Goal: Task Accomplishment & Management: Use online tool/utility

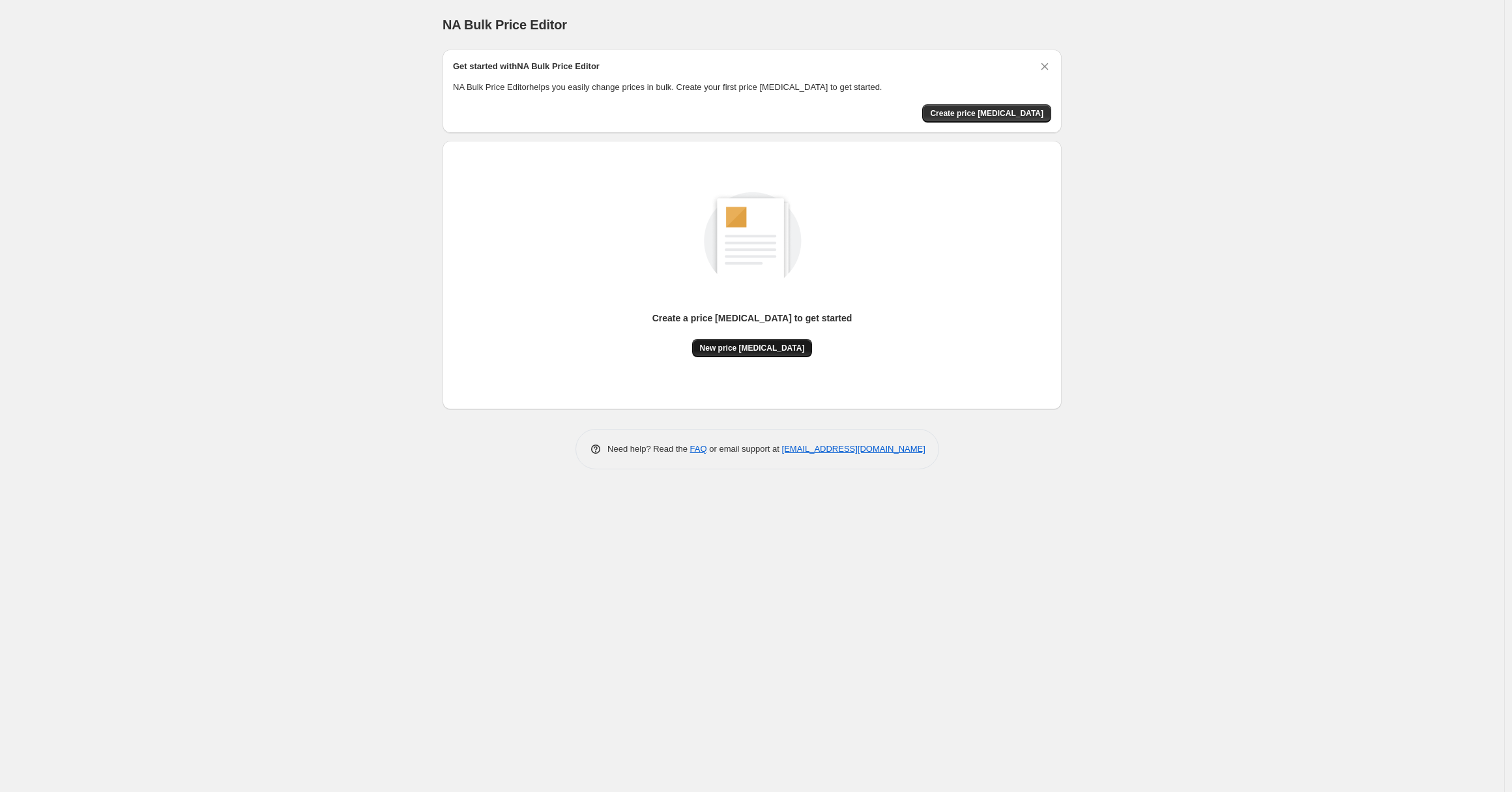
click at [780, 342] on button "New price change job" at bounding box center [753, 348] width 121 height 18
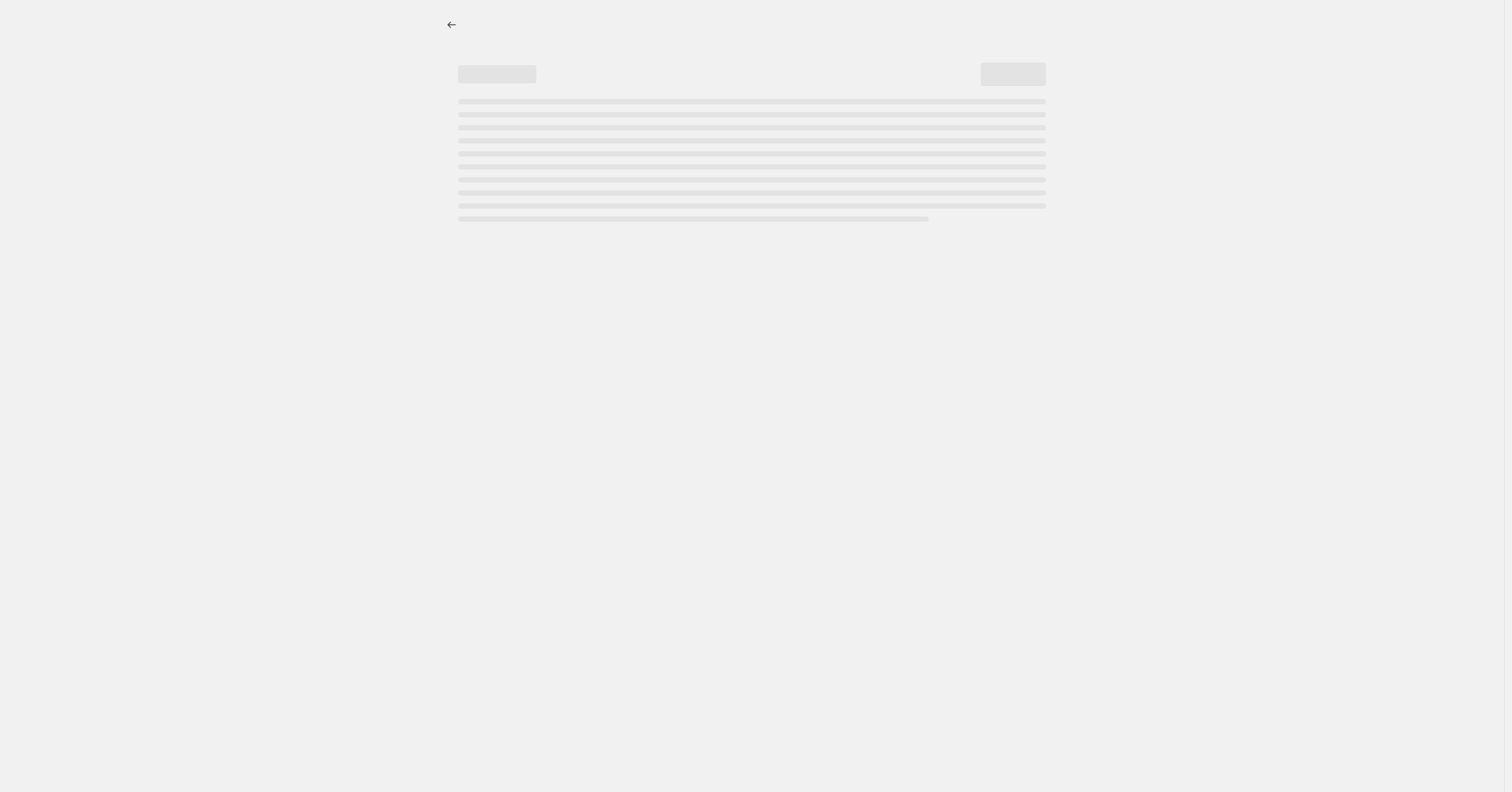
select select "percentage"
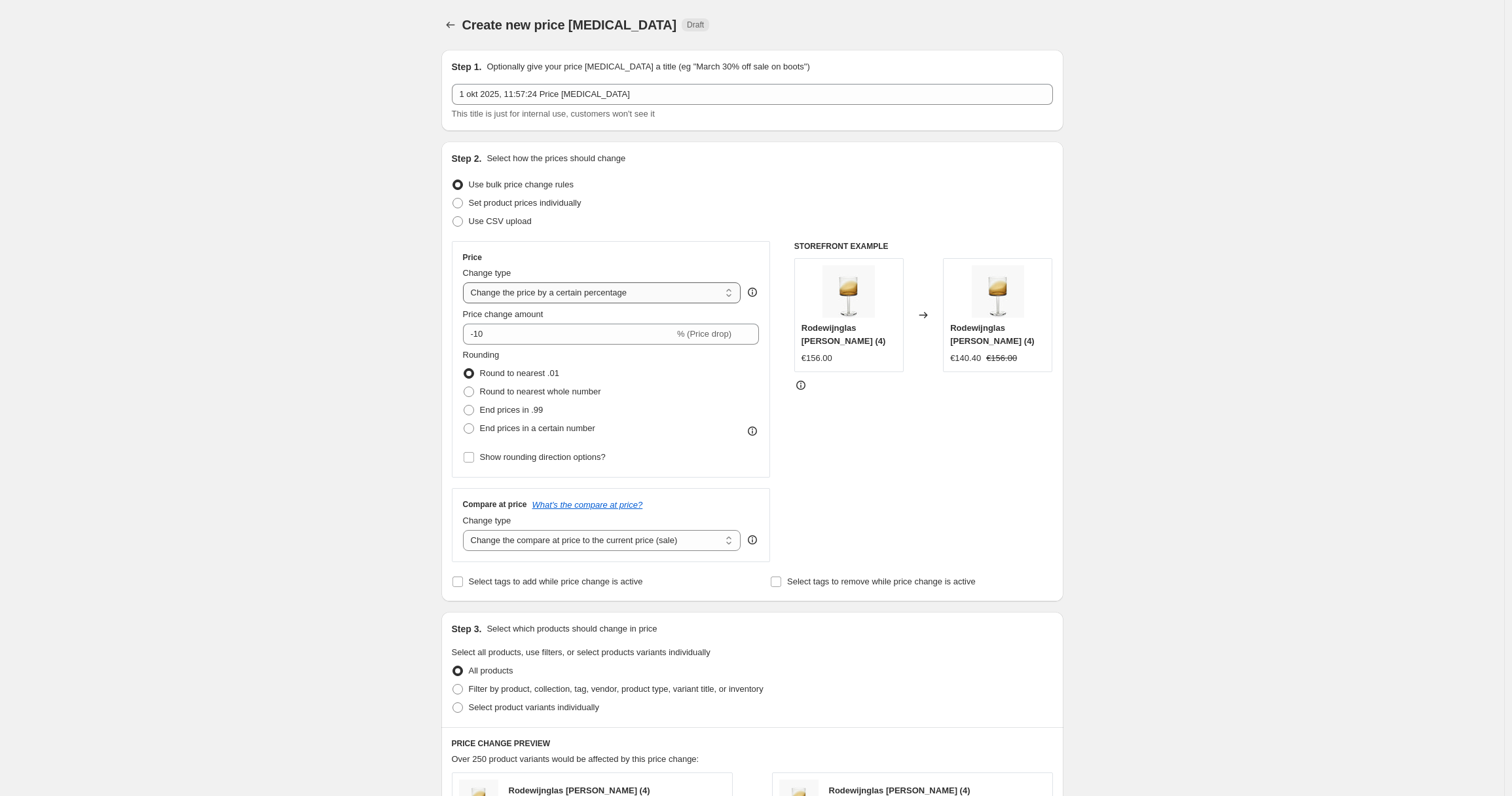
click at [660, 283] on select "Change the price to a certain amount Change the price by a certain amount Chang…" at bounding box center [602, 293] width 278 height 21
drag, startPoint x: 501, startPoint y: 333, endPoint x: 462, endPoint y: 334, distance: 39.0
click at [462, 334] on div "Price Change type Change the price to a certain amount Change the price by a ce…" at bounding box center [611, 359] width 319 height 237
type input "100"
click at [370, 458] on div "Create new price change job. This page is ready Create new price change job Dra…" at bounding box center [752, 655] width 1504 height 1309
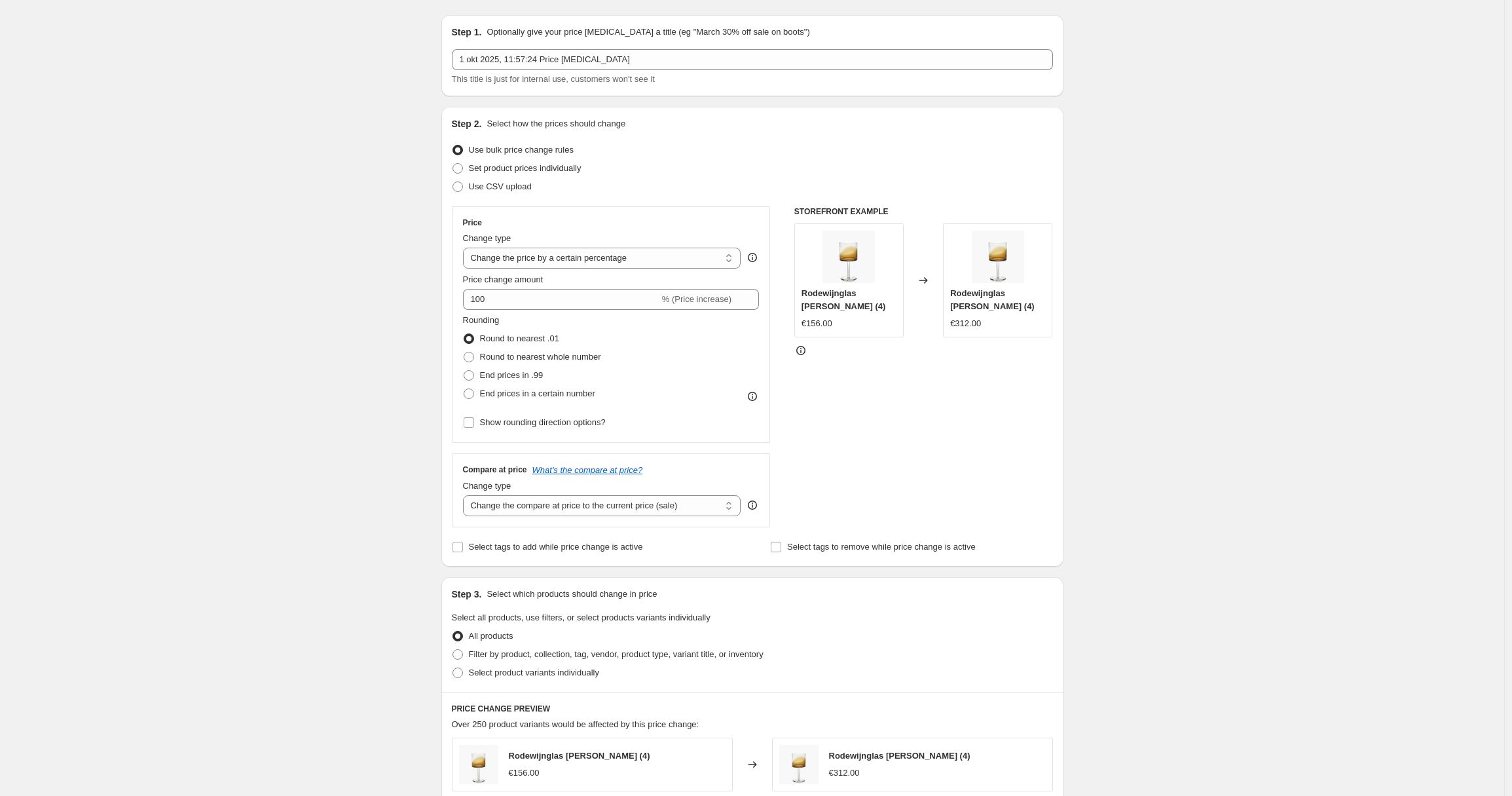
scroll to position [388, 0]
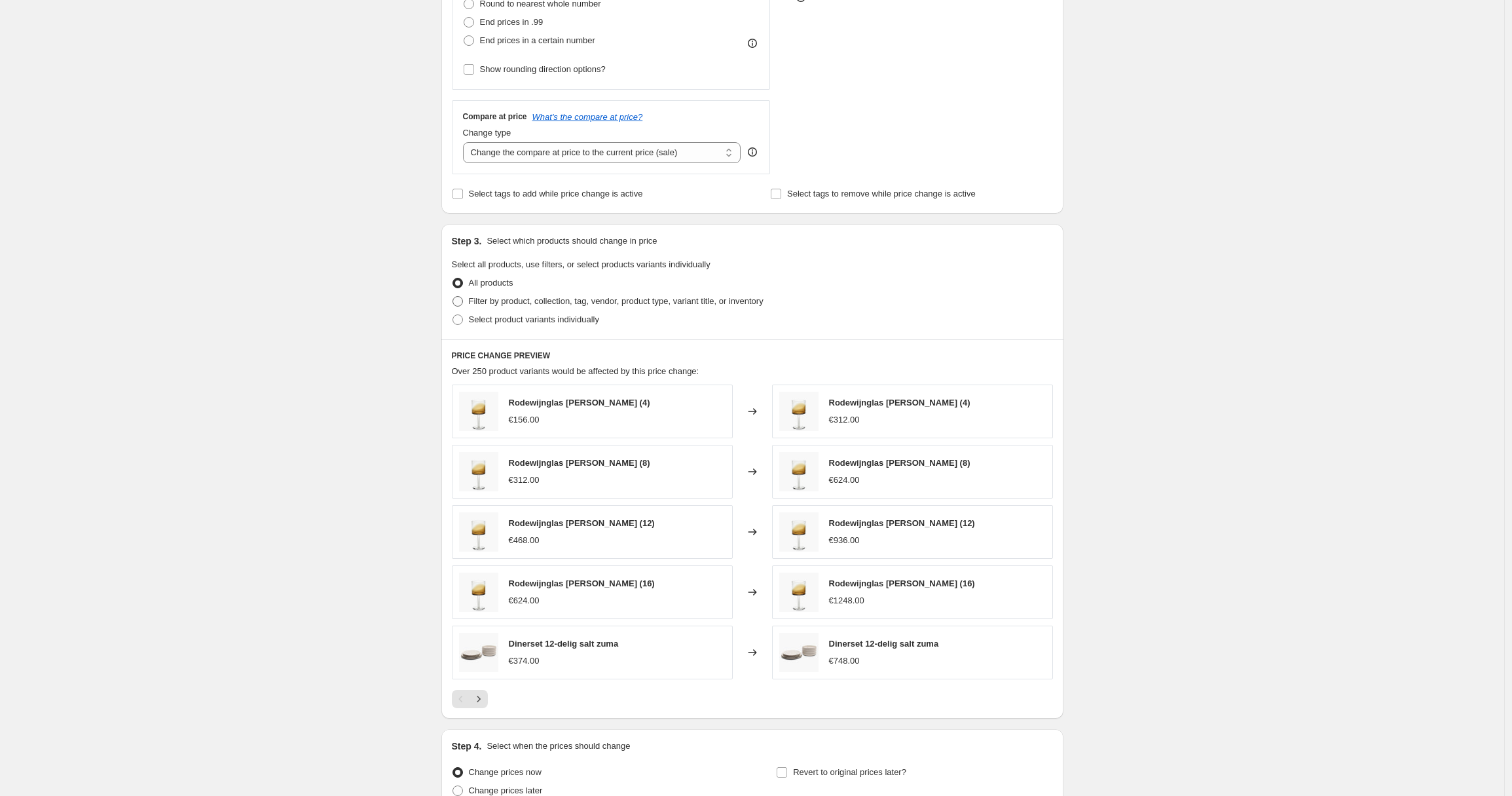
click at [536, 302] on span "Filter by product, collection, tag, vendor, product type, variant title, or inv…" at bounding box center [616, 301] width 295 height 10
click at [453, 296] on input "Filter by product, collection, tag, vendor, product type, variant title, or inv…" at bounding box center [452, 296] width 1 height 1
radio input "true"
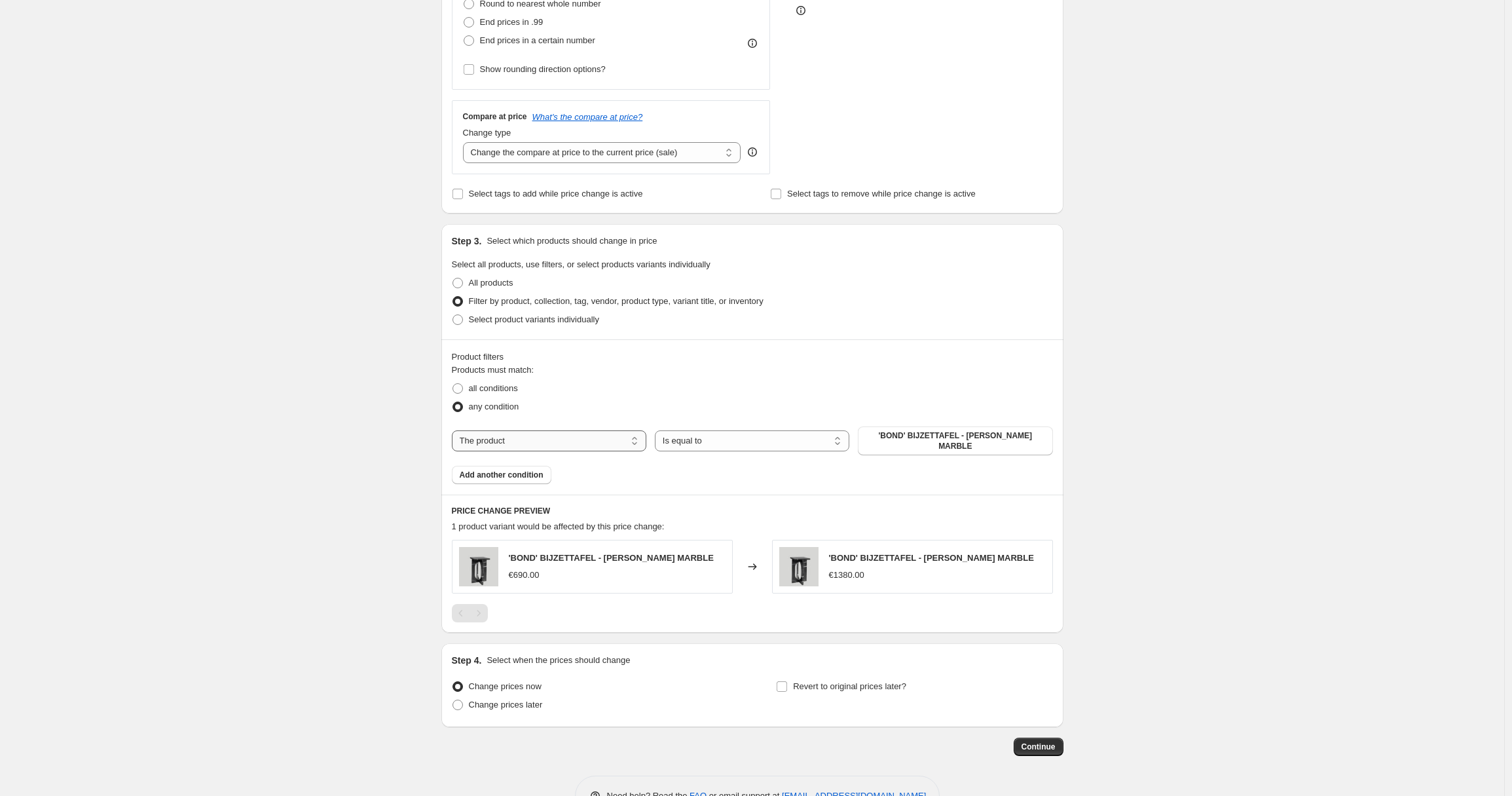
click at [556, 442] on select "The product The product's collection The product's tag The product's vendor The…" at bounding box center [550, 441] width 194 height 21
select select "collection"
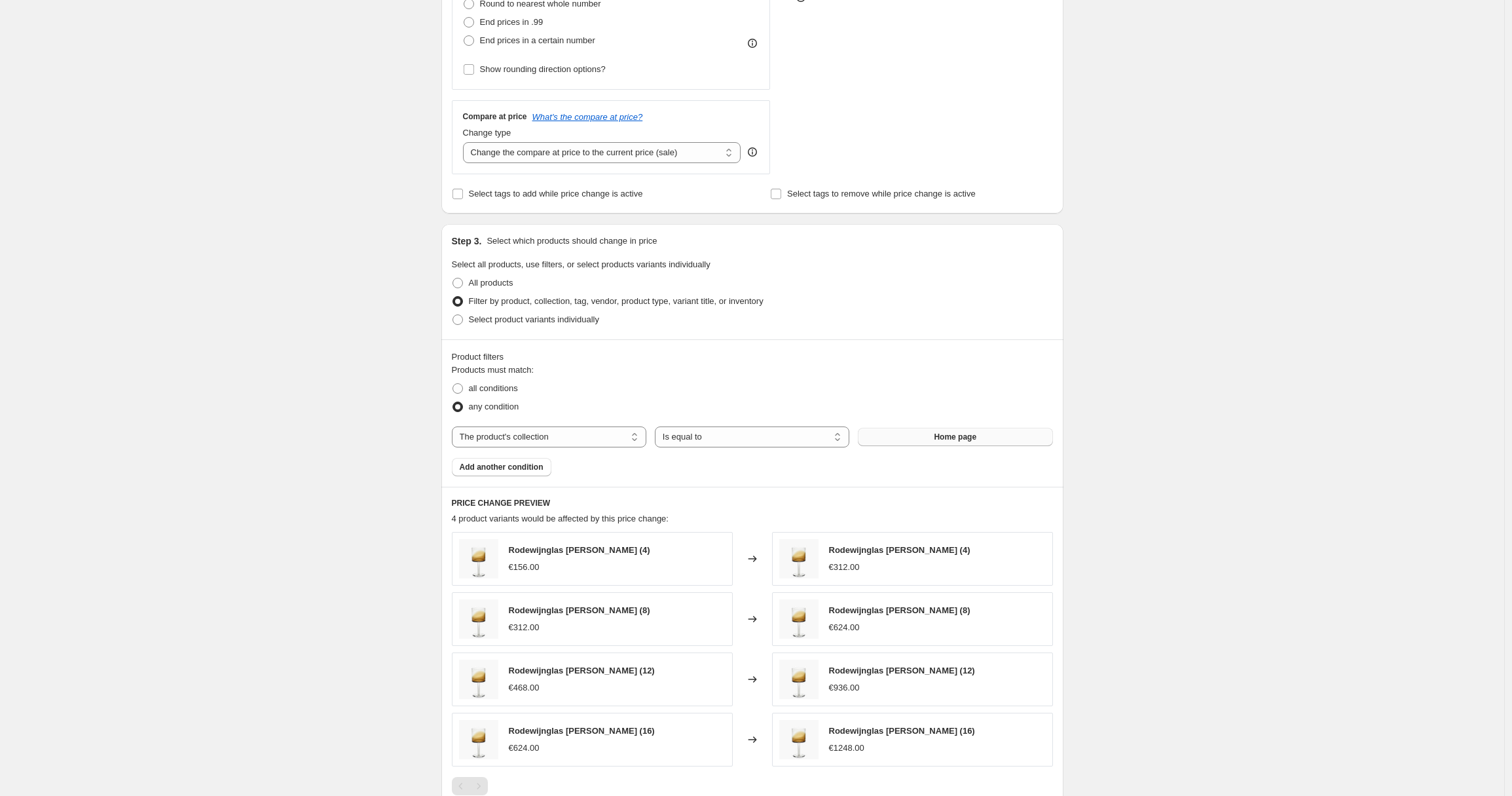
click at [953, 437] on span "Home page" at bounding box center [955, 436] width 42 height 11
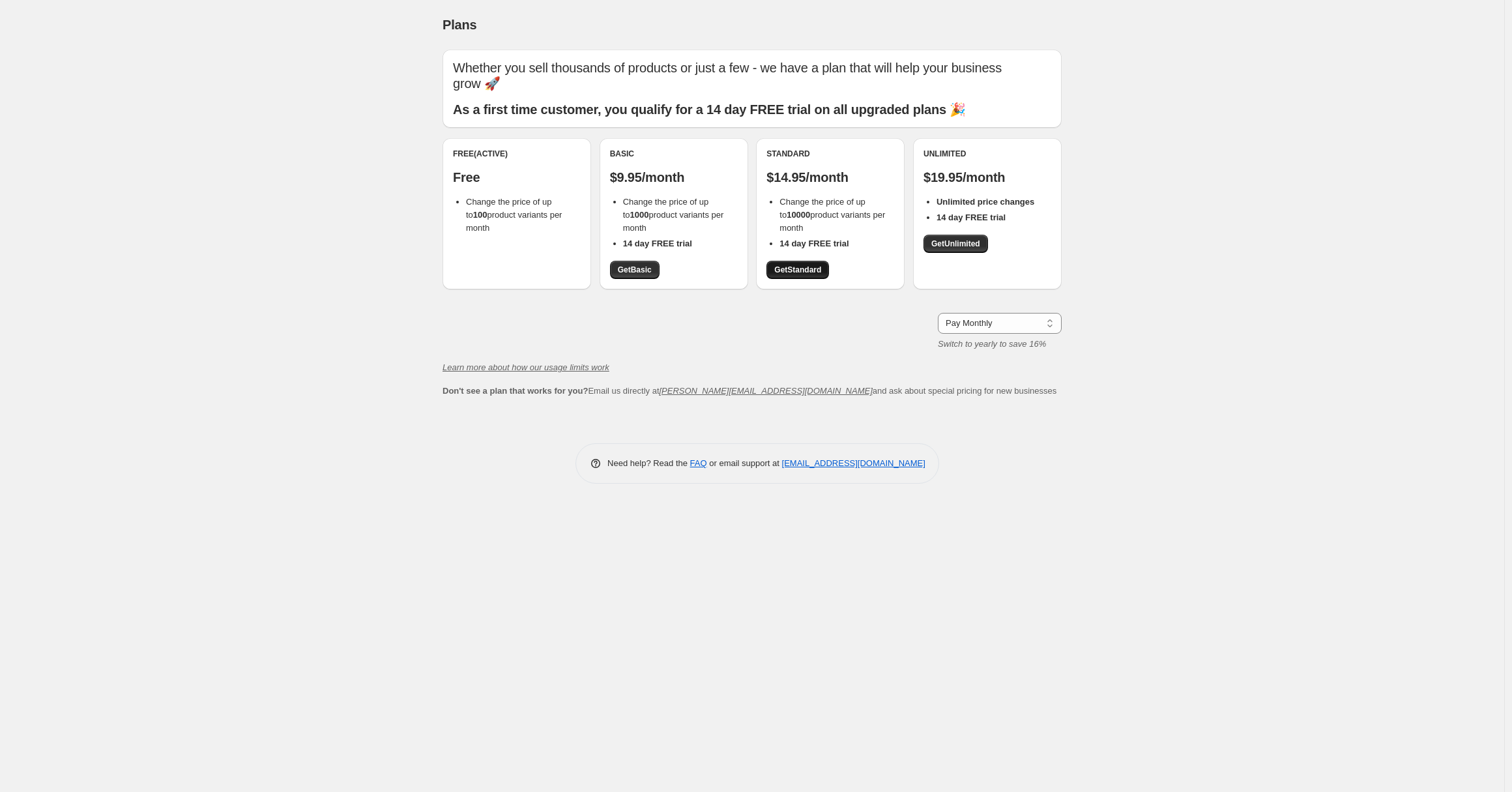
click at [814, 260] on link "Get Standard" at bounding box center [797, 269] width 62 height 18
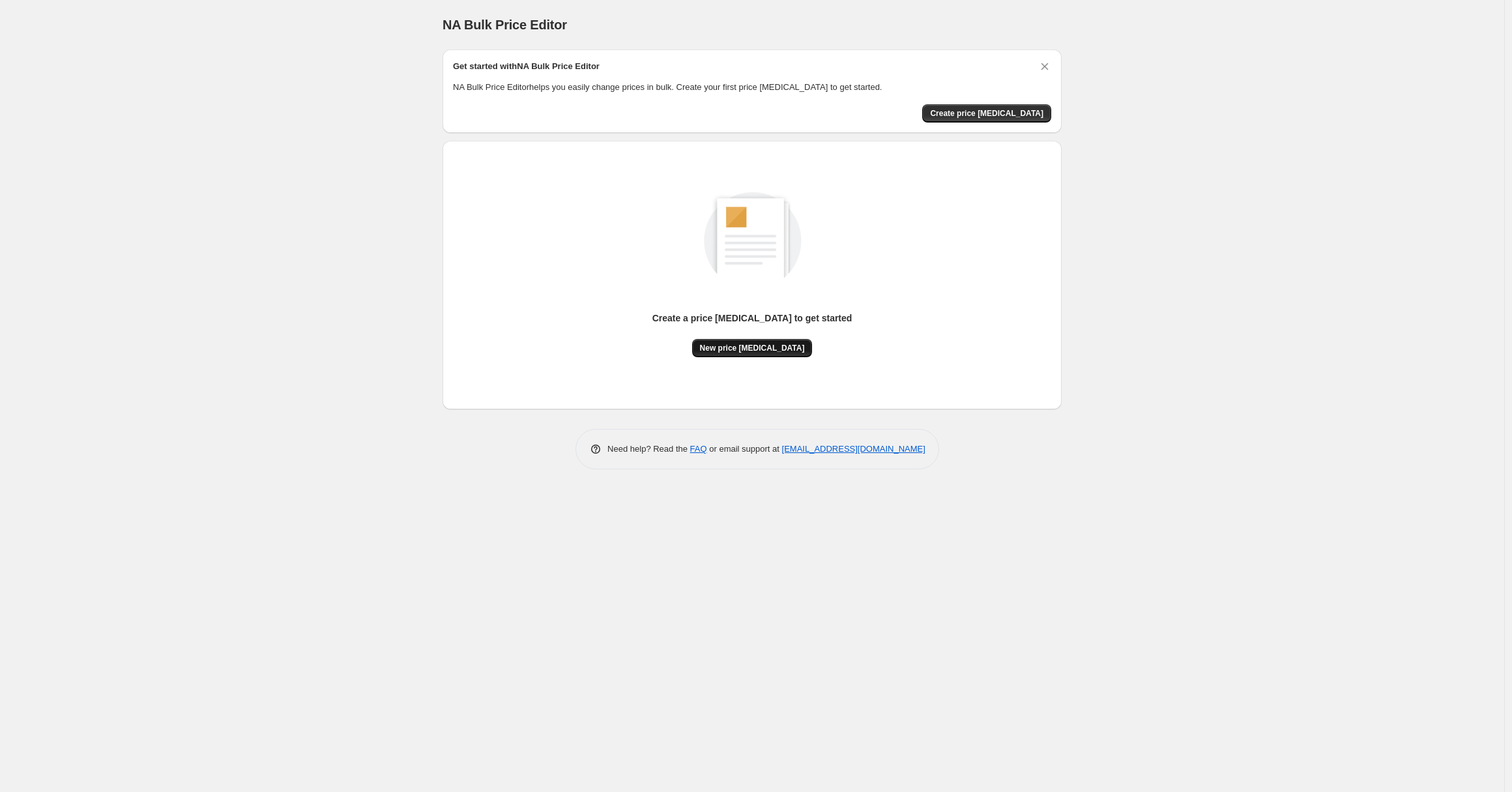
click at [754, 348] on span "New price [MEDICAL_DATA]" at bounding box center [753, 348] width 105 height 11
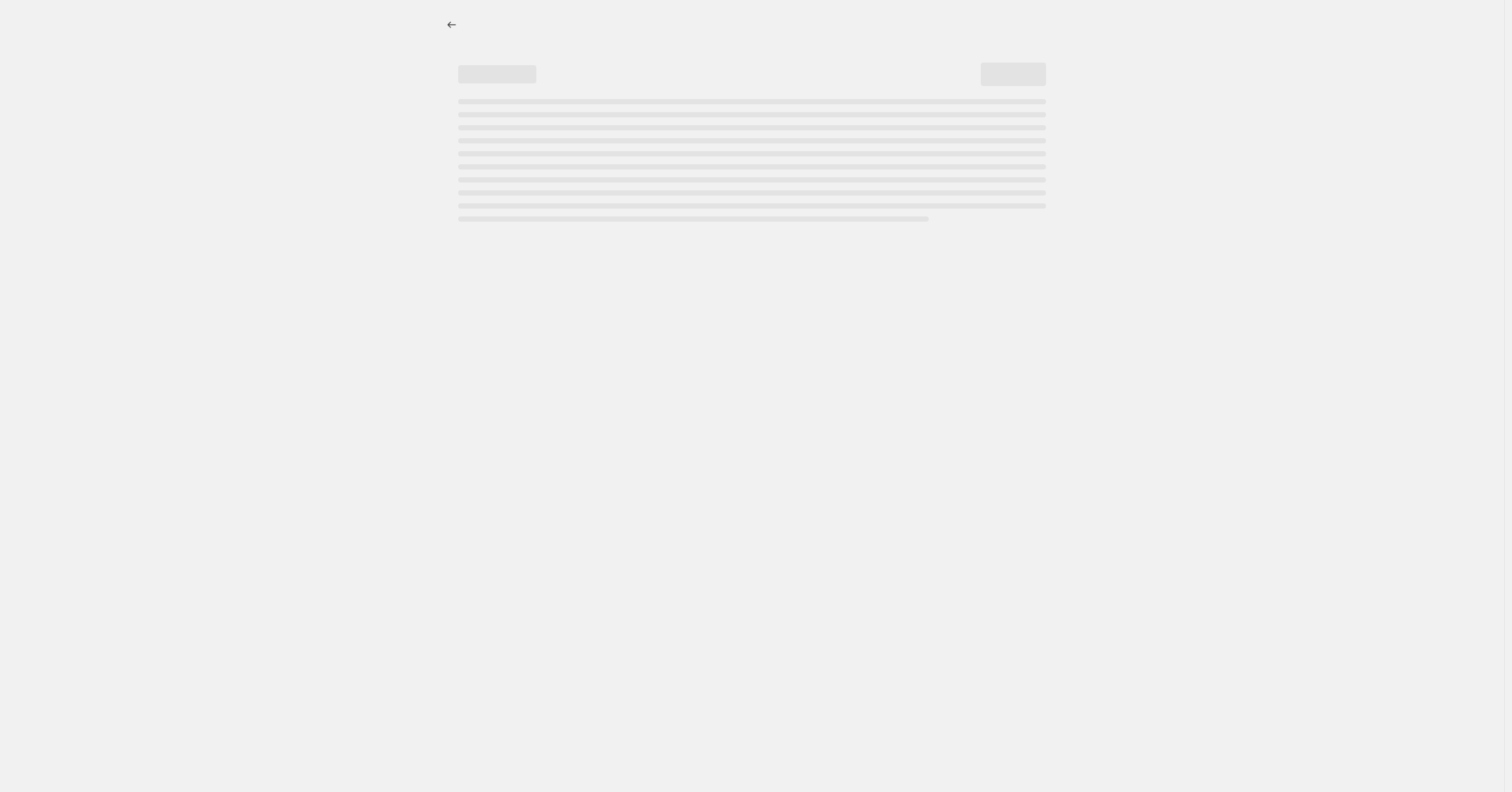
select select "percentage"
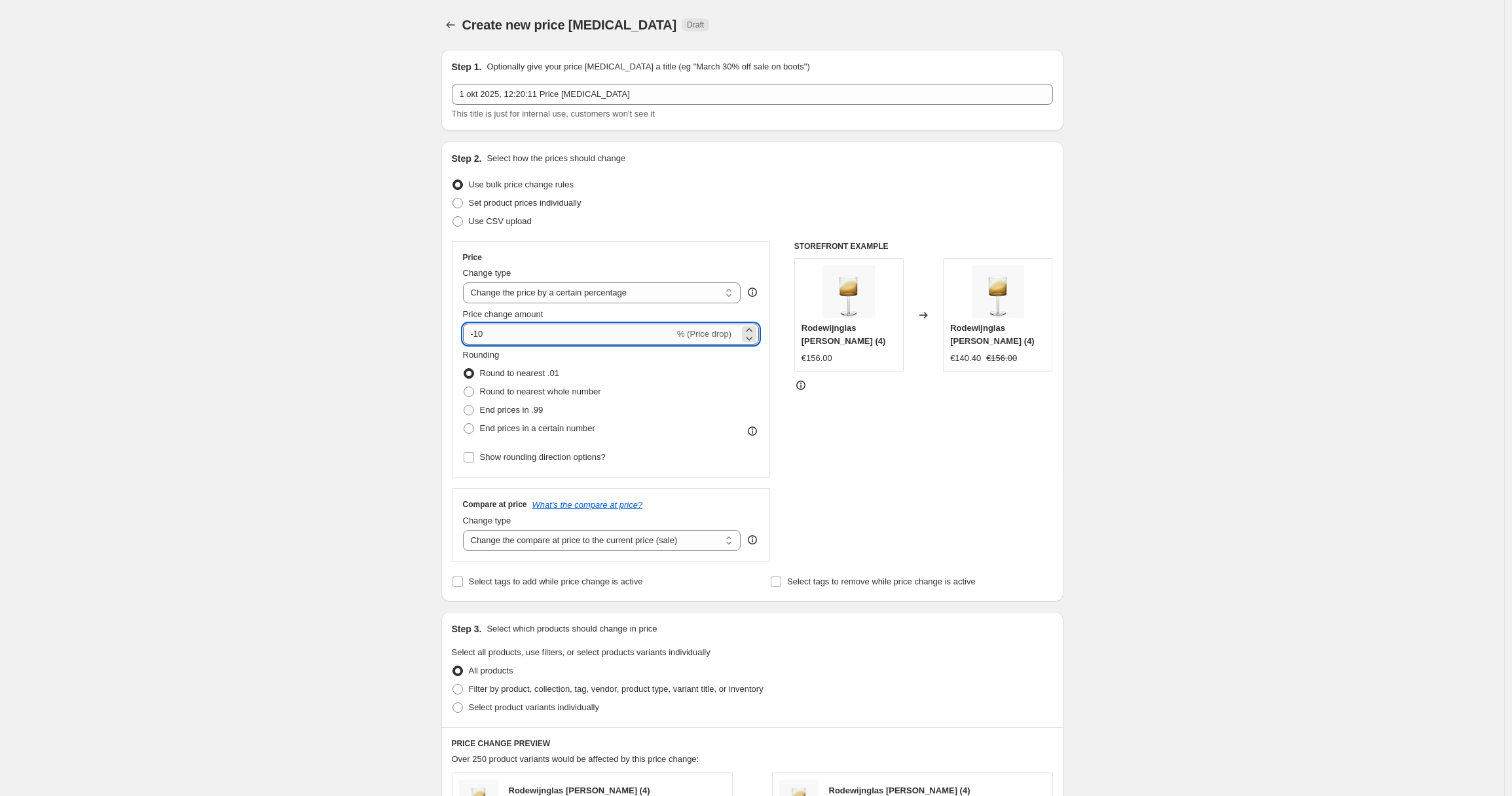
click at [575, 328] on input "-10" at bounding box center [569, 334] width 212 height 21
drag, startPoint x: 575, startPoint y: 328, endPoint x: 466, endPoint y: 322, distance: 109.2
click at [466, 322] on div "Price change amount -10 % (Price drop)" at bounding box center [611, 326] width 296 height 37
type input "100"
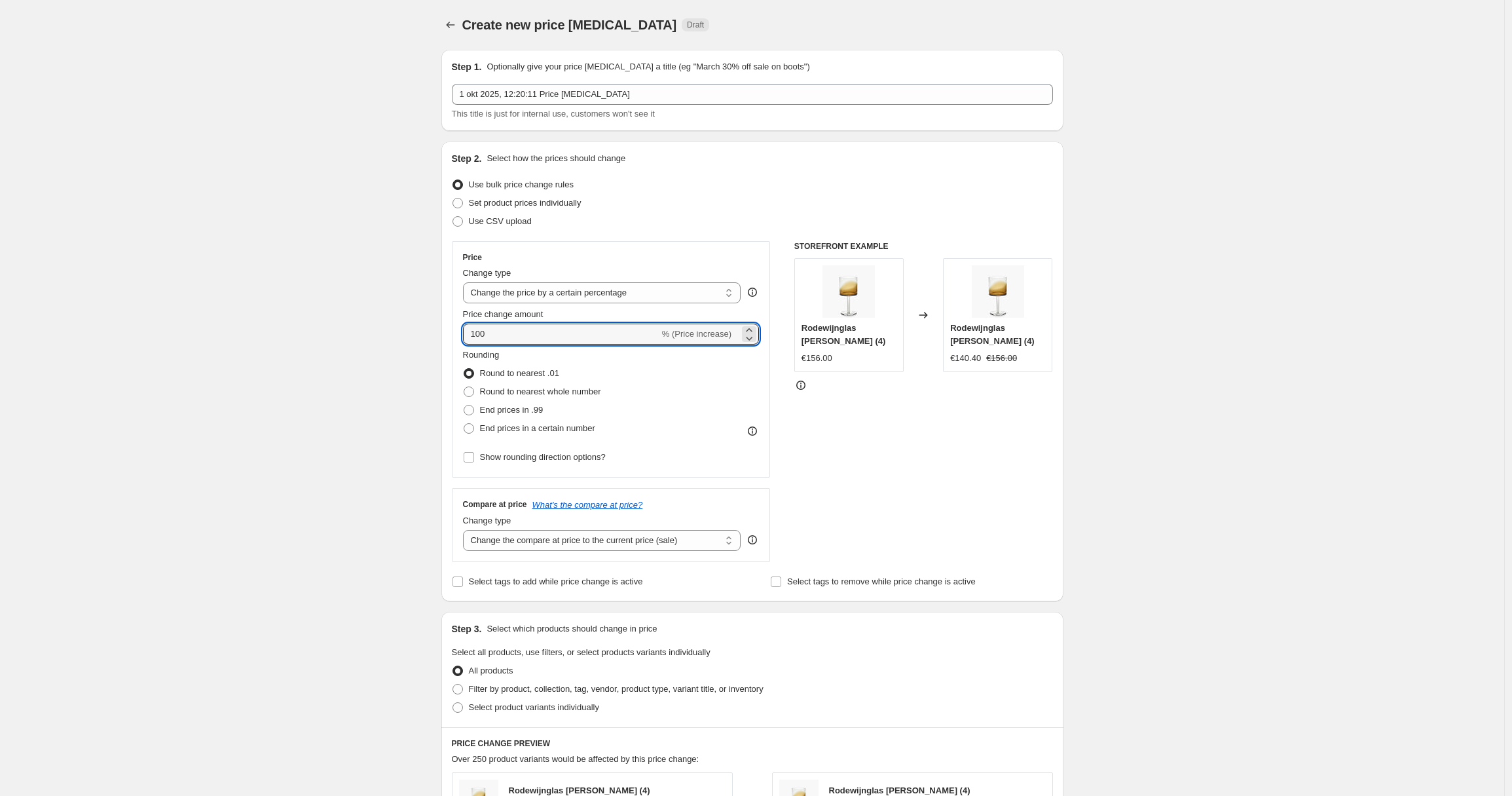
click at [376, 407] on div "Create new price [MEDICAL_DATA]. This page is ready Create new price [MEDICAL_D…" at bounding box center [752, 655] width 1504 height 1309
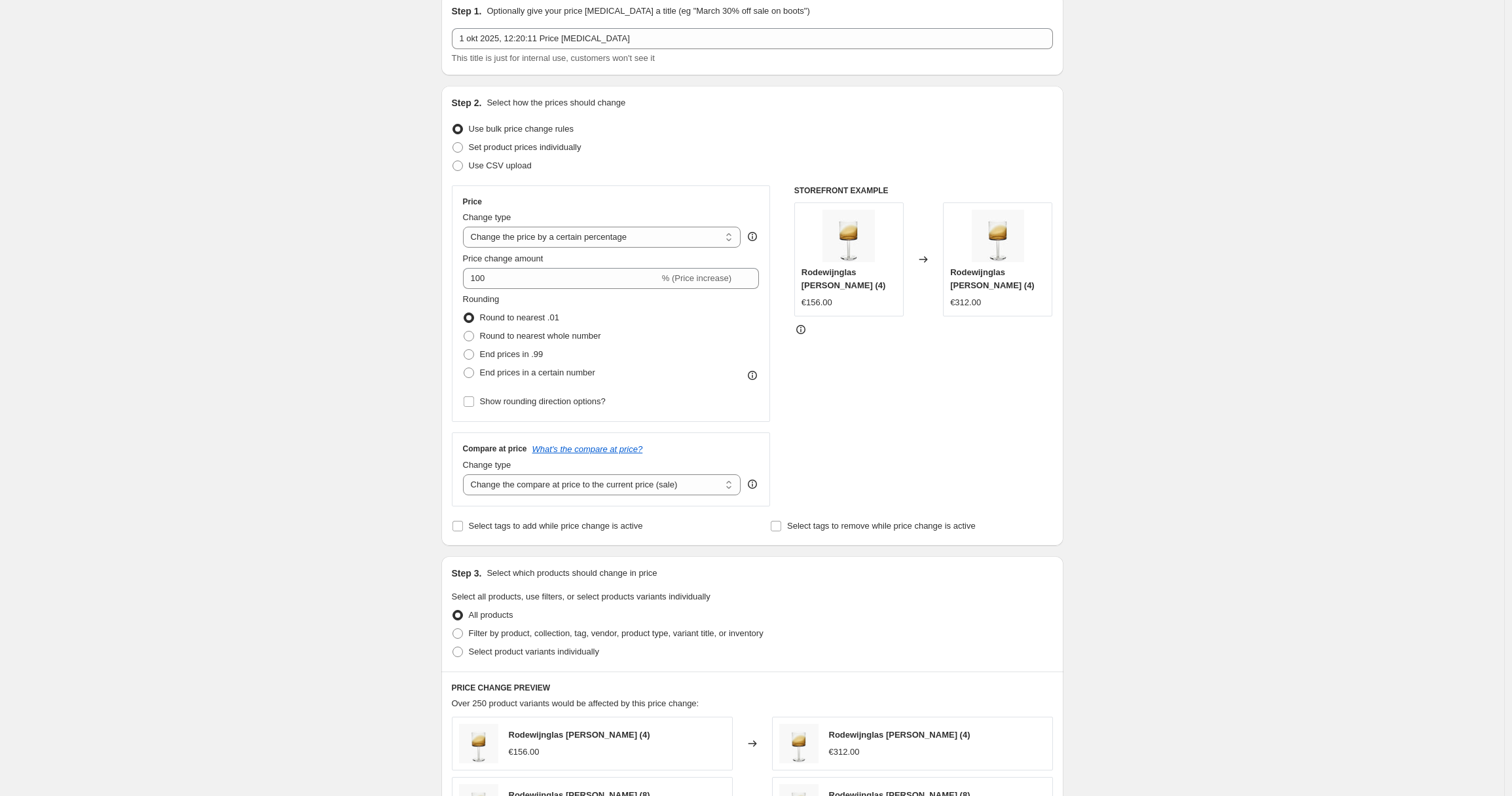
scroll to position [148, 0]
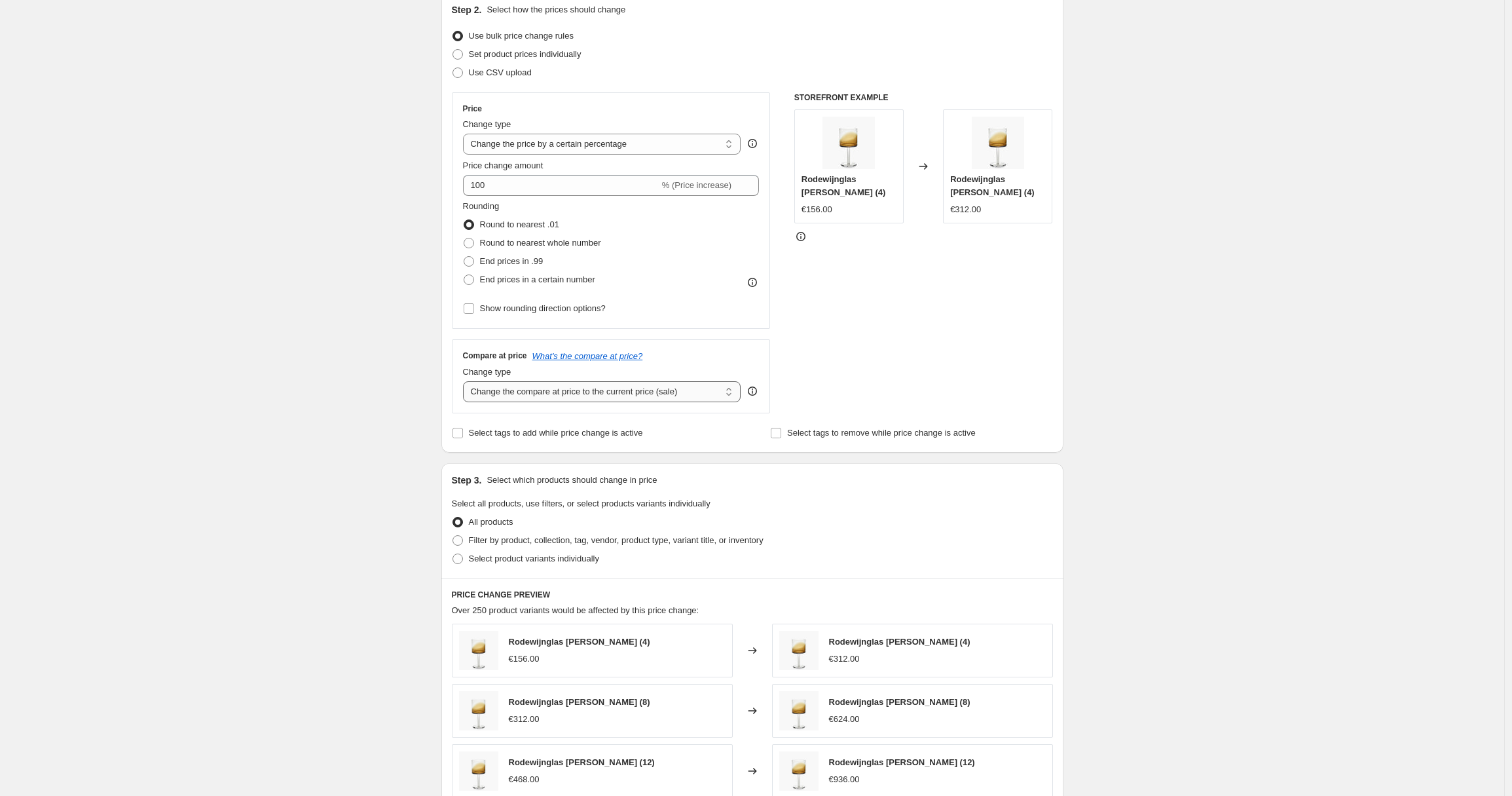
click at [579, 395] on select "Change the compare at price to the current price (sale) Change the compare at p…" at bounding box center [602, 392] width 278 height 21
select select "remove"
click at [466, 381] on select "Change the compare at price to the current price (sale) Change the compare at p…" at bounding box center [602, 392] width 278 height 21
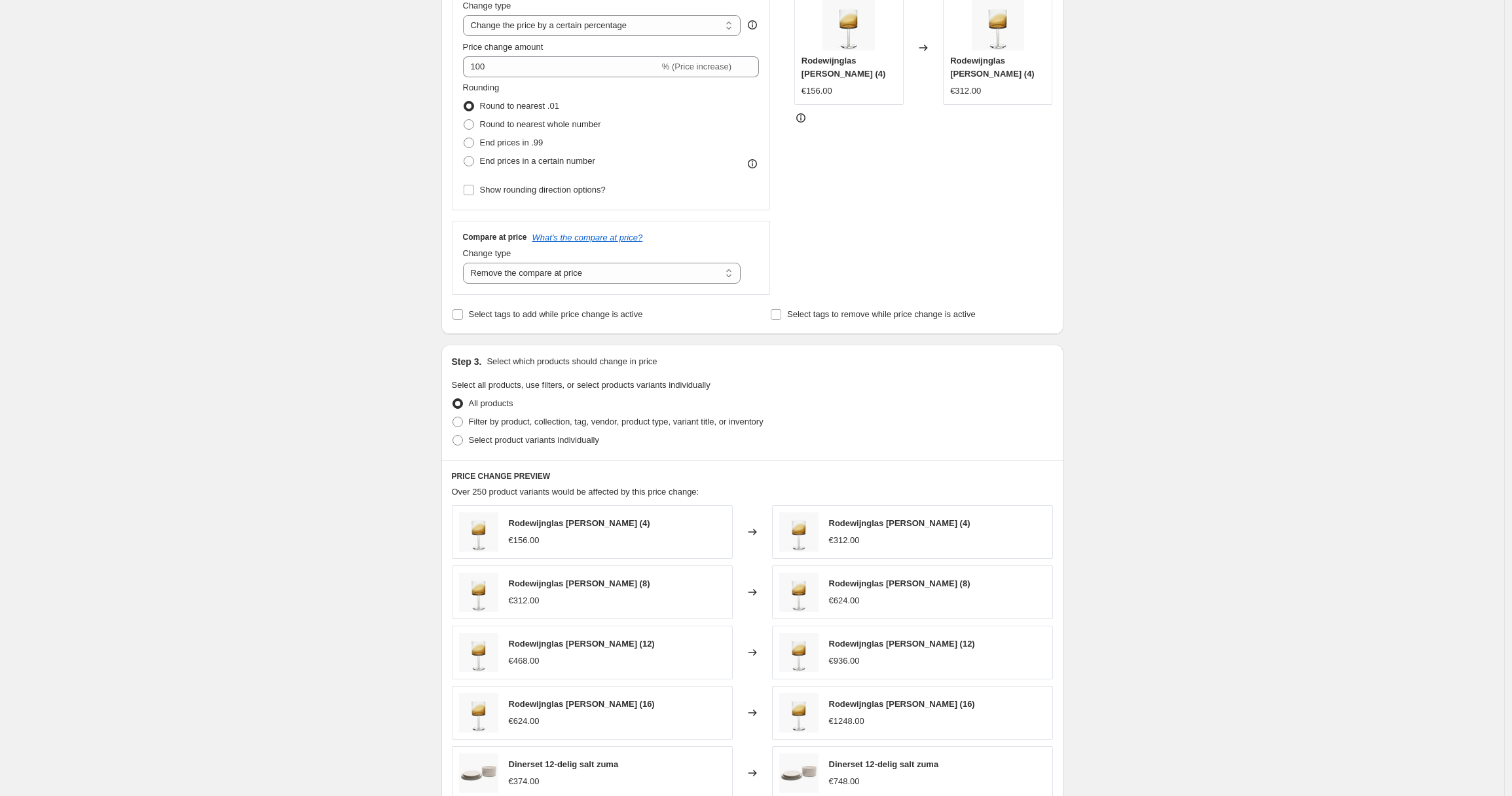
scroll to position [426, 0]
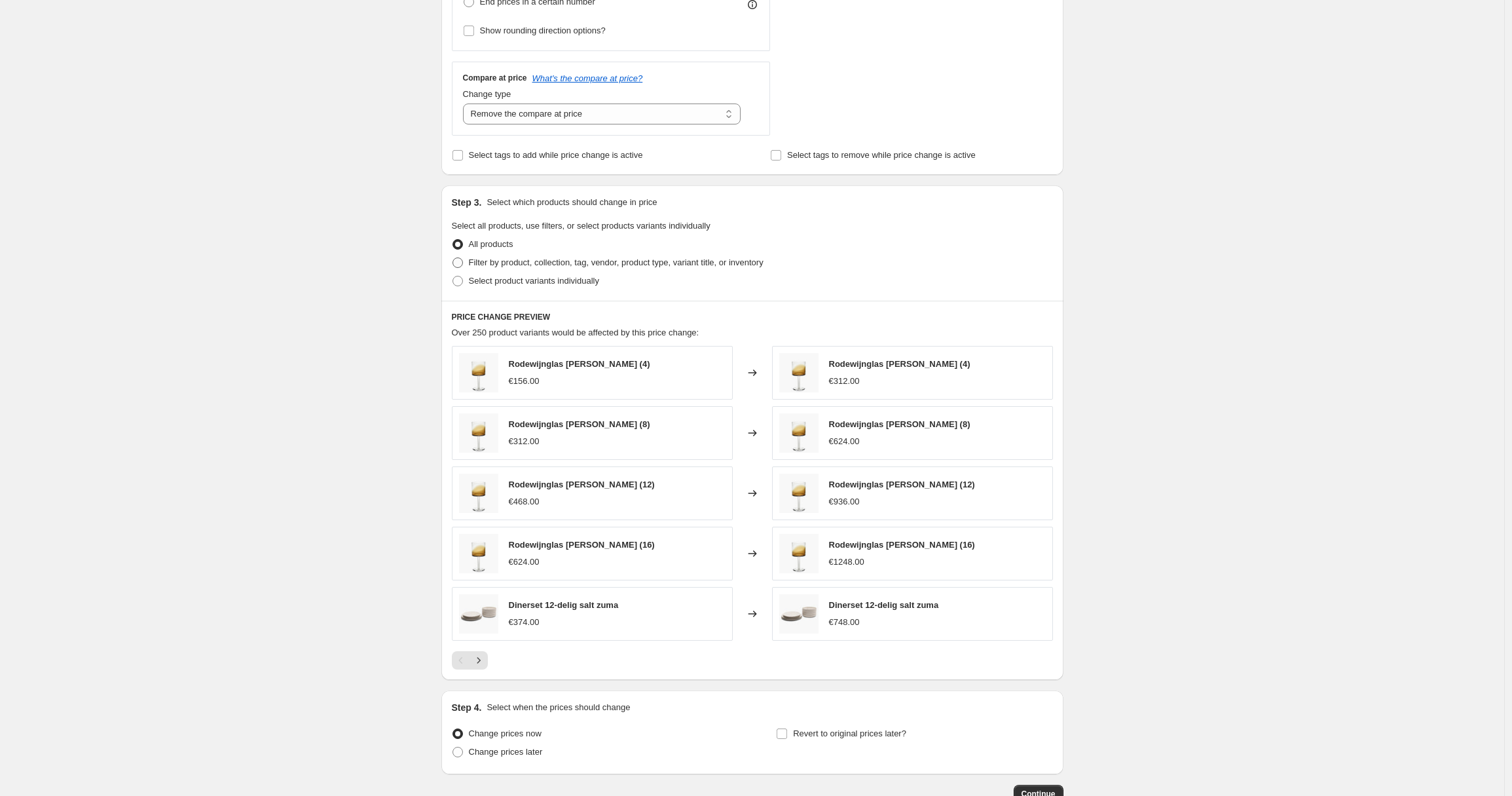
click at [534, 265] on span "Filter by product, collection, tag, vendor, product type, variant title, or inv…" at bounding box center [616, 262] width 295 height 10
click at [453, 258] on input "Filter by product, collection, tag, vendor, product type, variant title, or inv…" at bounding box center [452, 257] width 1 height 1
radio input "true"
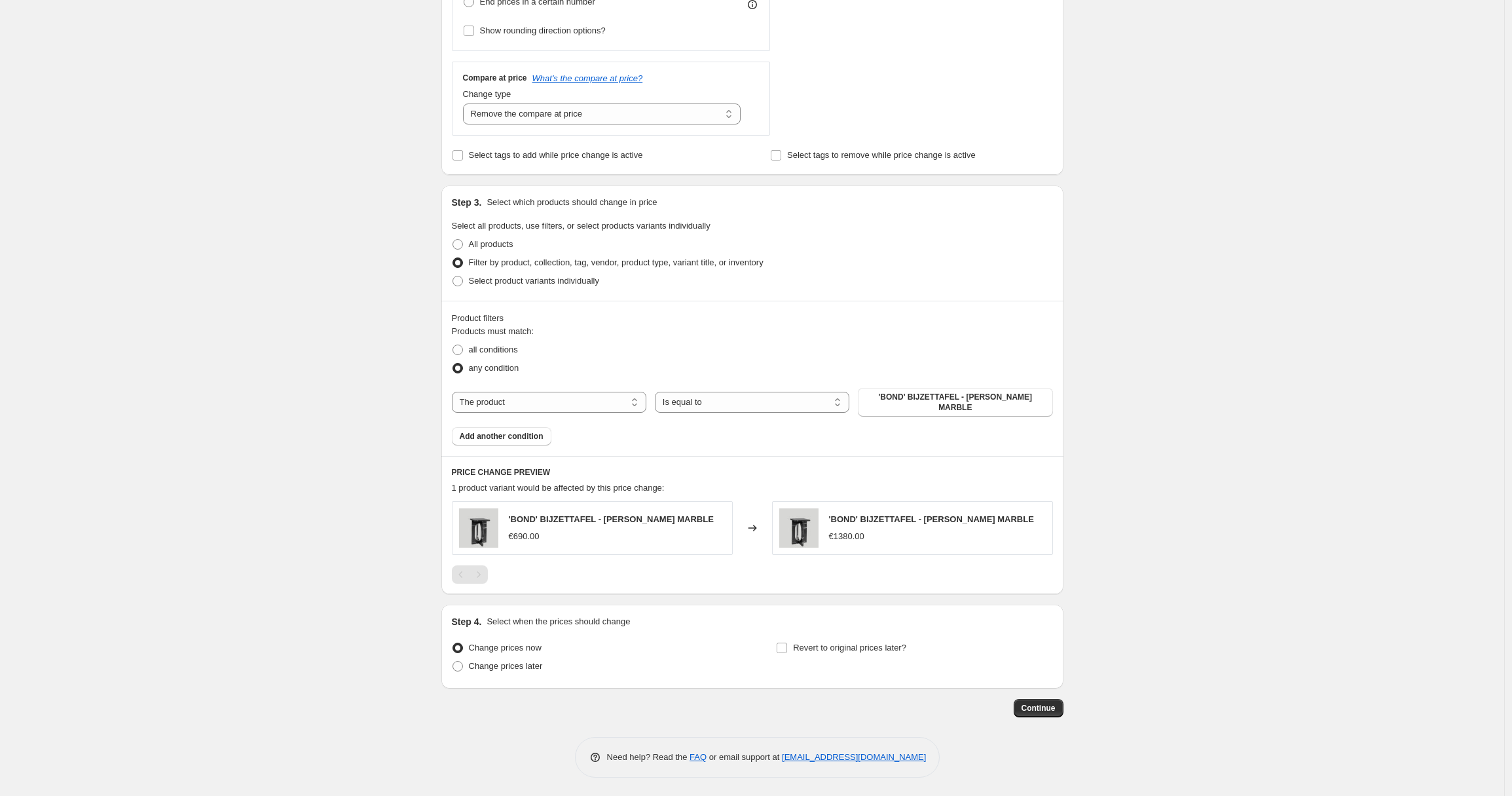
scroll to position [420, 0]
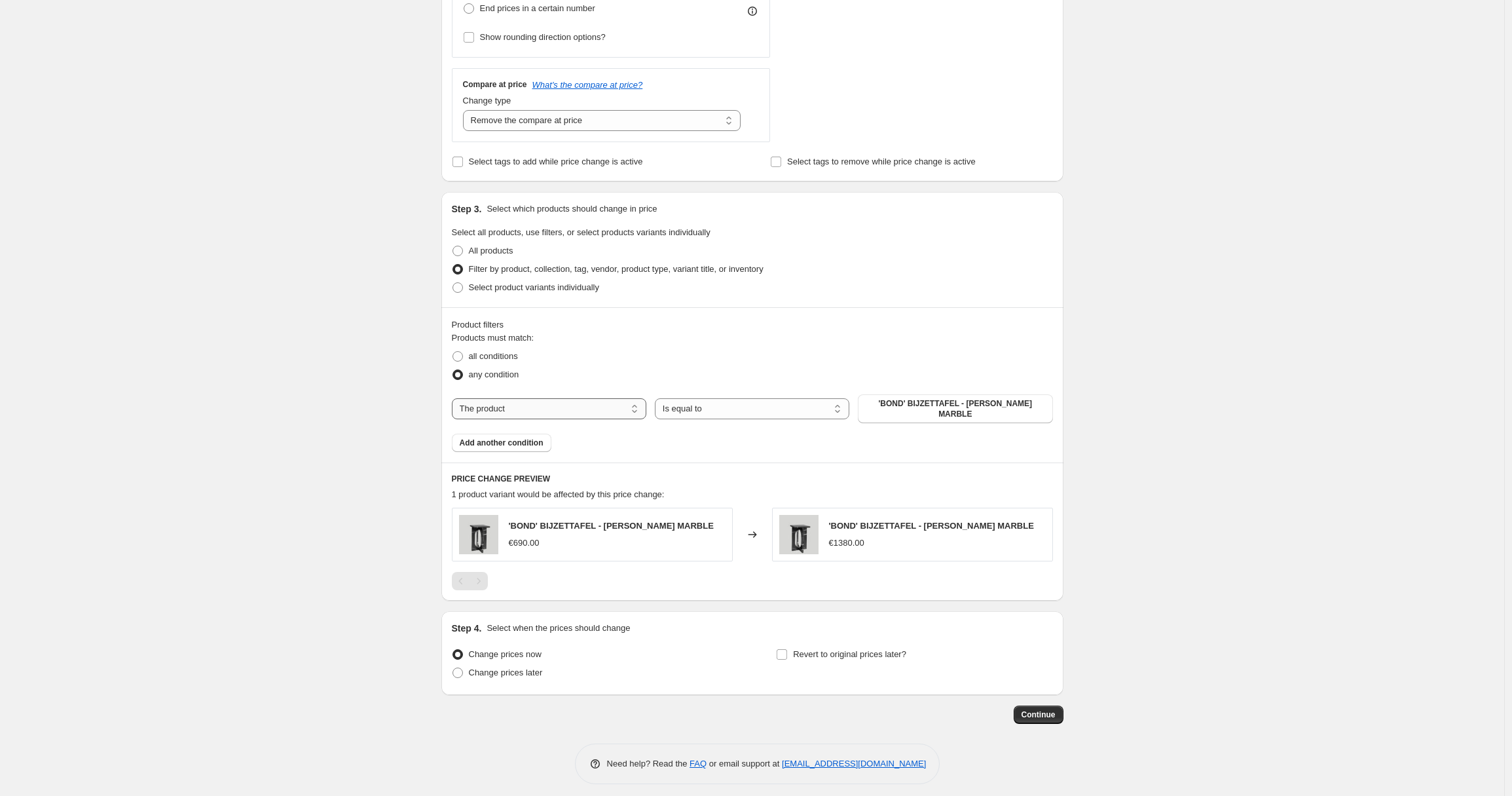
click at [605, 405] on select "The product The product's collection The product's tag The product's vendor The…" at bounding box center [550, 409] width 194 height 21
select select "collection"
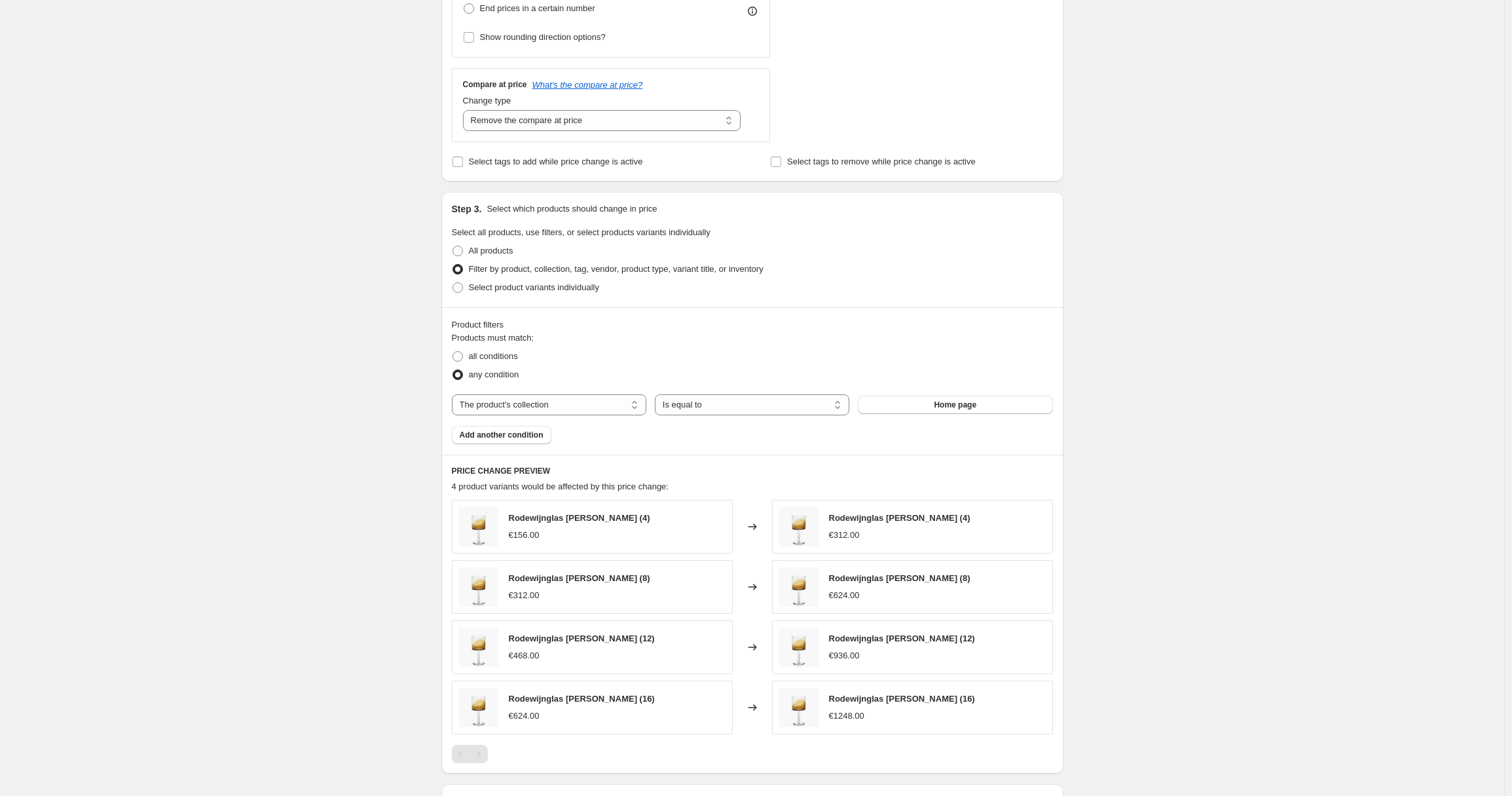
click at [936, 407] on span "Home page" at bounding box center [955, 404] width 42 height 11
click at [961, 407] on span "Home page" at bounding box center [955, 404] width 42 height 11
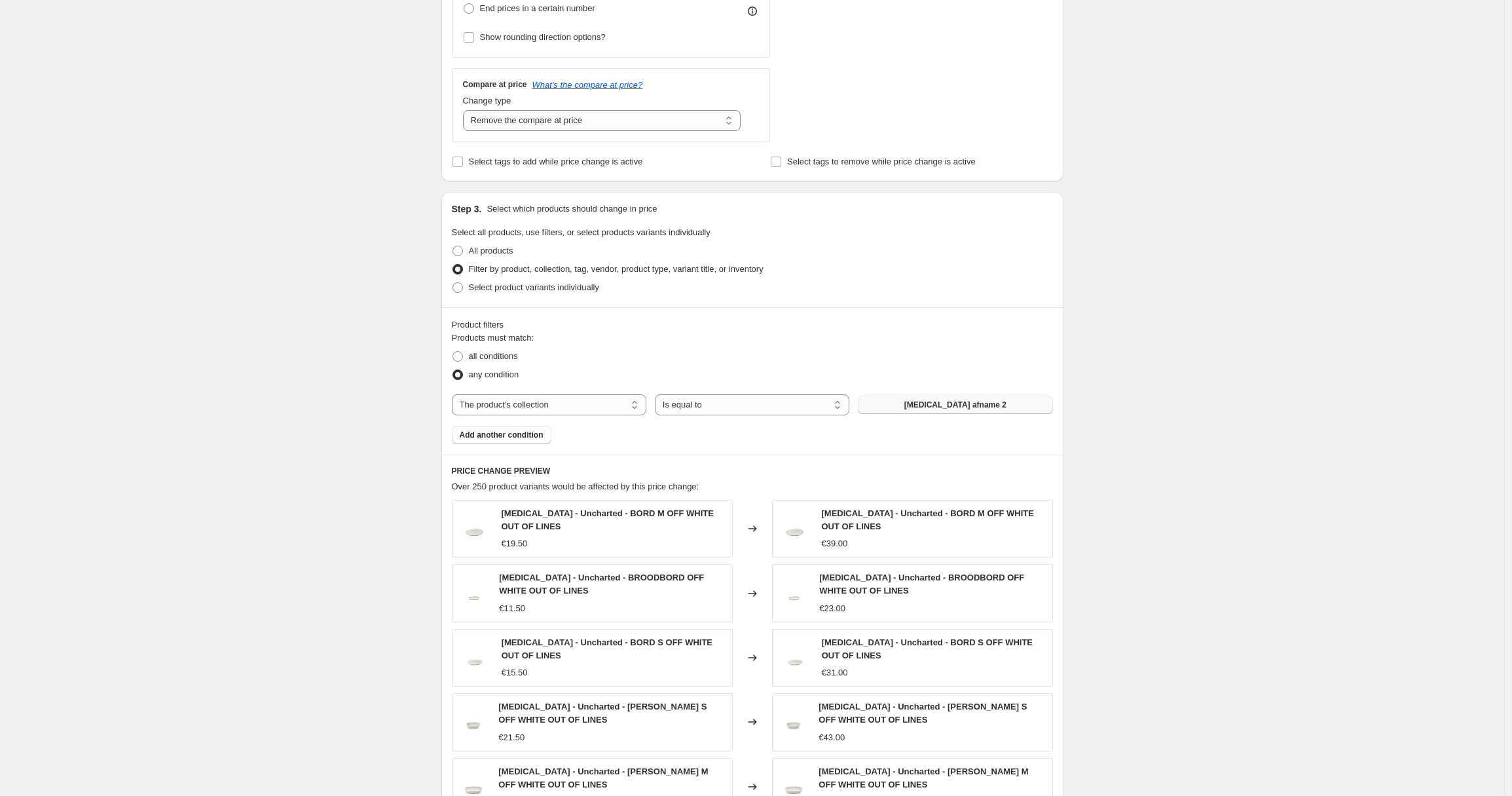
click at [493, 431] on span "Add another condition" at bounding box center [501, 434] width 84 height 11
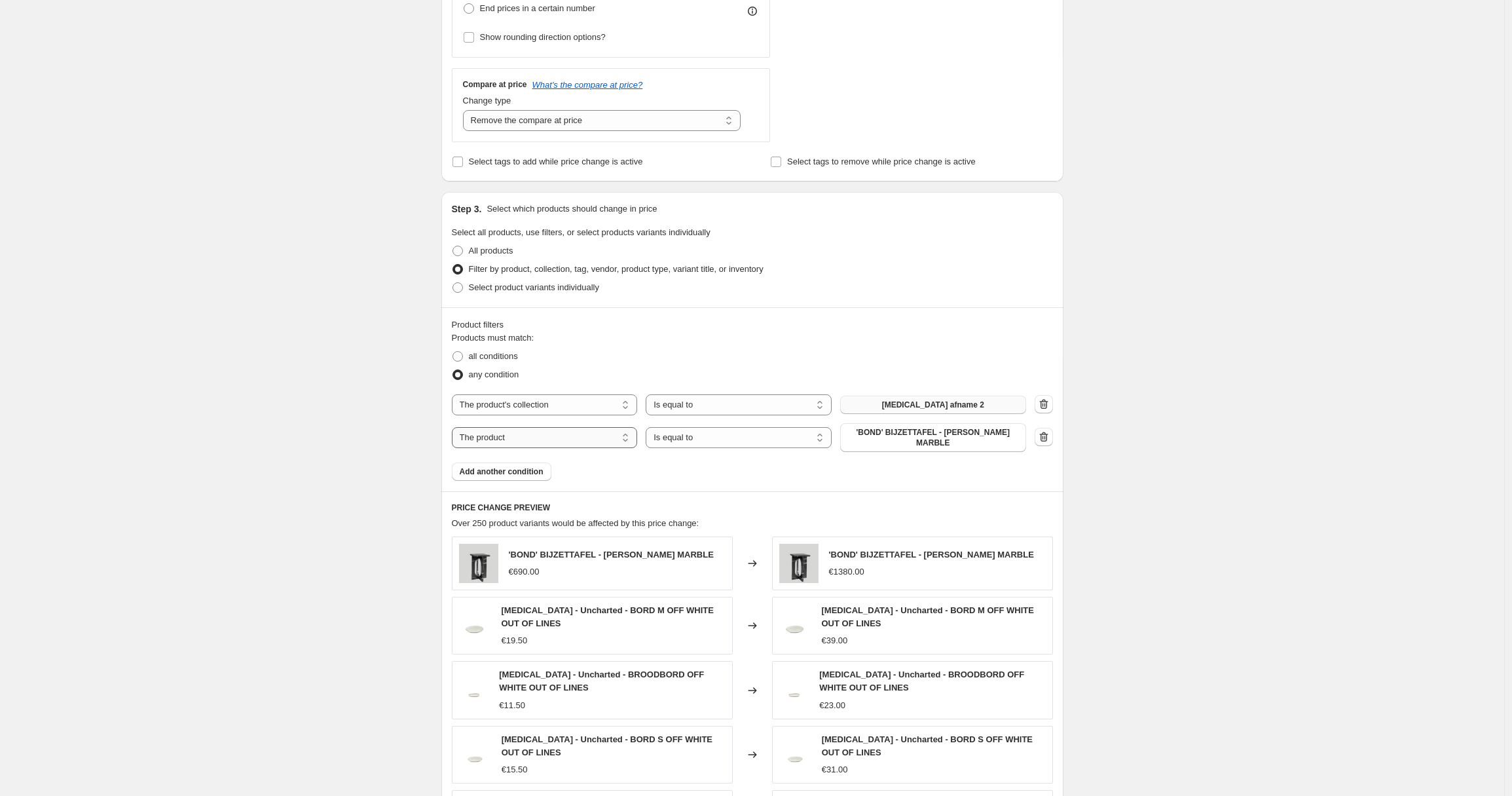
click at [509, 438] on select "The product The product's collection The product's tag The product's vendor The…" at bounding box center [545, 438] width 186 height 21
select select "collection"
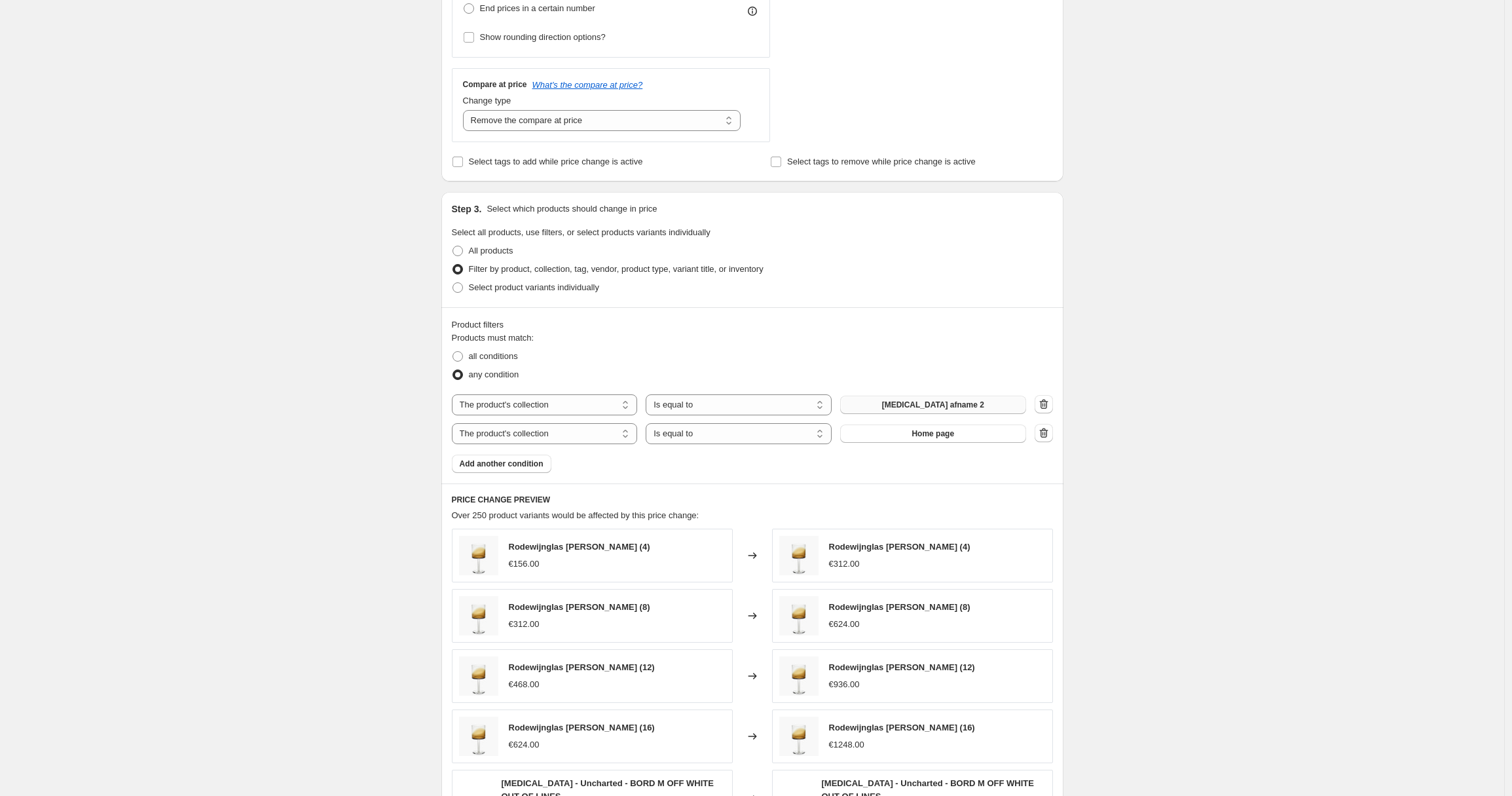
click at [921, 437] on span "Home page" at bounding box center [933, 433] width 42 height 11
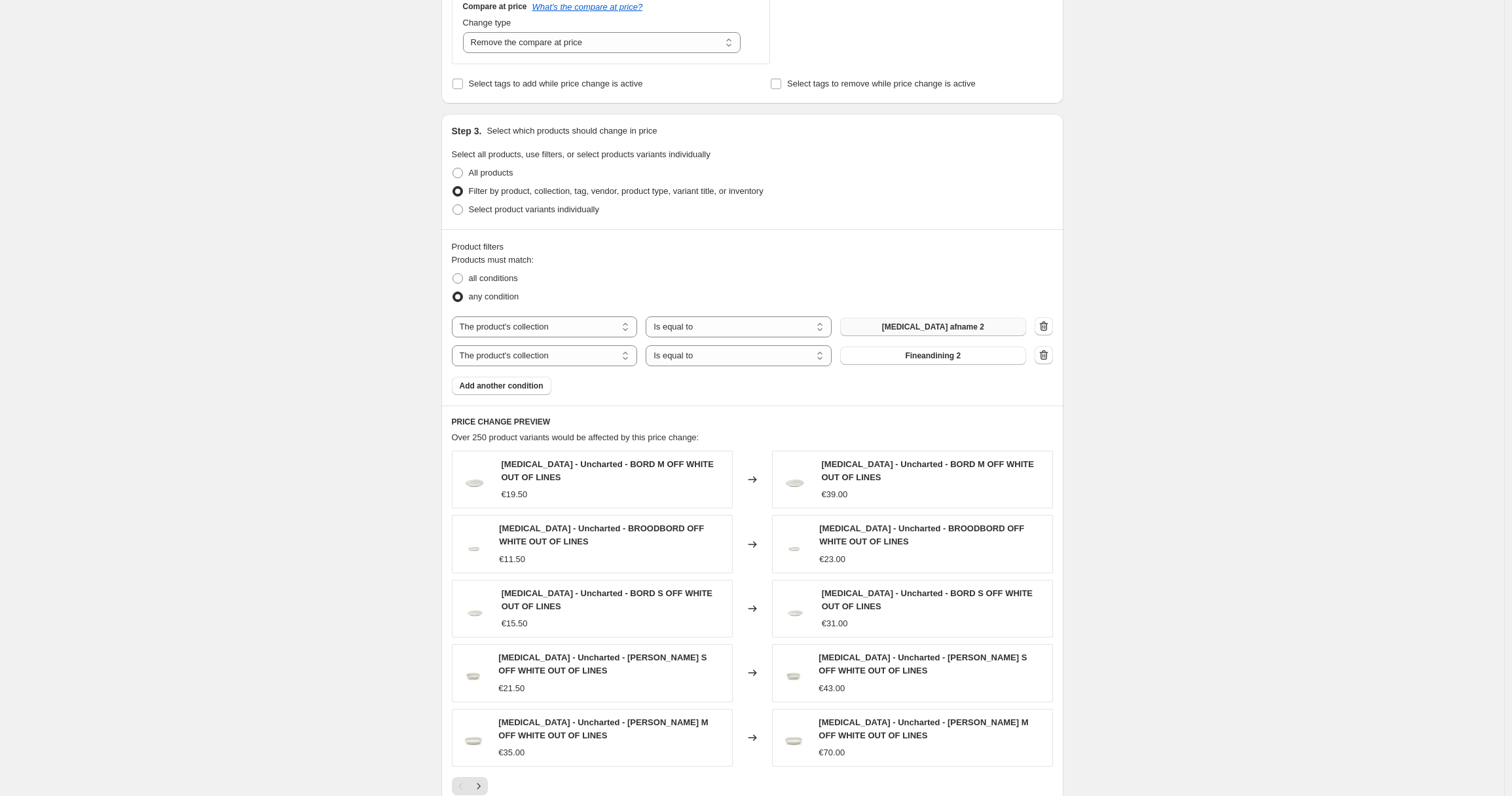
scroll to position [710, 0]
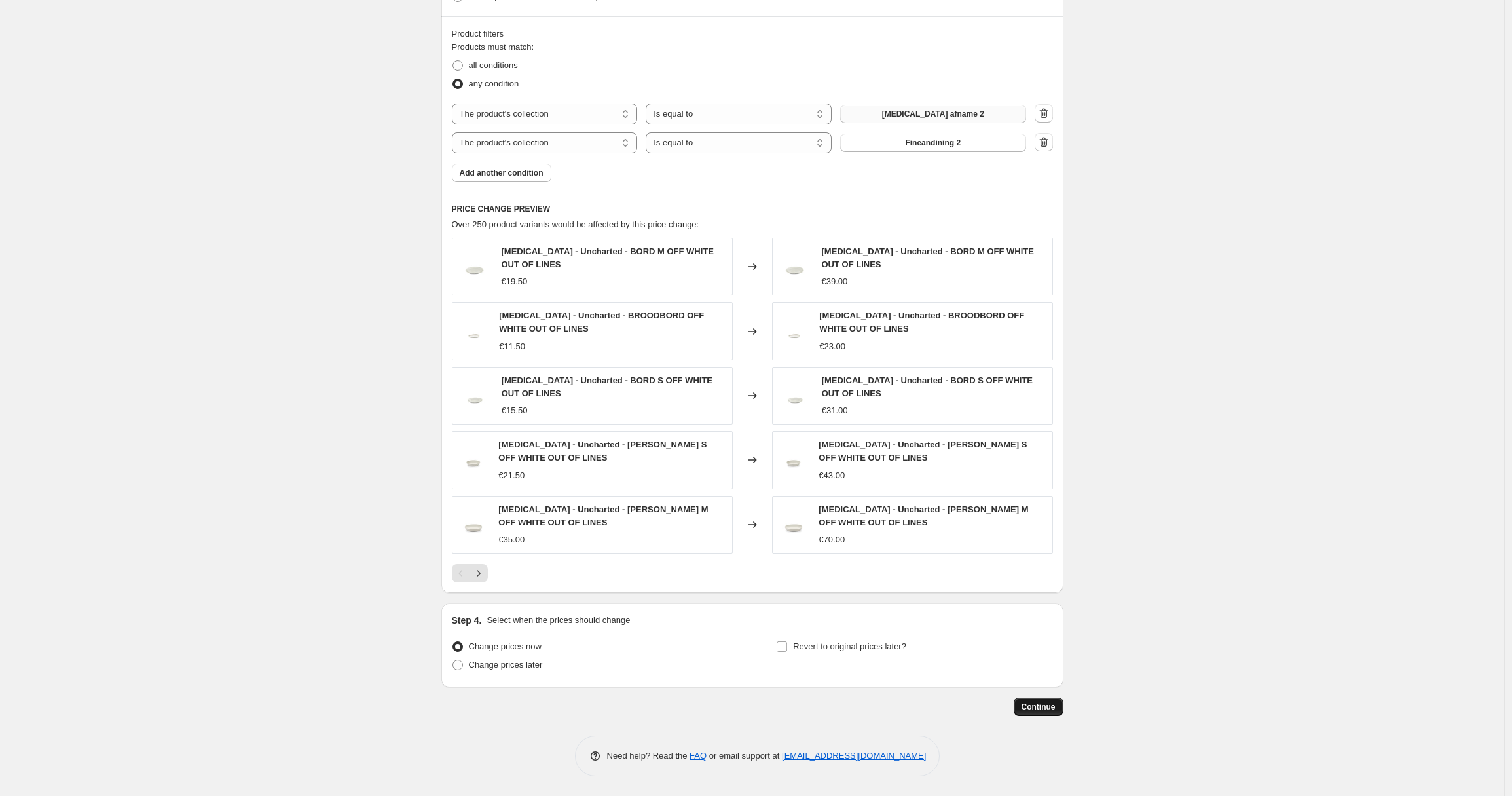
click at [1052, 708] on span "Continue" at bounding box center [1038, 706] width 34 height 11
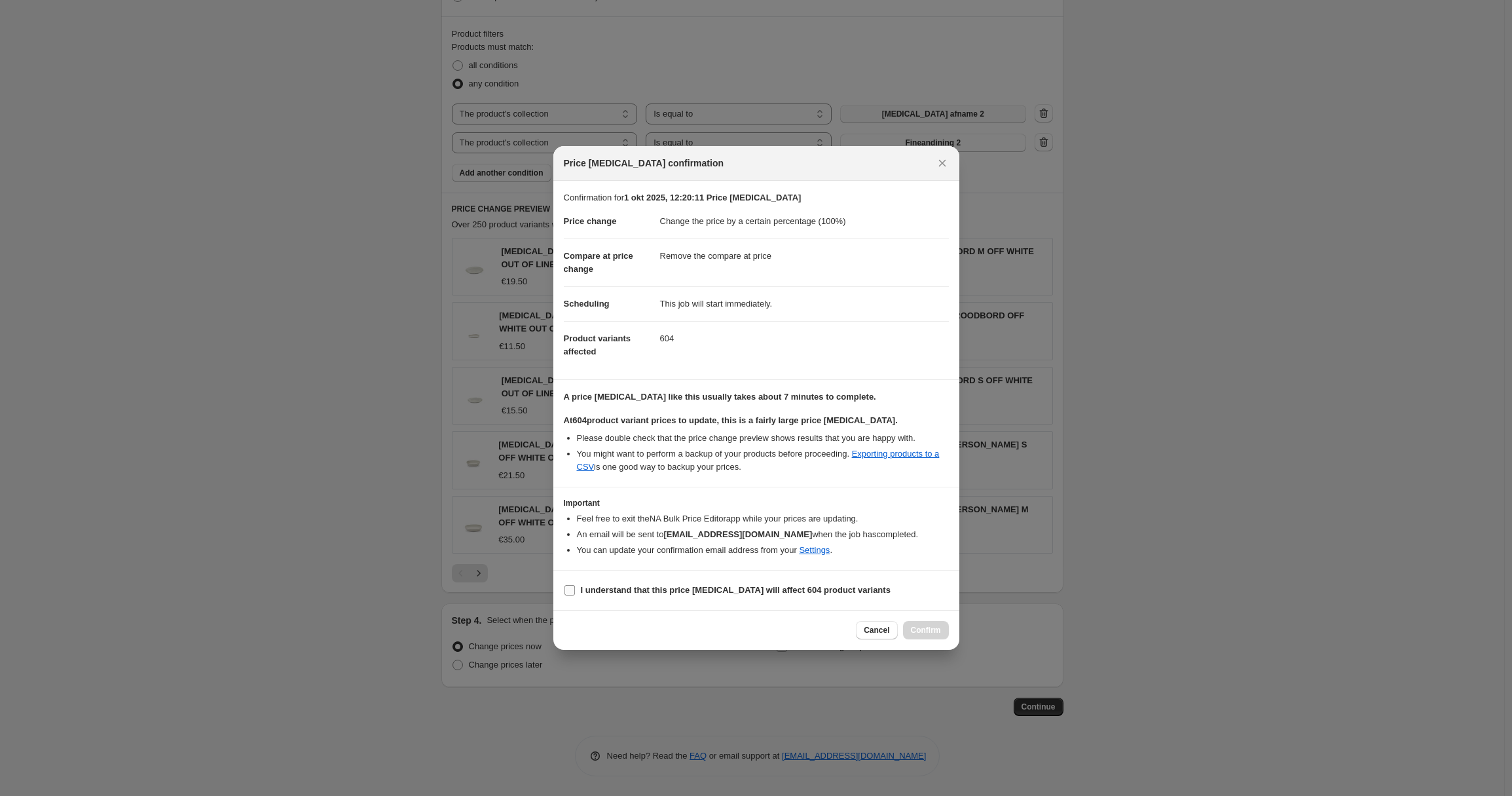
click at [575, 589] on span ":r20:" at bounding box center [570, 590] width 12 height 12
click at [575, 589] on input "I understand that this price [MEDICAL_DATA] will affect 604 product variants" at bounding box center [570, 590] width 11 height 11
checkbox input "true"
click at [927, 632] on span "Confirm" at bounding box center [925, 629] width 30 height 11
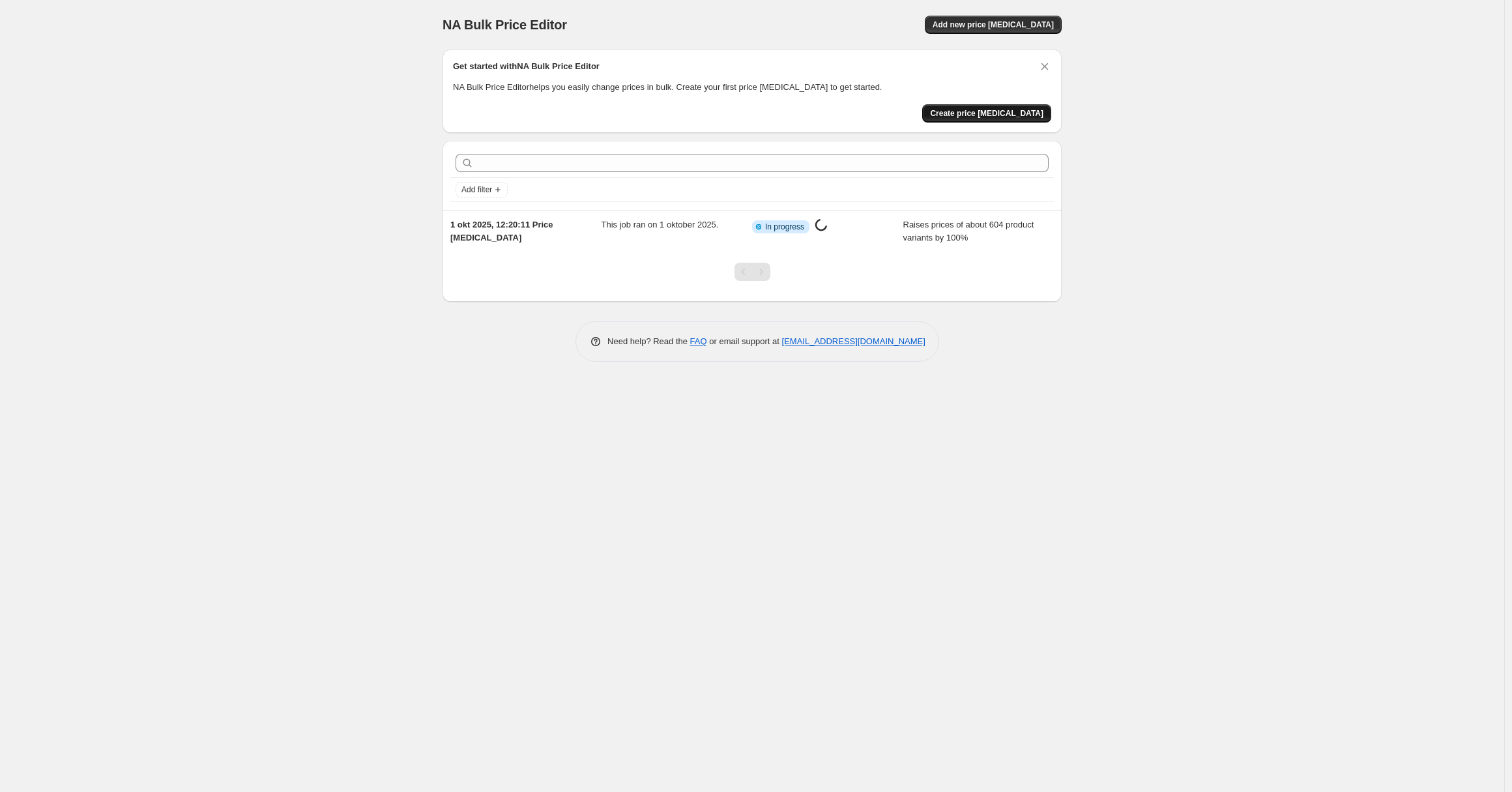
click at [993, 113] on span "Create price [MEDICAL_DATA]" at bounding box center [986, 113] width 113 height 11
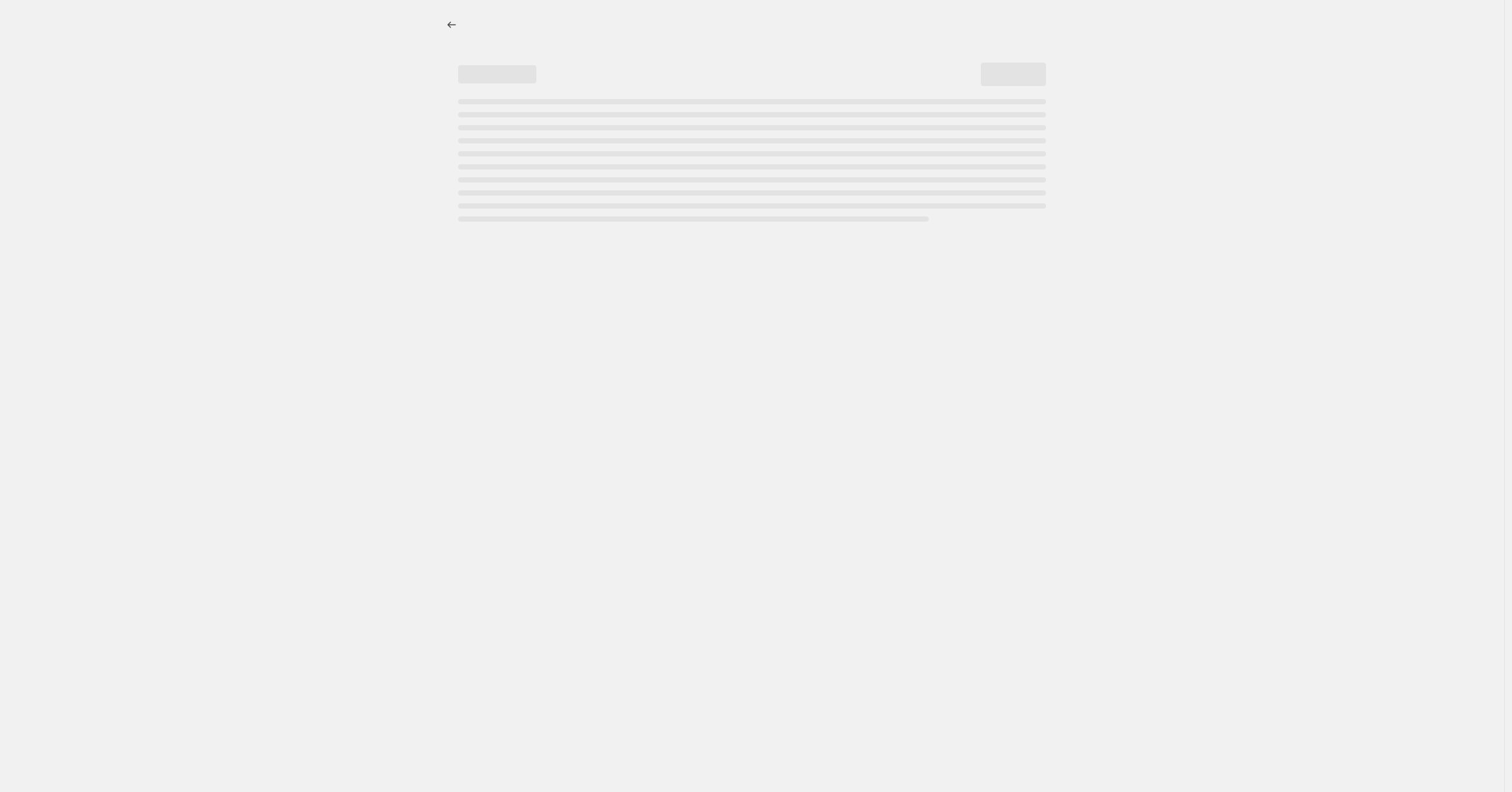
select select "percentage"
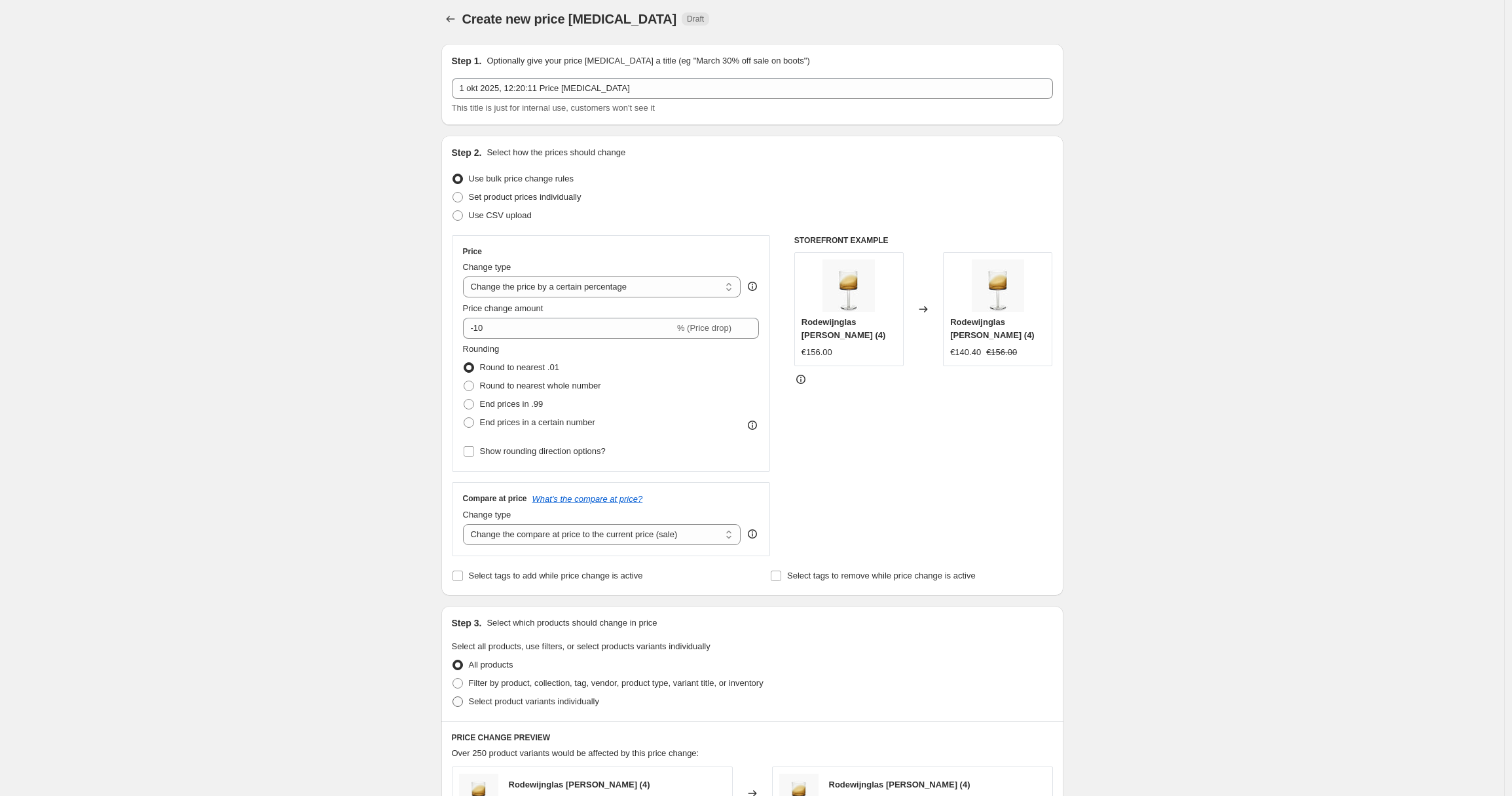
scroll to position [120, 0]
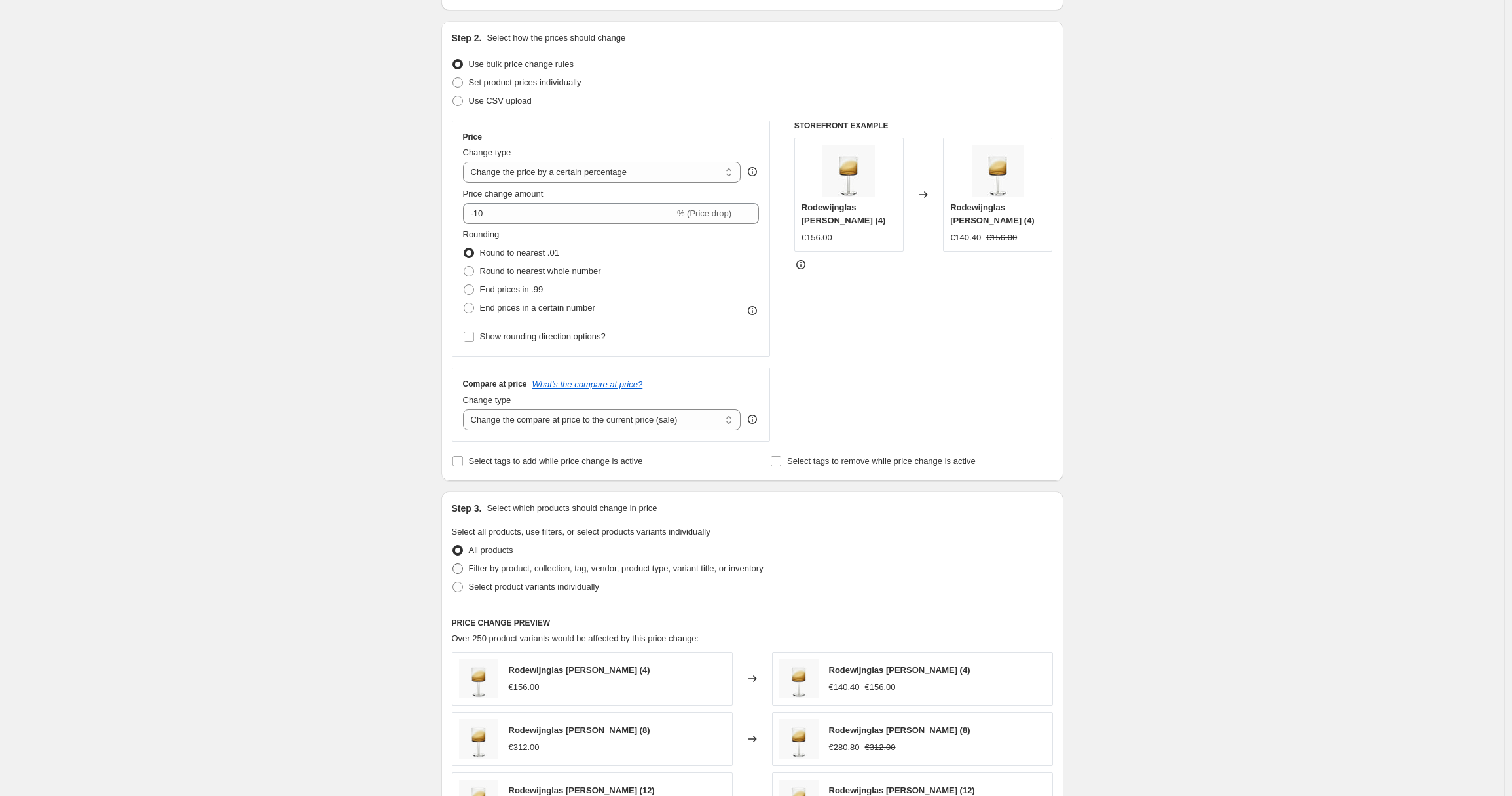
click at [535, 564] on span "Filter by product, collection, tag, vendor, product type, variant title, or inv…" at bounding box center [616, 568] width 295 height 10
click at [453, 564] on input "Filter by product, collection, tag, vendor, product type, variant title, or inv…" at bounding box center [452, 563] width 1 height 1
radio input "true"
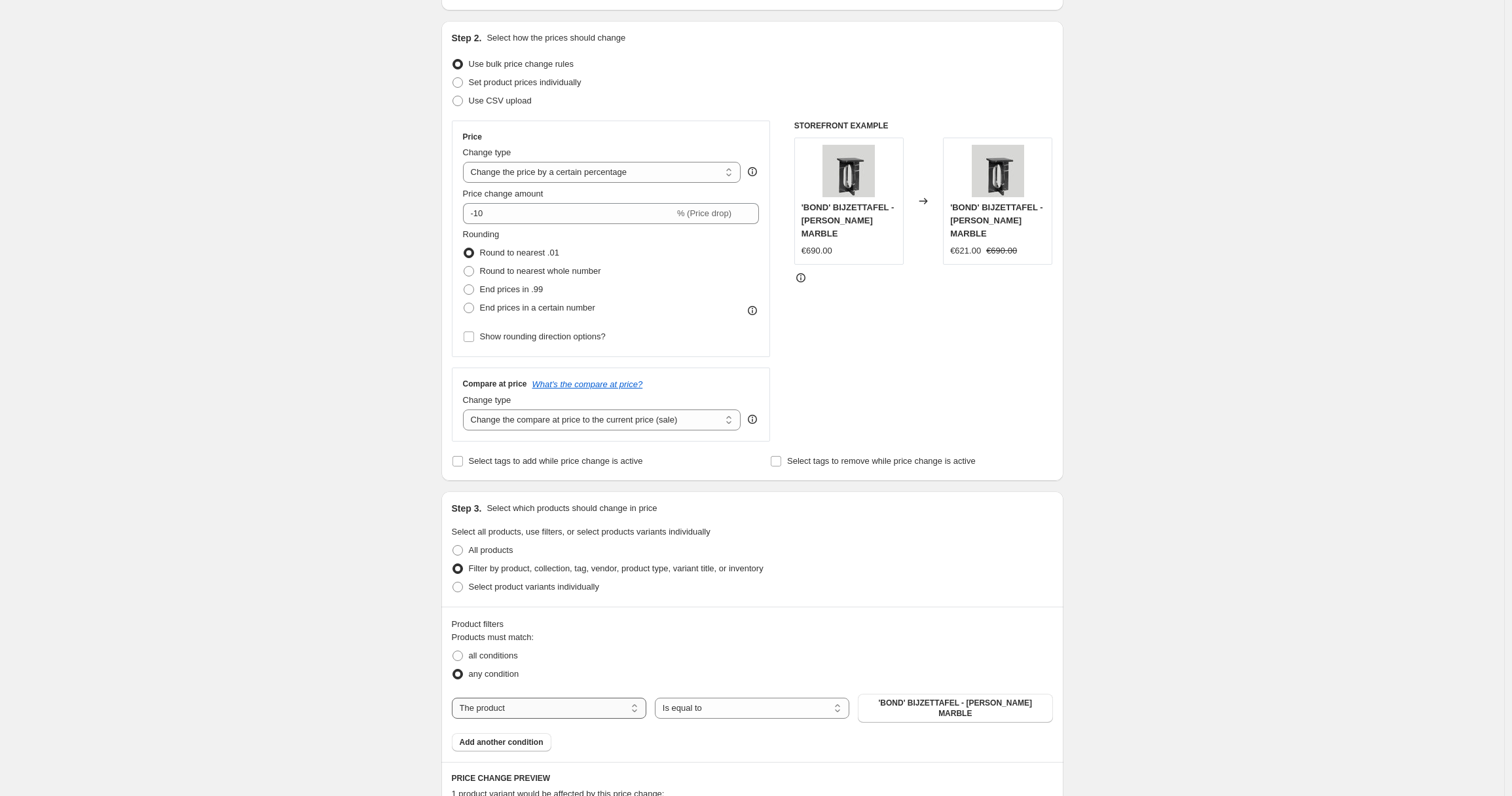
click at [532, 706] on select "The product The product's collection The product's tag The product's vendor The…" at bounding box center [550, 708] width 194 height 21
select select "collection"
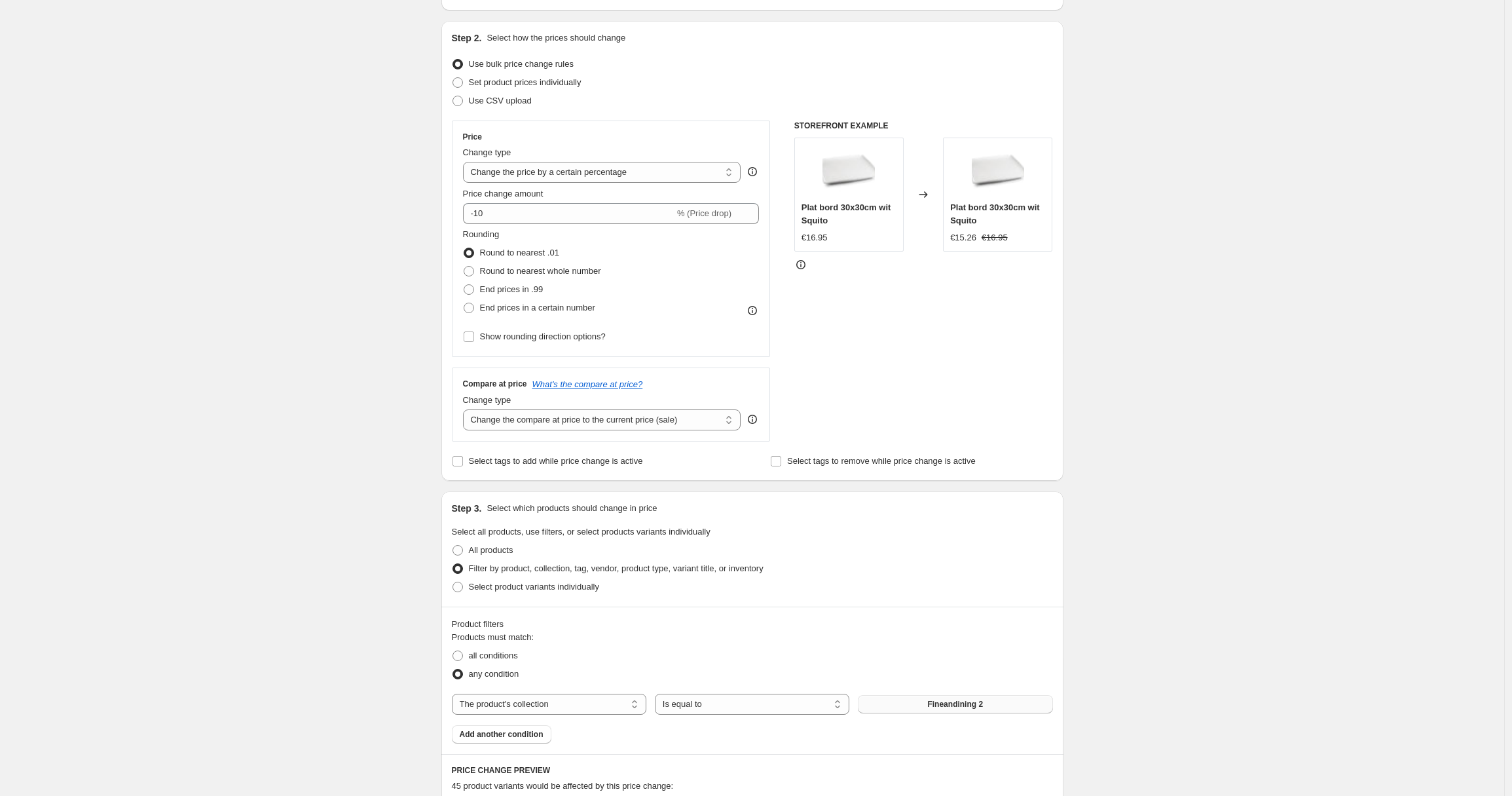
click at [917, 707] on button "Fineandining 2" at bounding box center [955, 704] width 194 height 18
click at [539, 735] on span "Add another condition" at bounding box center [501, 733] width 84 height 11
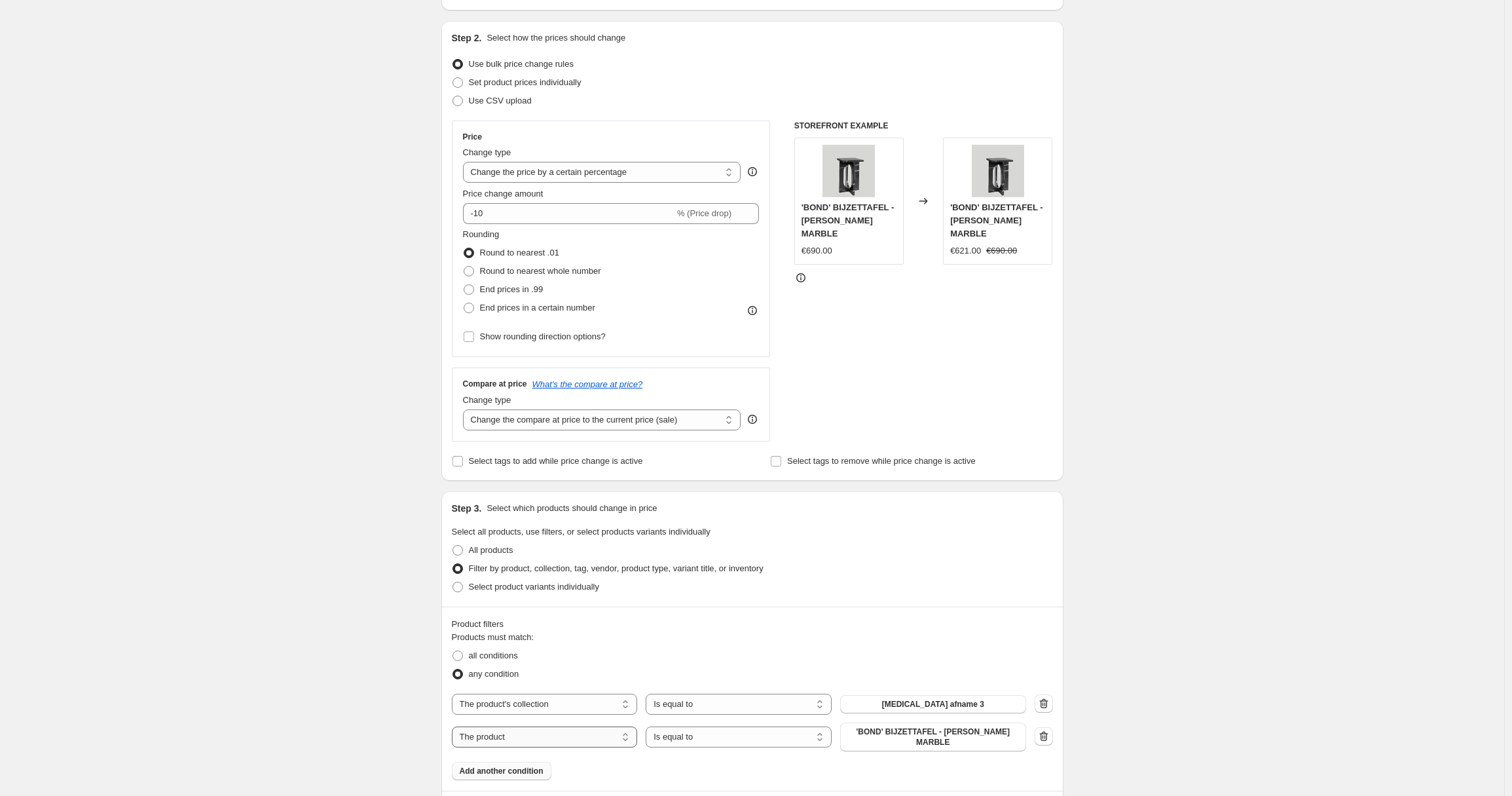
click at [541, 735] on select "The product The product's collection The product's tag The product's vendor The…" at bounding box center [545, 737] width 186 height 21
select select "collection"
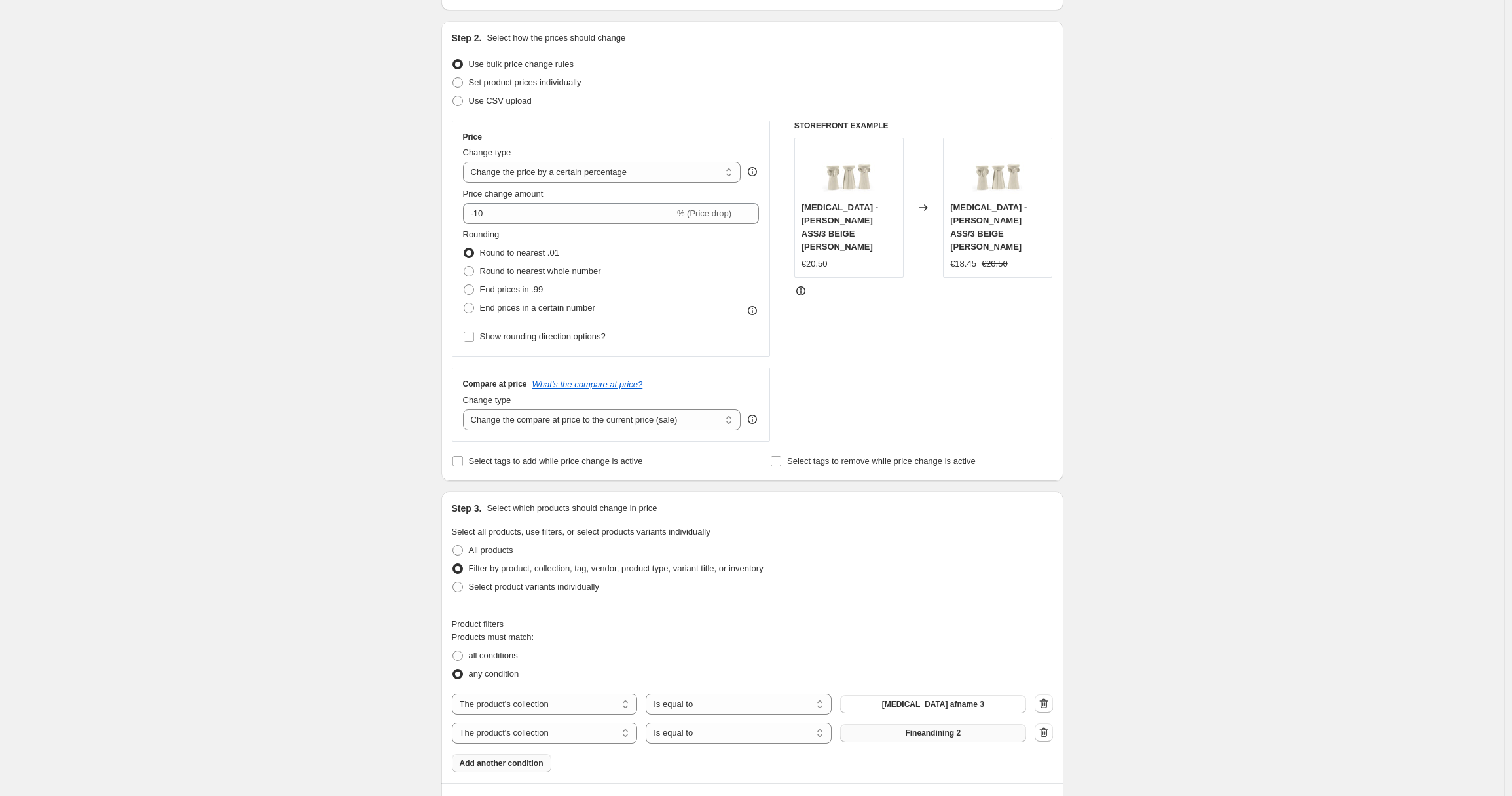
click at [910, 732] on span "Fineandining 2" at bounding box center [933, 732] width 56 height 11
drag, startPoint x: 511, startPoint y: 210, endPoint x: 439, endPoint y: 211, distance: 72.0
click at [439, 211] on div "Step 1. Optionally give your price [MEDICAL_DATA] a title (eg "March 30% off sa…" at bounding box center [747, 612] width 632 height 1387
click at [413, 316] on div "Create new price [MEDICAL_DATA]. This page is ready Create new price [MEDICAL_D…" at bounding box center [752, 632] width 1504 height 1506
drag, startPoint x: 520, startPoint y: 212, endPoint x: 468, endPoint y: 209, distance: 52.1
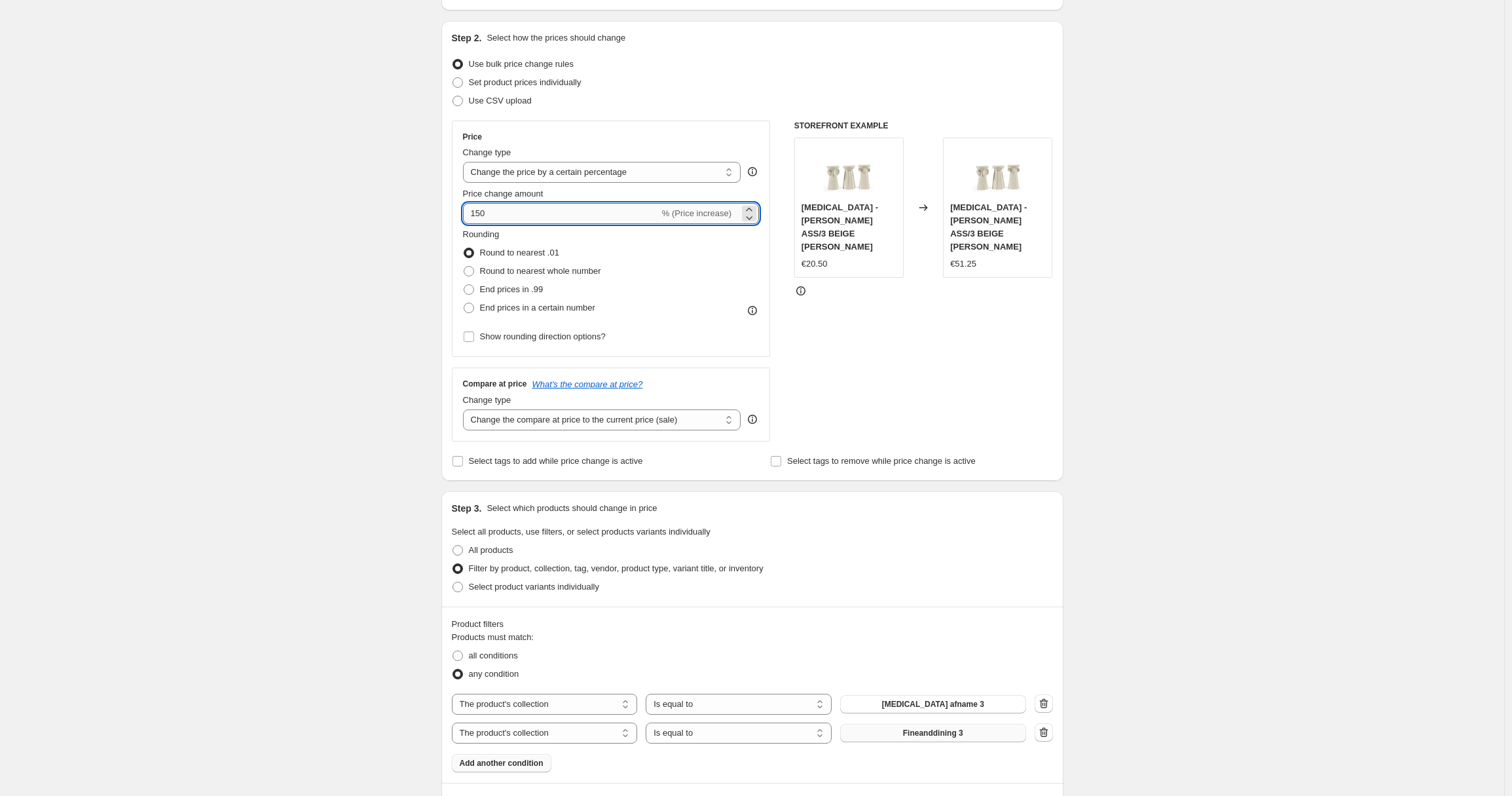
click at [468, 209] on input "150" at bounding box center [561, 214] width 196 height 21
click at [336, 364] on div "Create new price [MEDICAL_DATA]. This page is ready Create new price [MEDICAL_D…" at bounding box center [752, 632] width 1504 height 1506
drag, startPoint x: 496, startPoint y: 208, endPoint x: 460, endPoint y: 207, distance: 36.0
click at [460, 207] on div "Price Change type Change the price to a certain amount Change the price by a ce…" at bounding box center [611, 239] width 319 height 237
click at [394, 347] on div "Create new price [MEDICAL_DATA]. This page is ready Create new price [MEDICAL_D…" at bounding box center [752, 632] width 1504 height 1506
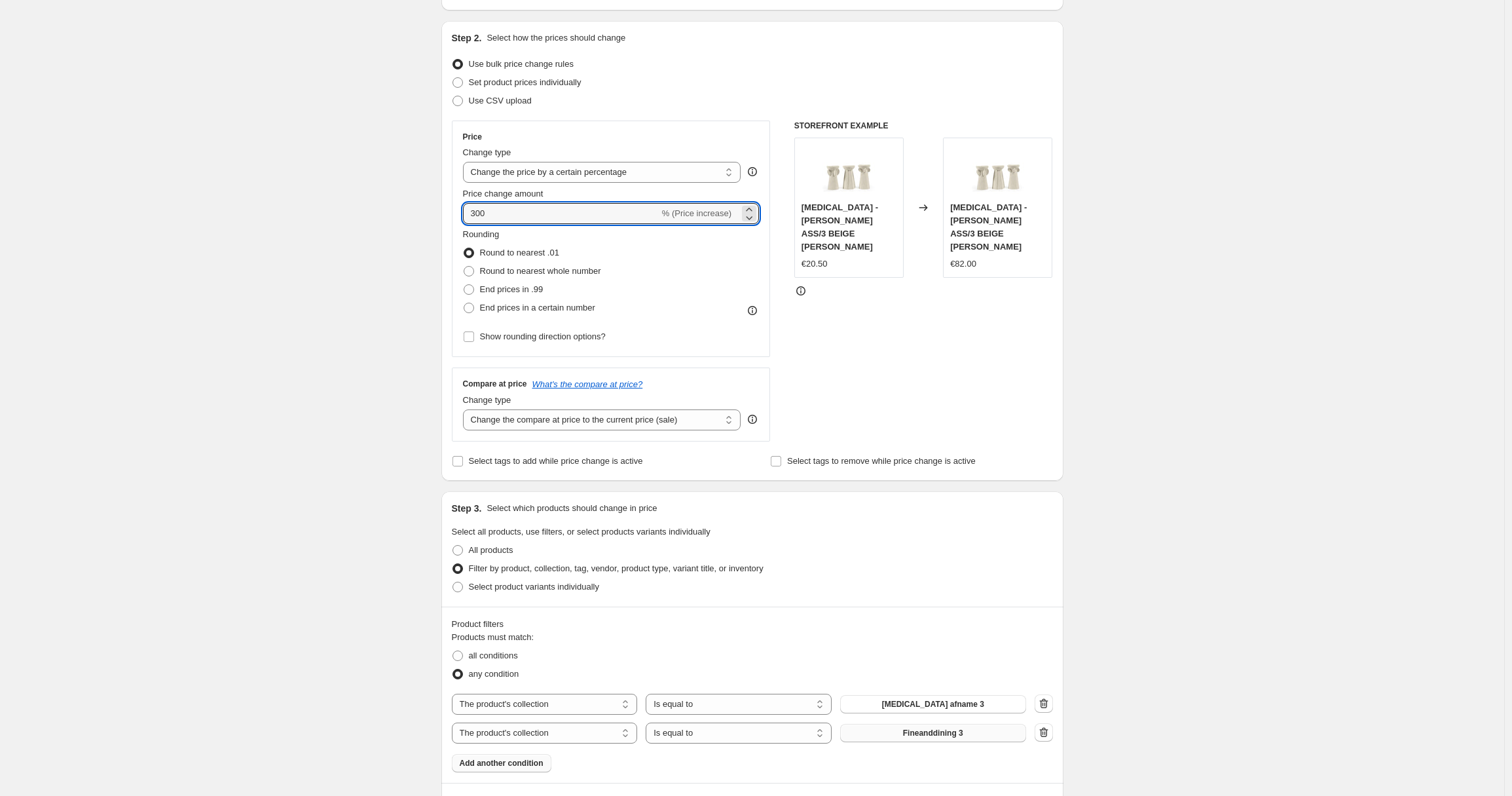
drag, startPoint x: 511, startPoint y: 217, endPoint x: 453, endPoint y: 215, distance: 58.0
click at [454, 212] on div "Price Change type Change the price to a certain amount Change the price by a ce…" at bounding box center [611, 239] width 319 height 237
type input "200"
click at [380, 344] on div "Create new price [MEDICAL_DATA]. This page is ready Create new price [MEDICAL_D…" at bounding box center [752, 632] width 1504 height 1506
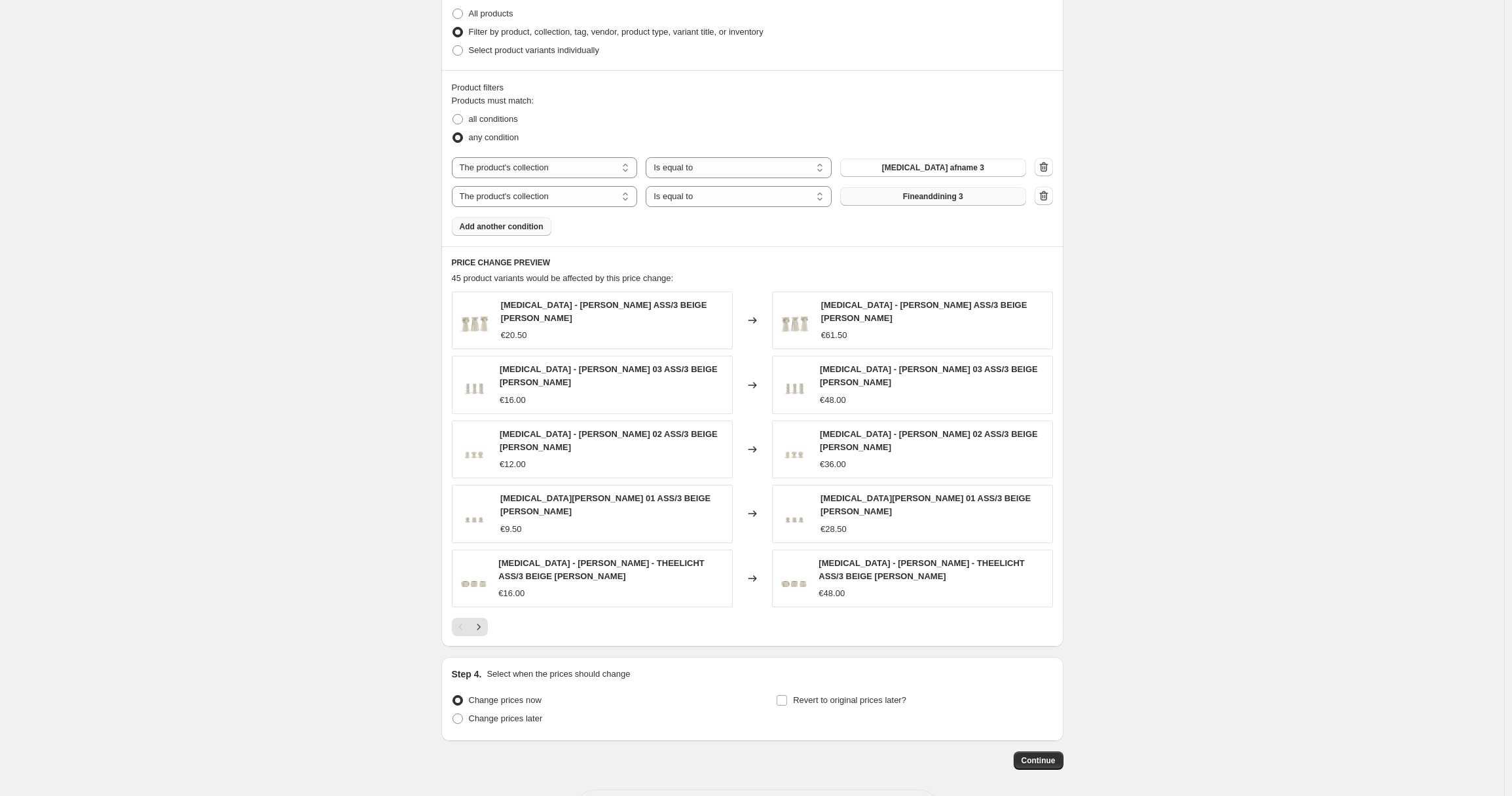
scroll to position [710, 0]
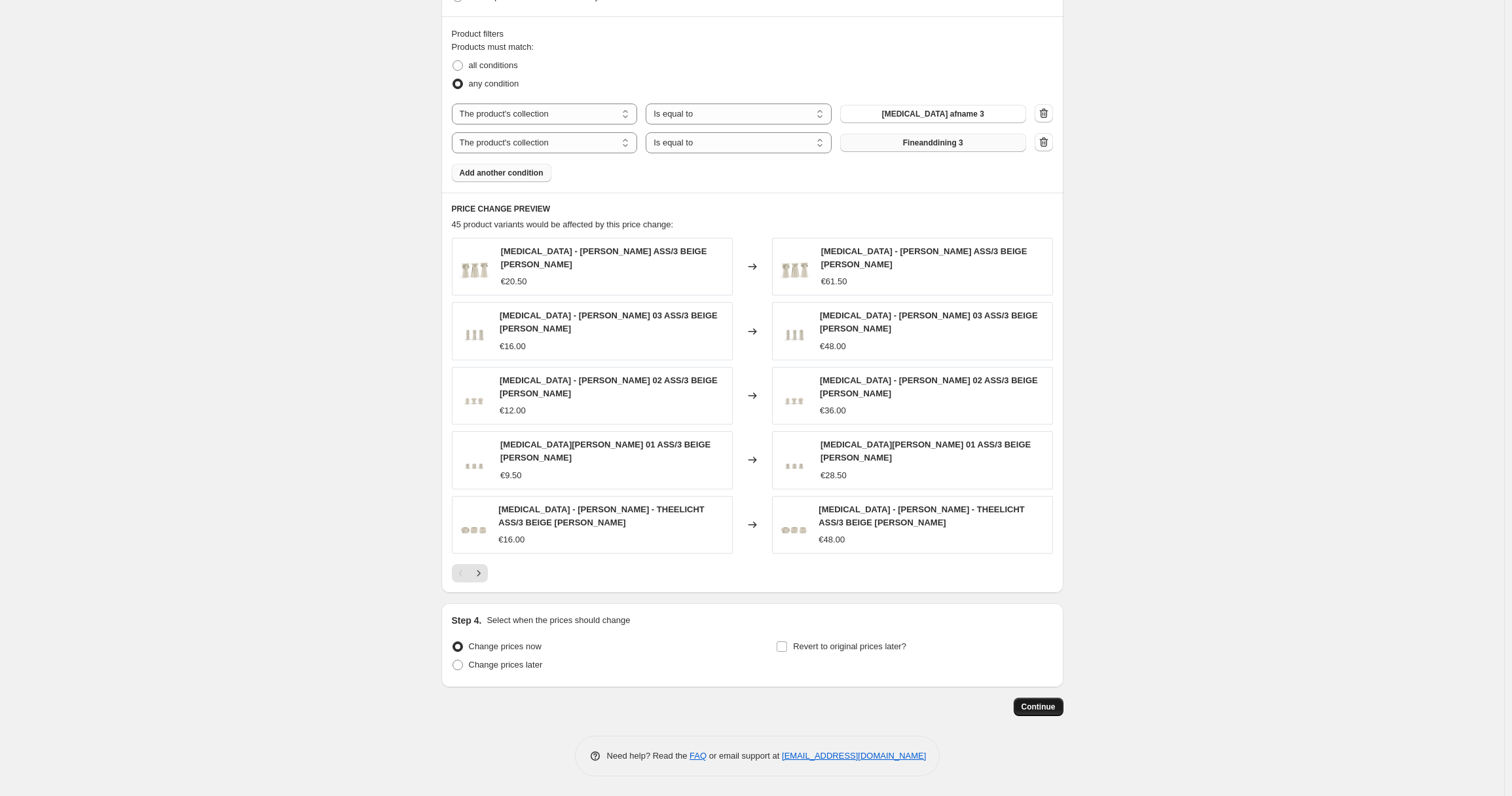
click at [1028, 703] on span "Continue" at bounding box center [1038, 706] width 34 height 11
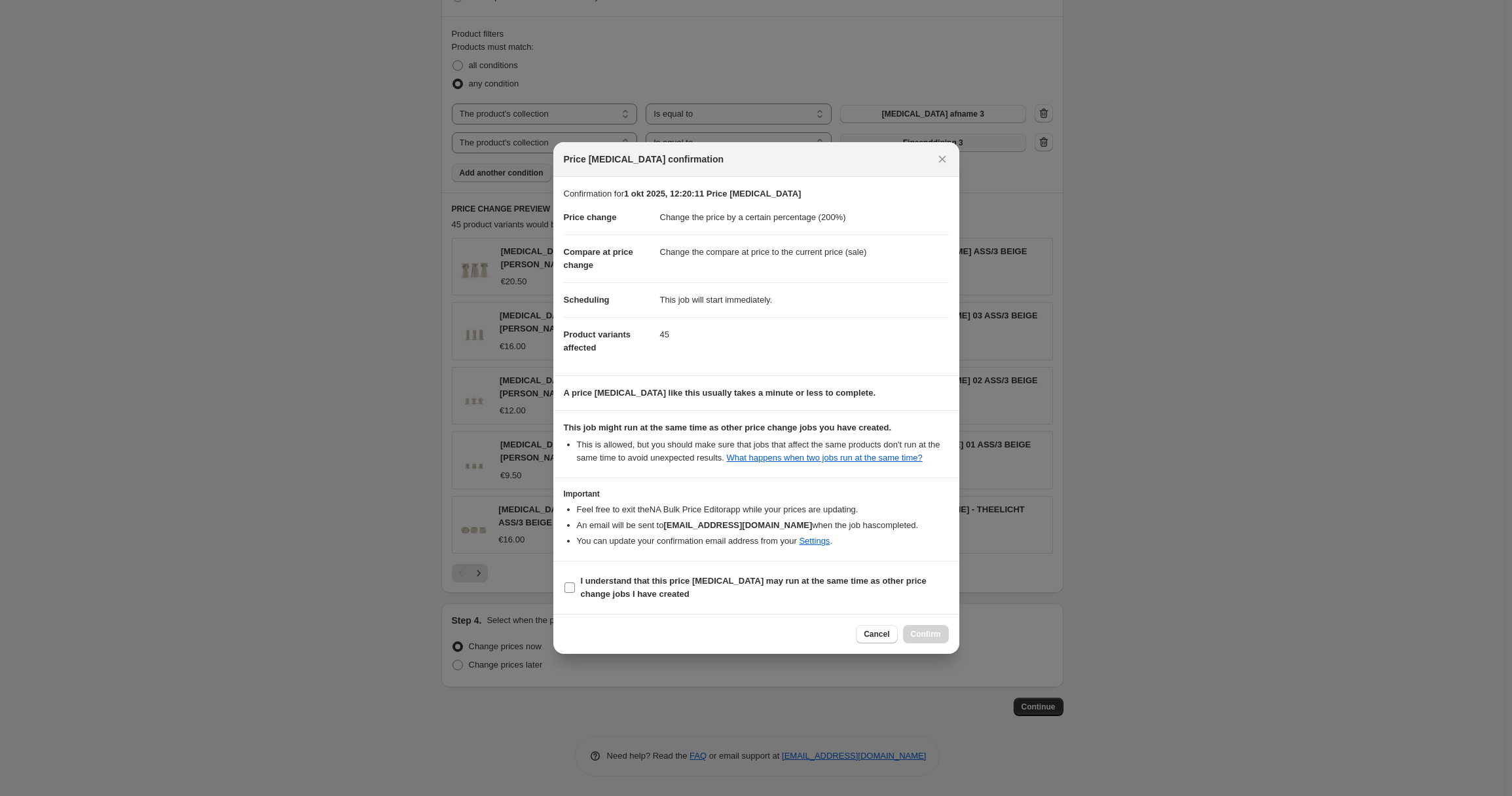
click at [585, 592] on b "I understand that this price [MEDICAL_DATA] may run at the same time as other p…" at bounding box center [754, 587] width 346 height 23
click at [575, 592] on input "I understand that this price [MEDICAL_DATA] may run at the same time as other p…" at bounding box center [570, 587] width 11 height 11
checkbox input "true"
click at [933, 639] on span "Confirm" at bounding box center [925, 633] width 30 height 11
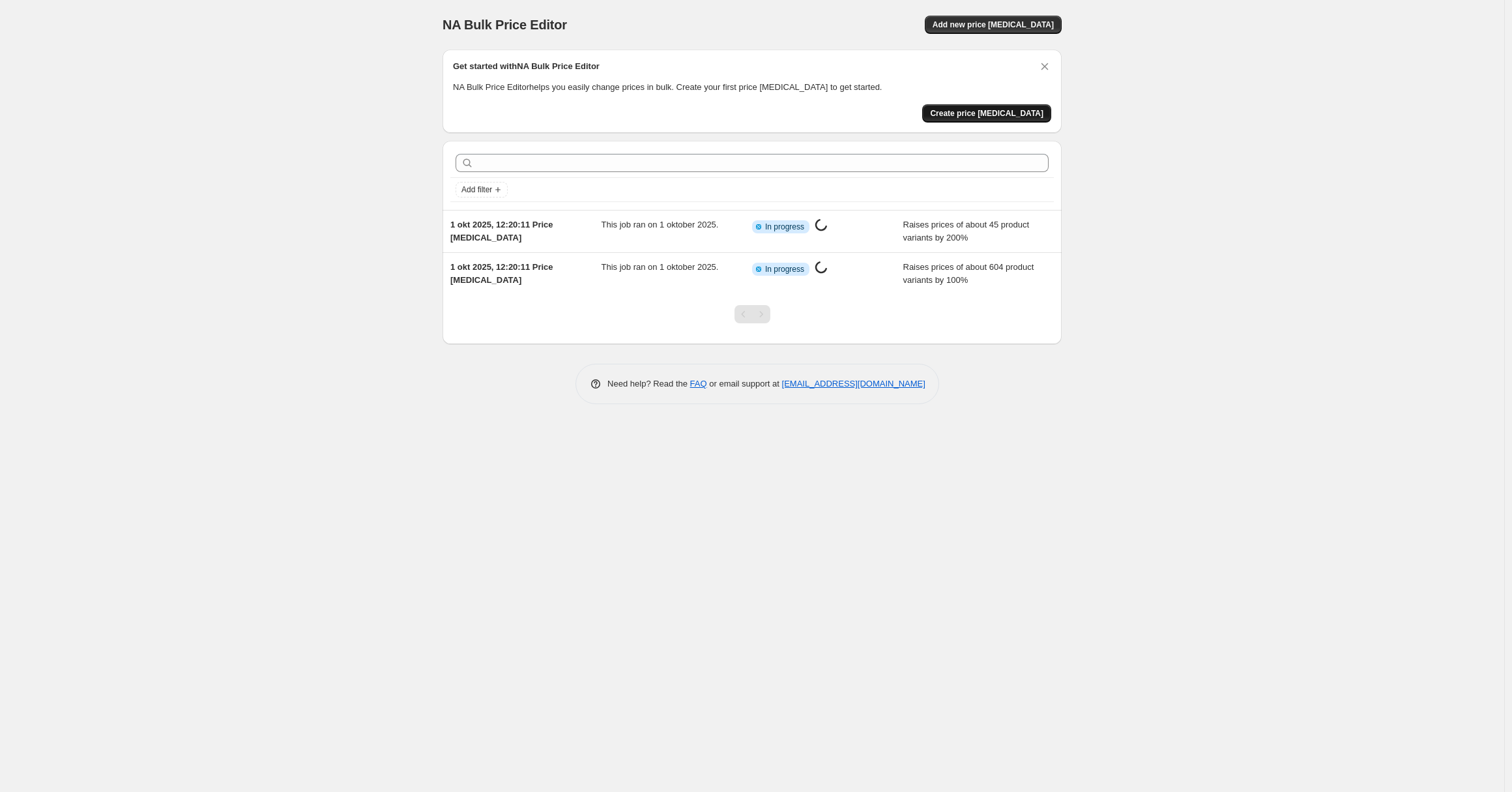
click at [1023, 109] on span "Create price [MEDICAL_DATA]" at bounding box center [986, 113] width 113 height 11
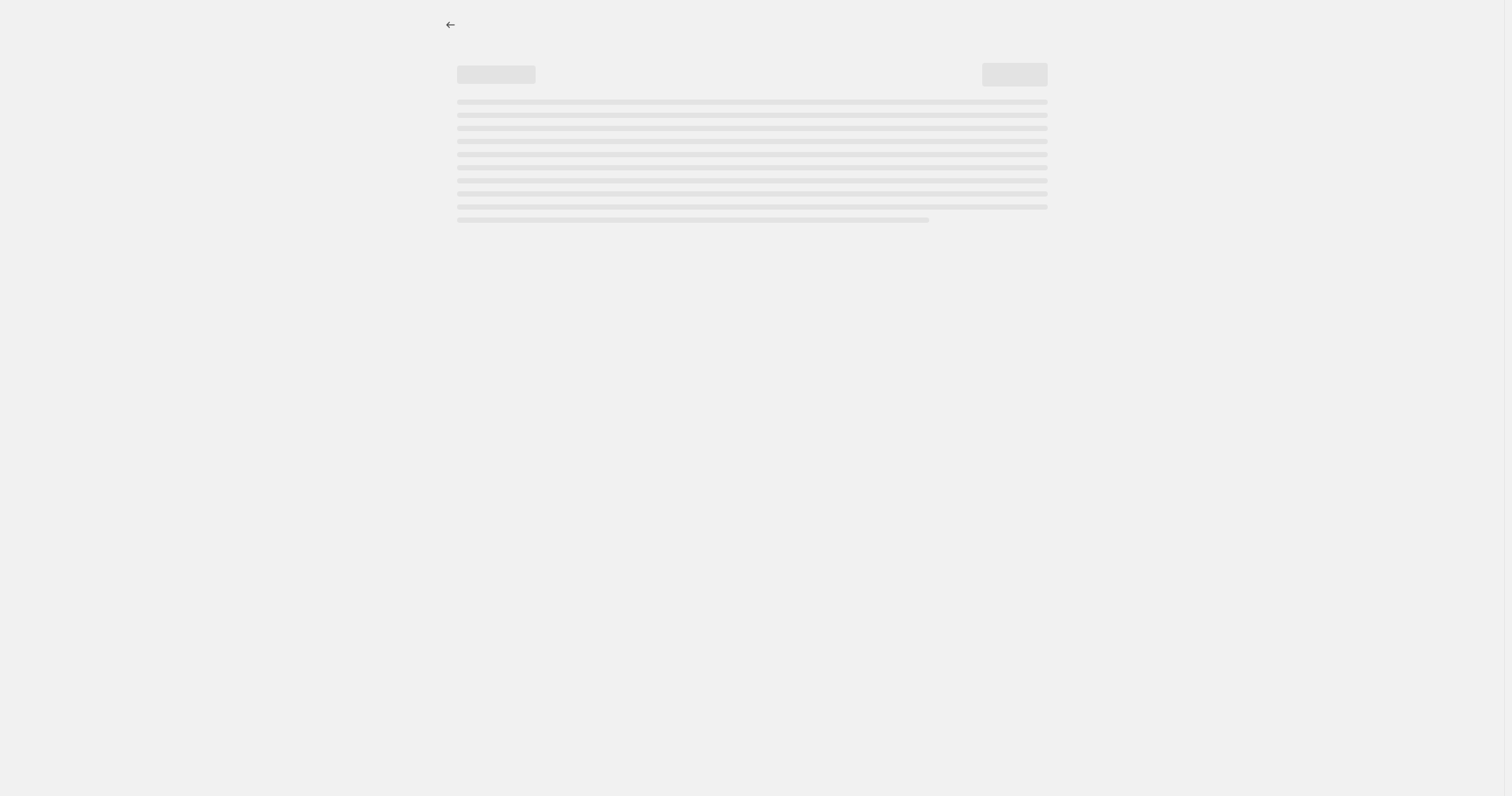
select select "percentage"
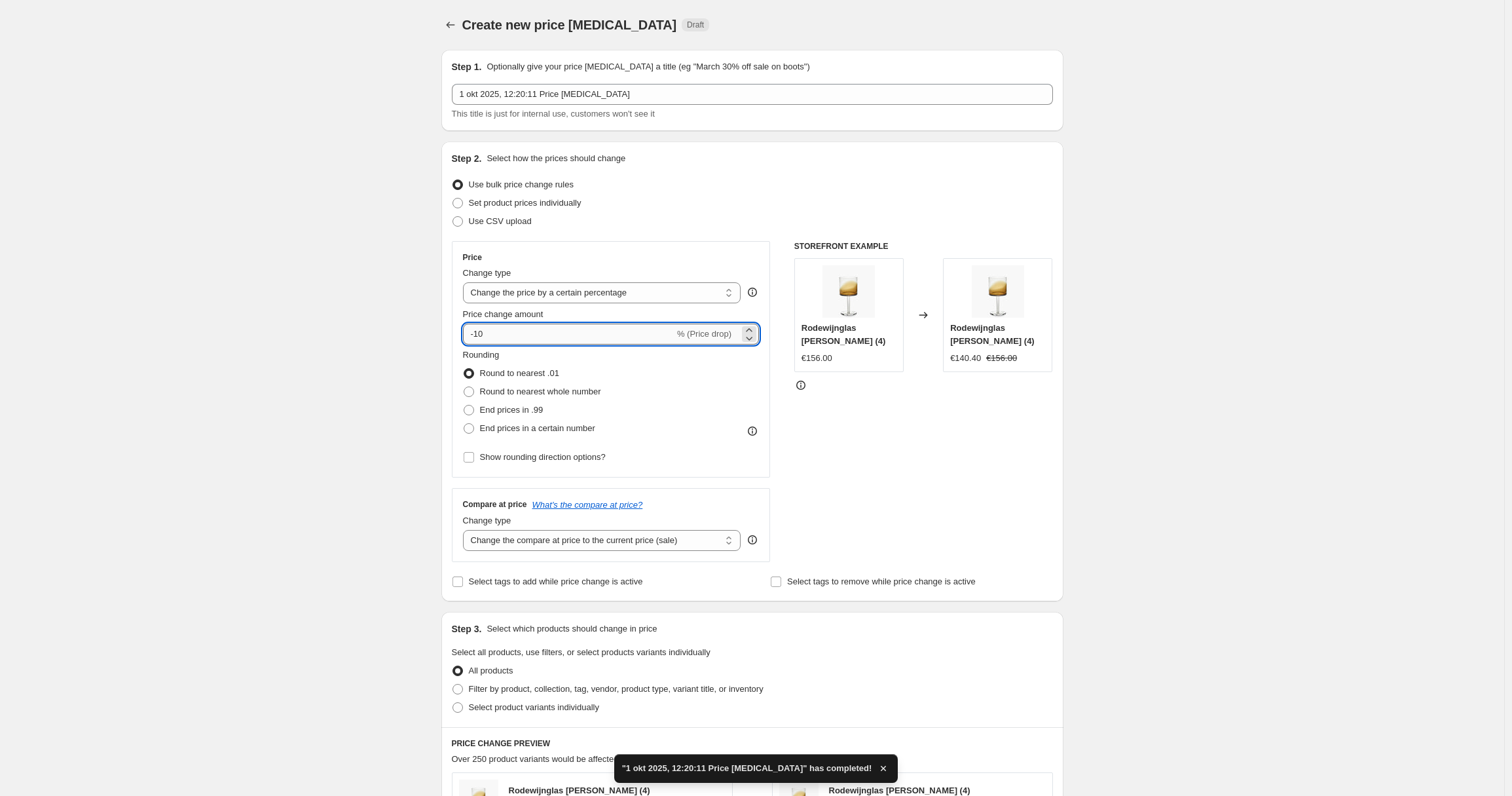
click at [493, 343] on input "-10" at bounding box center [569, 334] width 212 height 21
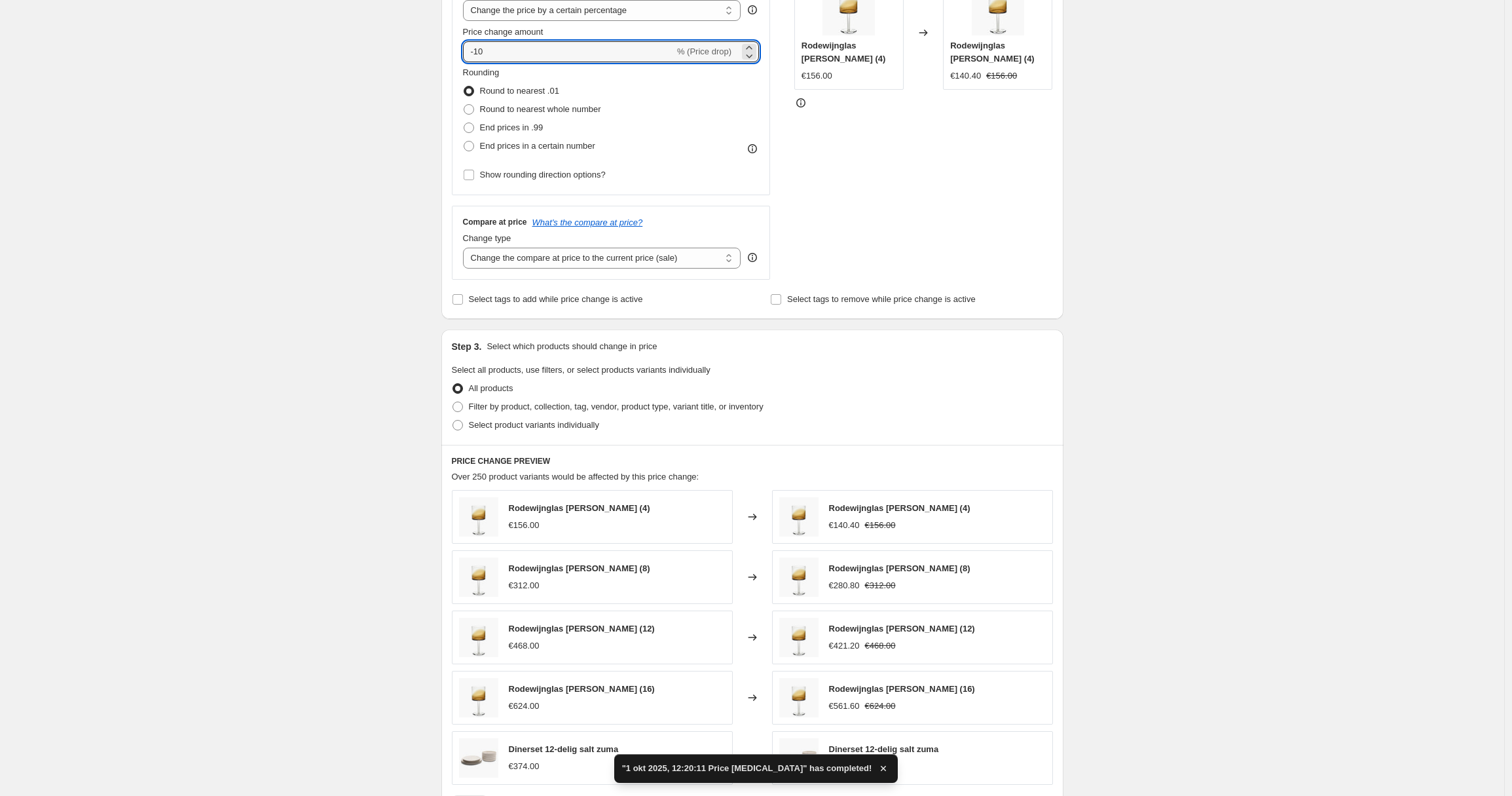
scroll to position [467, 0]
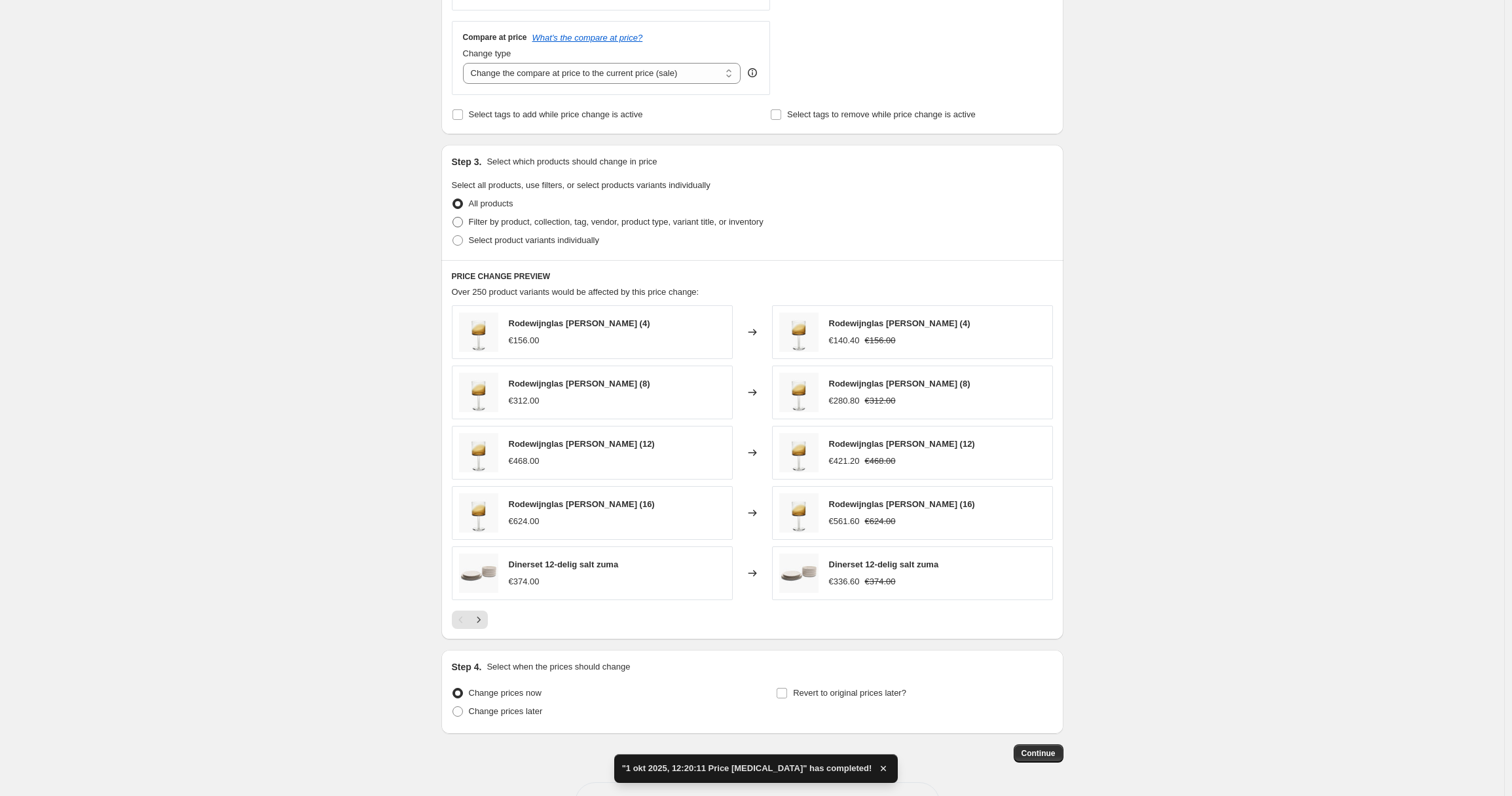
click at [529, 219] on span "Filter by product, collection, tag, vendor, product type, variant title, or inv…" at bounding box center [616, 221] width 295 height 10
click at [453, 218] on input "Filter by product, collection, tag, vendor, product type, variant title, or inv…" at bounding box center [452, 217] width 1 height 1
radio input "true"
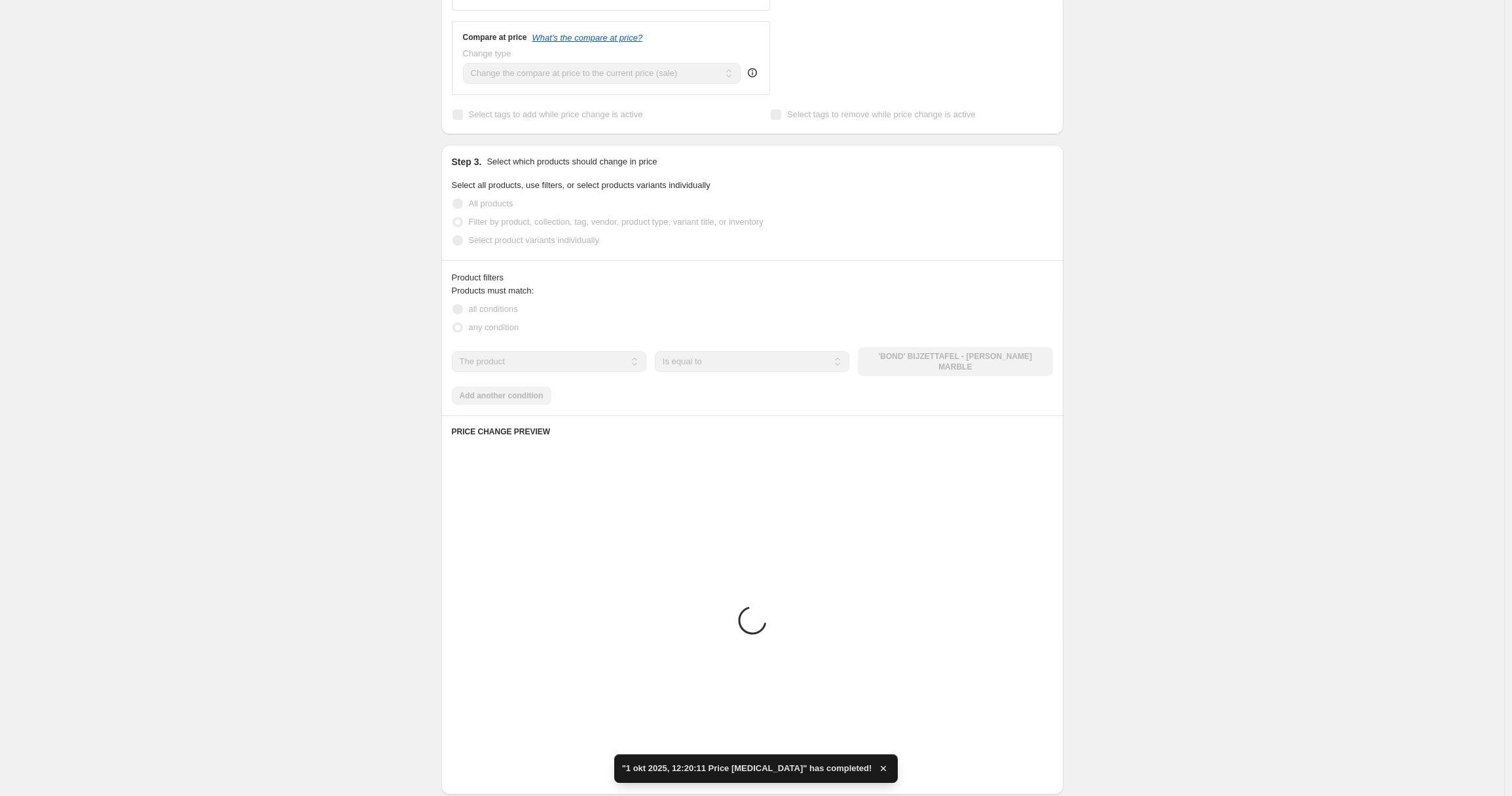
scroll to position [420, 0]
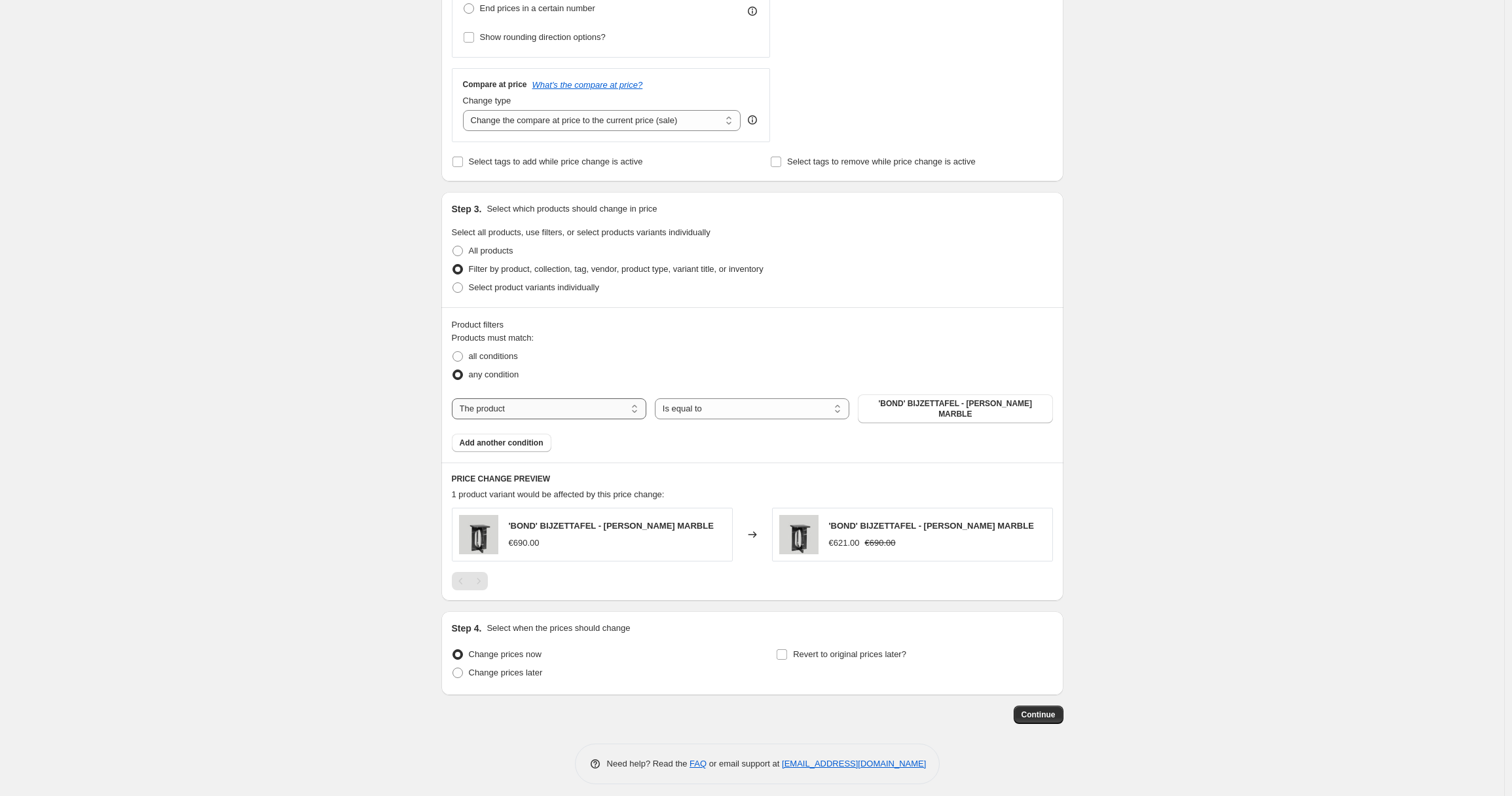
click at [556, 407] on select "The product The product's collection The product's tag The product's vendor The…" at bounding box center [550, 409] width 194 height 21
select select "collection"
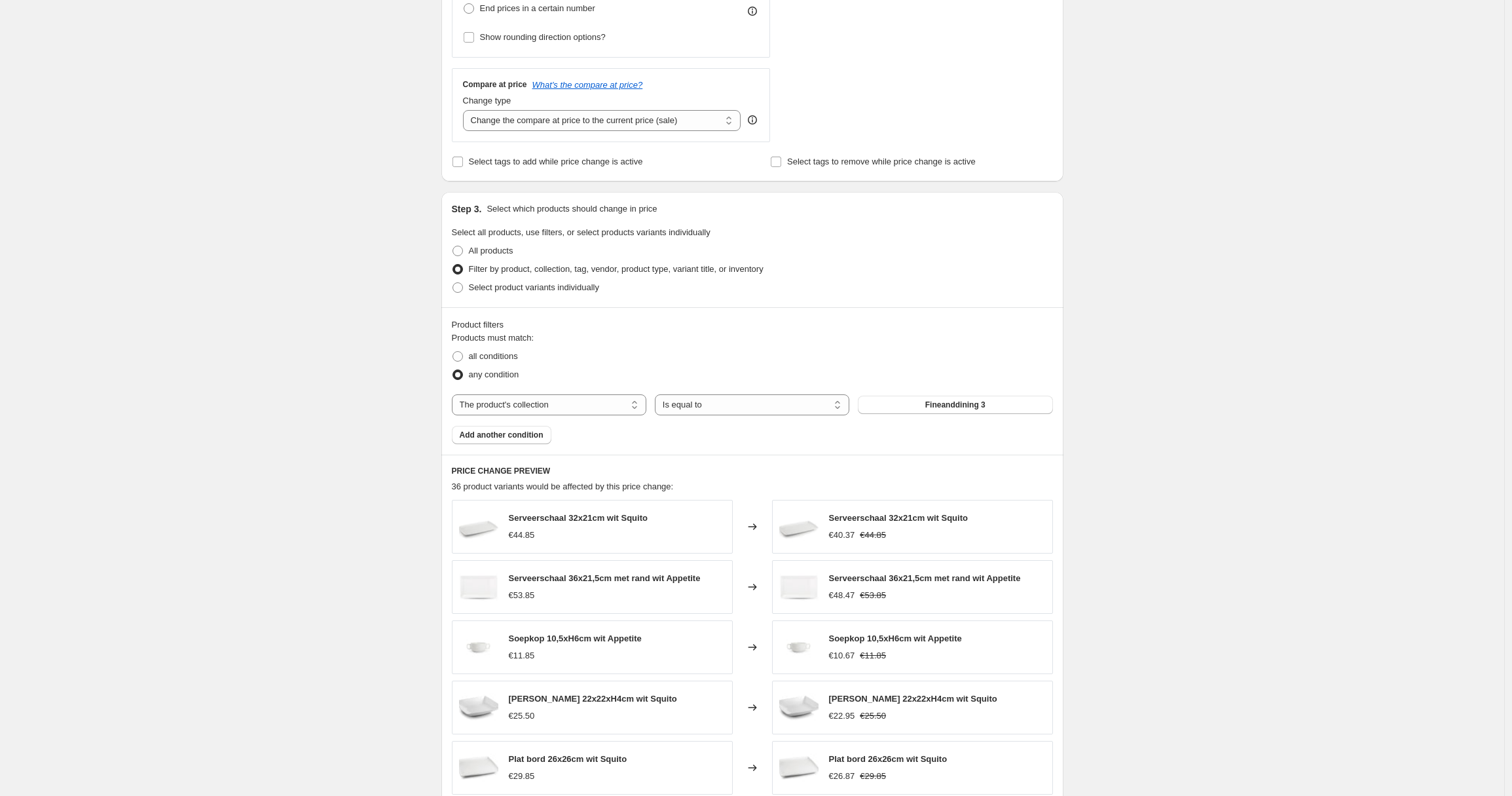
click at [983, 404] on span "Fineanddining 3" at bounding box center [955, 404] width 61 height 11
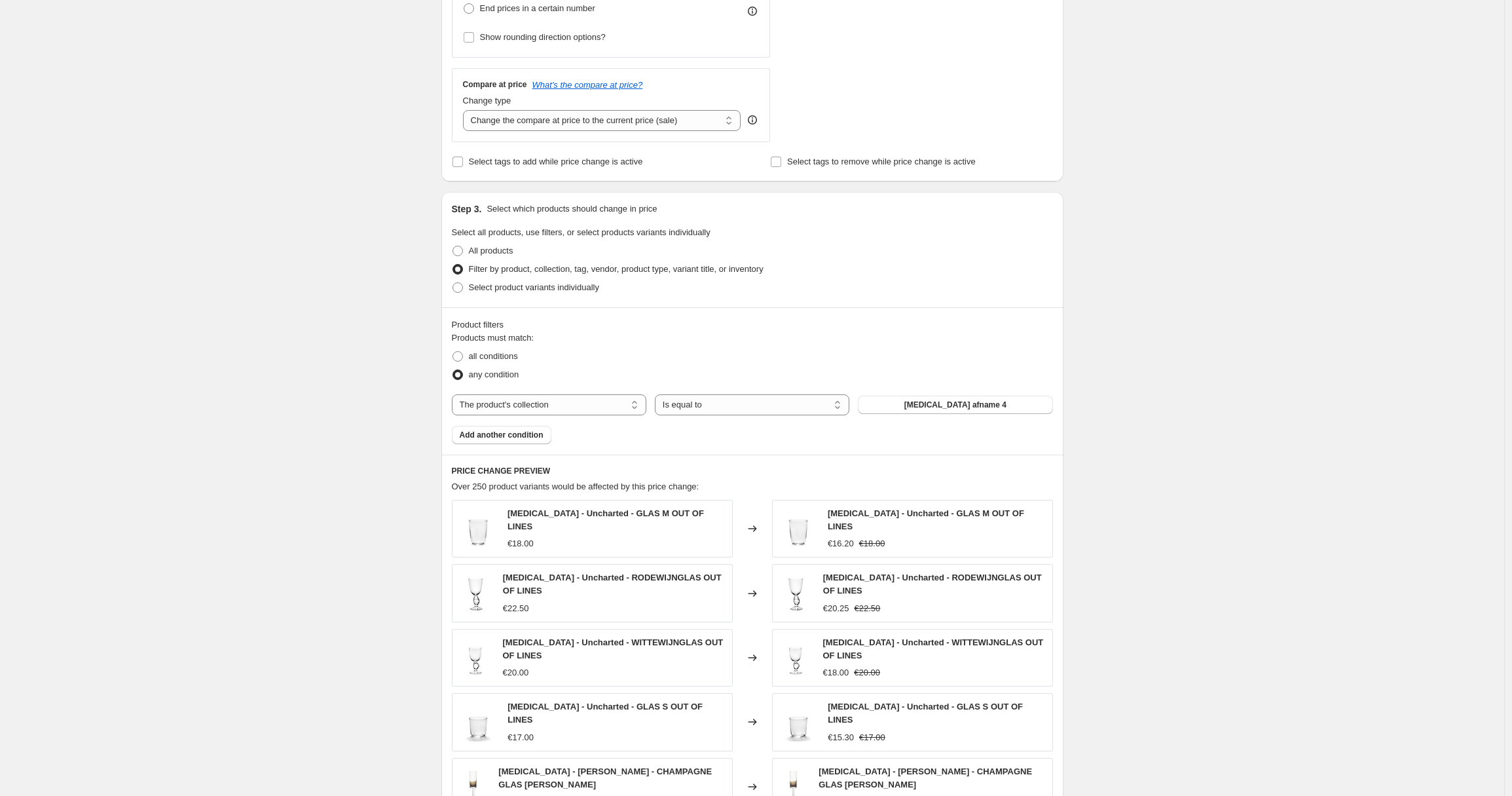
click at [477, 444] on div "Product filters Products must match: all conditions any condition The product T…" at bounding box center [753, 380] width 622 height 147
click at [478, 440] on button "Add another condition" at bounding box center [501, 434] width 99 height 18
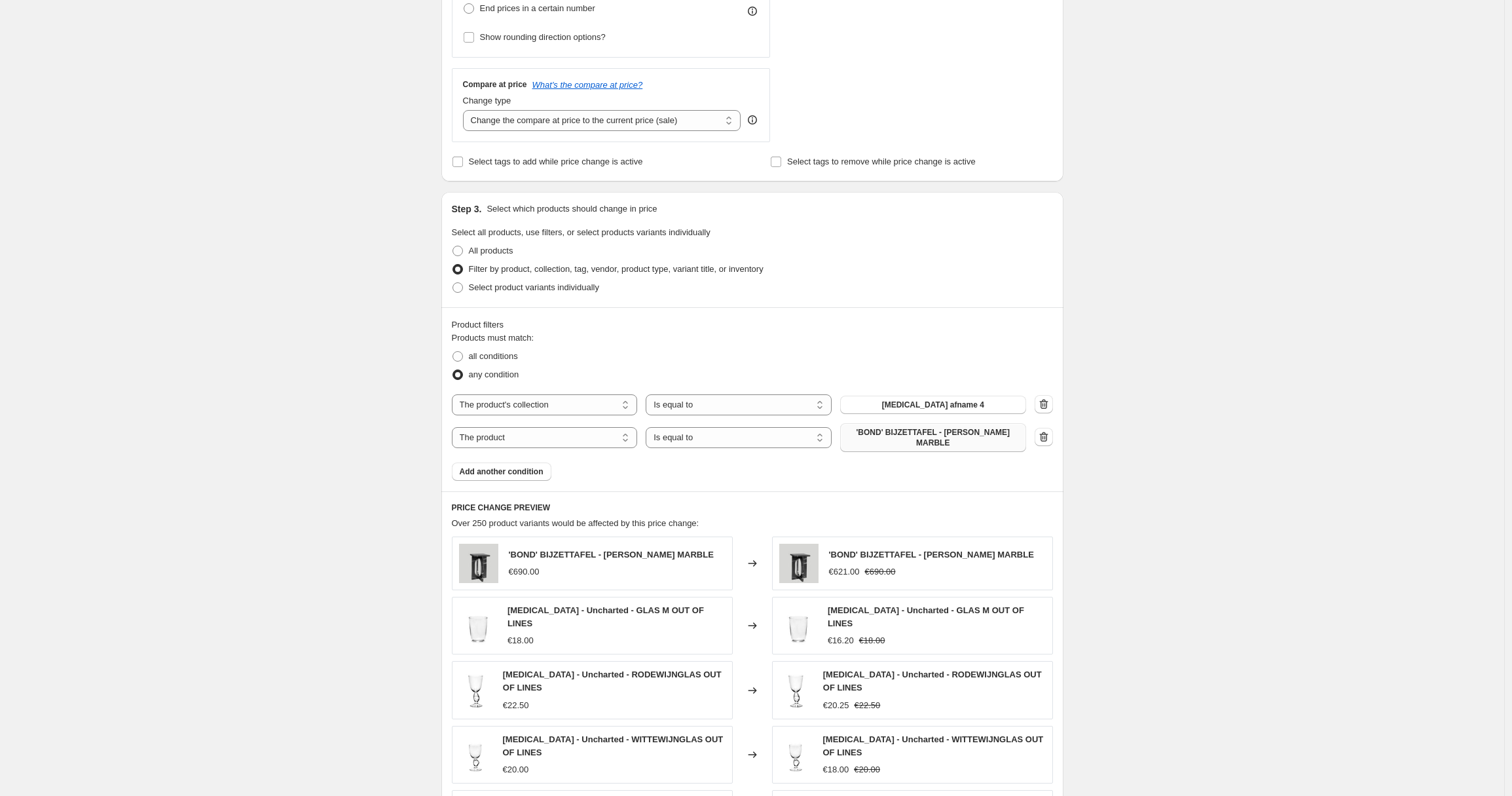
click at [968, 431] on span "'BOND' BIJZETTAFEL - [PERSON_NAME] MARBLE" at bounding box center [933, 438] width 170 height 21
click at [525, 432] on select "The product The product's collection The product's tag The product's vendor The…" at bounding box center [545, 438] width 186 height 21
select select "collection"
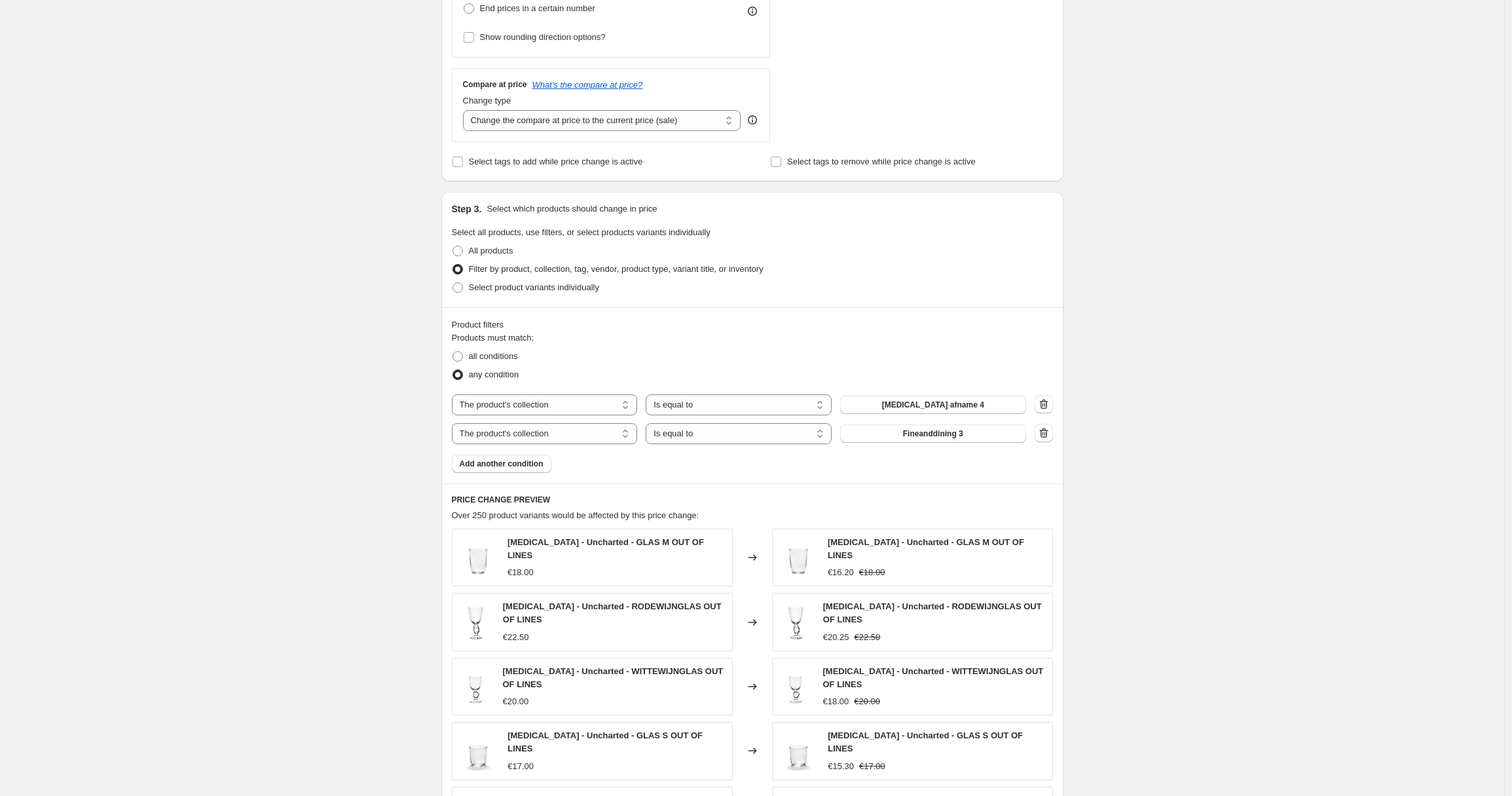
click at [953, 437] on span "Fineanddining 3" at bounding box center [933, 433] width 61 height 11
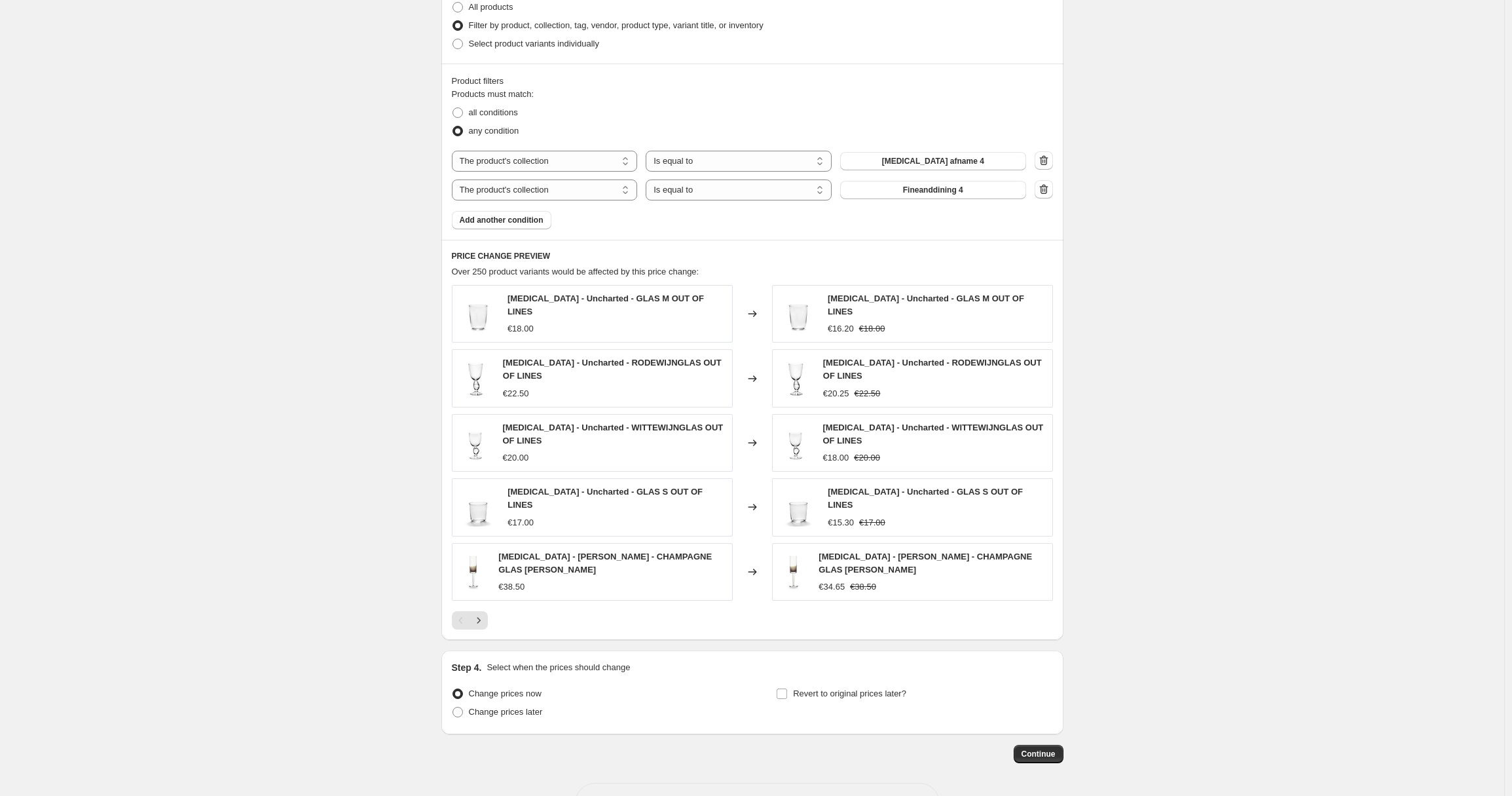
scroll to position [0, 0]
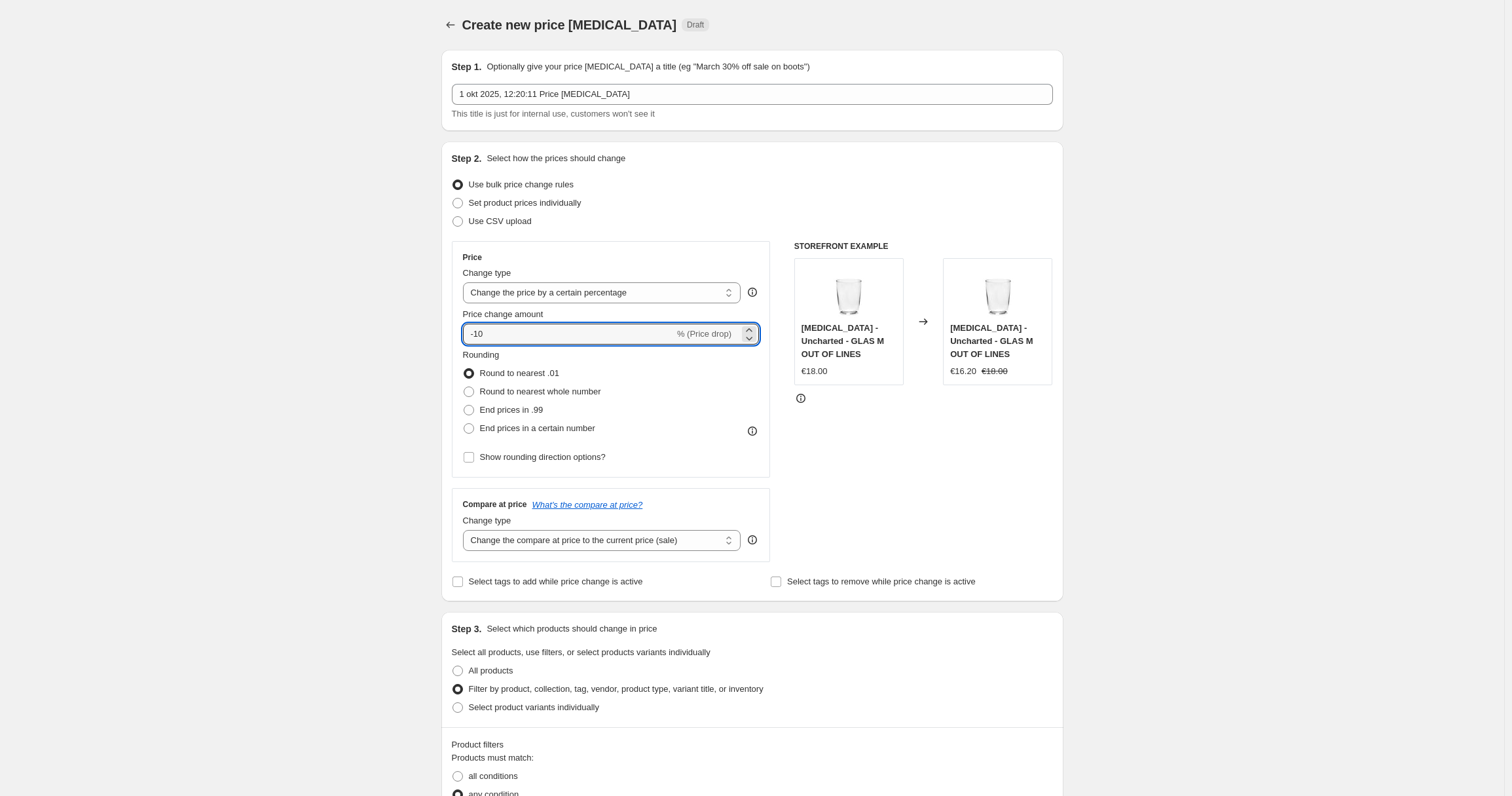
drag, startPoint x: 507, startPoint y: 331, endPoint x: 455, endPoint y: 331, distance: 52.0
click at [455, 331] on div "Price Change type Change the price to a certain amount Change the price by a ce…" at bounding box center [611, 359] width 319 height 237
type input "300"
click at [364, 381] on div "Create new price [MEDICAL_DATA]. This page is ready Create new price [MEDICAL_D…" at bounding box center [752, 753] width 1504 height 1506
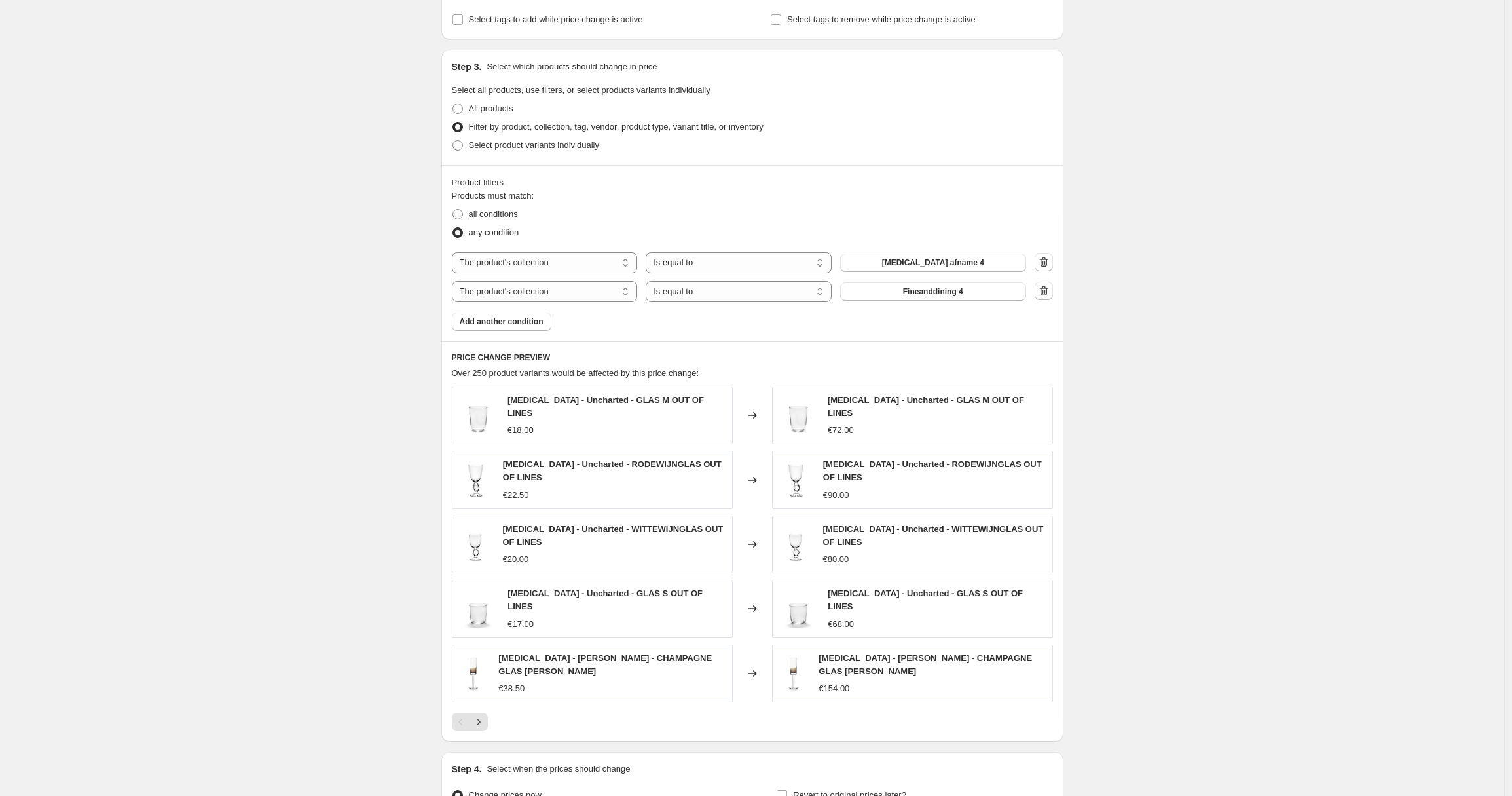
scroll to position [671, 0]
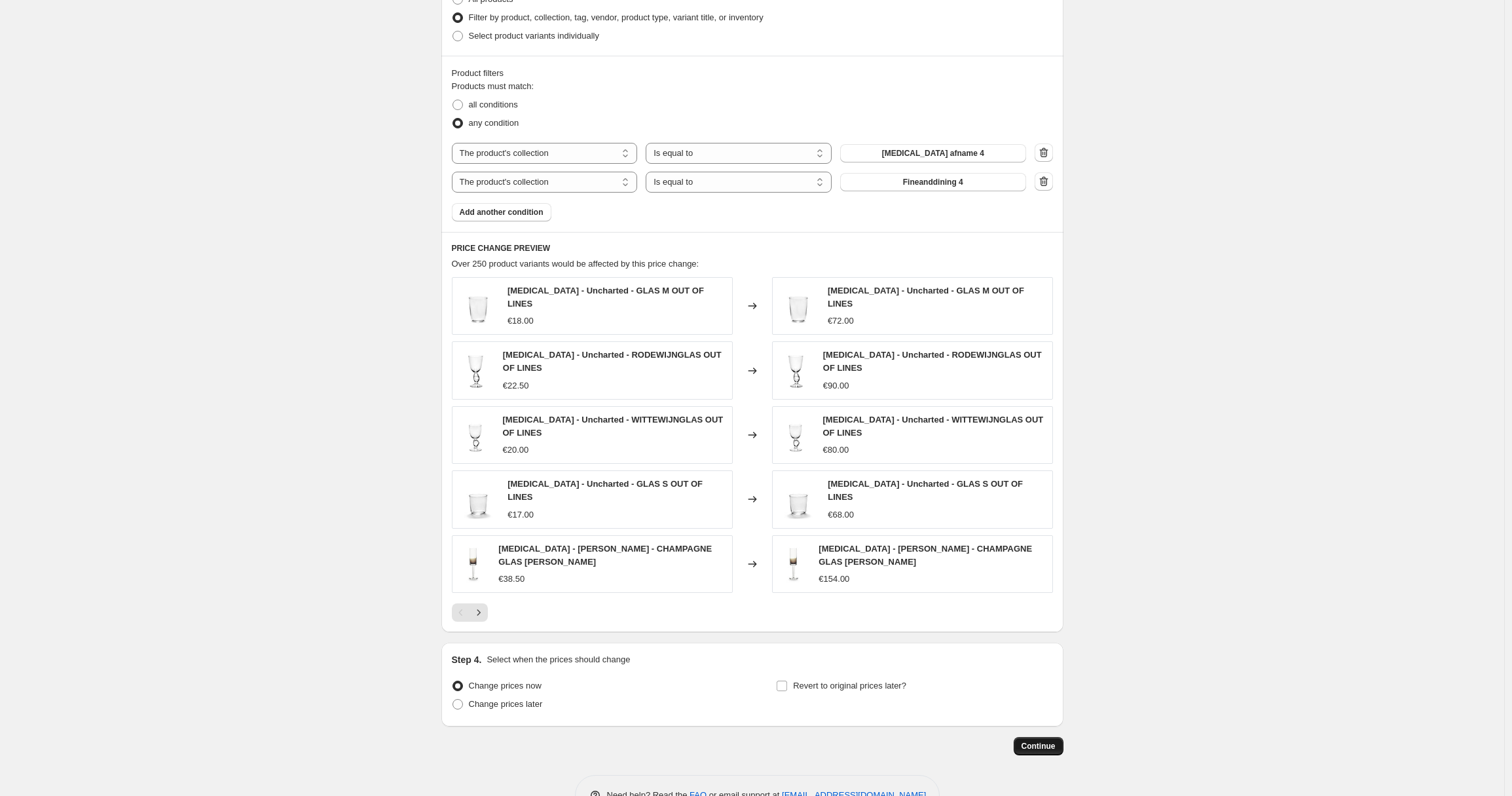
click at [1035, 741] on span "Continue" at bounding box center [1038, 746] width 34 height 11
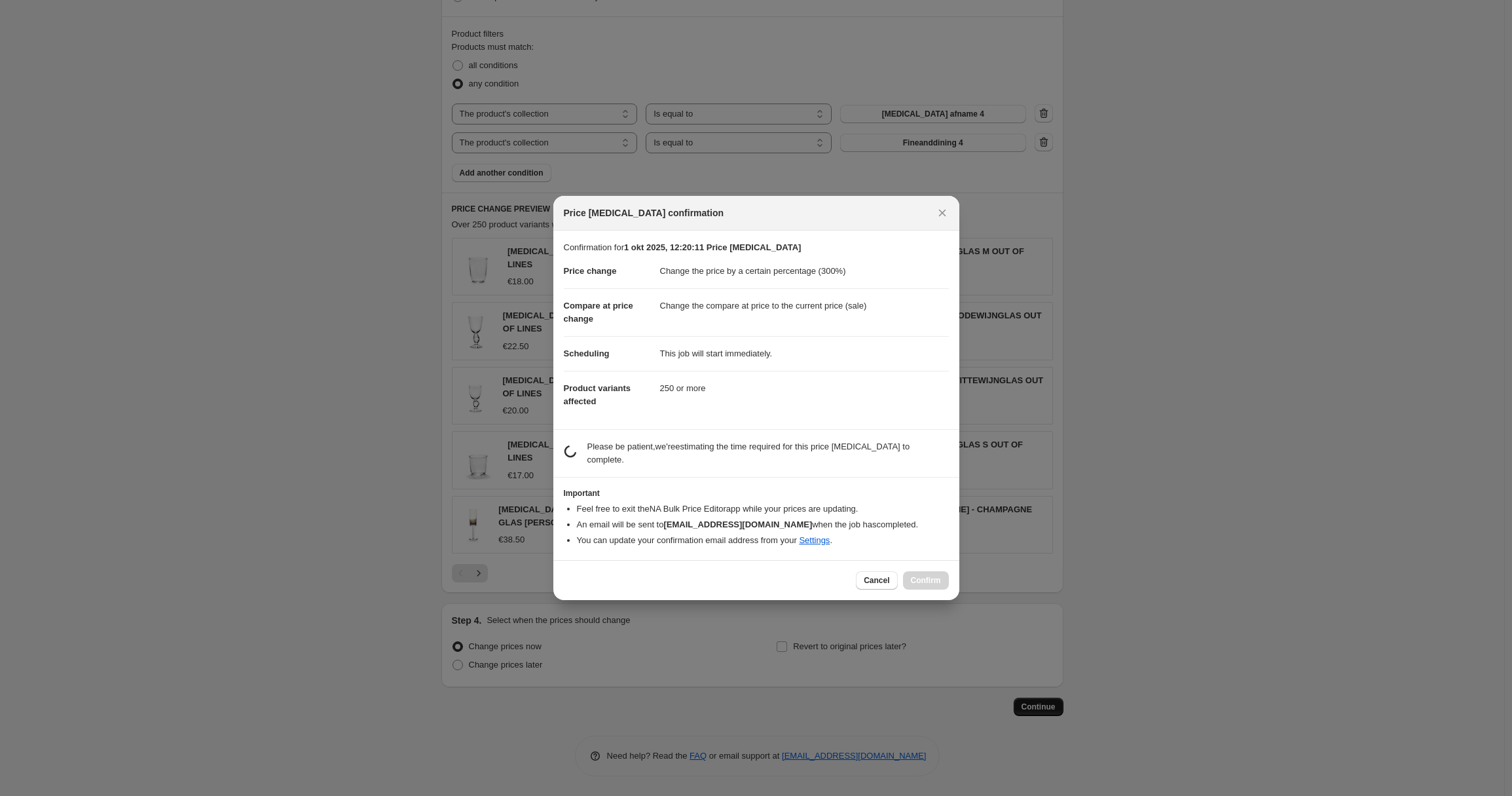
scroll to position [0, 0]
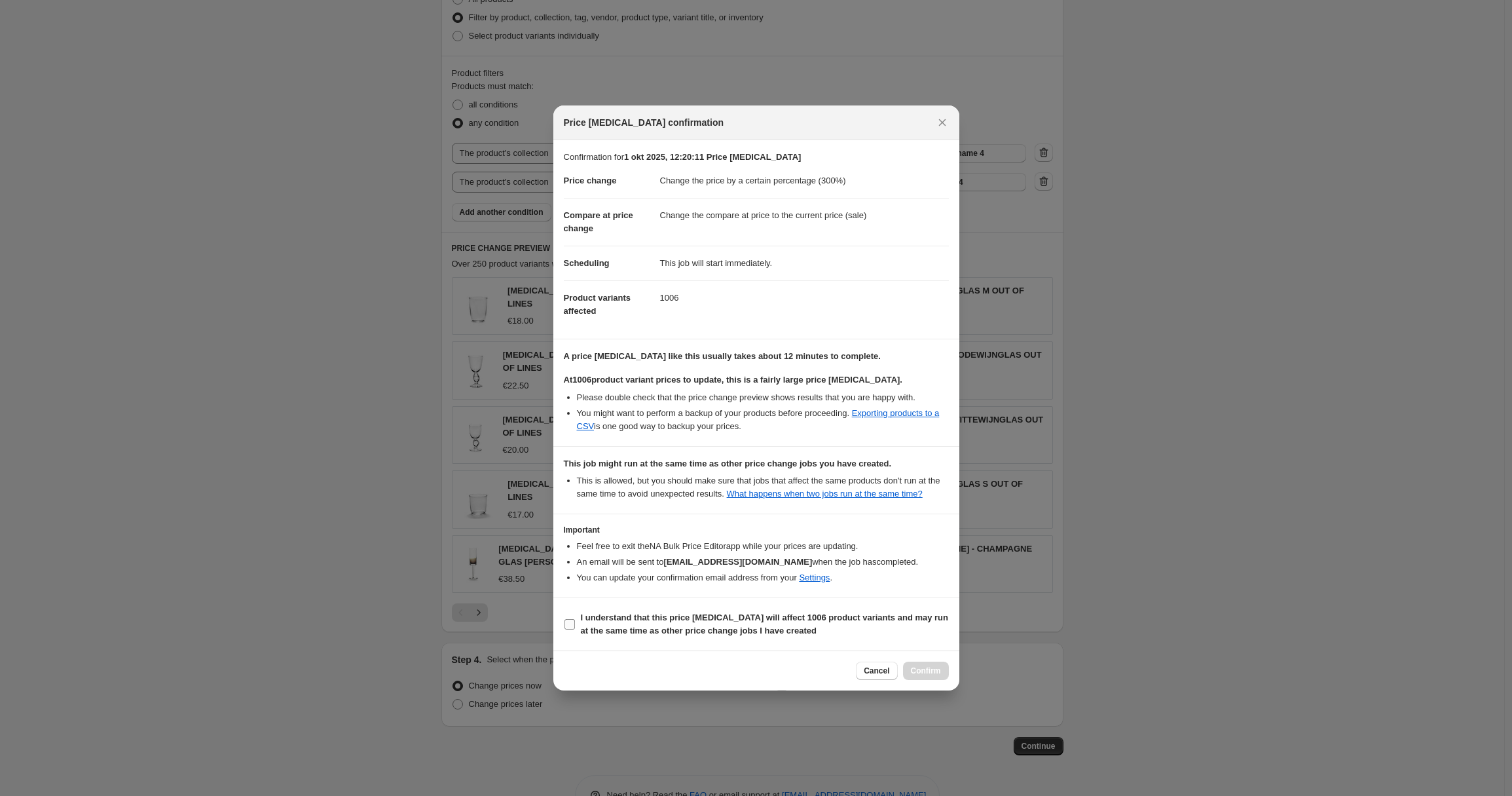
click at [575, 629] on input "I understand that this price [MEDICAL_DATA] will affect 1006 product variants a…" at bounding box center [570, 624] width 11 height 11
checkbox input "true"
click at [934, 676] on span "Confirm" at bounding box center [925, 670] width 30 height 11
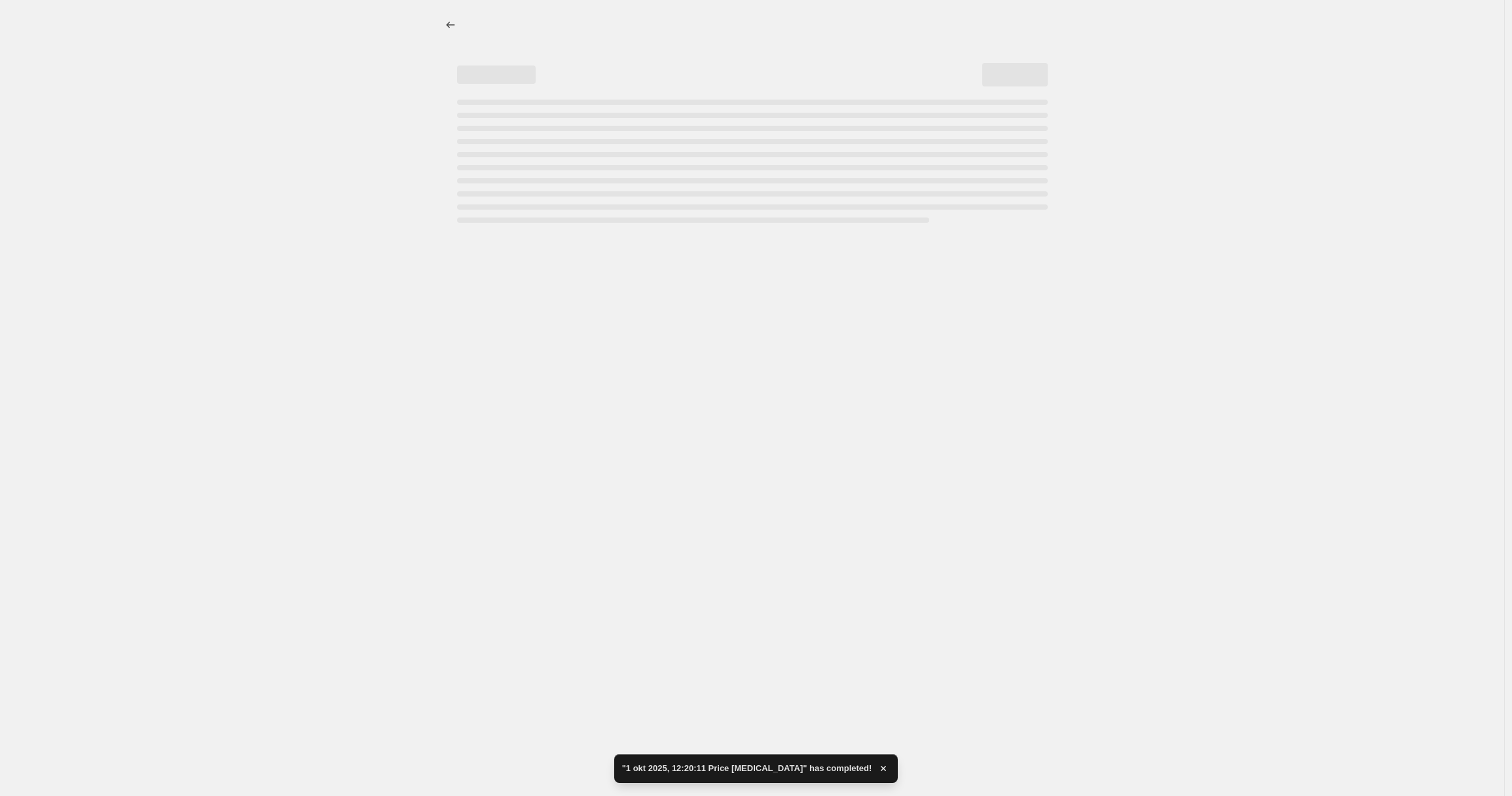
select select "percentage"
select select "collection"
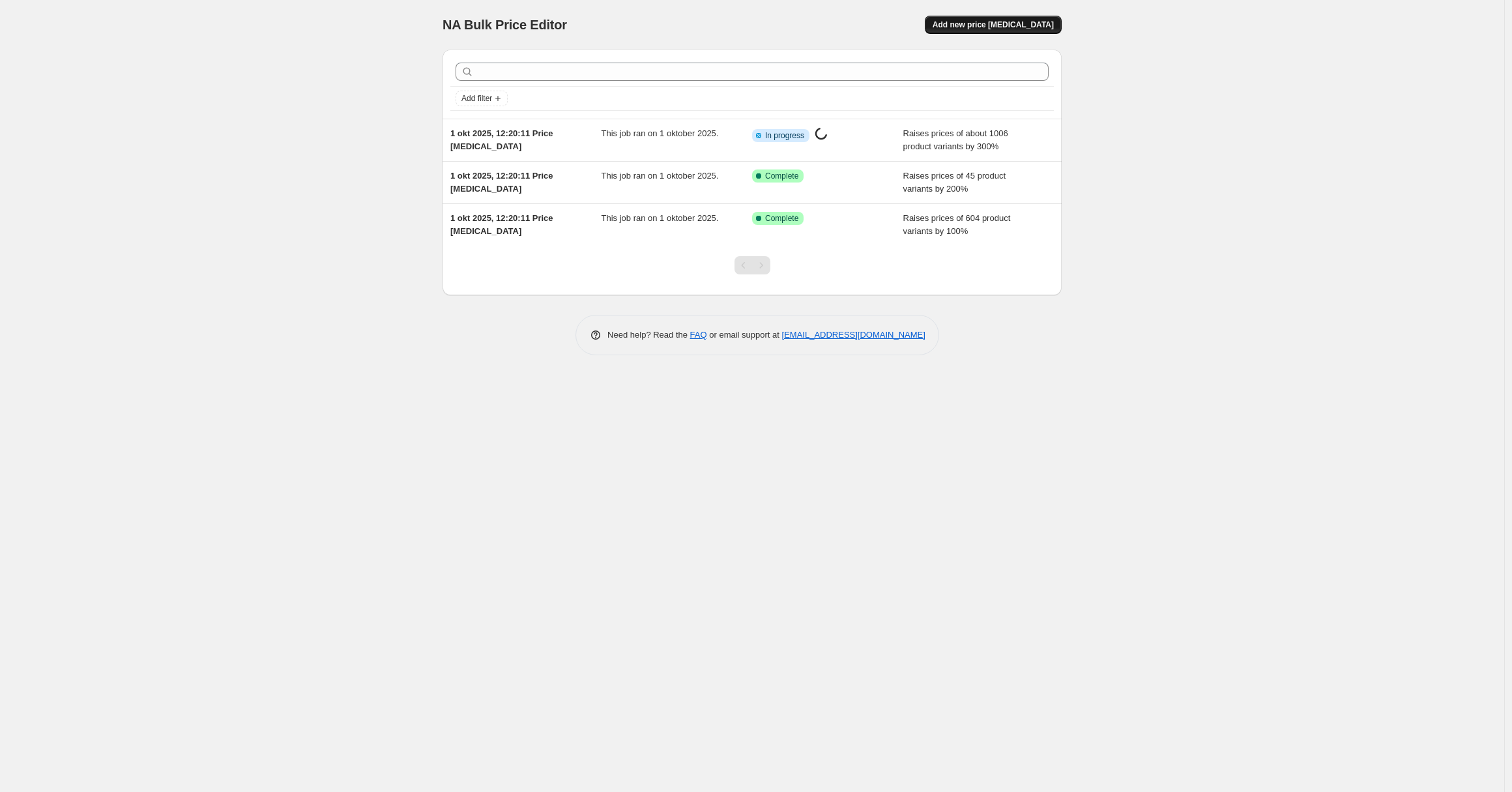
click at [993, 25] on span "Add new price [MEDICAL_DATA]" at bounding box center [993, 24] width 122 height 11
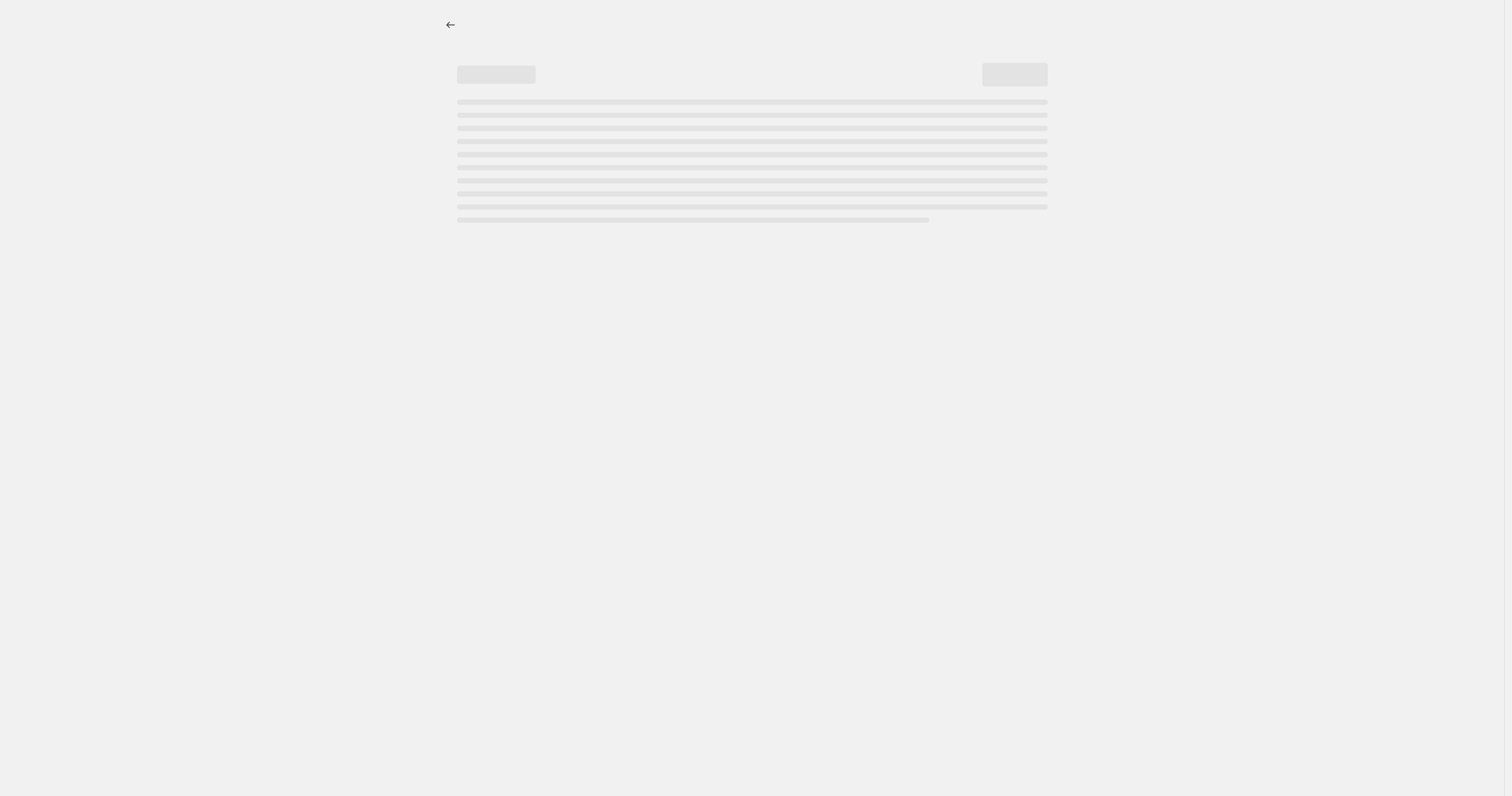
select select "percentage"
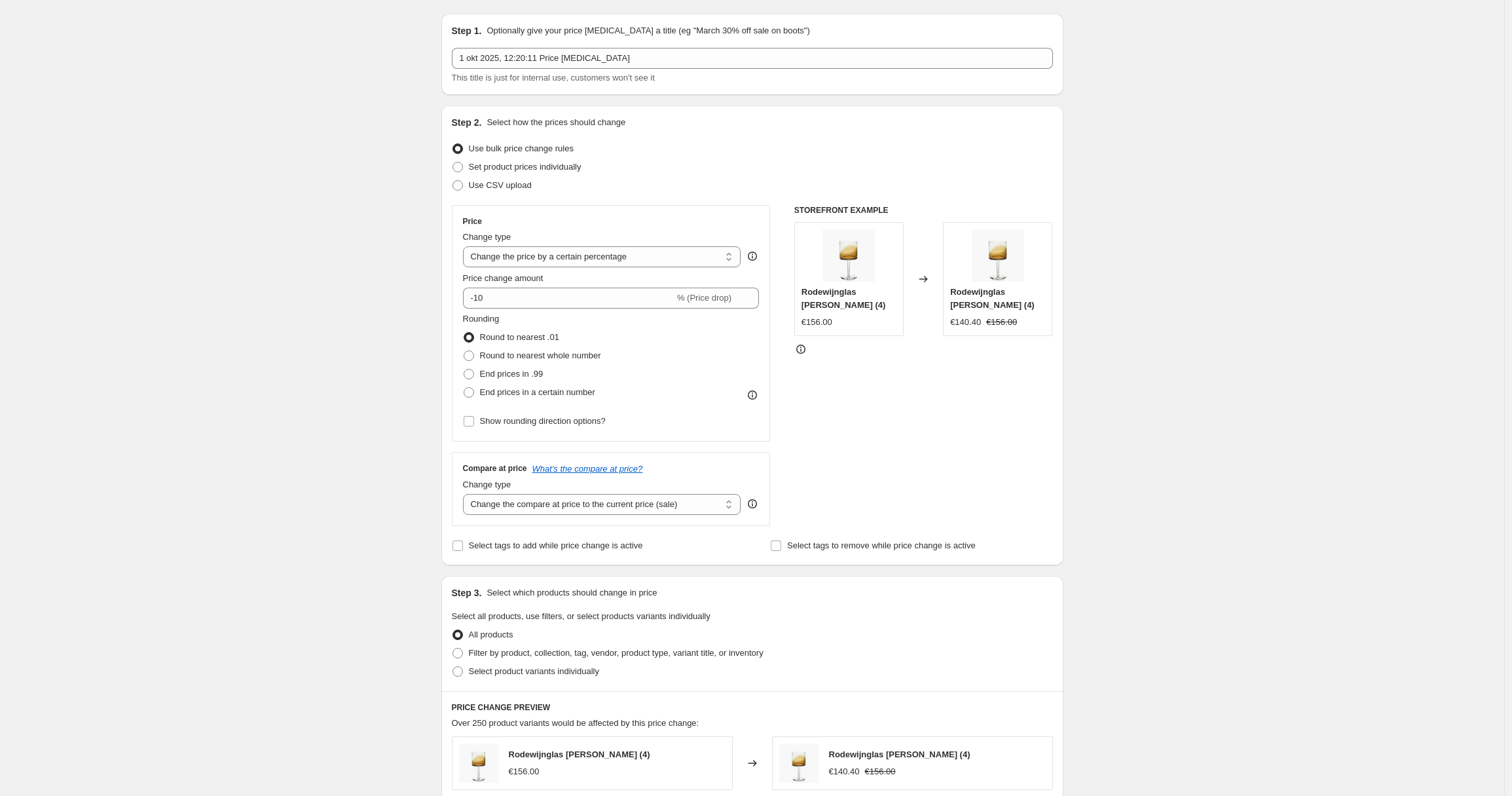
scroll to position [195, 0]
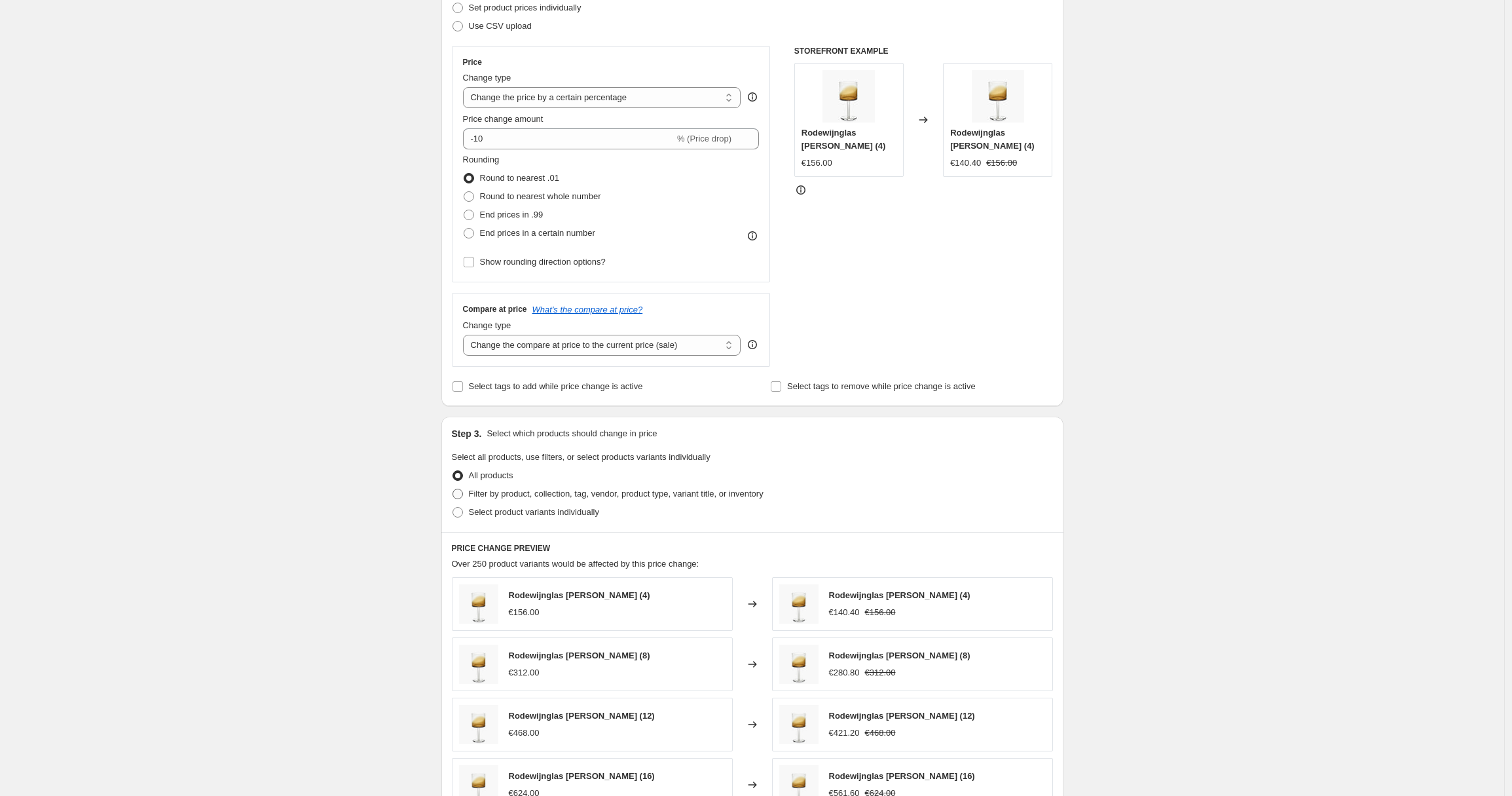
click at [536, 499] on span "Filter by product, collection, tag, vendor, product type, variant title, or inv…" at bounding box center [616, 494] width 295 height 13
click at [453, 489] on input "Filter by product, collection, tag, vendor, product type, variant title, or inv…" at bounding box center [452, 489] width 1 height 1
radio input "true"
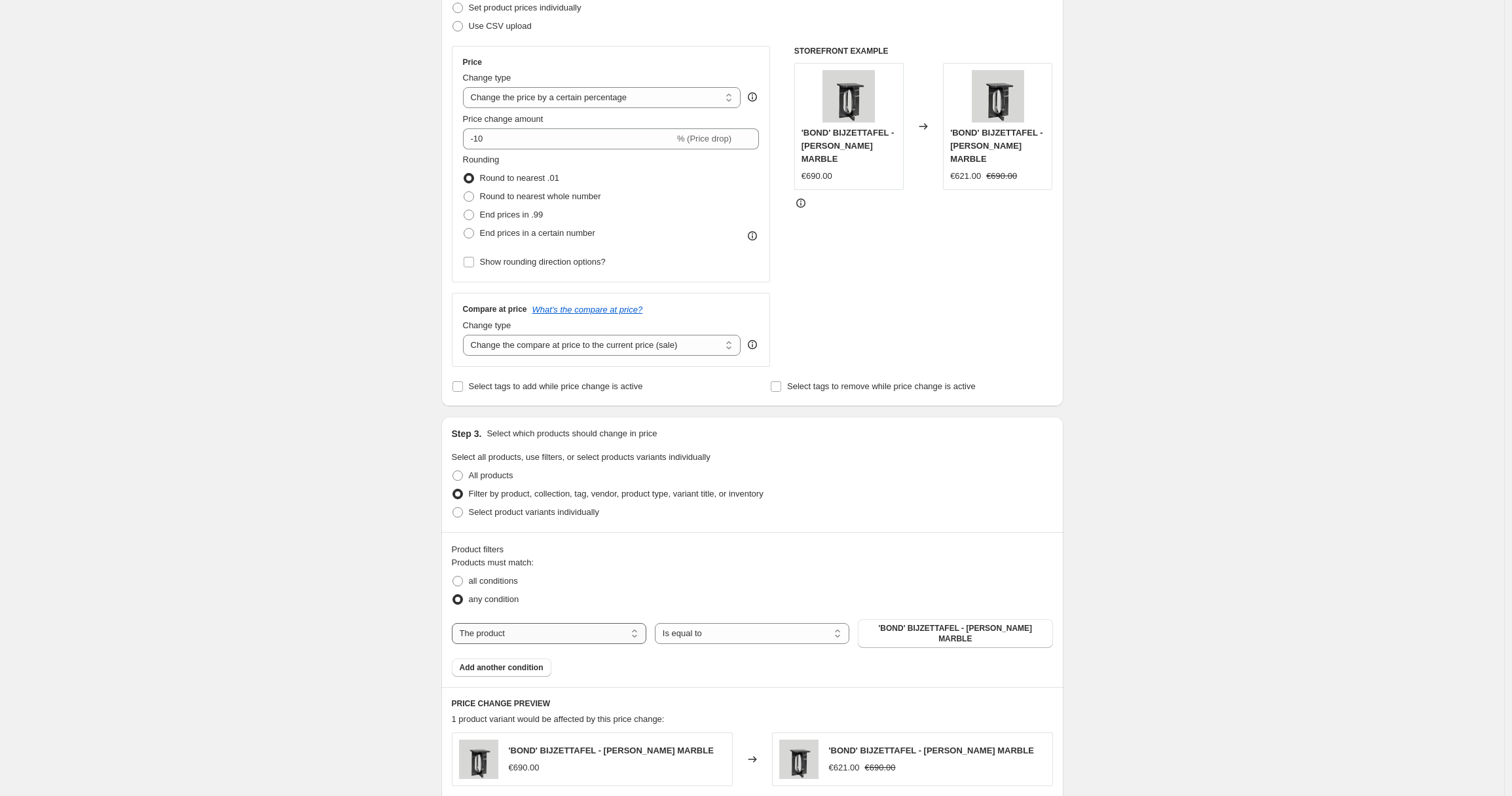
click at [495, 632] on select "The product The product's collection The product's tag The product's vendor The…" at bounding box center [550, 633] width 194 height 21
select select "collection"
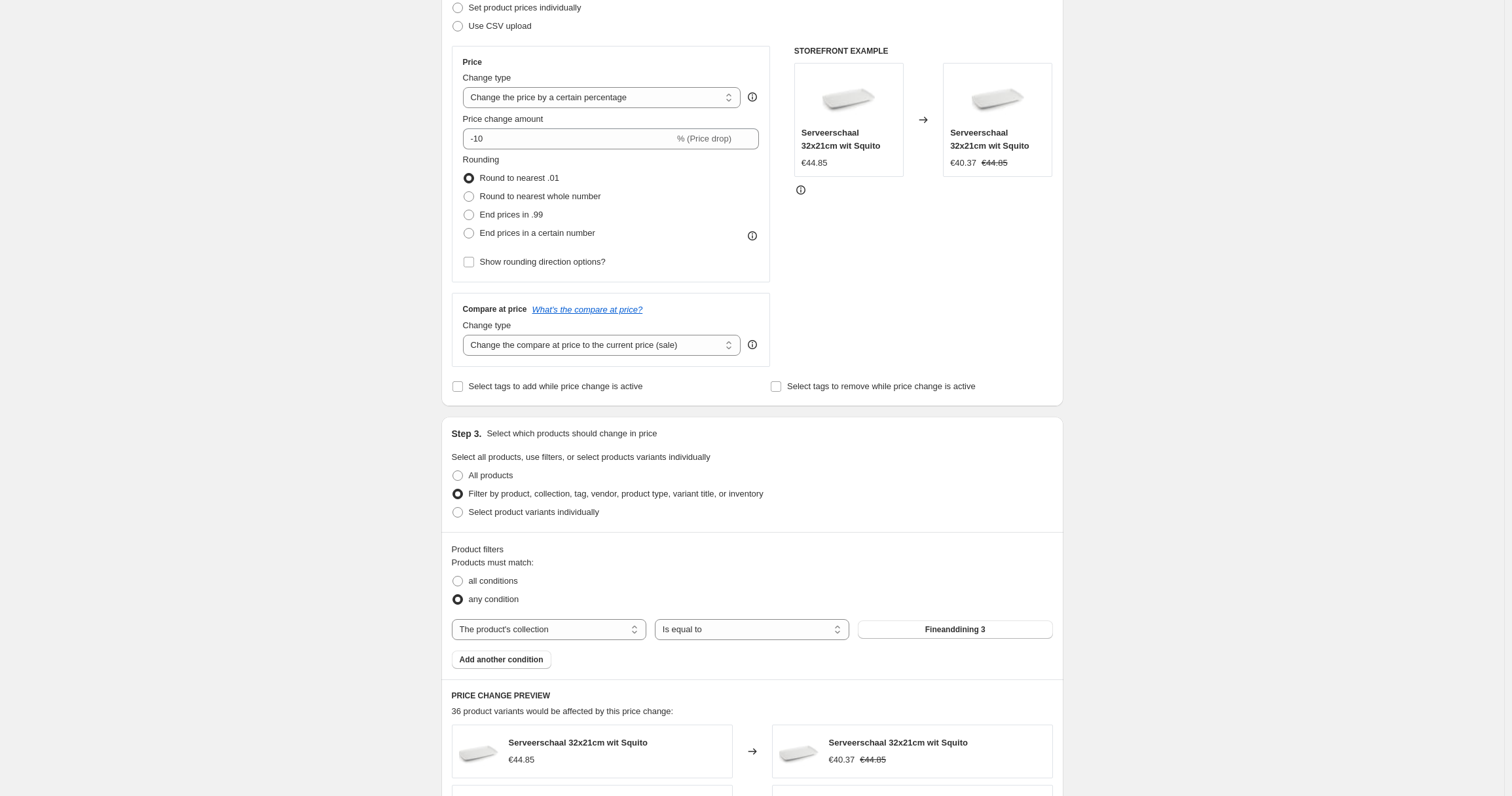
click at [953, 630] on span "Fineanddining 3" at bounding box center [955, 629] width 61 height 11
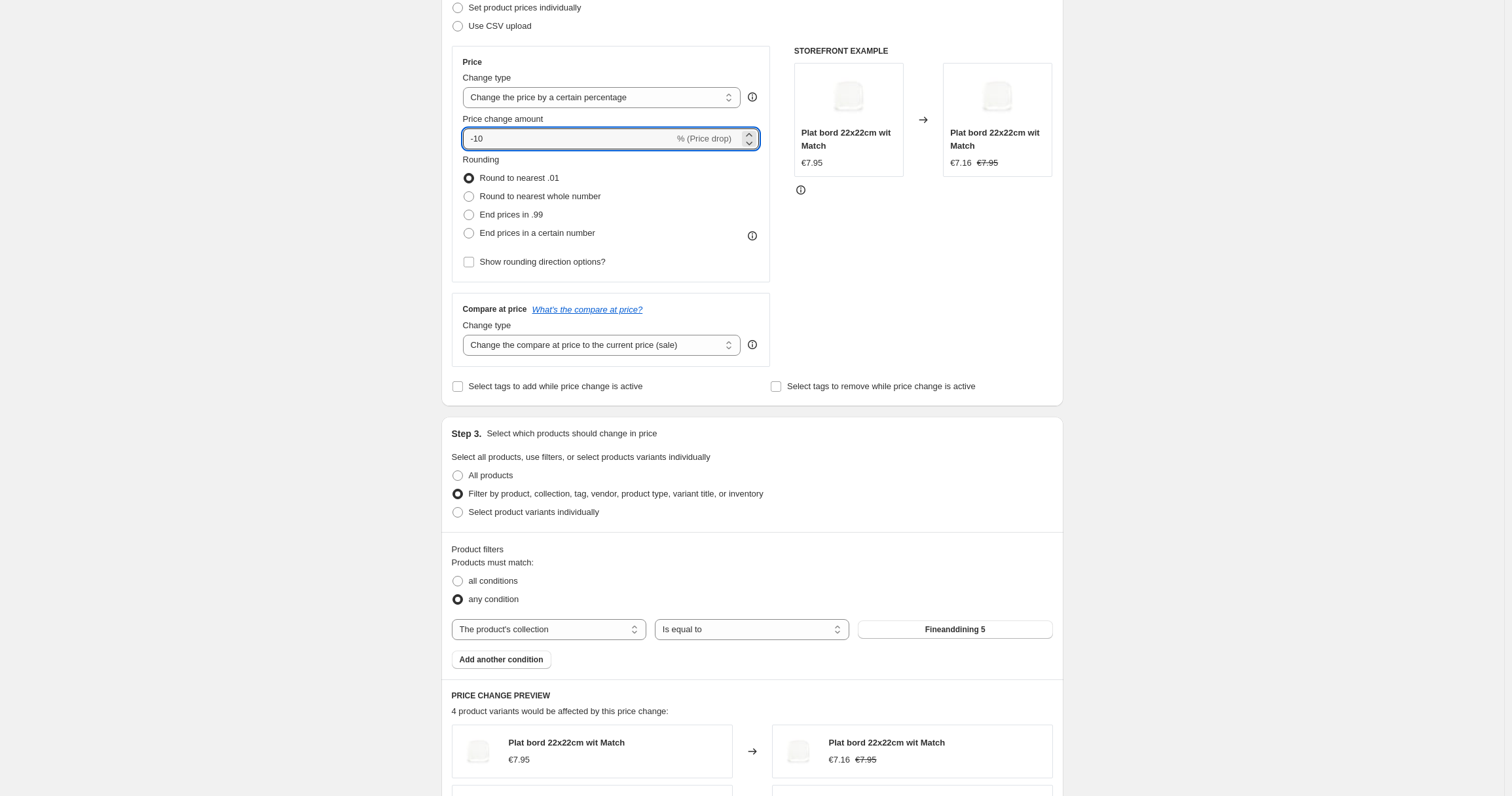
drag, startPoint x: 513, startPoint y: 137, endPoint x: 456, endPoint y: 133, distance: 57.1
click at [456, 135] on div "Price Change type Change the price to a certain amount Change the price by a ce…" at bounding box center [611, 165] width 319 height 237
type input "400"
click at [346, 231] on div "Create new price [MEDICAL_DATA]. This page is ready Create new price [MEDICAL_D…" at bounding box center [752, 502] width 1504 height 1397
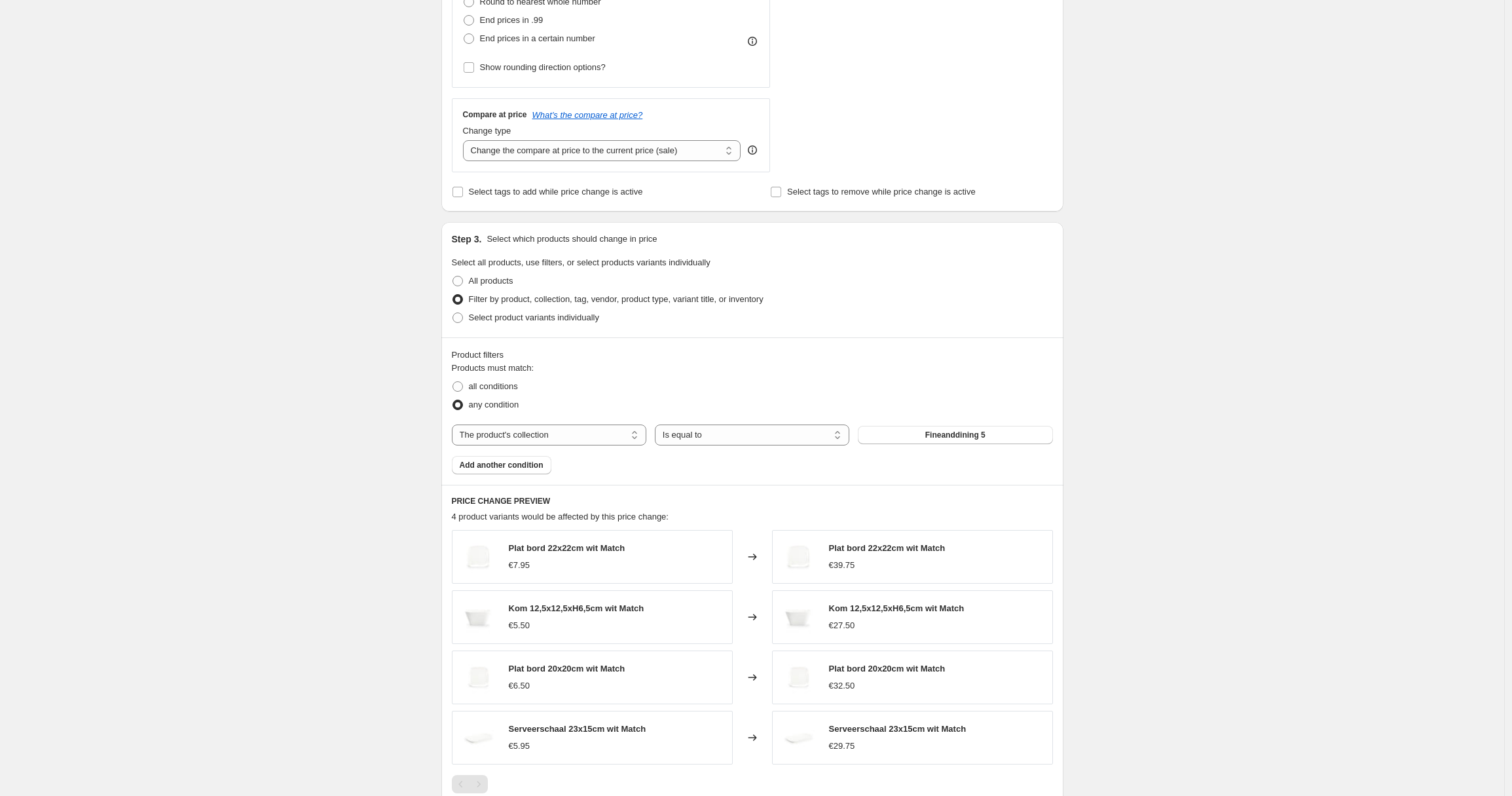
scroll to position [601, 0]
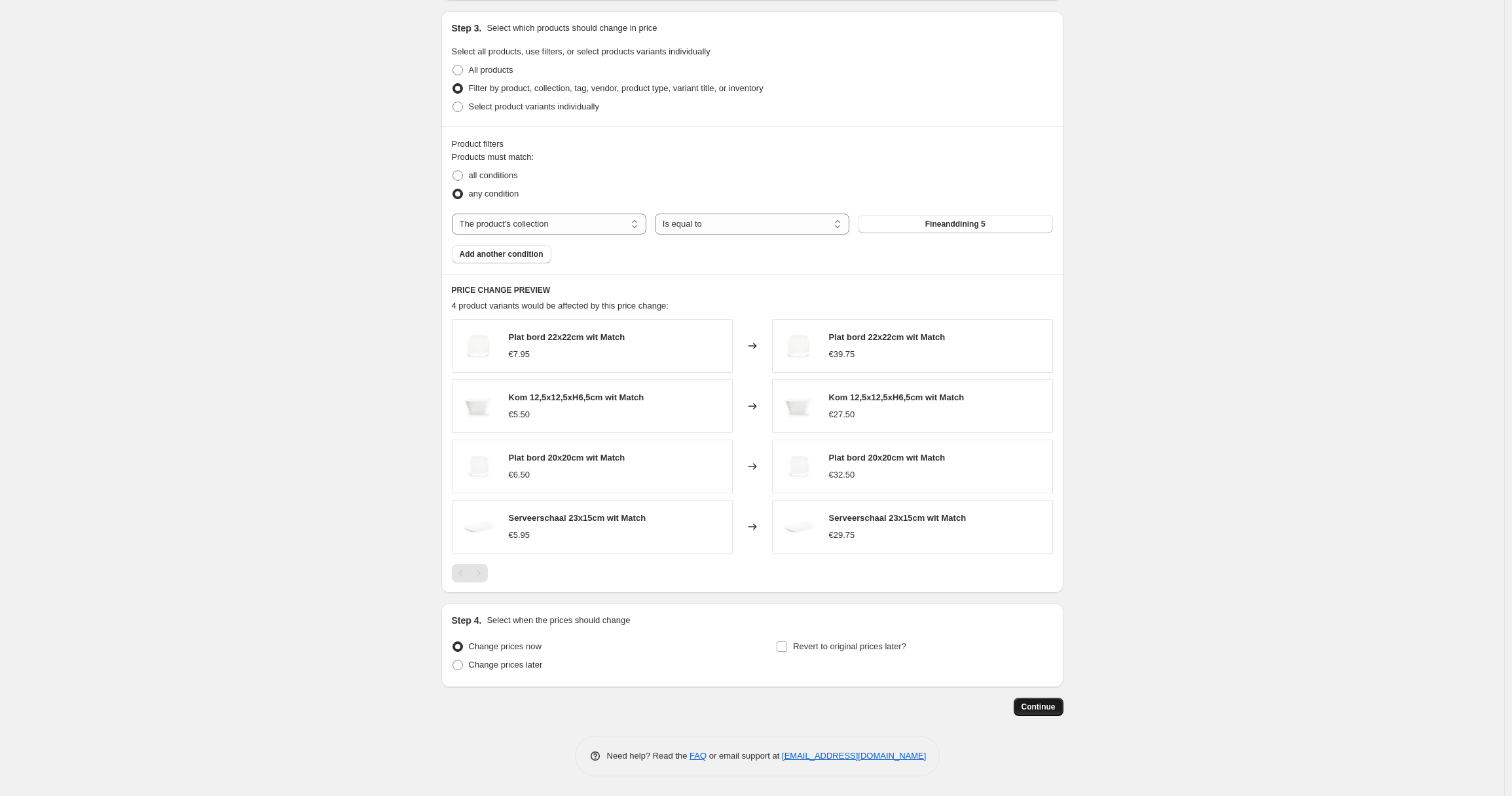
click at [1052, 709] on span "Continue" at bounding box center [1038, 706] width 34 height 11
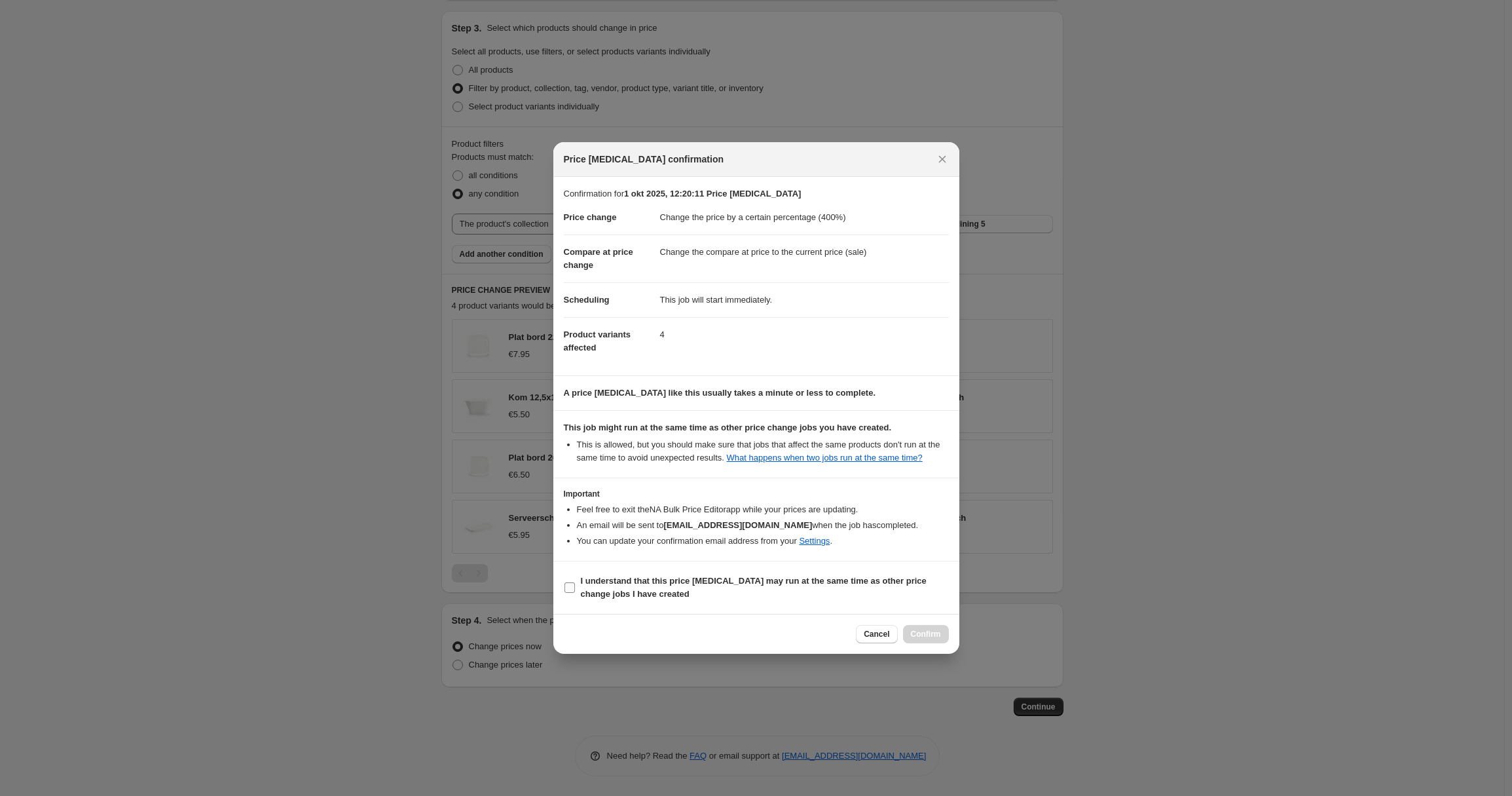
click at [607, 592] on b "I understand that this price [MEDICAL_DATA] may run at the same time as other p…" at bounding box center [754, 587] width 346 height 23
click at [603, 593] on b "I understand that this price [MEDICAL_DATA] may run at the same time as other p…" at bounding box center [754, 587] width 346 height 23
click at [575, 593] on input "I understand that this price [MEDICAL_DATA] may run at the same time as other p…" at bounding box center [570, 587] width 11 height 11
checkbox input "true"
click at [910, 636] on span "Confirm" at bounding box center [925, 633] width 30 height 11
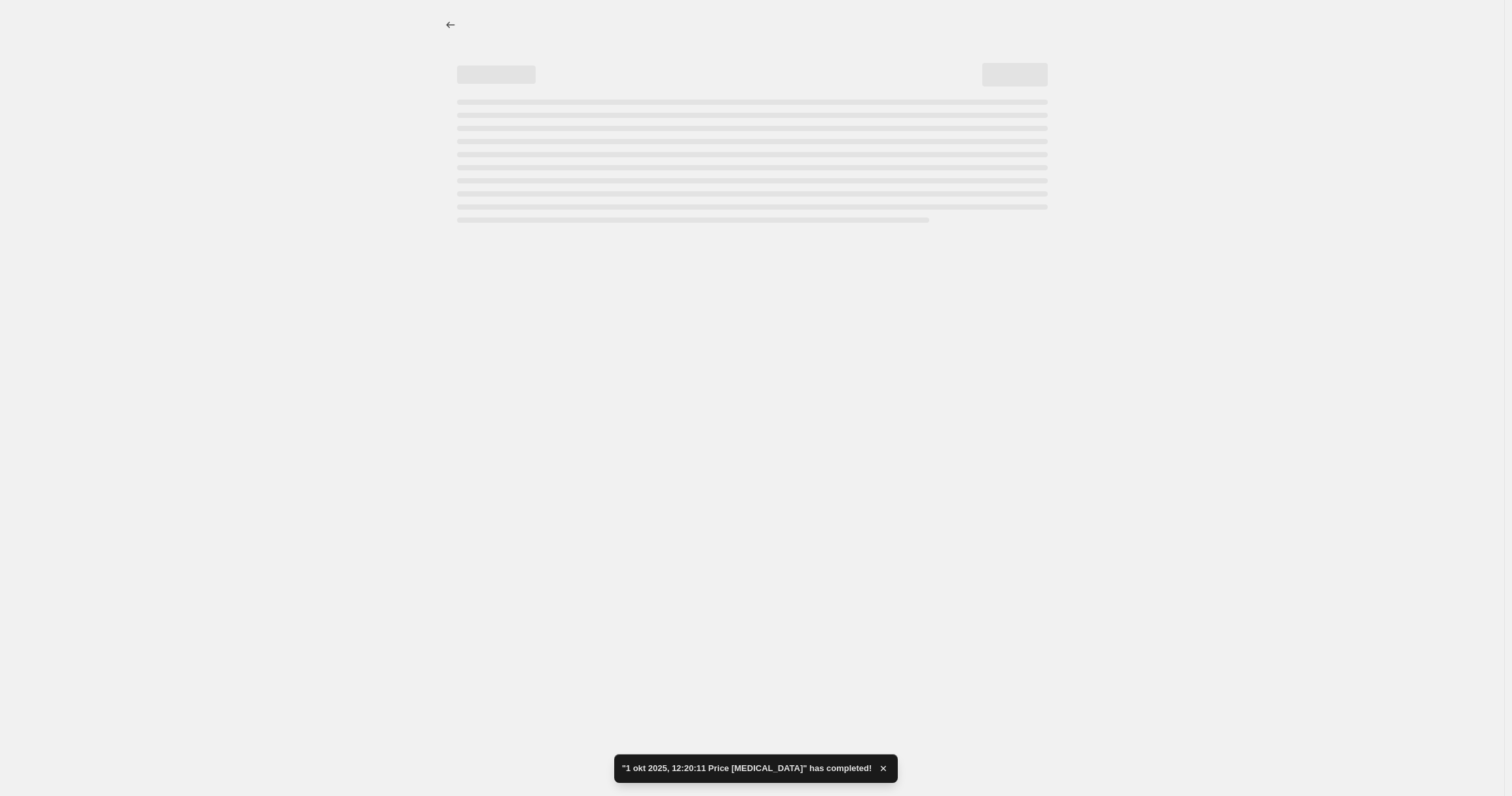
select select "percentage"
select select "collection"
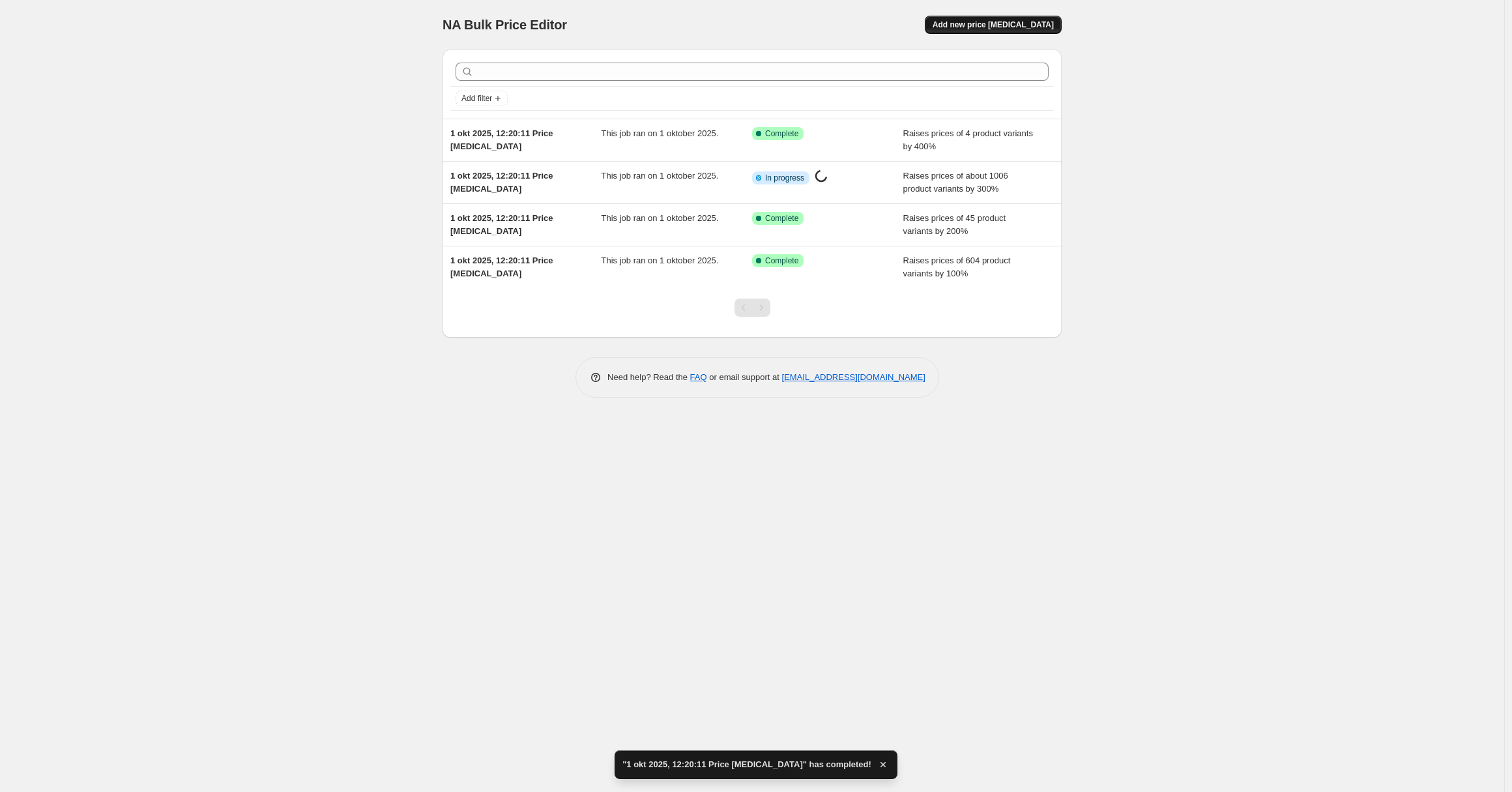
click at [1006, 20] on span "Add new price [MEDICAL_DATA]" at bounding box center [993, 24] width 122 height 11
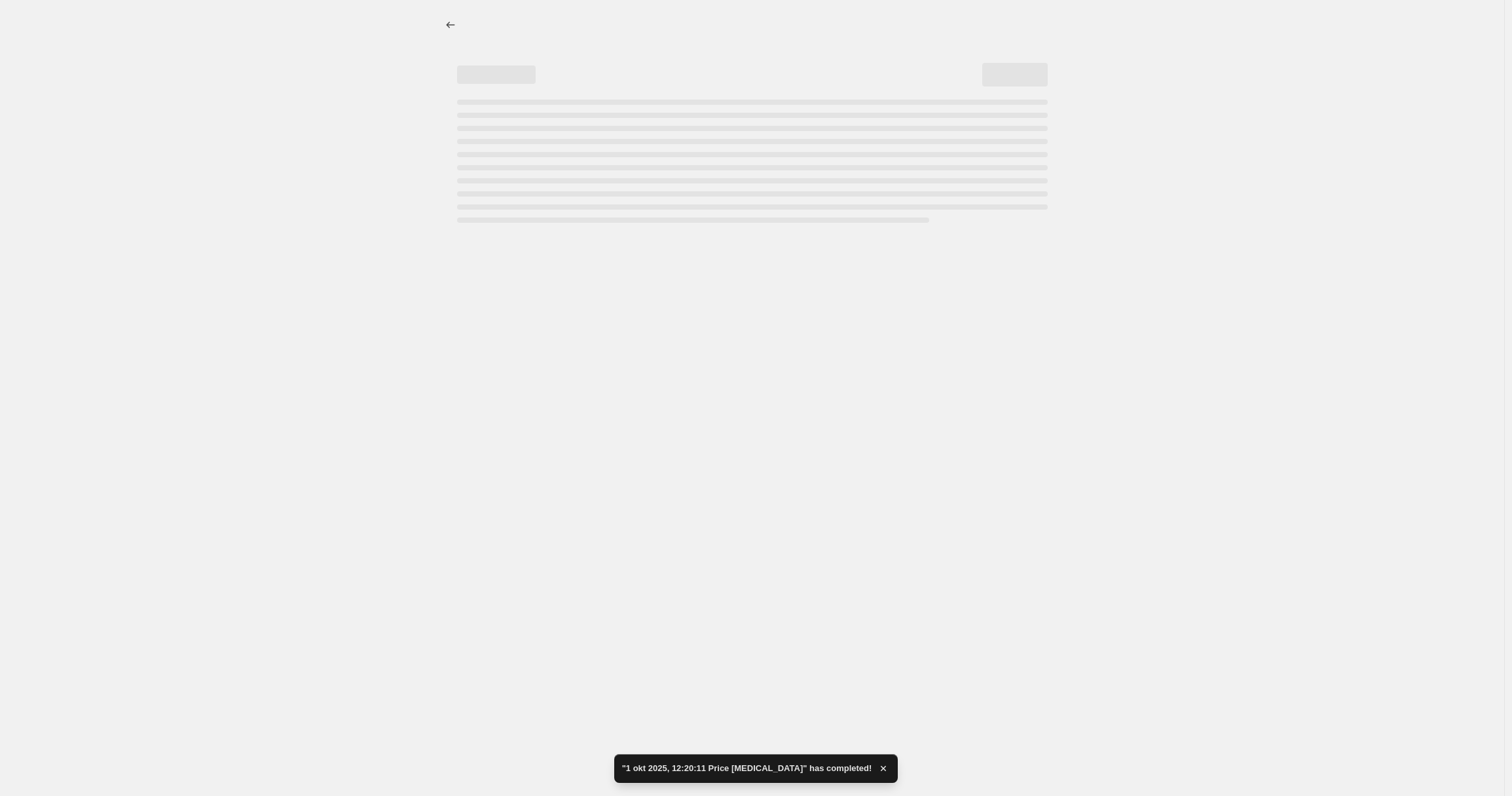
select select "percentage"
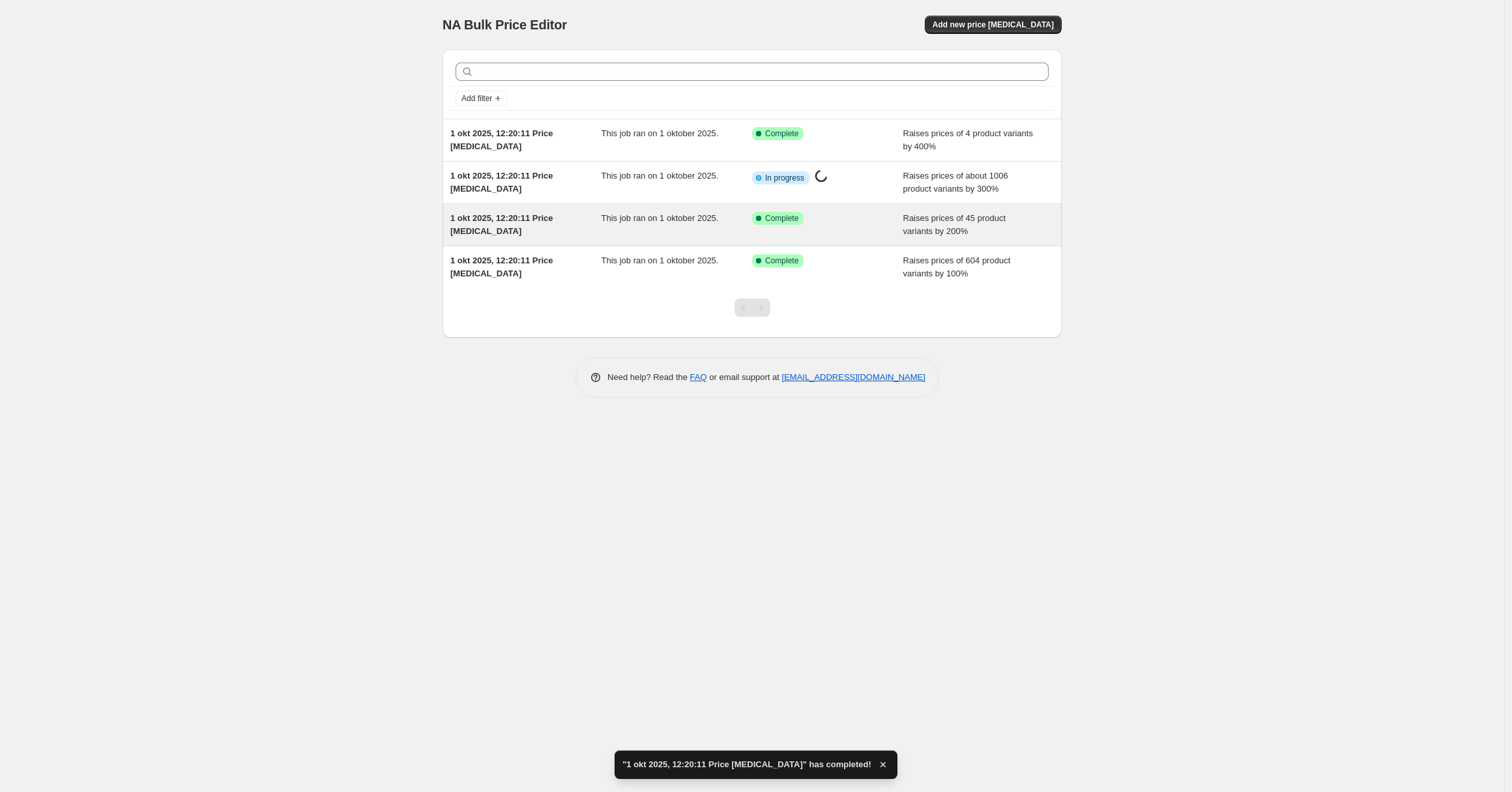
click at [856, 221] on div "Success Complete Complete" at bounding box center [817, 218] width 131 height 13
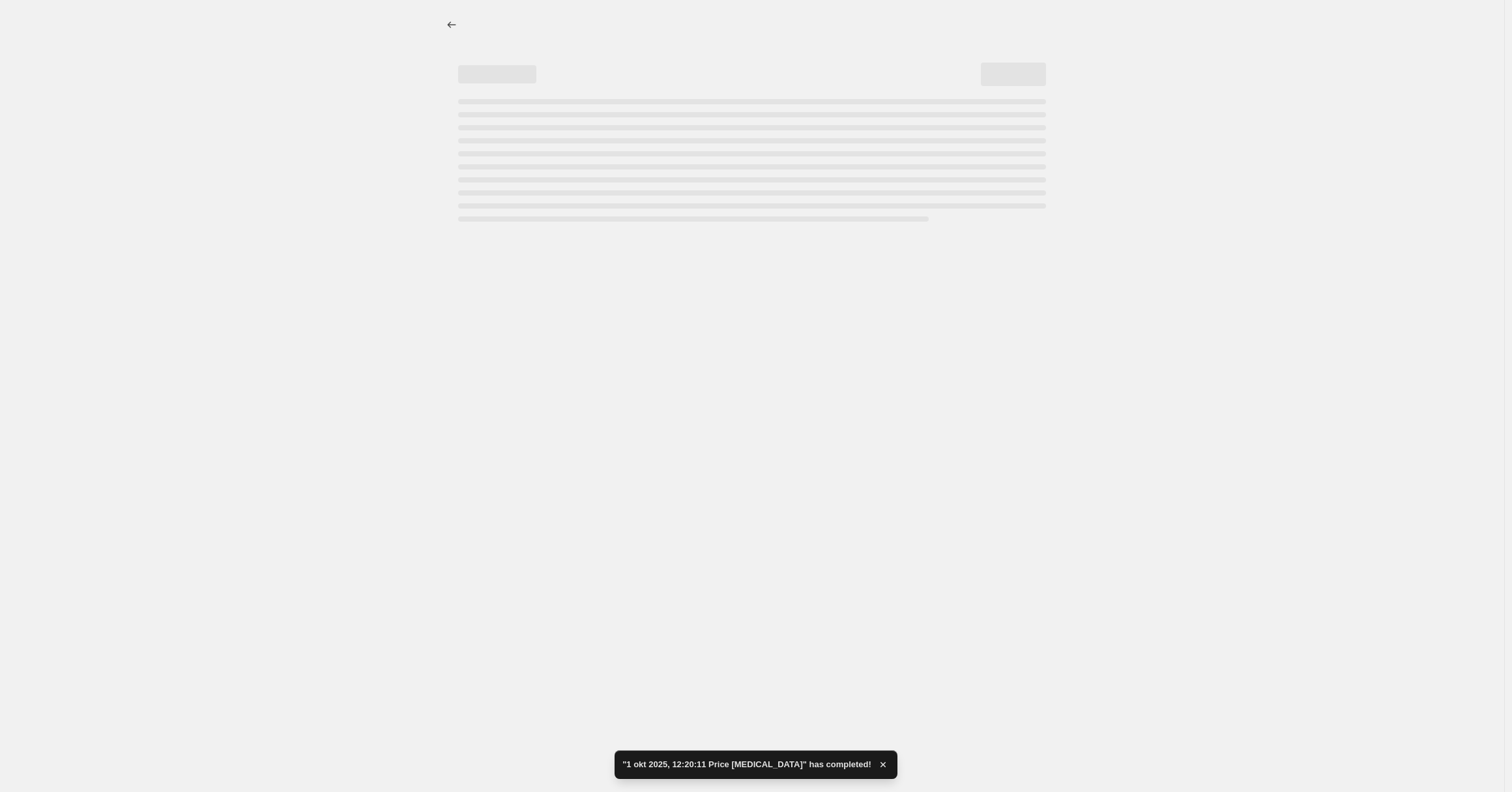
select select "percentage"
select select "collection"
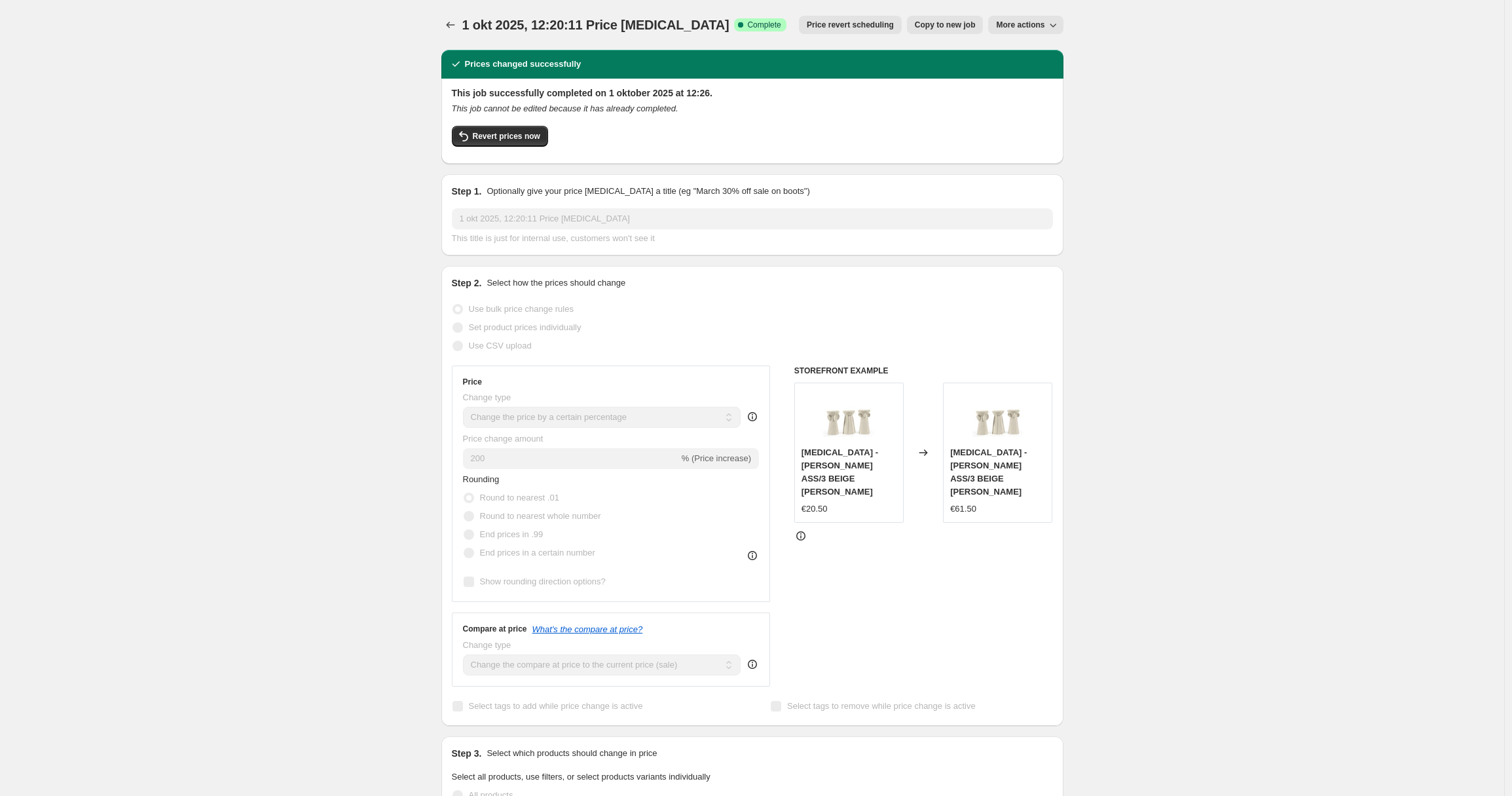
click at [749, 662] on icon at bounding box center [753, 664] width 13 height 13
click at [754, 666] on icon at bounding box center [753, 664] width 13 height 13
click at [471, 132] on icon "button" at bounding box center [464, 136] width 15 height 15
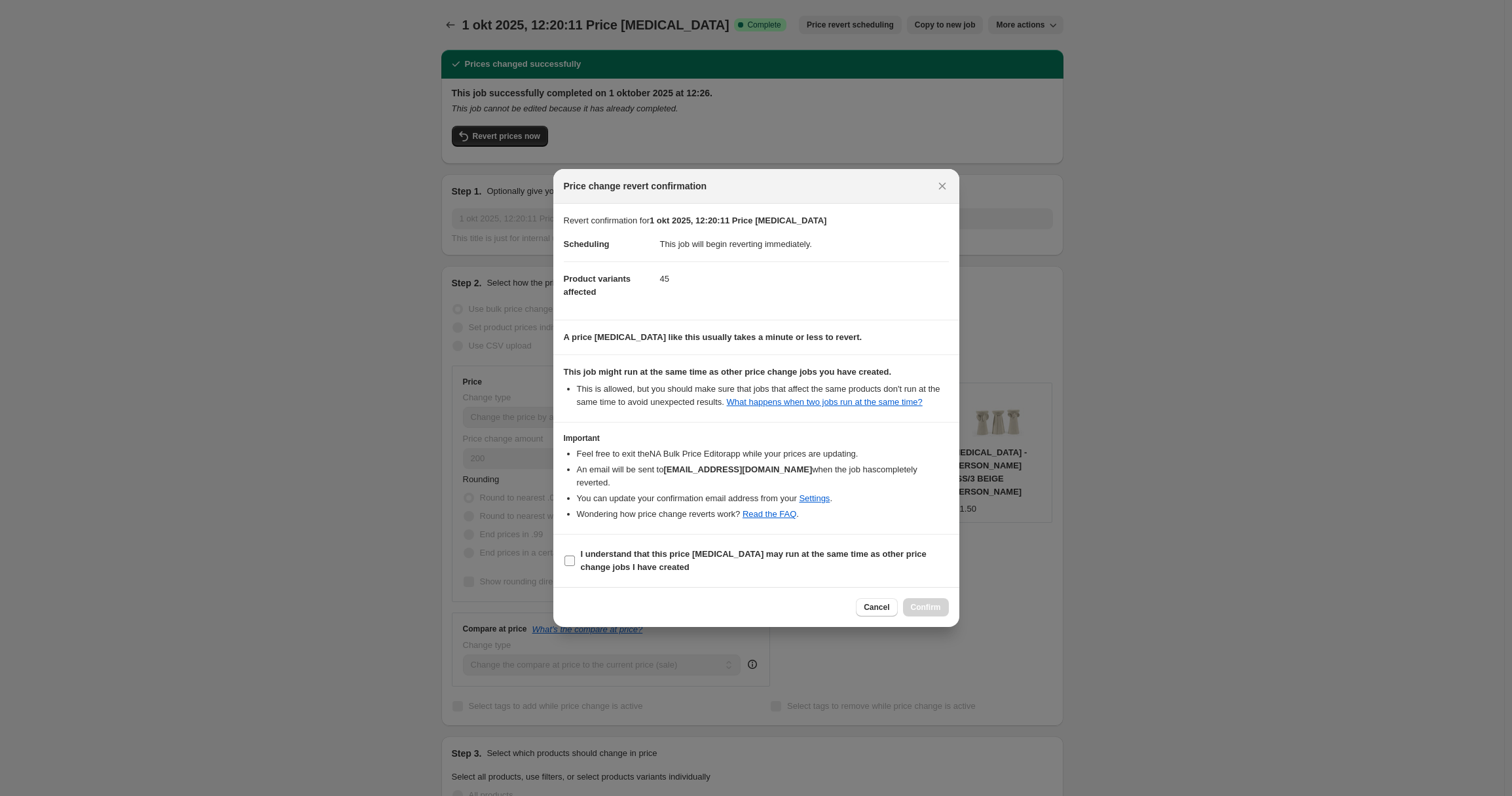
click at [609, 565] on b "I understand that this price [MEDICAL_DATA] may run at the same time as other p…" at bounding box center [754, 560] width 346 height 23
click at [575, 565] on input "I understand that this price [MEDICAL_DATA] may run at the same time as other p…" at bounding box center [570, 560] width 11 height 11
checkbox input "true"
click at [924, 604] on span "Confirm" at bounding box center [925, 606] width 30 height 11
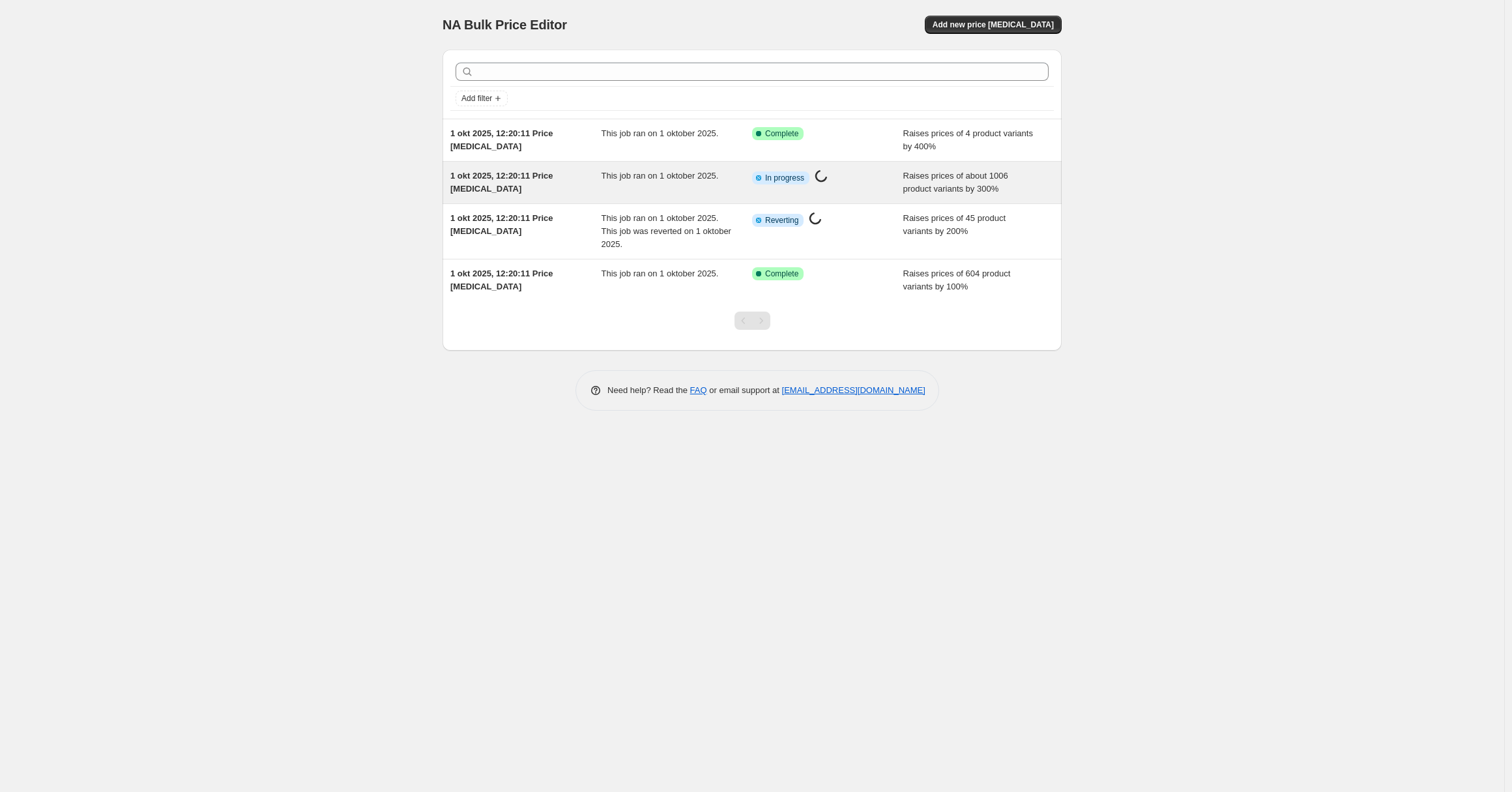
click at [646, 191] on div "This job ran on 1 oktober 2025." at bounding box center [677, 182] width 151 height 26
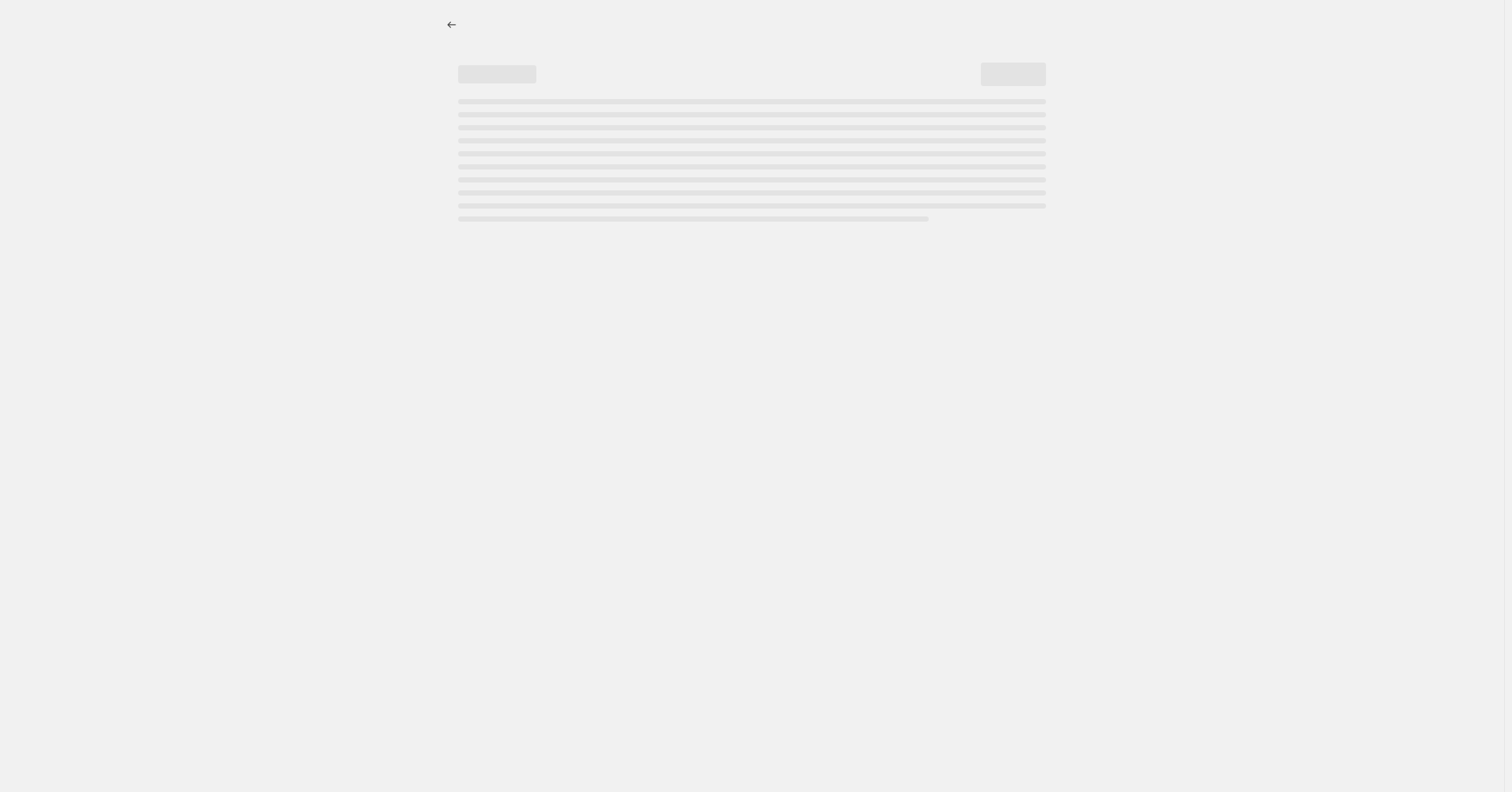
select select "percentage"
select select "collection"
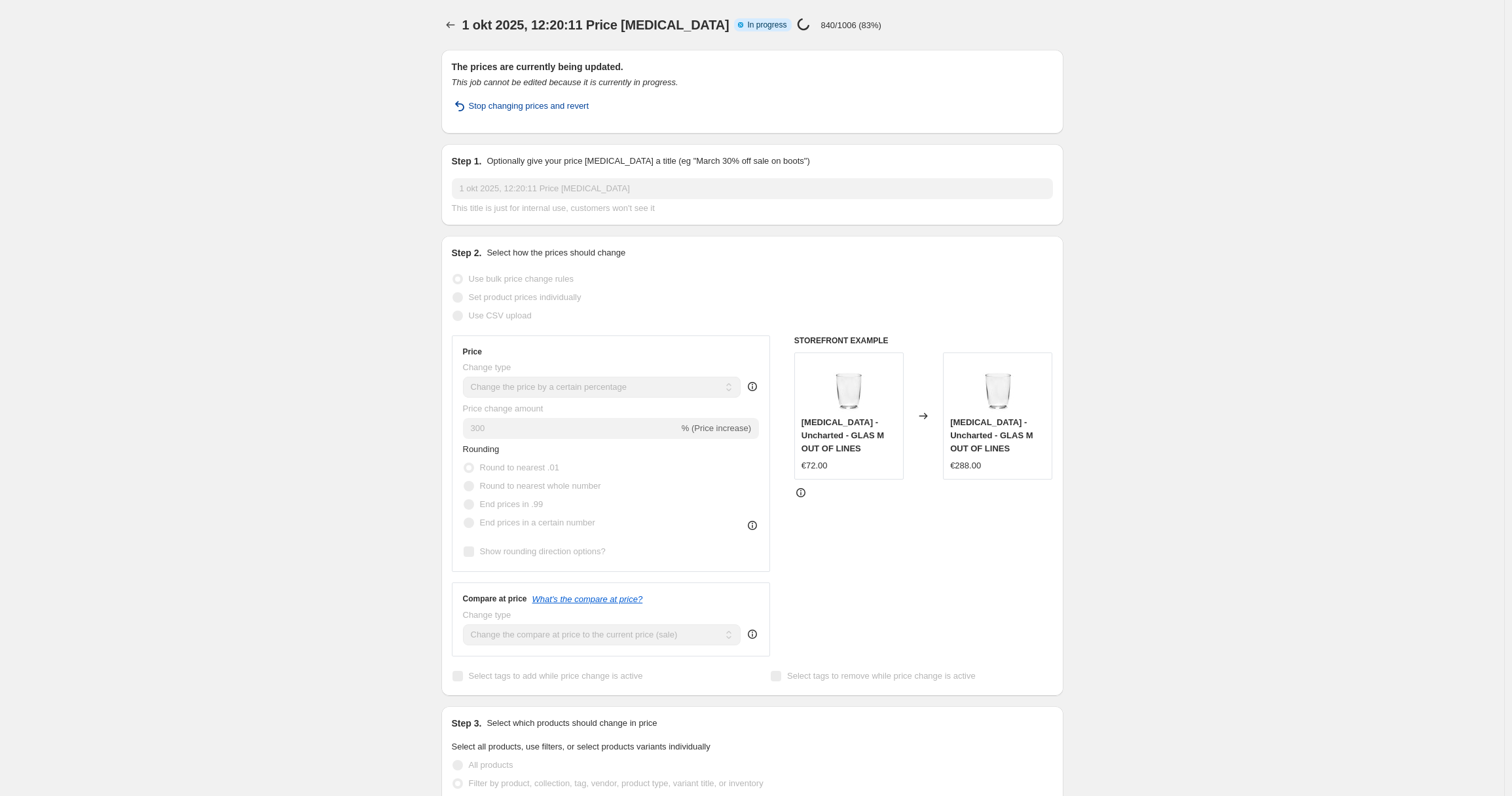
click at [559, 108] on span "Stop changing prices and revert" at bounding box center [528, 106] width 120 height 13
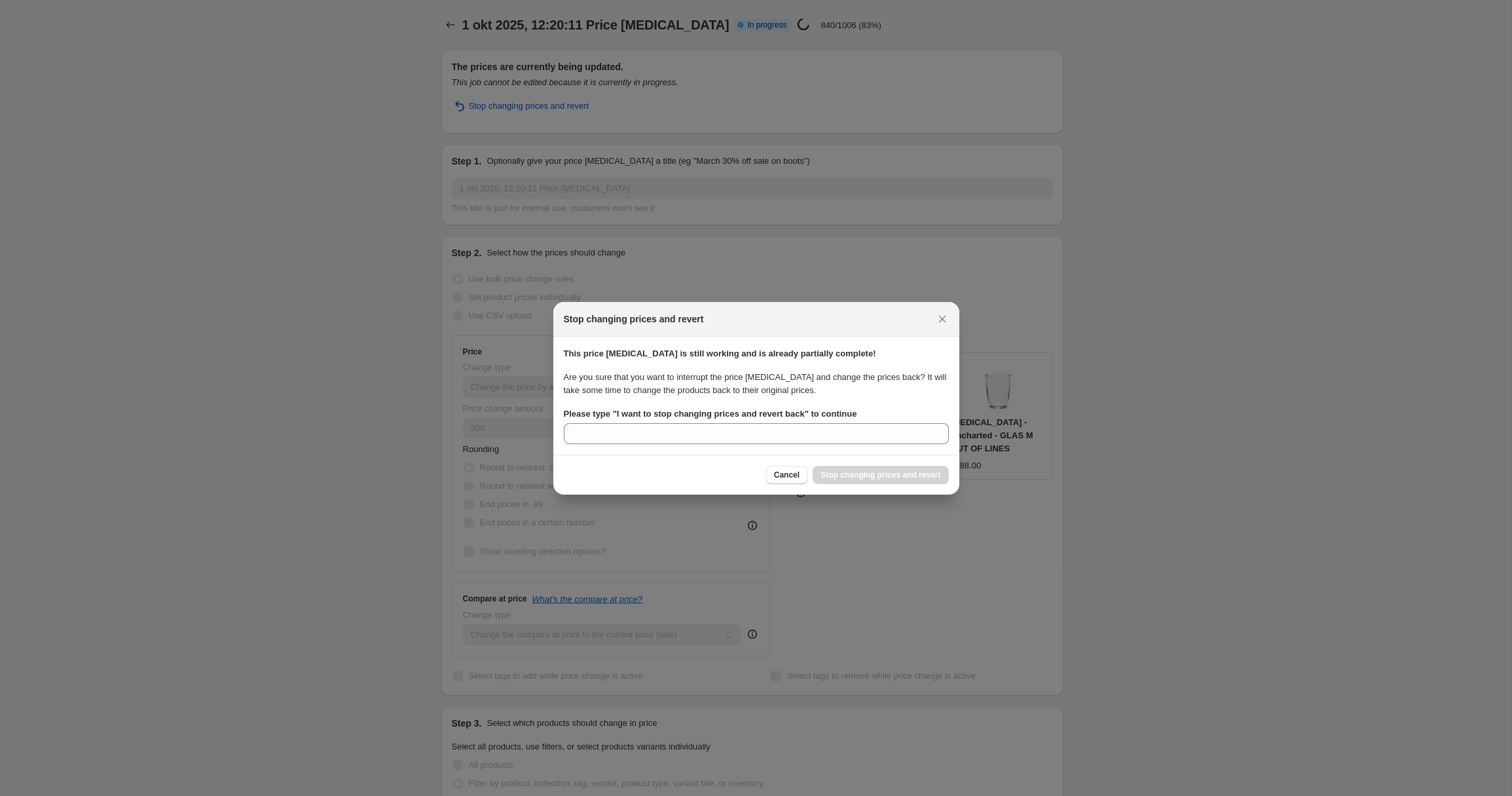
click at [749, 421] on div "Please type " I want to stop changing prices and revert back " to continue" at bounding box center [756, 425] width 385 height 37
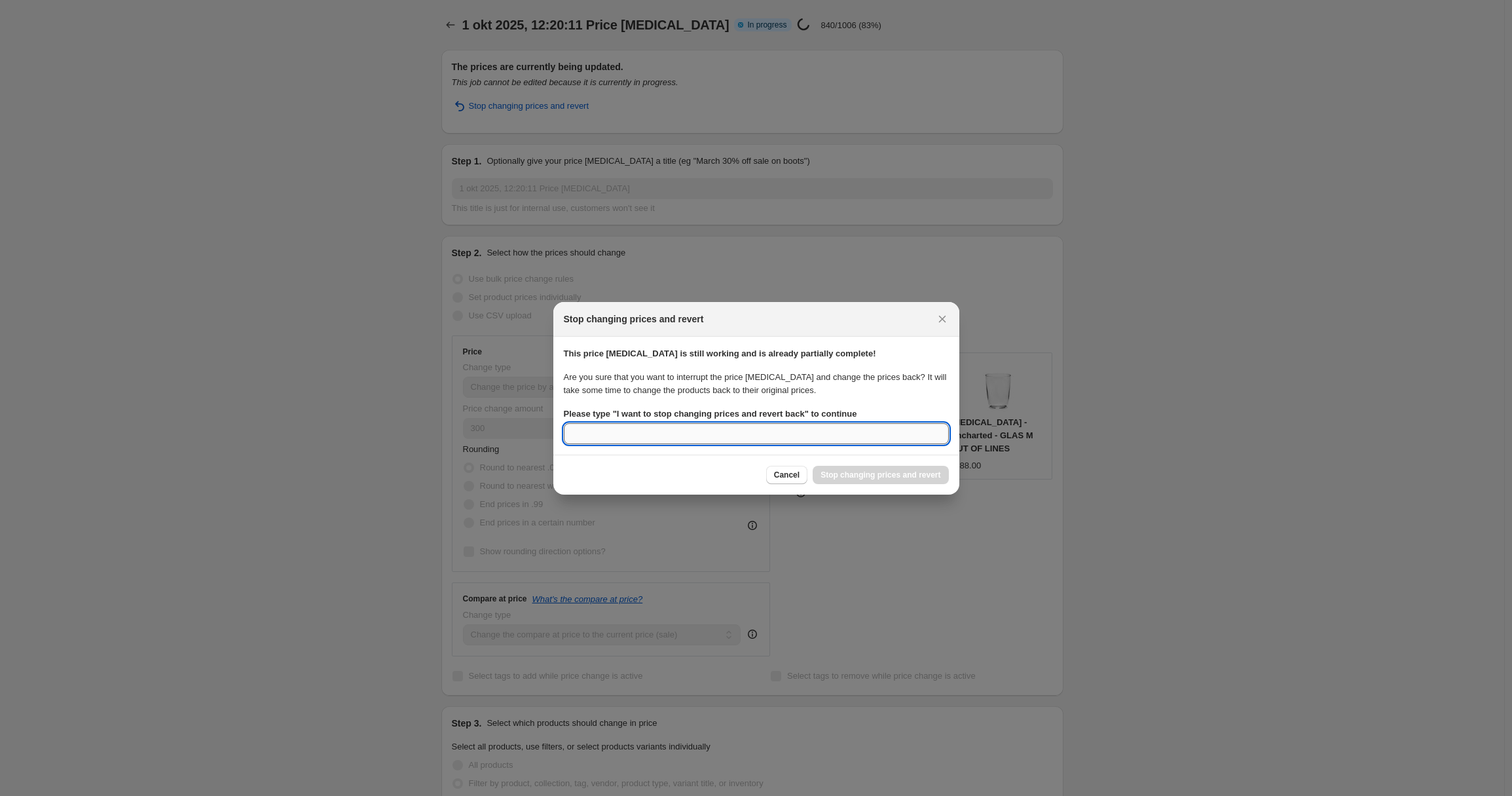
click at [748, 424] on input "Please type " I want to stop changing prices and revert back " to continue" at bounding box center [756, 434] width 385 height 21
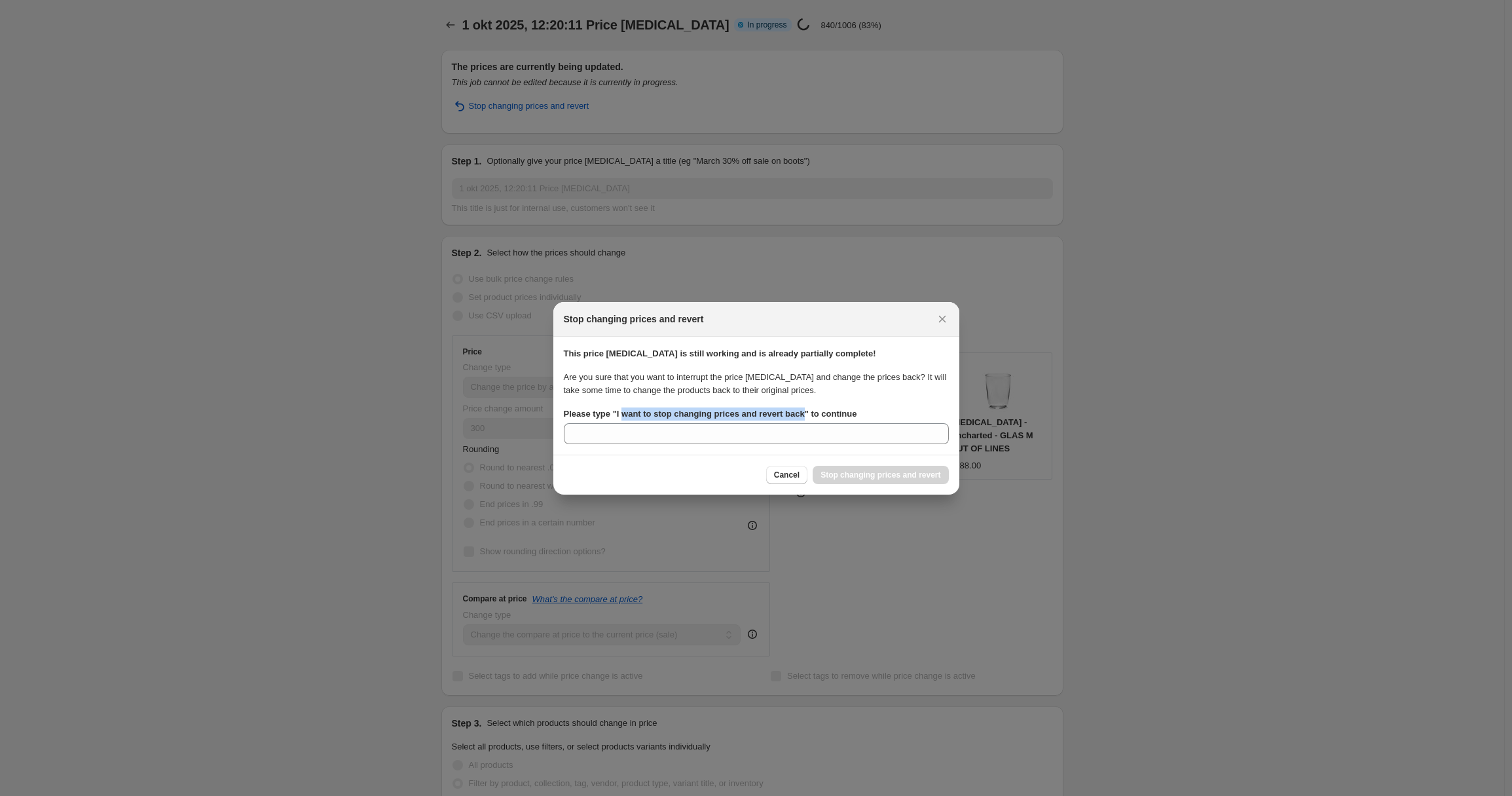
drag, startPoint x: 814, startPoint y: 413, endPoint x: 624, endPoint y: 412, distance: 190.0
click at [624, 412] on b "Please type " I want to stop changing prices and revert back " to continue" at bounding box center [710, 414] width 294 height 10
click at [778, 476] on span "Cancel" at bounding box center [786, 475] width 26 height 11
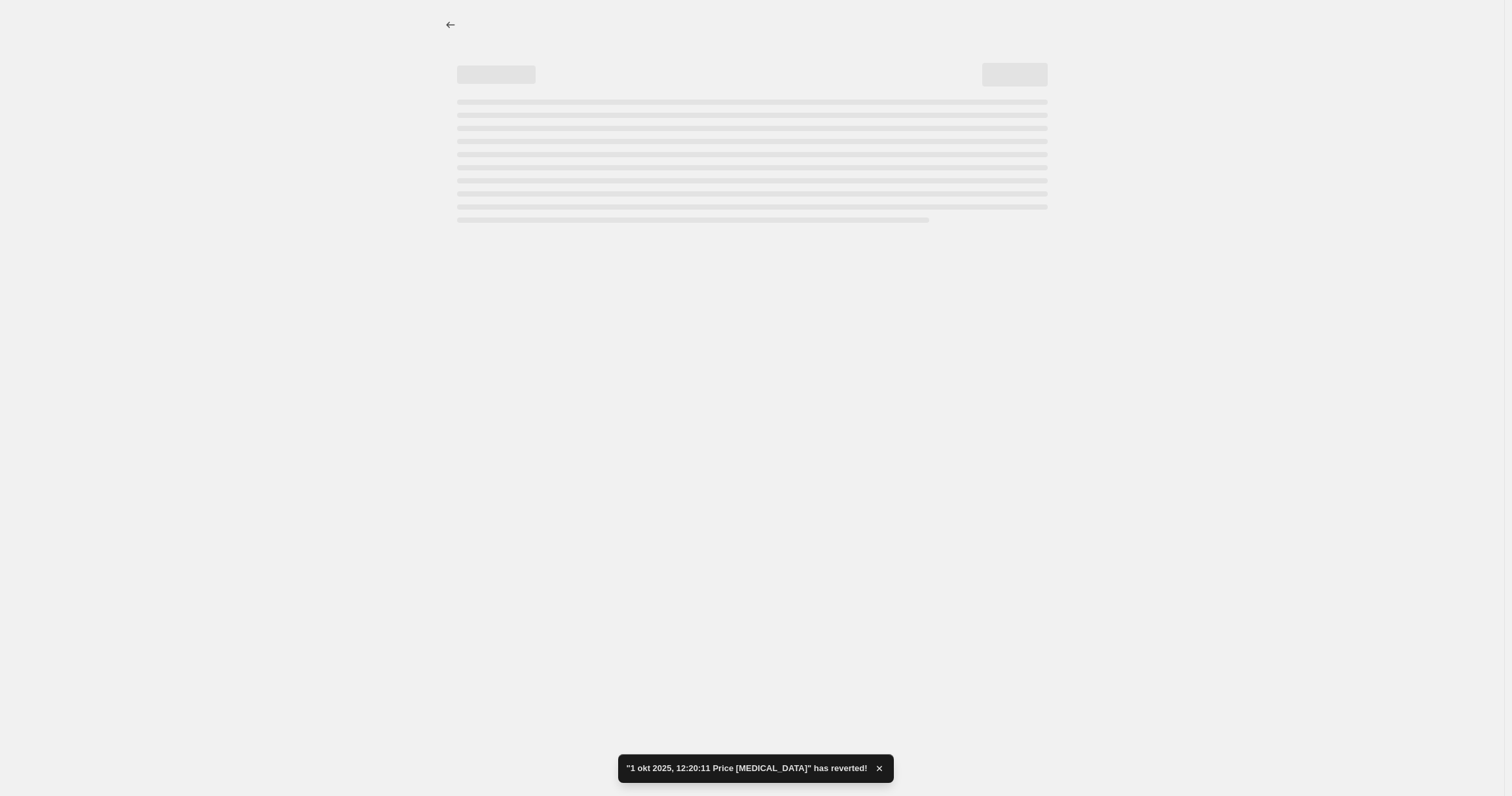
select select "percentage"
select select "collection"
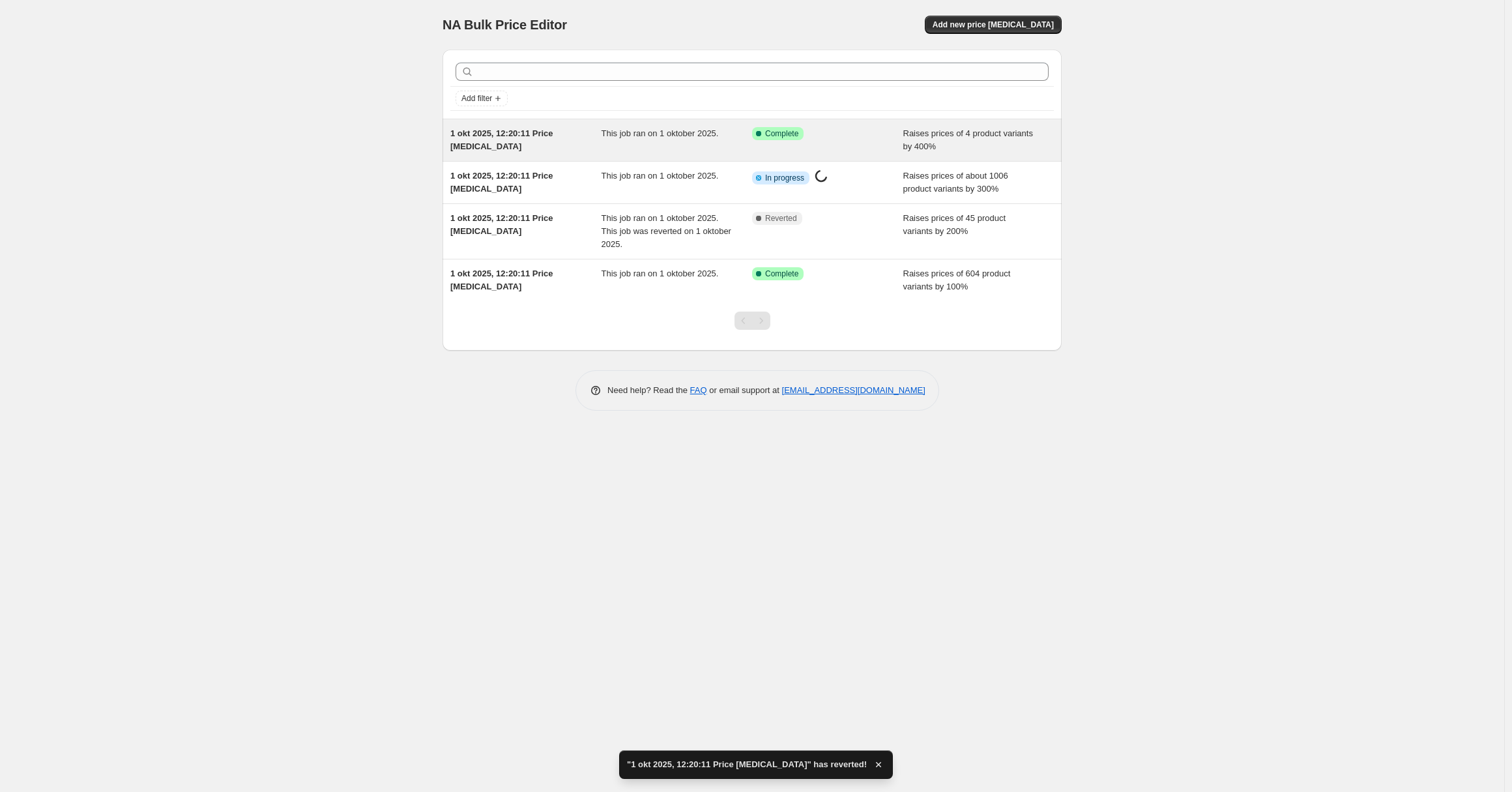
click at [703, 146] on div "This job ran on 1 oktober 2025." at bounding box center [677, 140] width 151 height 26
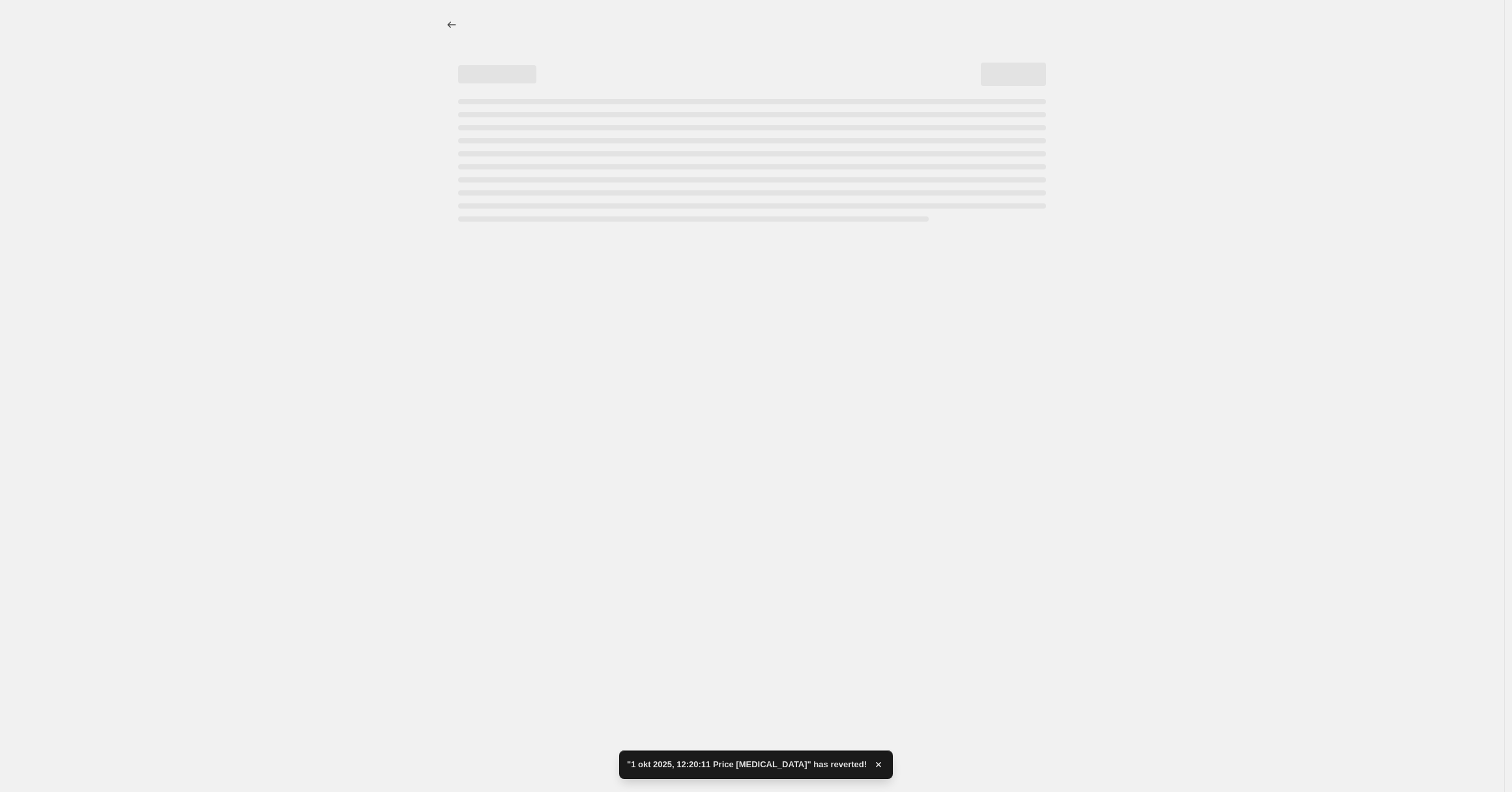
select select "percentage"
select select "collection"
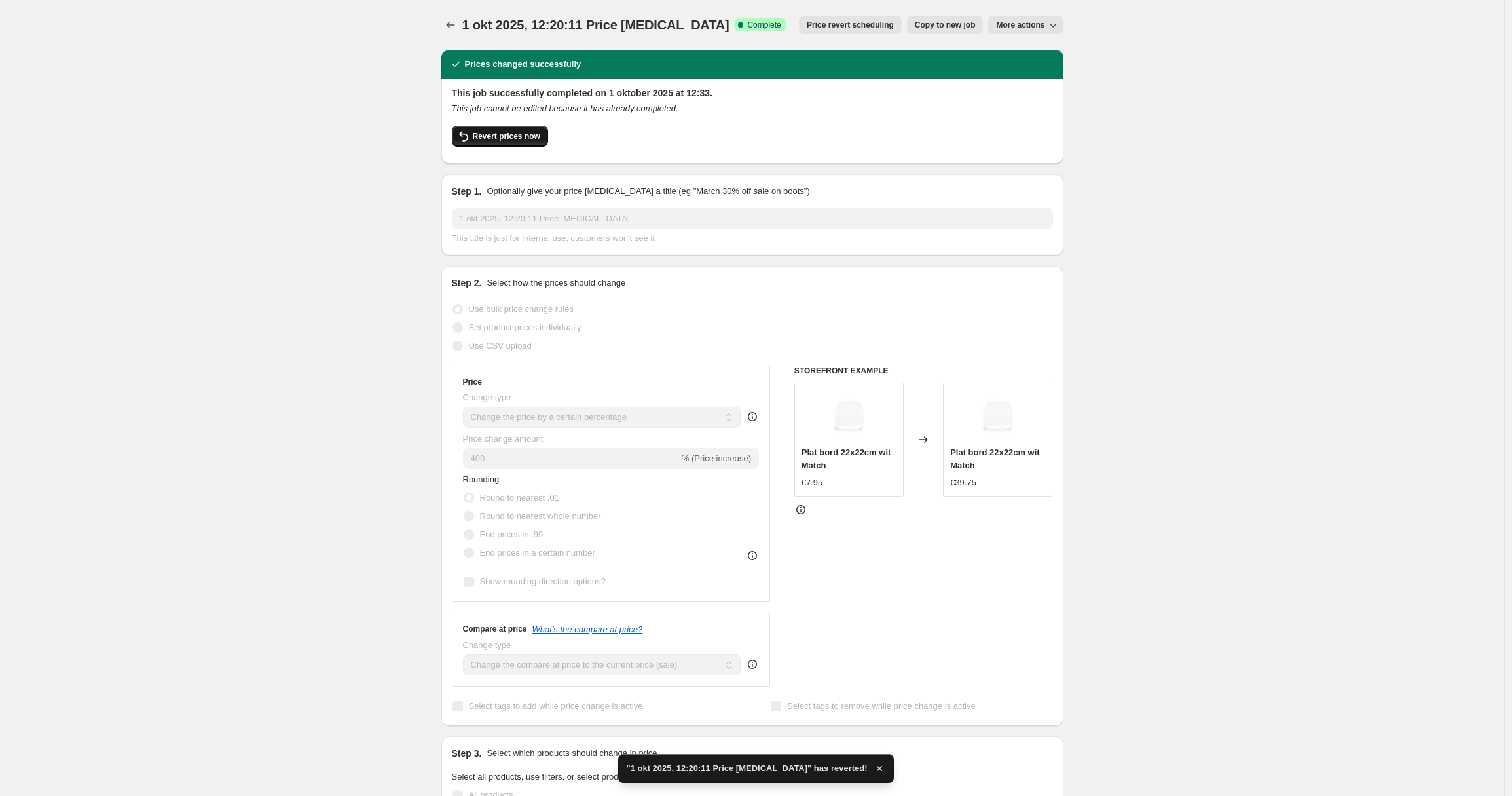
click at [487, 139] on span "Revert prices now" at bounding box center [506, 136] width 67 height 11
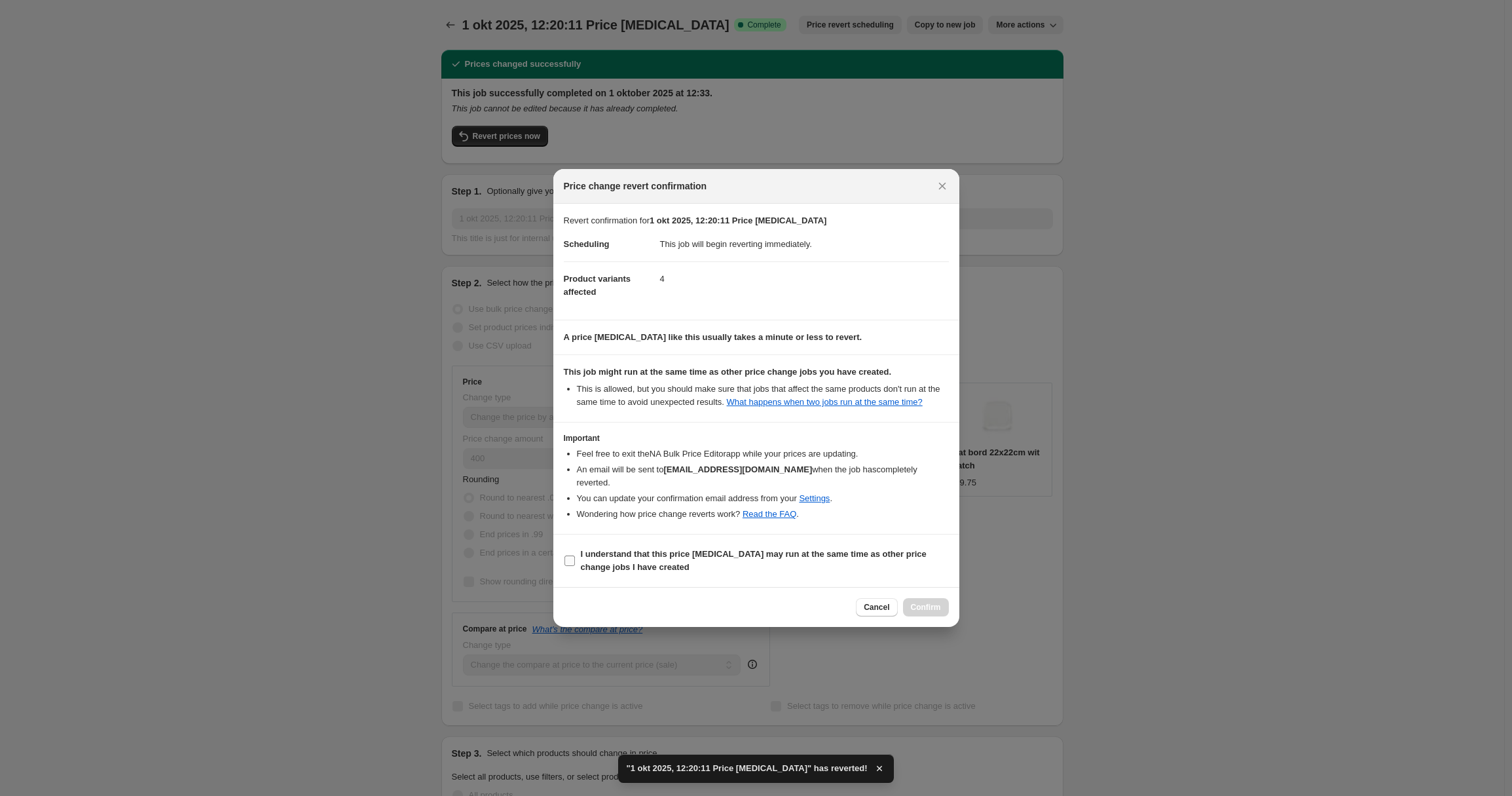
click at [607, 565] on b "I understand that this price [MEDICAL_DATA] may run at the same time as other p…" at bounding box center [754, 560] width 346 height 23
click at [575, 565] on input "I understand that this price [MEDICAL_DATA] may run at the same time as other p…" at bounding box center [570, 560] width 11 height 11
checkbox input "true"
click at [914, 609] on span "Confirm" at bounding box center [925, 606] width 30 height 11
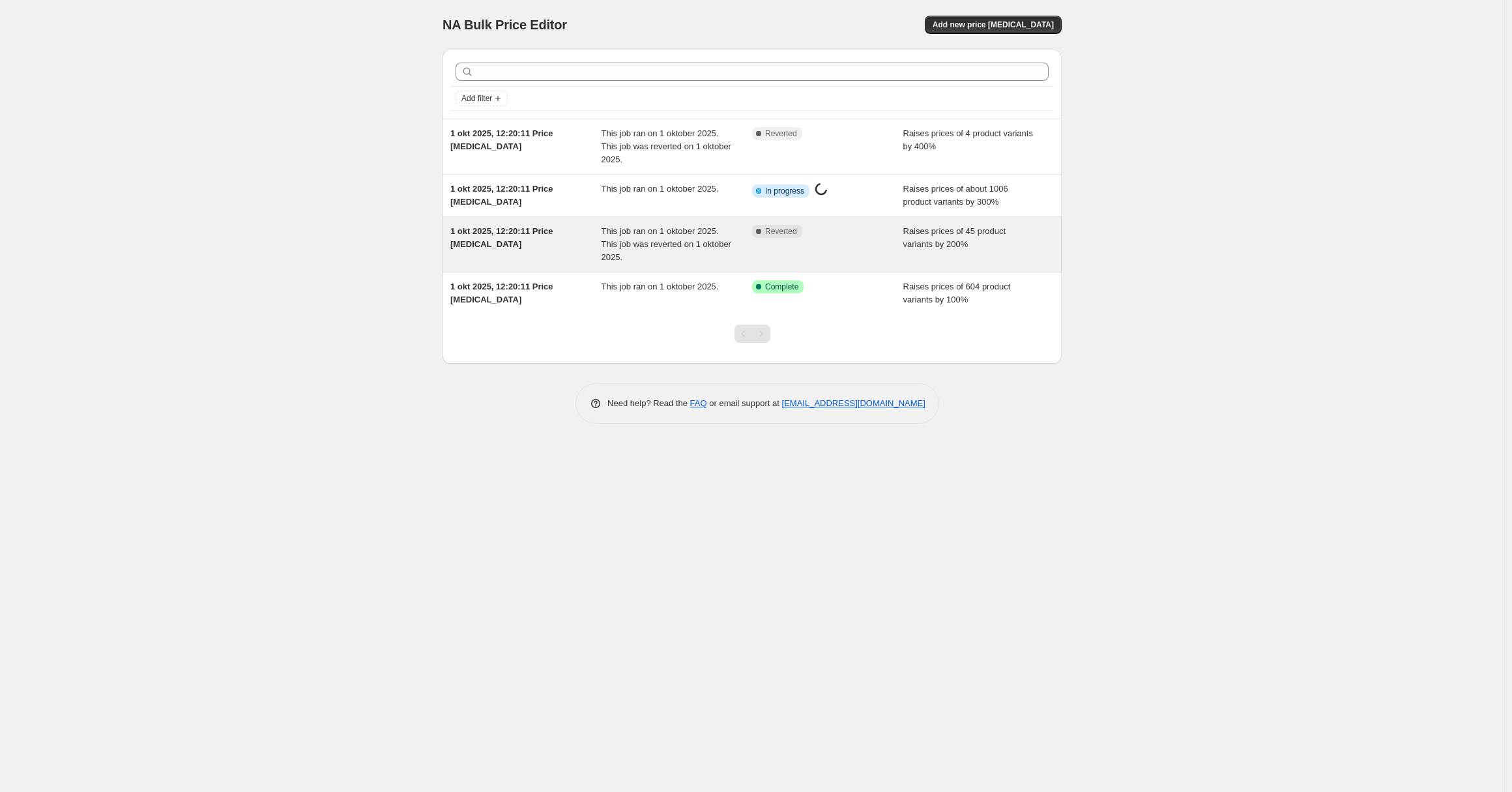
click at [704, 230] on span "This job ran on 1 oktober 2025. This job was reverted on 1 oktober 2025." at bounding box center [666, 243] width 129 height 35
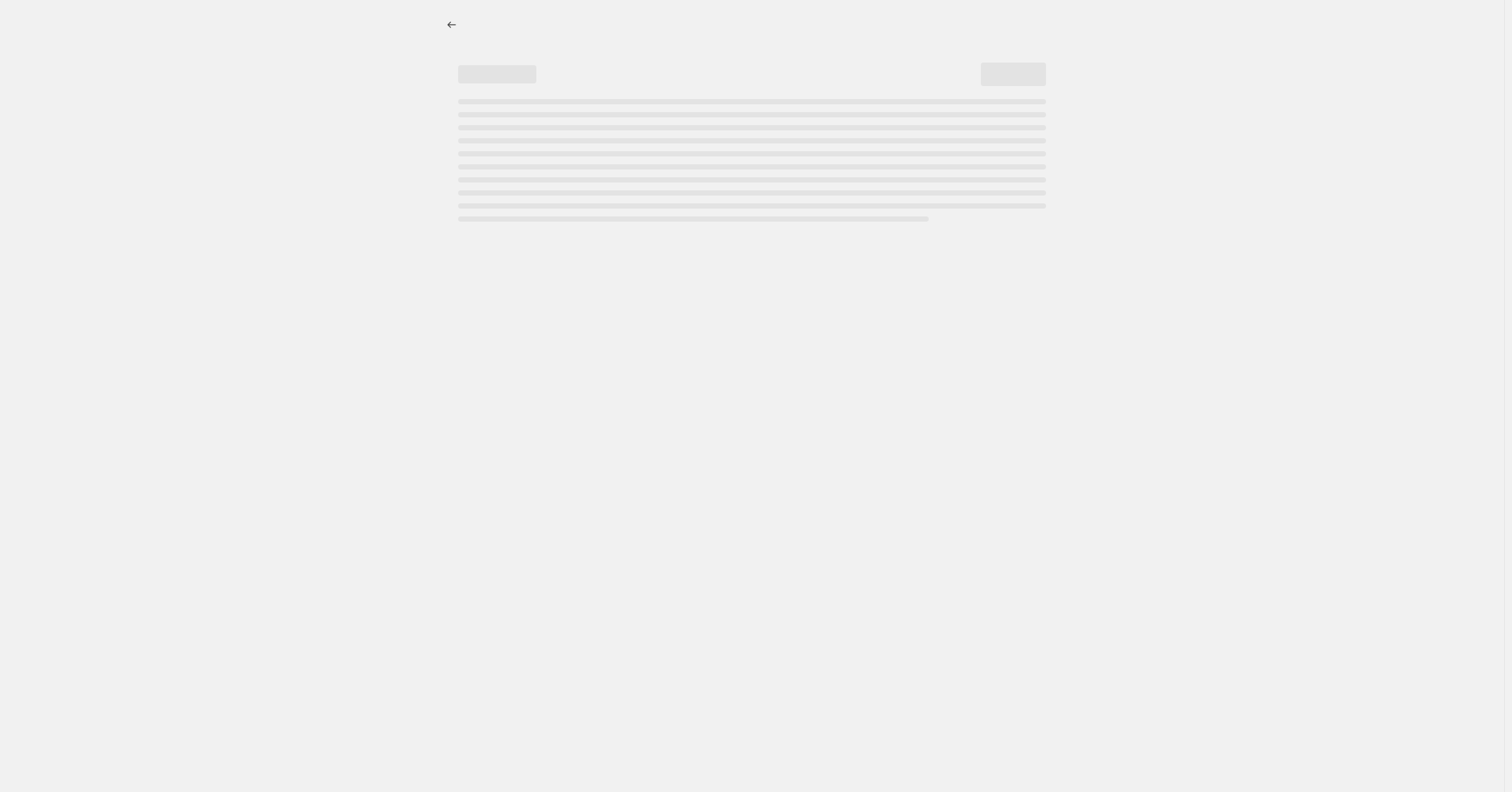
select select "percentage"
select select "collection"
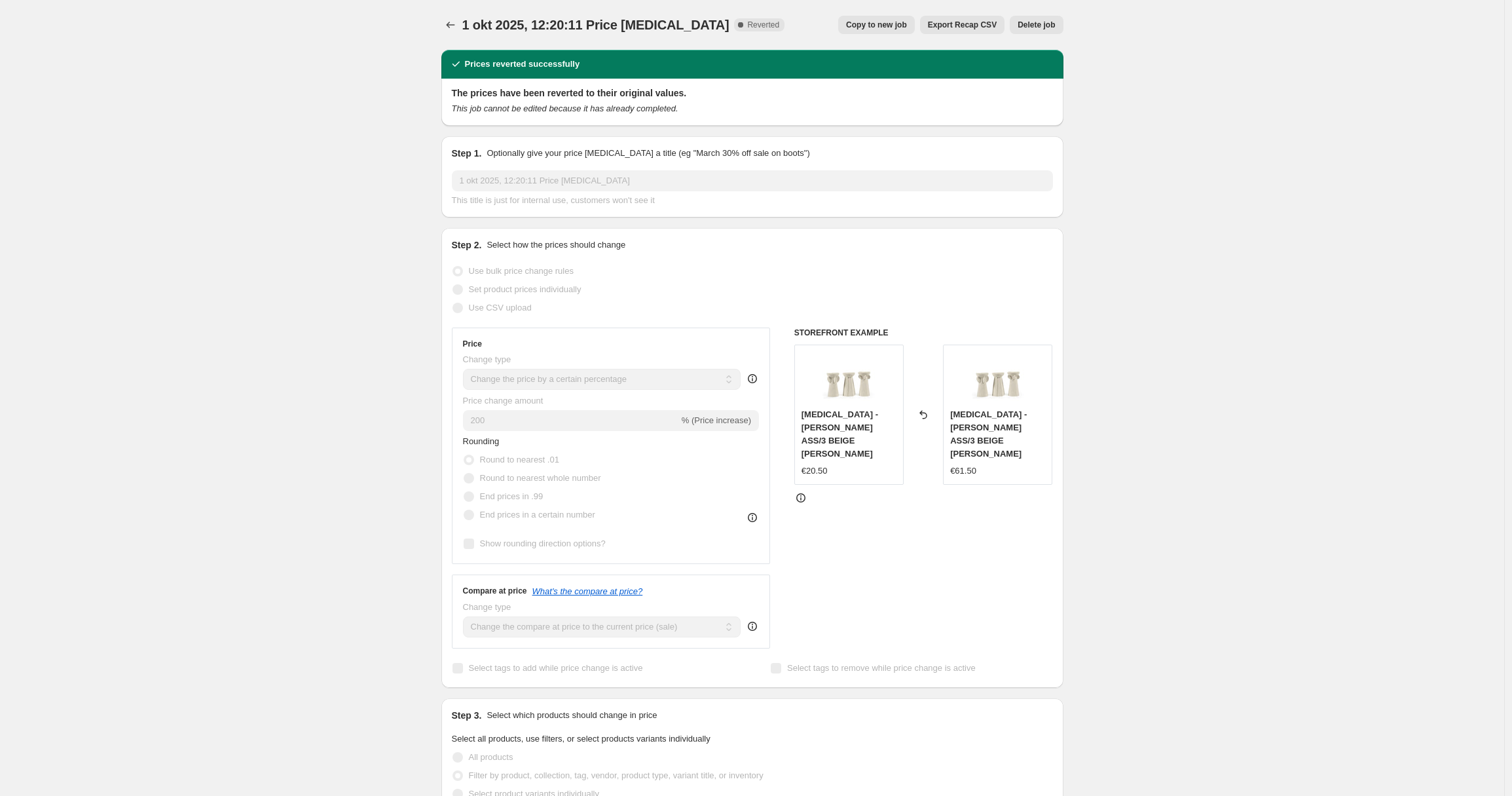
click at [885, 29] on span "Copy to new job" at bounding box center [876, 24] width 61 height 11
select select "percentage"
select select "collection"
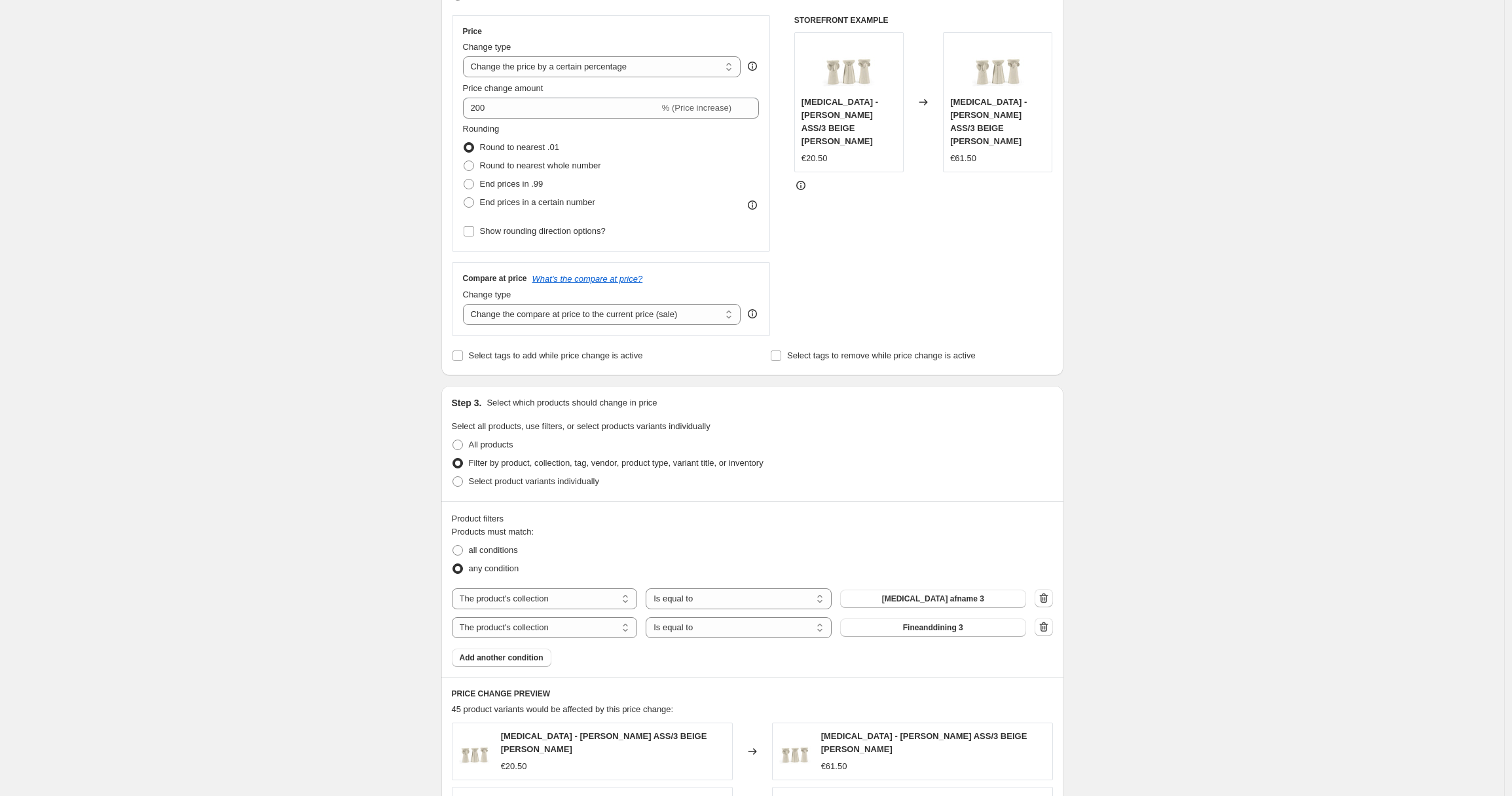
scroll to position [215, 0]
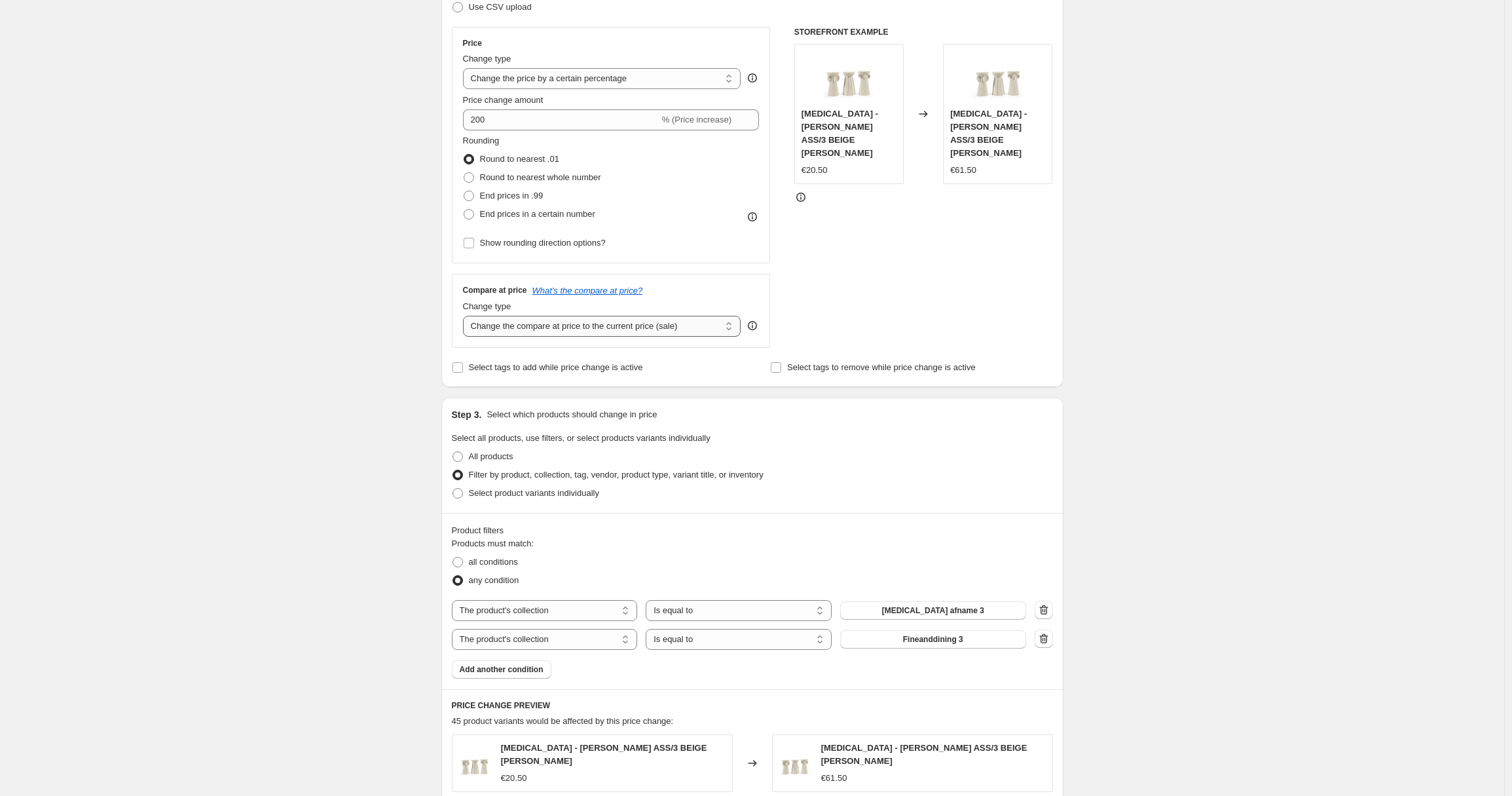
click at [575, 324] on select "Change the compare at price to the current price (sale) Change the compare at p…" at bounding box center [602, 326] width 278 height 21
select select "remove"
click at [466, 316] on select "Change the compare at price to the current price (sale) Change the compare at p…" at bounding box center [602, 326] width 278 height 21
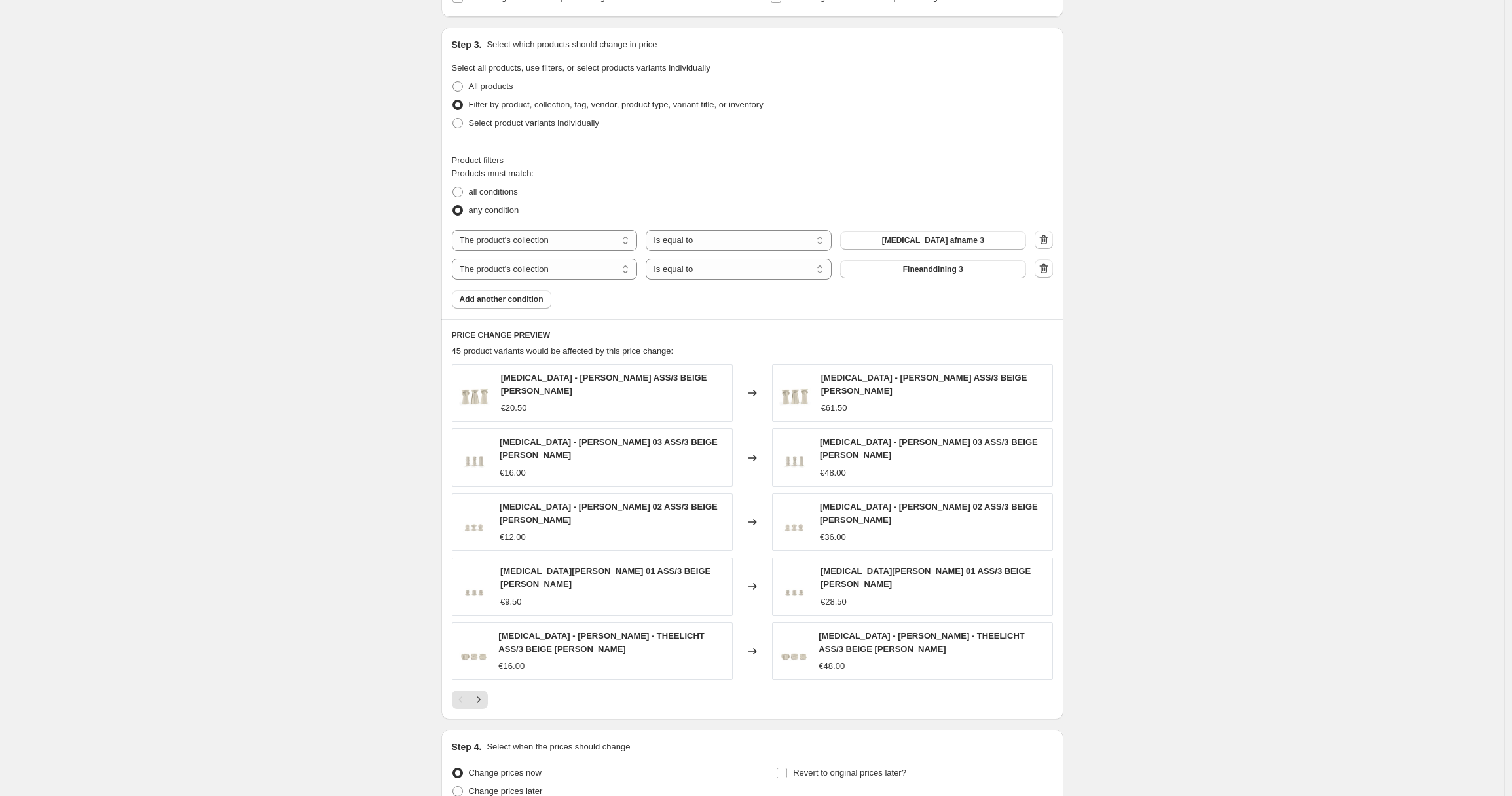
scroll to position [710, 0]
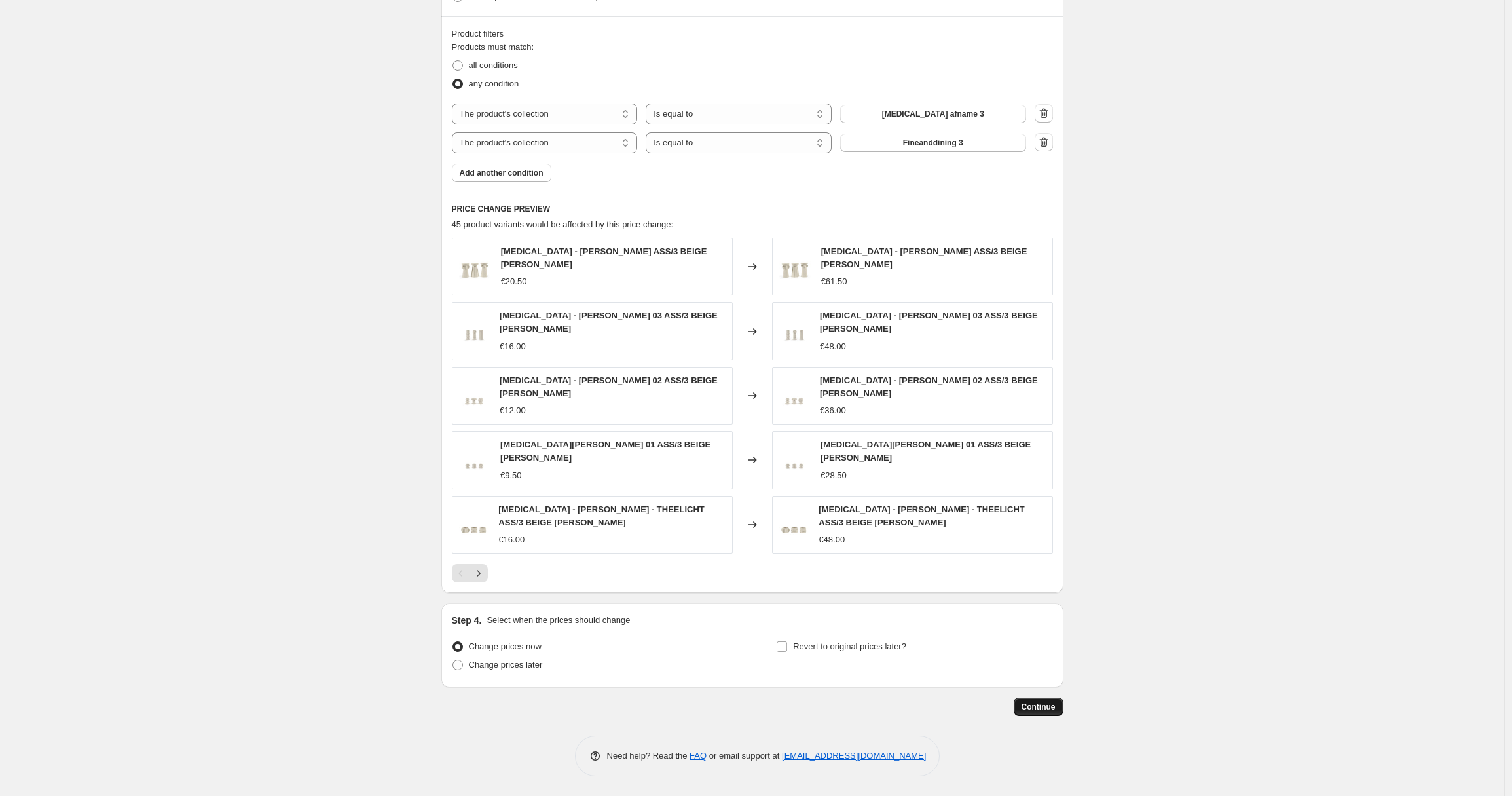
click at [1056, 704] on span "Continue" at bounding box center [1038, 706] width 34 height 11
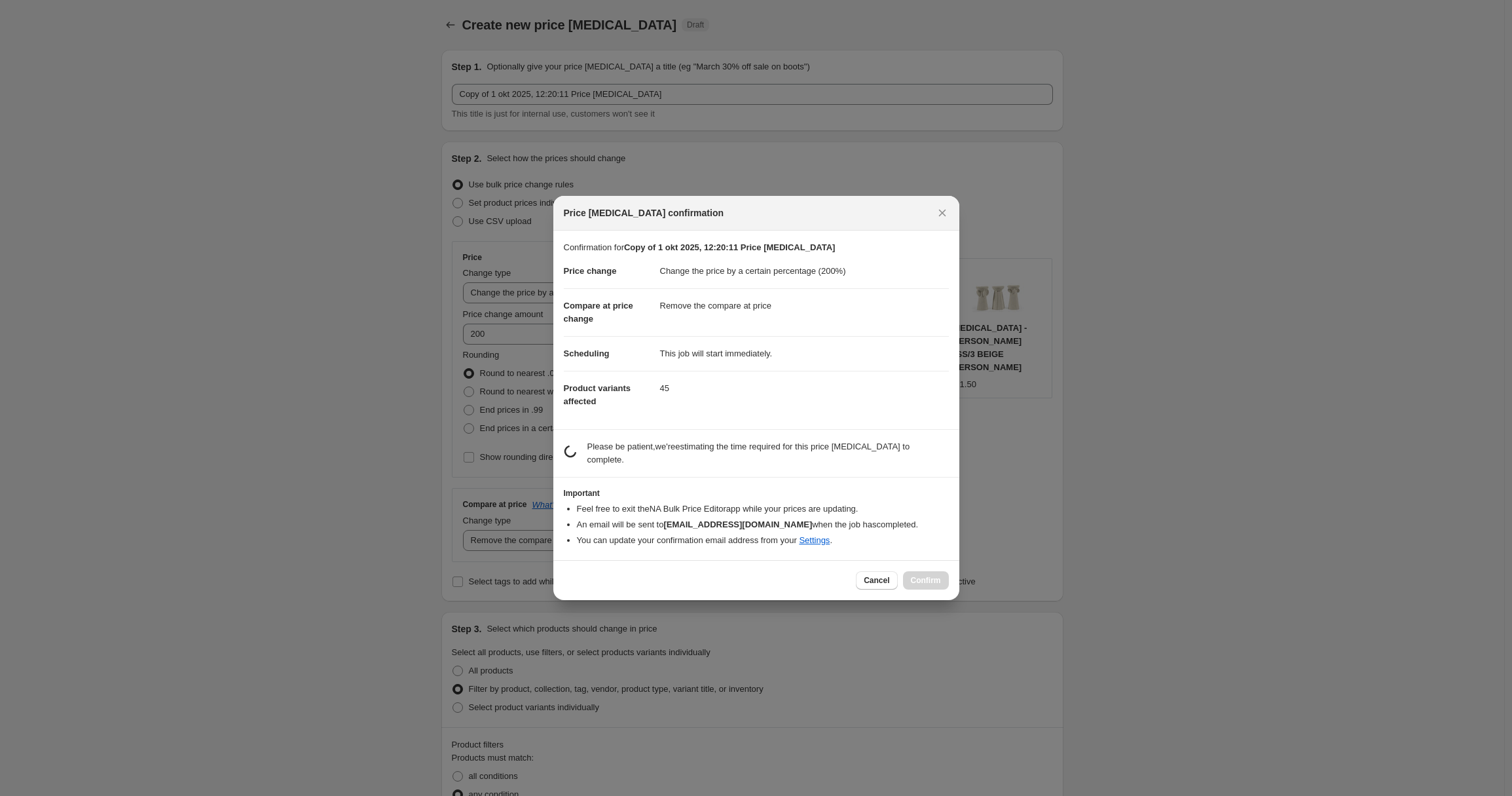
scroll to position [0, 0]
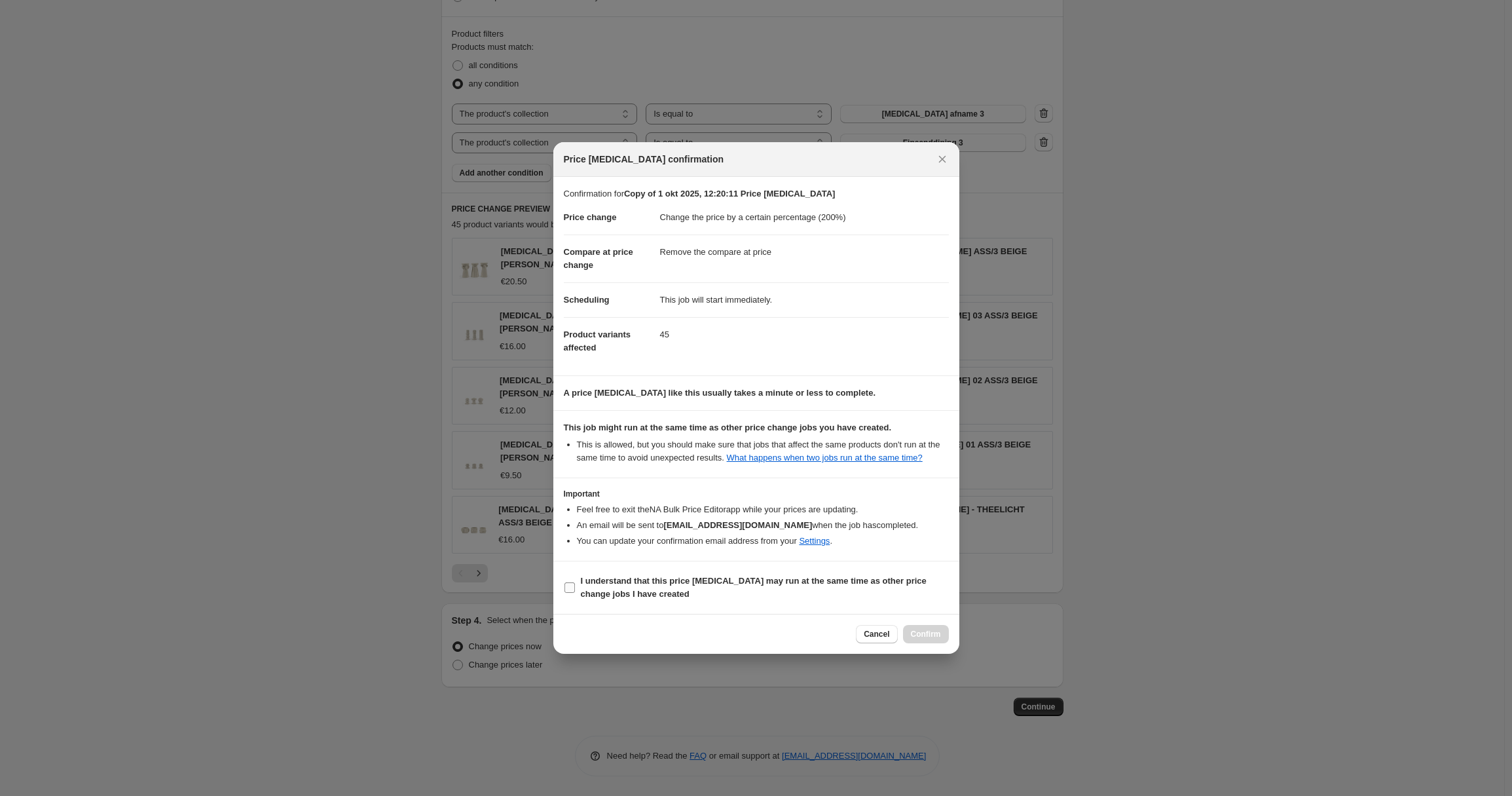
click at [655, 594] on span "I understand that this price [MEDICAL_DATA] may run at the same time as other p…" at bounding box center [765, 587] width 368 height 26
click at [575, 593] on input "I understand that this price [MEDICAL_DATA] may run at the same time as other p…" at bounding box center [570, 587] width 11 height 11
checkbox input "true"
click at [924, 639] on span "Confirm" at bounding box center [925, 633] width 30 height 11
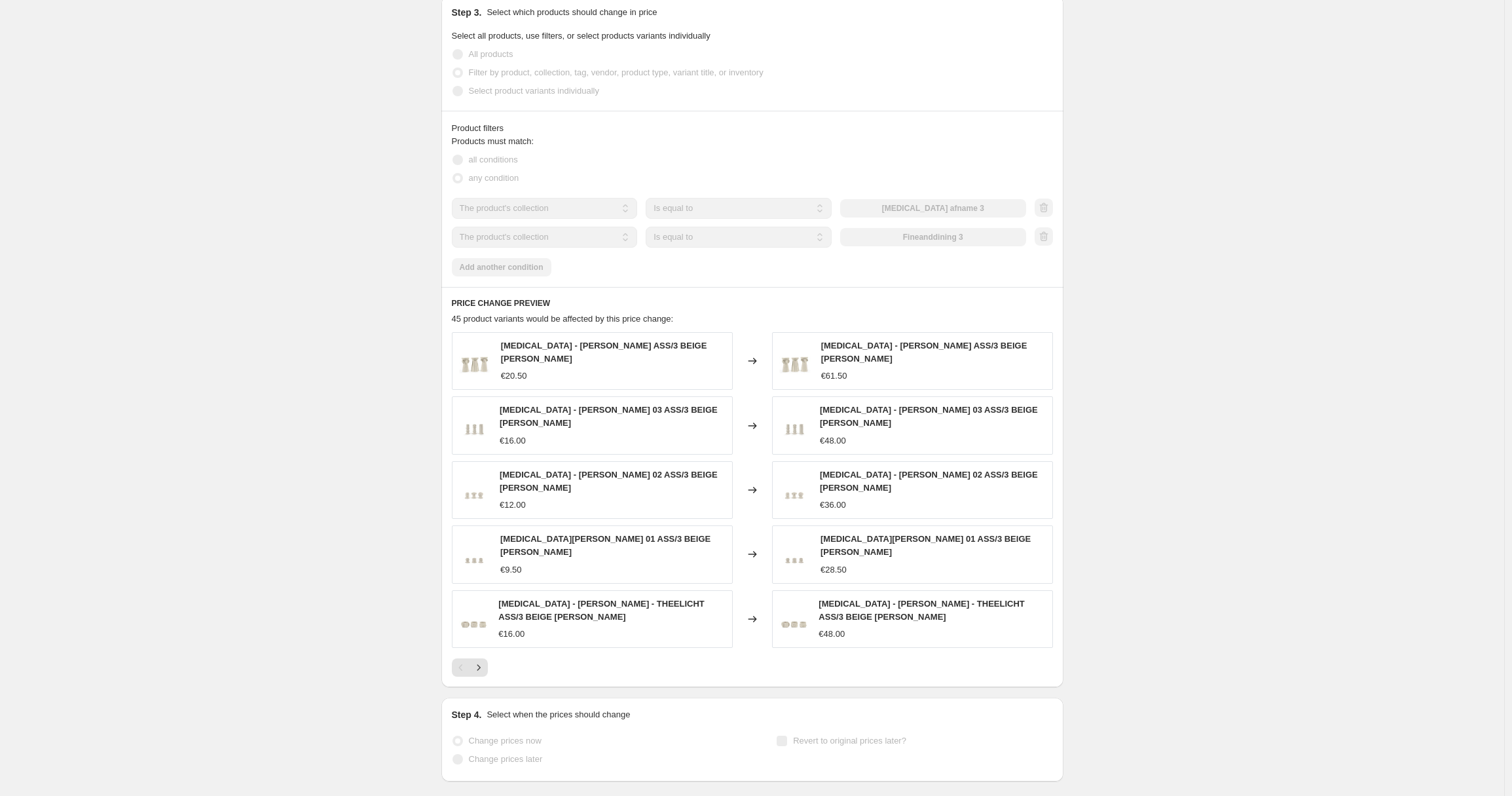
scroll to position [745, 0]
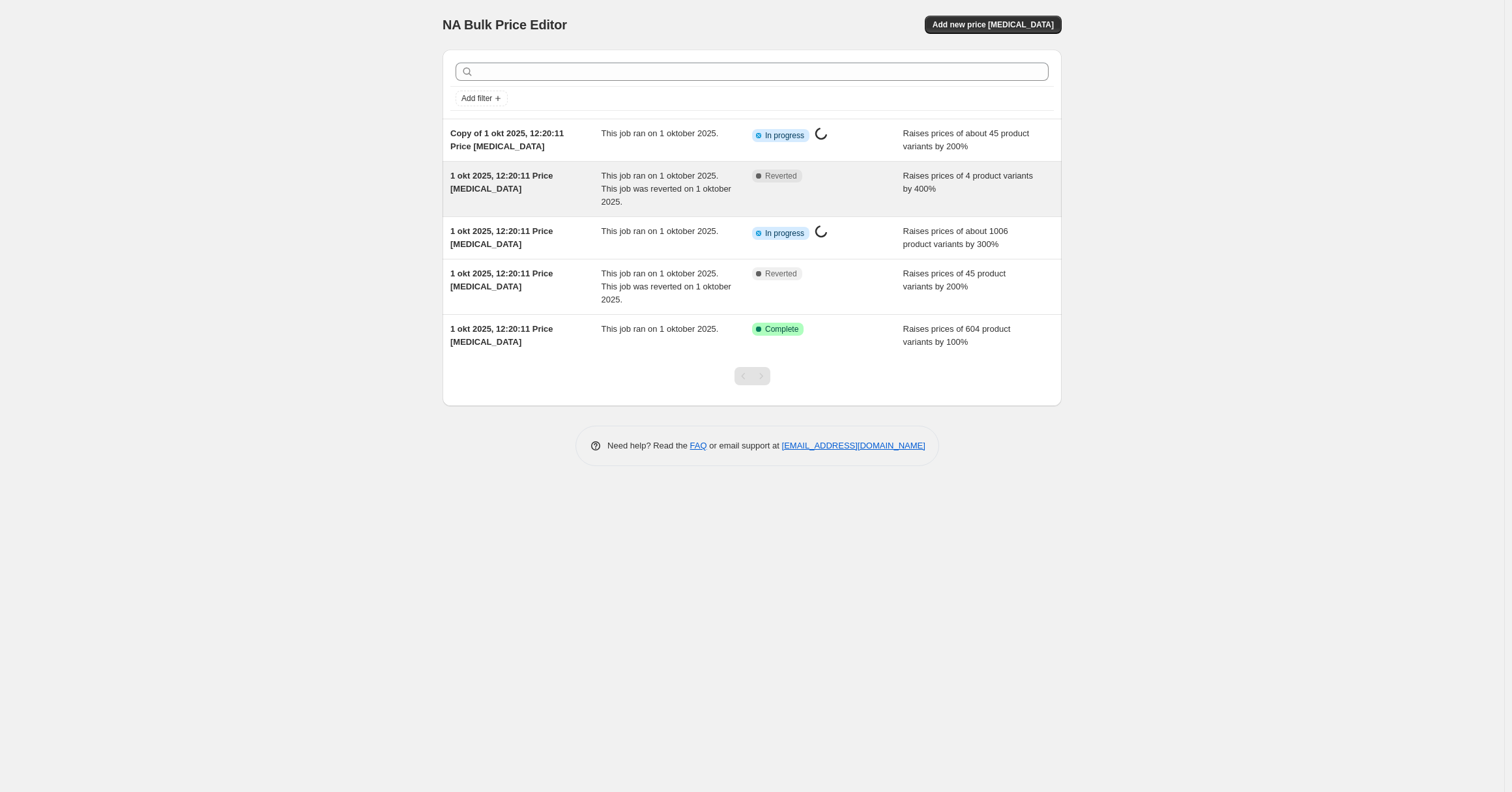
click at [681, 184] on span "This job ran on 1 oktober 2025. This job was reverted on 1 oktober 2025." at bounding box center [666, 188] width 129 height 35
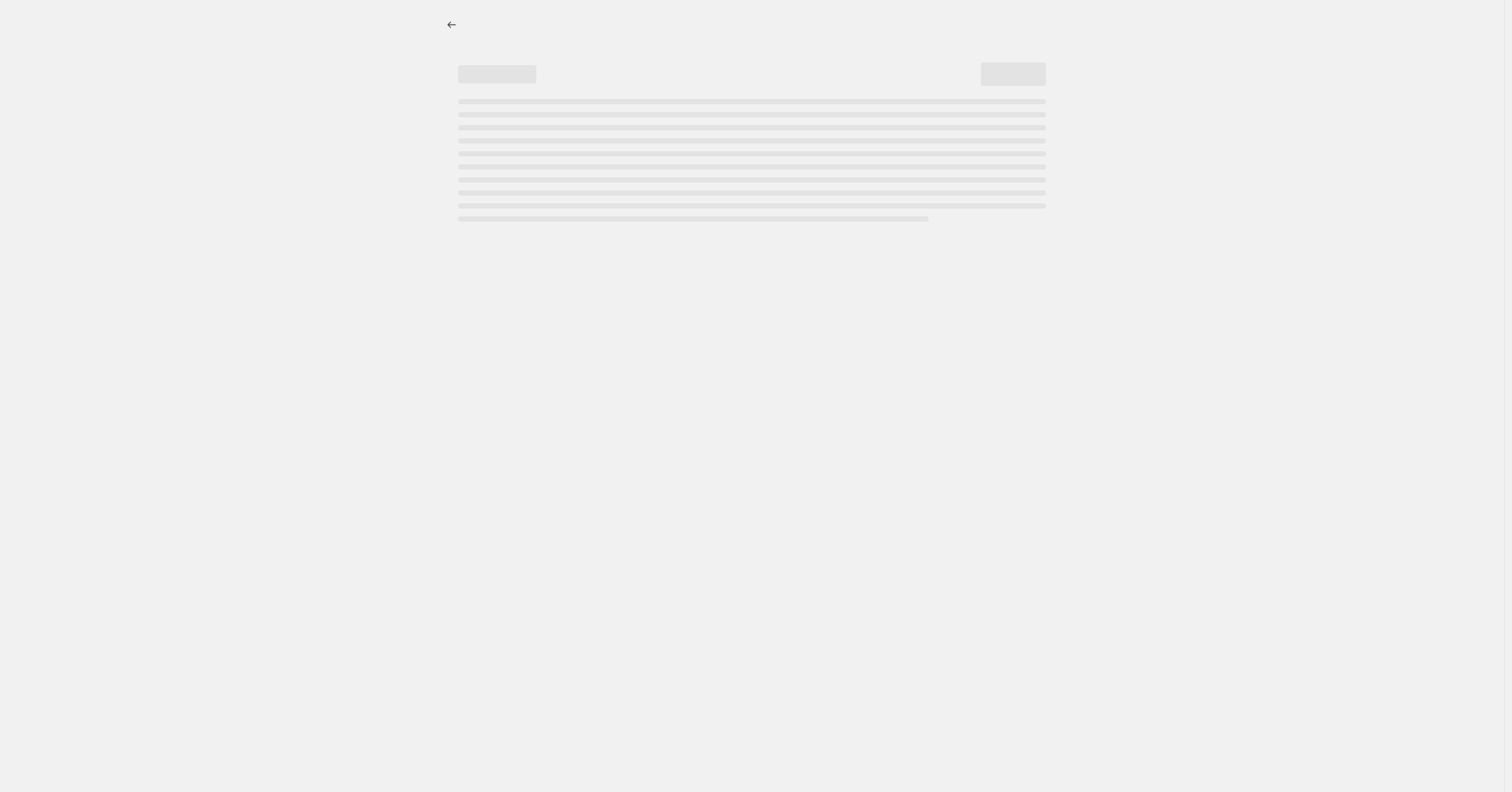
select select "percentage"
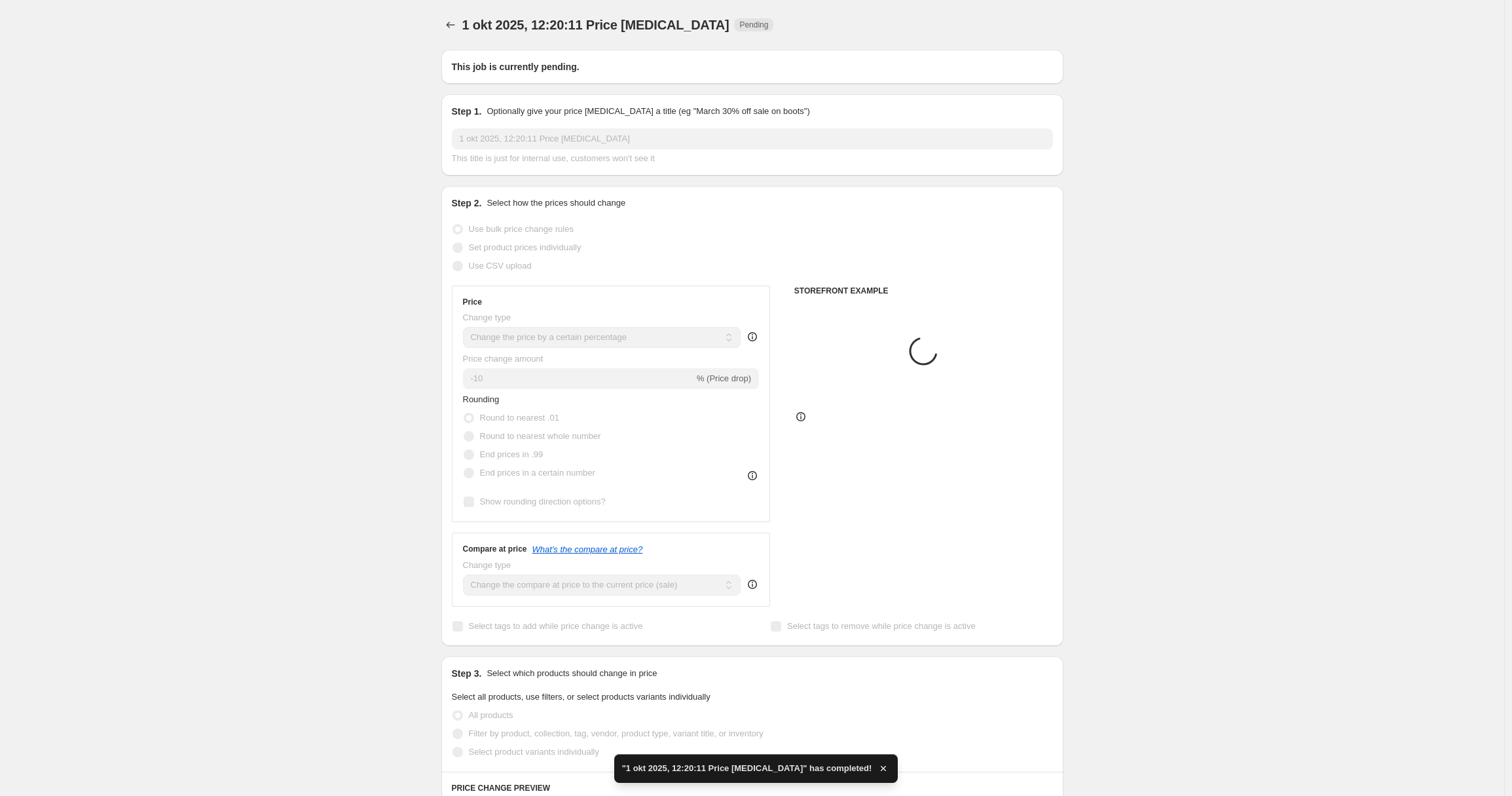
radio input "false"
radio input "true"
select select "collection"
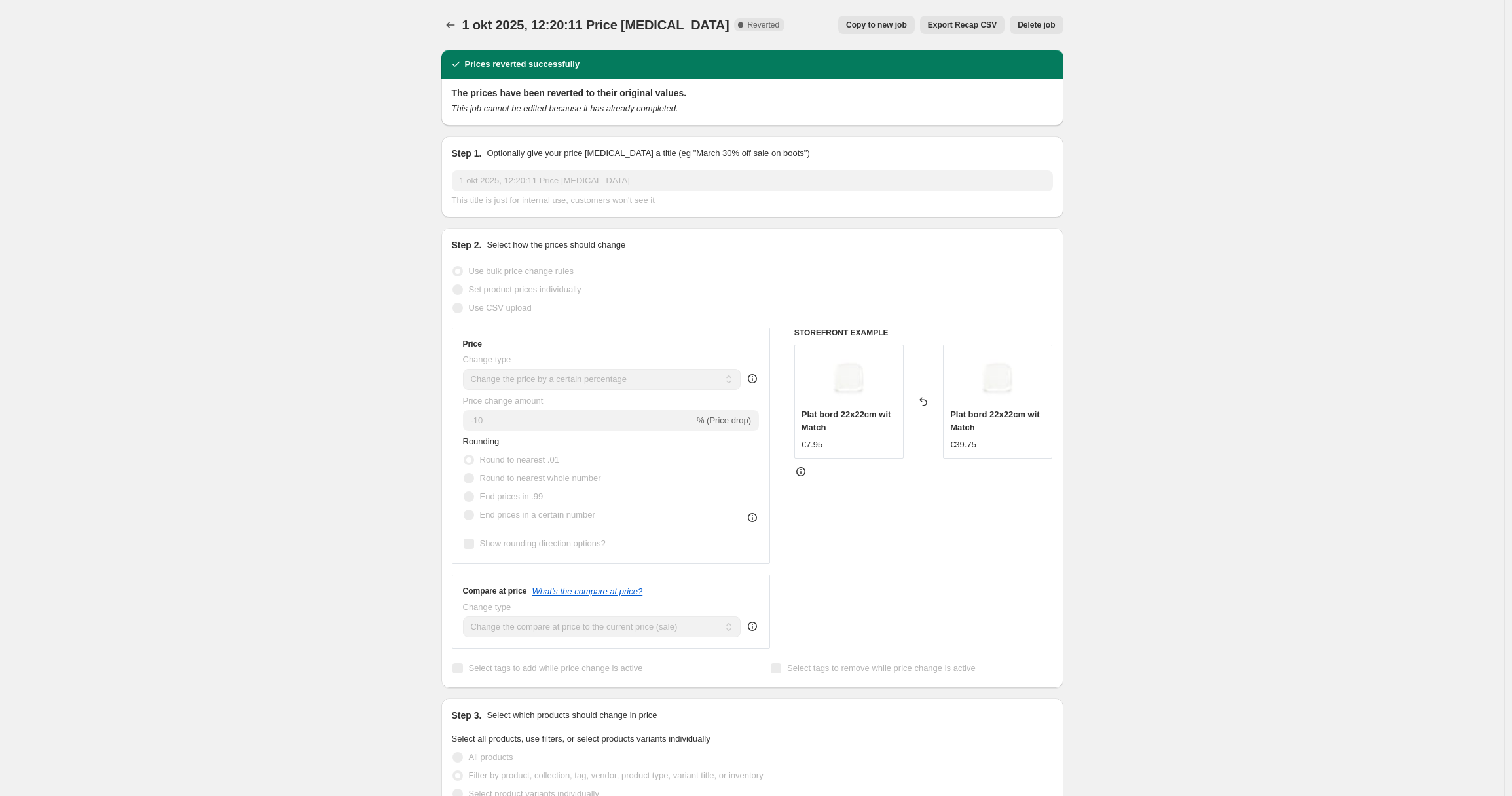
click at [879, 26] on span "Copy to new job" at bounding box center [876, 24] width 61 height 11
select select "percentage"
select select "collection"
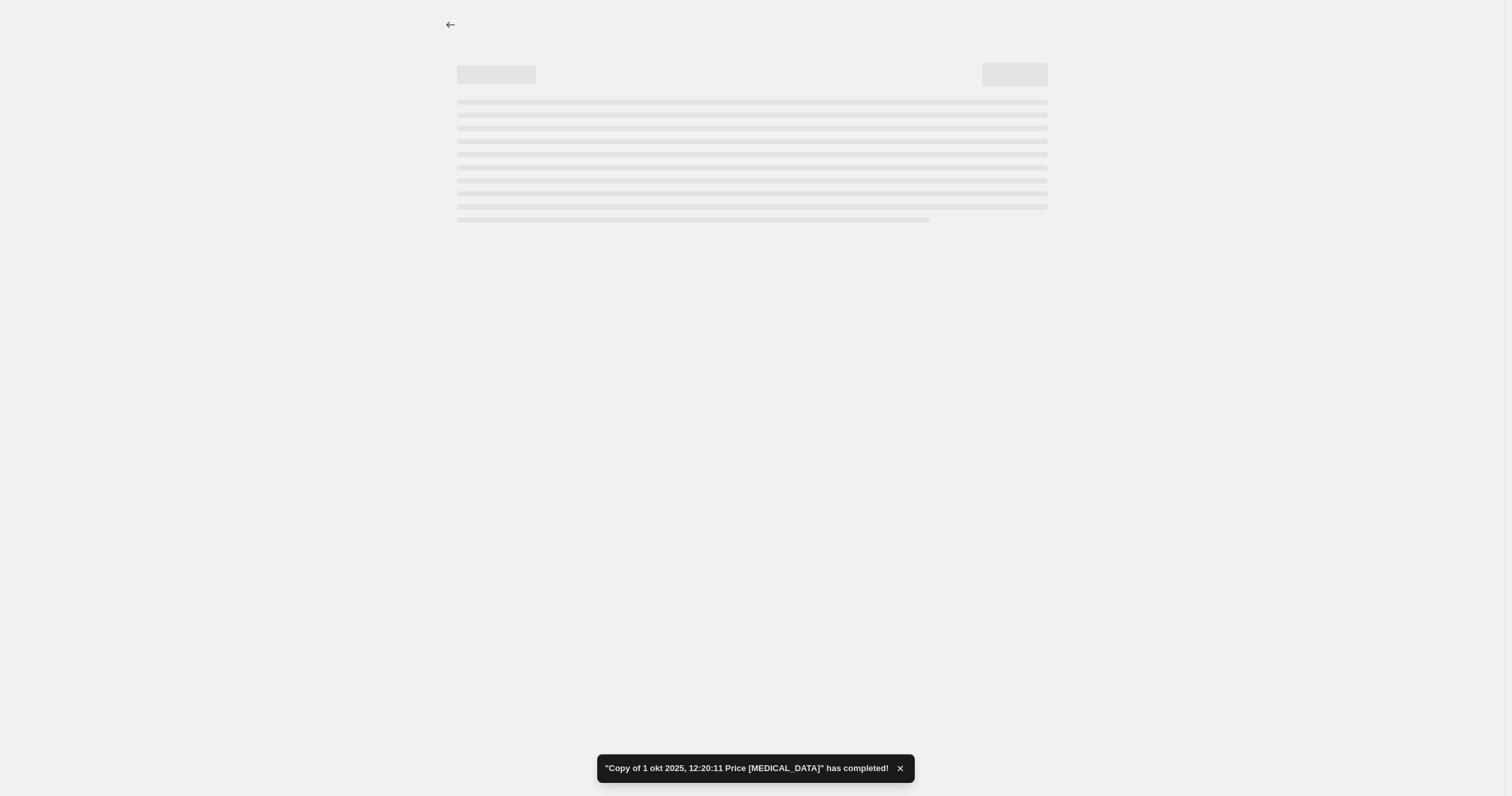
select select "percentage"
select select "collection"
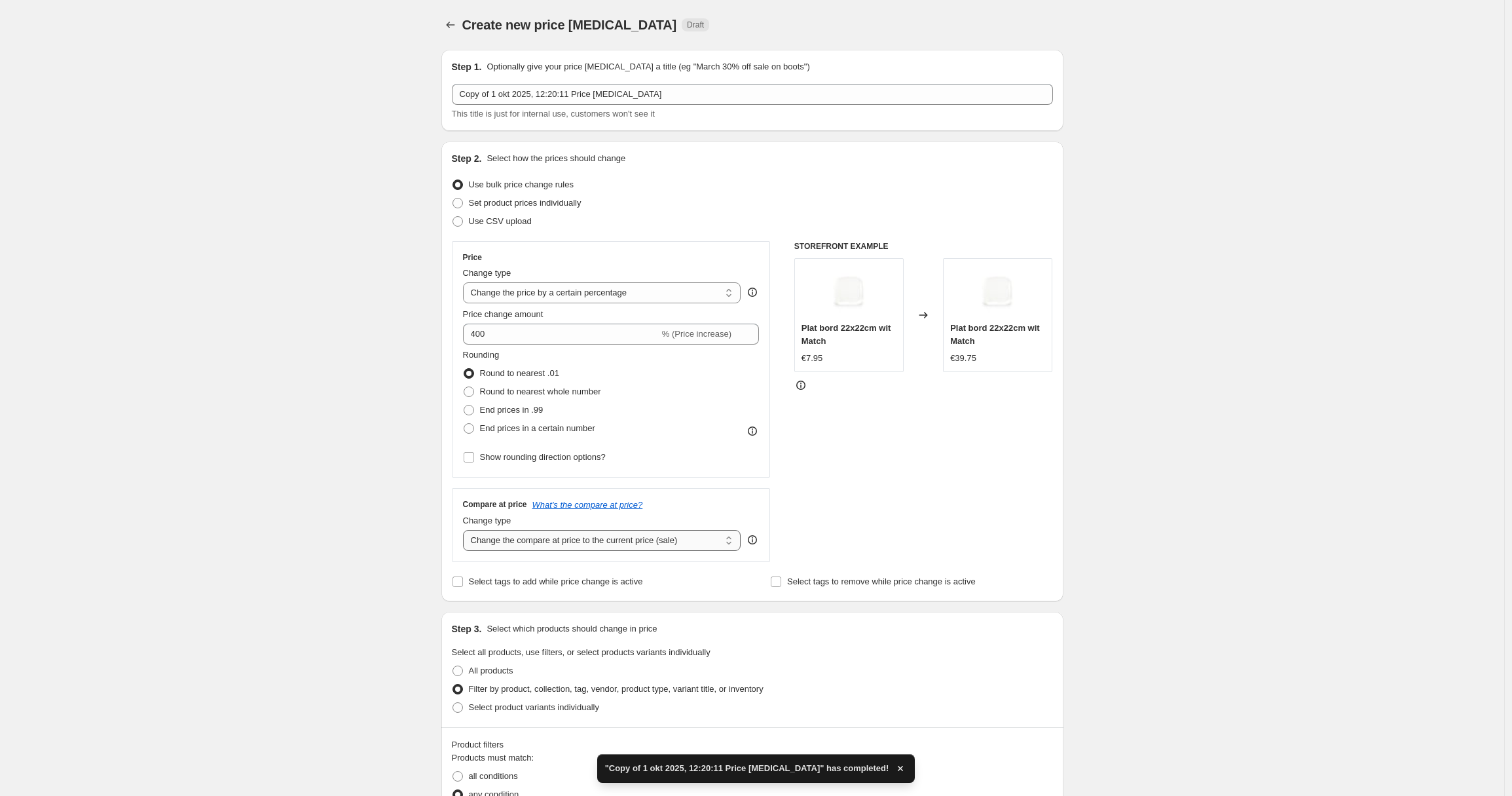
click at [542, 544] on select "Change the compare at price to the current price (sale) Change the compare at p…" at bounding box center [602, 540] width 278 height 21
select select "remove"
click at [466, 529] on select "Change the compare at price to the current price (sale) Change the compare at p…" at bounding box center [602, 540] width 278 height 21
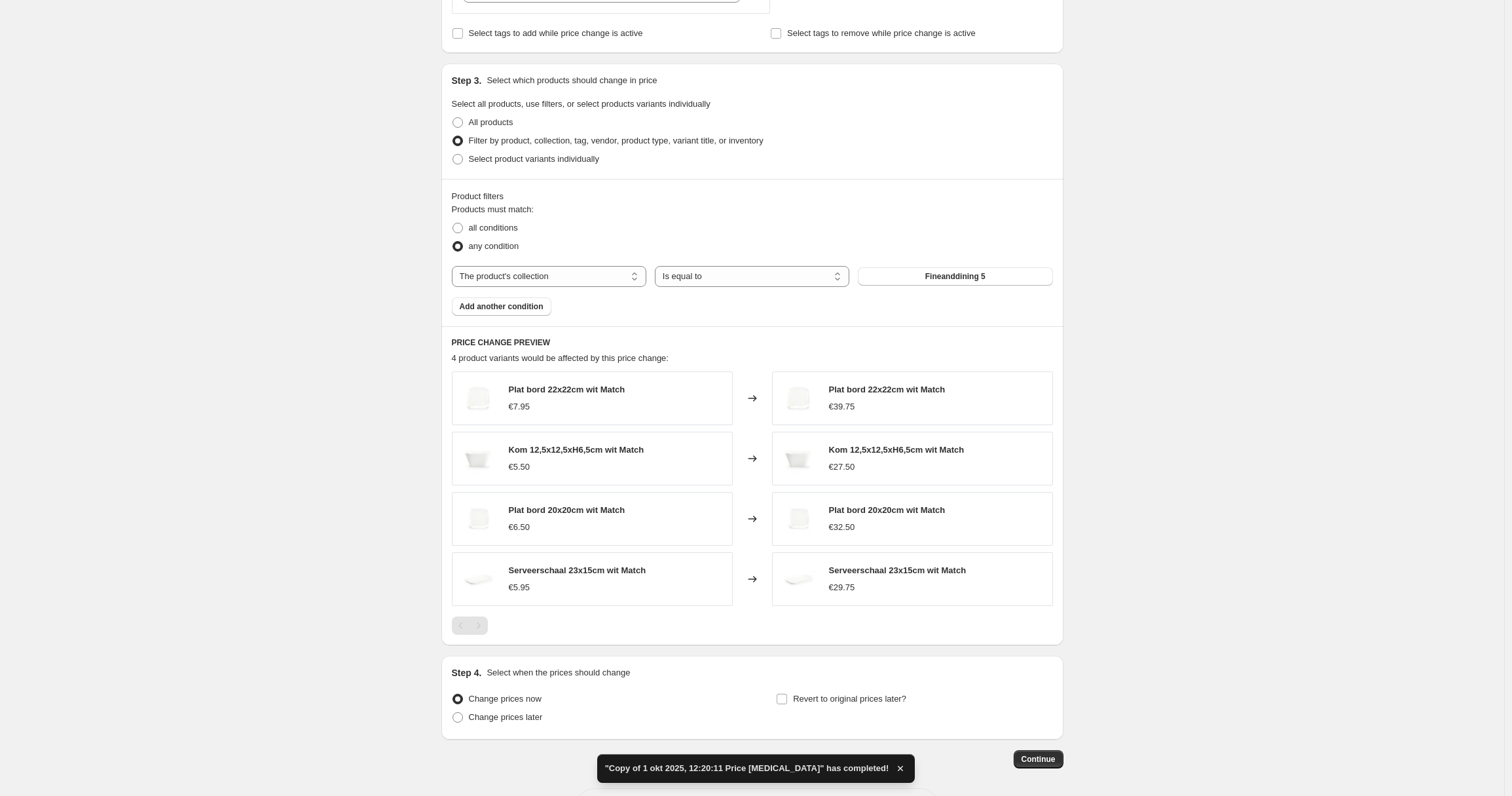
scroll to position [601, 0]
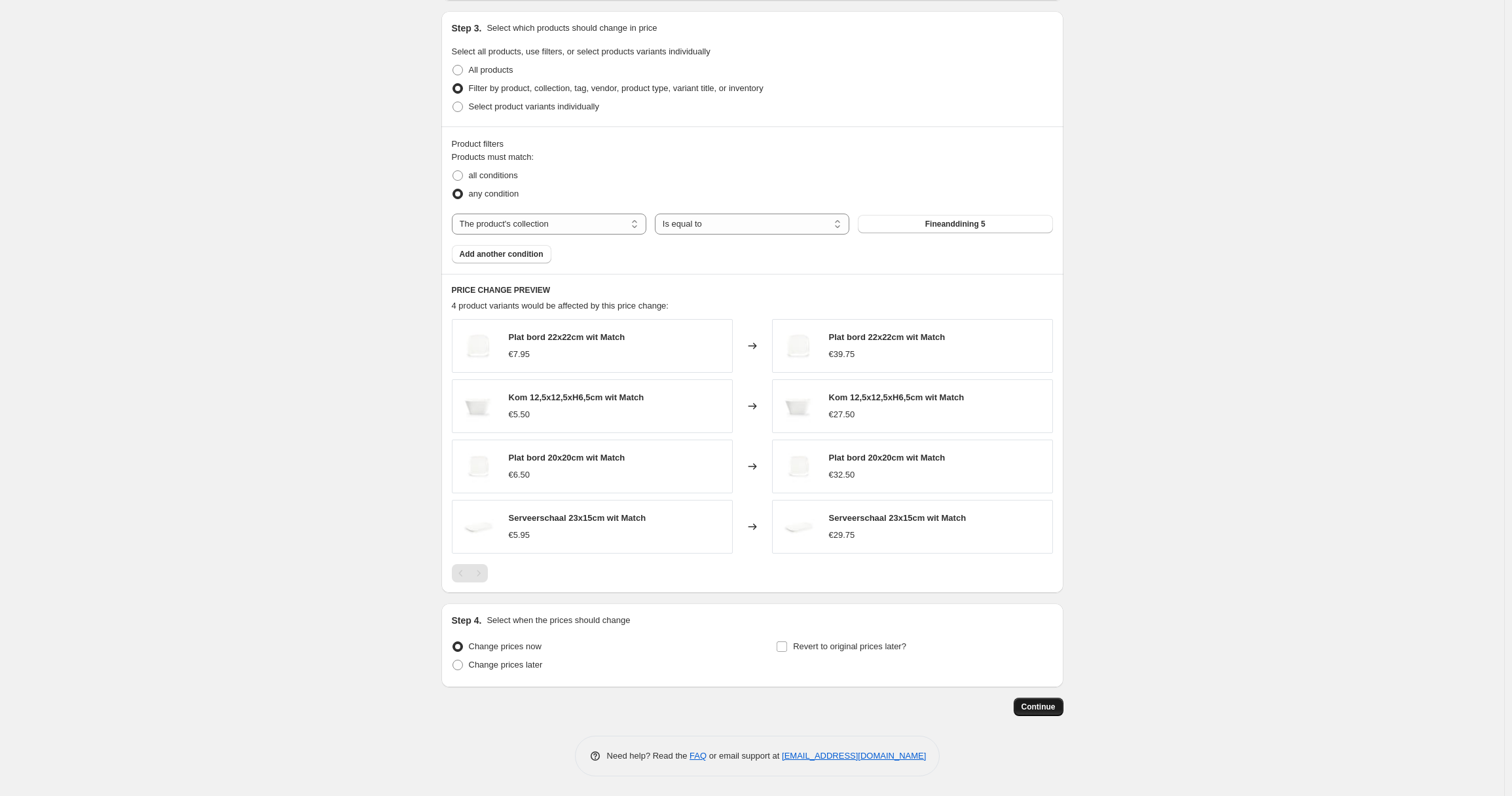
click at [1056, 704] on span "Continue" at bounding box center [1038, 706] width 34 height 11
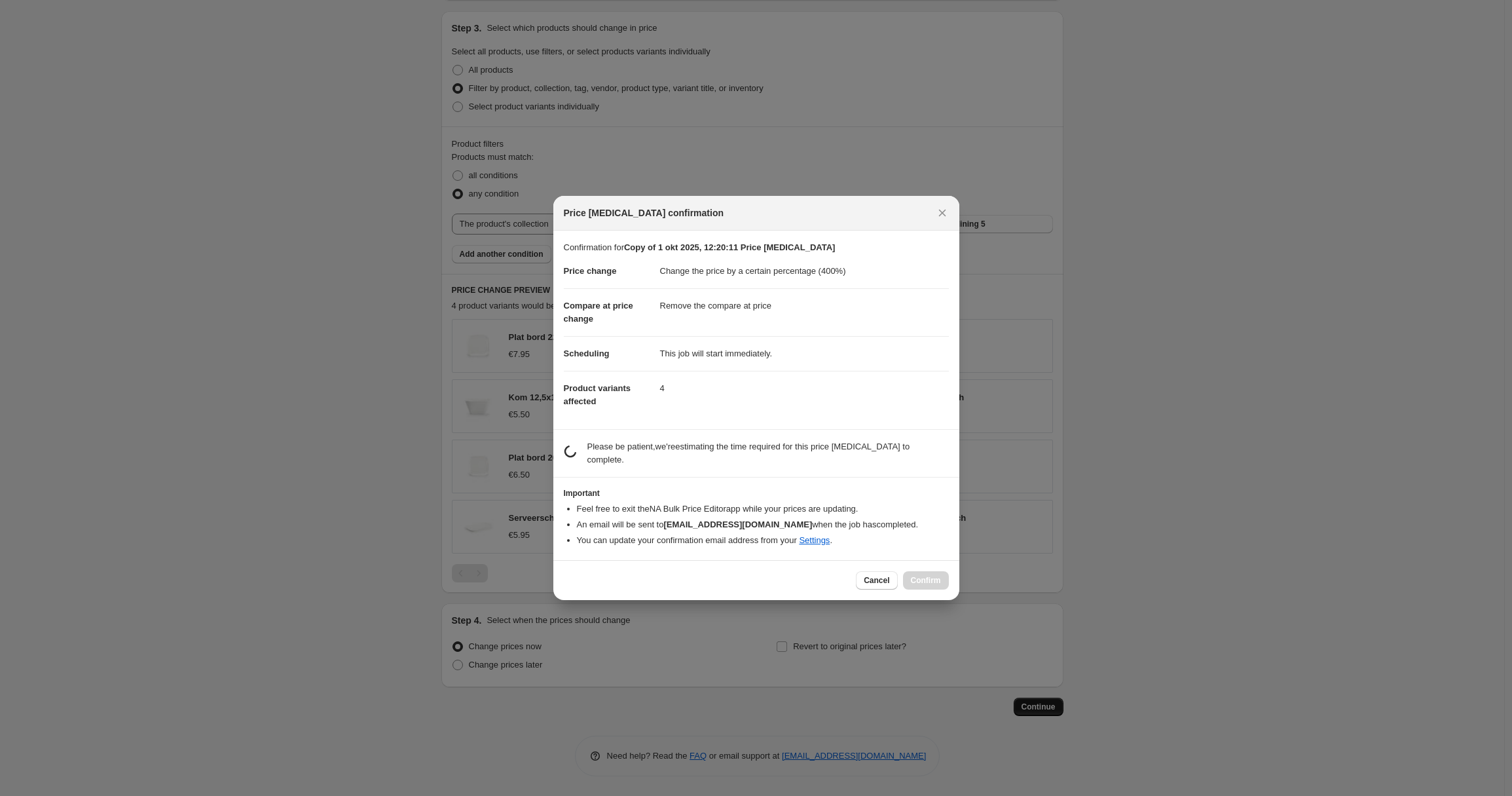
scroll to position [0, 0]
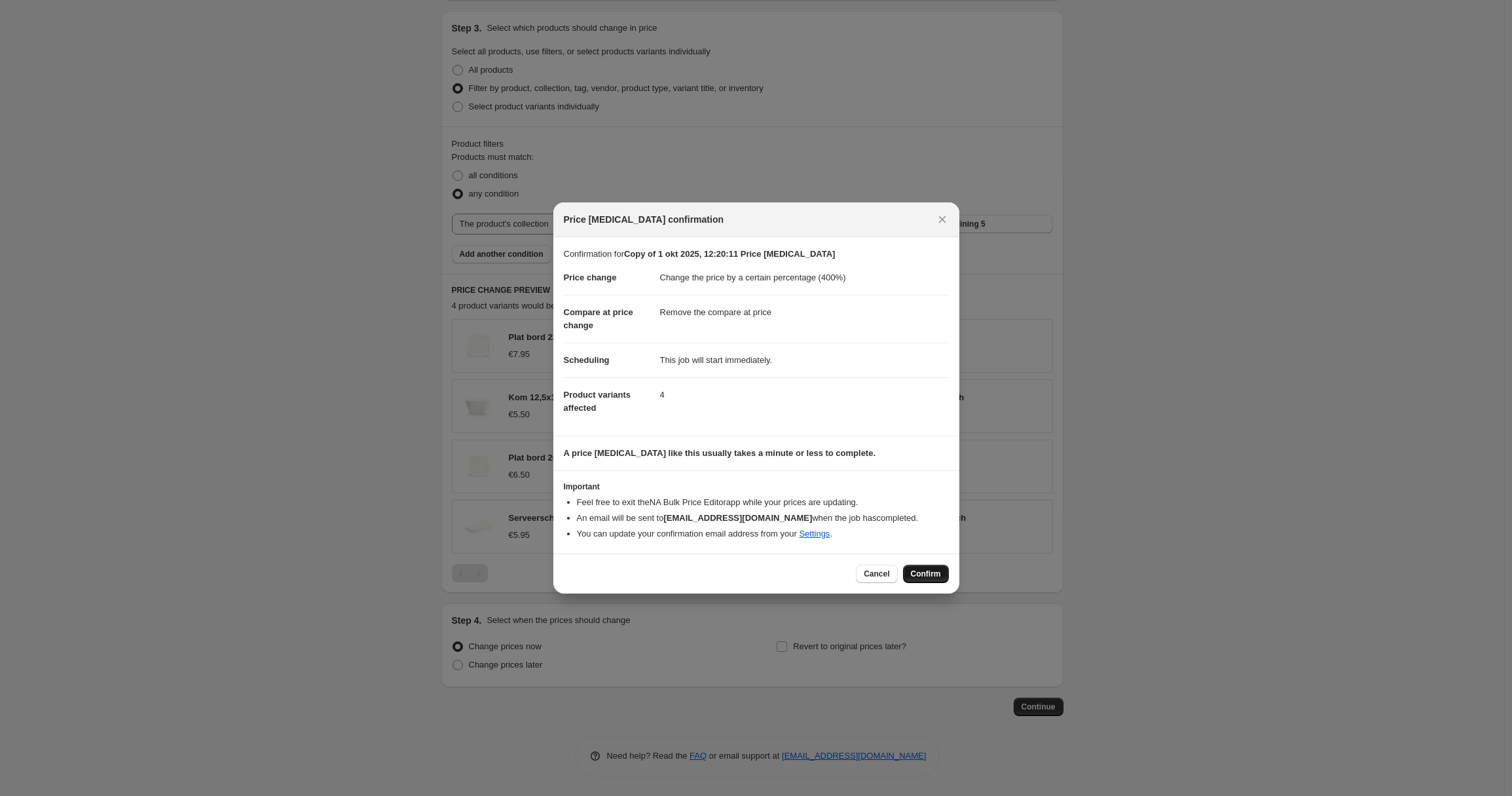
click at [927, 577] on span "Confirm" at bounding box center [925, 574] width 30 height 11
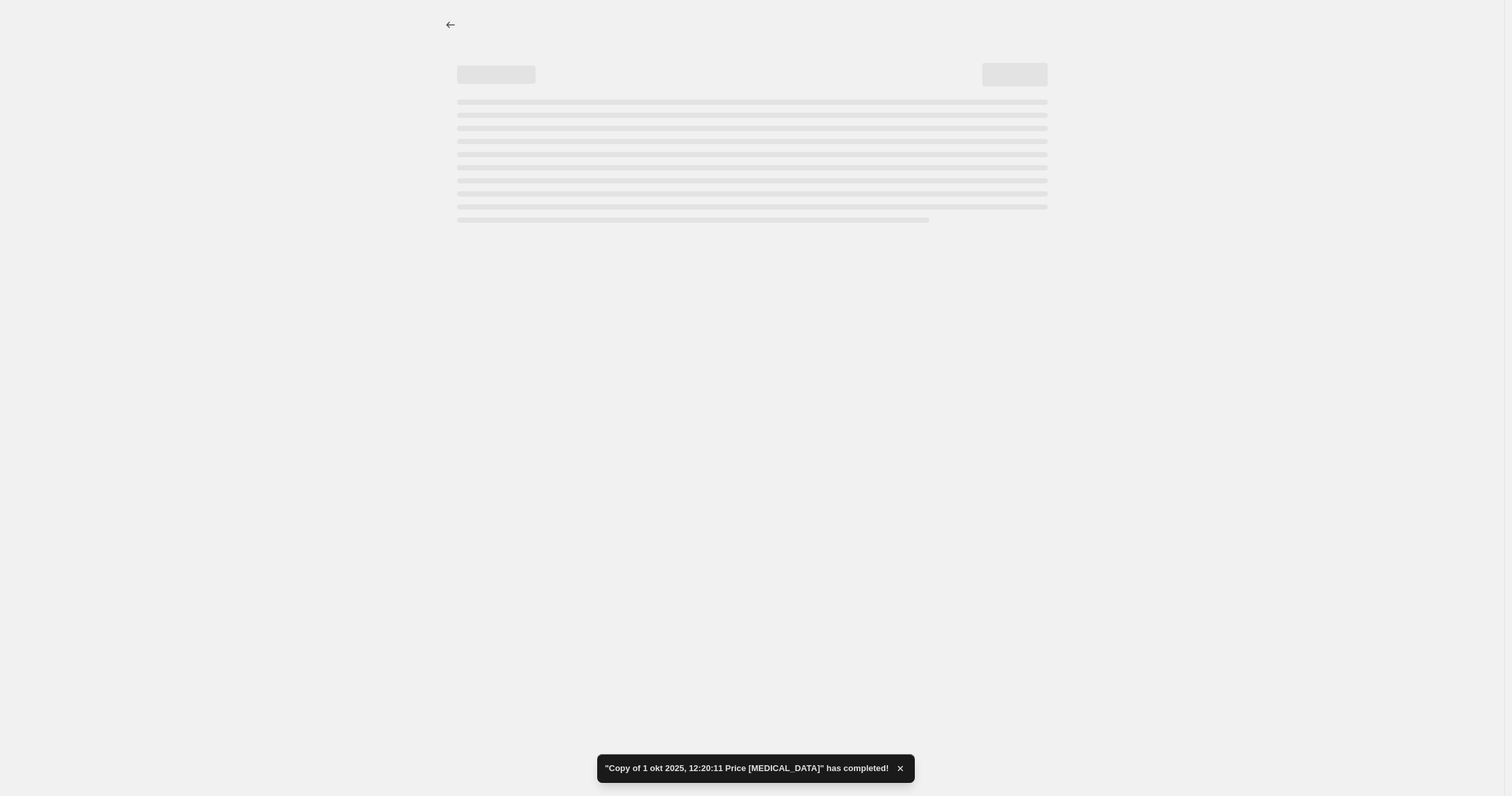
select select "percentage"
select select "remove"
select select "collection"
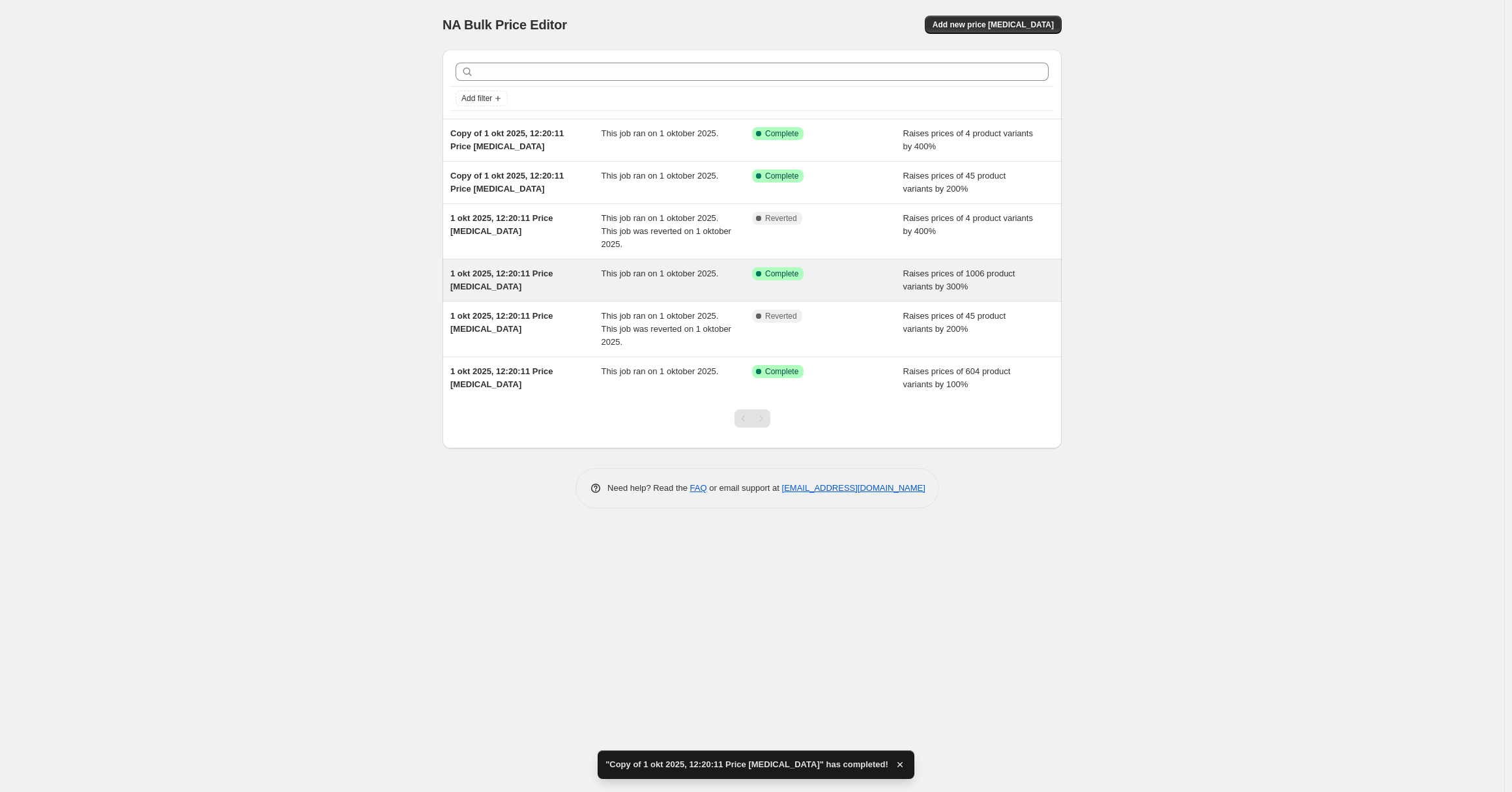
click at [695, 274] on span "This job ran on 1 oktober 2025." at bounding box center [660, 273] width 117 height 10
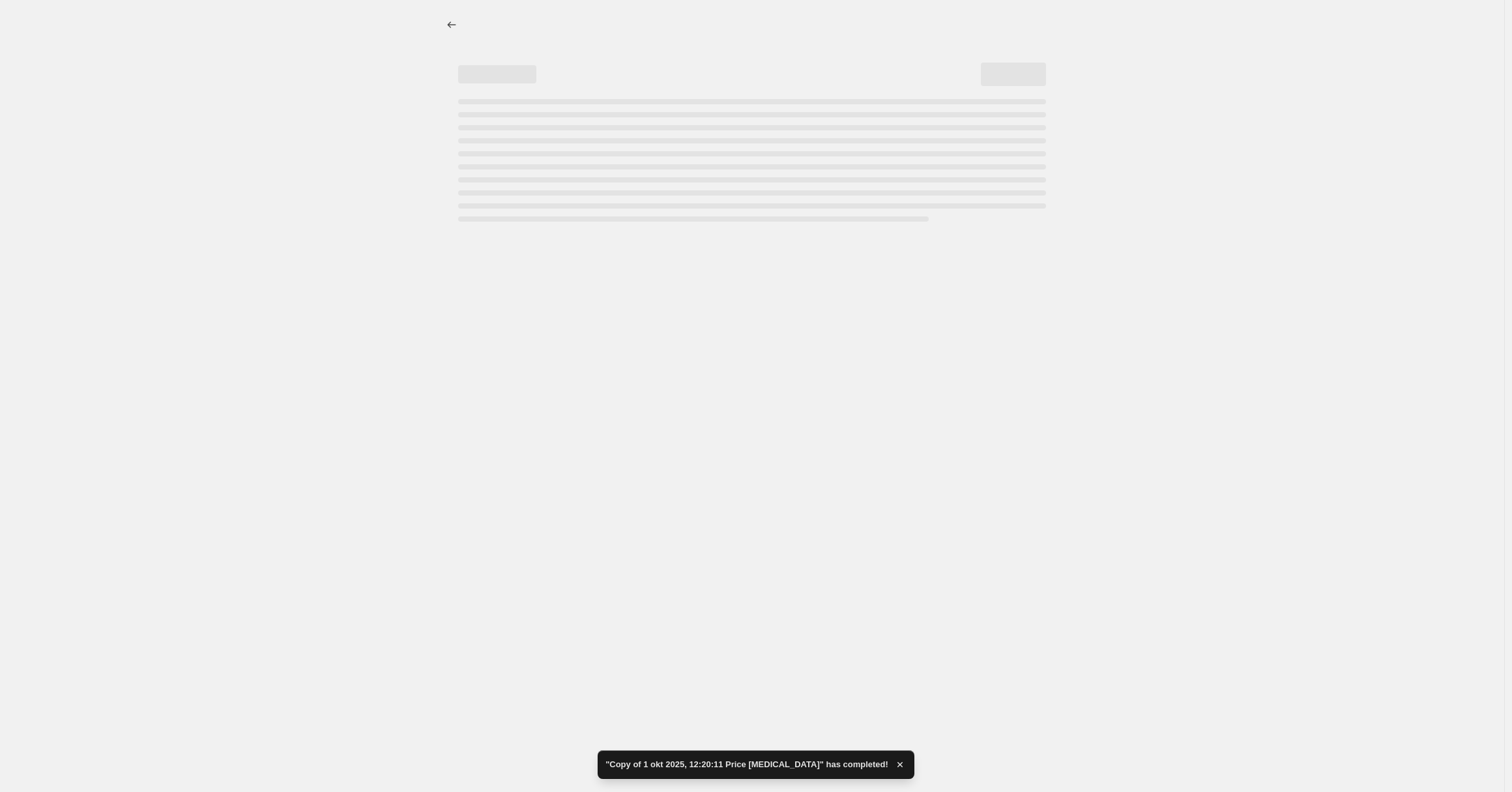
select select "percentage"
select select "collection"
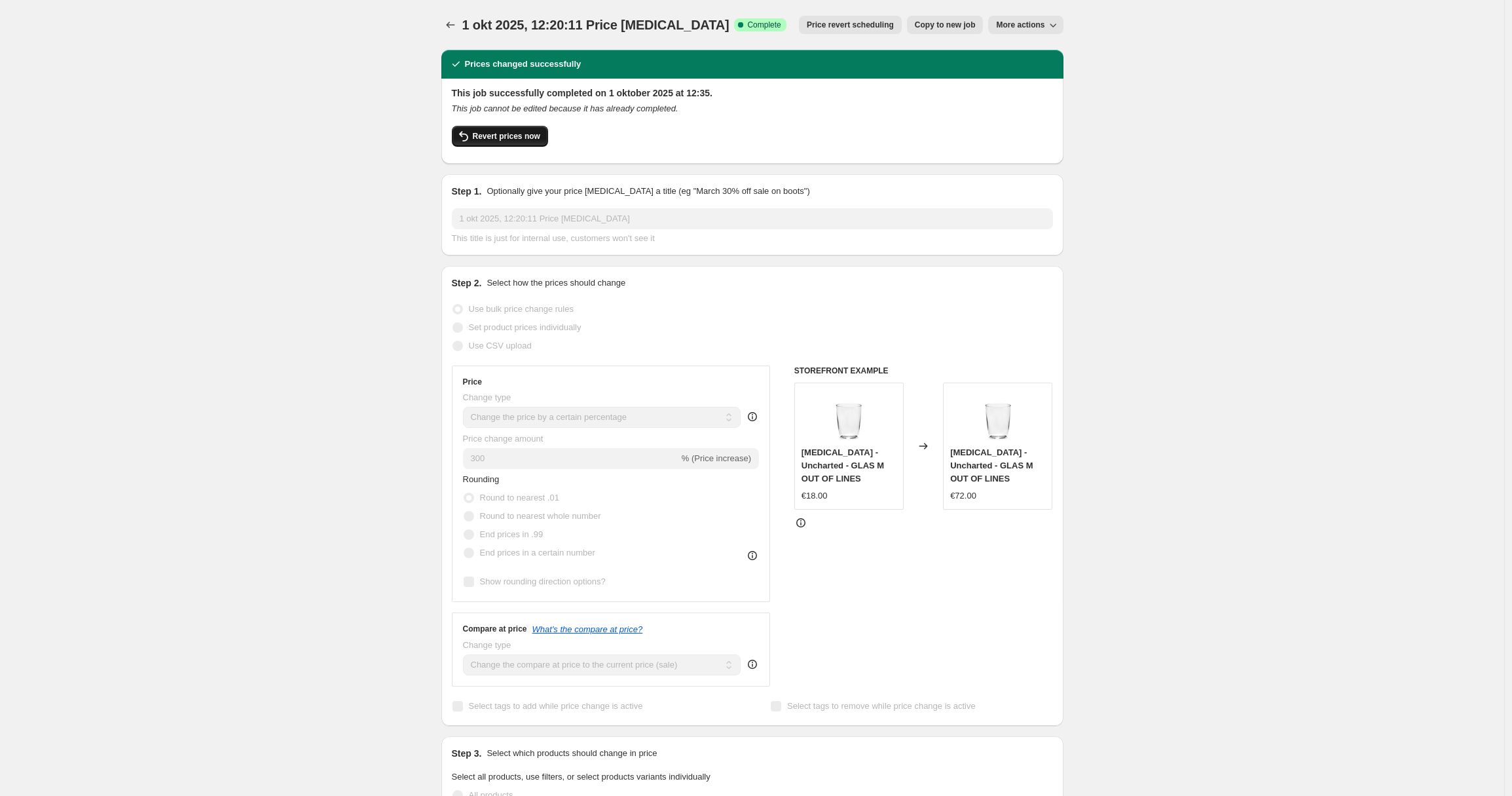
click at [540, 134] on span "Revert prices now" at bounding box center [506, 136] width 67 height 11
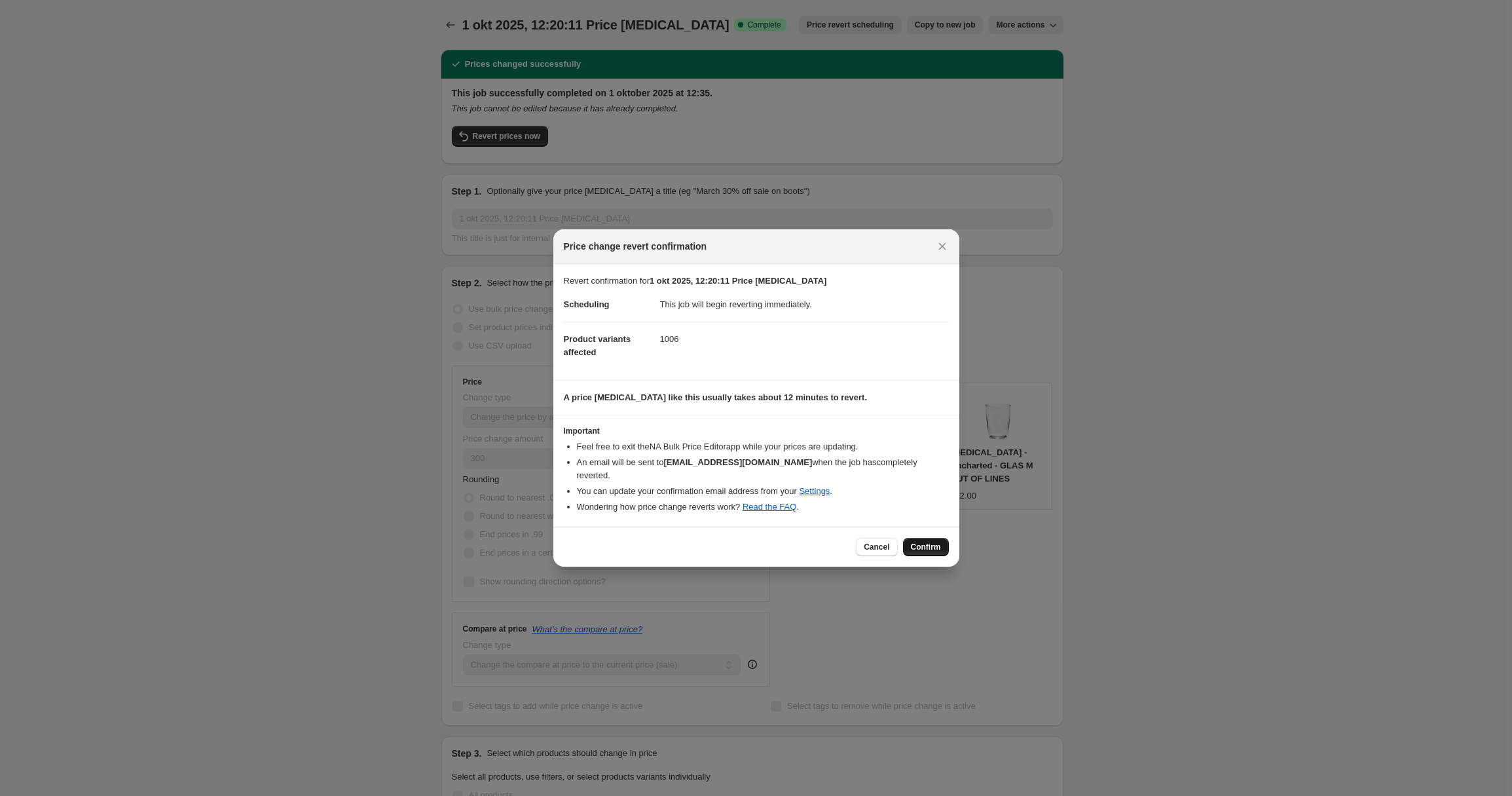
click at [927, 542] on span "Confirm" at bounding box center [925, 547] width 30 height 11
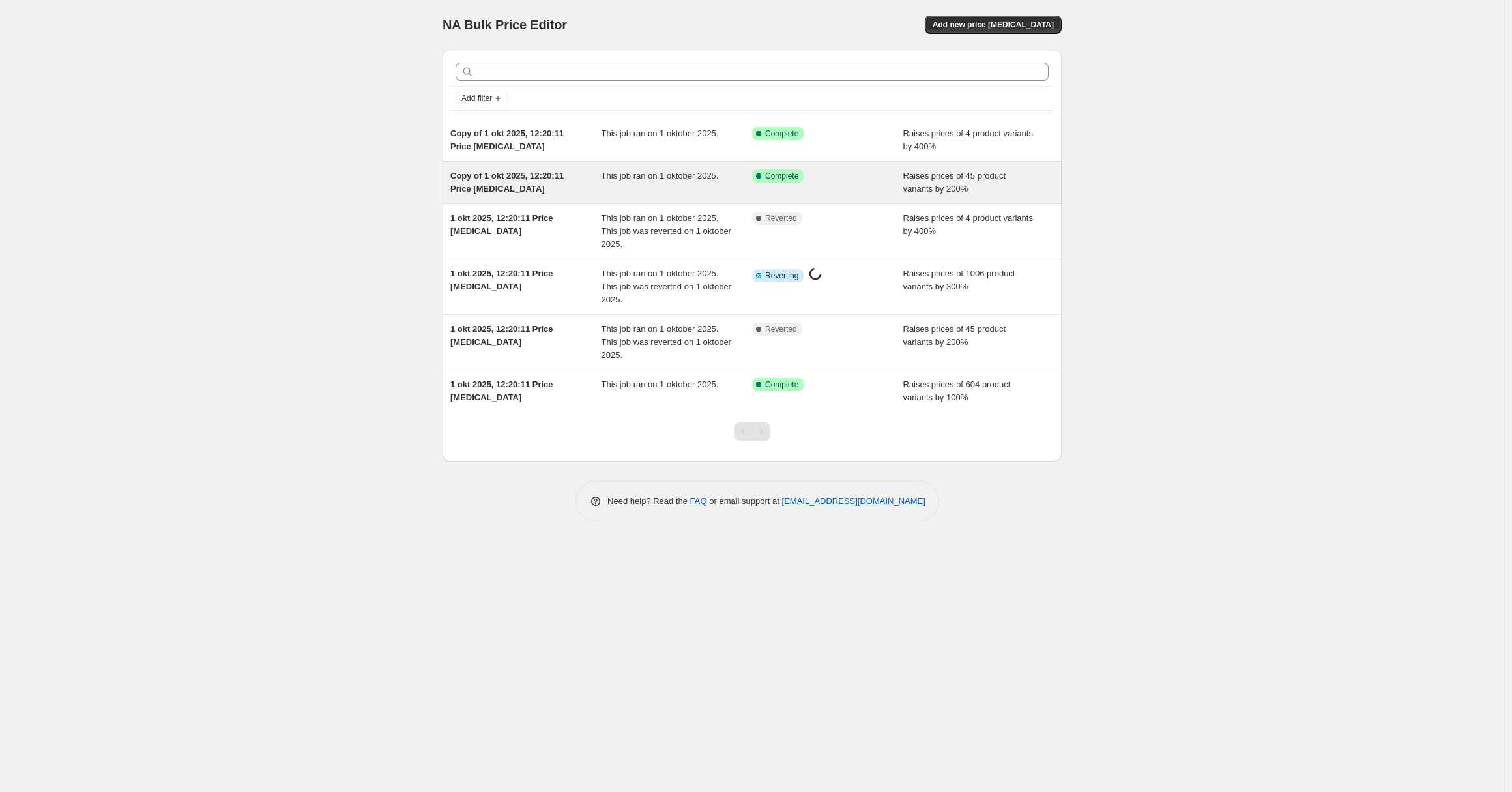
click at [599, 182] on div "Copy of 1 okt 2025, 12:20:11 Price [MEDICAL_DATA]" at bounding box center [526, 182] width 151 height 26
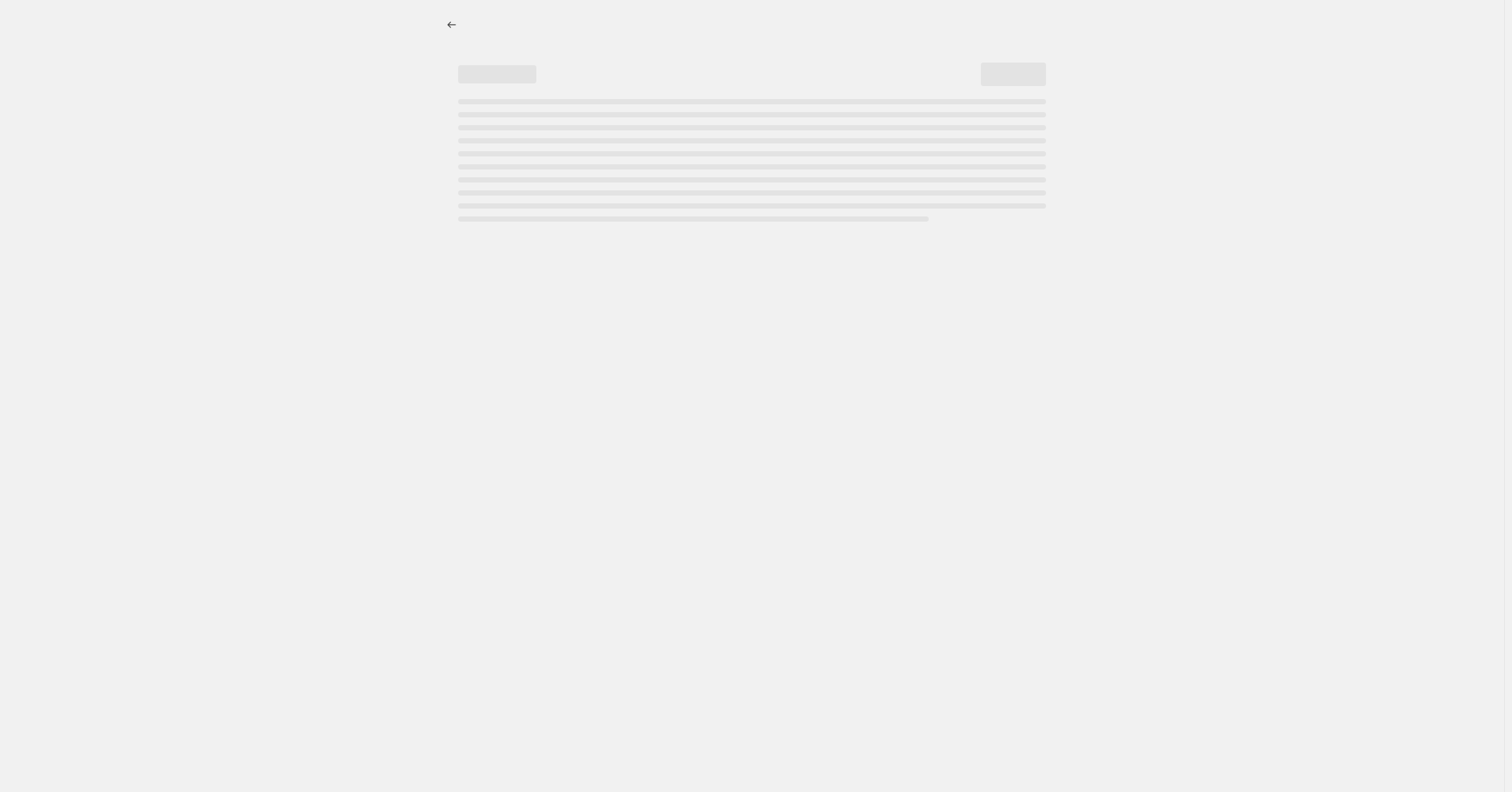
select select "percentage"
select select "remove"
select select "collection"
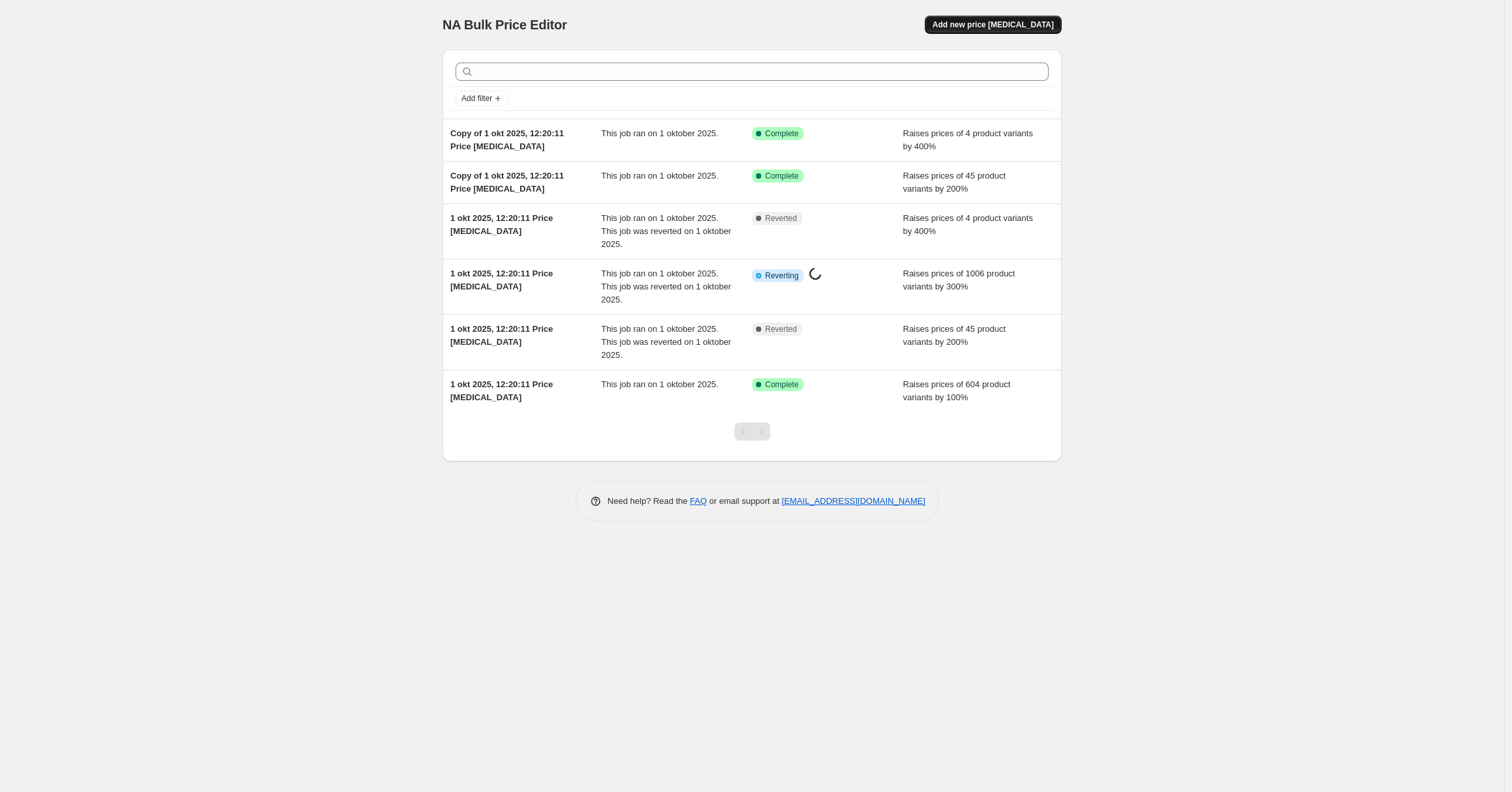
click at [1000, 28] on span "Add new price [MEDICAL_DATA]" at bounding box center [993, 24] width 122 height 11
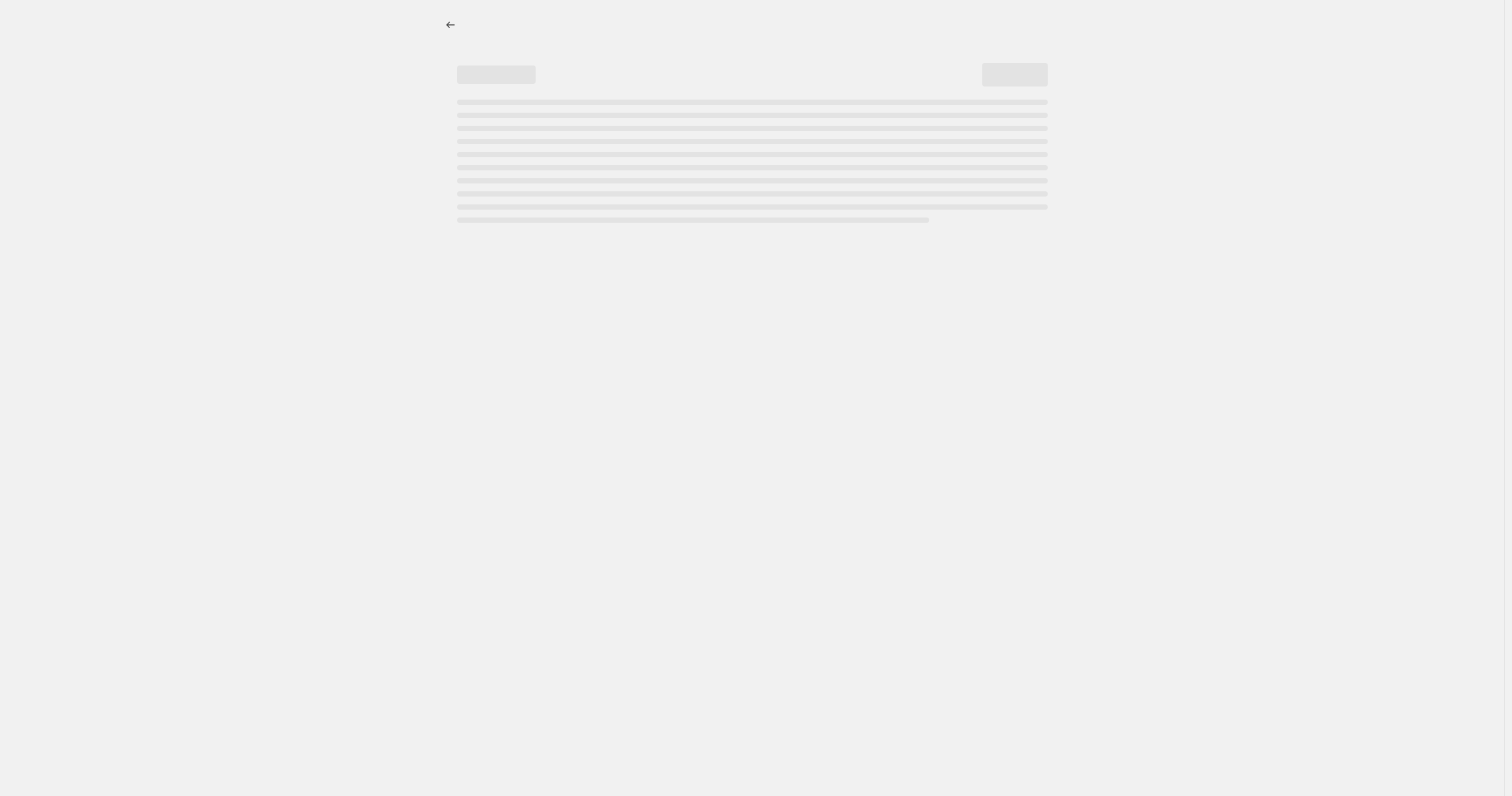
select select "percentage"
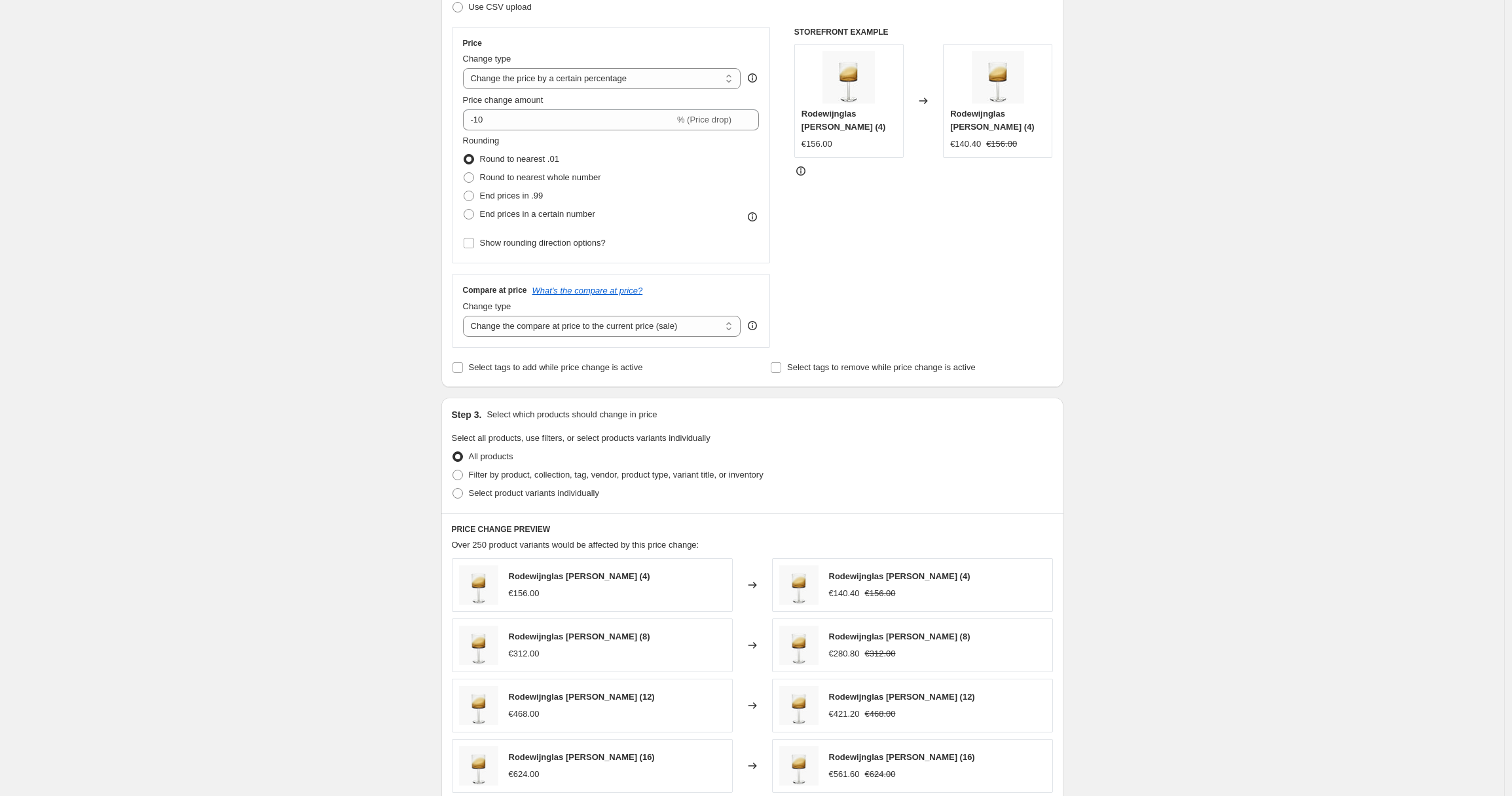
scroll to position [260, 0]
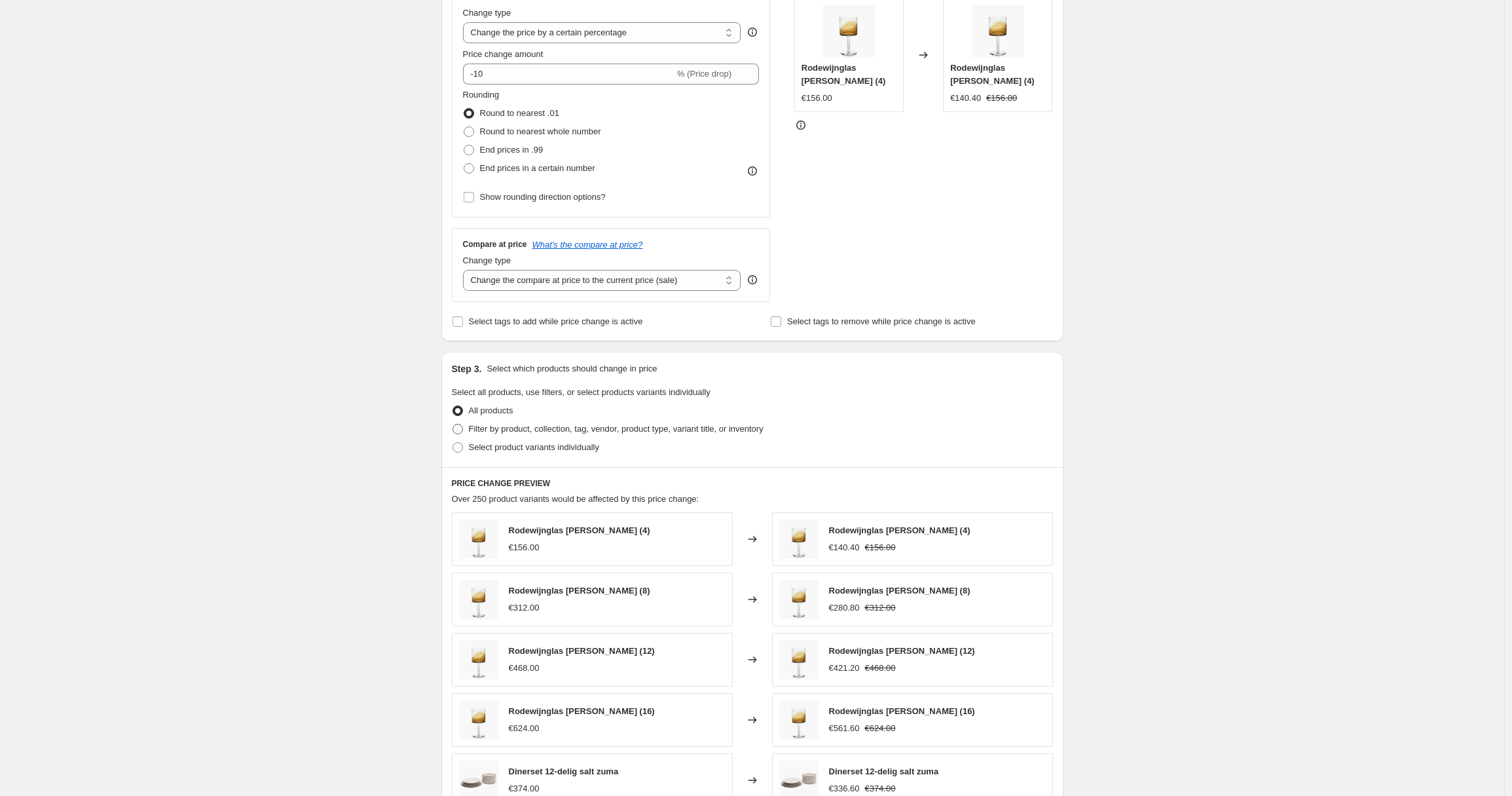
click at [544, 429] on span "Filter by product, collection, tag, vendor, product type, variant title, or inv…" at bounding box center [616, 428] width 295 height 10
click at [453, 424] on input "Filter by product, collection, tag, vendor, product type, variant title, or inv…" at bounding box center [452, 424] width 1 height 1
radio input "true"
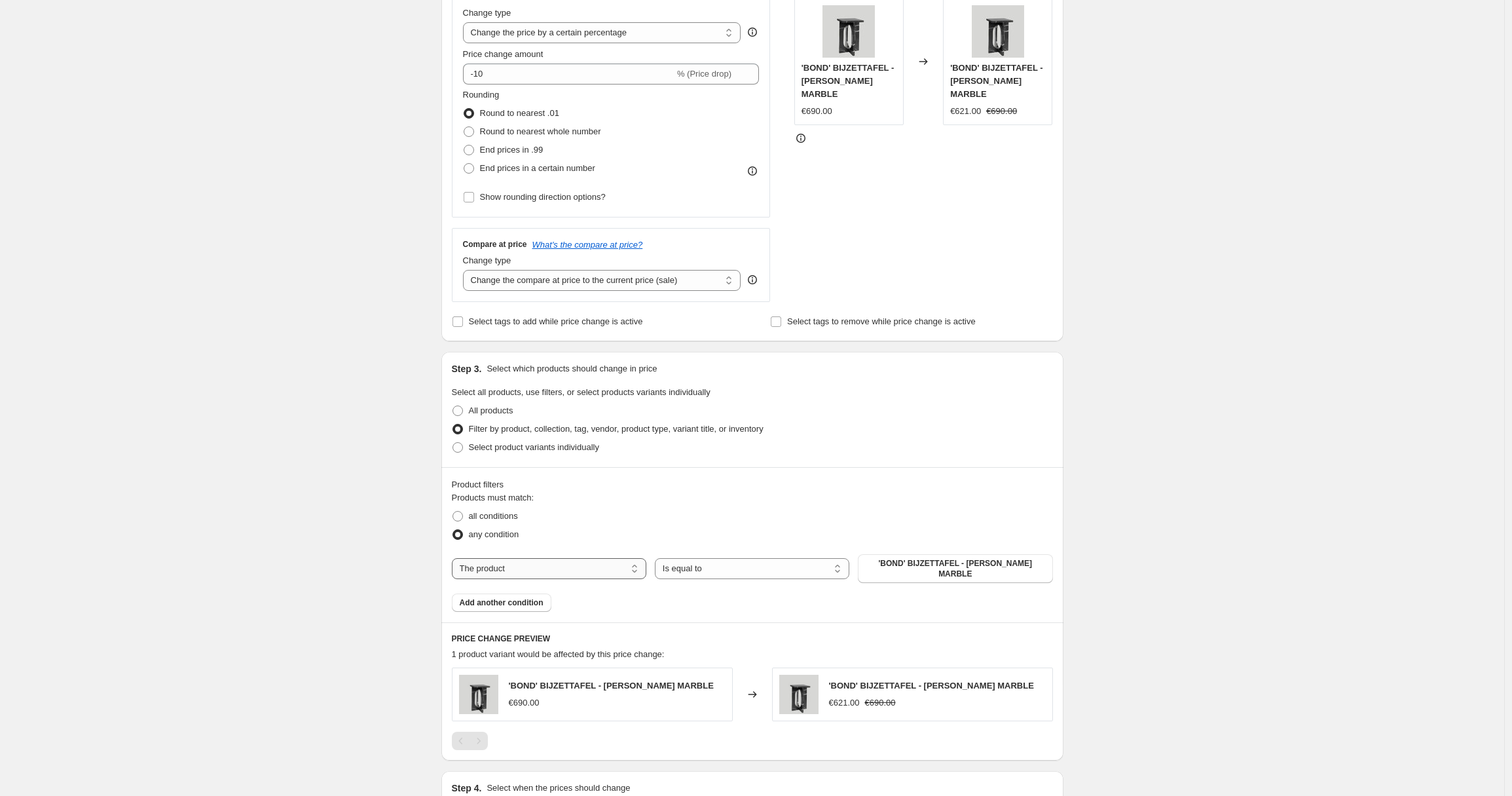
click at [566, 565] on select "The product The product's collection The product's tag The product's vendor The…" at bounding box center [550, 569] width 194 height 21
select select "collection"
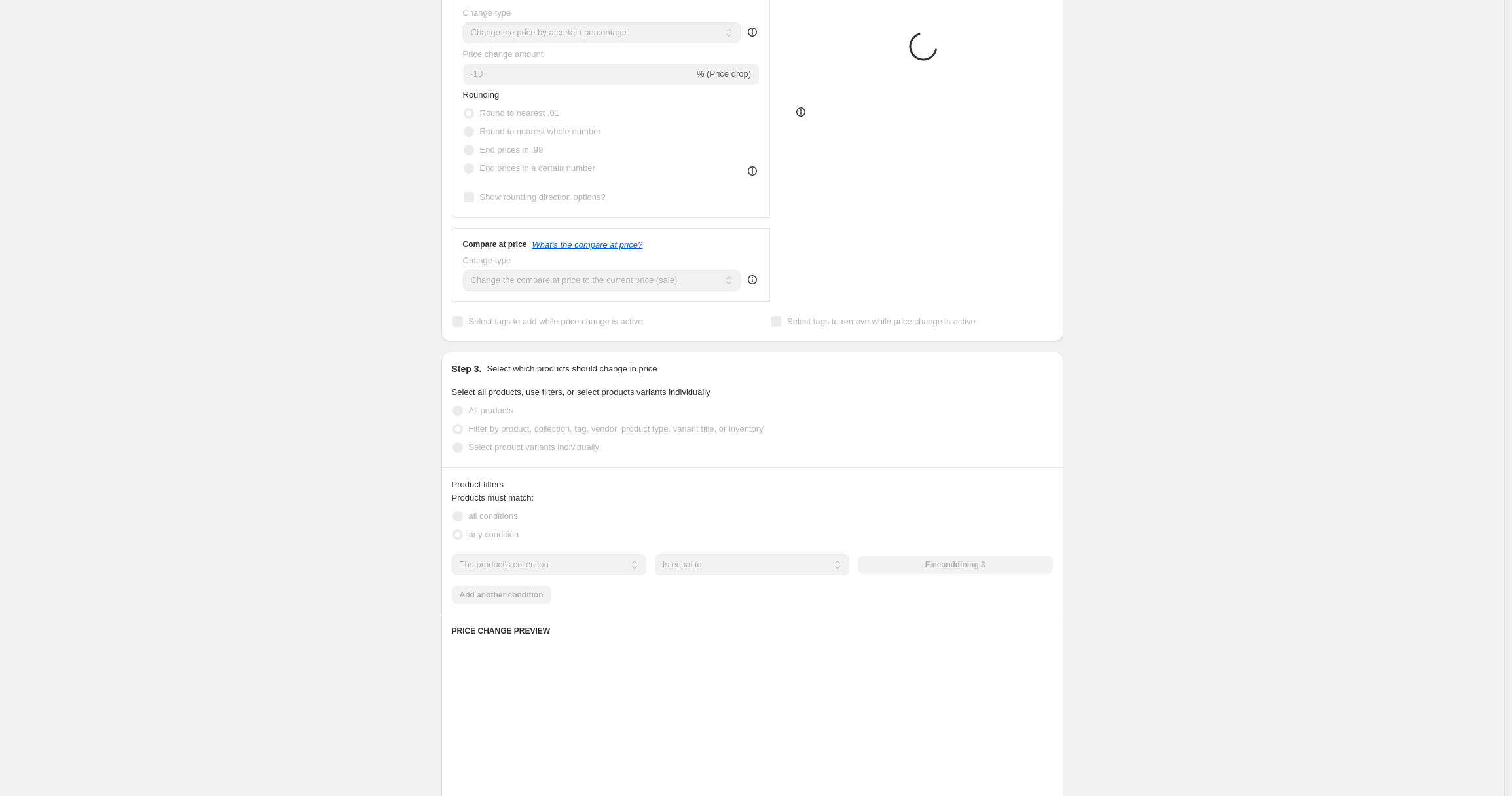
click at [943, 563] on div "The product The product's collection The product's tag The product's vendor The…" at bounding box center [753, 565] width 602 height 21
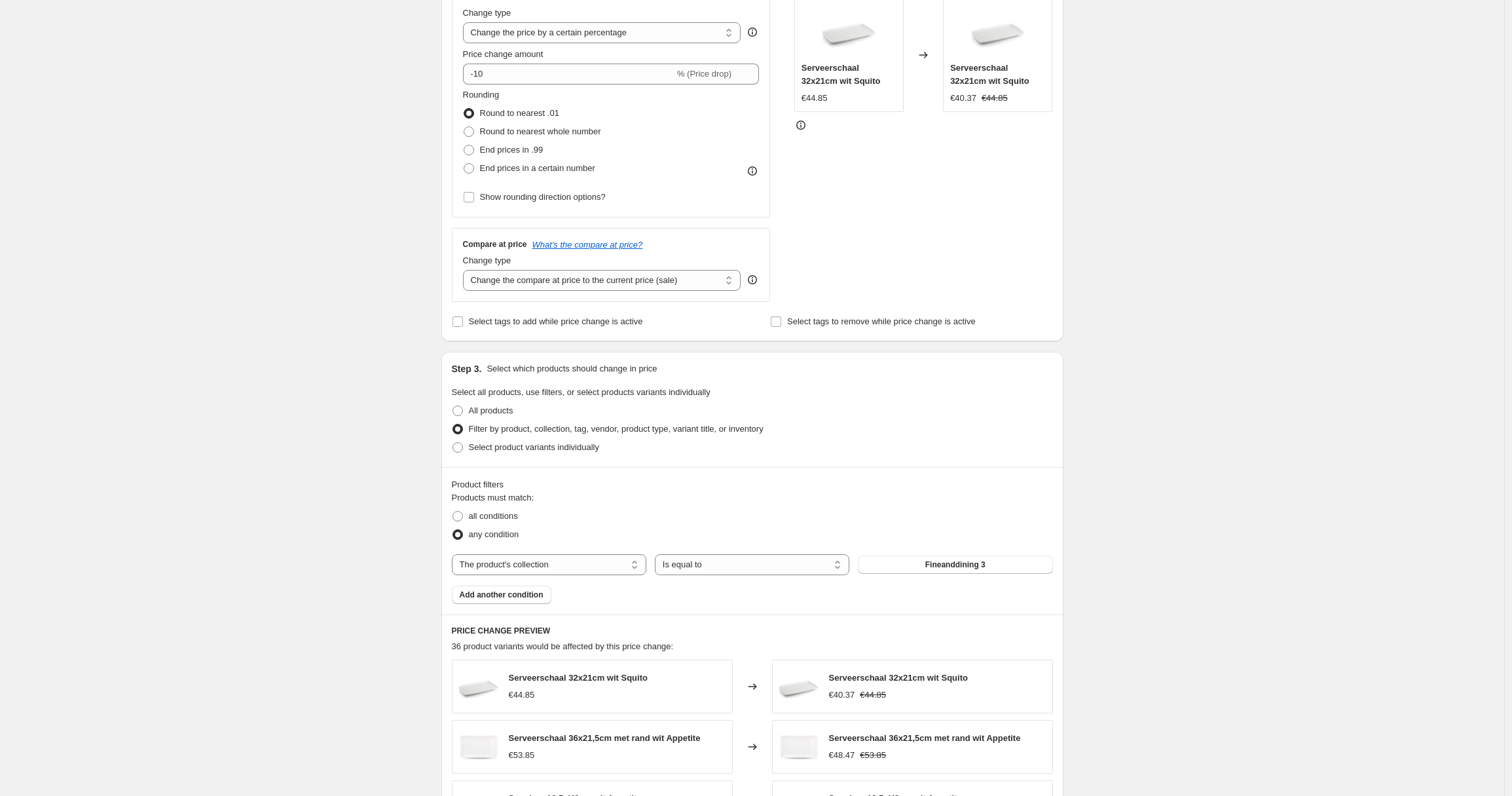
click at [941, 567] on span "Fineanddining 3" at bounding box center [955, 564] width 61 height 11
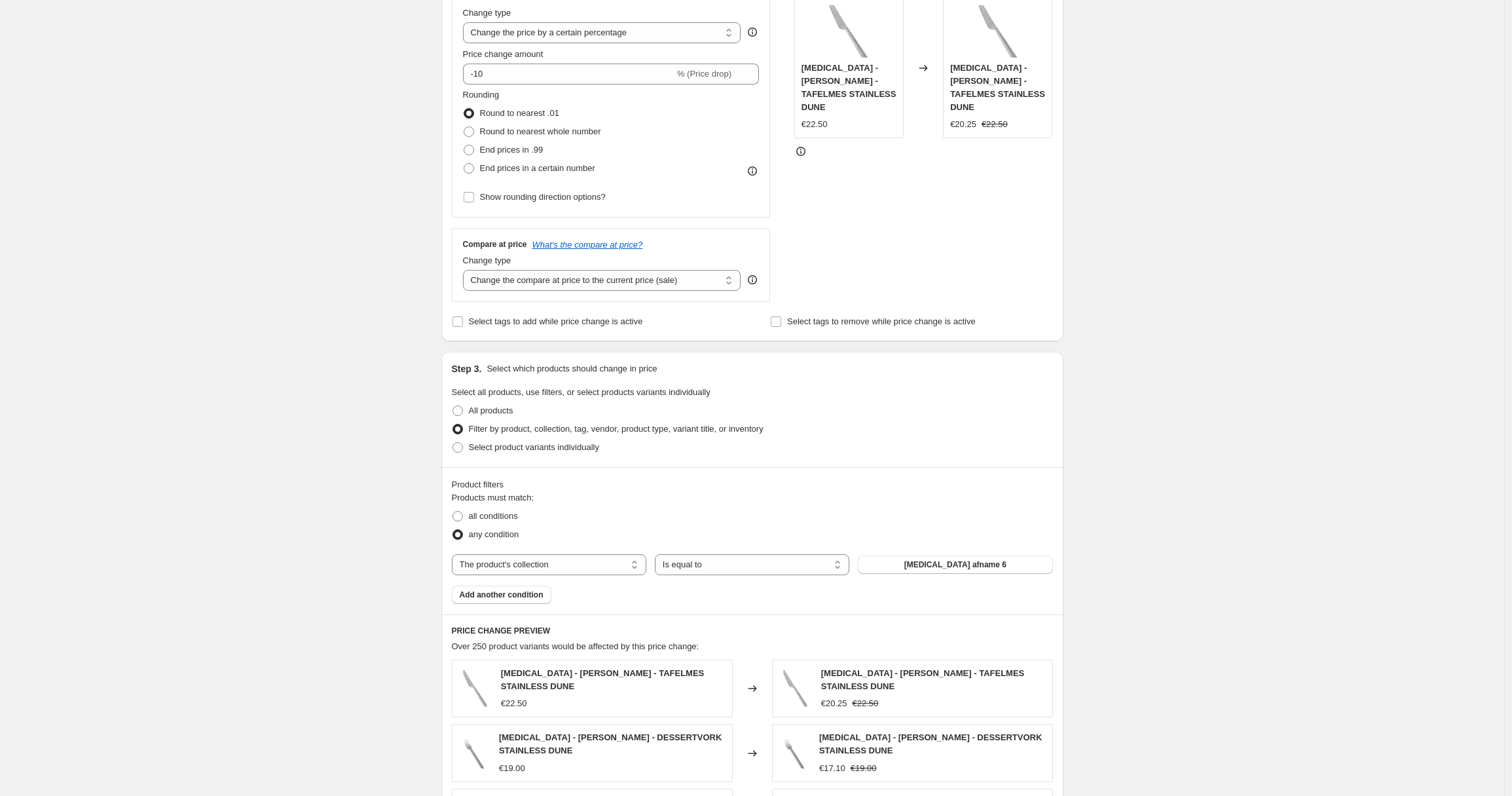
click at [527, 596] on span "Add another condition" at bounding box center [501, 594] width 84 height 11
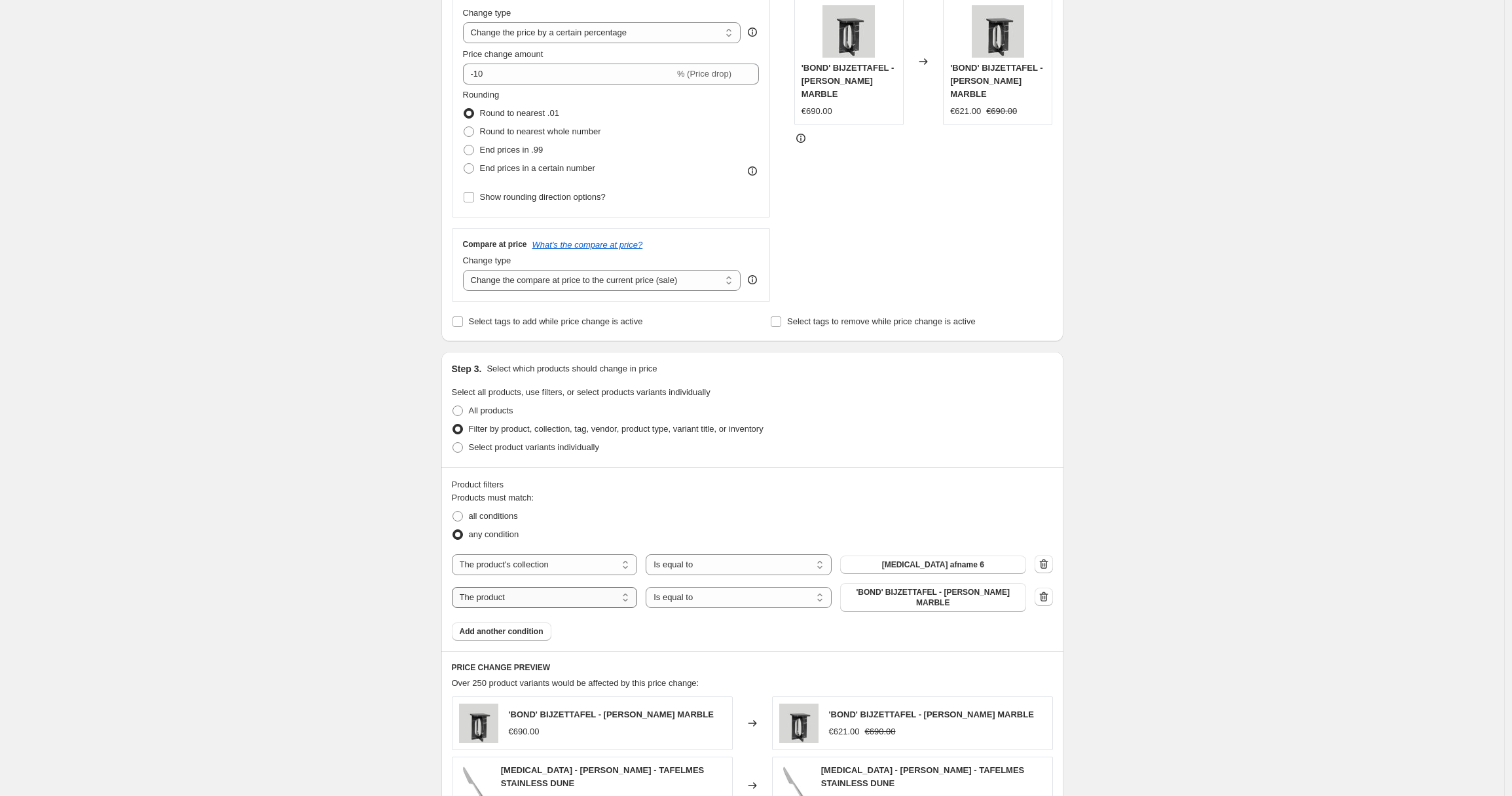
click at [607, 591] on select "The product The product's collection The product's tag The product's vendor The…" at bounding box center [545, 598] width 186 height 21
select select "tag"
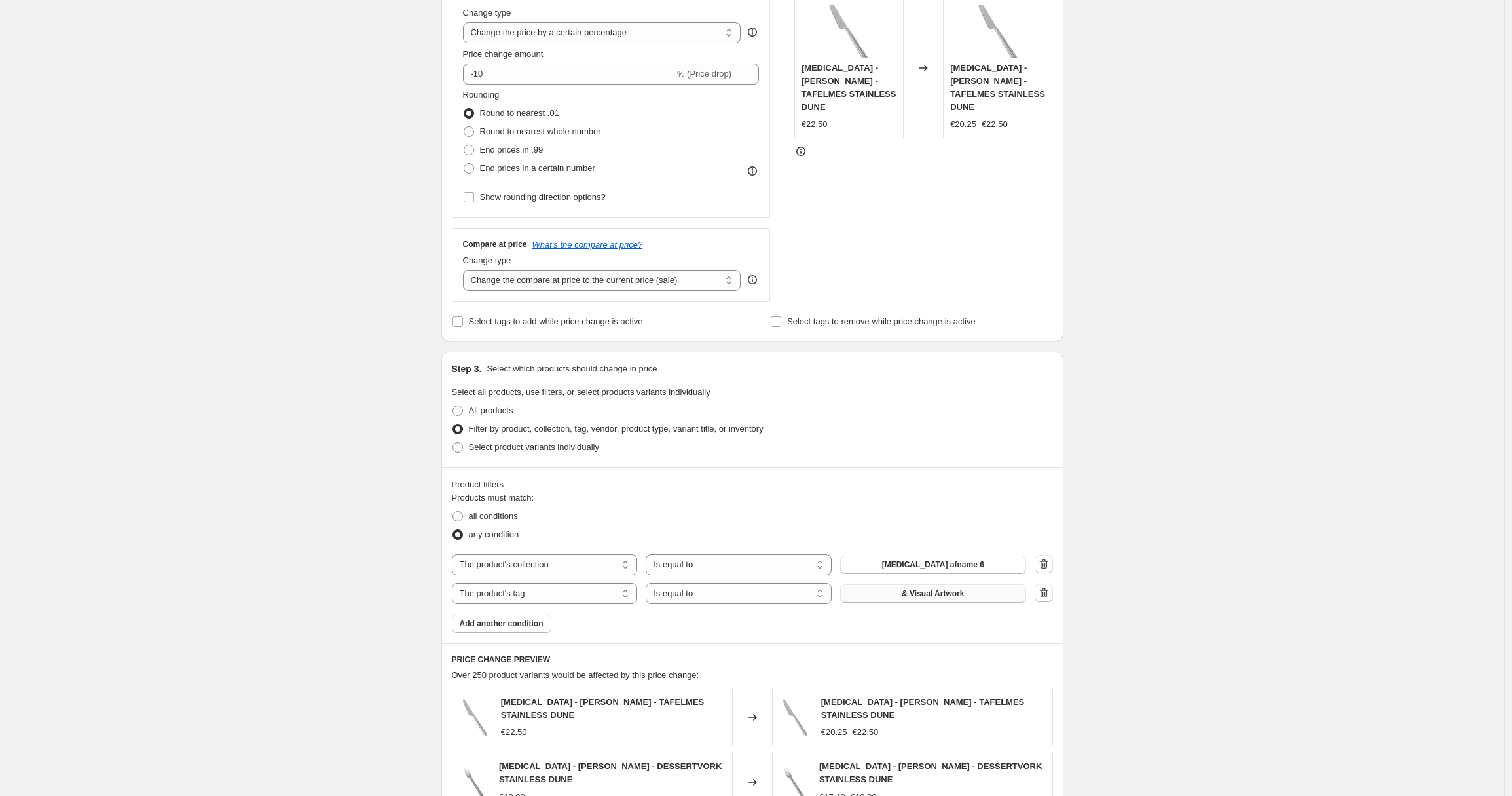
click at [932, 593] on span "& Visual Artwork" at bounding box center [933, 593] width 63 height 11
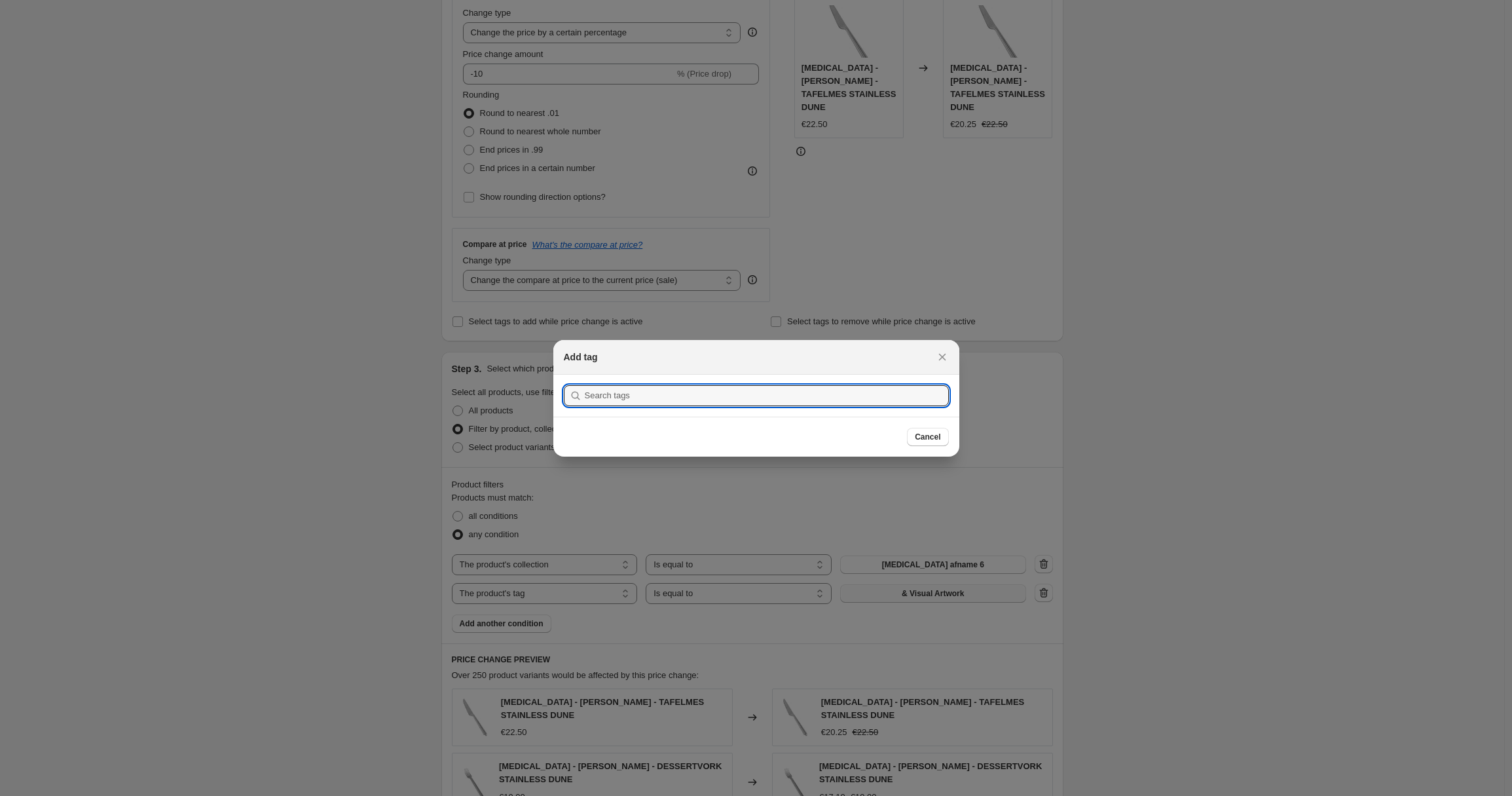
scroll to position [0, 0]
paste input "Fineanddining 6"
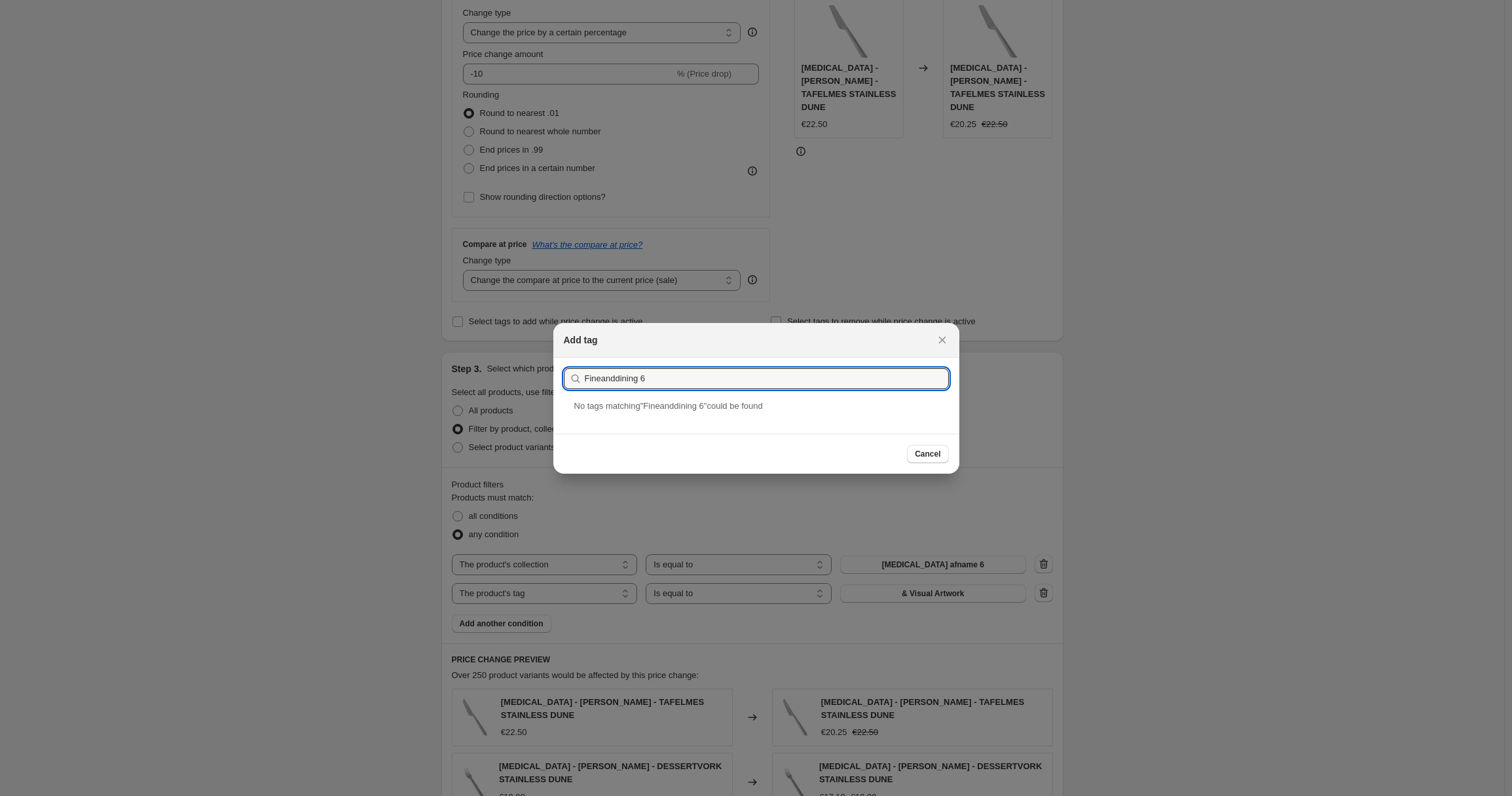
type input "Fineanddining 6"
click at [944, 329] on div "Add tag" at bounding box center [756, 340] width 406 height 35
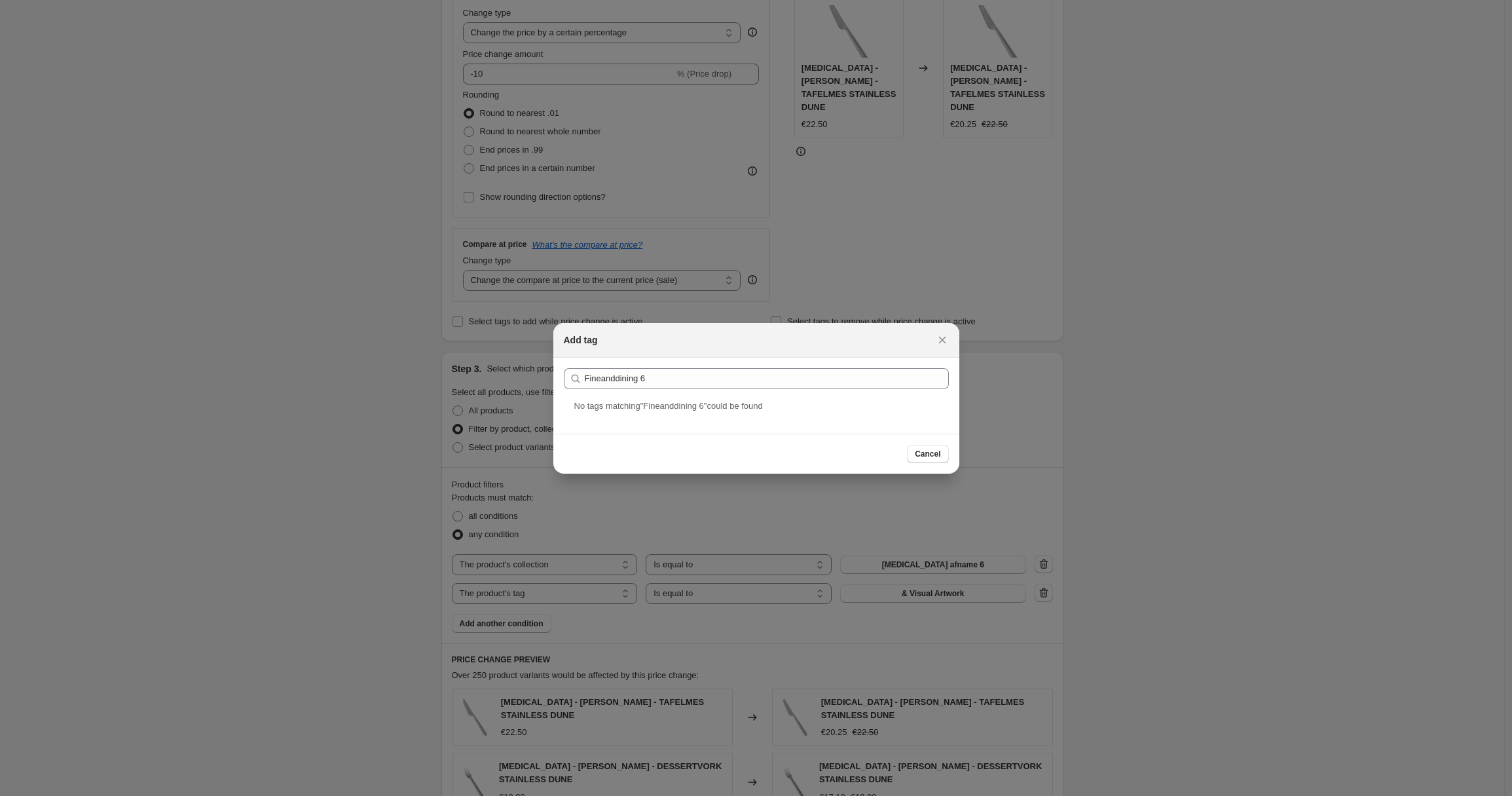
click at [923, 349] on div "Add tag" at bounding box center [756, 340] width 406 height 35
click at [946, 339] on icon "Close" at bounding box center [942, 340] width 13 height 13
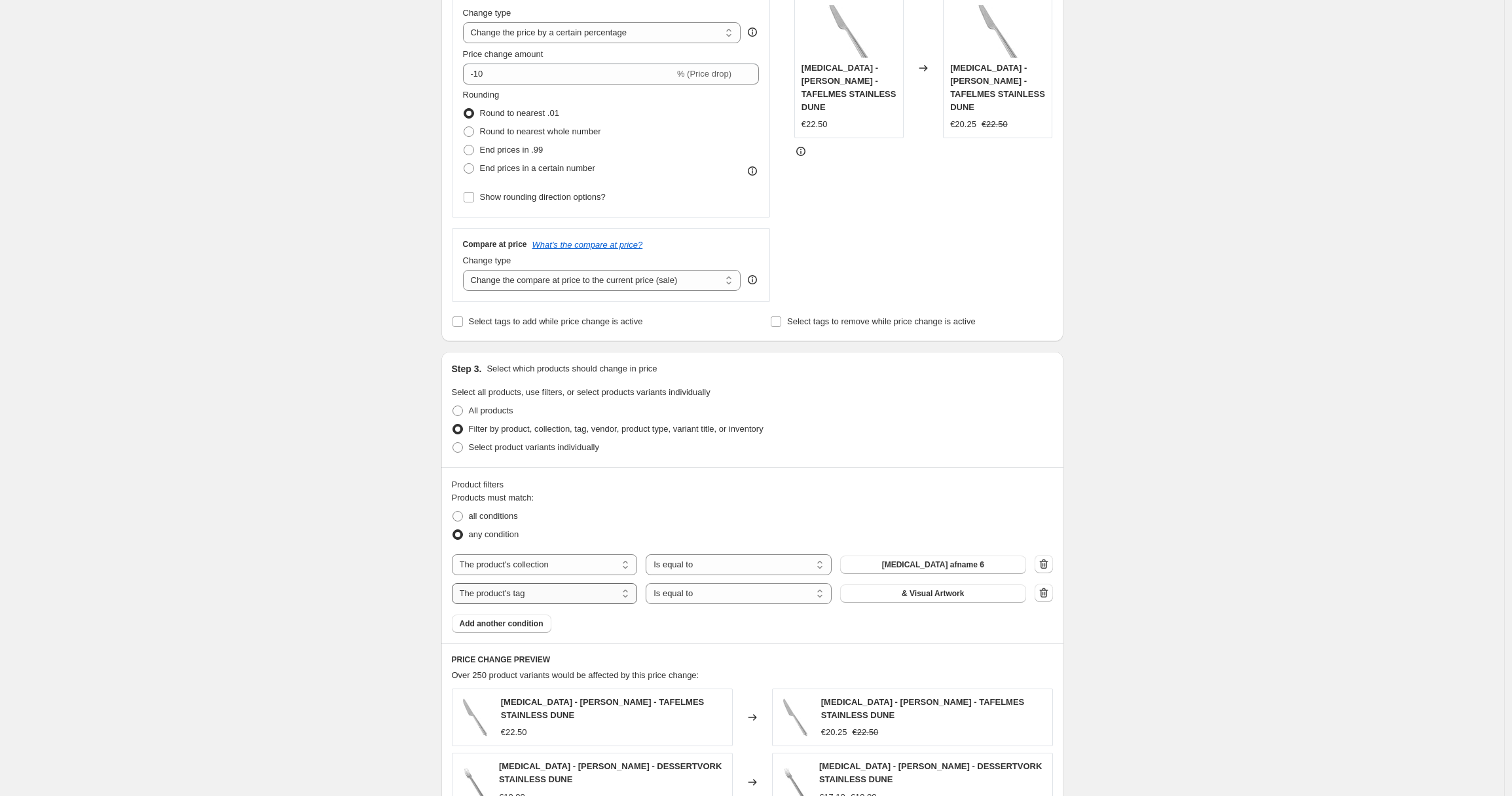
click at [577, 596] on select "The product The product's collection The product's tag The product's vendor The…" at bounding box center [545, 594] width 186 height 21
select select "collection"
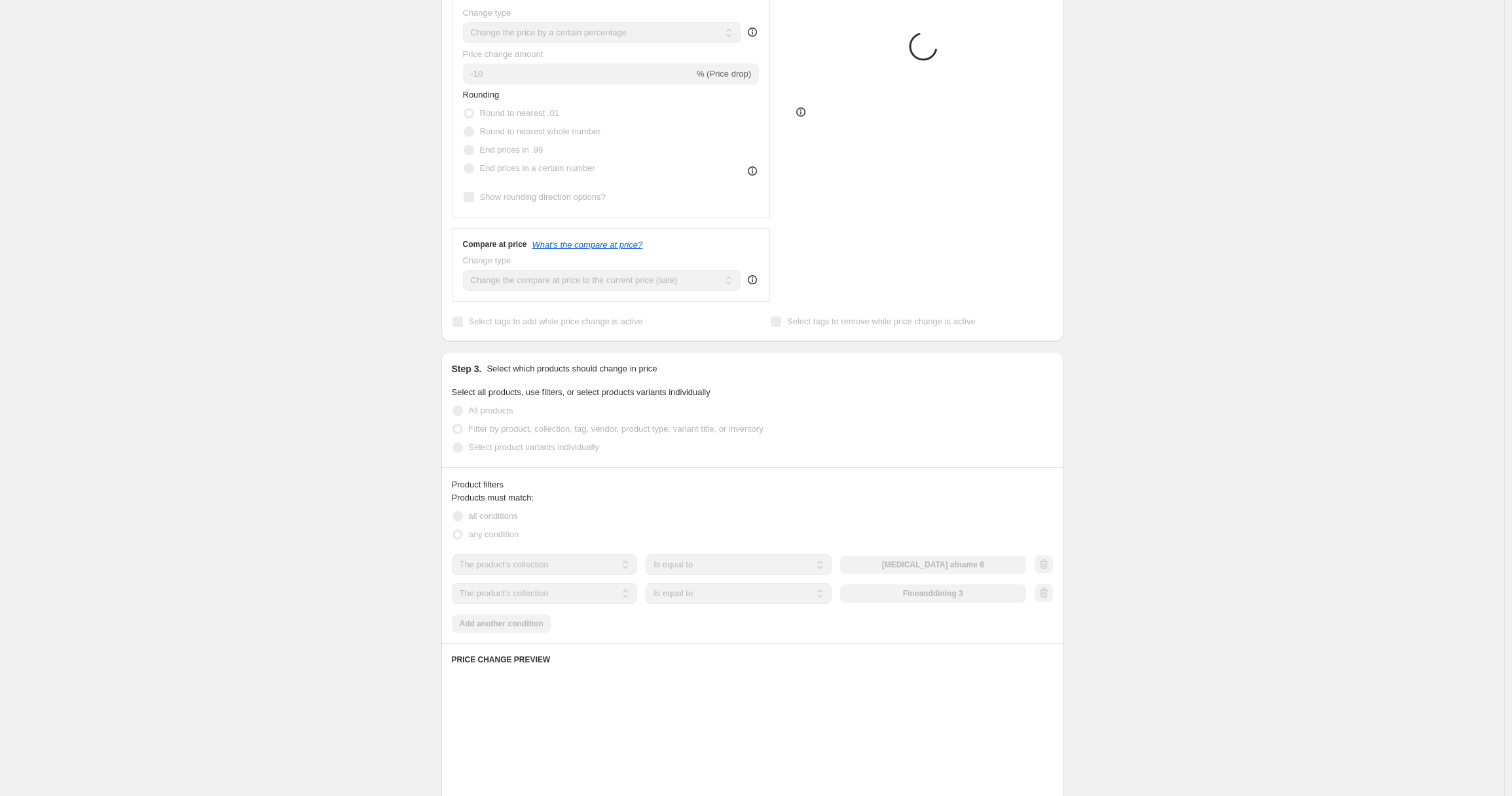
click at [985, 594] on div "The product The product's collection The product's tag The product's vendor The…" at bounding box center [739, 594] width 575 height 21
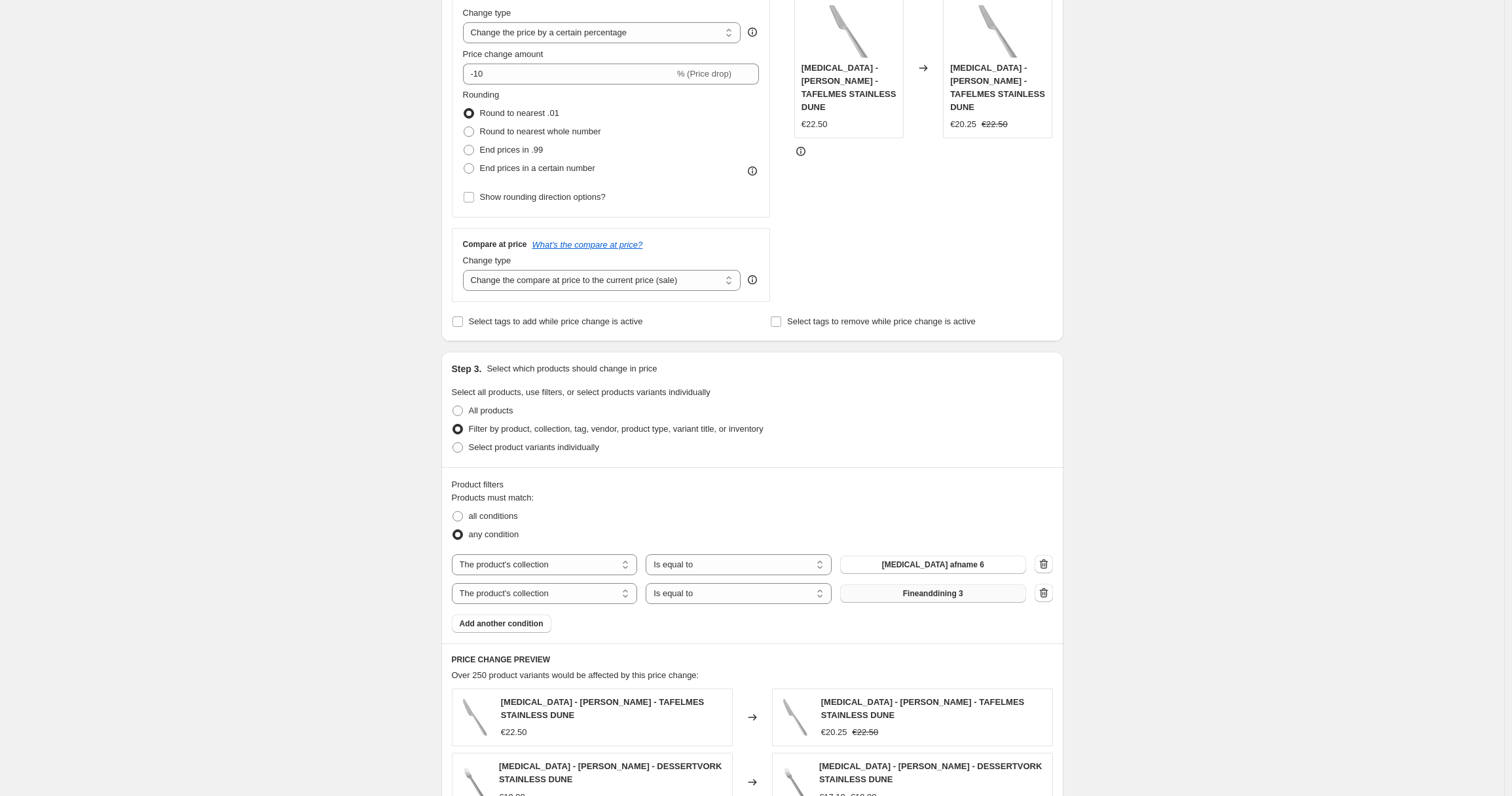
click at [984, 593] on button "Fineanddining 3" at bounding box center [933, 593] width 186 height 18
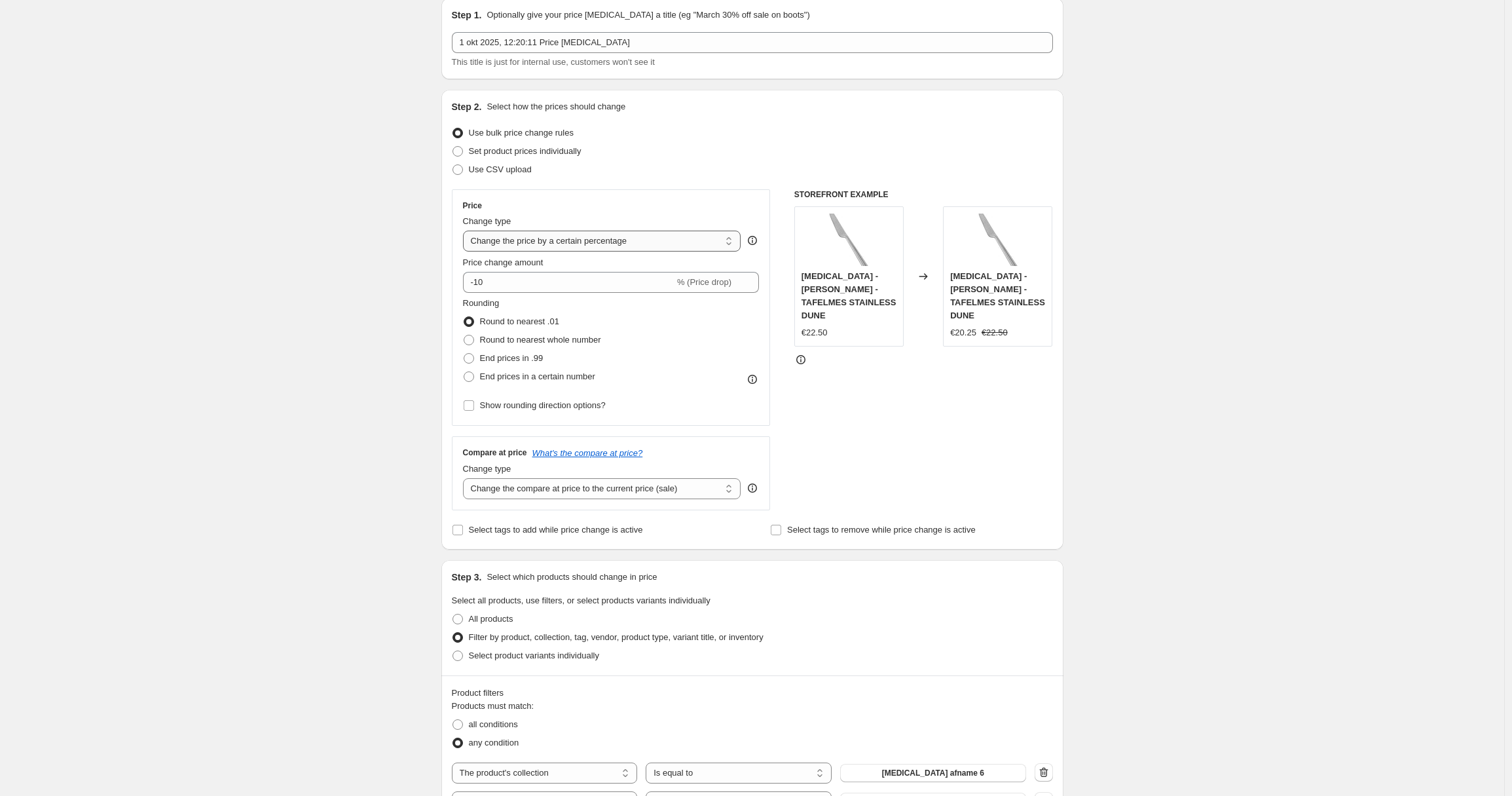
scroll to position [0, 0]
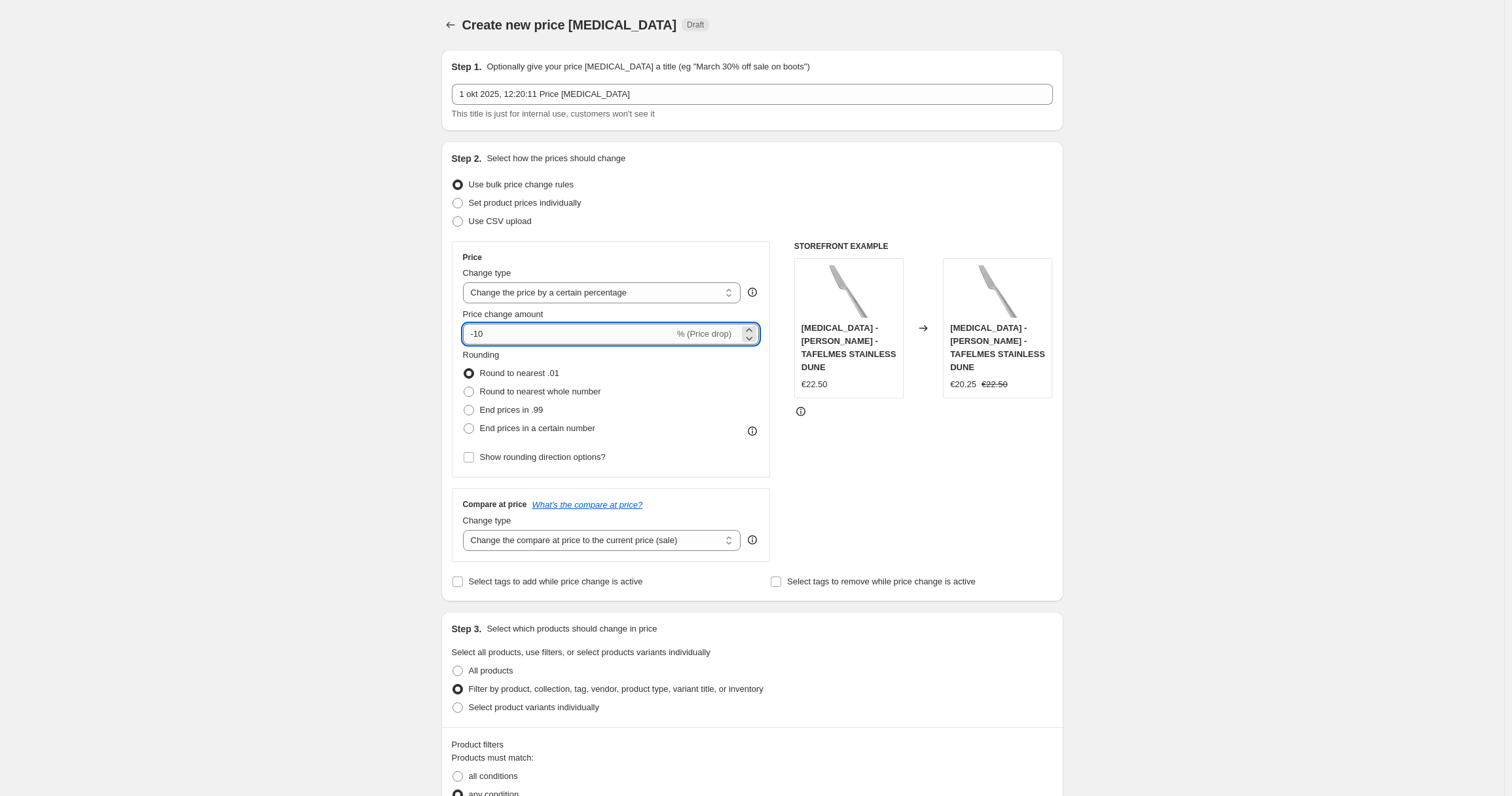
drag, startPoint x: 508, startPoint y: 334, endPoint x: 466, endPoint y: 330, distance: 42.2
click at [467, 331] on input "-10" at bounding box center [569, 334] width 212 height 21
type input "500"
click at [389, 355] on div "Create new price [MEDICAL_DATA]. This page is ready Create new price [MEDICAL_D…" at bounding box center [752, 753] width 1504 height 1506
click at [604, 537] on select "Change the compare at price to the current price (sale) Change the compare at p…" at bounding box center [602, 540] width 278 height 21
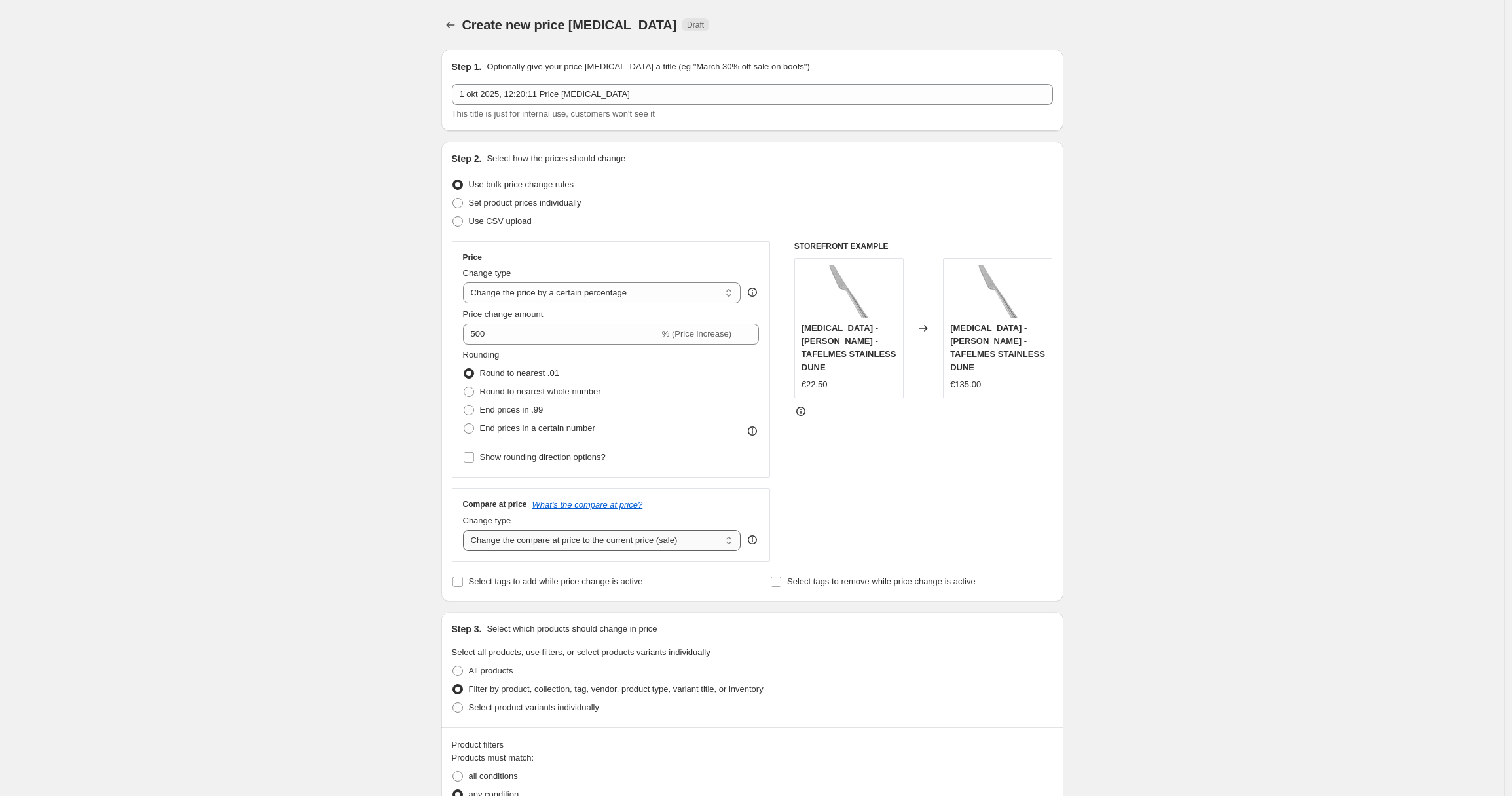
select select "remove"
click at [466, 529] on select "Change the compare at price to the current price (sale) Change the compare at p…" at bounding box center [602, 540] width 278 height 21
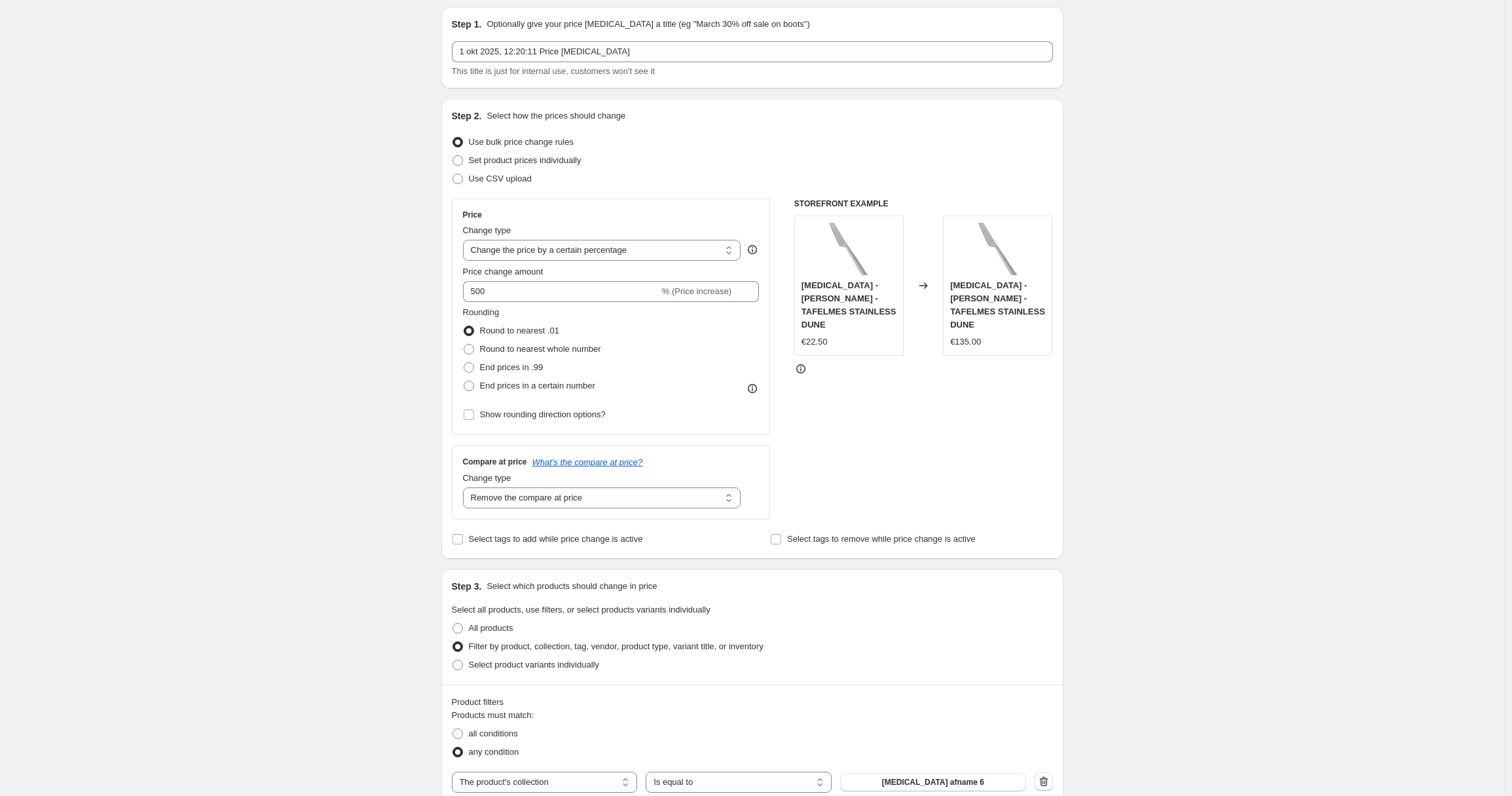
scroll to position [710, 0]
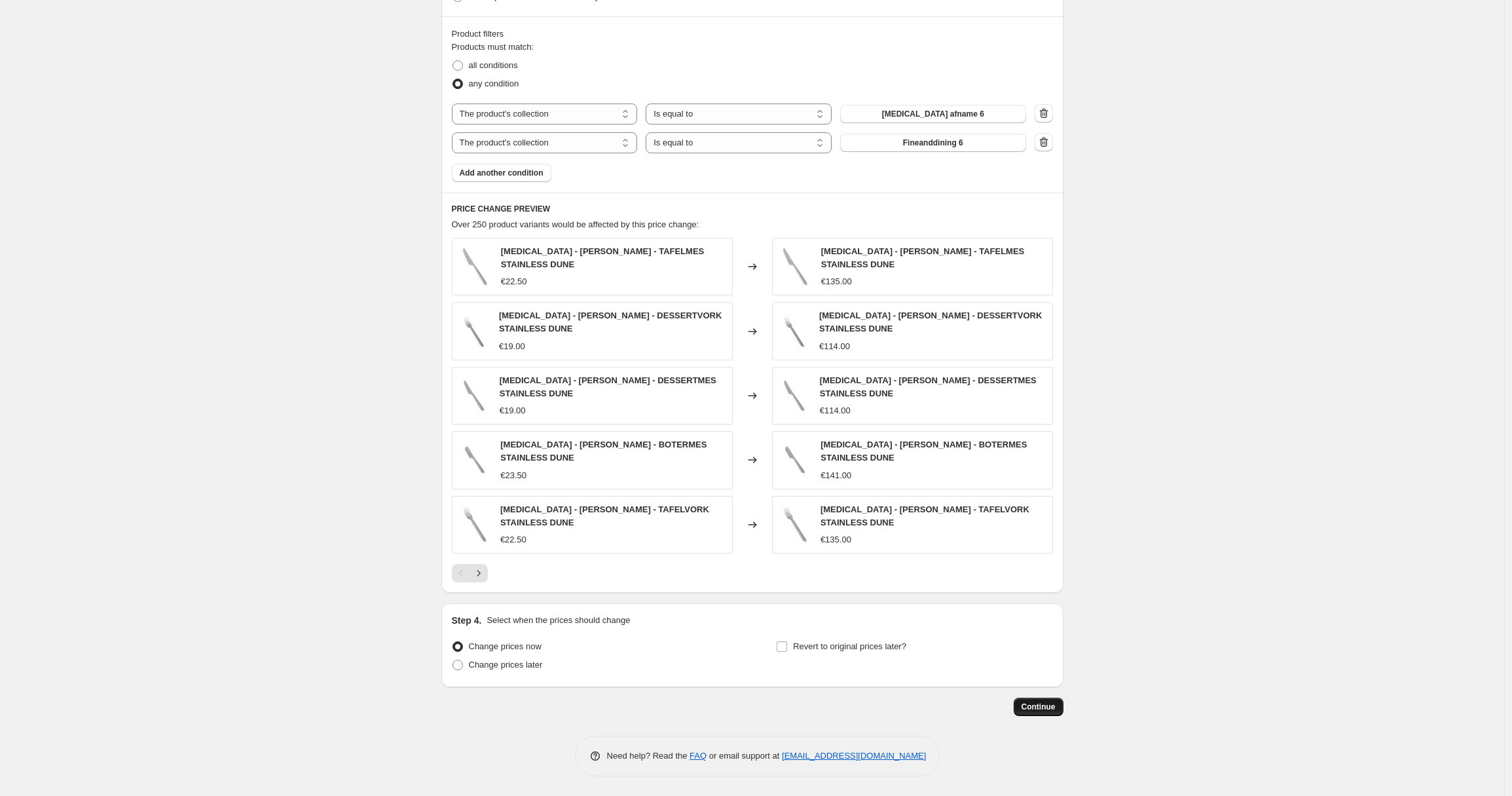
click at [1032, 702] on span "Continue" at bounding box center [1038, 706] width 34 height 11
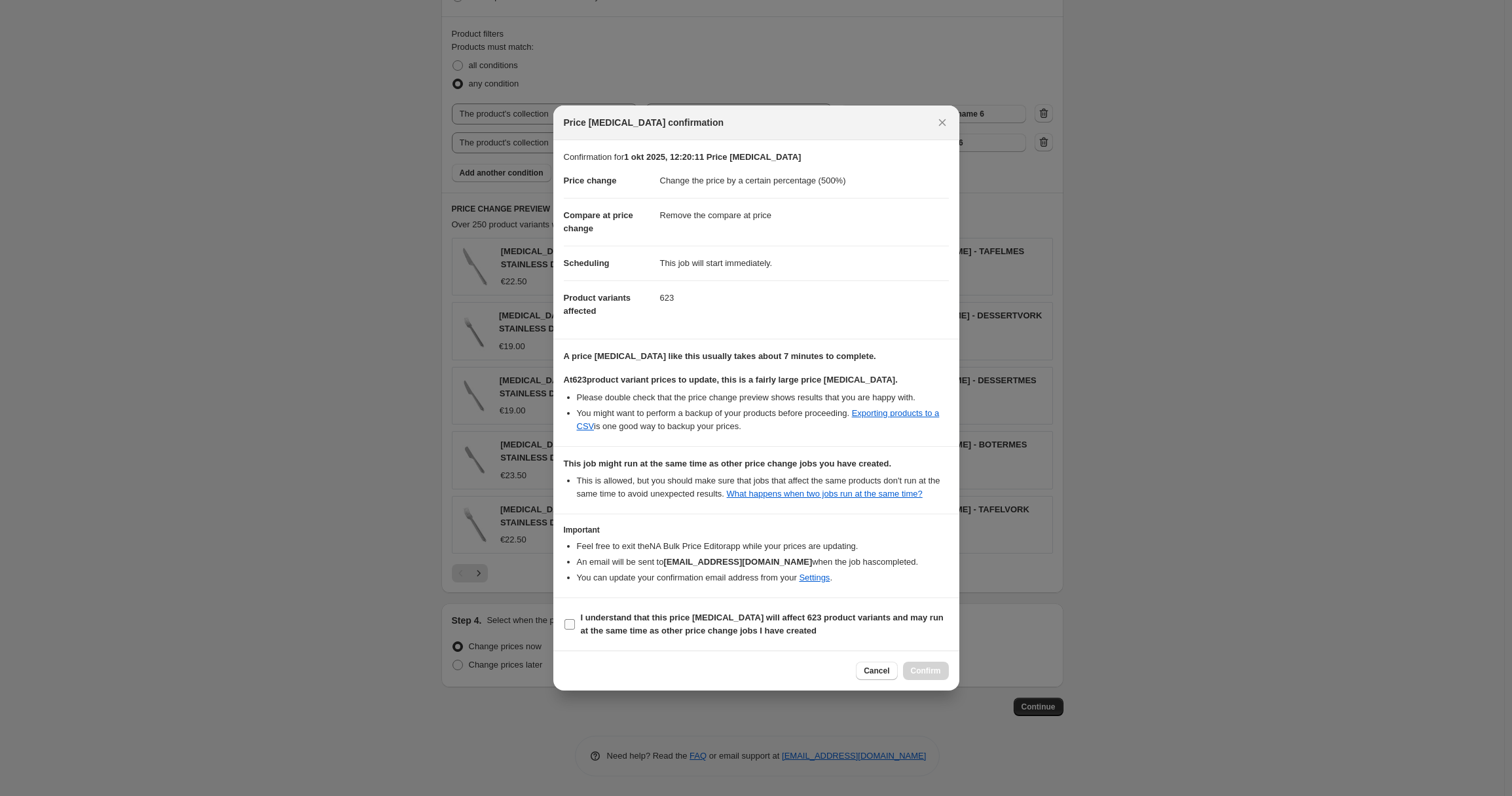
click at [581, 634] on b "I understand that this price [MEDICAL_DATA] will affect 623 product variants an…" at bounding box center [762, 624] width 363 height 23
click at [575, 629] on input "I understand that this price [MEDICAL_DATA] will affect 623 product variants an…" at bounding box center [570, 624] width 11 height 11
checkbox input "true"
click at [929, 676] on span "Confirm" at bounding box center [925, 670] width 30 height 11
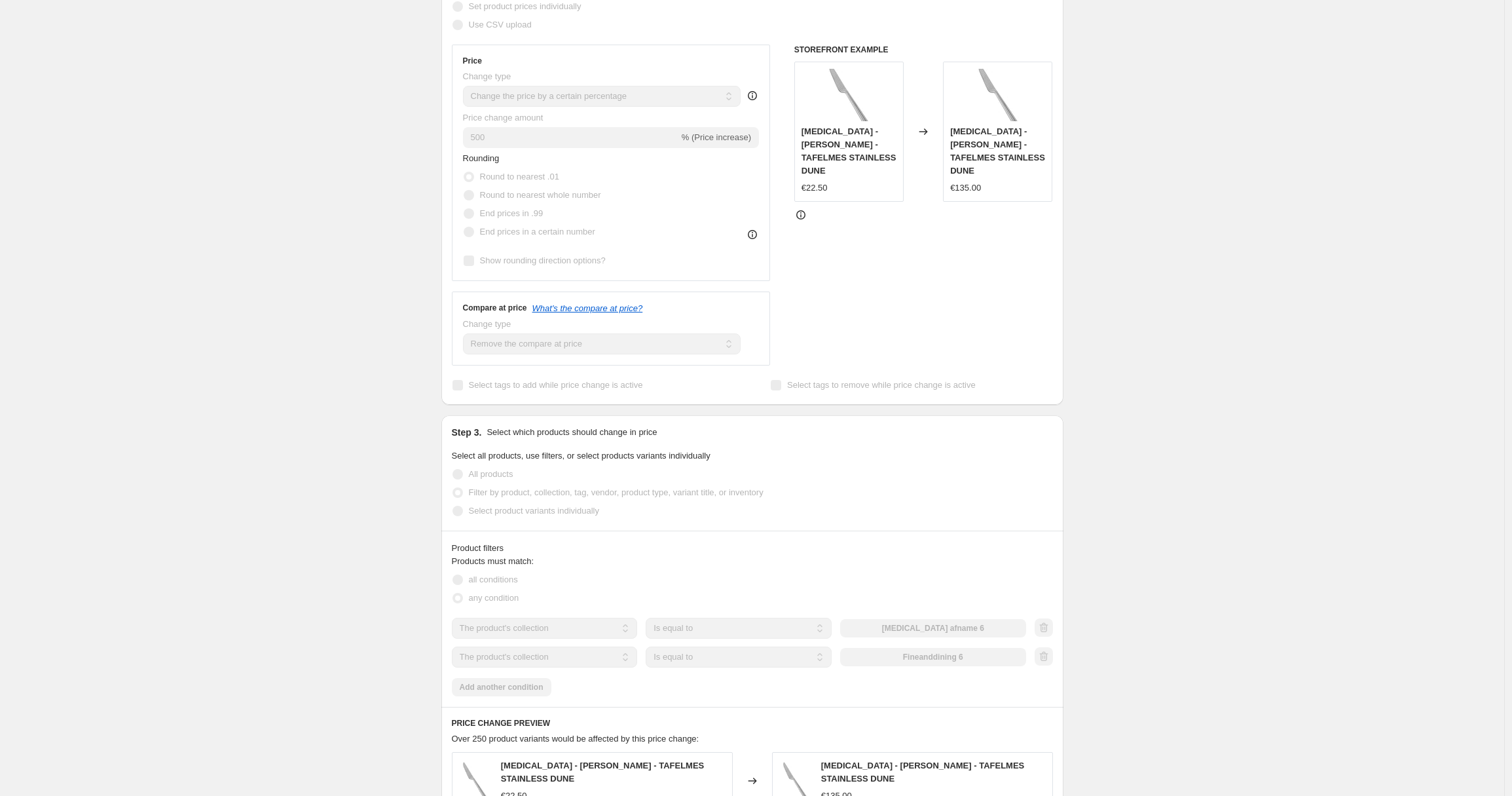
scroll to position [324, 0]
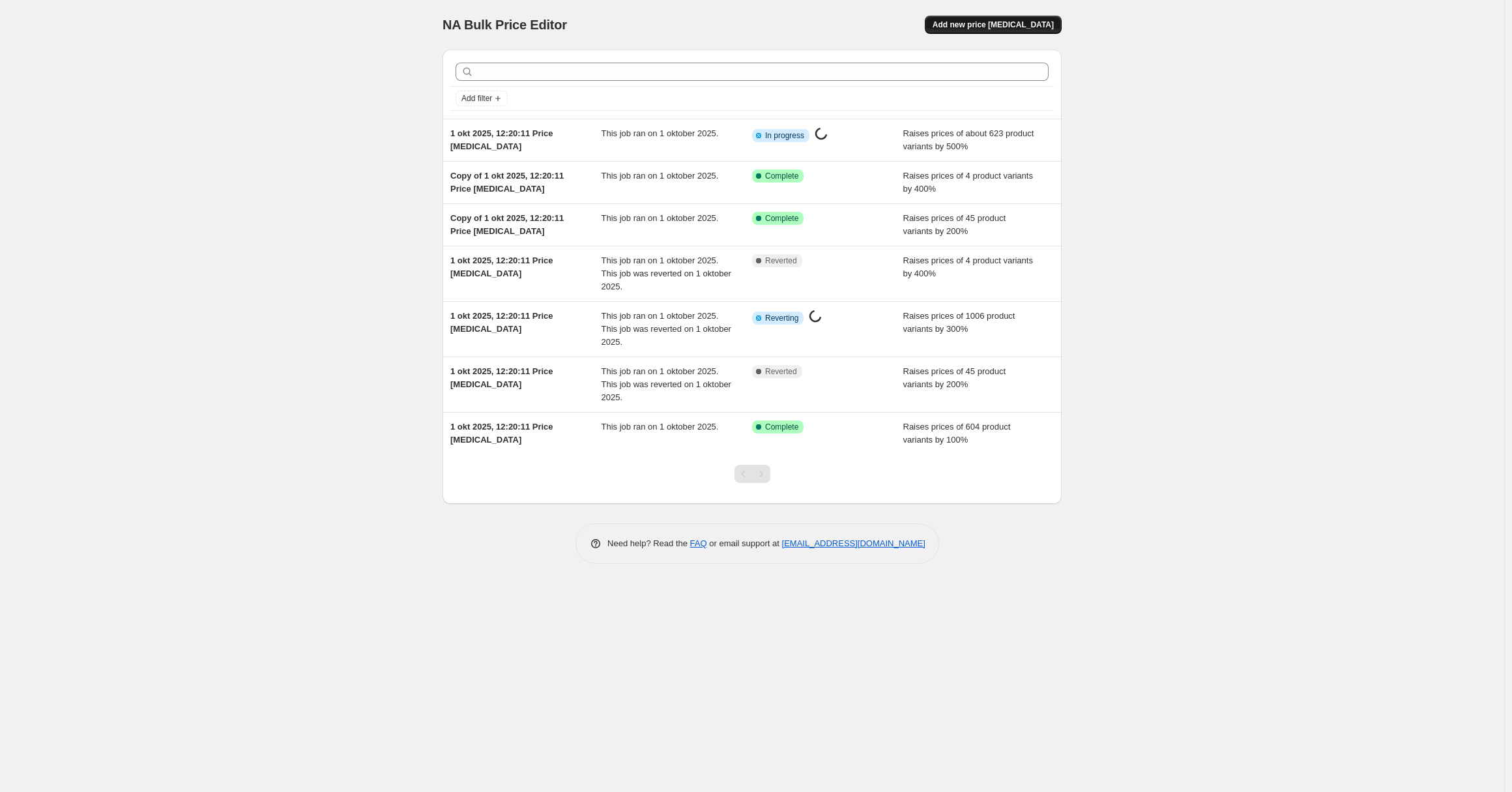
click at [980, 31] on button "Add new price [MEDICAL_DATA]" at bounding box center [993, 24] width 137 height 18
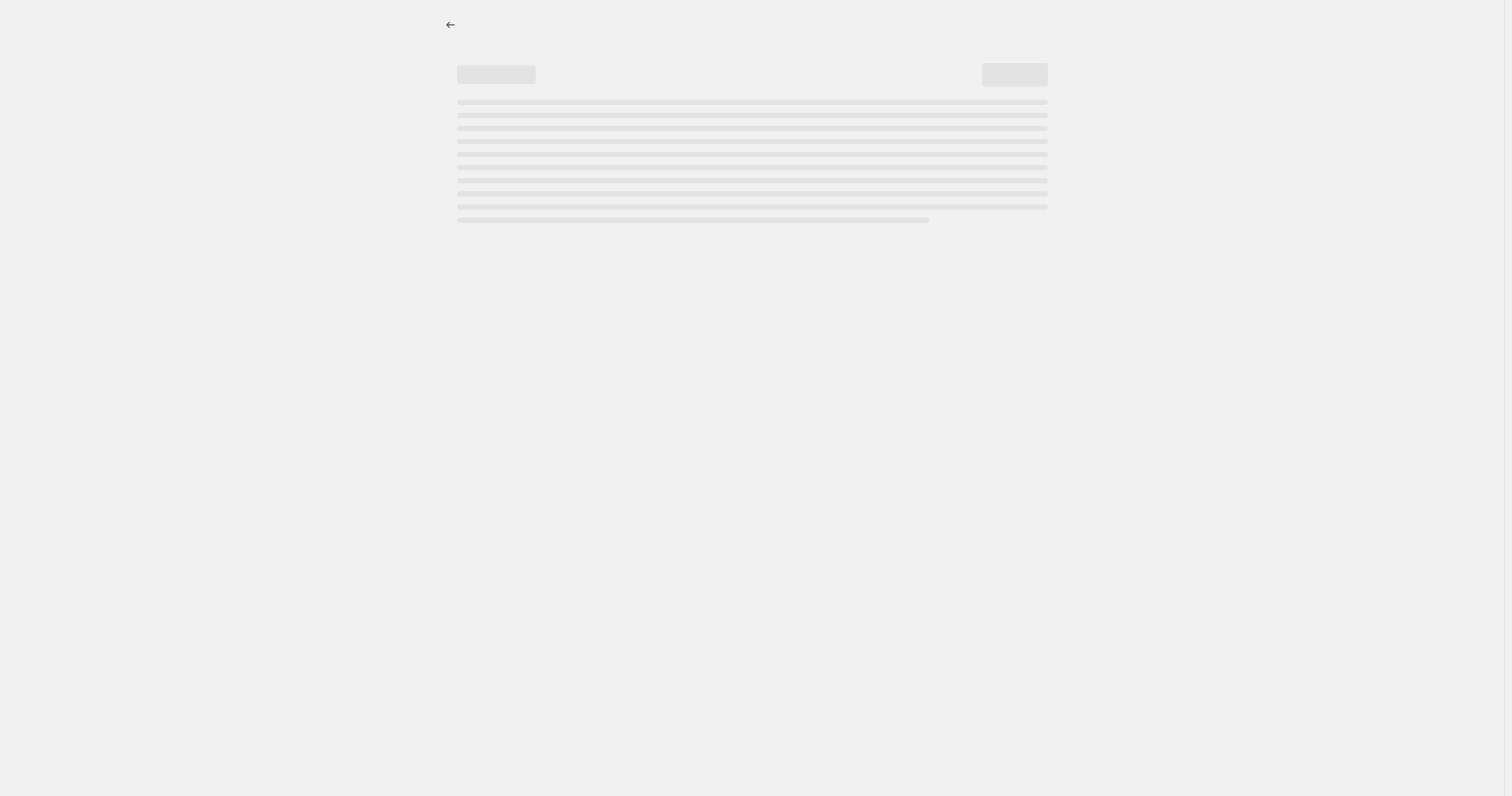
select select "percentage"
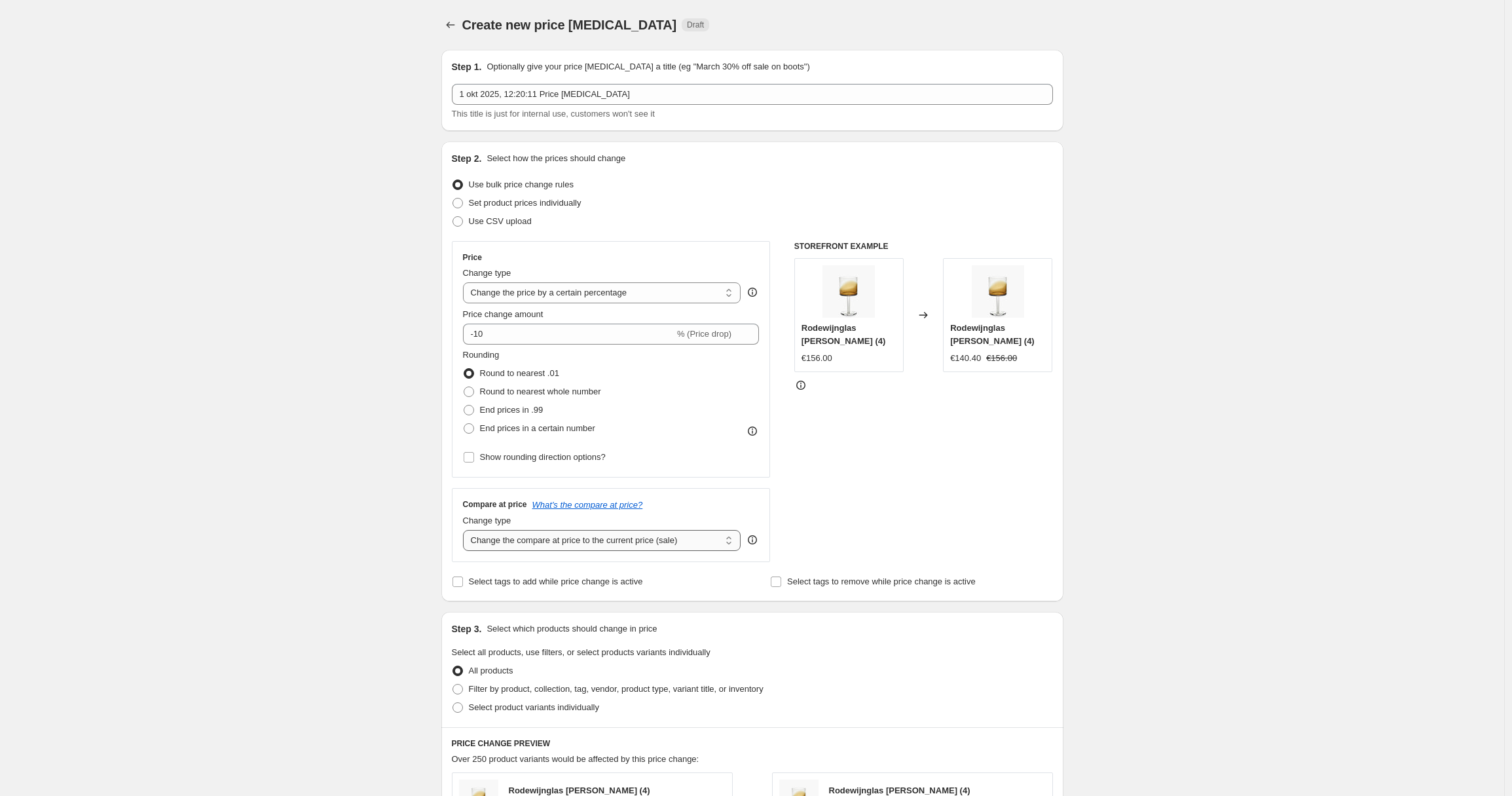
click at [570, 535] on select "Change the compare at price to the current price (sale) Change the compare at p…" at bounding box center [602, 540] width 278 height 21
select select "remove"
click at [466, 529] on select "Change the compare at price to the current price (sale) Change the compare at p…" at bounding box center [602, 540] width 278 height 21
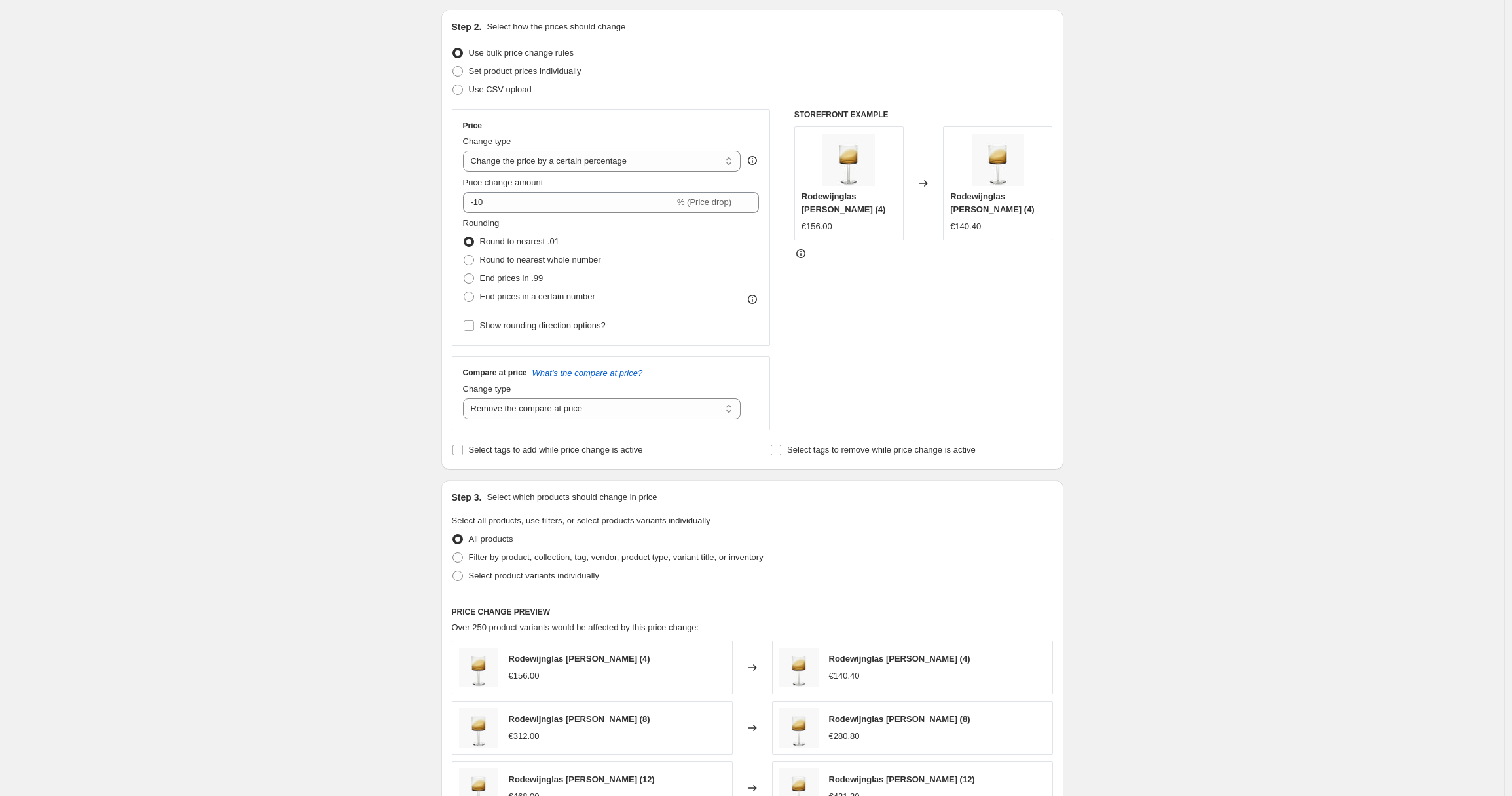
scroll to position [132, 0]
click at [577, 552] on span "Filter by product, collection, tag, vendor, product type, variant title, or inv…" at bounding box center [616, 556] width 295 height 10
click at [453, 552] on input "Filter by product, collection, tag, vendor, product type, variant title, or inv…" at bounding box center [452, 552] width 1 height 1
radio input "true"
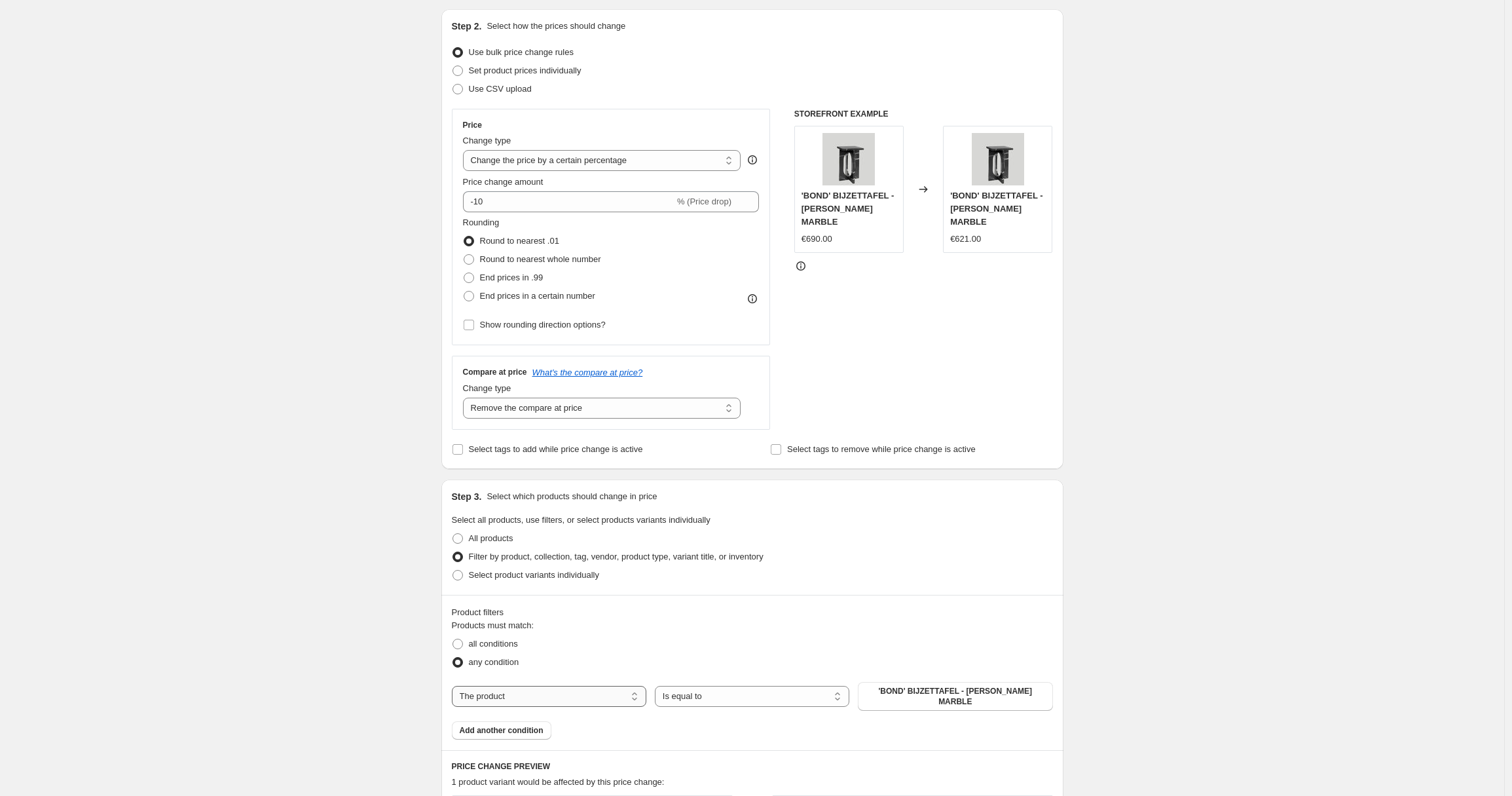
click at [532, 685] on select "The product The product's collection The product's tag The product's vendor The…" at bounding box center [550, 696] width 194 height 21
select select "collection"
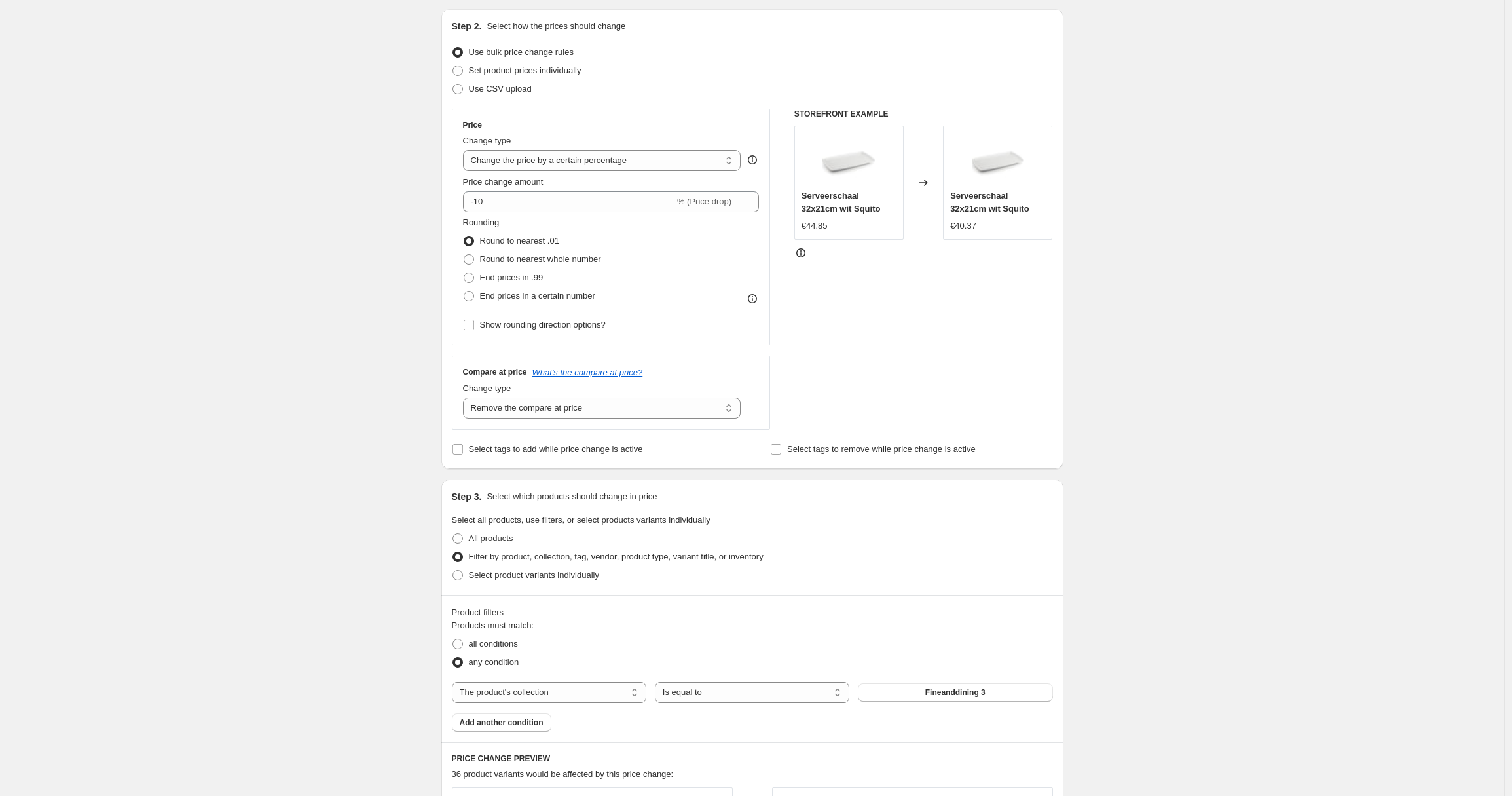
click at [925, 692] on button "Fineanddining 3" at bounding box center [955, 692] width 194 height 18
click at [536, 722] on span "Add another condition" at bounding box center [501, 722] width 84 height 11
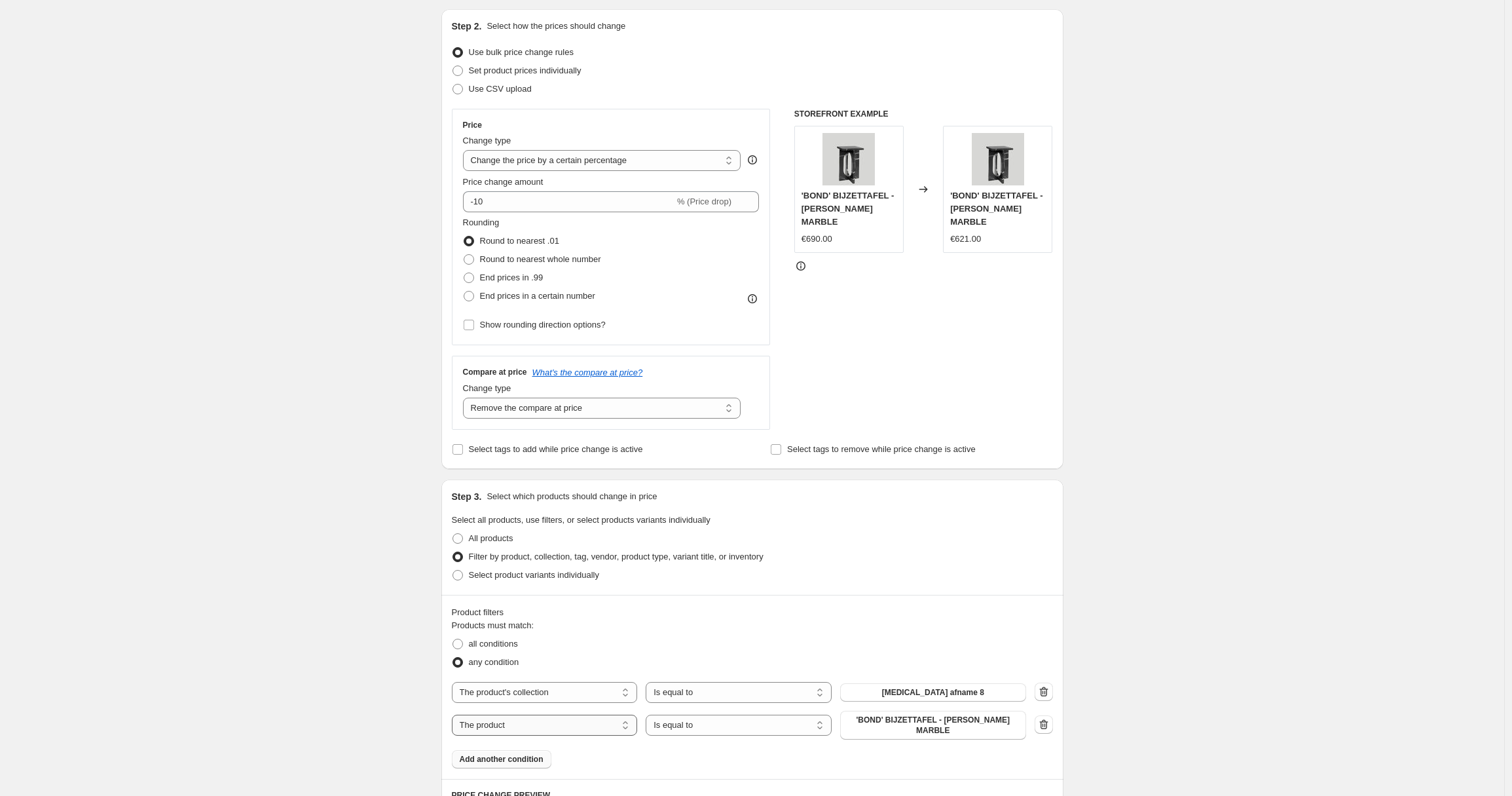
click at [546, 720] on select "The product The product's collection The product's tag The product's vendor The…" at bounding box center [545, 725] width 186 height 21
select select "collection"
click at [962, 720] on span "Fineanddining 3" at bounding box center [933, 721] width 61 height 11
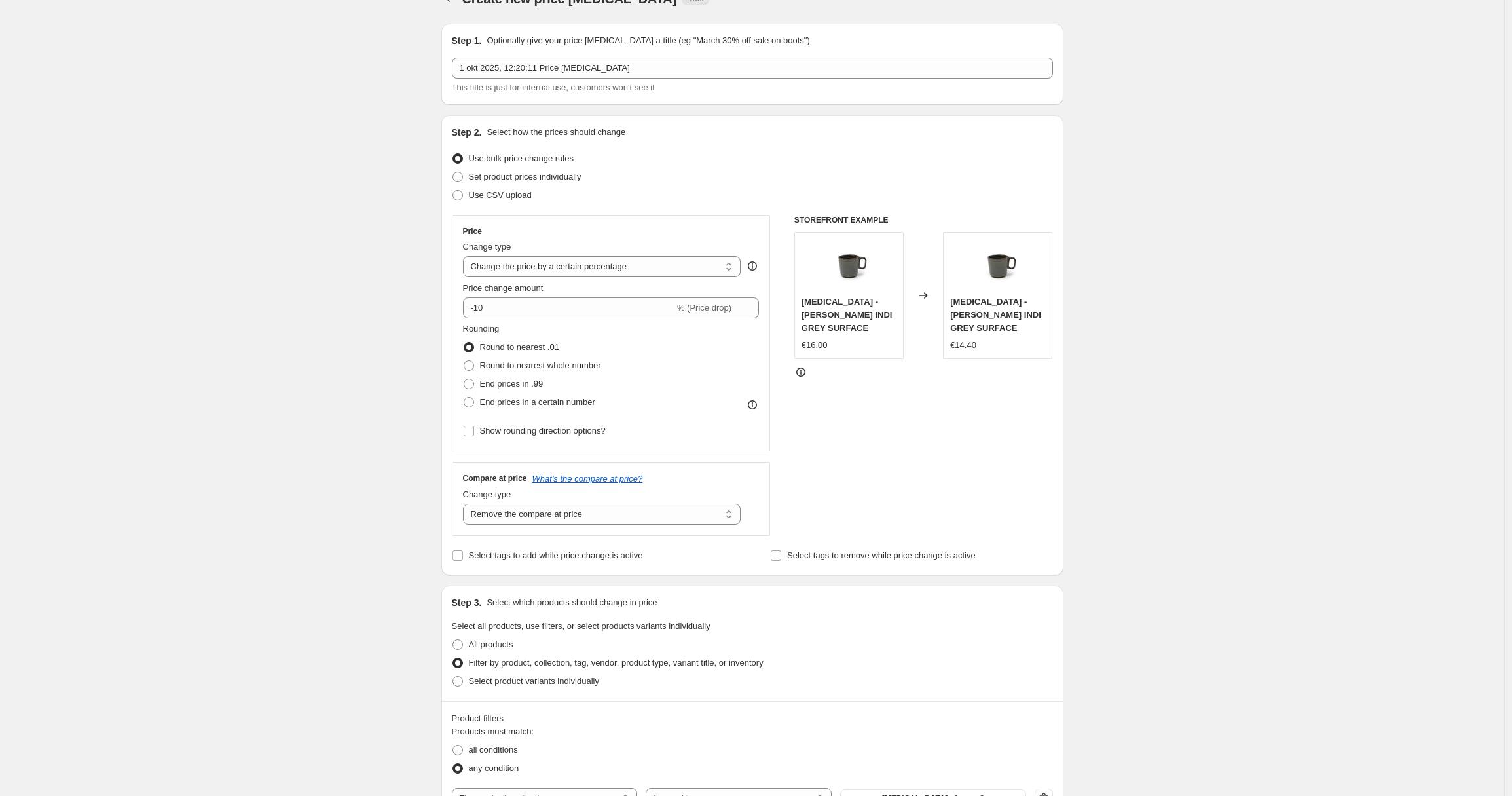
scroll to position [0, 0]
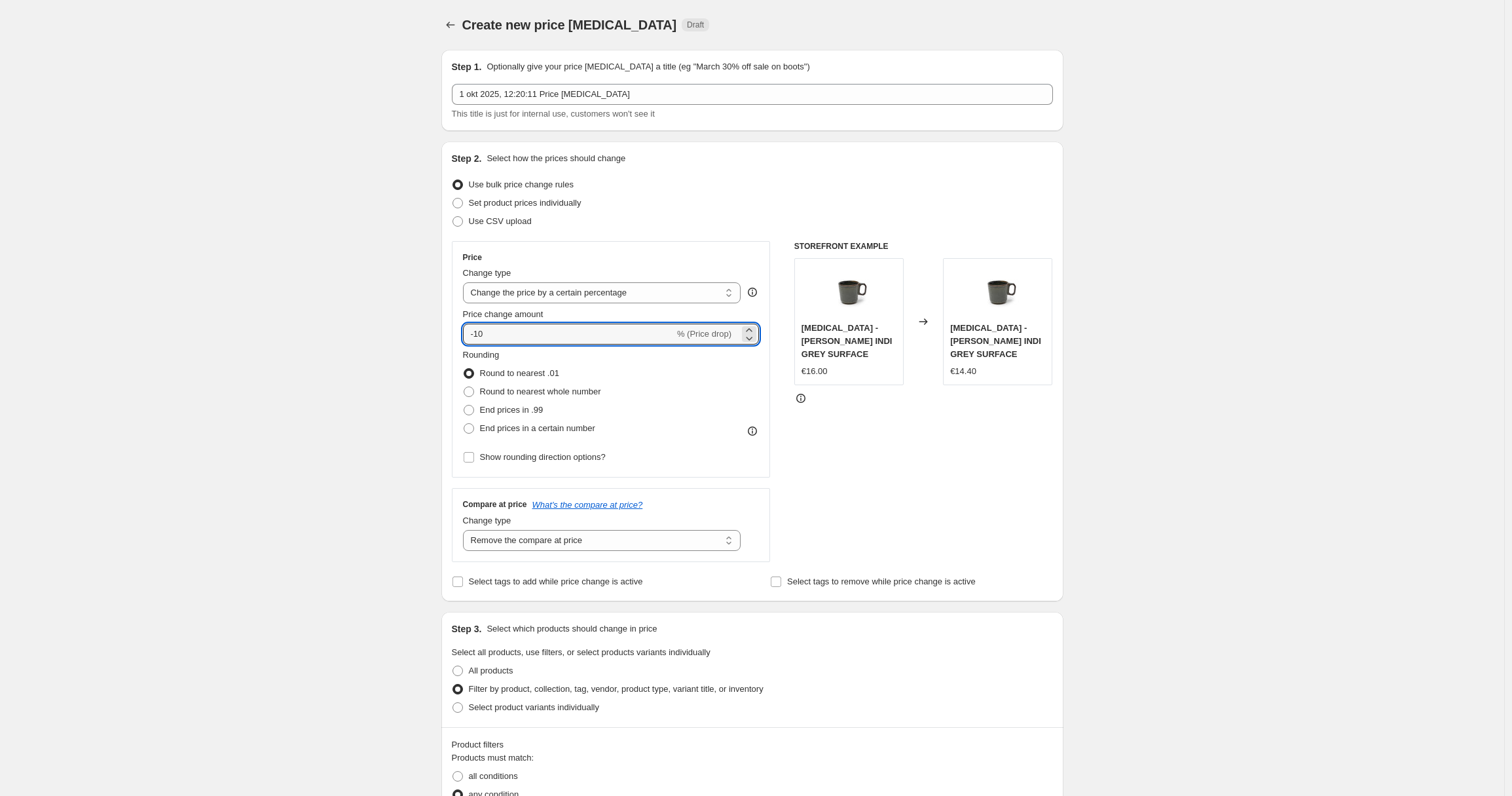
drag, startPoint x: 513, startPoint y: 328, endPoint x: 449, endPoint y: 327, distance: 64.0
click at [449, 327] on div "Step 2. Select how the prices should change Use bulk price change rules Set pro…" at bounding box center [753, 372] width 622 height 460
type input "700"
click at [386, 368] on div "Create new price [MEDICAL_DATA]. This page is ready Create new price [MEDICAL_D…" at bounding box center [752, 751] width 1504 height 1502
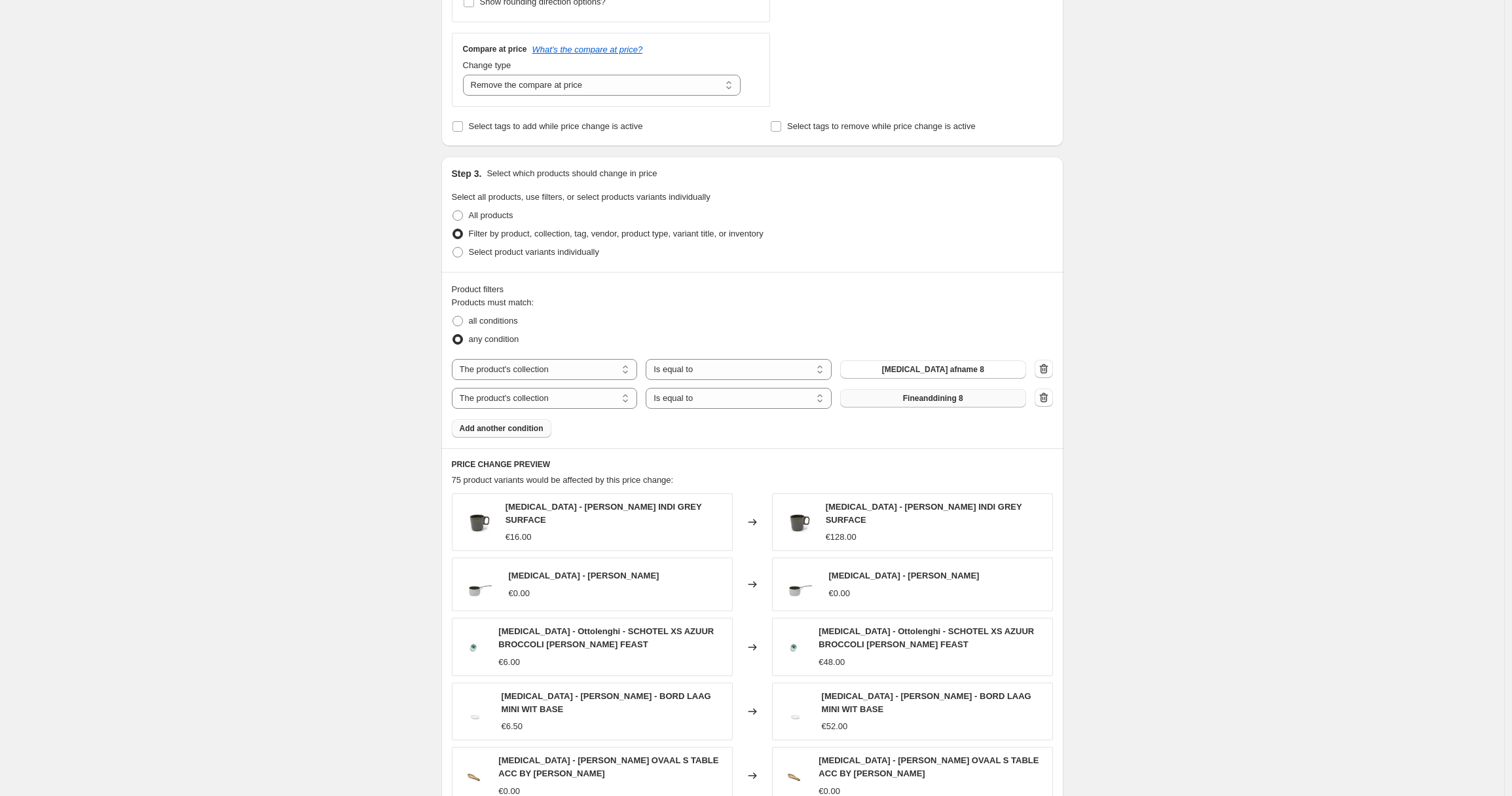
scroll to position [702, 0]
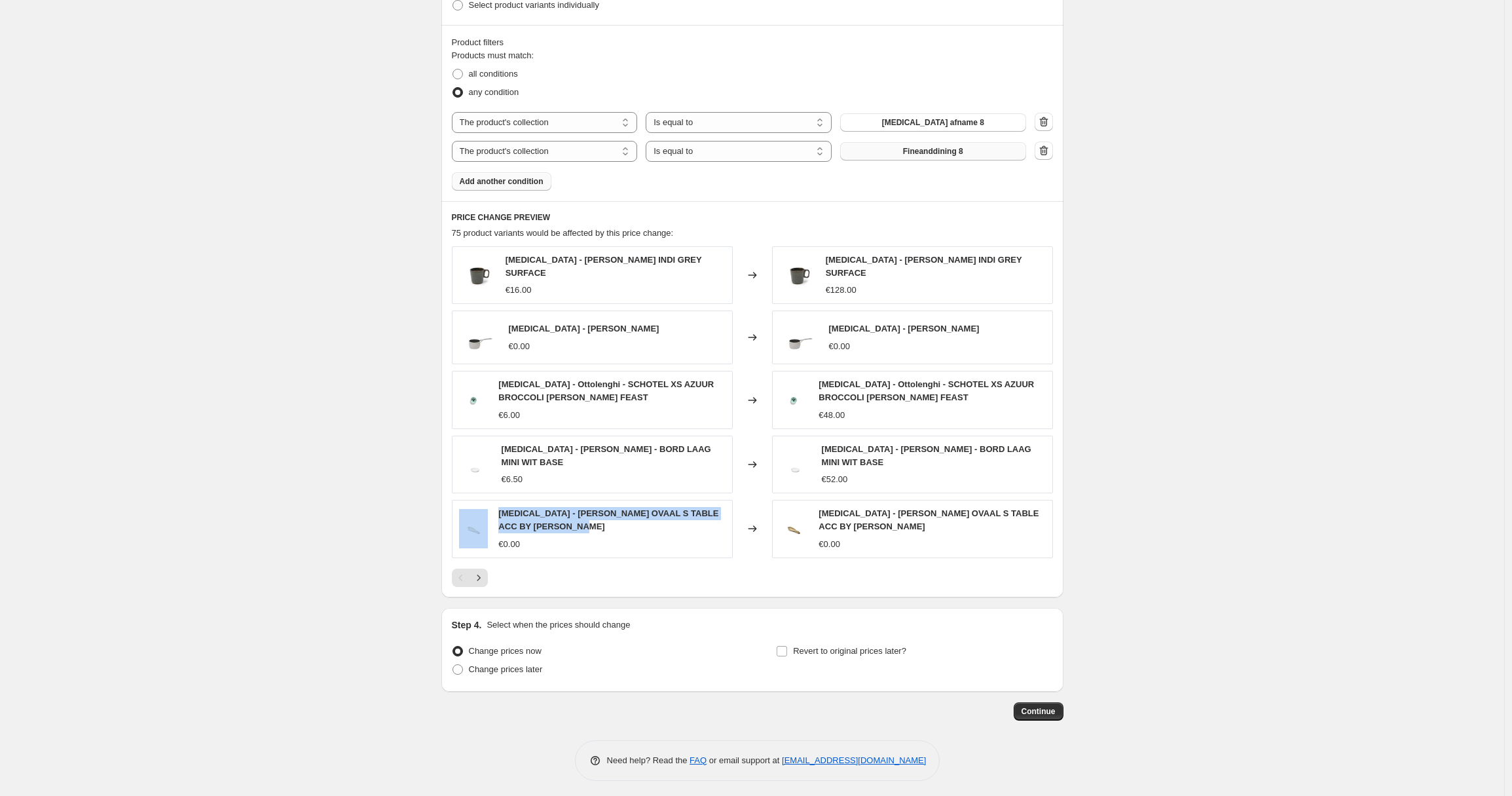
drag, startPoint x: 591, startPoint y: 522, endPoint x: 496, endPoint y: 504, distance: 96.7
click at [496, 504] on div "[MEDICAL_DATA] - [PERSON_NAME] OVAAL S TABLE ACC BY [PERSON_NAME] €0.00" at bounding box center [593, 528] width 281 height 58
click at [520, 508] on span "[MEDICAL_DATA] - [PERSON_NAME] OVAAL S TABLE ACC BY [PERSON_NAME]" at bounding box center [608, 520] width 220 height 23
drag, startPoint x: 591, startPoint y: 521, endPoint x: 501, endPoint y: 506, distance: 91.2
click at [501, 507] on div "[MEDICAL_DATA] - [PERSON_NAME] OVAAL S TABLE ACC BY [PERSON_NAME]" at bounding box center [611, 520] width 226 height 26
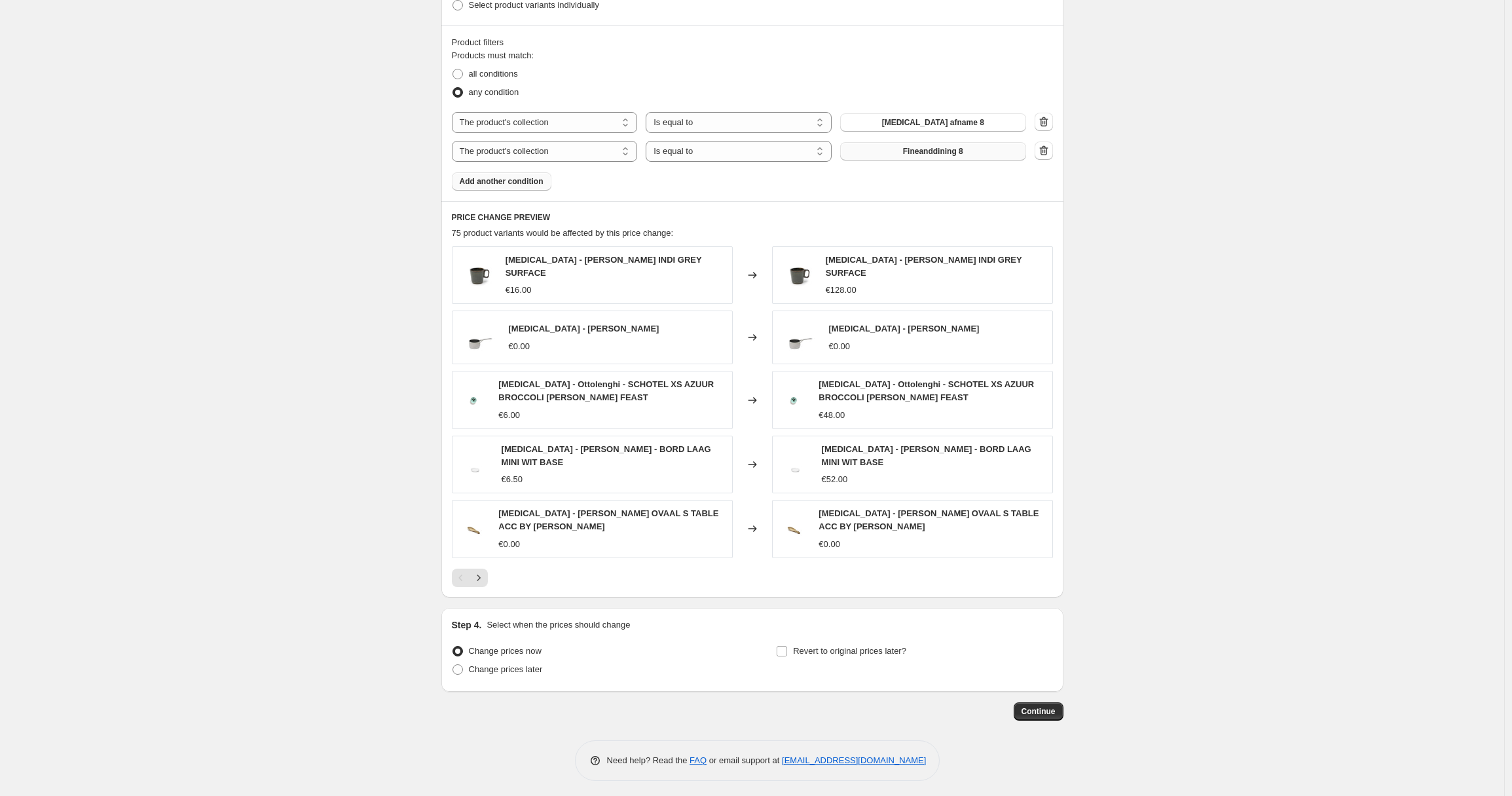
drag, startPoint x: 1056, startPoint y: 730, endPoint x: 1050, endPoint y: 718, distance: 13.4
click at [1056, 730] on div "Step 1. Optionally give your price [MEDICAL_DATA] a title (eg "March 30% off sa…" at bounding box center [753, 59] width 622 height 1444
click at [1049, 714] on button "Continue" at bounding box center [1038, 710] width 50 height 18
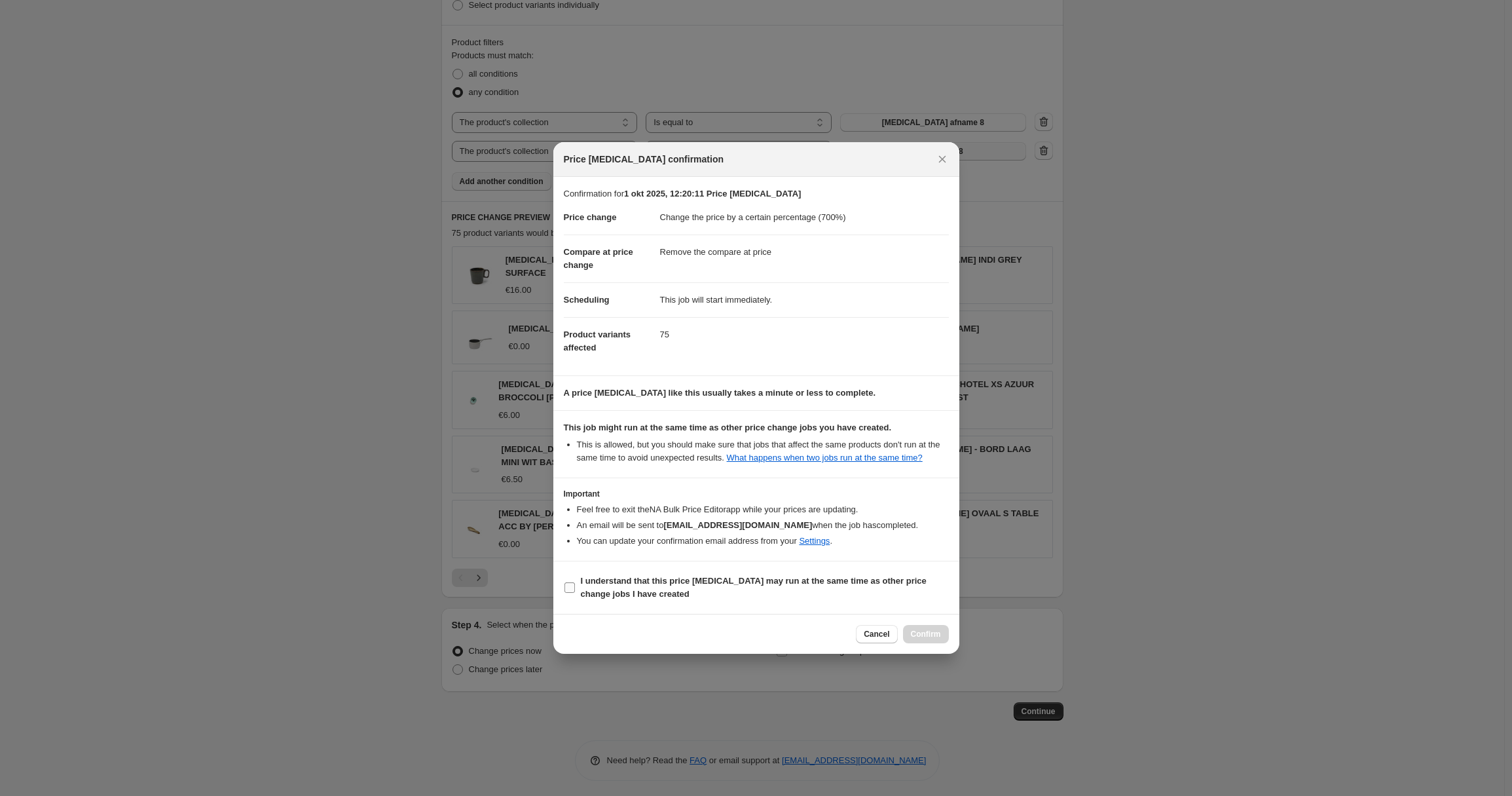
click at [612, 599] on b "I understand that this price [MEDICAL_DATA] may run at the same time as other p…" at bounding box center [754, 587] width 346 height 23
click at [575, 593] on input "I understand that this price [MEDICAL_DATA] may run at the same time as other p…" at bounding box center [570, 587] width 11 height 11
checkbox input "true"
click at [925, 643] on button "Confirm" at bounding box center [926, 633] width 46 height 18
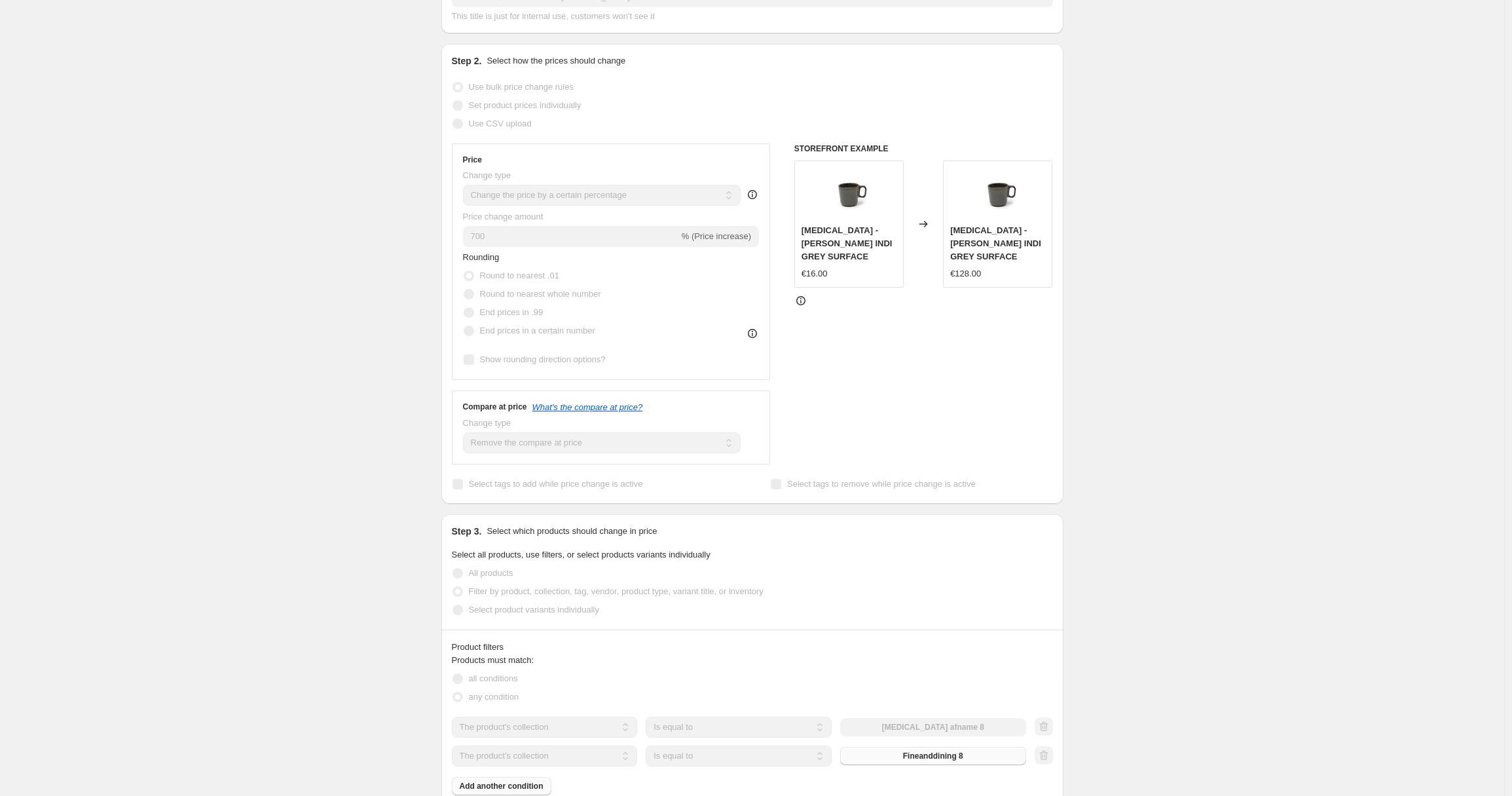
scroll to position [157, 0]
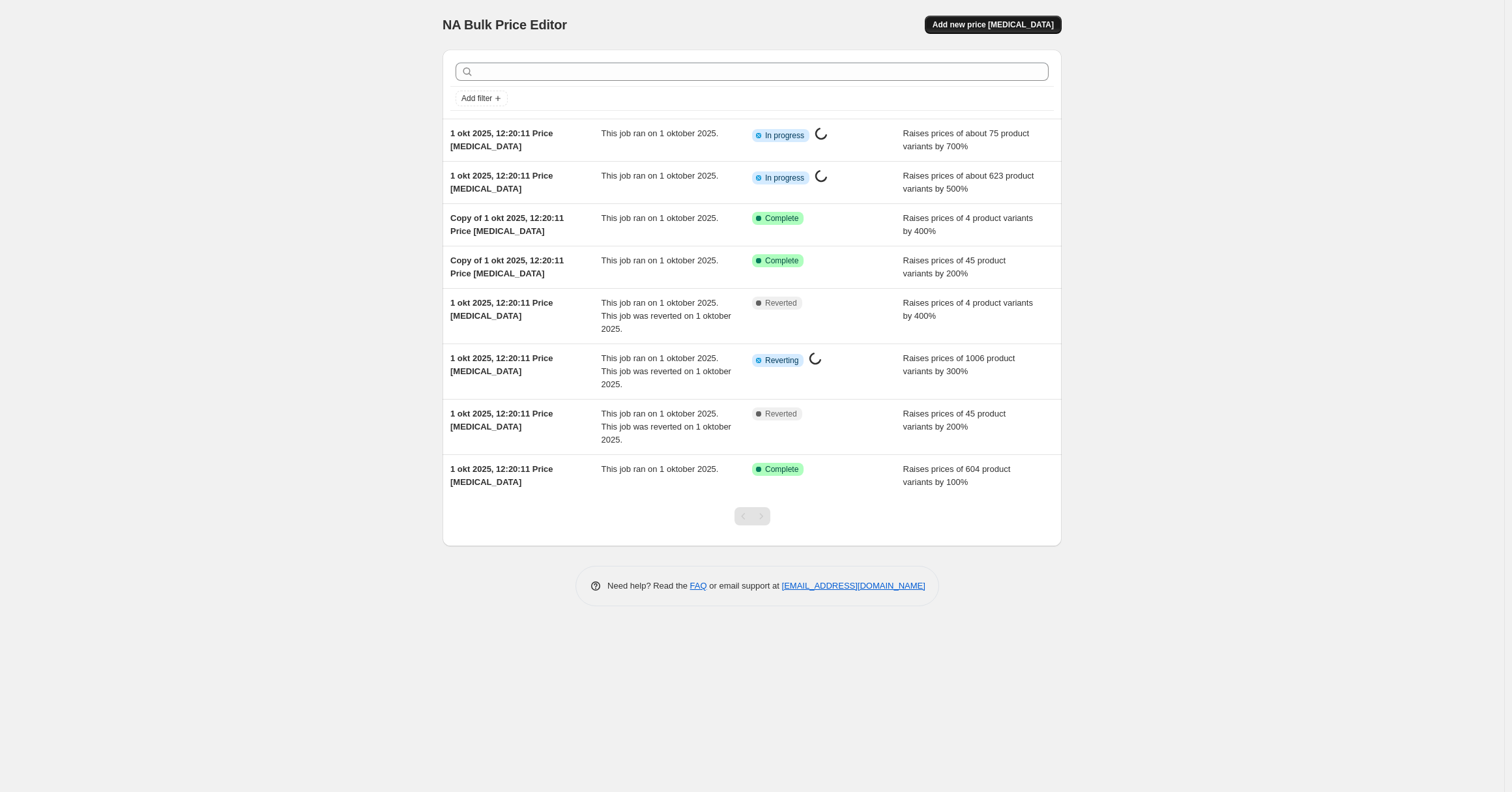
click at [1030, 30] on span "Add new price [MEDICAL_DATA]" at bounding box center [993, 24] width 122 height 11
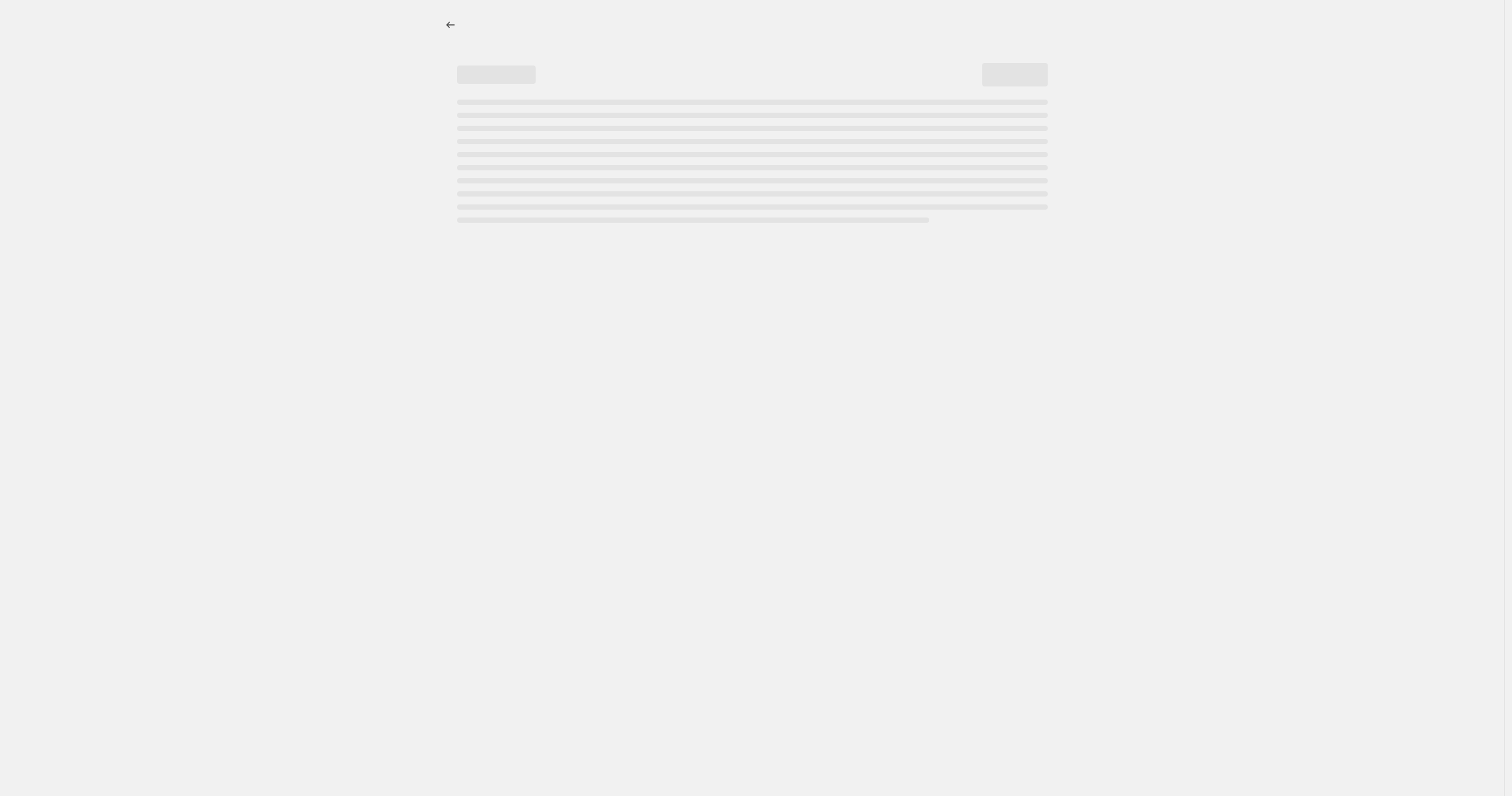
select select "percentage"
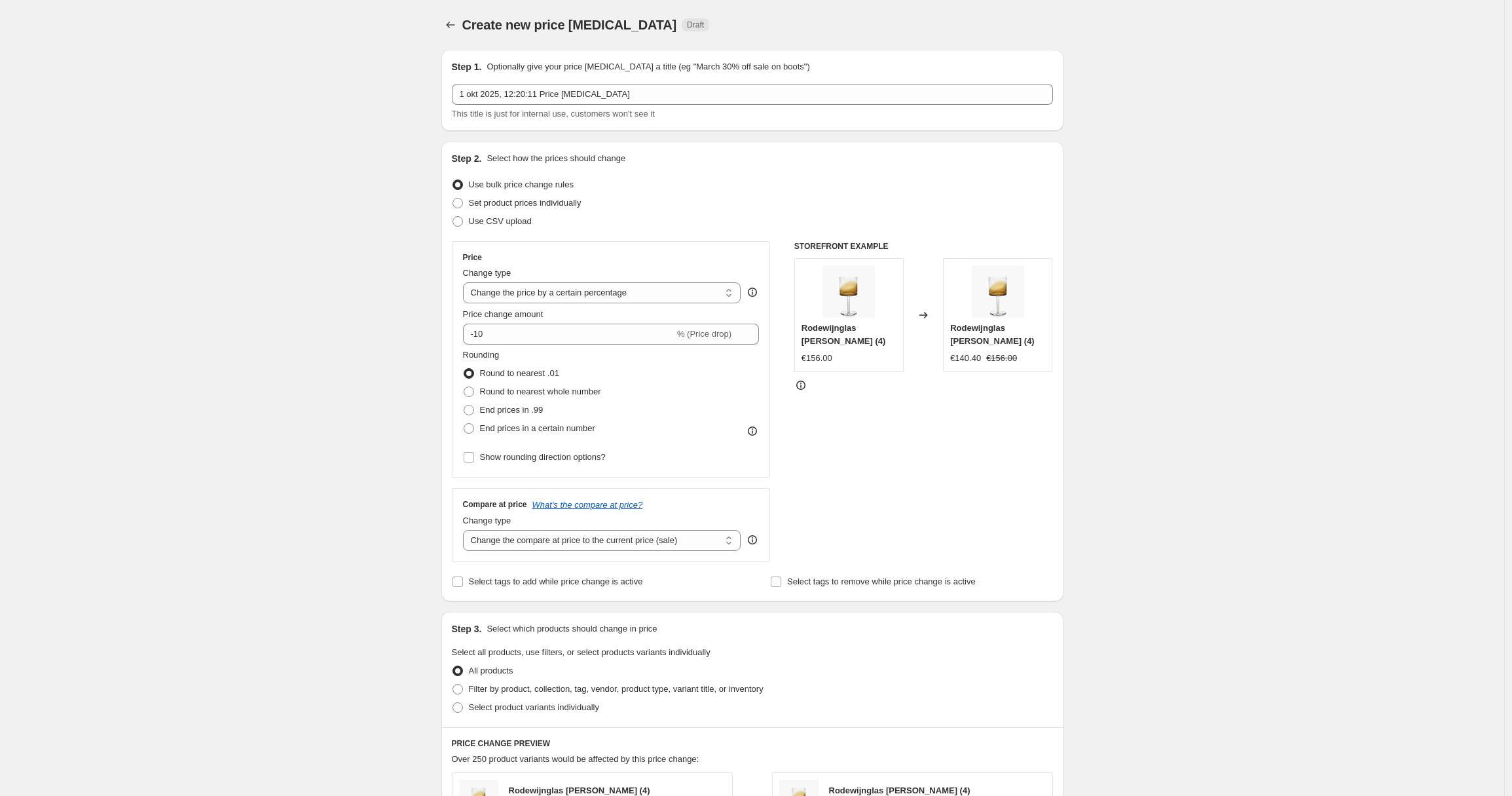
scroll to position [277, 0]
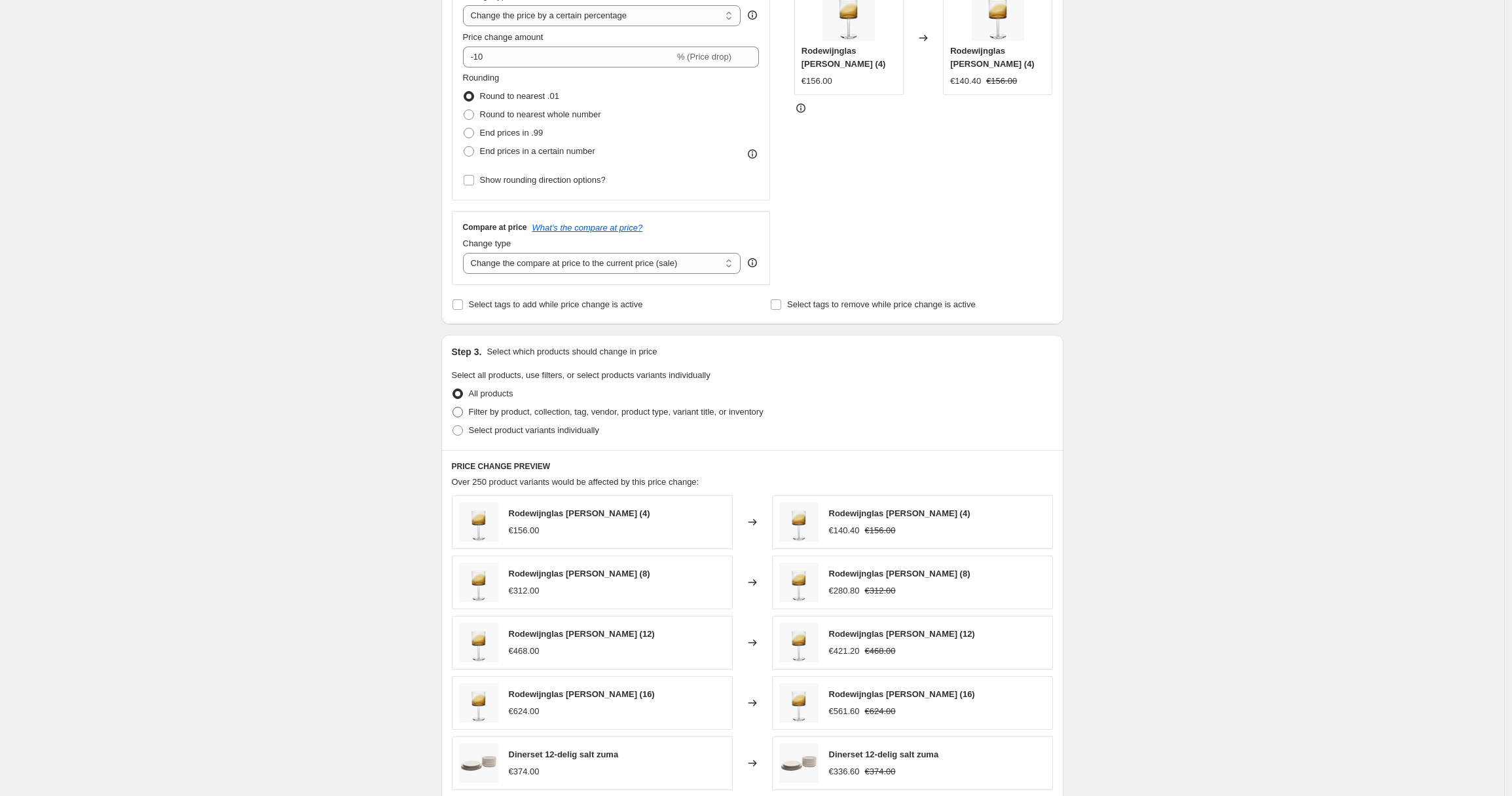
click at [534, 413] on span "Filter by product, collection, tag, vendor, product type, variant title, or inv…" at bounding box center [616, 412] width 295 height 10
click at [453, 407] on input "Filter by product, collection, tag, vendor, product type, variant title, or inv…" at bounding box center [452, 407] width 1 height 1
radio input "true"
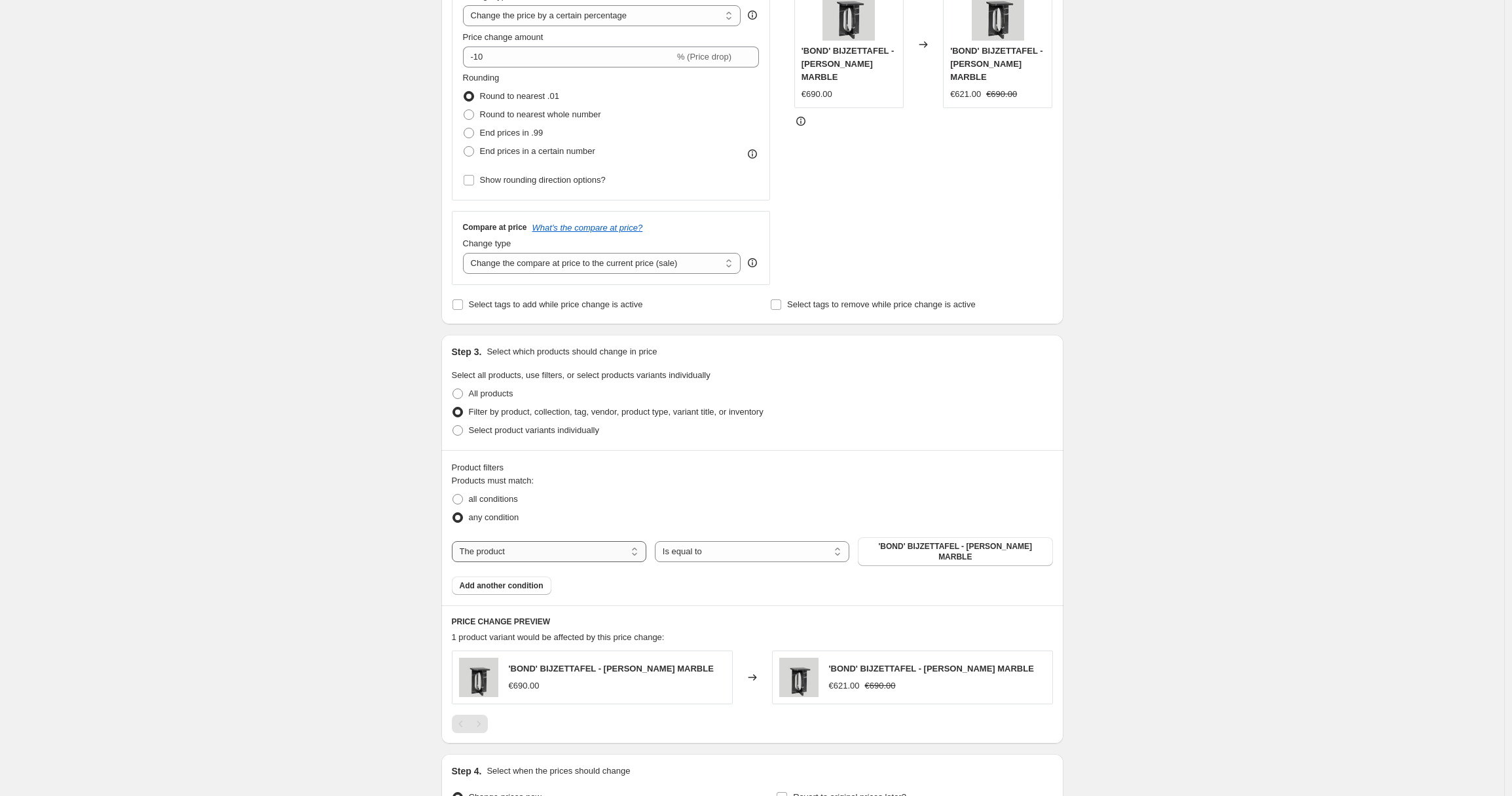
click at [532, 541] on select "The product The product's collection The product's tag The product's vendor The…" at bounding box center [550, 552] width 194 height 21
select select "collection"
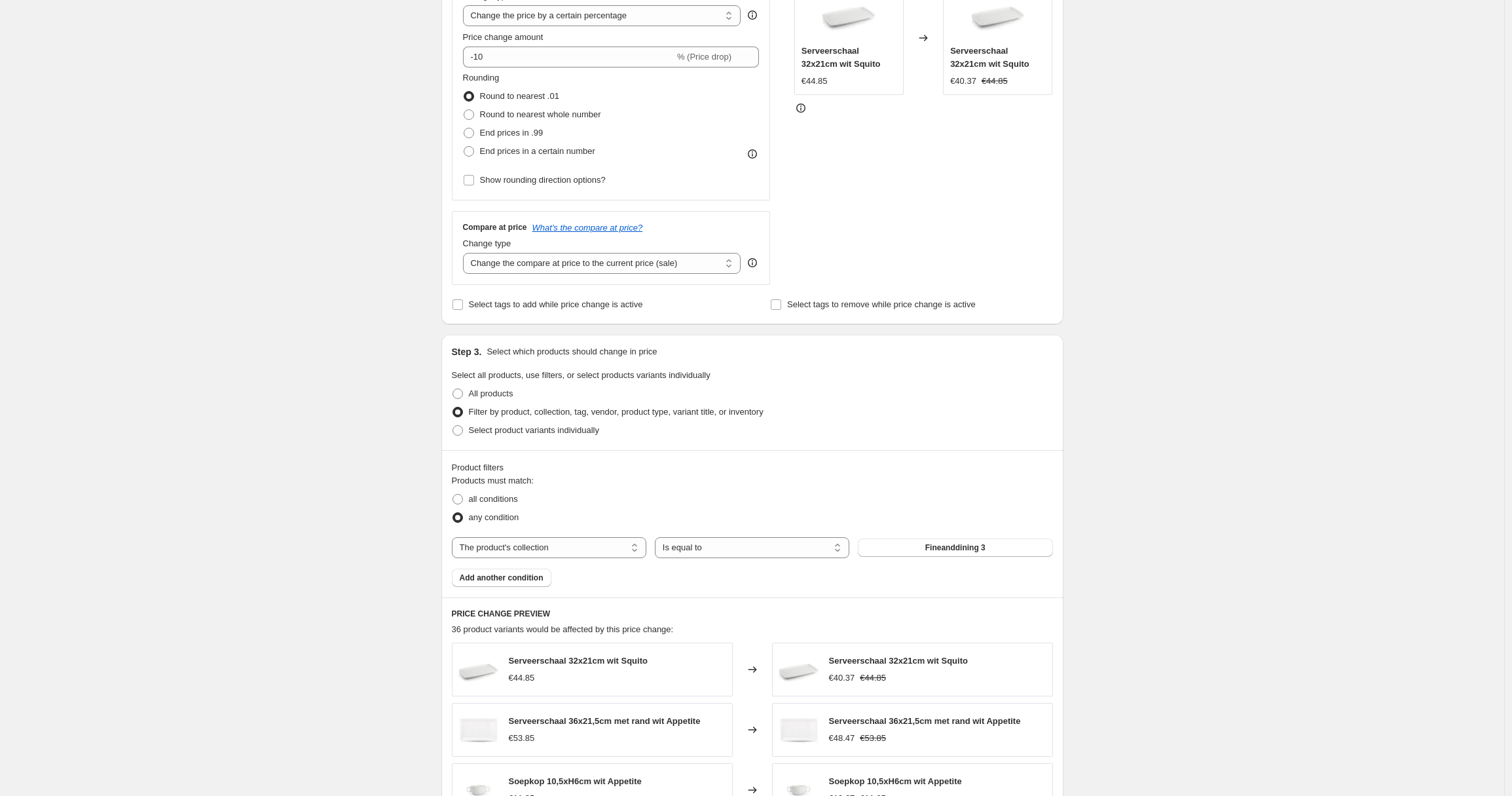
click at [940, 548] on span "Fineanddining 3" at bounding box center [955, 547] width 61 height 11
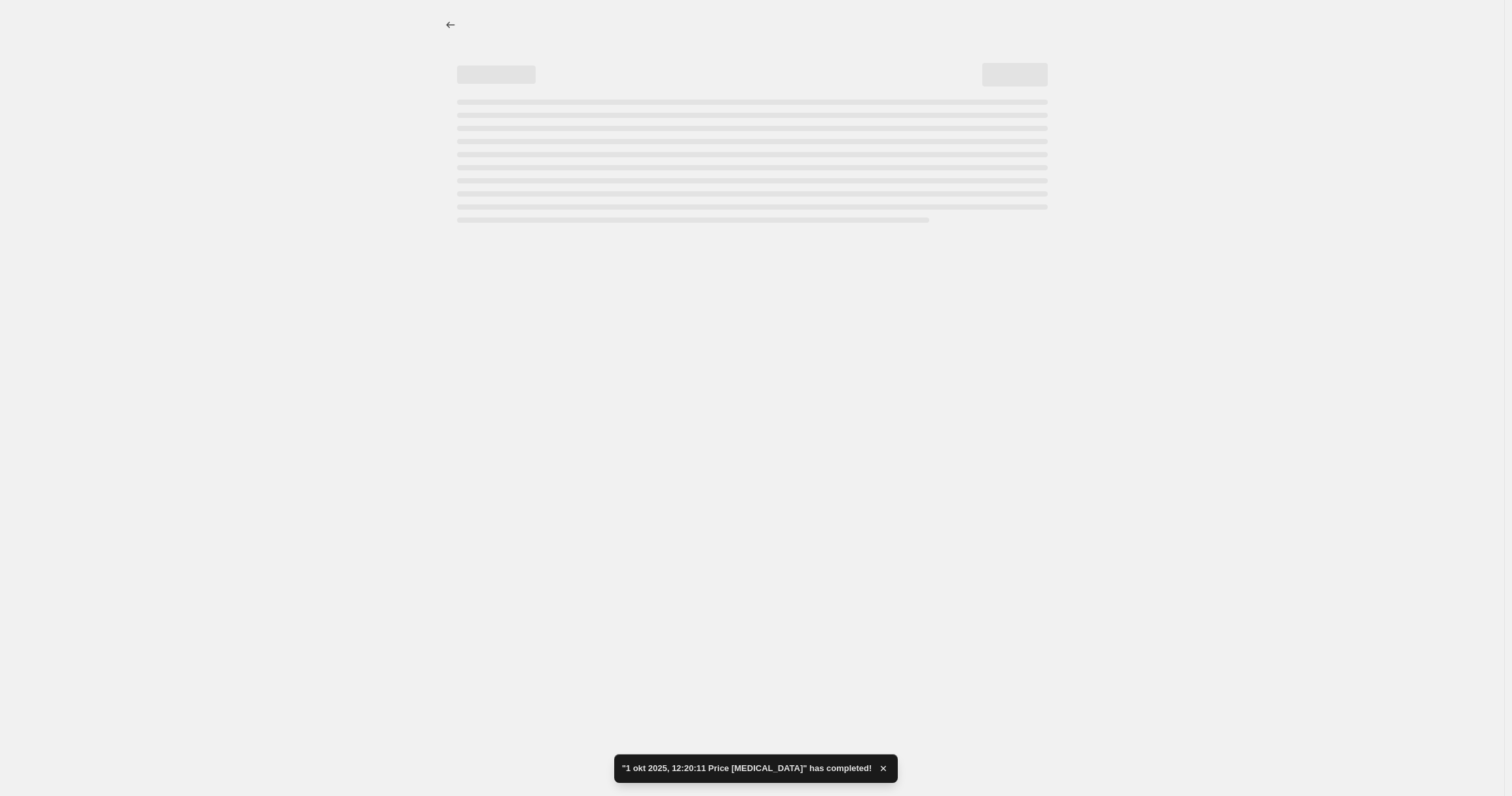
select select "percentage"
select select "collection"
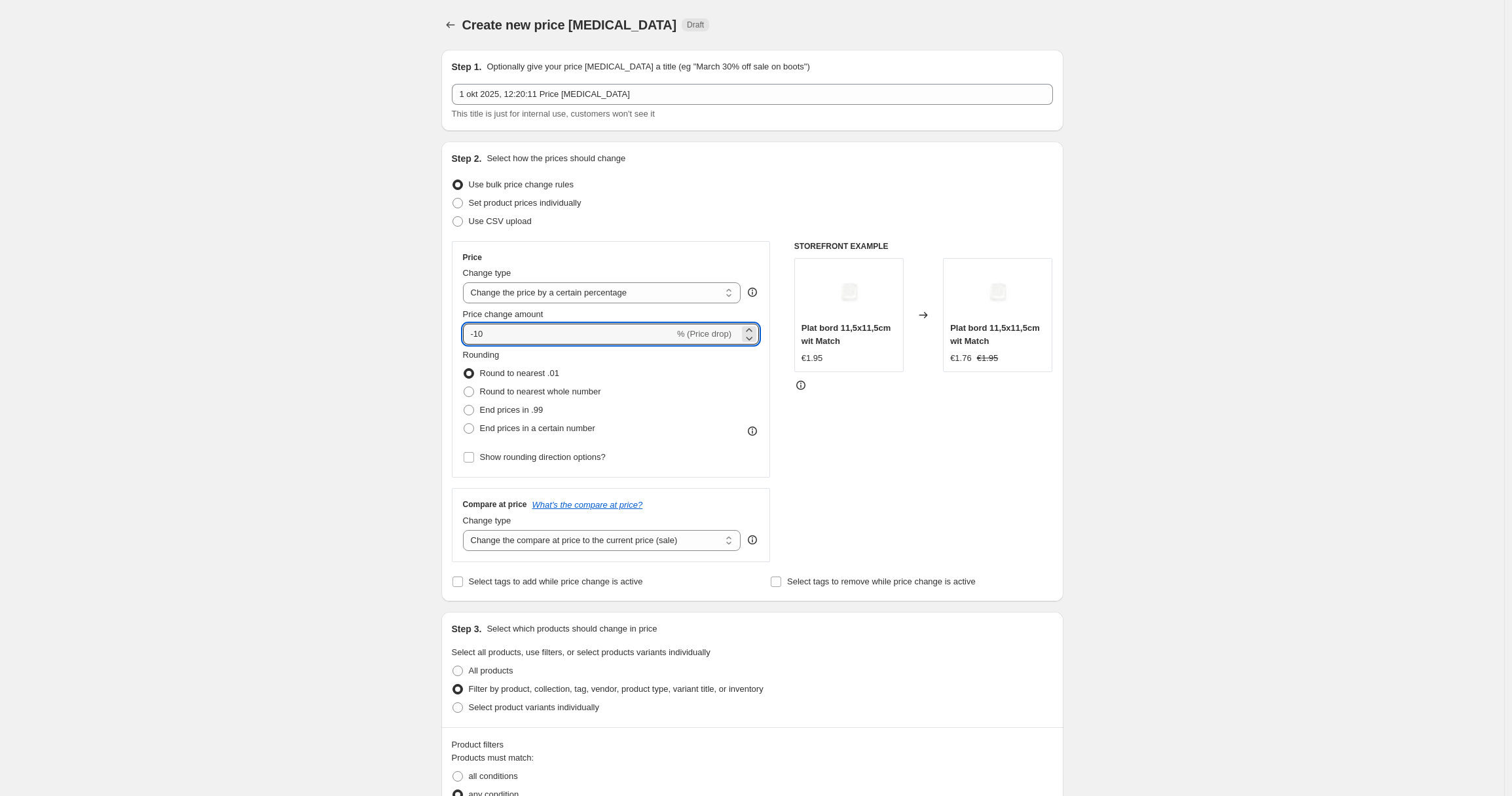
drag, startPoint x: 496, startPoint y: 334, endPoint x: 464, endPoint y: 333, distance: 32.0
click at [464, 333] on div "Price Change type Change the price to a certain amount Change the price by a ce…" at bounding box center [611, 359] width 319 height 237
type input "900"
click at [372, 411] on div "Create new price [MEDICAL_DATA]. This page is ready Create new price [MEDICAL_D…" at bounding box center [752, 728] width 1504 height 1456
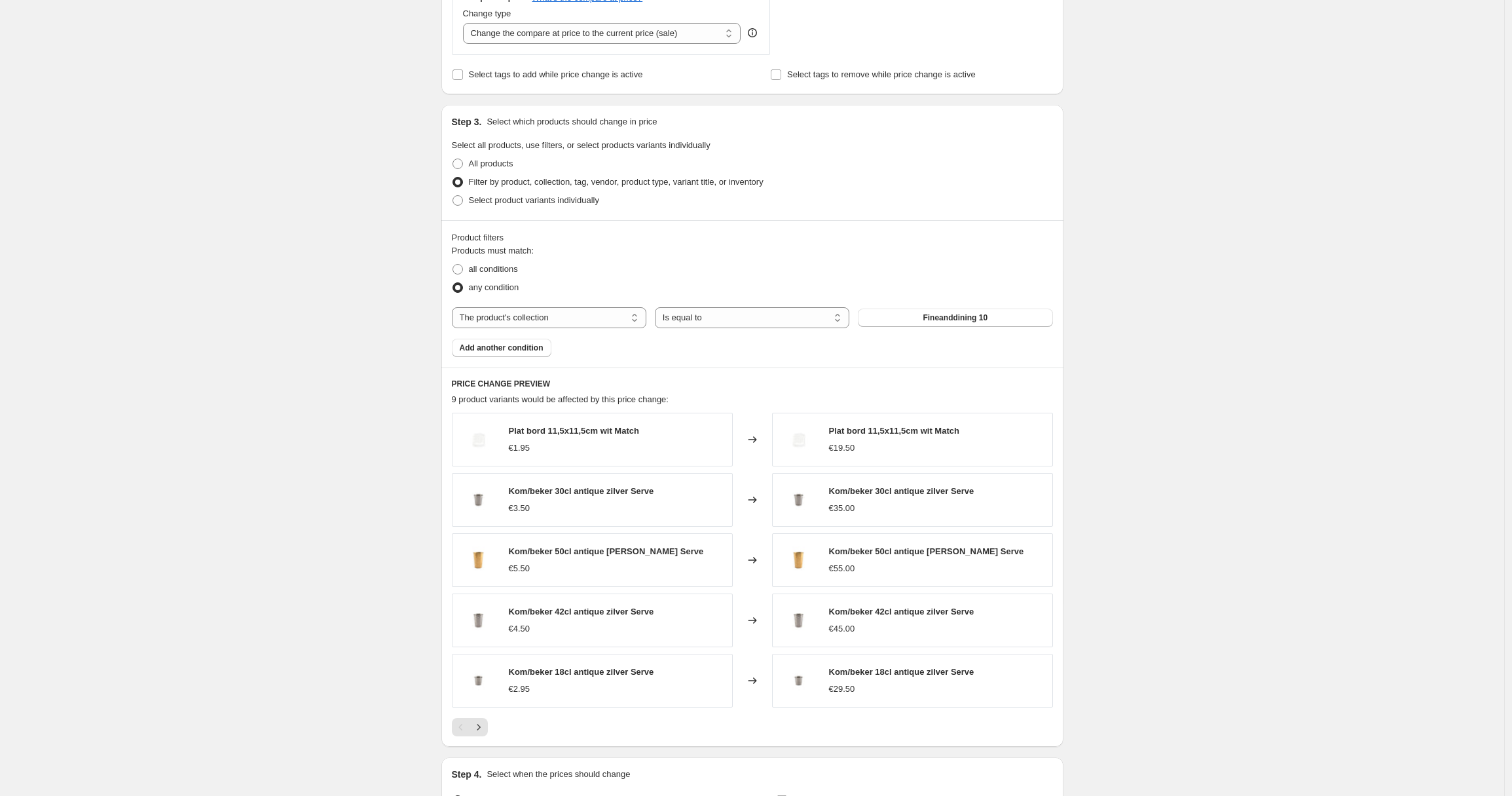
scroll to position [202, 0]
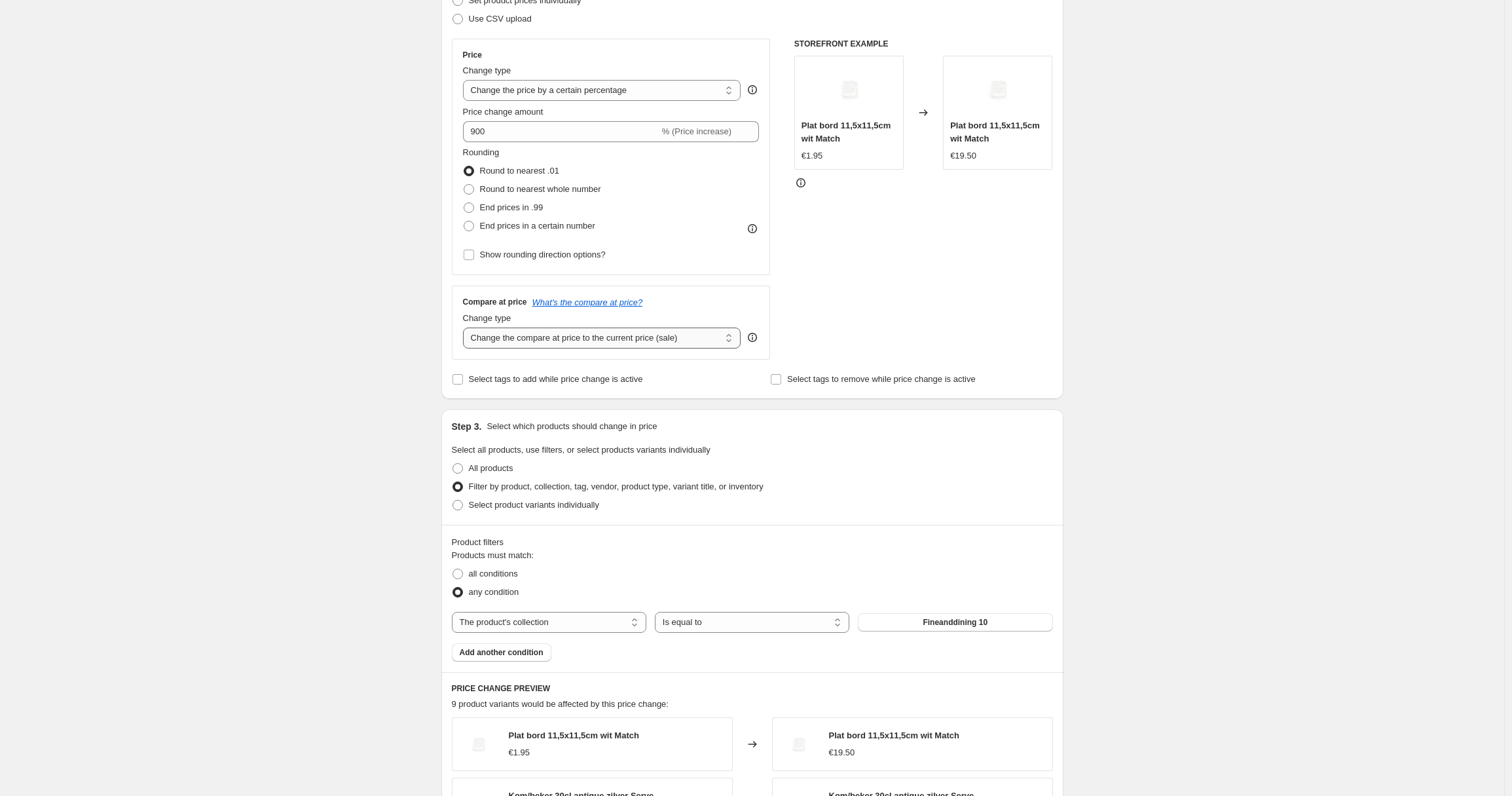
click at [593, 337] on select "Change the compare at price to the current price (sale) Change the compare at p…" at bounding box center [602, 338] width 278 height 21
select select "remove"
click at [466, 327] on select "Change the compare at price to the current price (sale) Change the compare at p…" at bounding box center [602, 338] width 278 height 21
click at [393, 491] on div "Create new price [MEDICAL_DATA]. This page is ready Create new price [MEDICAL_D…" at bounding box center [752, 526] width 1504 height 1456
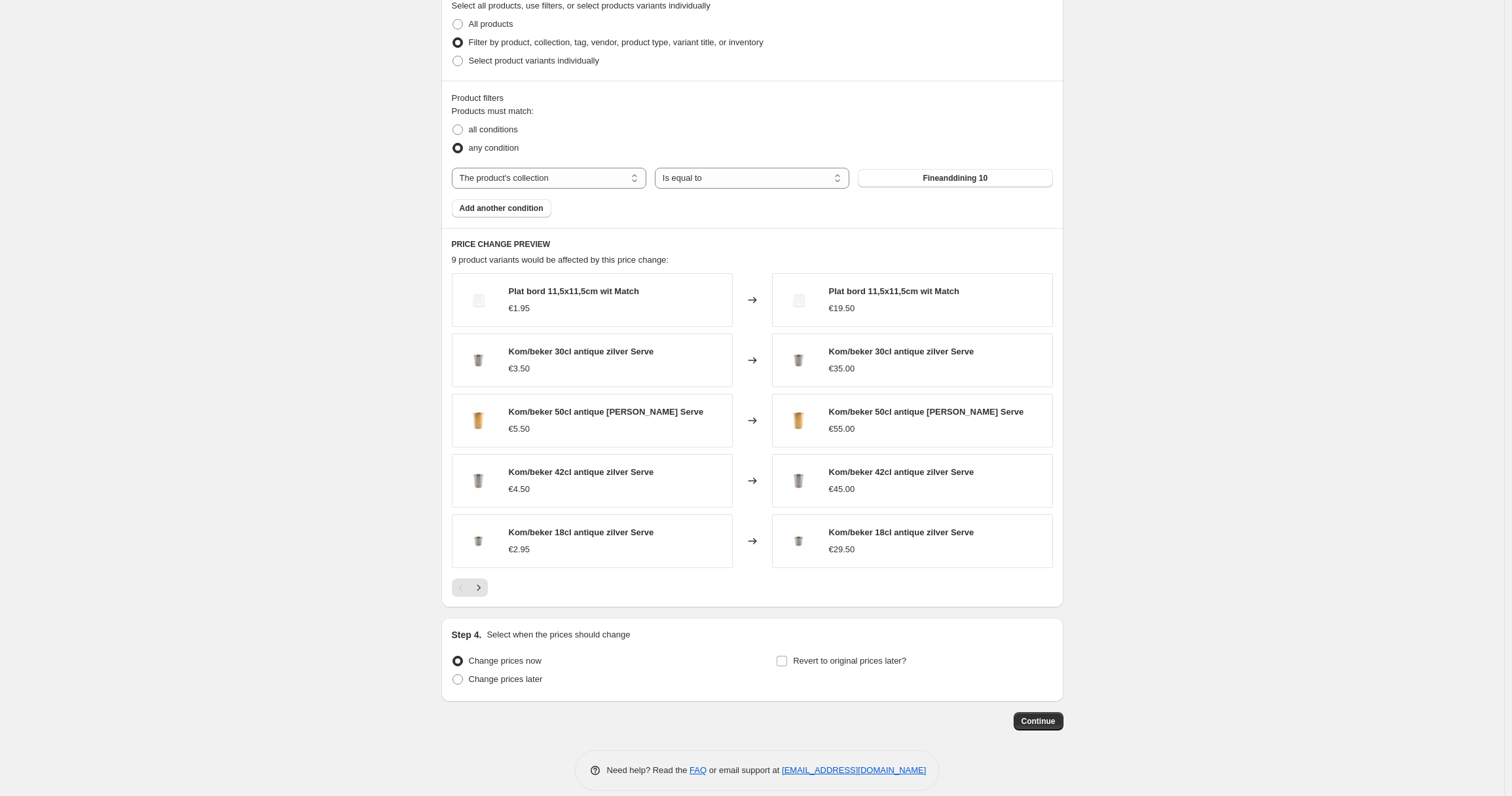
scroll to position [661, 0]
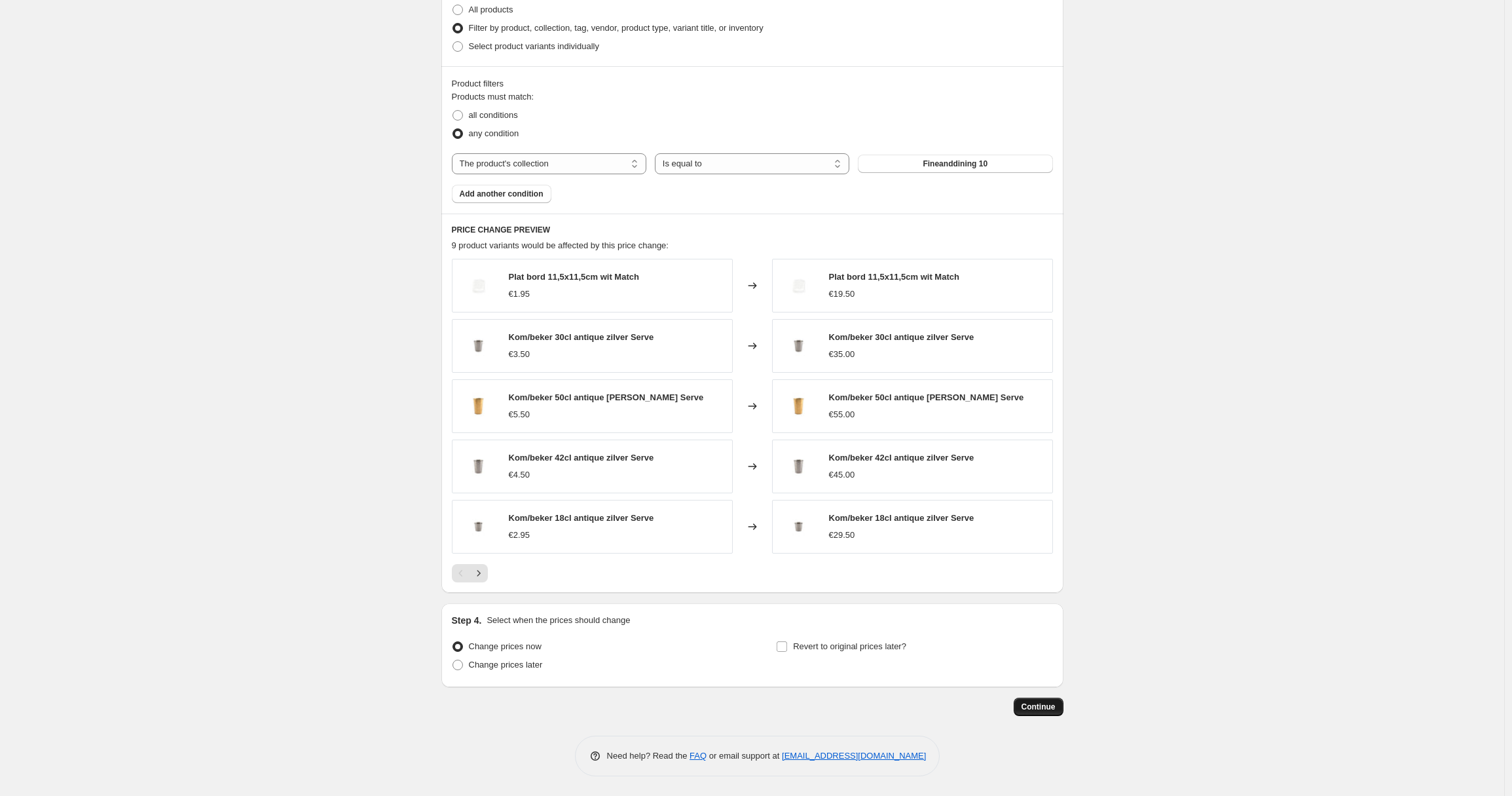
click at [1044, 703] on span "Continue" at bounding box center [1038, 706] width 34 height 11
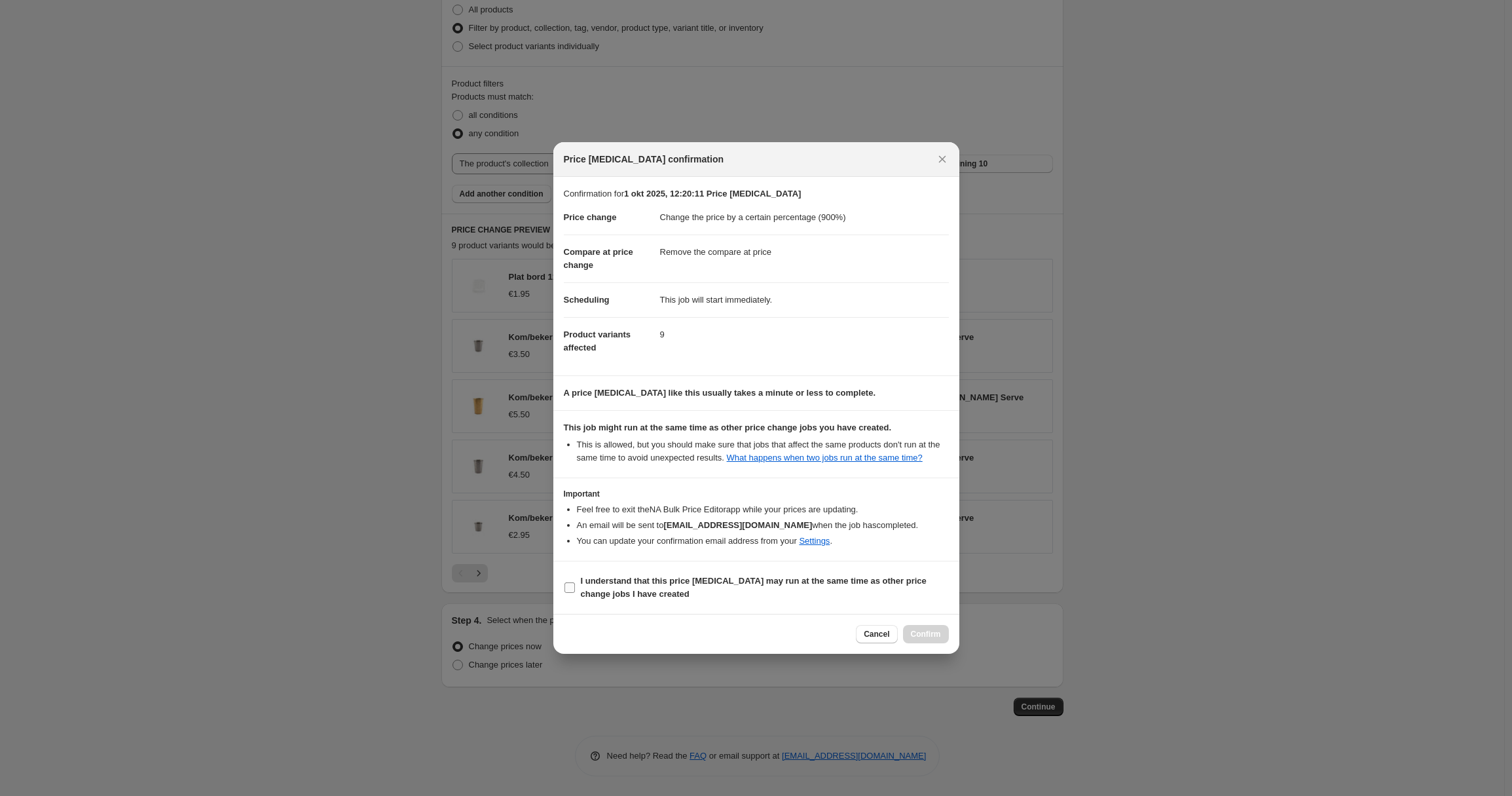
click at [611, 589] on b "I understand that this price [MEDICAL_DATA] may run at the same time as other p…" at bounding box center [754, 587] width 346 height 23
click at [575, 589] on input "I understand that this price [MEDICAL_DATA] may run at the same time as other p…" at bounding box center [570, 587] width 11 height 11
checkbox input "true"
click at [921, 638] on span "Confirm" at bounding box center [925, 633] width 30 height 11
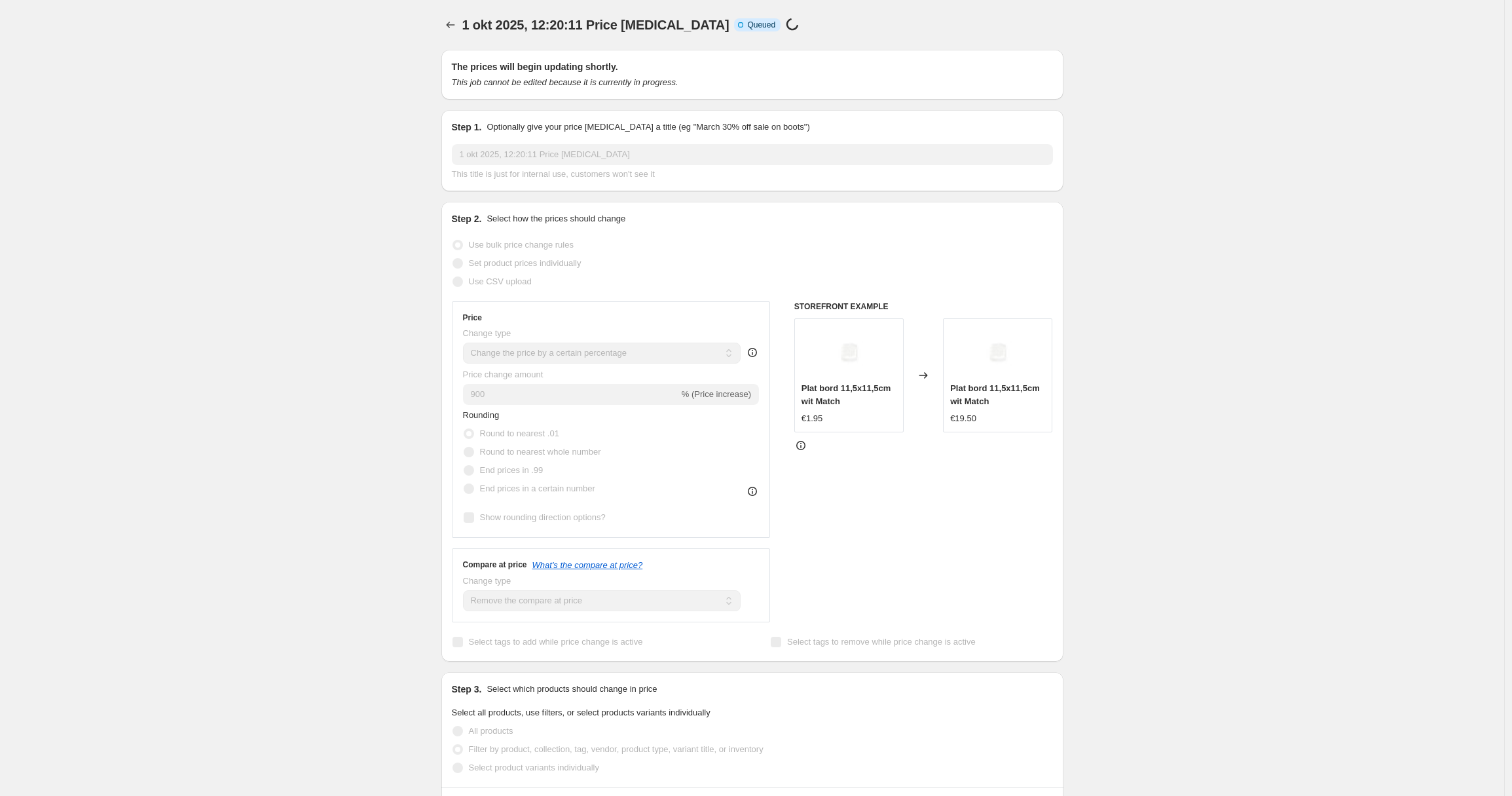
scroll to position [661, 0]
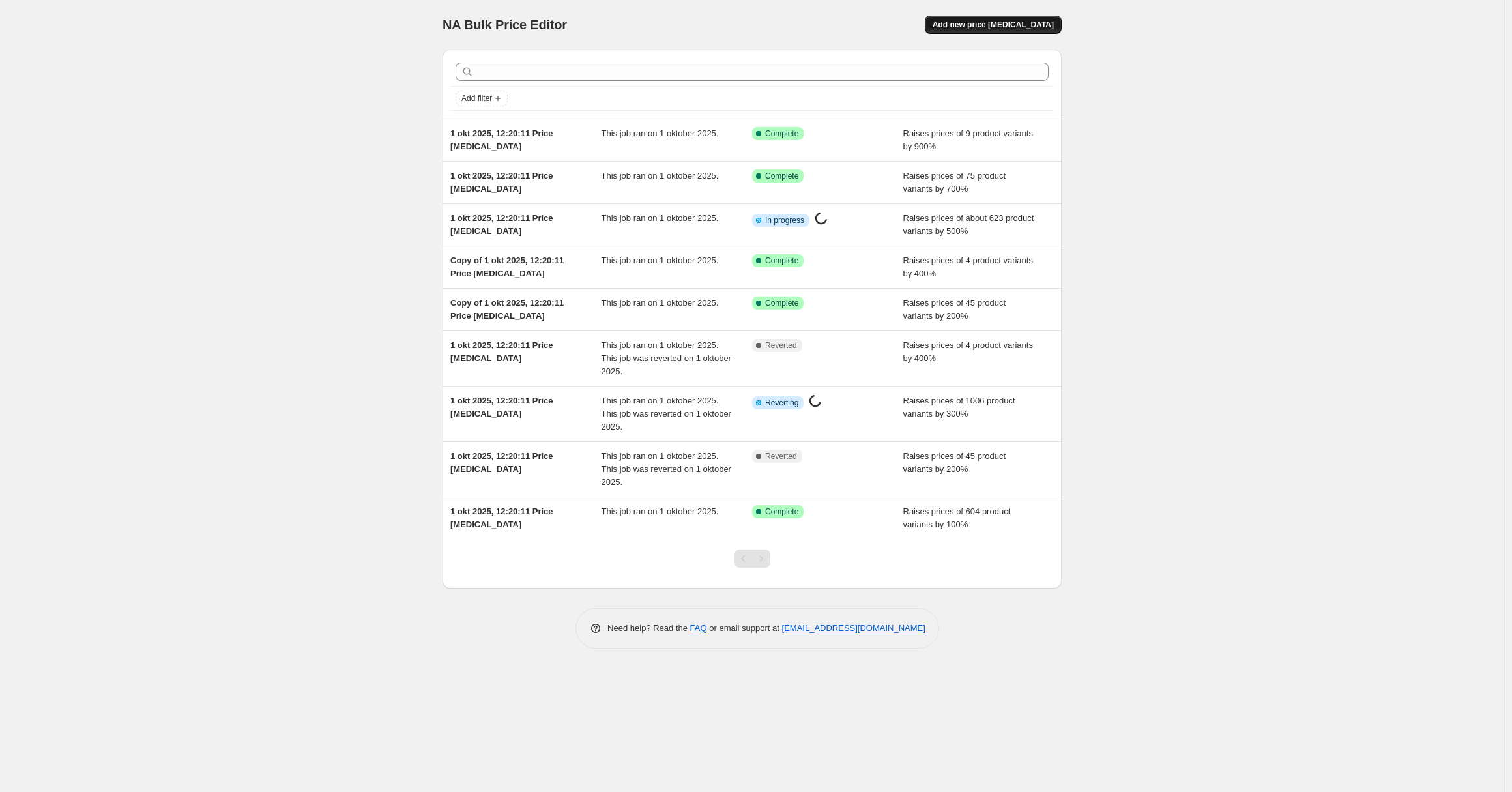
click at [1016, 30] on span "Add new price [MEDICAL_DATA]" at bounding box center [993, 24] width 122 height 11
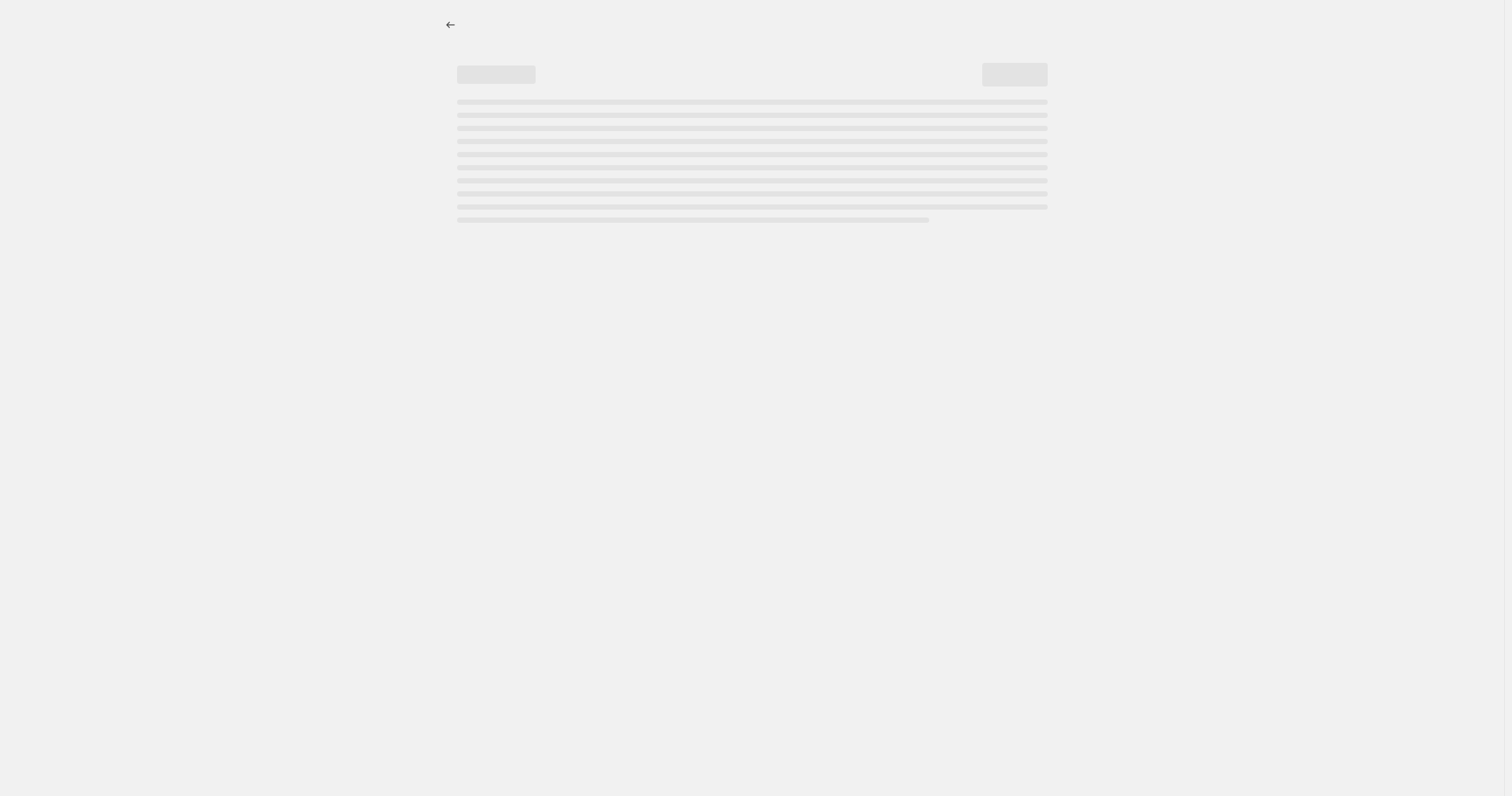
select select "percentage"
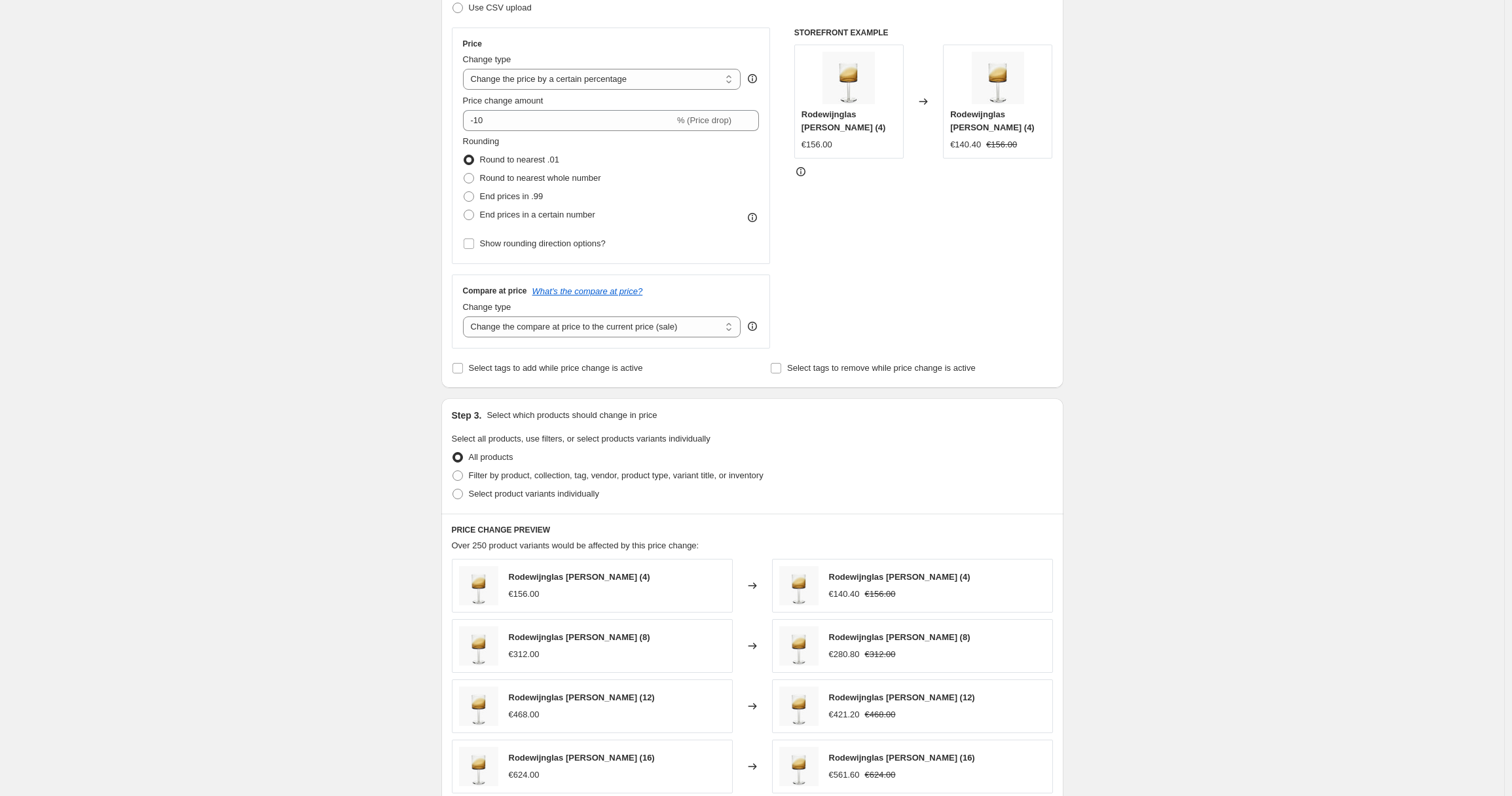
scroll to position [239, 0]
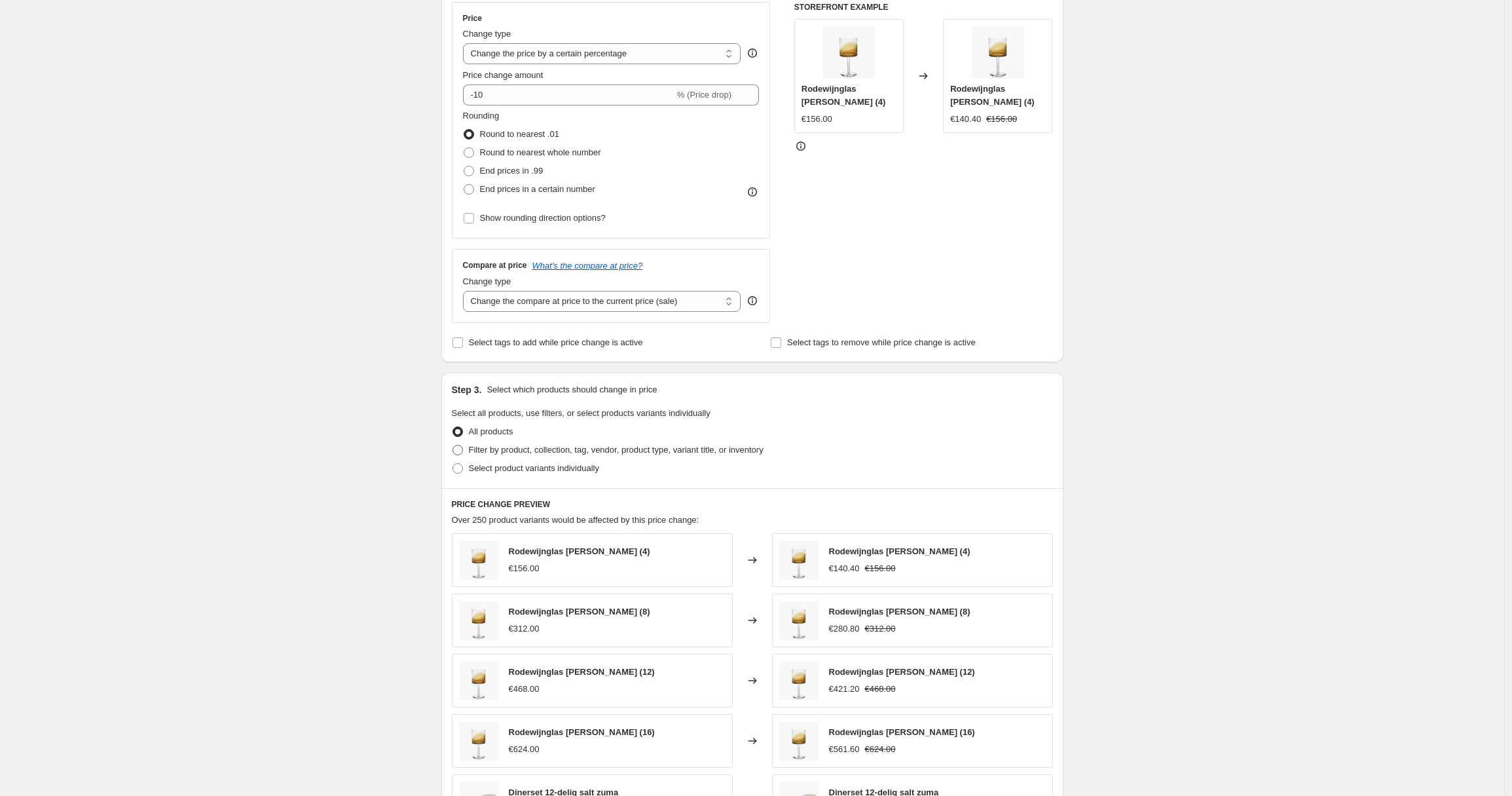
click at [679, 449] on span "Filter by product, collection, tag, vendor, product type, variant title, or inv…" at bounding box center [616, 449] width 295 height 10
click at [453, 446] on input "Filter by product, collection, tag, vendor, product type, variant title, or inv…" at bounding box center [452, 445] width 1 height 1
radio input "true"
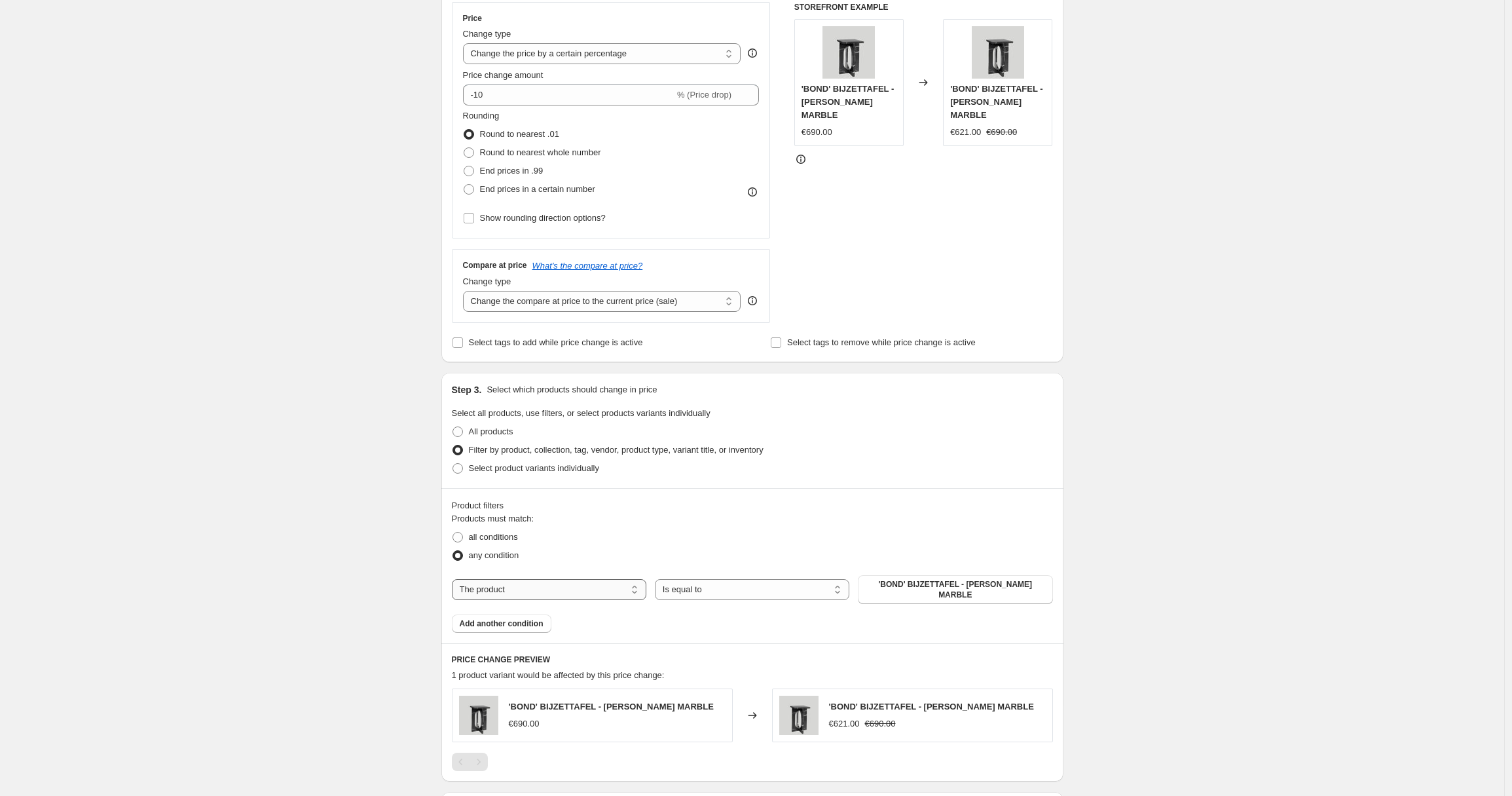
click at [524, 589] on select "The product The product's collection The product's tag The product's vendor The…" at bounding box center [550, 590] width 194 height 21
select select "collection"
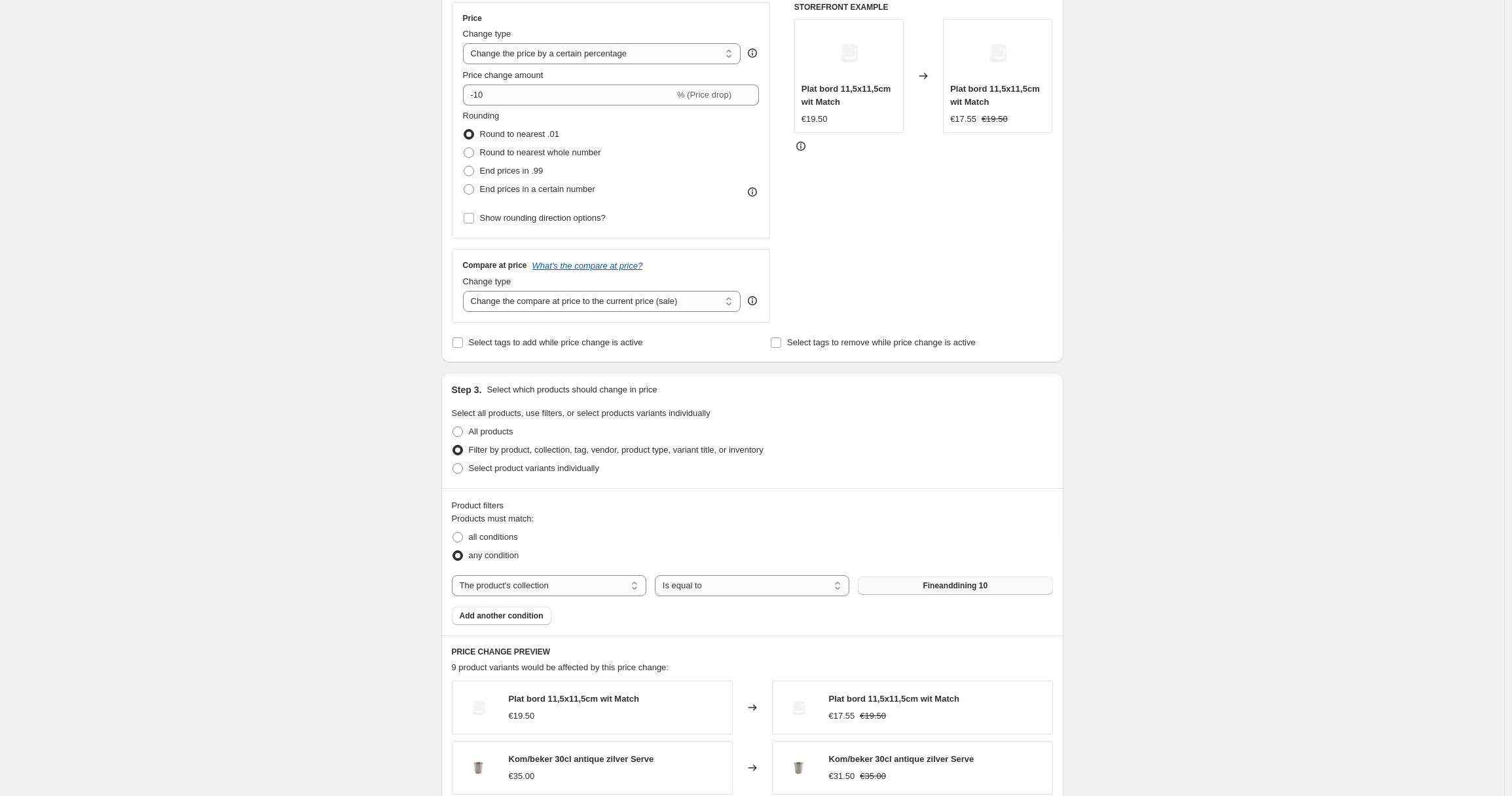
click at [943, 584] on span "Fineanddining 10" at bounding box center [955, 585] width 64 height 11
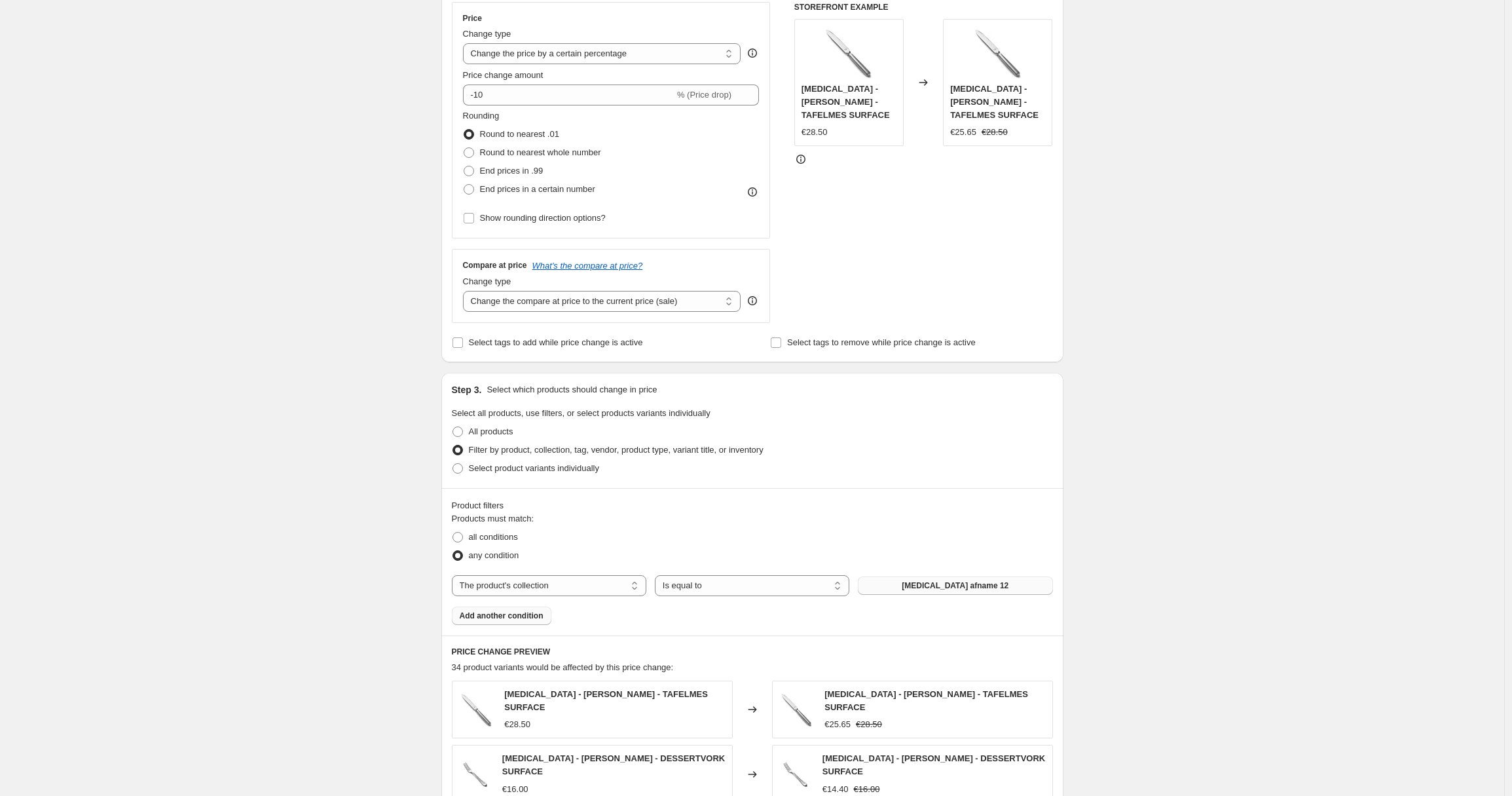
click at [528, 614] on span "Add another condition" at bounding box center [501, 615] width 84 height 11
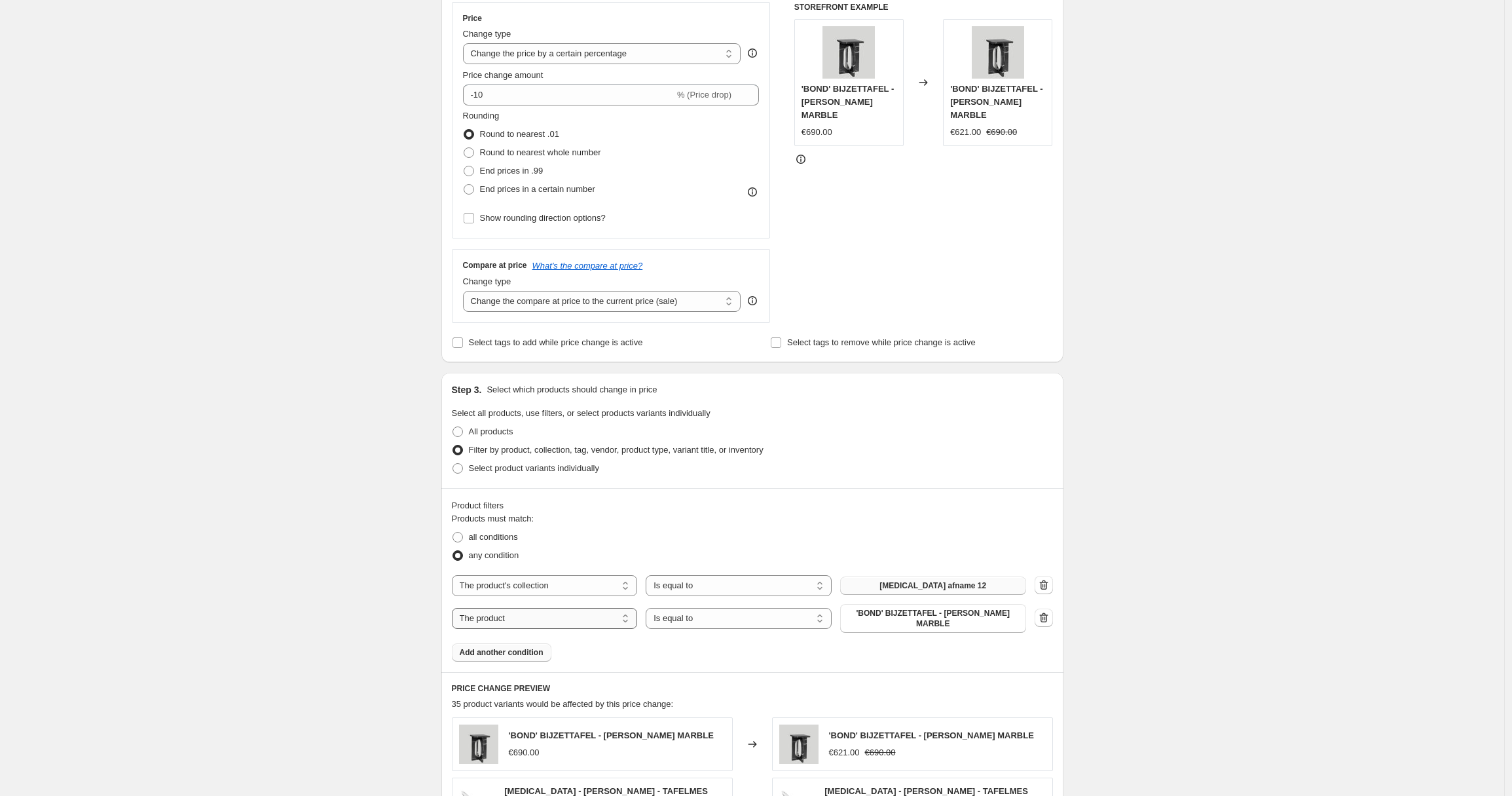
click at [543, 616] on select "The product The product's collection The product's tag The product's vendor The…" at bounding box center [545, 618] width 186 height 21
select select "collection"
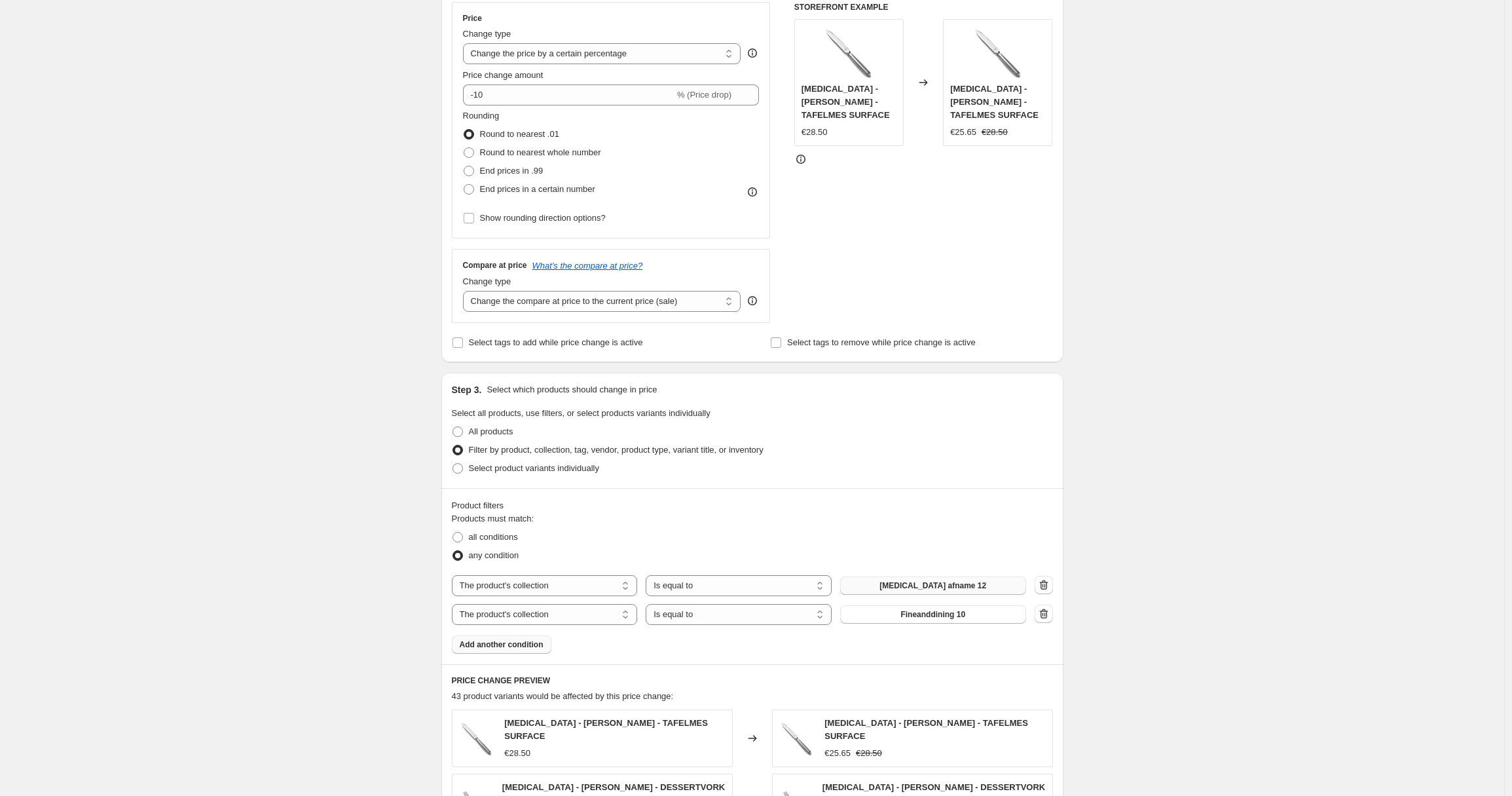
click at [955, 614] on span "Fineanddining 10" at bounding box center [933, 614] width 64 height 11
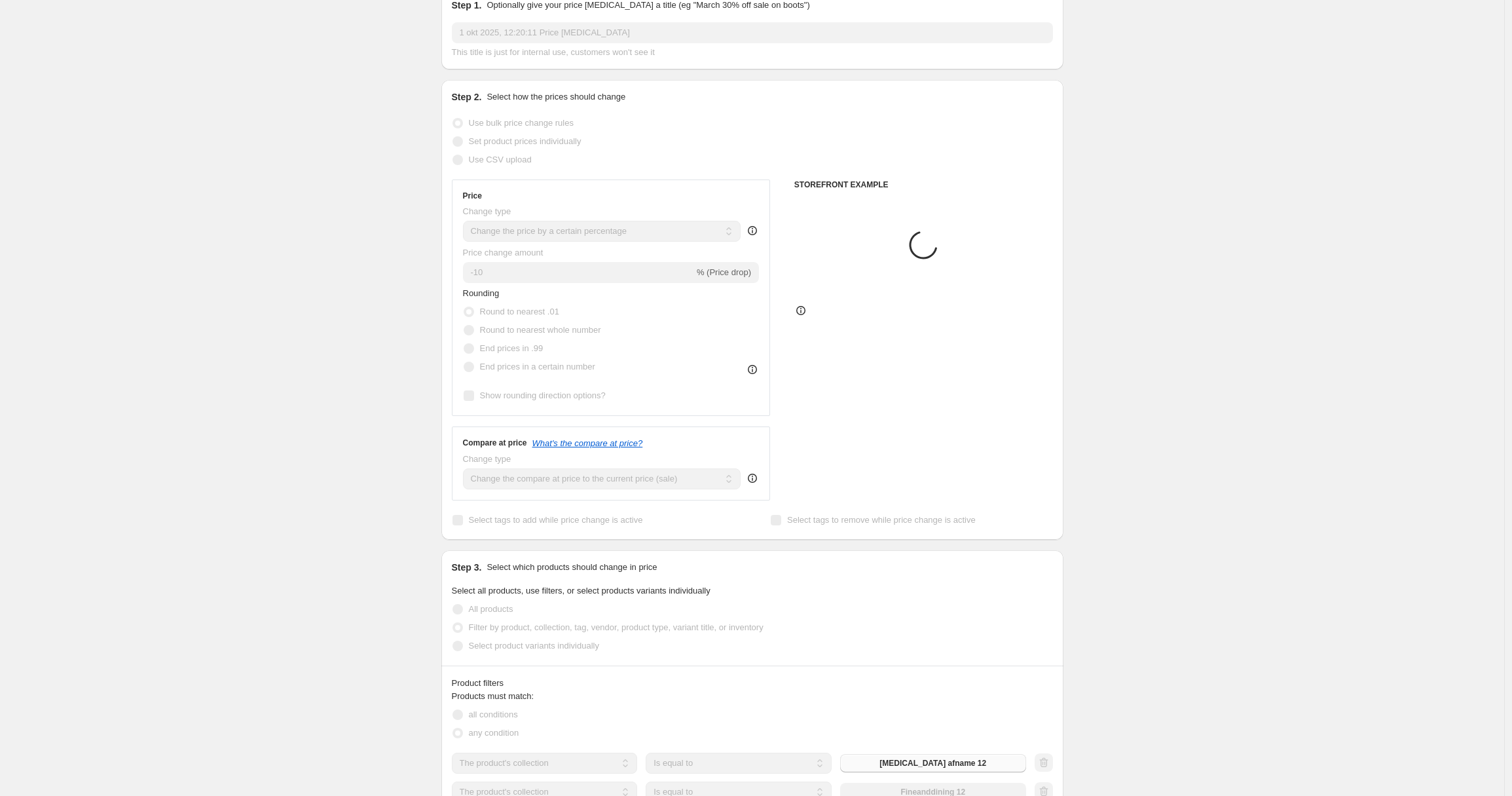
scroll to position [0, 0]
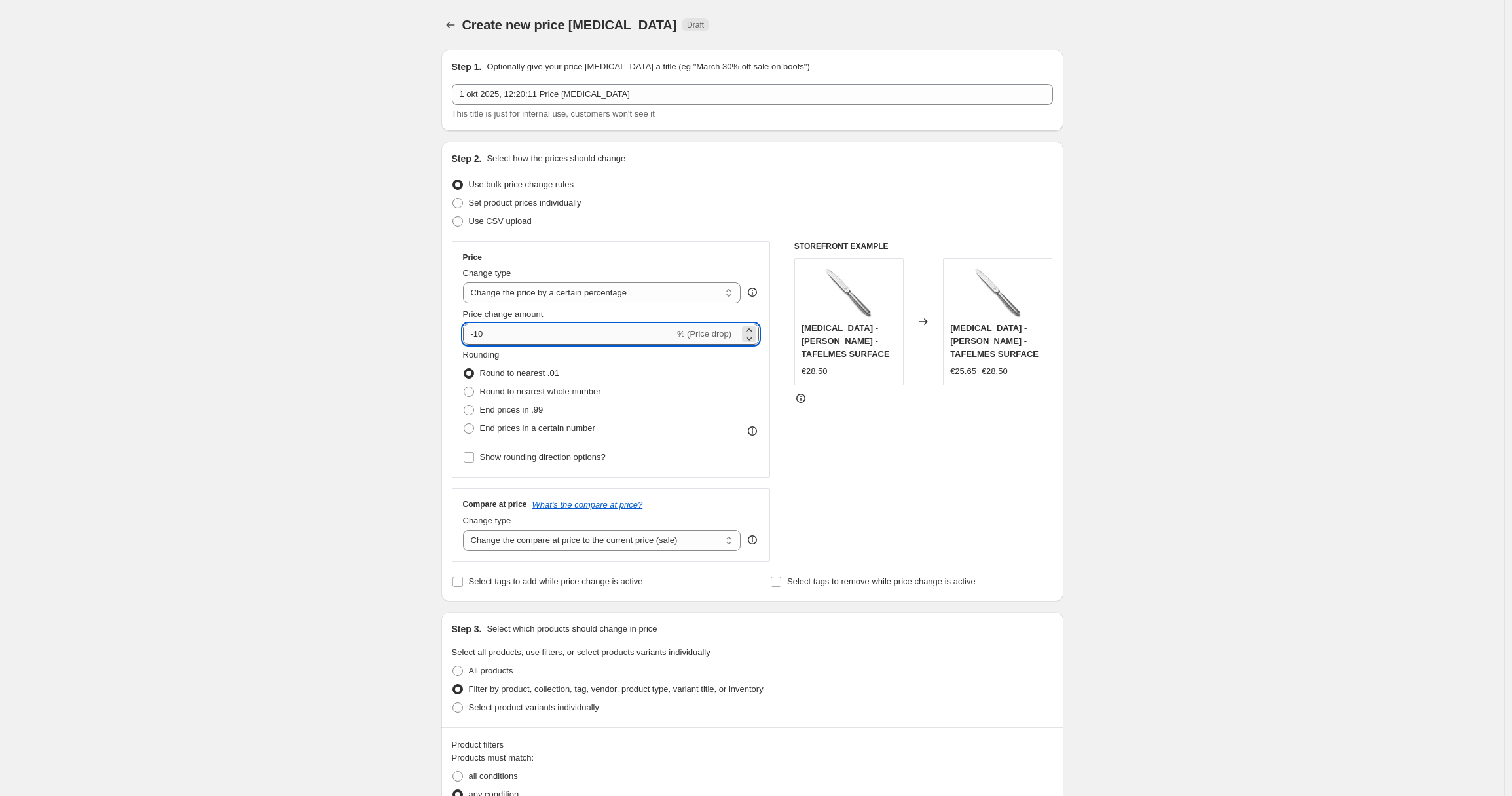
click at [507, 331] on input "-10" at bounding box center [569, 334] width 212 height 21
drag, startPoint x: 476, startPoint y: 329, endPoint x: 469, endPoint y: 327, distance: 7.3
click at [469, 327] on input "-10" at bounding box center [569, 334] width 212 height 21
type input "1100"
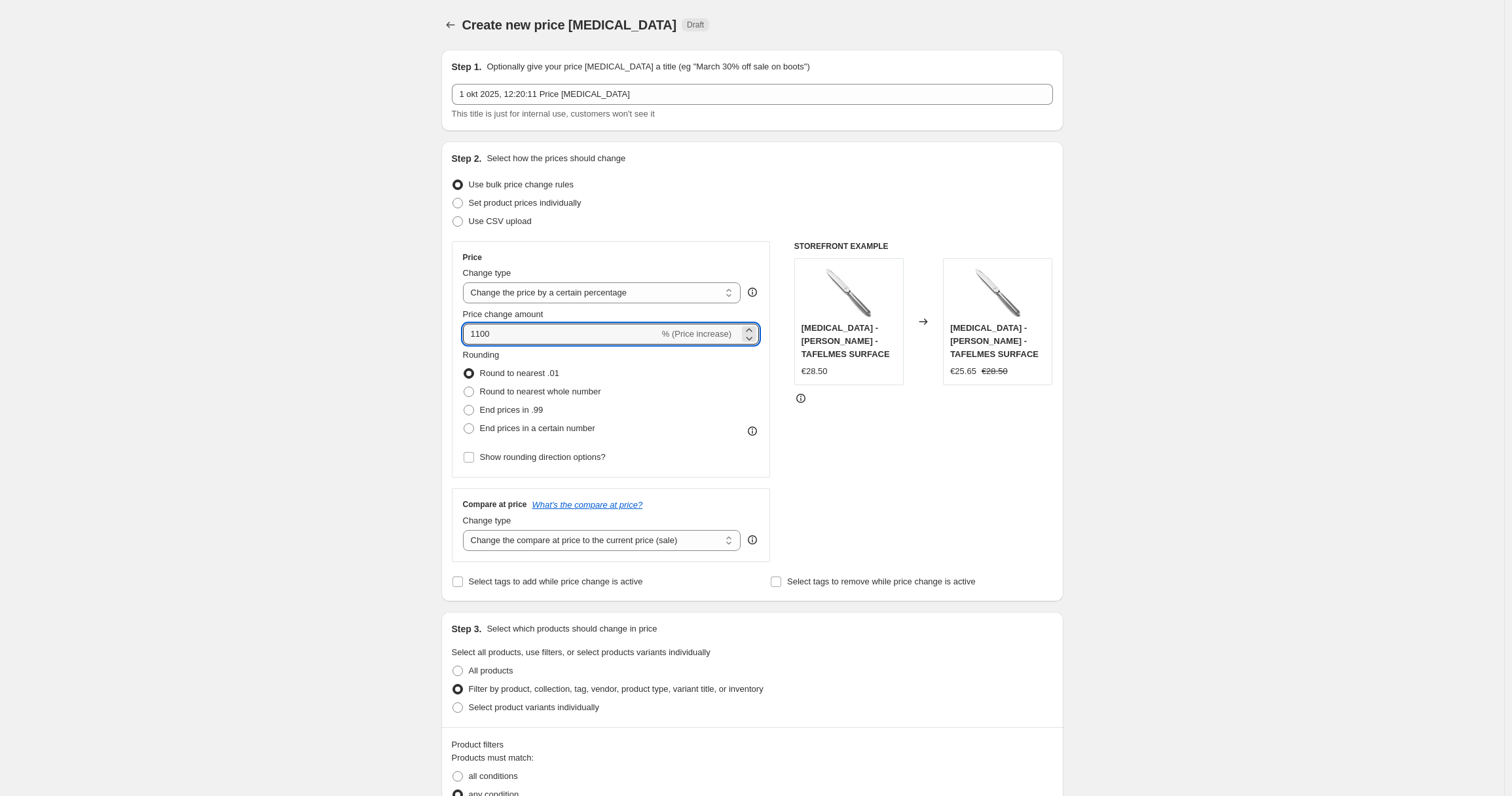
click at [384, 382] on div "Create new price [MEDICAL_DATA]. This page is ready Create new price [MEDICAL_D…" at bounding box center [752, 751] width 1504 height 1502
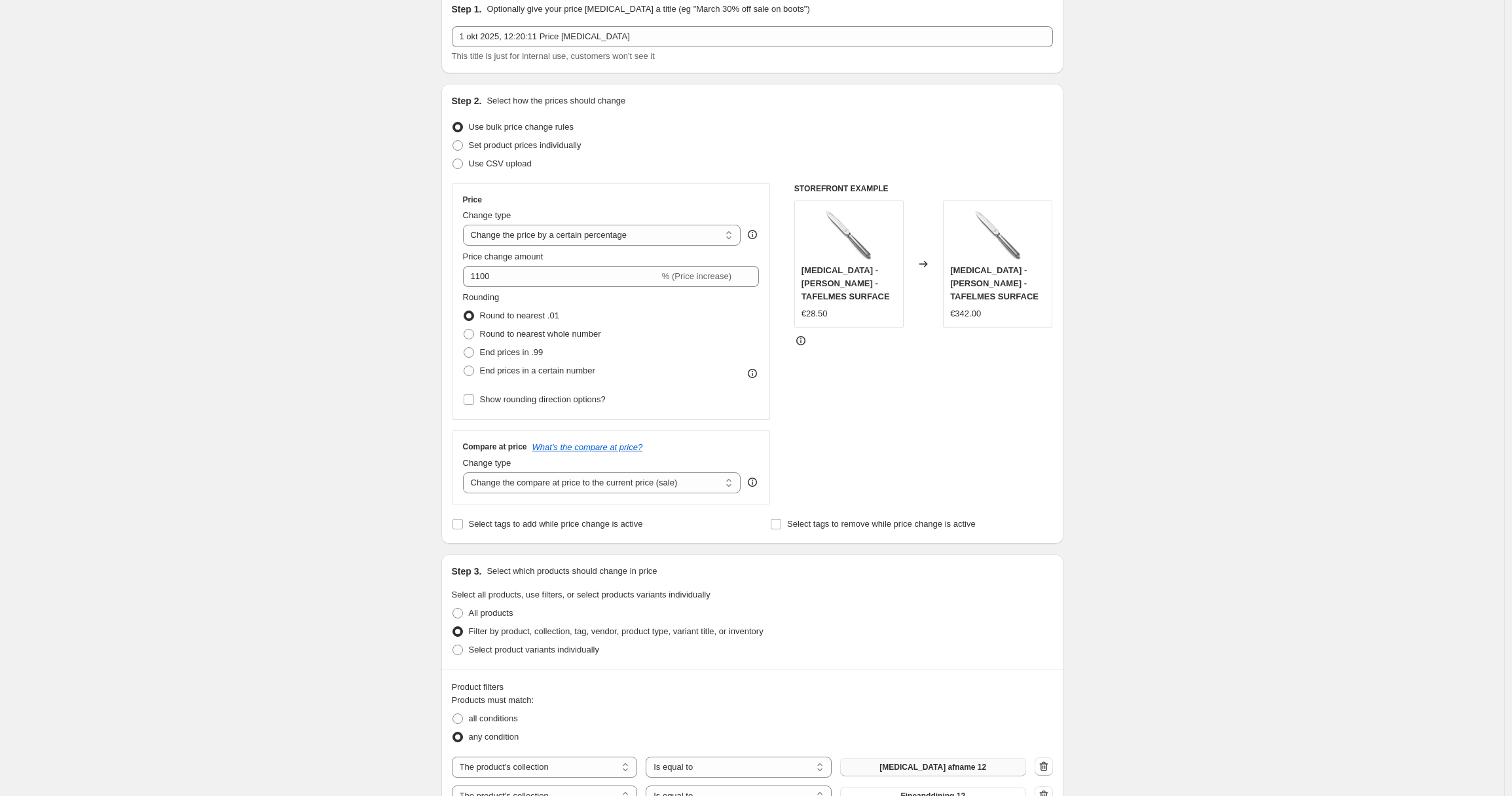
scroll to position [116, 0]
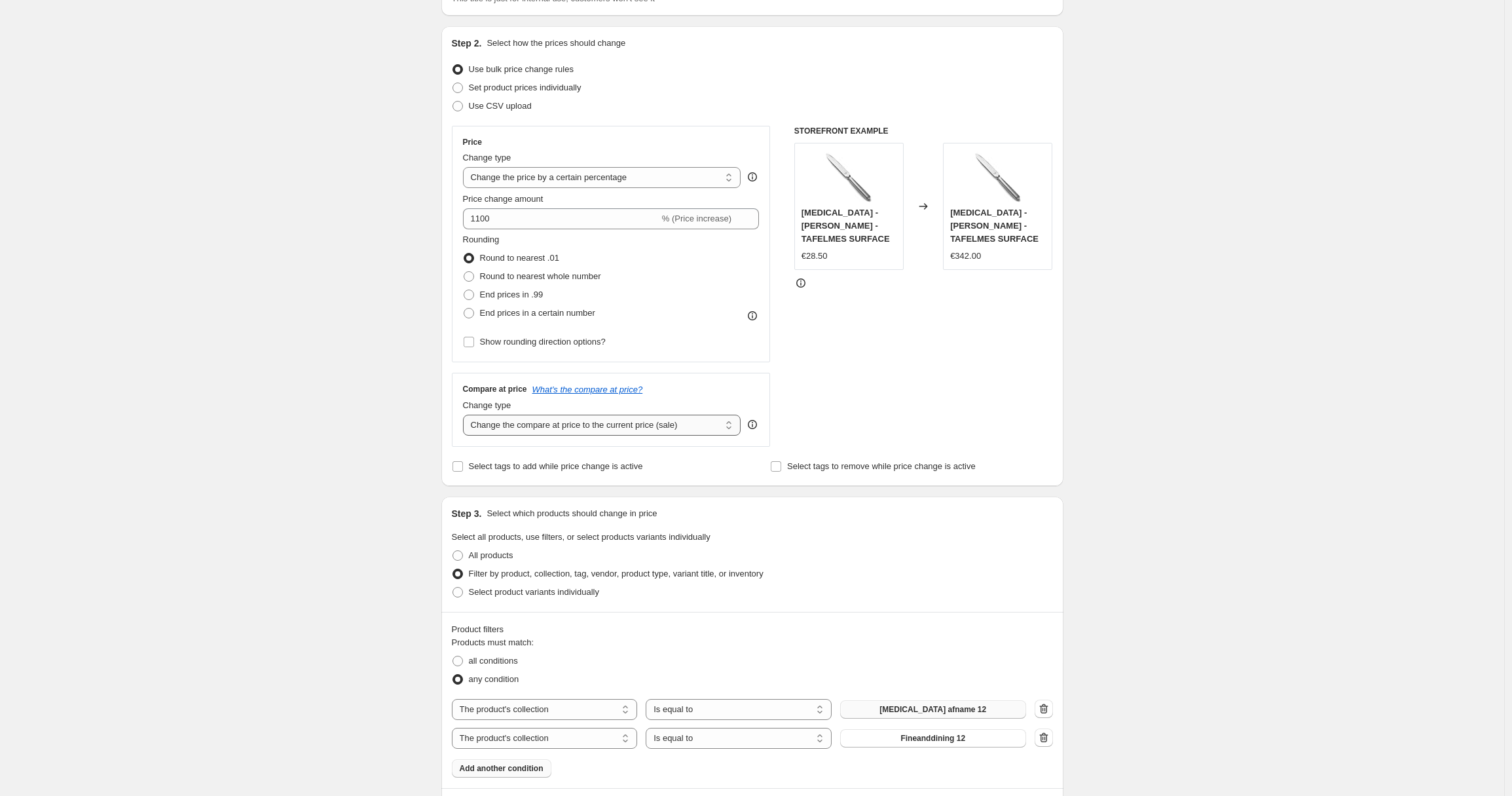
click at [636, 425] on select "Change the compare at price to the current price (sale) Change the compare at p…" at bounding box center [602, 425] width 278 height 21
select select "remove"
click at [466, 415] on select "Change the compare at price to the current price (sale) Change the compare at p…" at bounding box center [602, 425] width 278 height 21
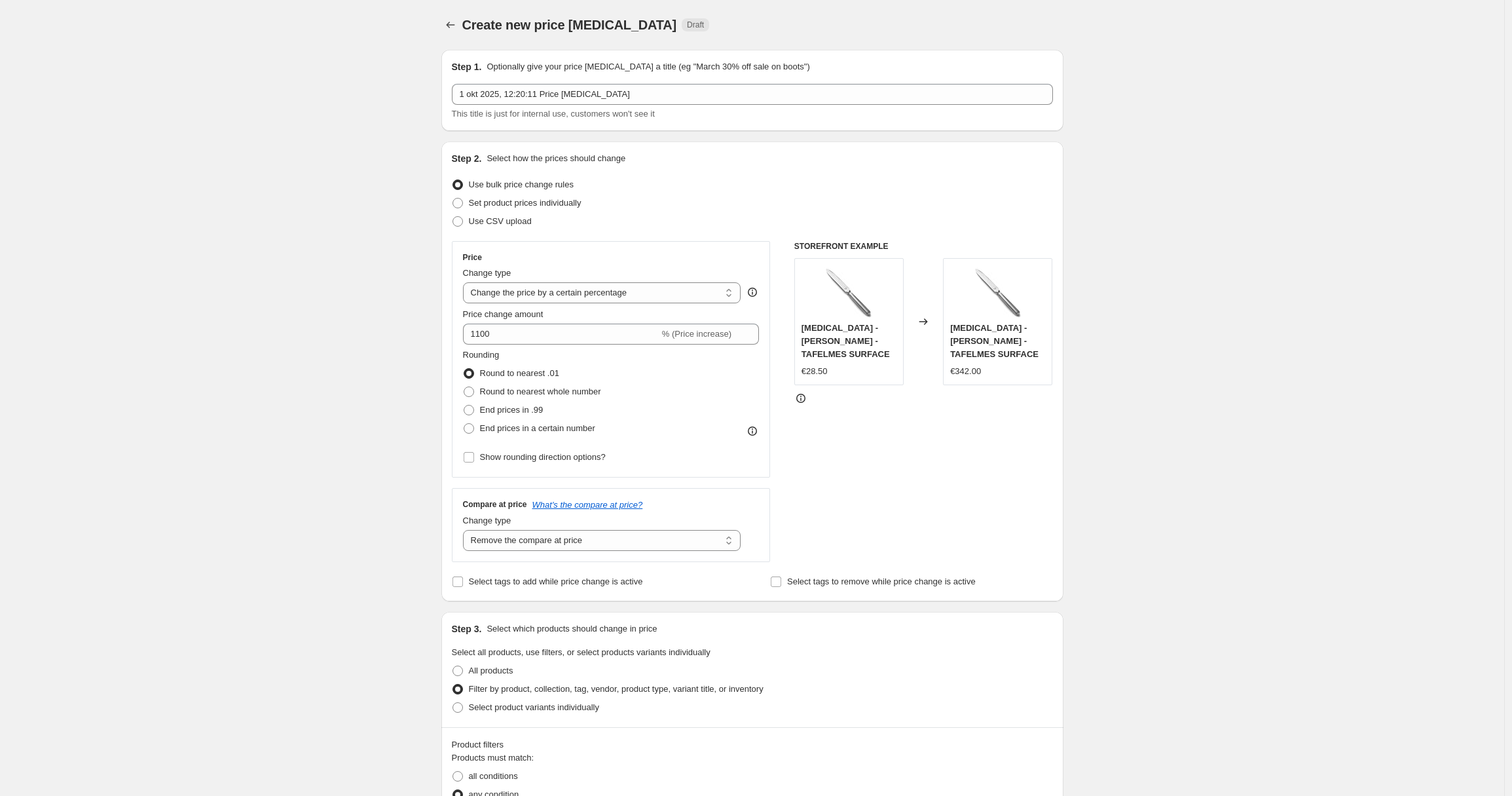
scroll to position [689, 0]
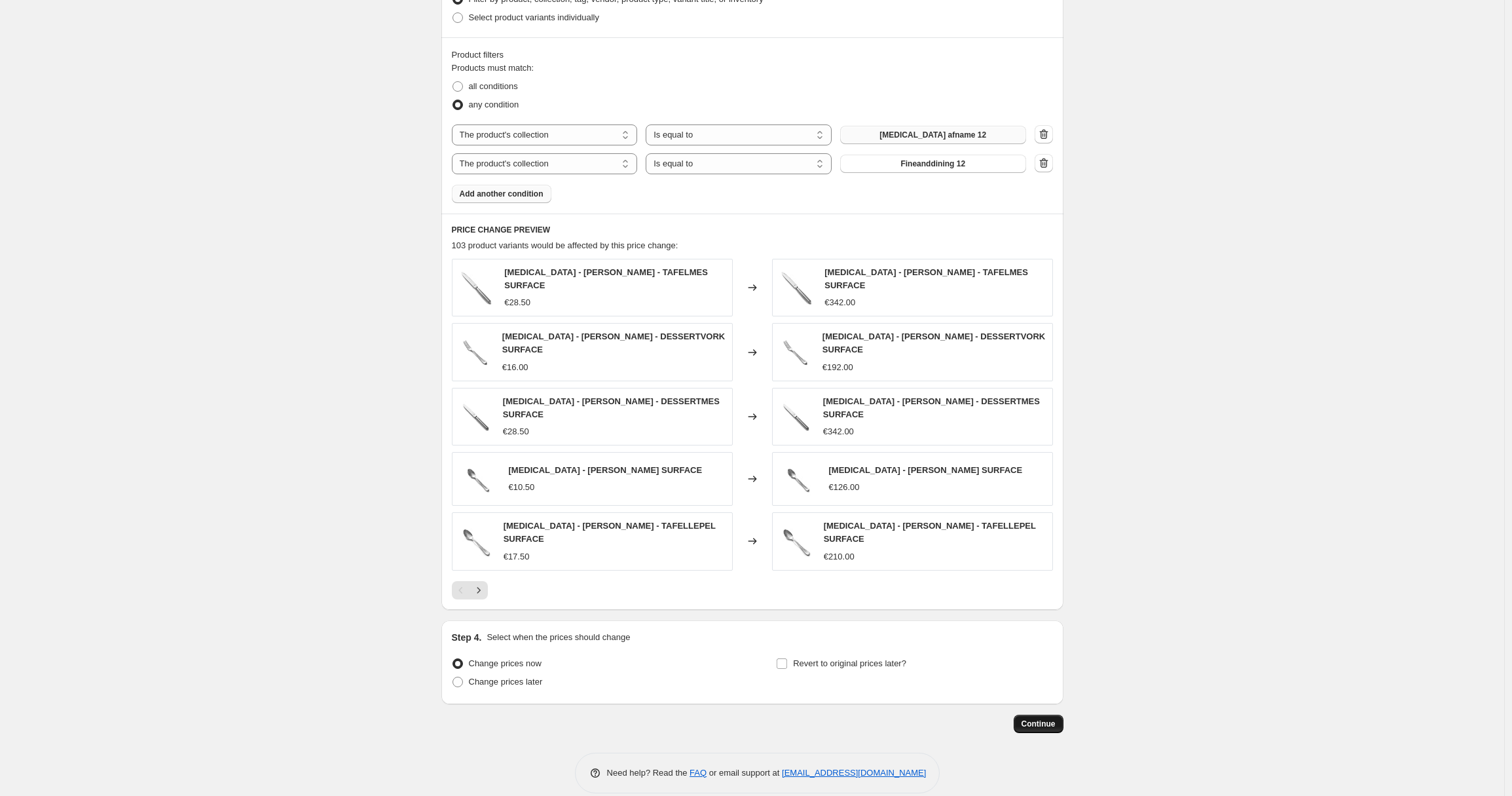
click at [1042, 694] on div "Step 1. Optionally give your price [MEDICAL_DATA] a title (eg "March 30% off sa…" at bounding box center [747, 40] width 632 height 1383
click at [1042, 714] on button "Continue" at bounding box center [1038, 723] width 50 height 18
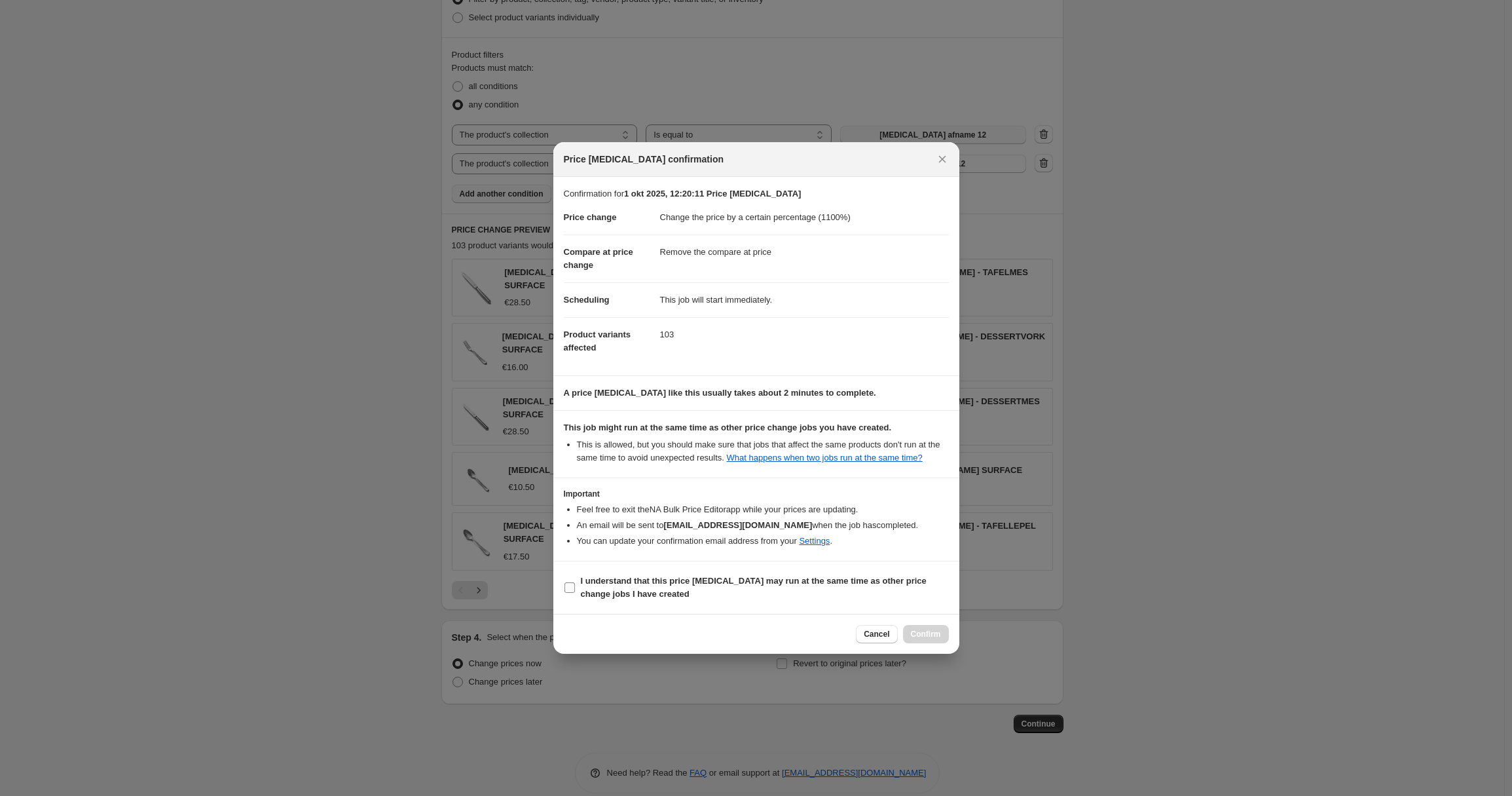
click at [618, 587] on b "I understand that this price [MEDICAL_DATA] may run at the same time as other p…" at bounding box center [754, 587] width 346 height 23
click at [575, 587] on input "I understand that this price [MEDICAL_DATA] may run at the same time as other p…" at bounding box center [570, 587] width 11 height 11
checkbox input "true"
click at [919, 636] on span "Confirm" at bounding box center [925, 633] width 30 height 11
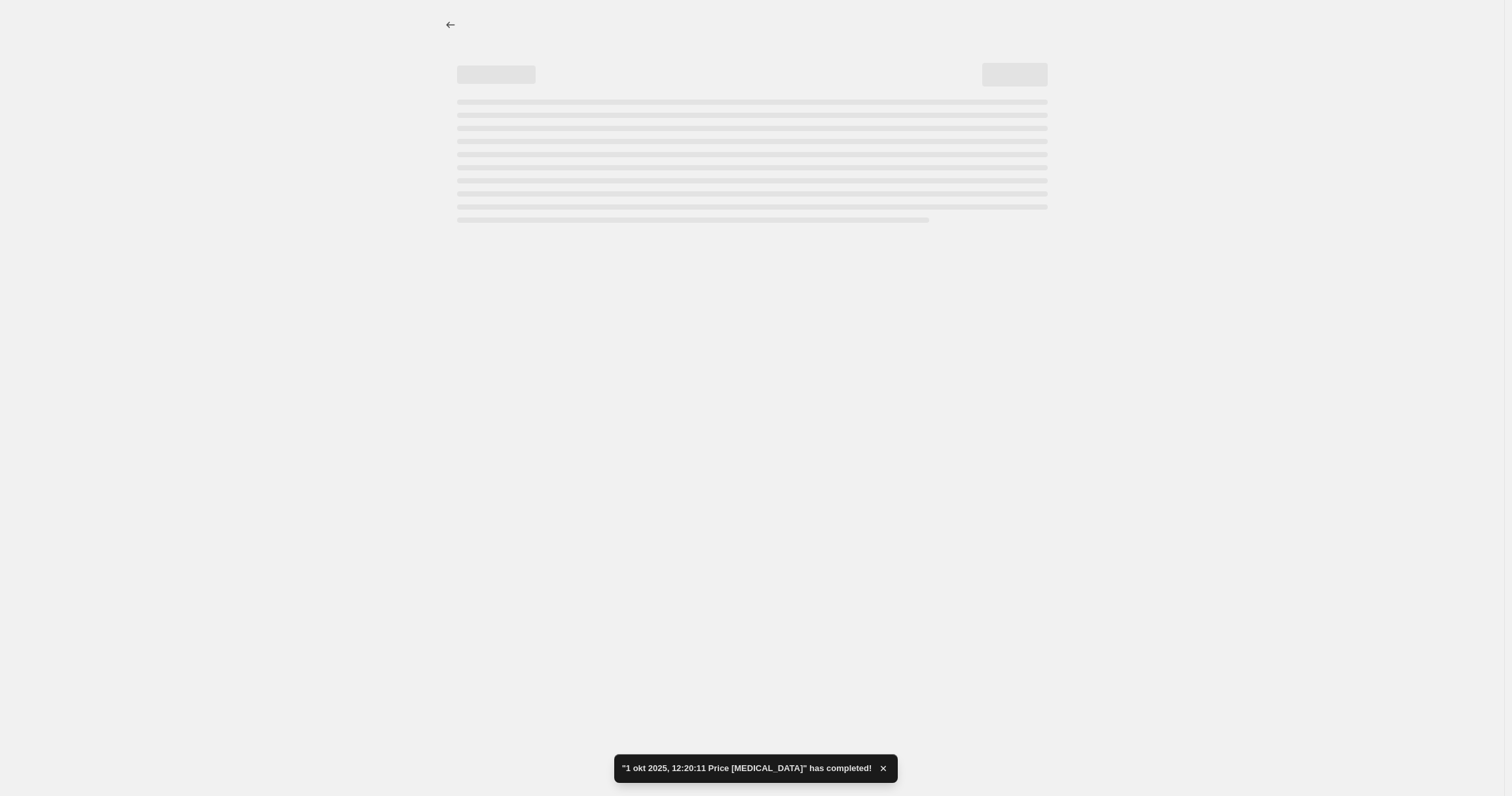
select select "percentage"
select select "remove"
select select "collection"
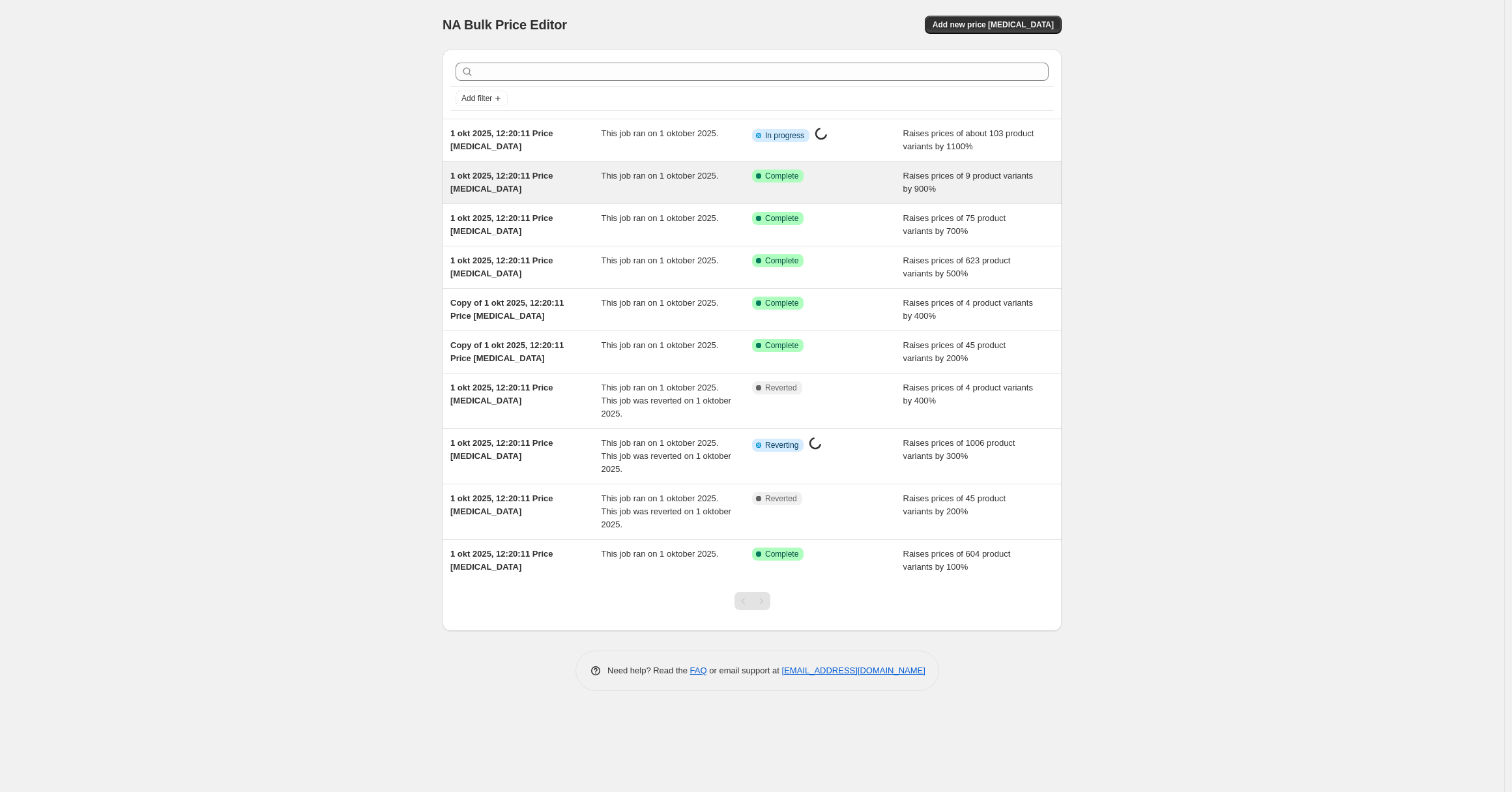
click at [602, 193] on div "This job ran on 1 oktober 2025." at bounding box center [677, 182] width 151 height 26
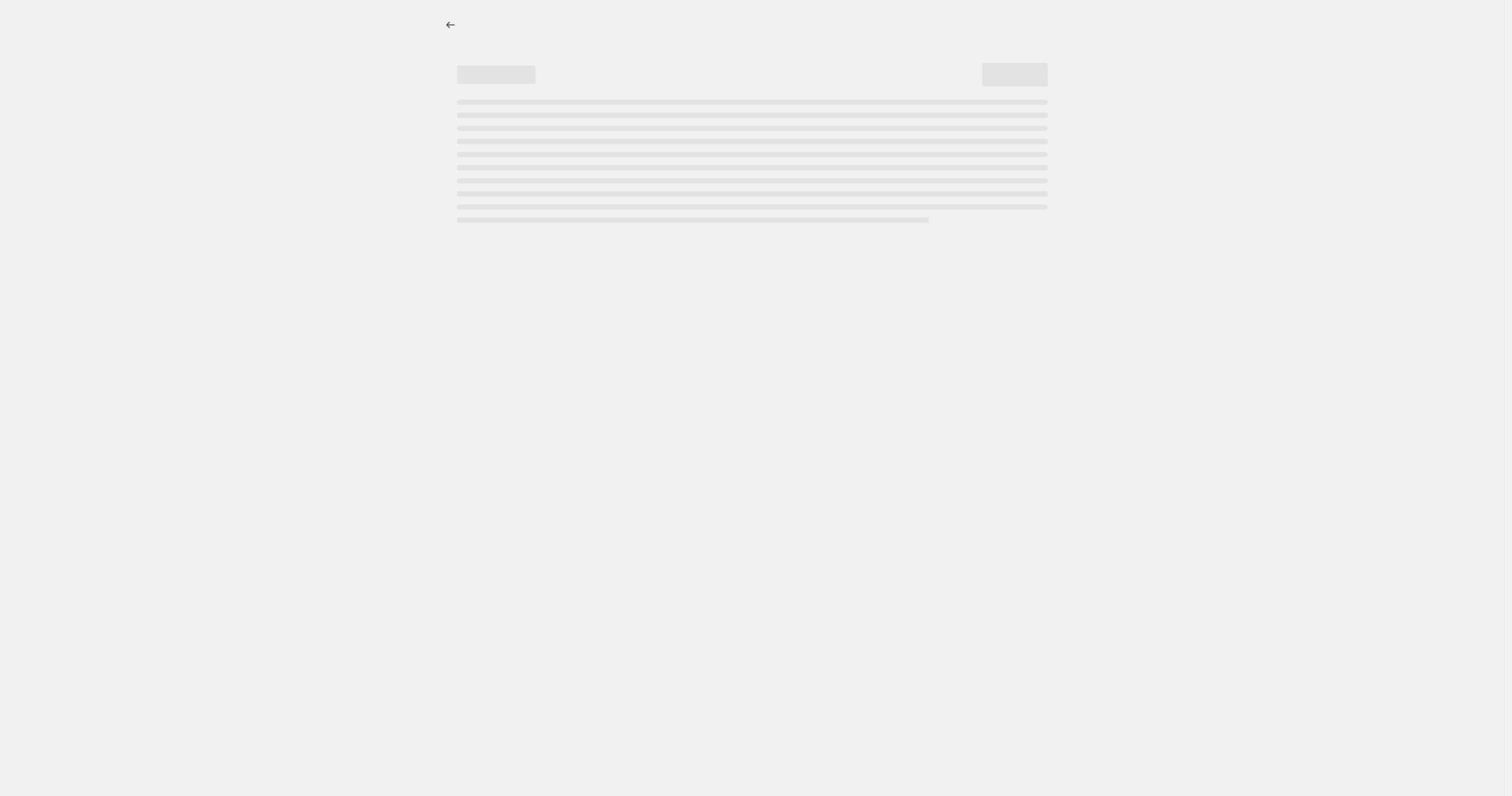
select select "percentage"
select select "remove"
select select "collection"
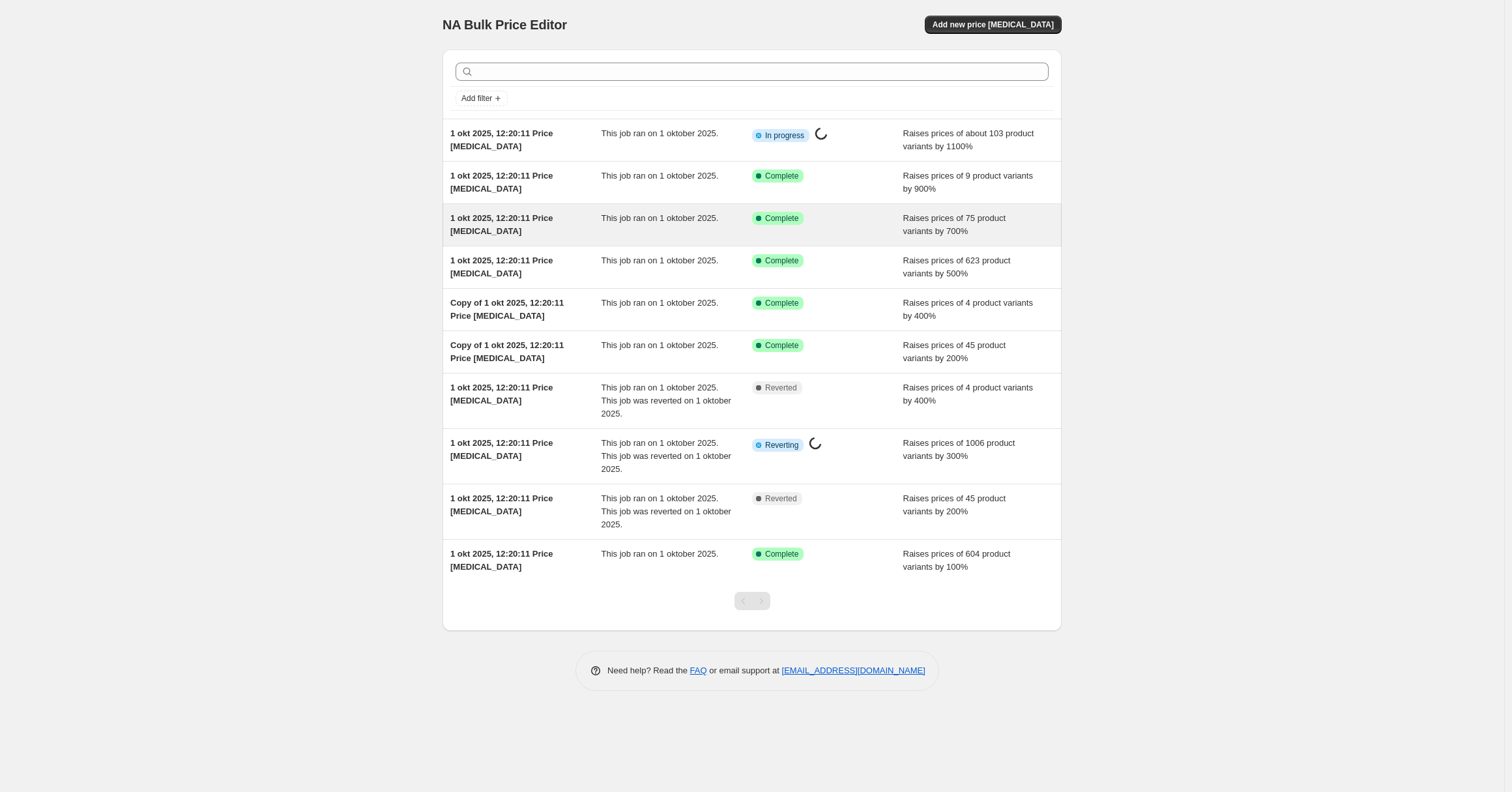
click at [890, 227] on div "Success Complete Complete" at bounding box center [827, 224] width 151 height 26
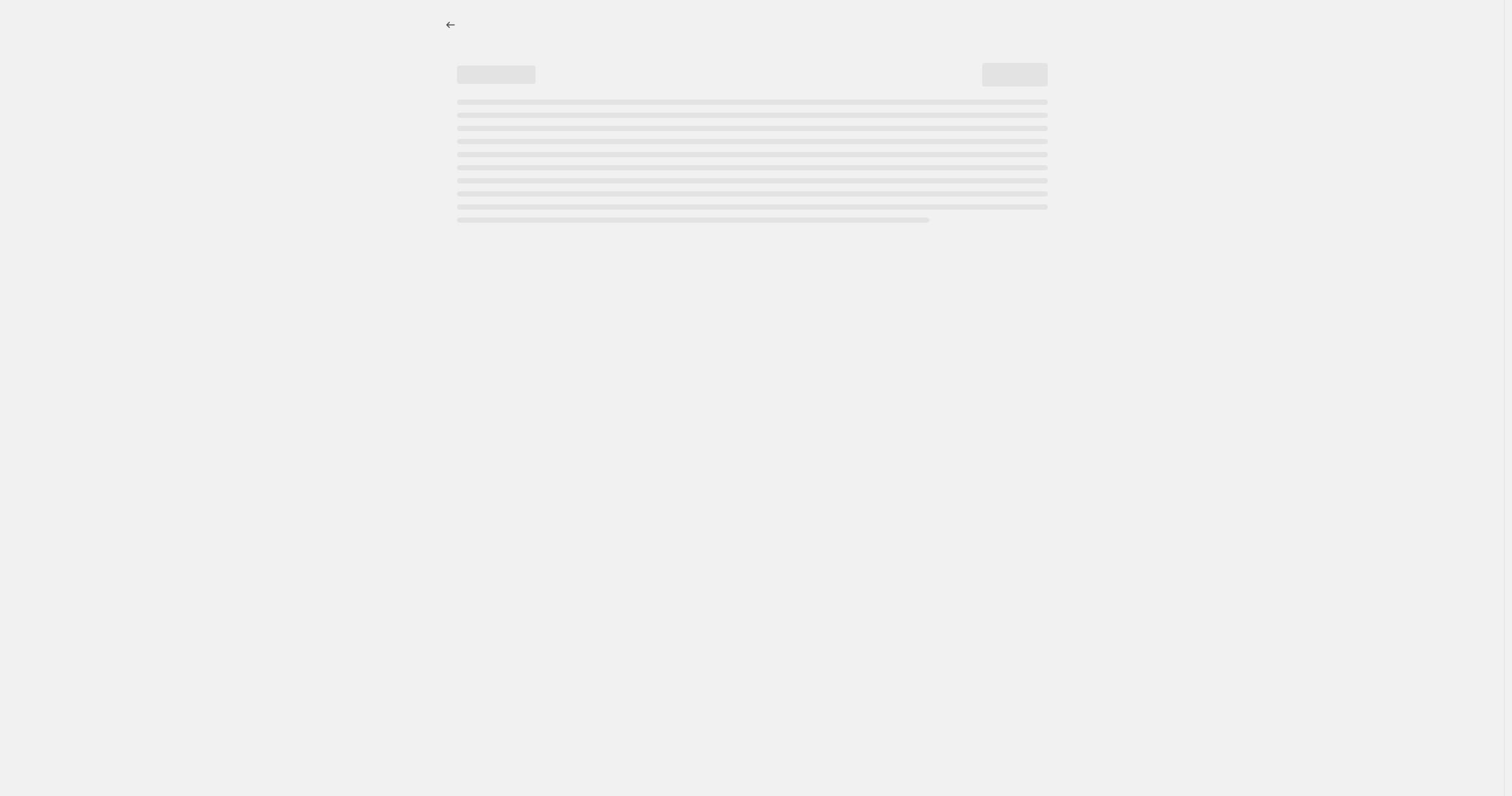
select select "percentage"
select select "remove"
select select "collection"
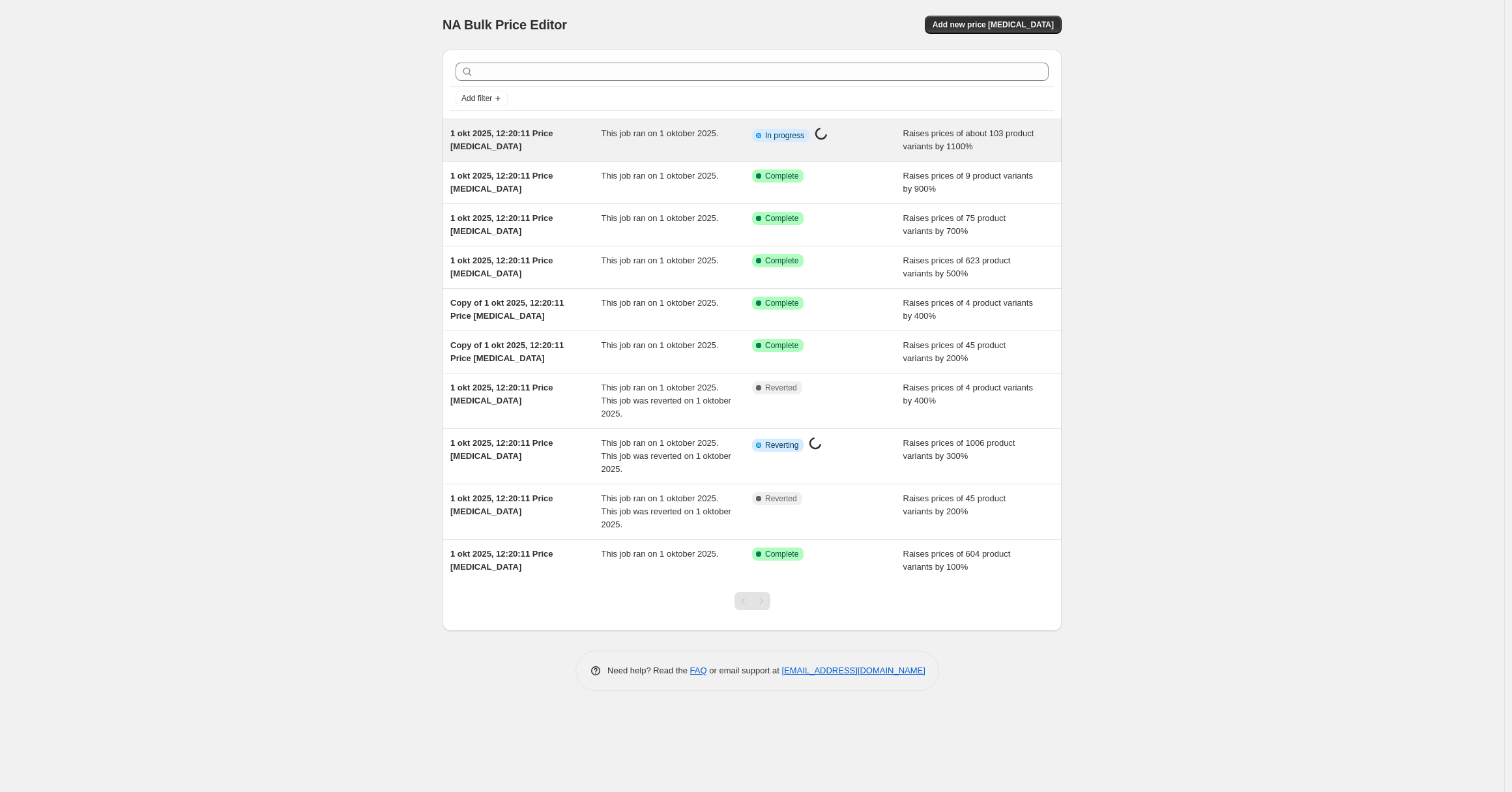
click at [667, 146] on div "This job ran on 1 oktober 2025." at bounding box center [677, 140] width 151 height 26
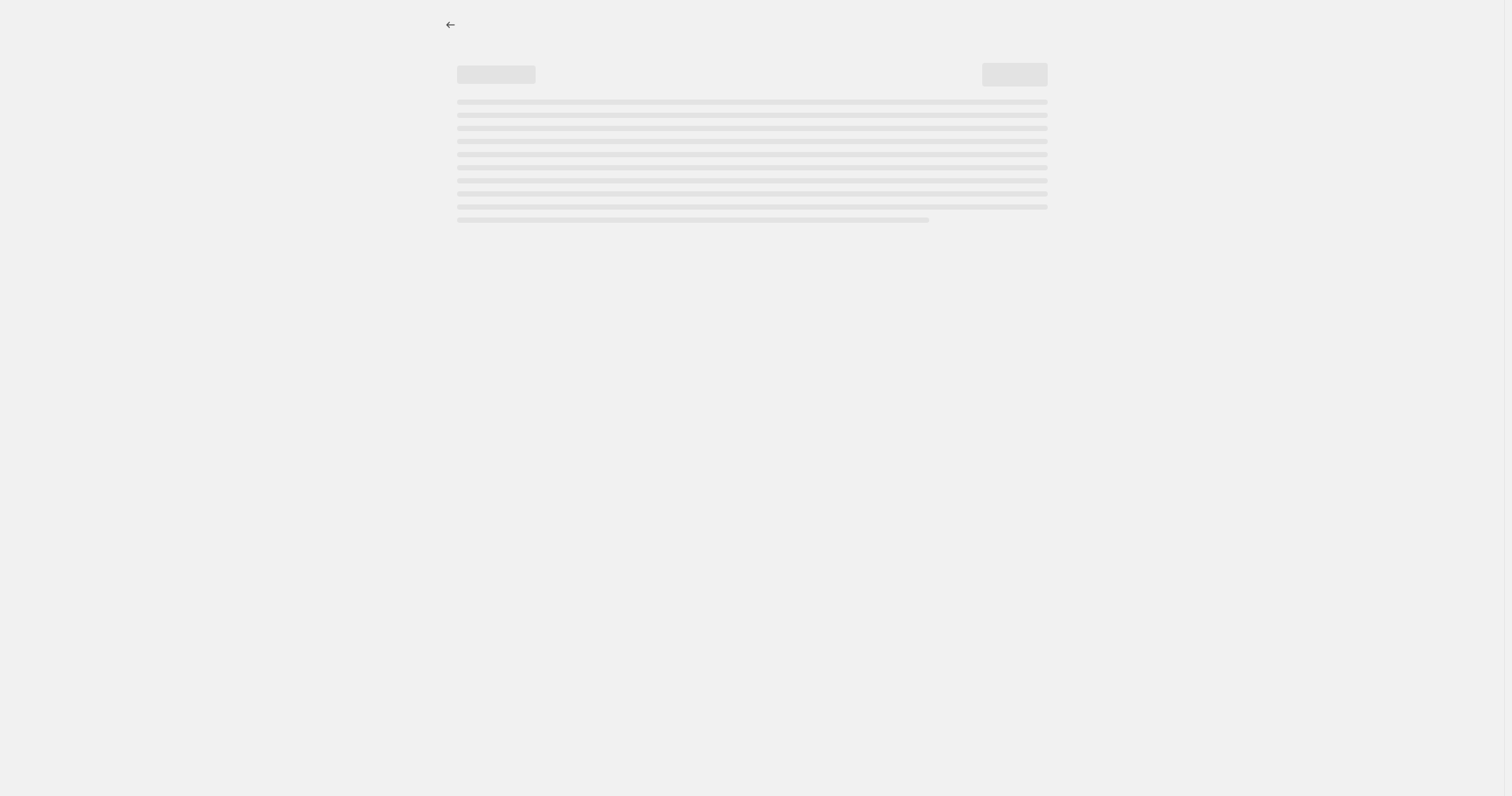
select select "percentage"
select select "remove"
select select "collection"
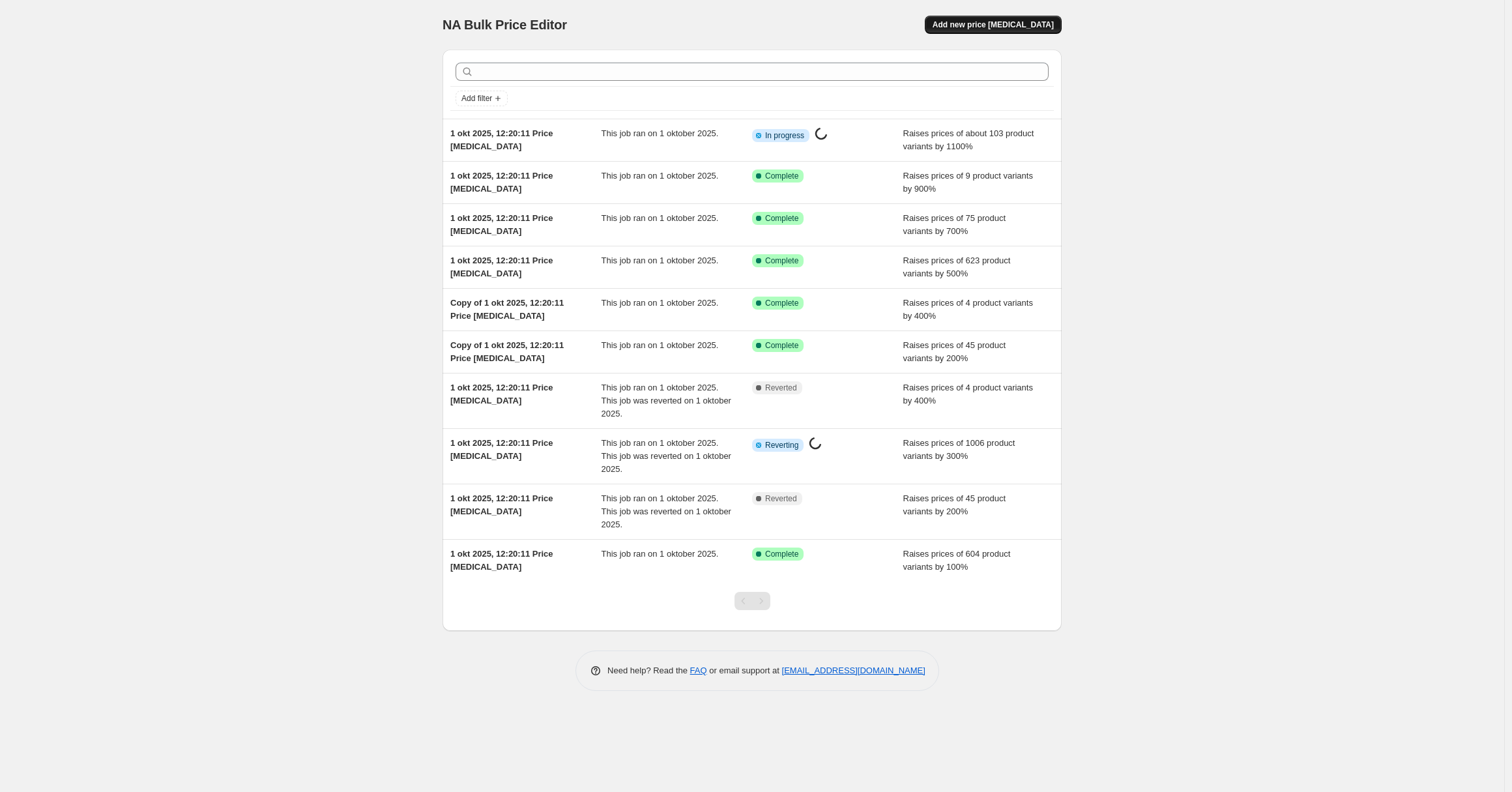
click at [1022, 21] on span "Add new price [MEDICAL_DATA]" at bounding box center [993, 24] width 122 height 11
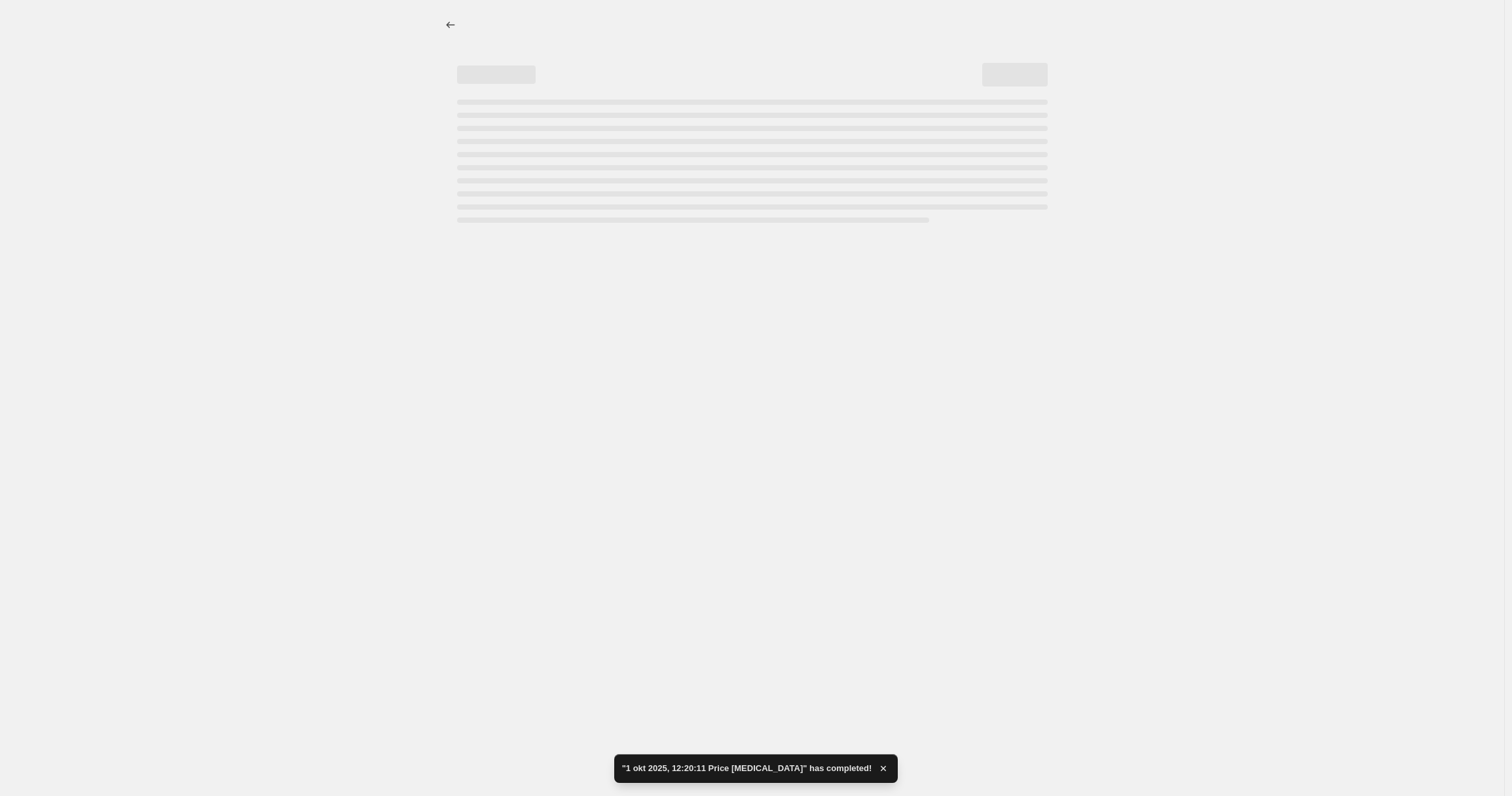
select select "percentage"
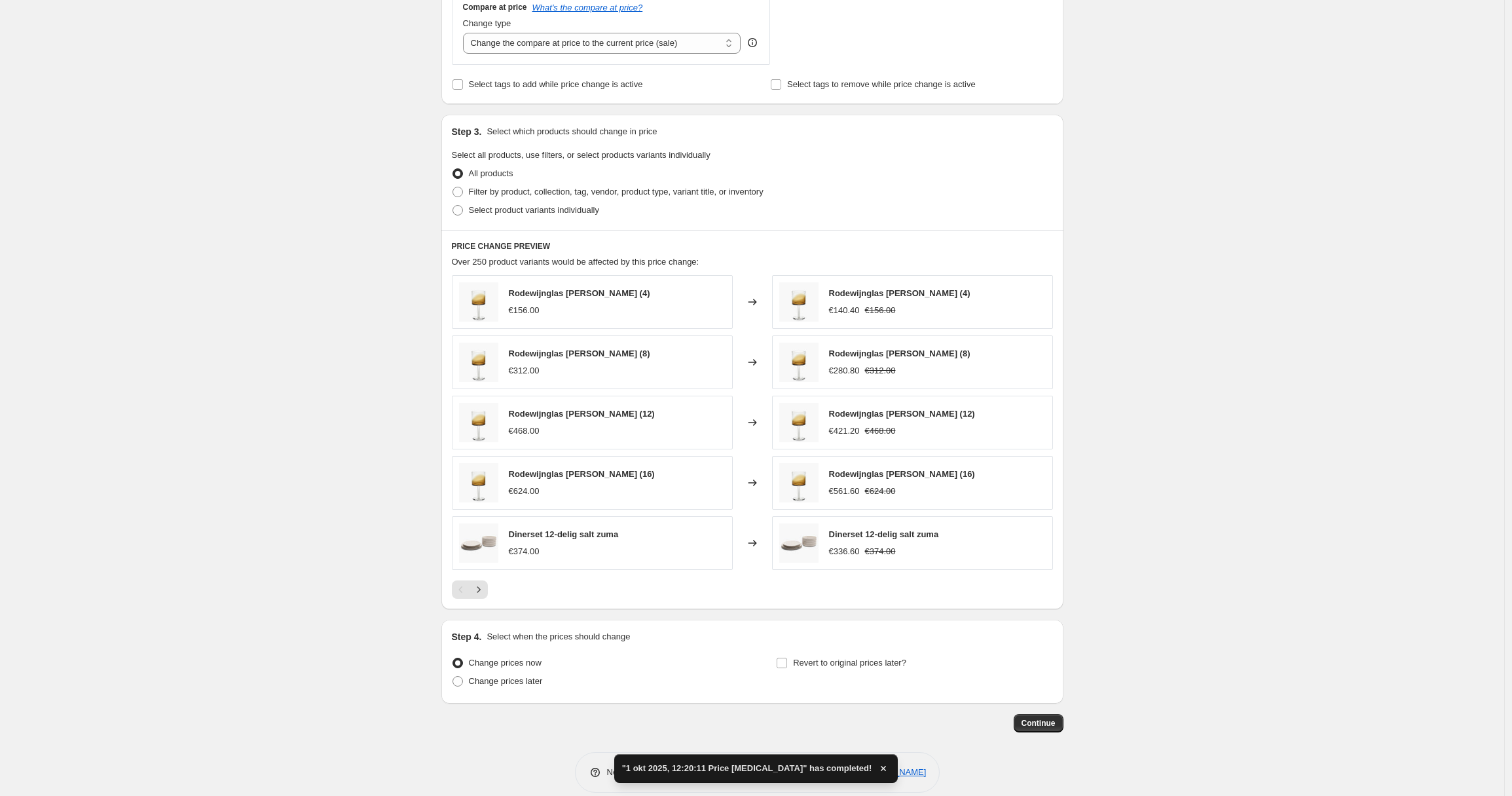
scroll to position [485, 0]
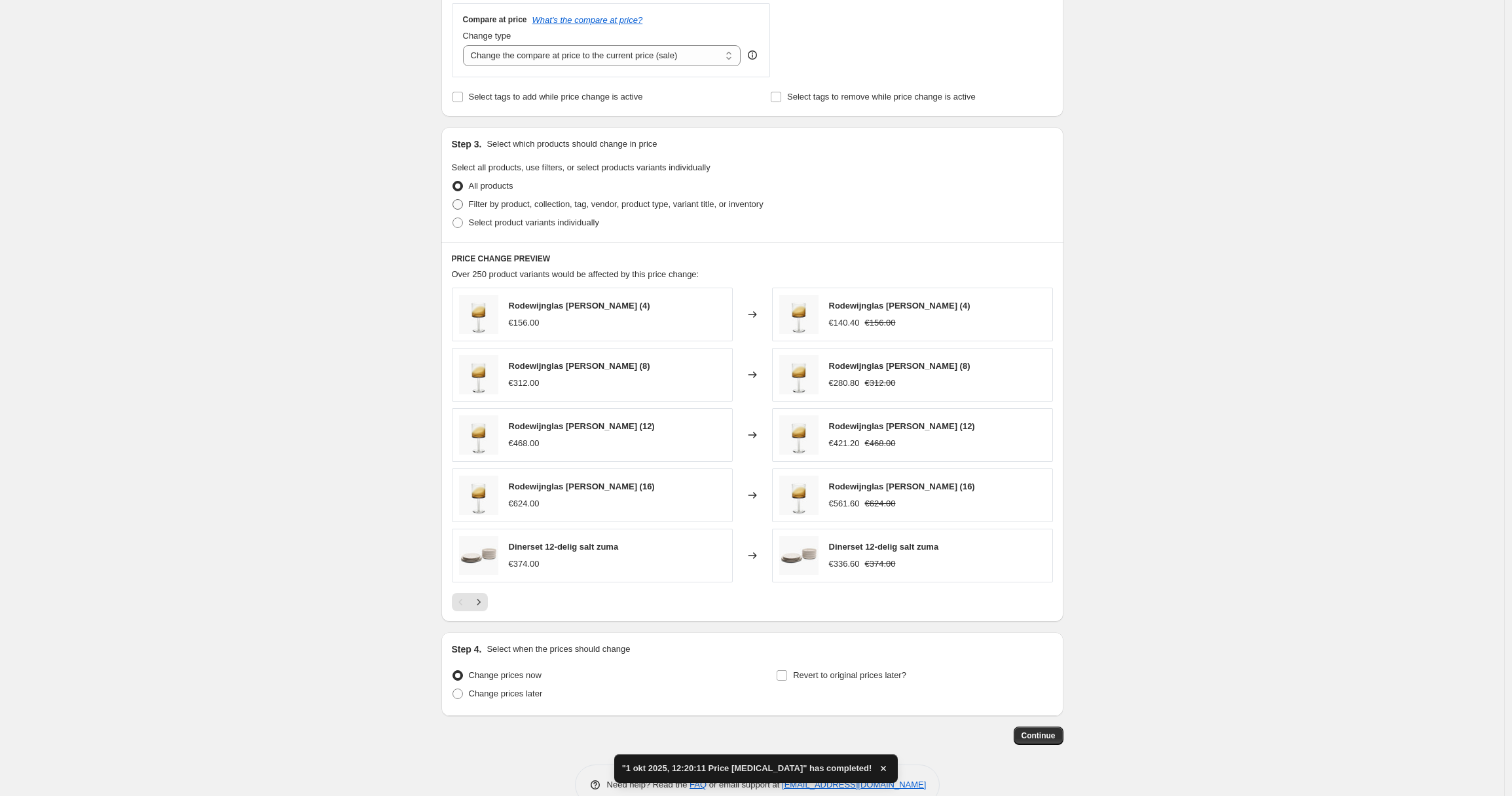
click at [562, 207] on span "Filter by product, collection, tag, vendor, product type, variant title, or inv…" at bounding box center [616, 204] width 295 height 10
click at [453, 200] on input "Filter by product, collection, tag, vendor, product type, variant title, or inv…" at bounding box center [452, 199] width 1 height 1
radio input "true"
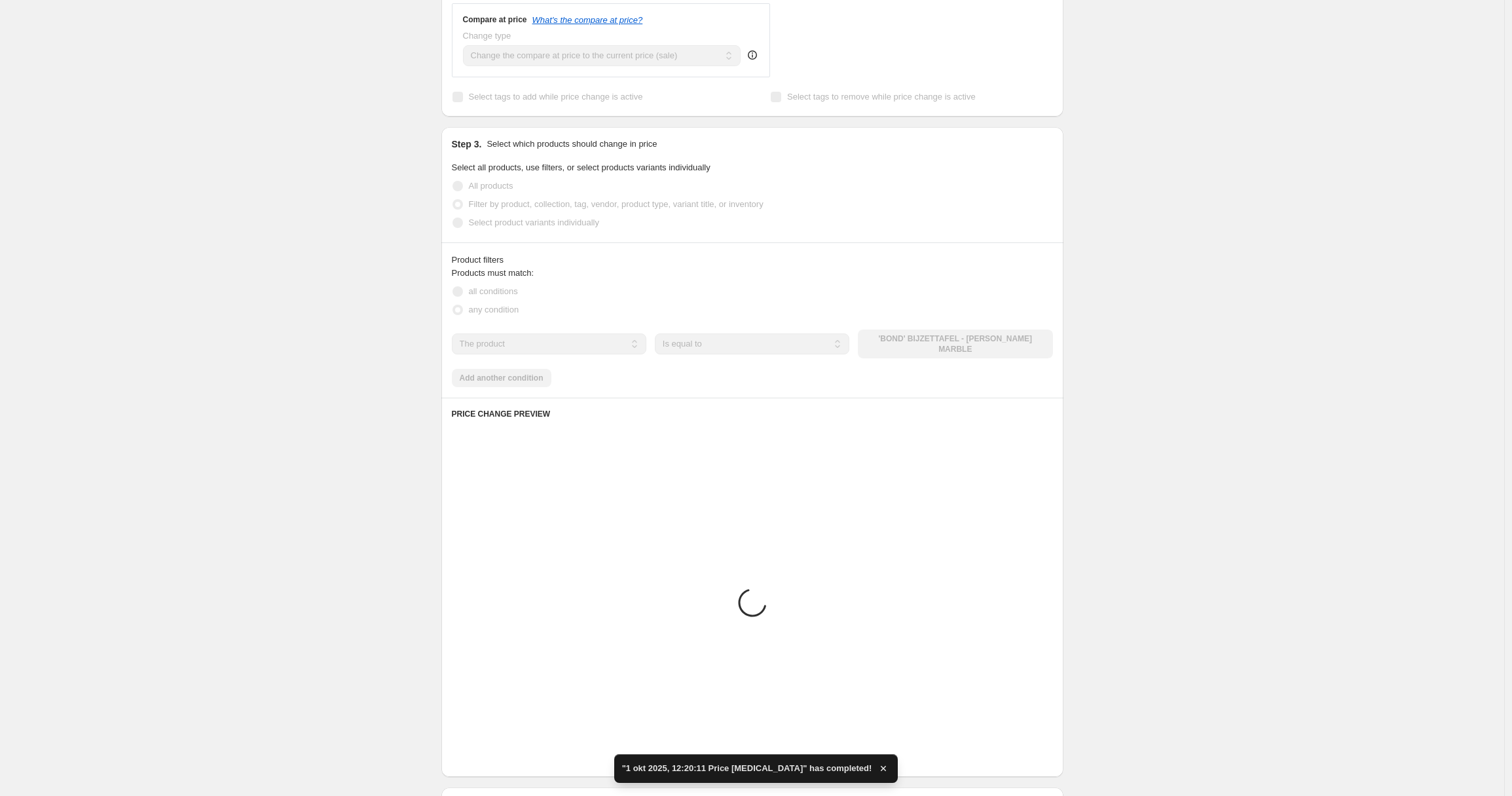
scroll to position [420, 0]
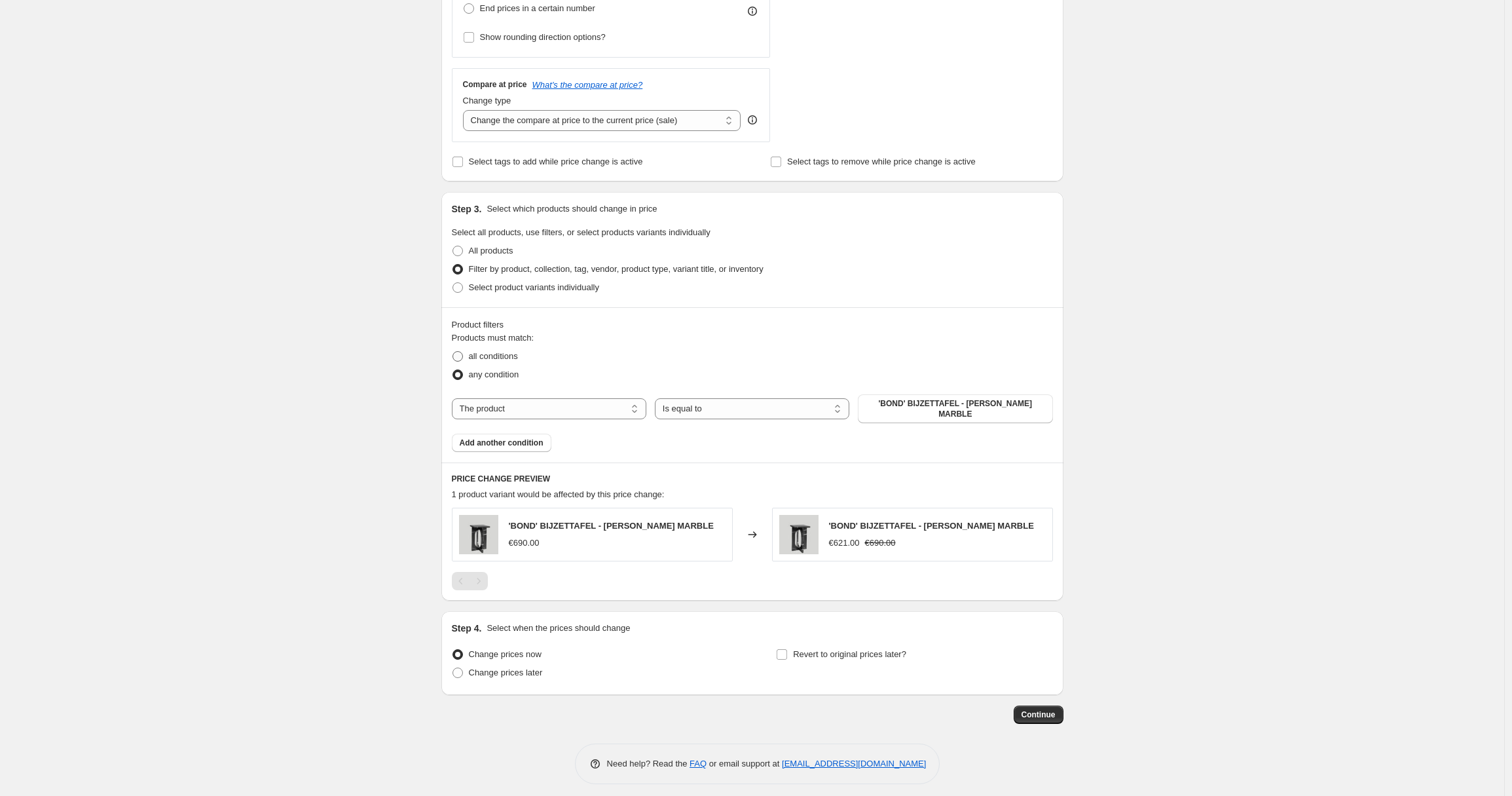
click at [497, 354] on span "all conditions" at bounding box center [493, 356] width 49 height 10
click at [453, 351] on input "all conditions" at bounding box center [452, 351] width 1 height 1
radio input "true"
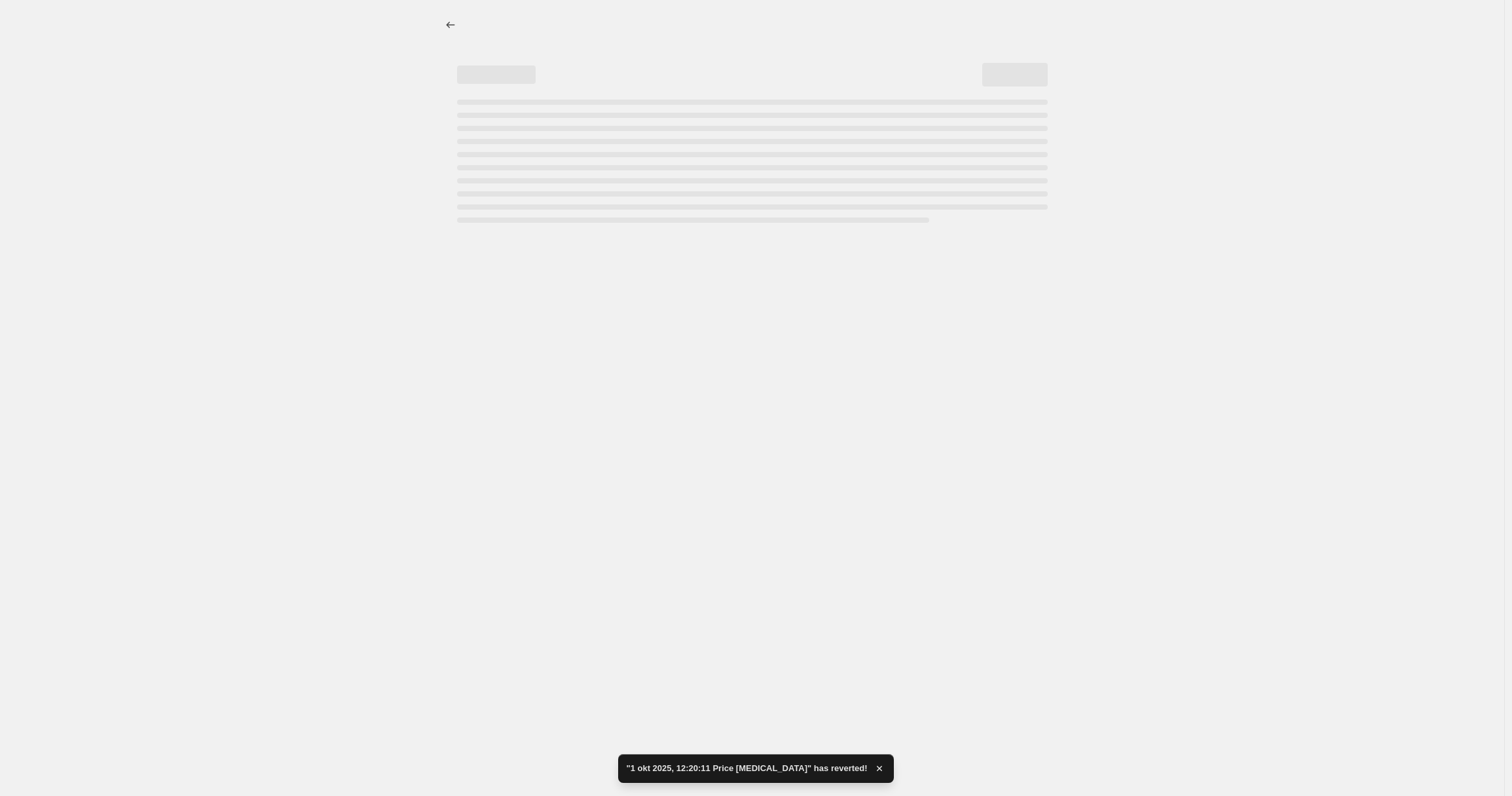
scroll to position [0, 0]
select select "percentage"
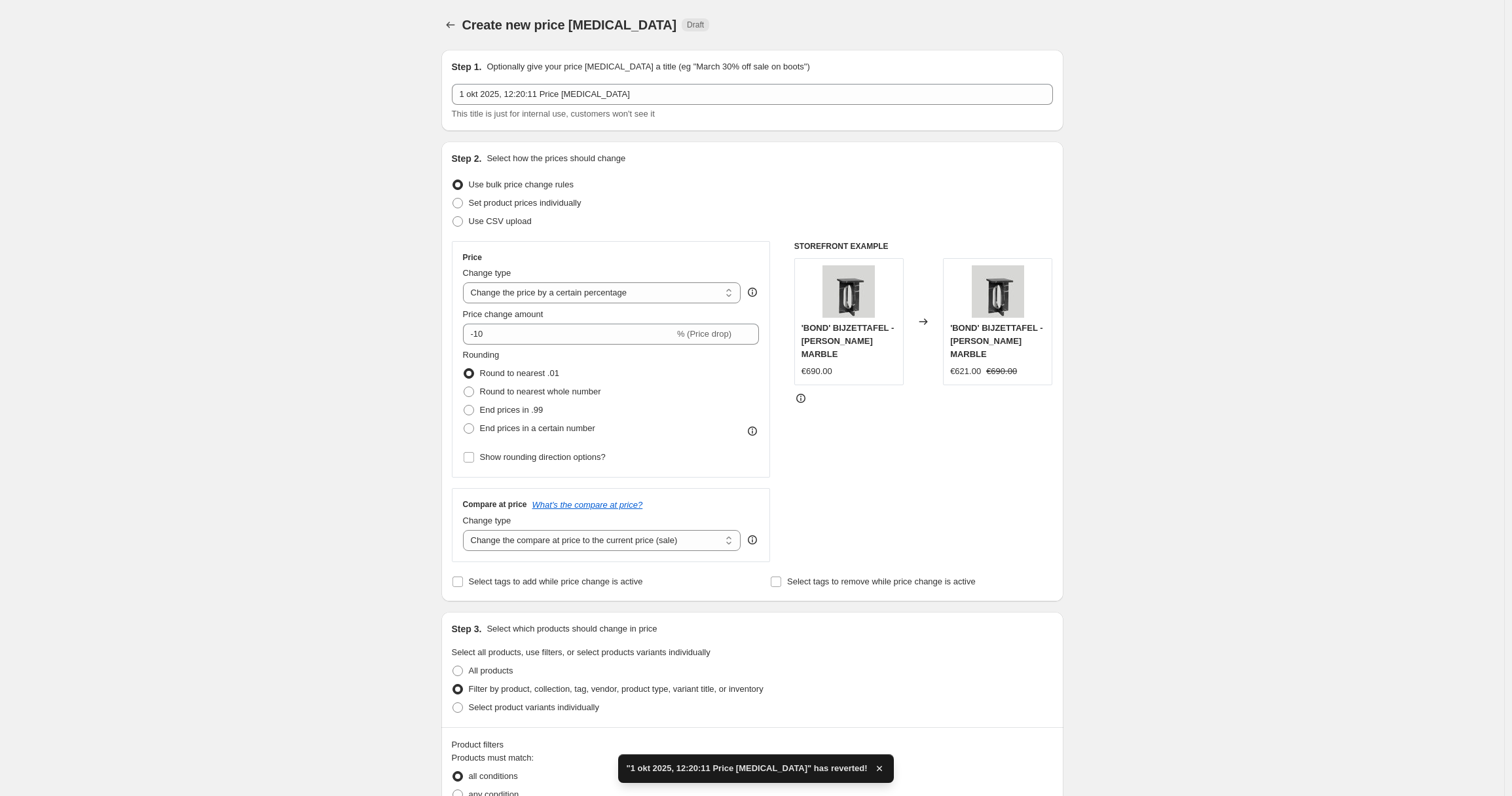
click at [497, 374] on span "Round to nearest .01" at bounding box center [520, 372] width 79 height 10
click at [464, 369] on input "Round to nearest .01" at bounding box center [464, 368] width 1 height 1
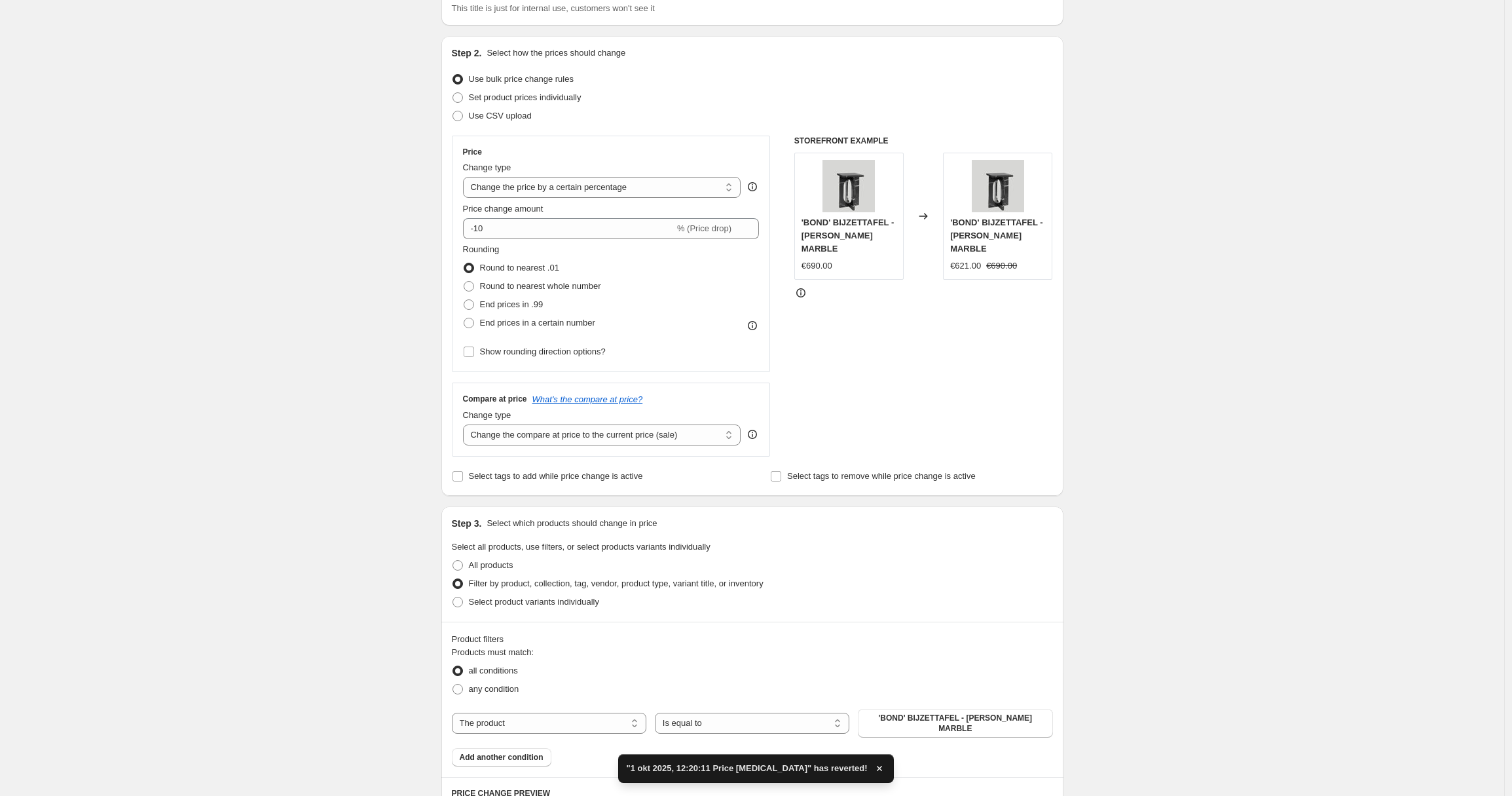
scroll to position [113, 0]
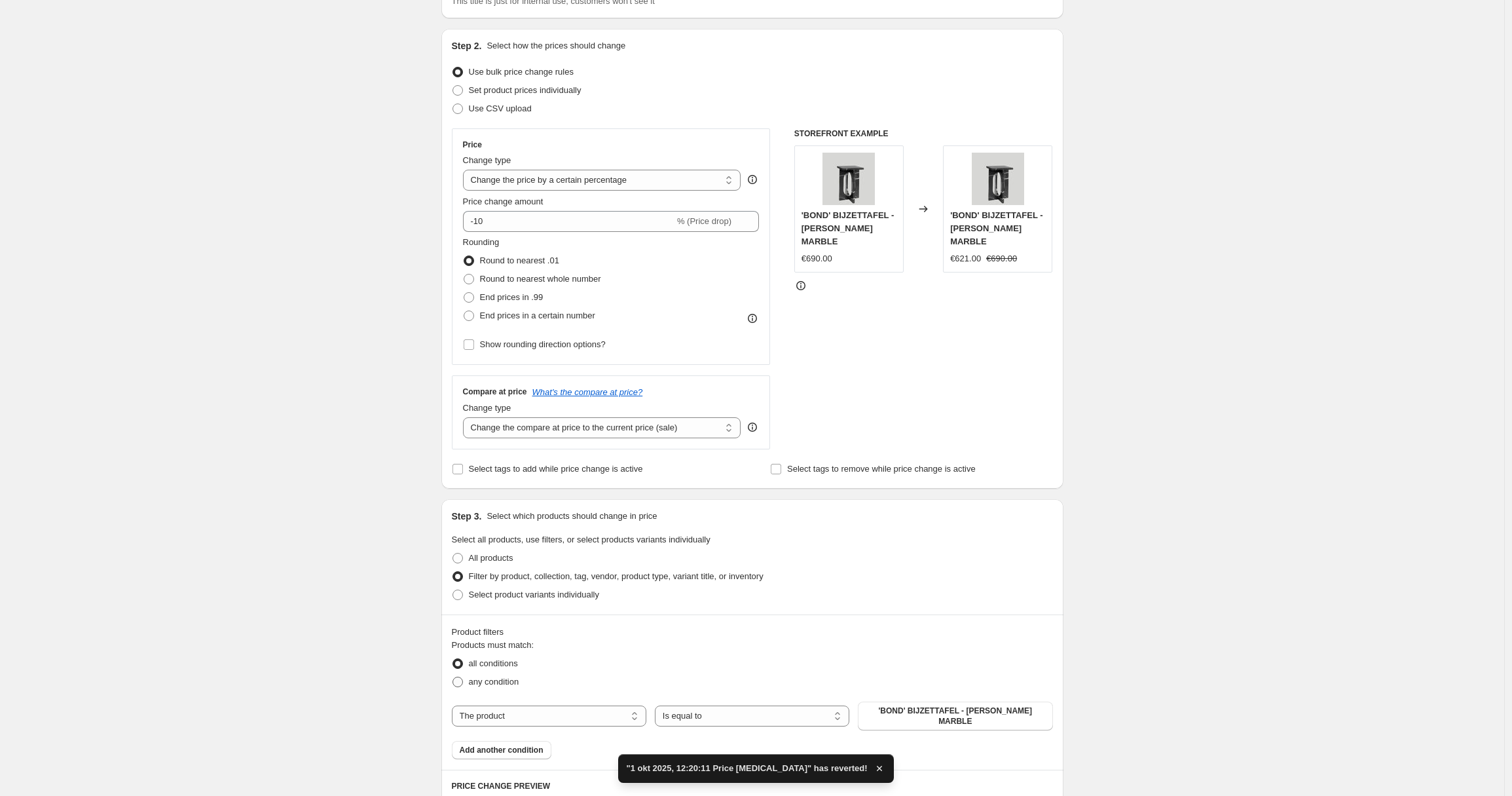
click at [493, 681] on span "any condition" at bounding box center [494, 681] width 50 height 10
click at [453, 678] on input "any condition" at bounding box center [452, 677] width 1 height 1
radio input "true"
click at [542, 715] on select "The product The product's collection The product's tag The product's vendor The…" at bounding box center [550, 716] width 194 height 21
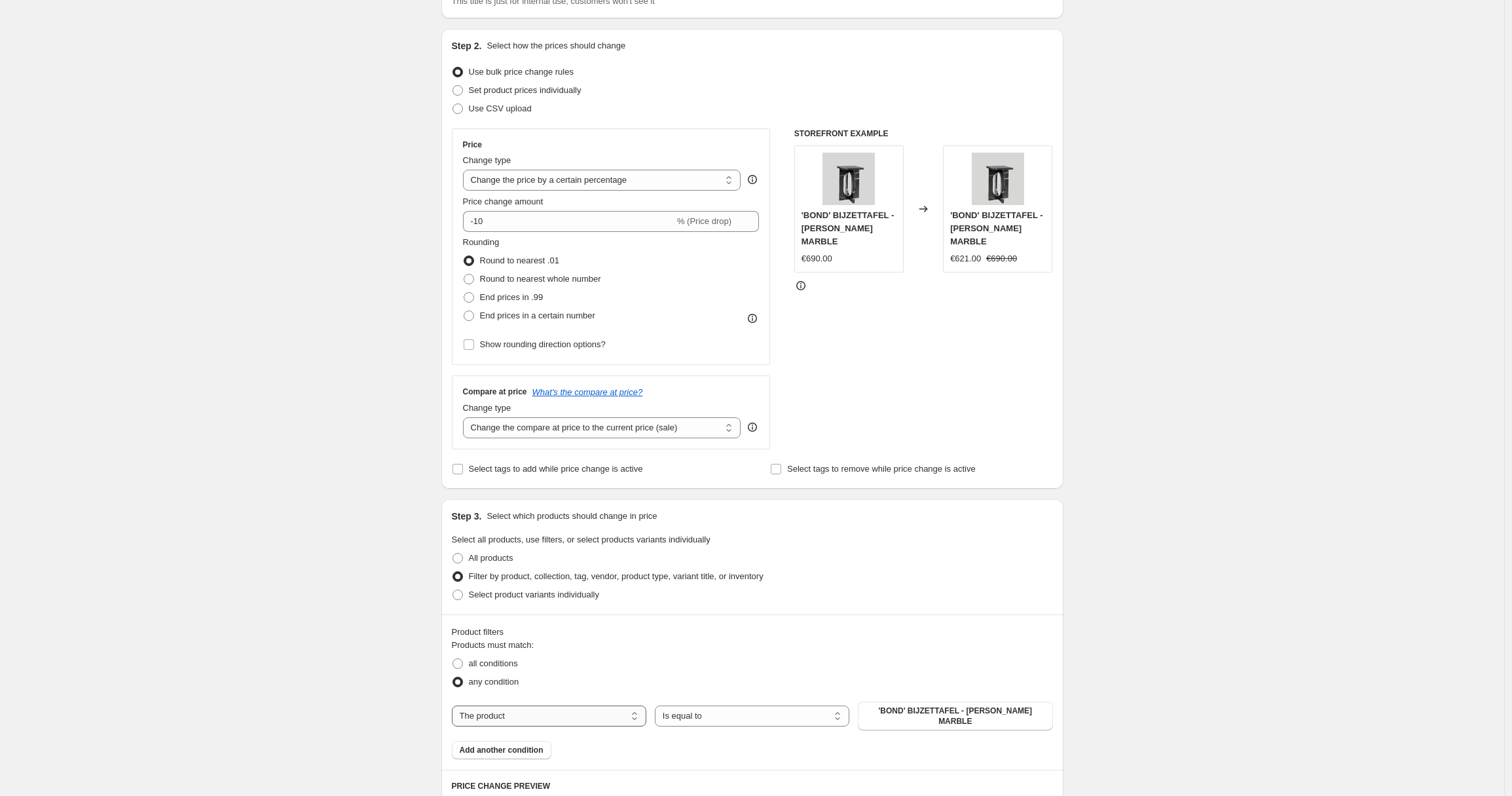
select select "collection"
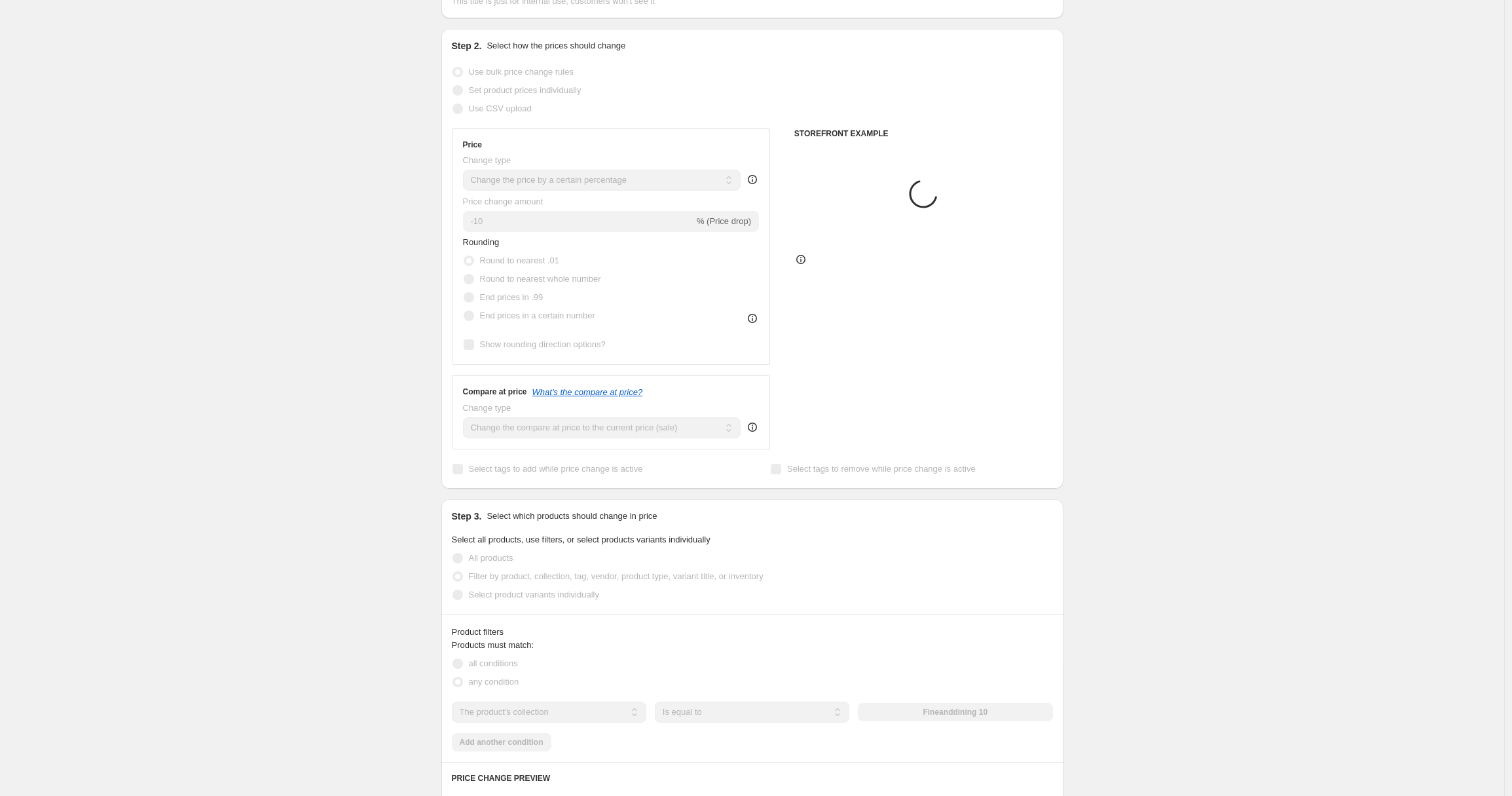
click at [961, 710] on div "The product The product's collection The product's tag The product's vendor The…" at bounding box center [753, 712] width 602 height 21
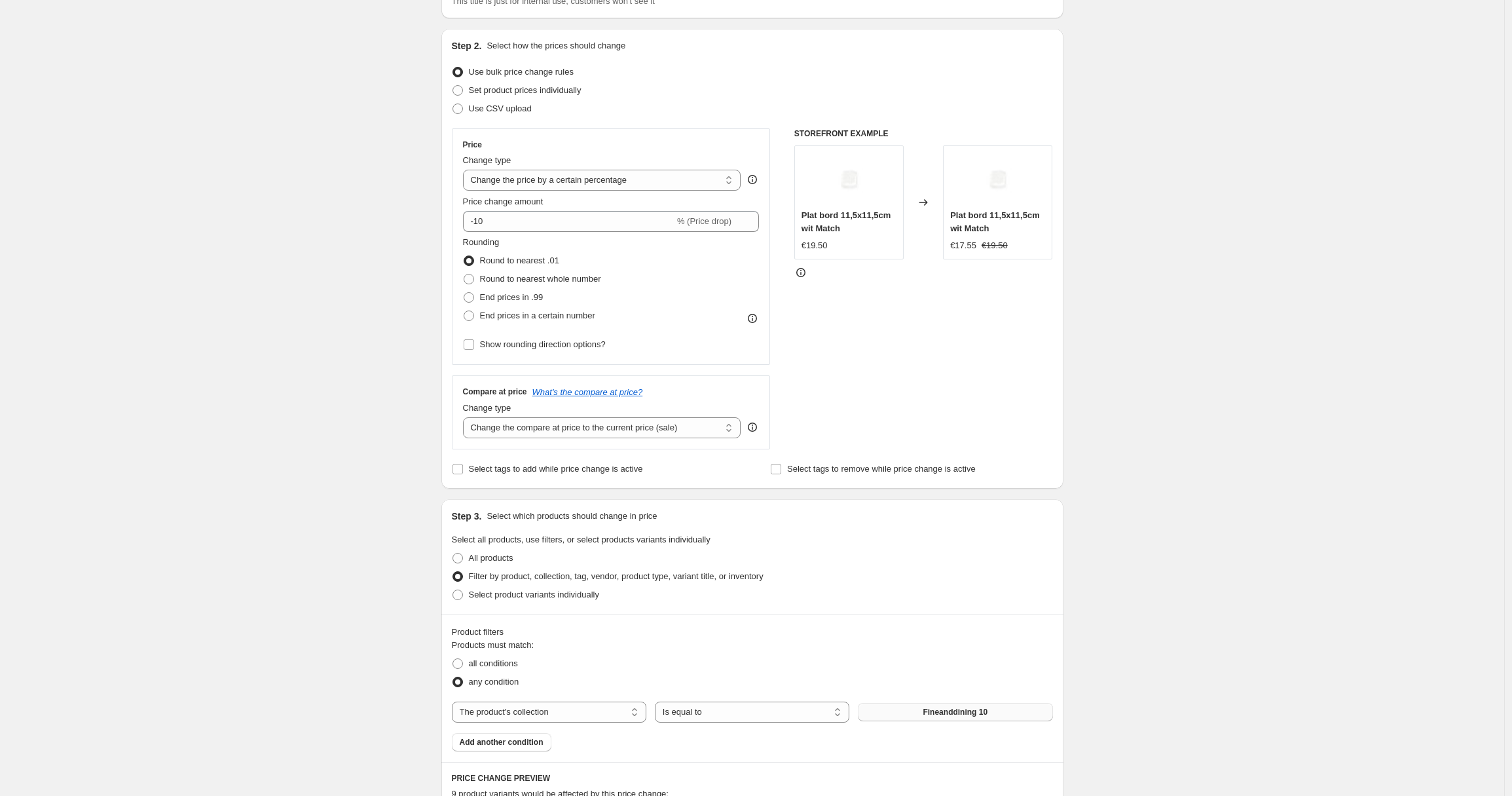
click at [961, 712] on span "Fineanddining 10" at bounding box center [955, 711] width 64 height 11
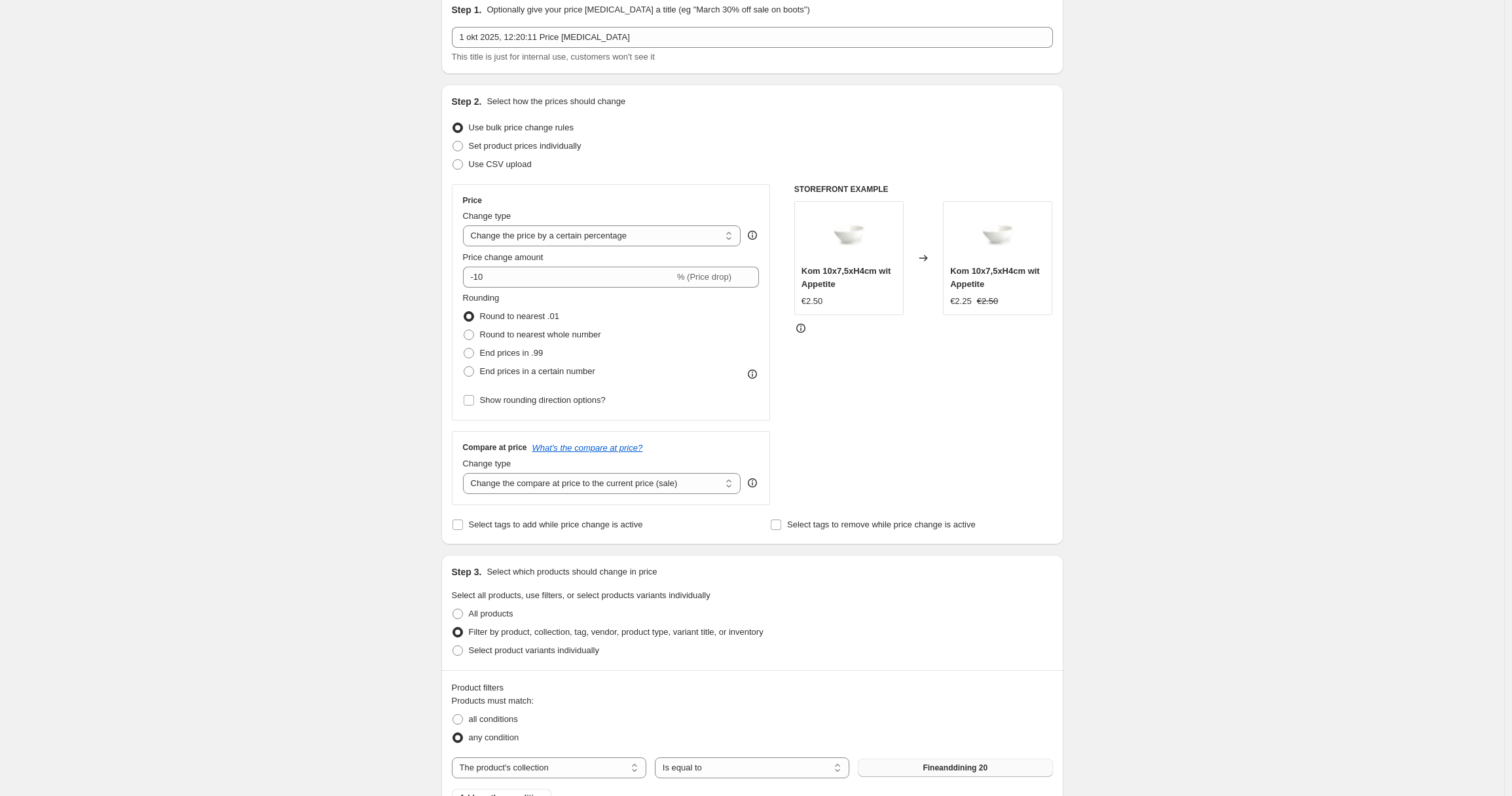
scroll to position [0, 0]
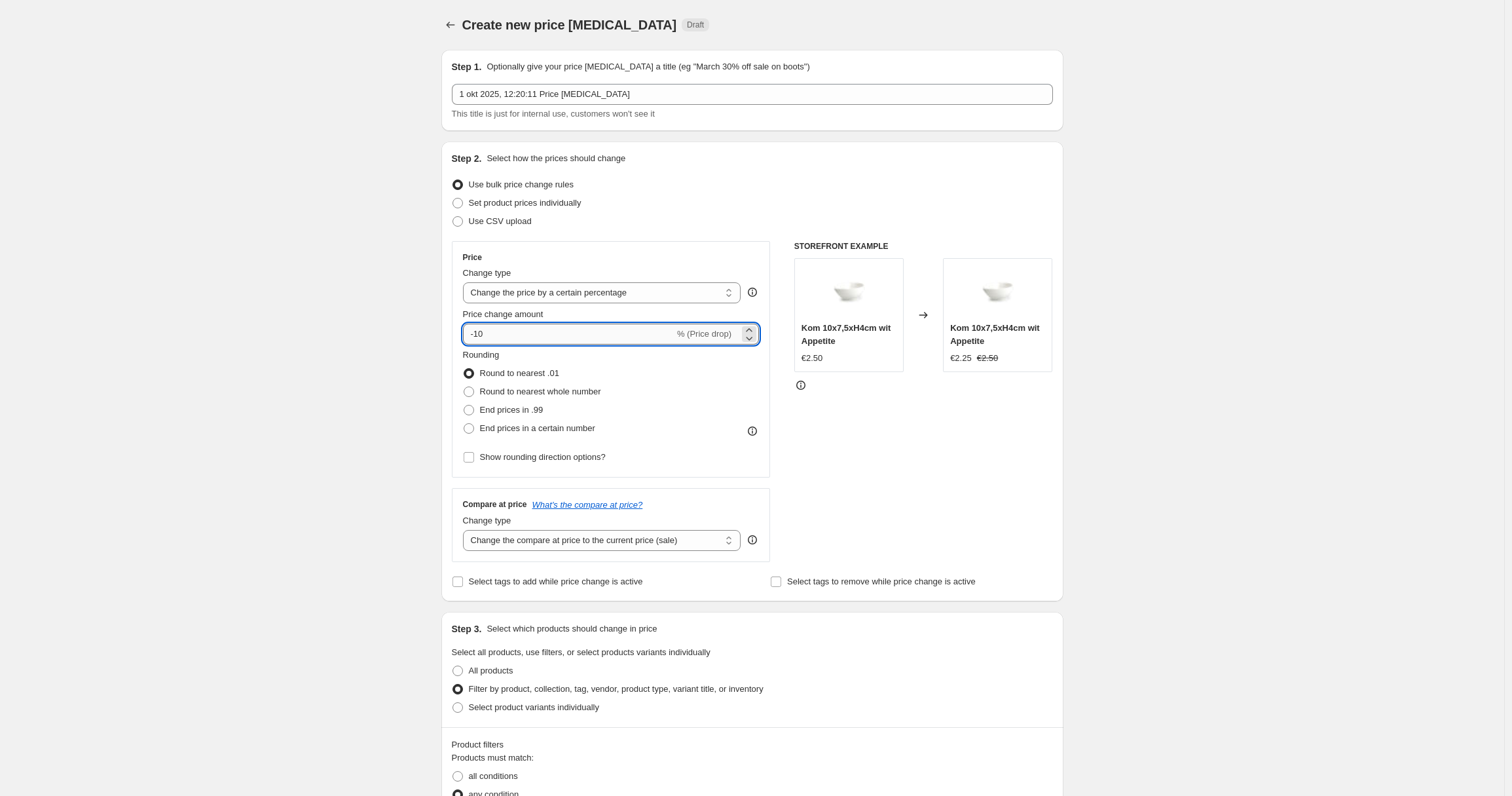
drag, startPoint x: 537, startPoint y: 339, endPoint x: 468, endPoint y: 335, distance: 69.1
click at [468, 335] on input "-10" at bounding box center [569, 334] width 212 height 21
click at [342, 401] on div "Create new price [MEDICAL_DATA]. This page is ready Create new price [MEDICAL_D…" at bounding box center [752, 637] width 1504 height 1275
click at [525, 327] on input "19" at bounding box center [561, 334] width 196 height 21
type input "1900"
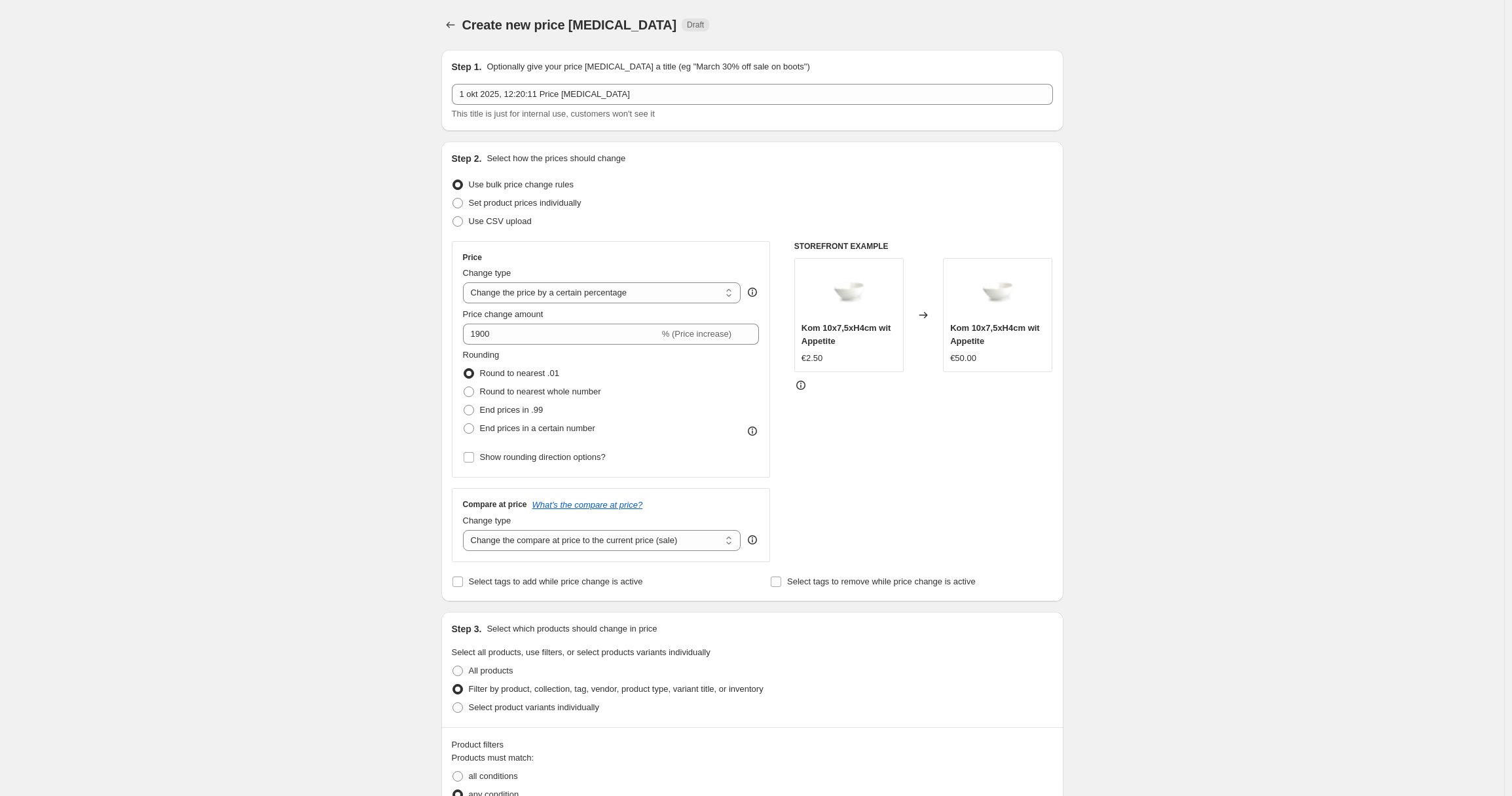
click at [407, 331] on div "Create new price [MEDICAL_DATA]. This page is ready Create new price [MEDICAL_D…" at bounding box center [752, 637] width 1504 height 1275
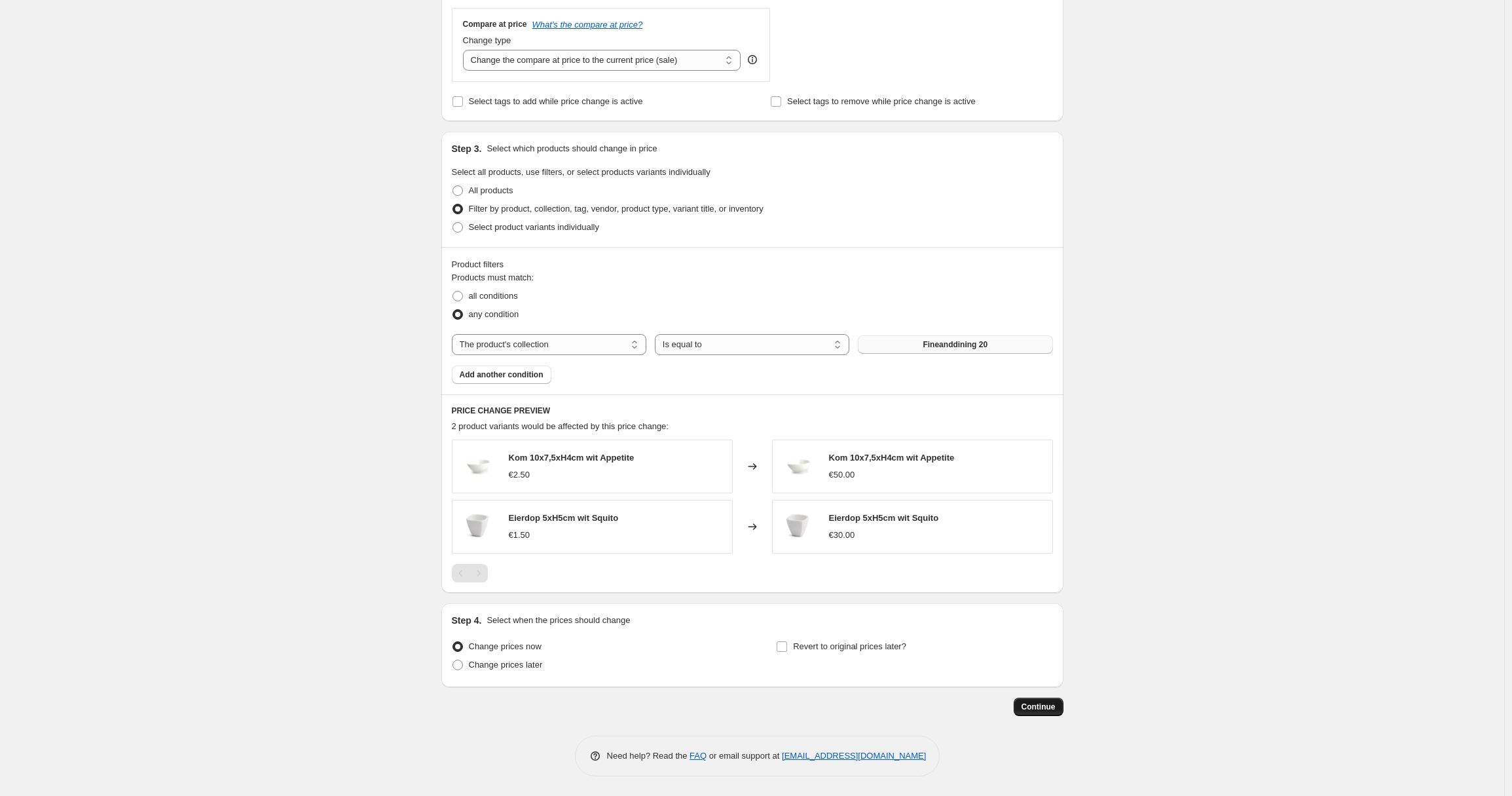
click at [1044, 702] on span "Continue" at bounding box center [1038, 706] width 34 height 11
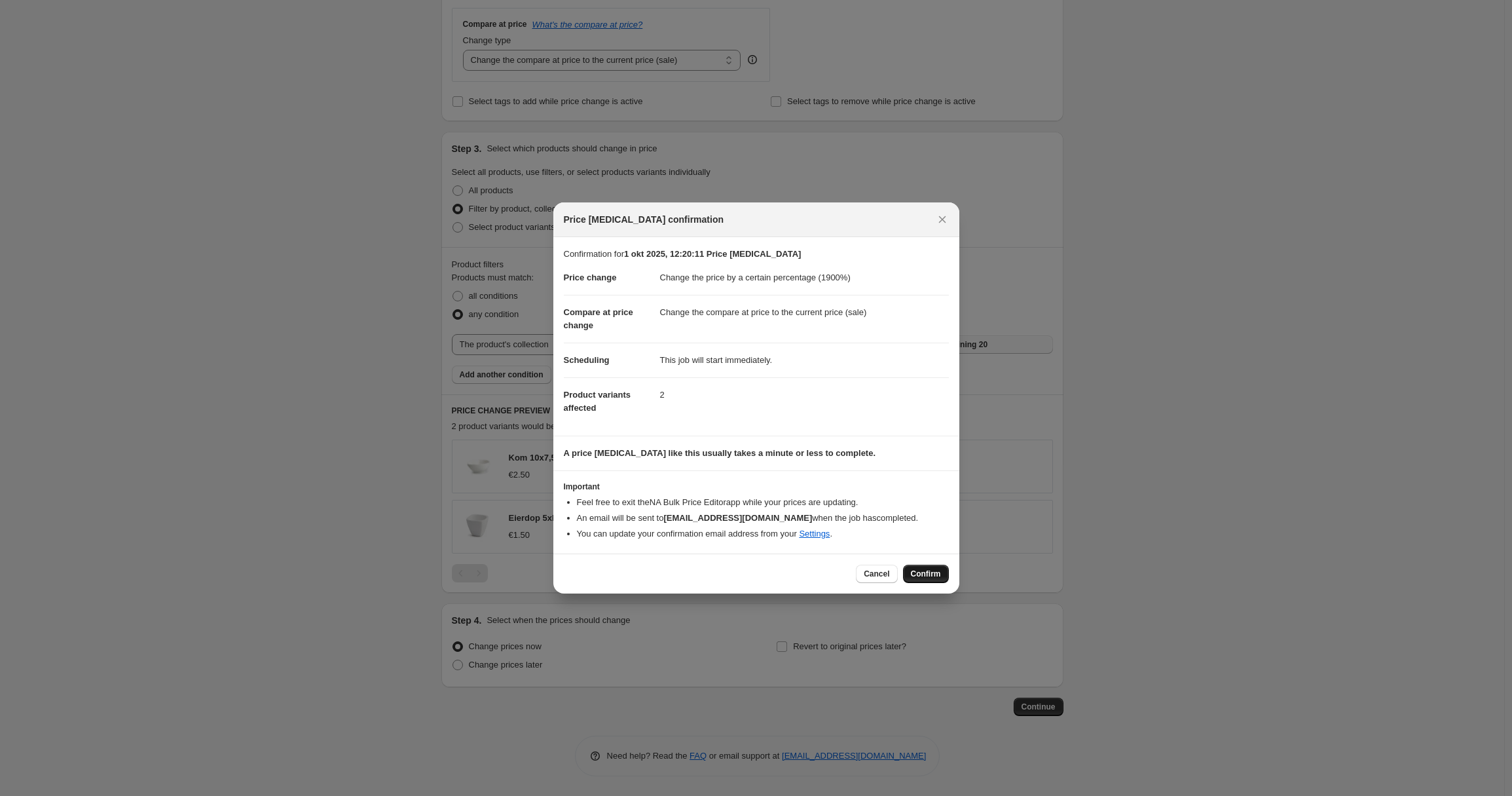
click at [930, 577] on span "Confirm" at bounding box center [925, 574] width 30 height 11
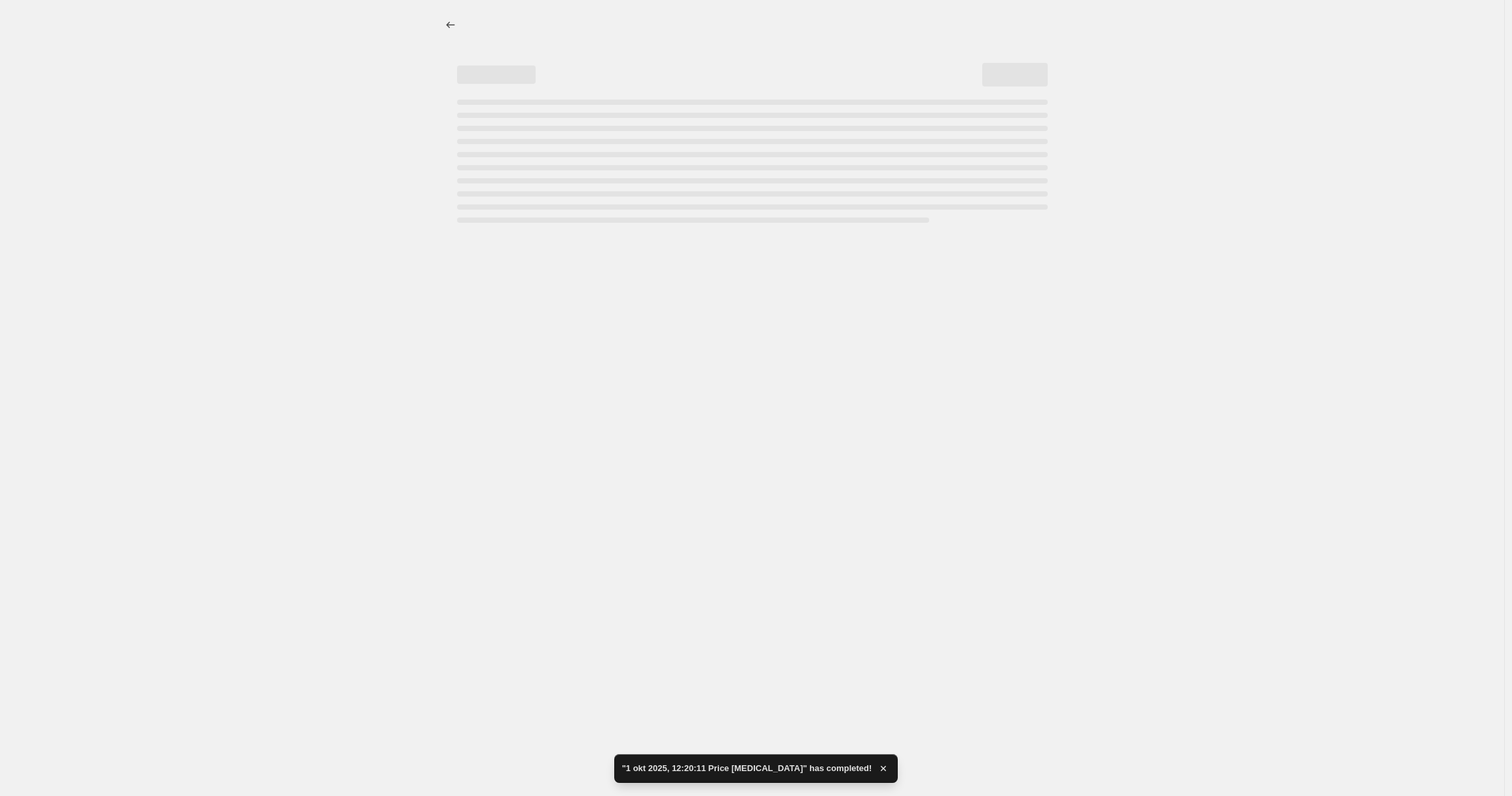
select select "percentage"
select select "collection"
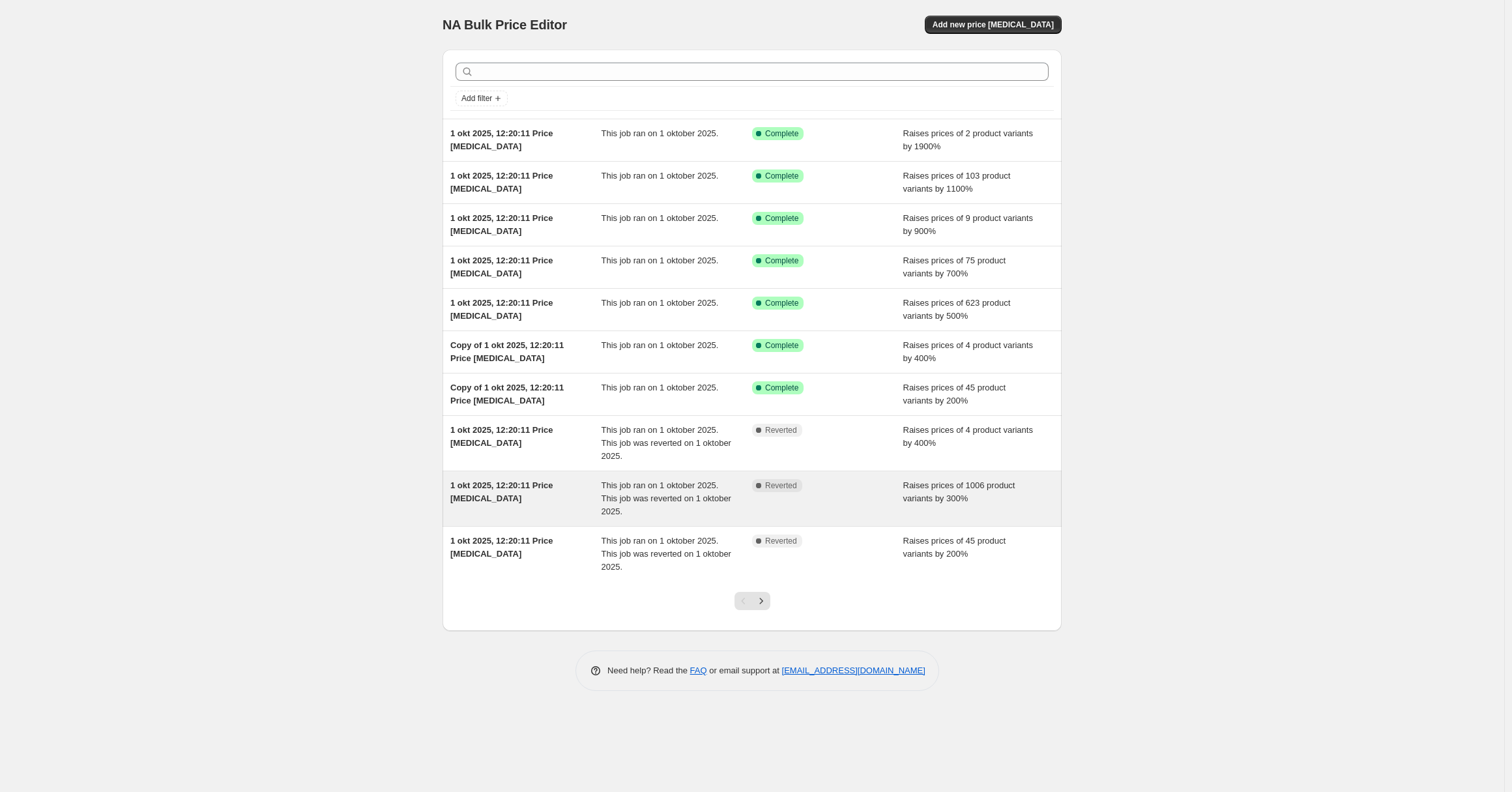
click at [587, 495] on div "1 okt 2025, 12:20:11 Price [MEDICAL_DATA]" at bounding box center [526, 498] width 151 height 39
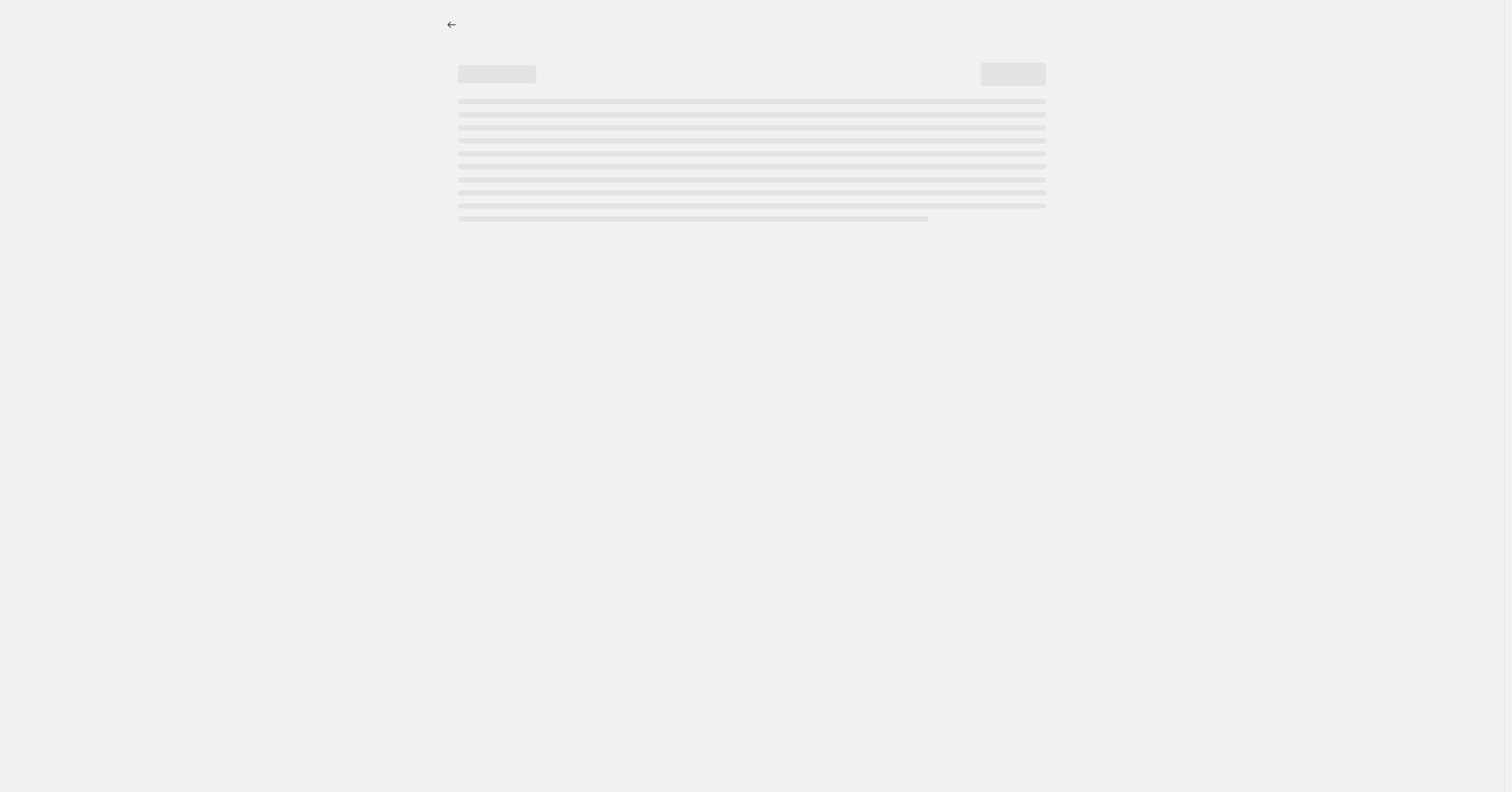
select select "percentage"
select select "collection"
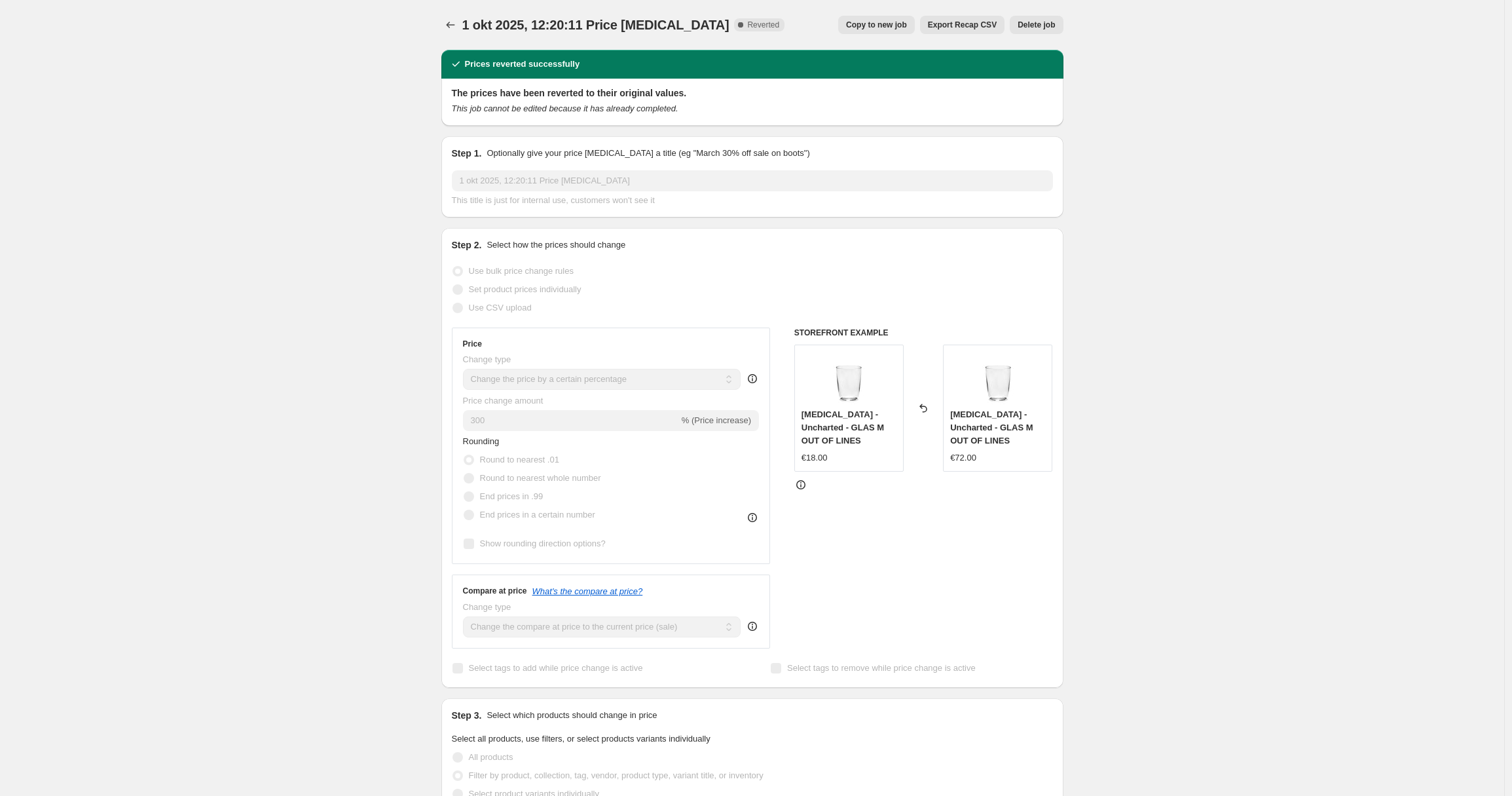
click at [856, 21] on span "Copy to new job" at bounding box center [876, 24] width 61 height 11
select select "percentage"
select select "collection"
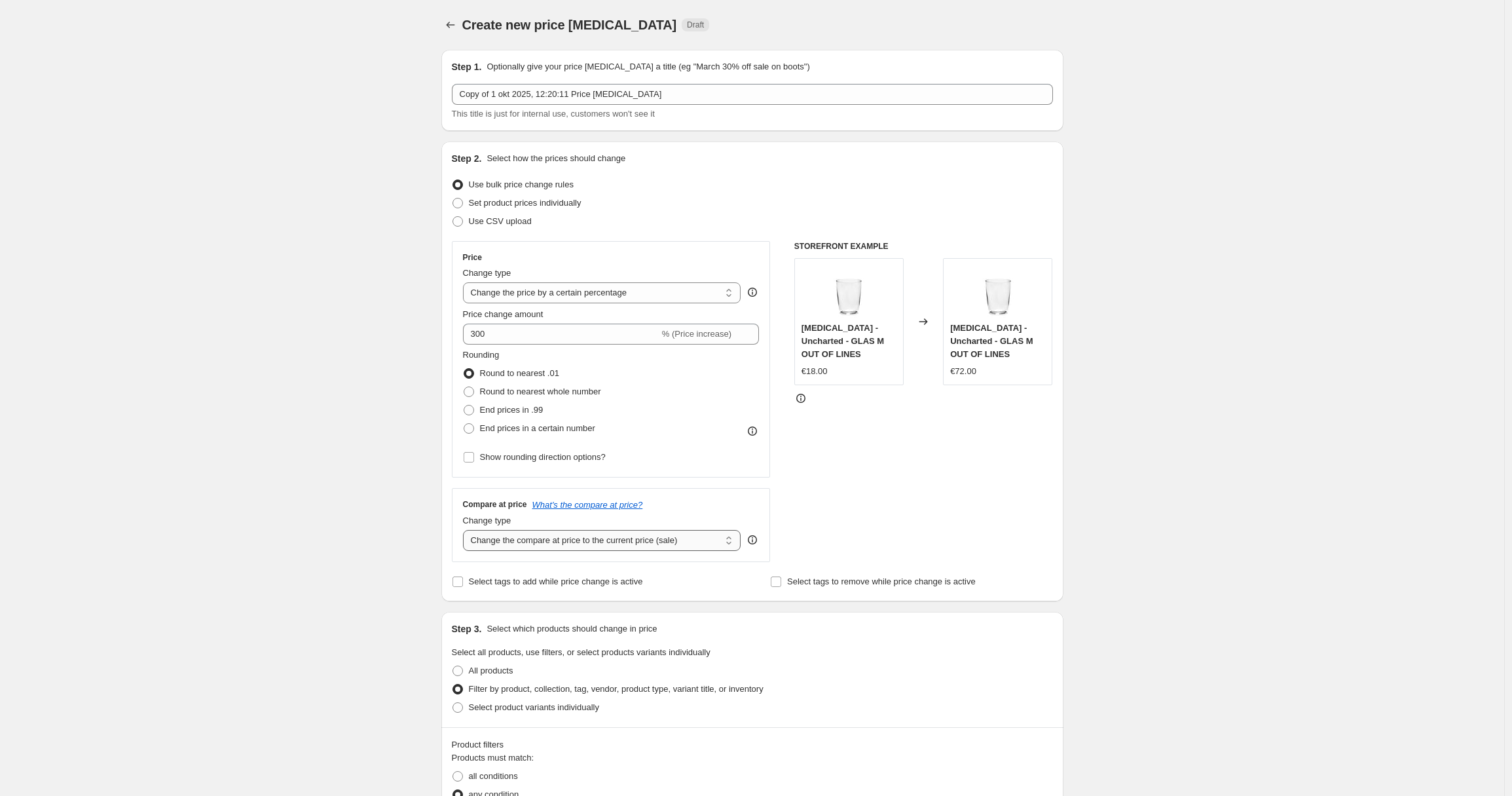
click at [509, 540] on select "Change the compare at price to the current price (sale) Change the compare at p…" at bounding box center [602, 540] width 278 height 21
select select "remove"
click at [466, 529] on select "Change the compare at price to the current price (sale) Change the compare at p…" at bounding box center [602, 540] width 278 height 21
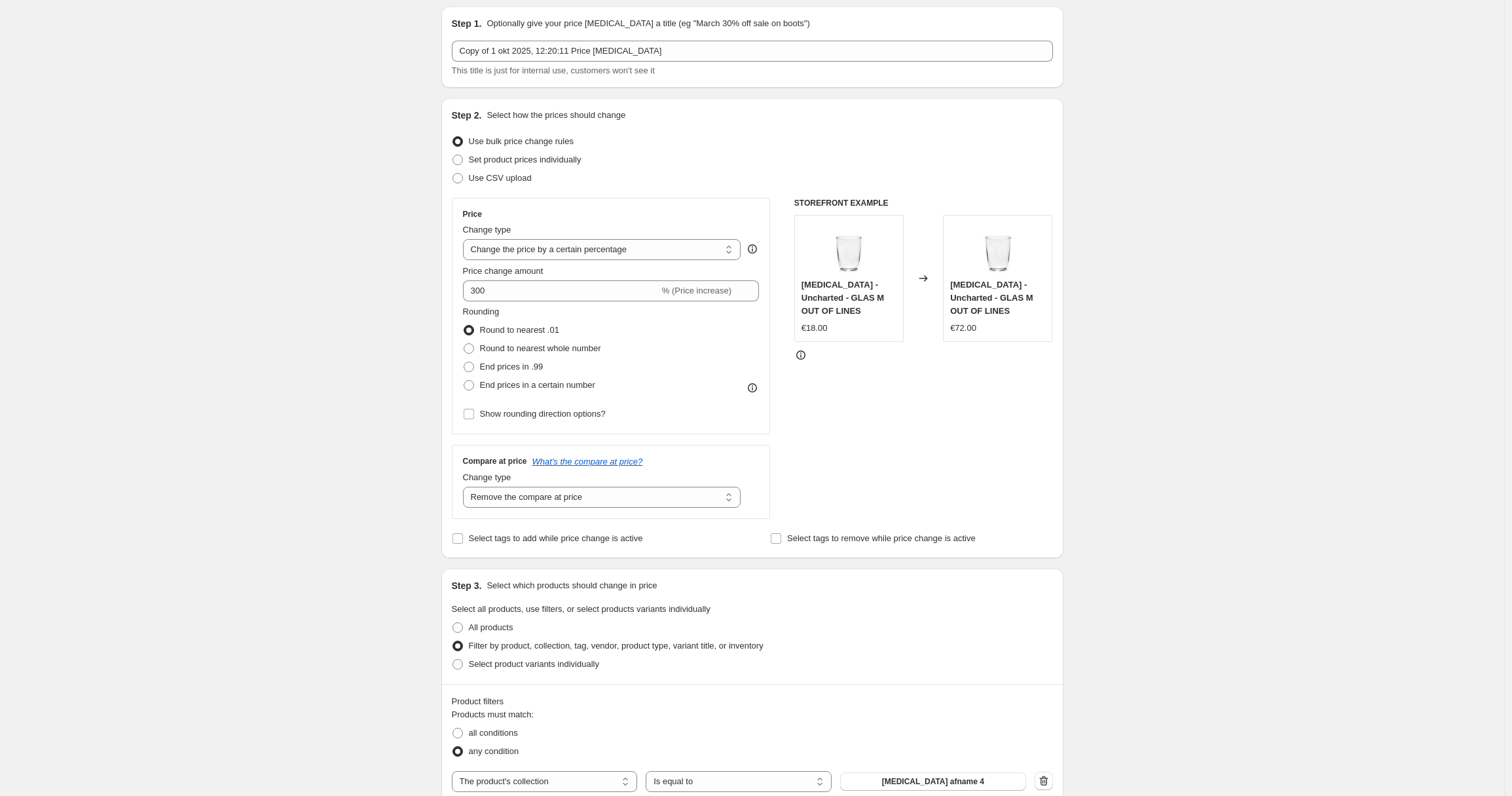
scroll to position [698, 0]
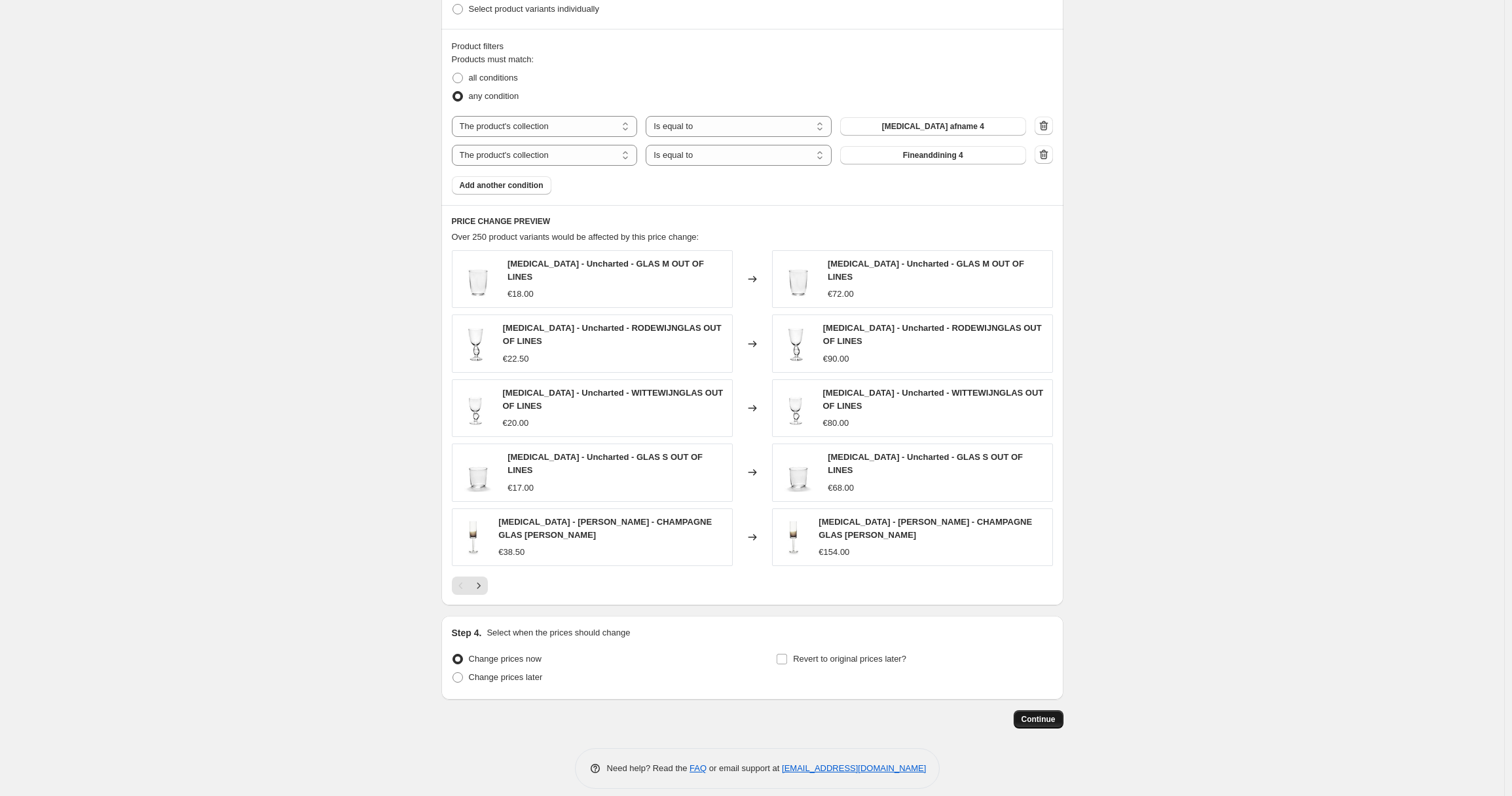
click at [1049, 714] on span "Continue" at bounding box center [1038, 719] width 34 height 11
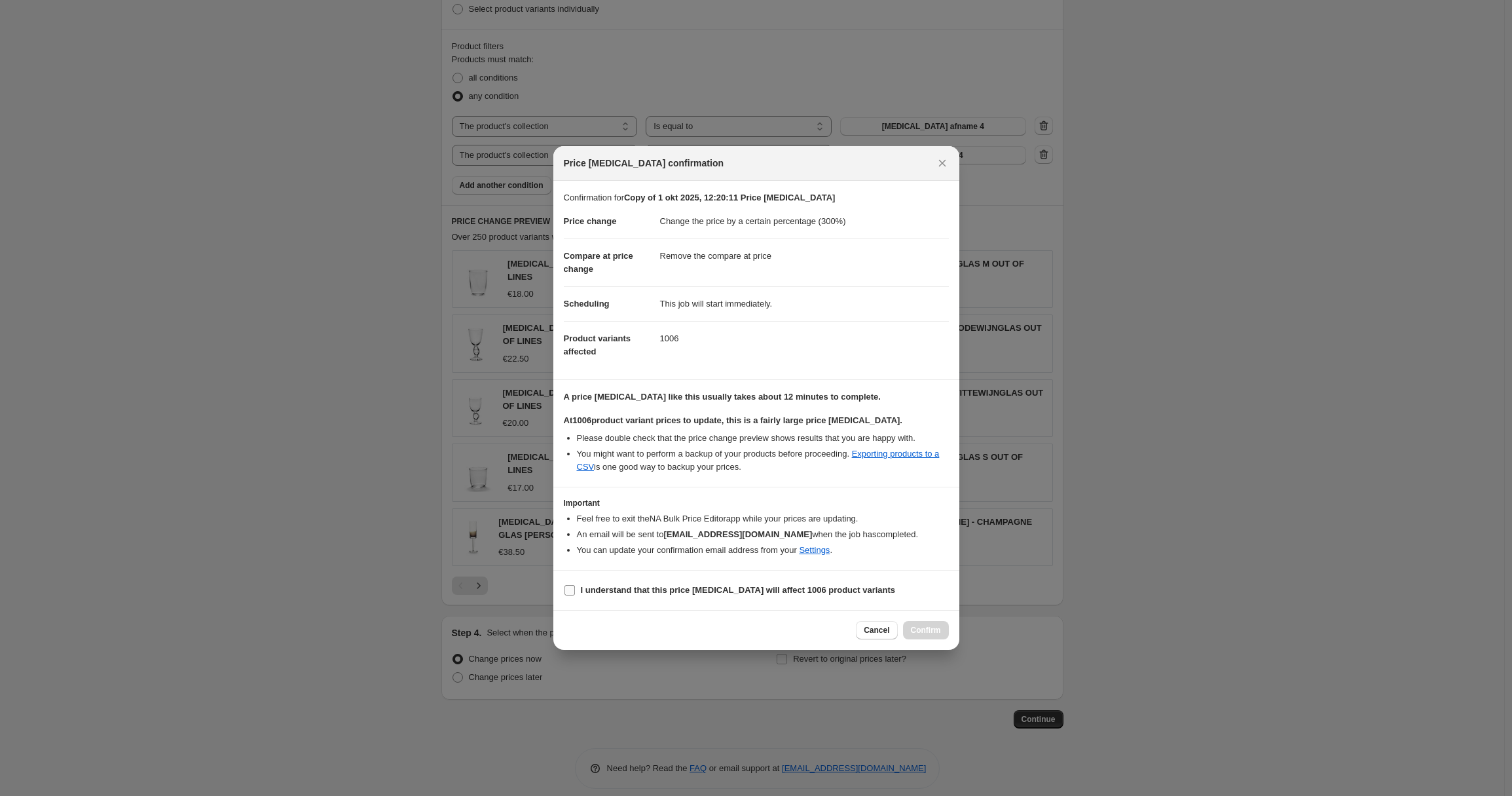
click at [585, 585] on b "I understand that this price [MEDICAL_DATA] will affect 1006 product variants" at bounding box center [738, 590] width 315 height 10
click at [575, 585] on input "I understand that this price [MEDICAL_DATA] will affect 1006 product variants" at bounding box center [570, 590] width 11 height 11
checkbox input "true"
click at [934, 633] on span "Confirm" at bounding box center [925, 629] width 30 height 11
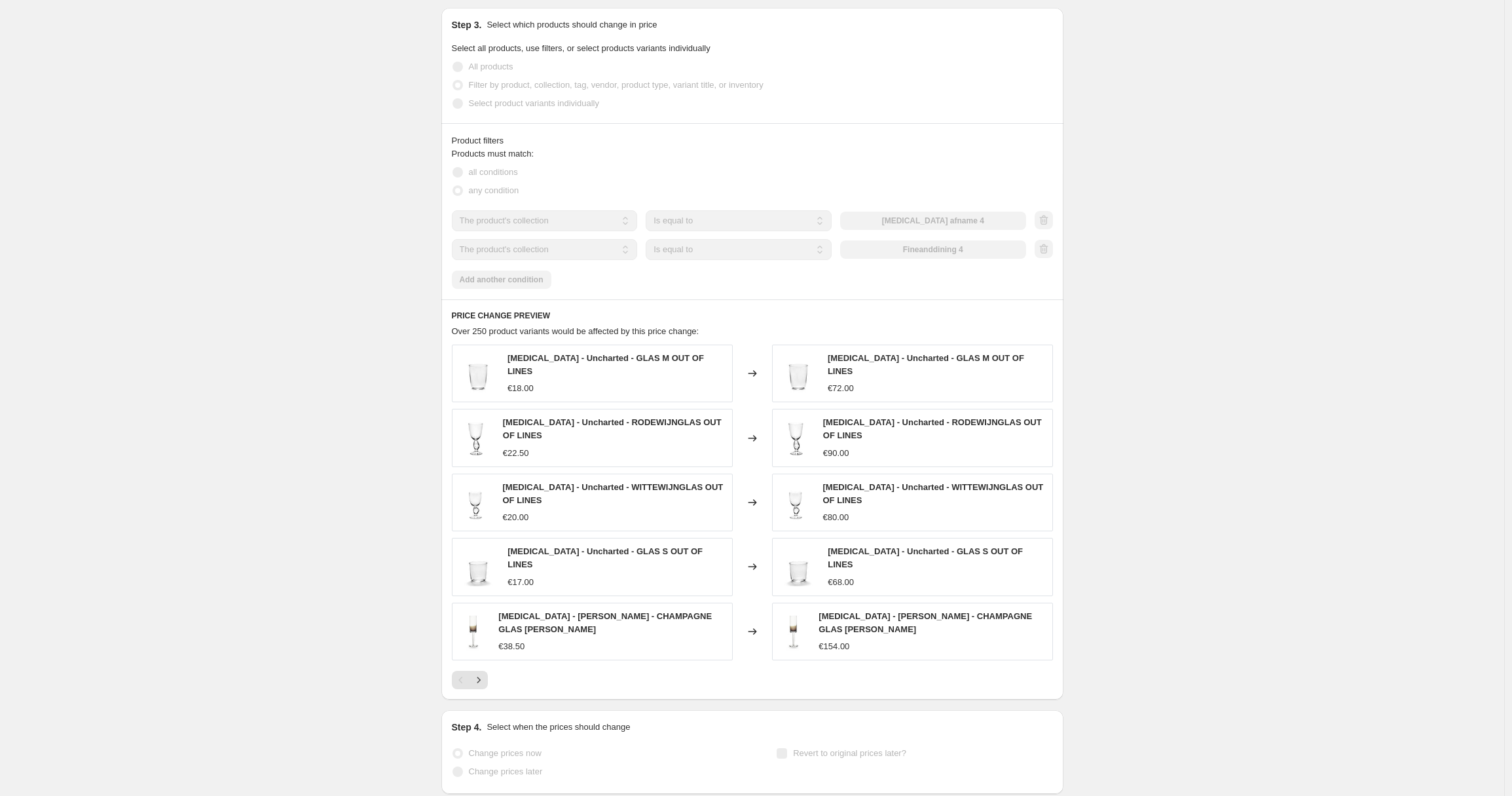
scroll to position [732, 0]
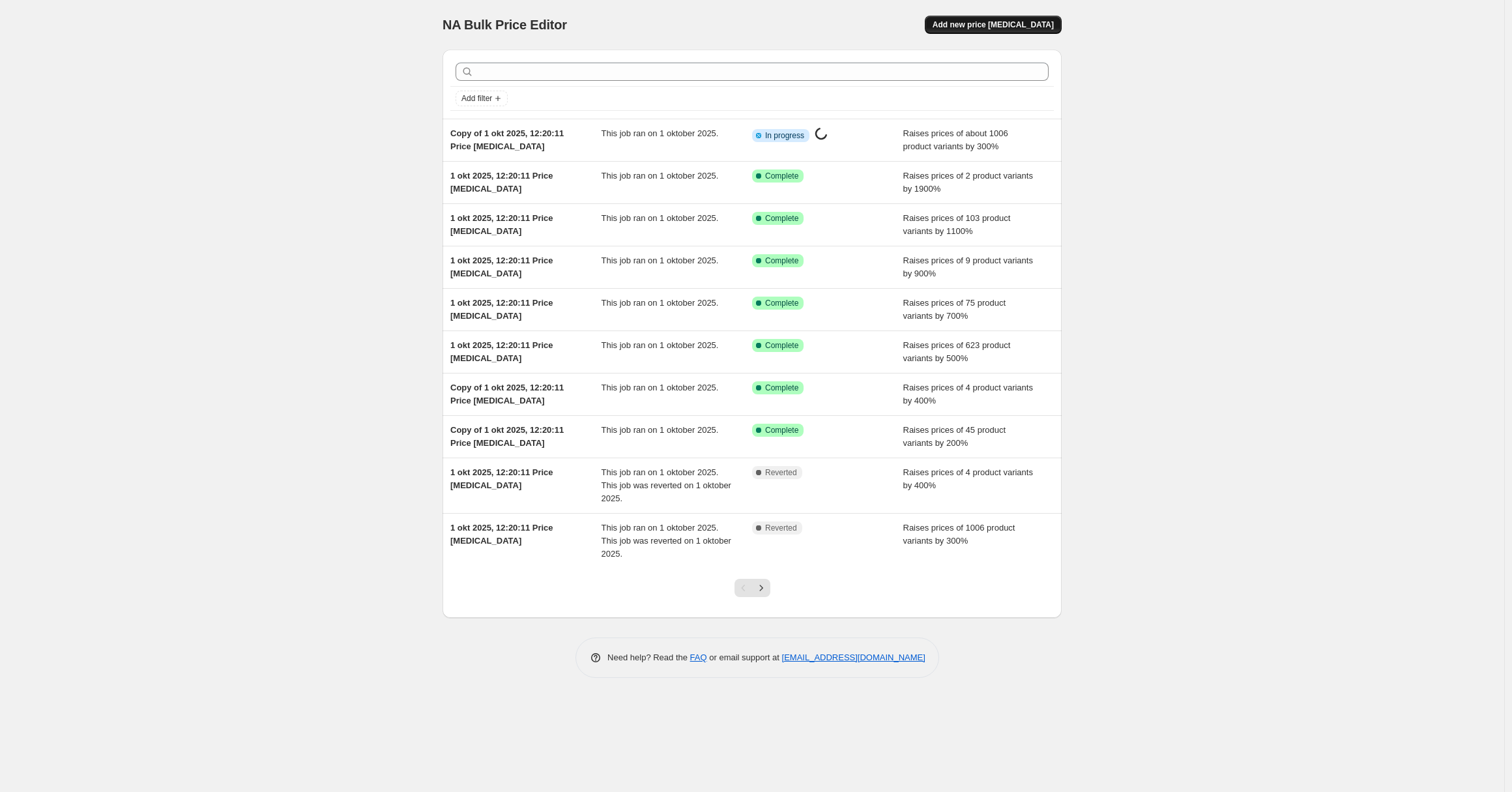
click at [990, 23] on span "Add new price [MEDICAL_DATA]" at bounding box center [993, 24] width 122 height 11
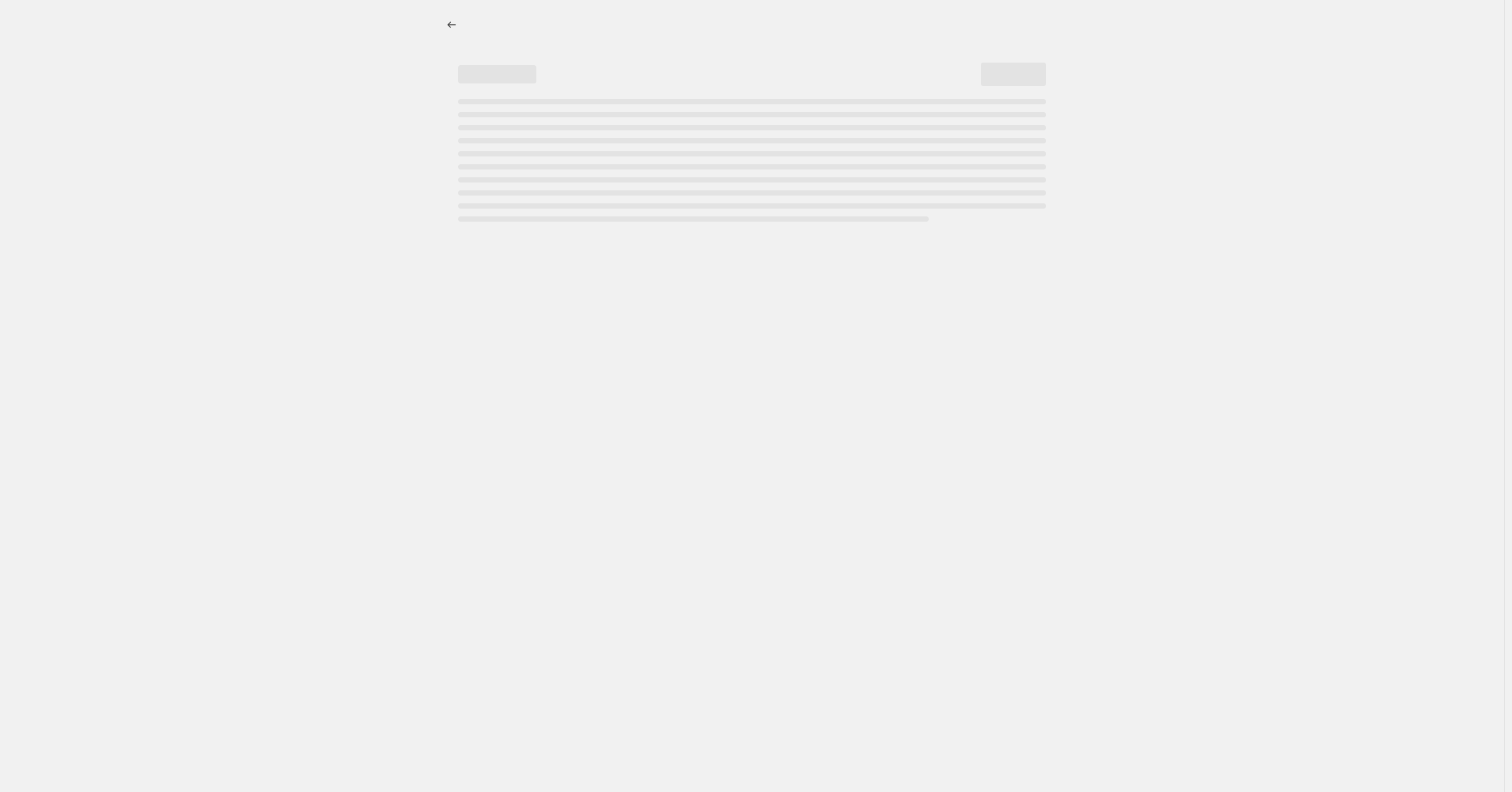
select select "percentage"
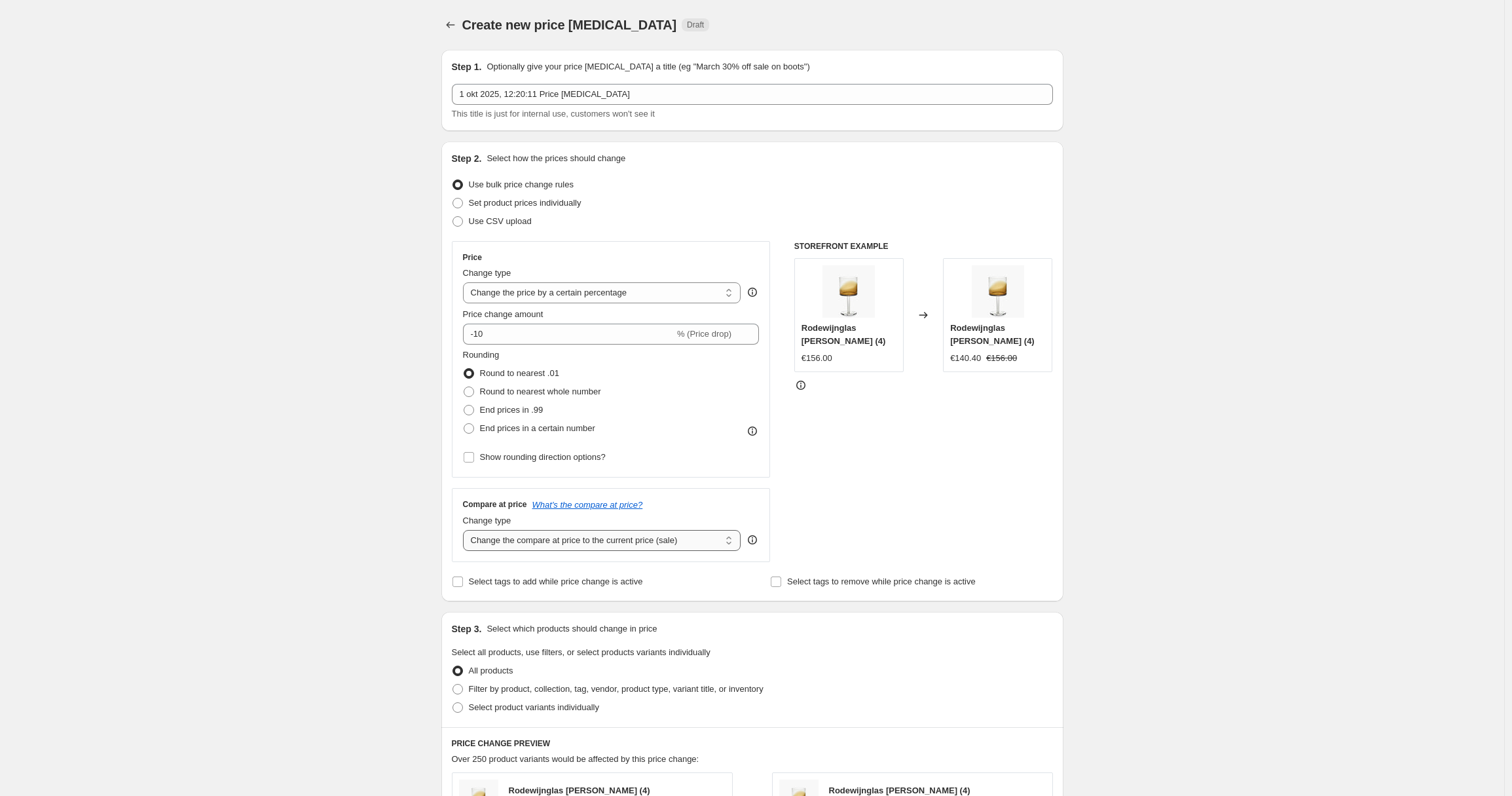
click at [496, 532] on select "Change the compare at price to the current price (sale) Change the compare at p…" at bounding box center [602, 540] width 278 height 21
select select "remove"
click at [466, 529] on select "Change the compare at price to the current price (sale) Change the compare at p…" at bounding box center [602, 540] width 278 height 21
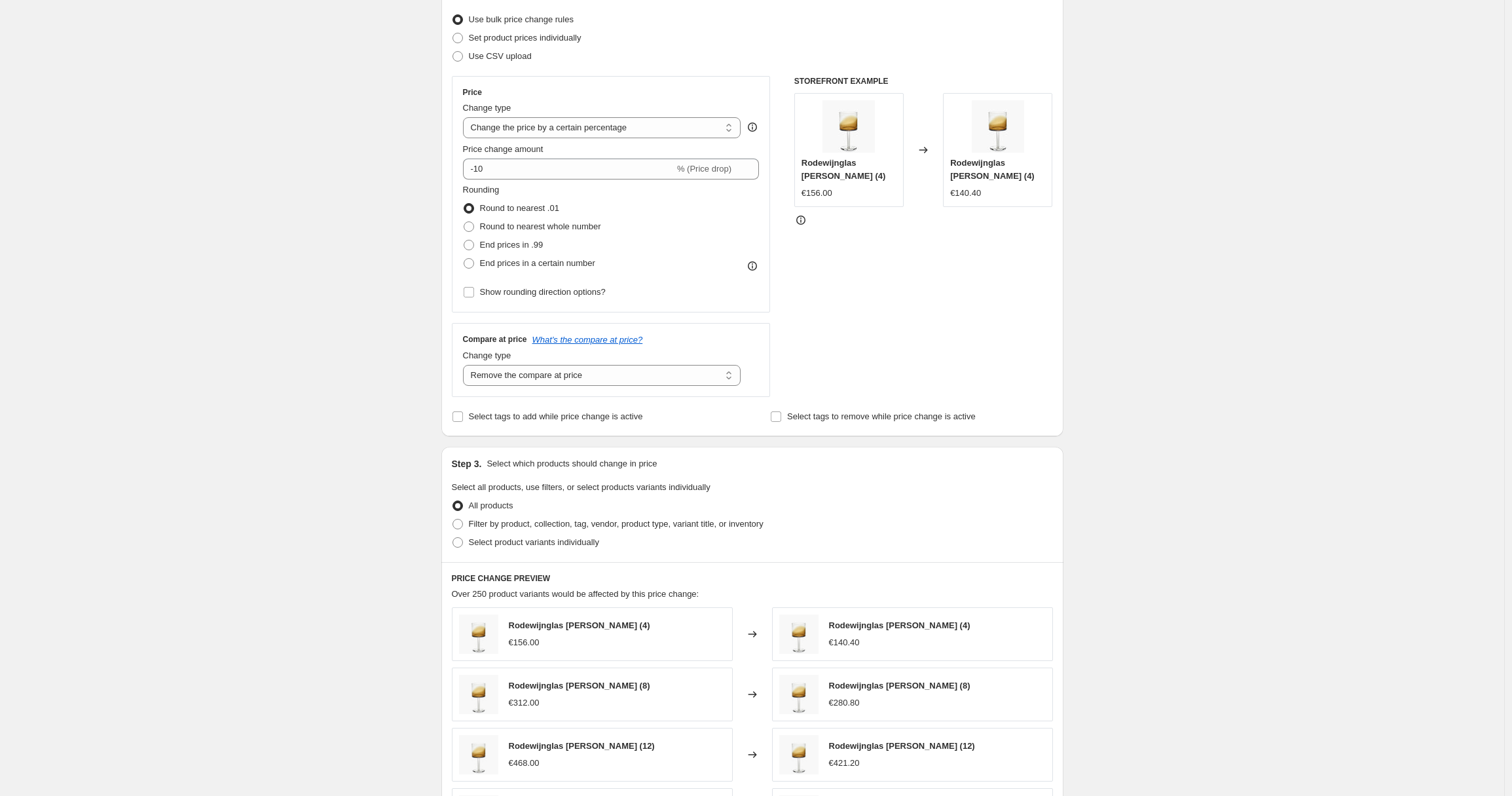
scroll to position [258, 0]
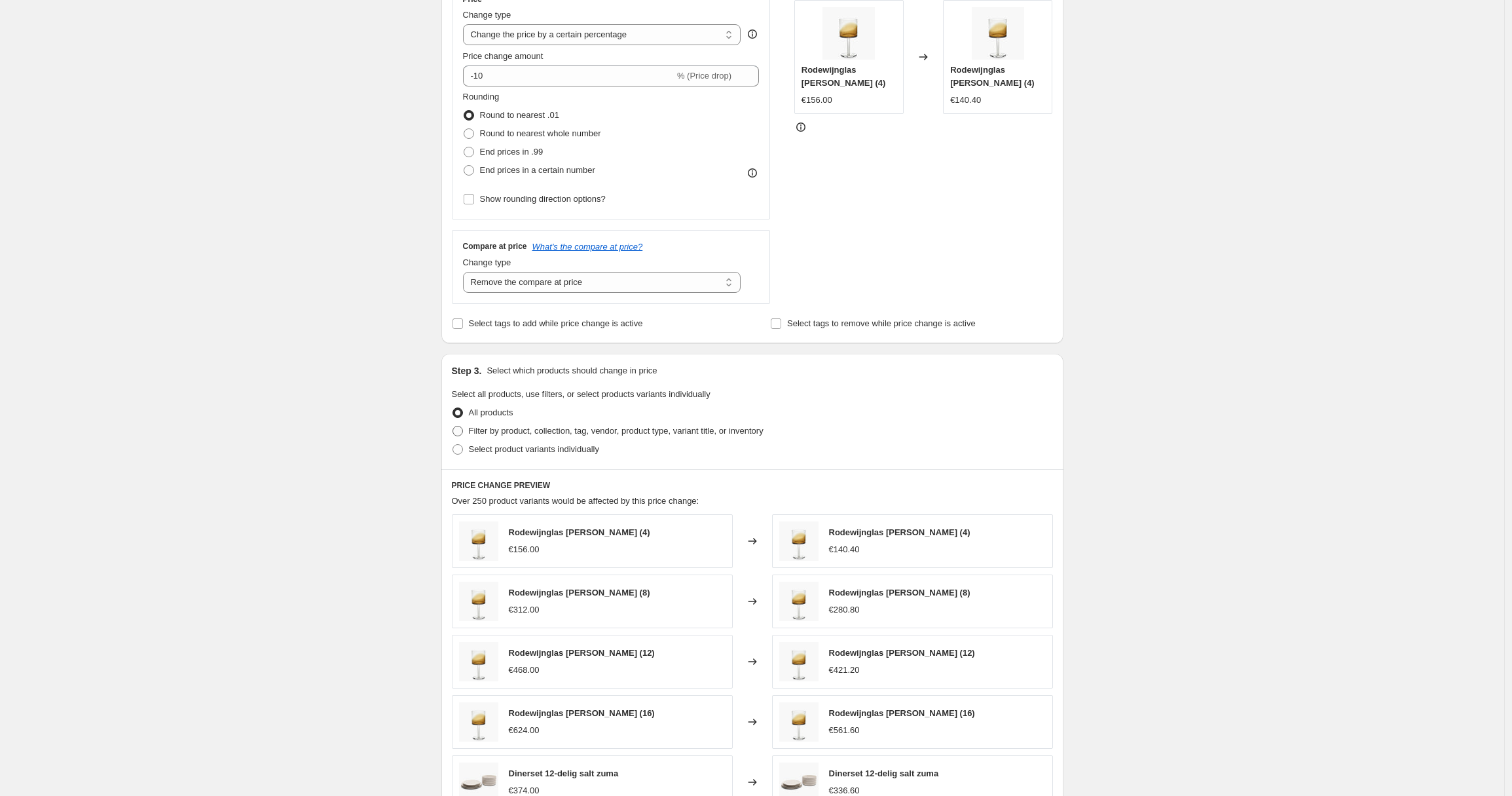
click at [564, 431] on span "Filter by product, collection, tag, vendor, product type, variant title, or inv…" at bounding box center [616, 430] width 295 height 10
click at [453, 426] on input "Filter by product, collection, tag, vendor, product type, variant title, or inv…" at bounding box center [452, 425] width 1 height 1
radio input "true"
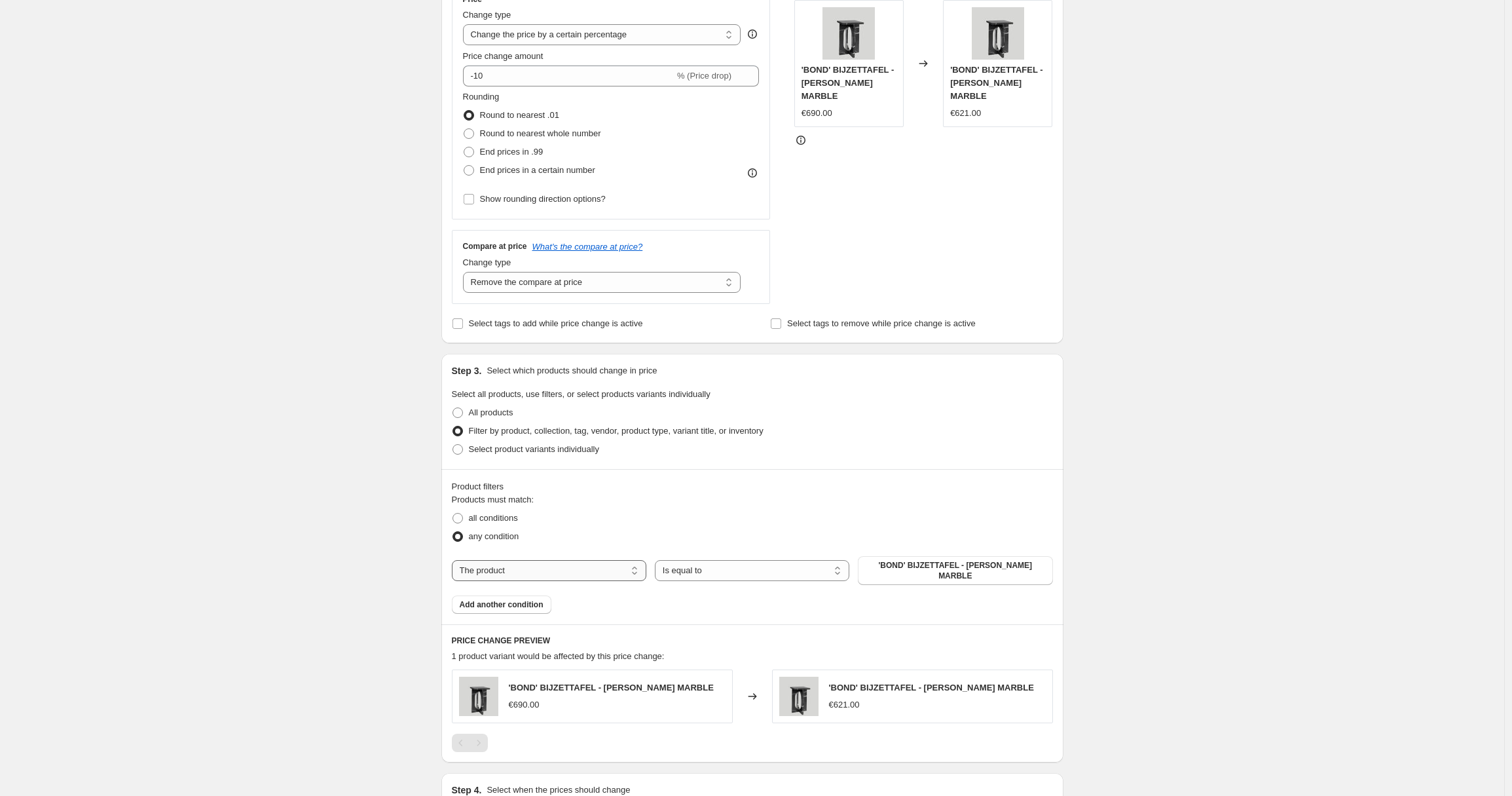
click at [515, 565] on select "The product The product's collection The product's tag The product's vendor The…" at bounding box center [550, 571] width 194 height 21
select select "collection"
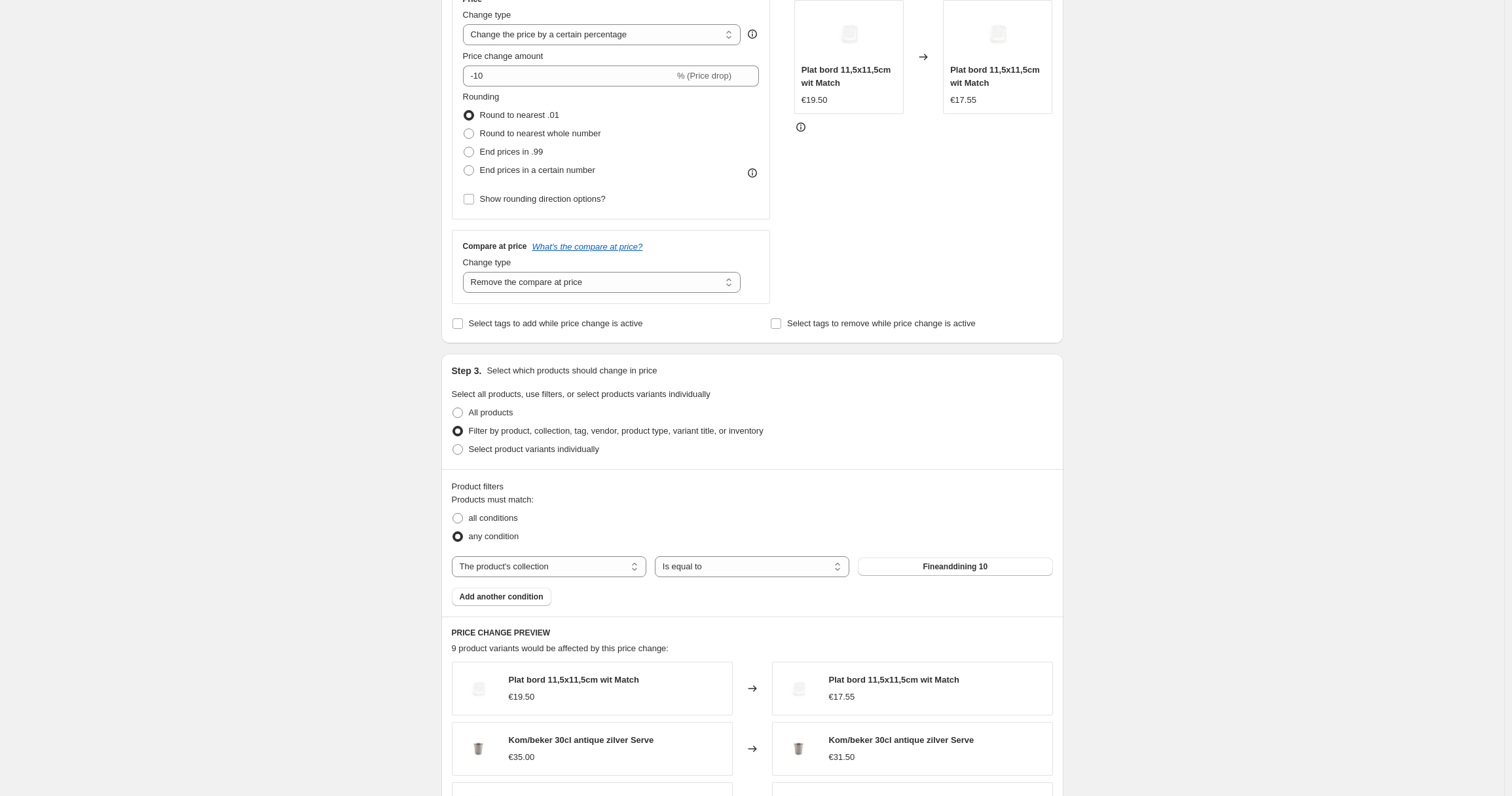
click at [917, 571] on button "Fineanddining 10" at bounding box center [955, 566] width 194 height 18
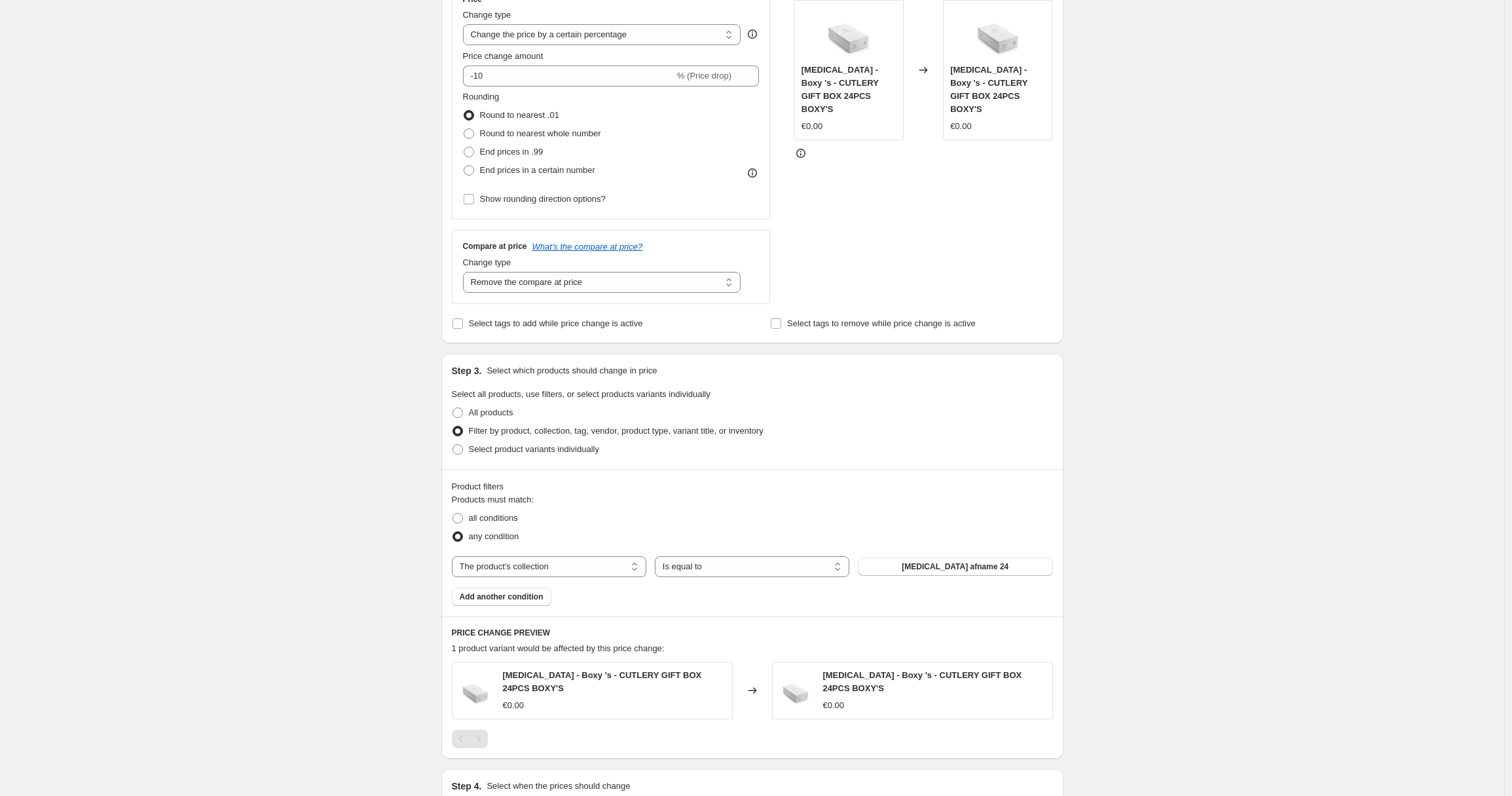
click at [529, 598] on span "Add another condition" at bounding box center [501, 596] width 84 height 11
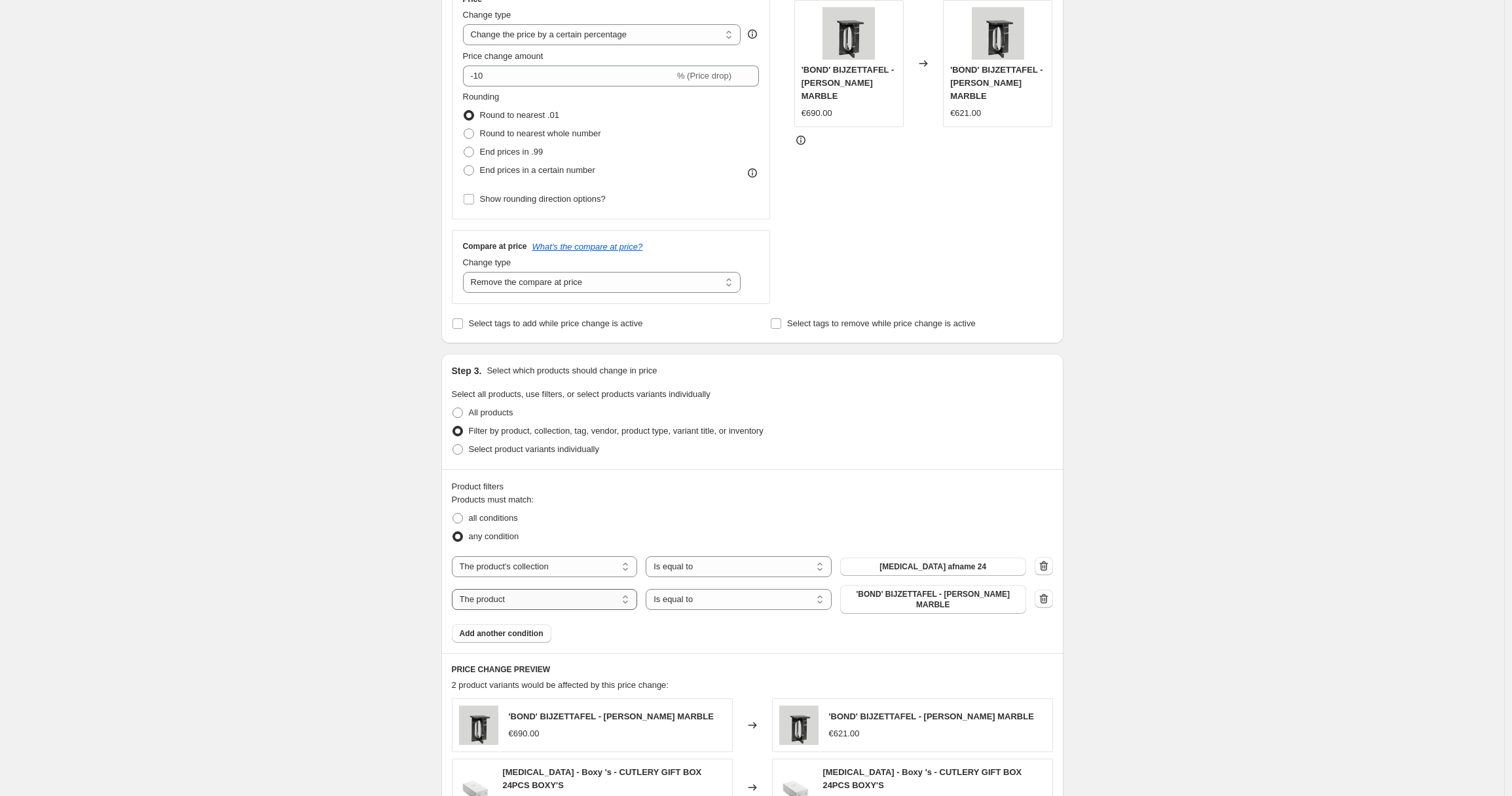
click at [546, 595] on select "The product The product's collection The product's tag The product's vendor The…" at bounding box center [545, 600] width 186 height 21
select select "collection"
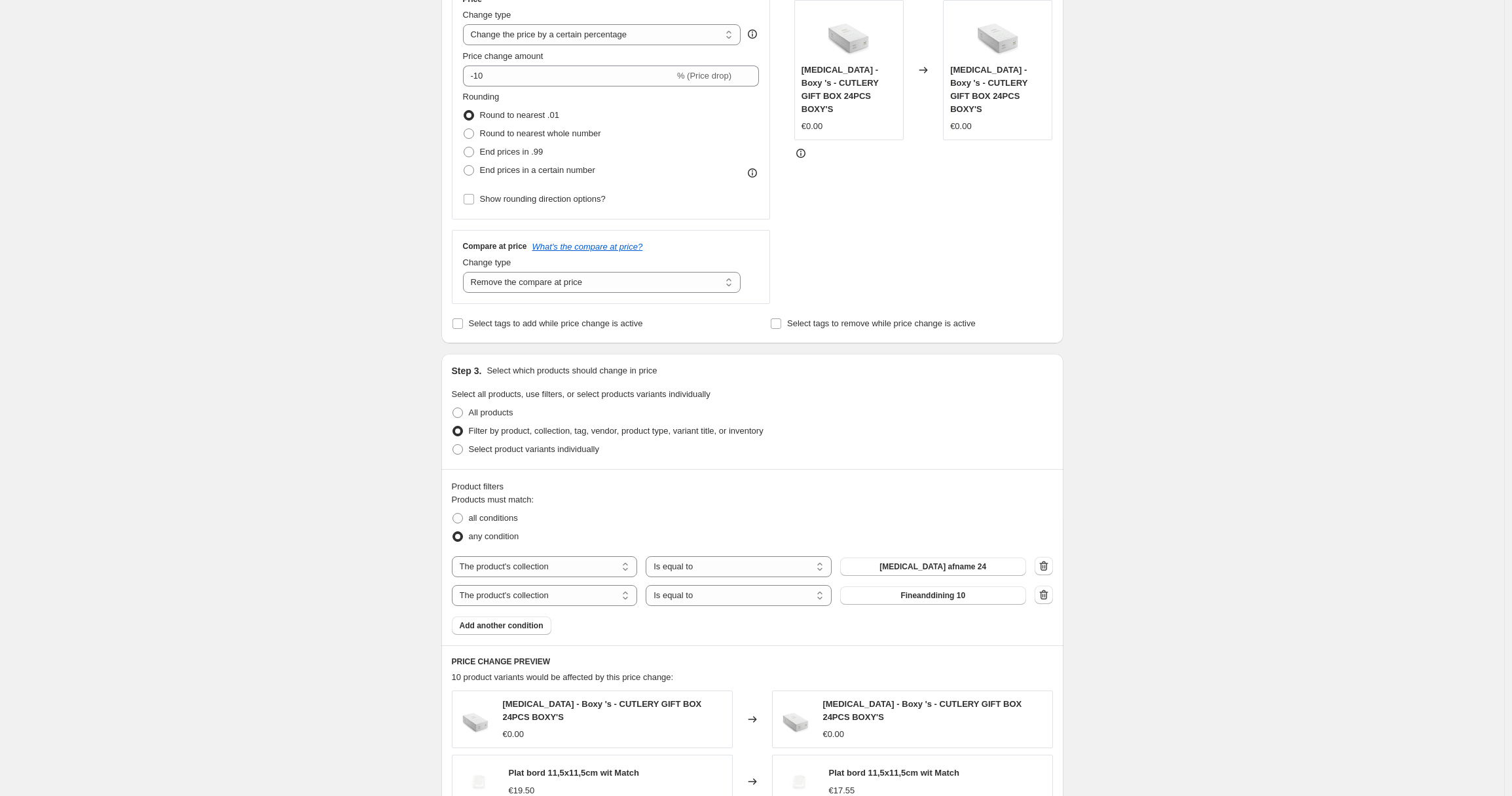
click at [933, 593] on span "Fineanddining 10" at bounding box center [933, 595] width 64 height 11
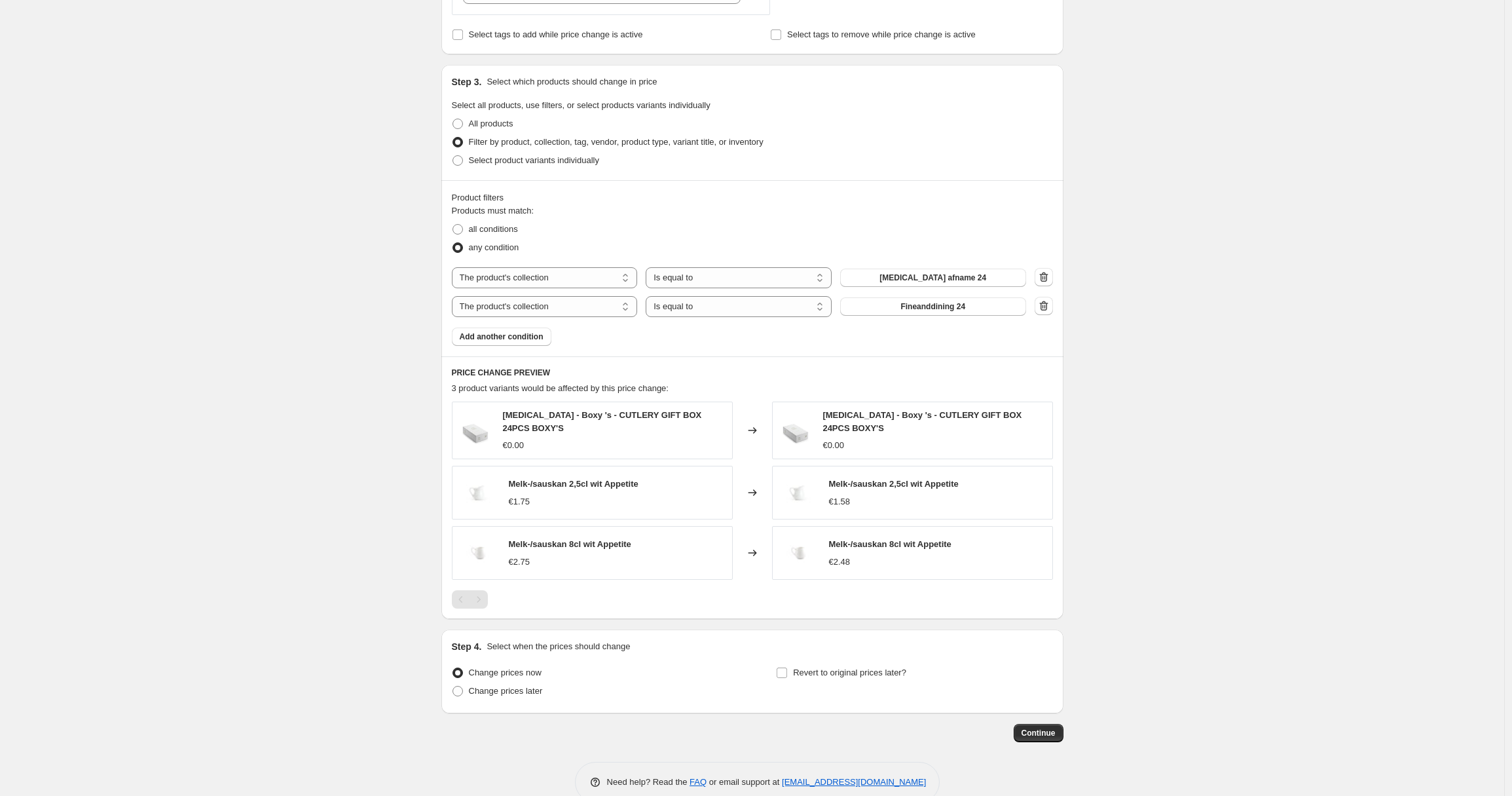
scroll to position [0, 0]
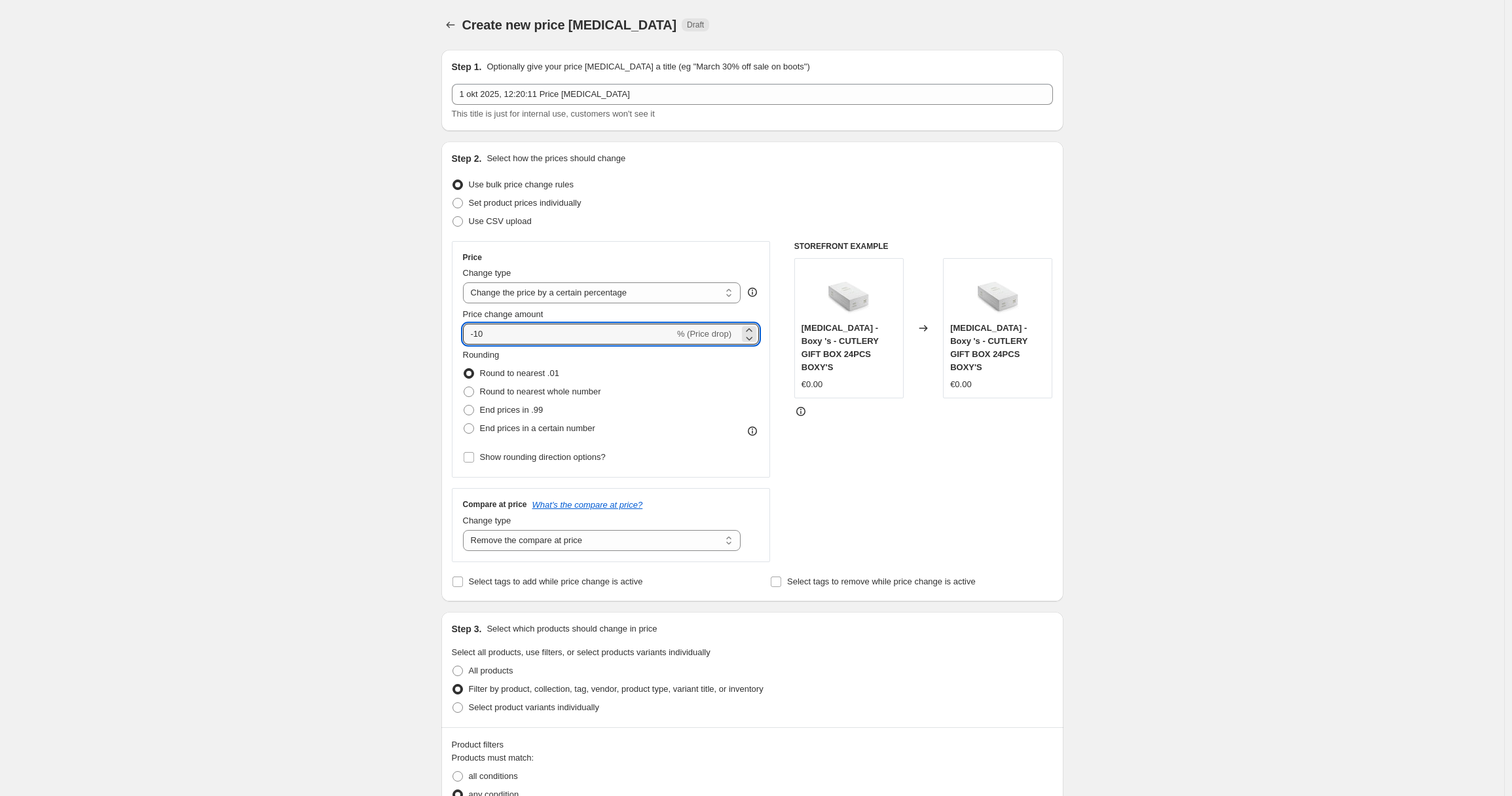
drag, startPoint x: 494, startPoint y: 334, endPoint x: 452, endPoint y: 331, distance: 42.1
click at [452, 332] on div "Step 2. Select how the prices should change Use bulk price change rules Set pro…" at bounding box center [753, 372] width 622 height 460
type input "2300"
click at [316, 378] on div "Create new price [MEDICAL_DATA]. This page is ready Create new price [MEDICAL_D…" at bounding box center [752, 684] width 1504 height 1369
click at [393, 400] on div "Create new price [MEDICAL_DATA]. This page is ready Create new price [MEDICAL_D…" at bounding box center [752, 684] width 1504 height 1369
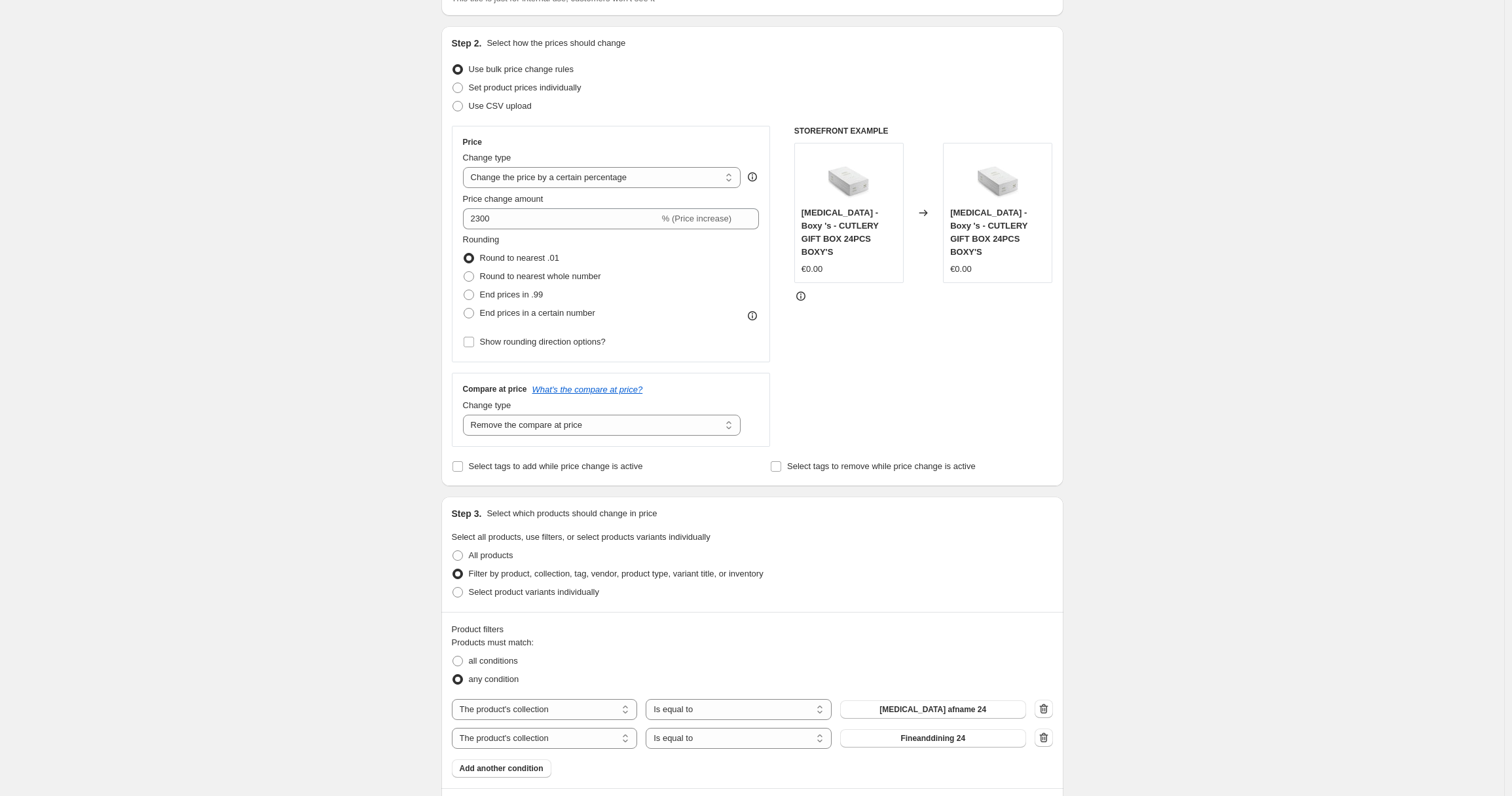
scroll to position [573, 0]
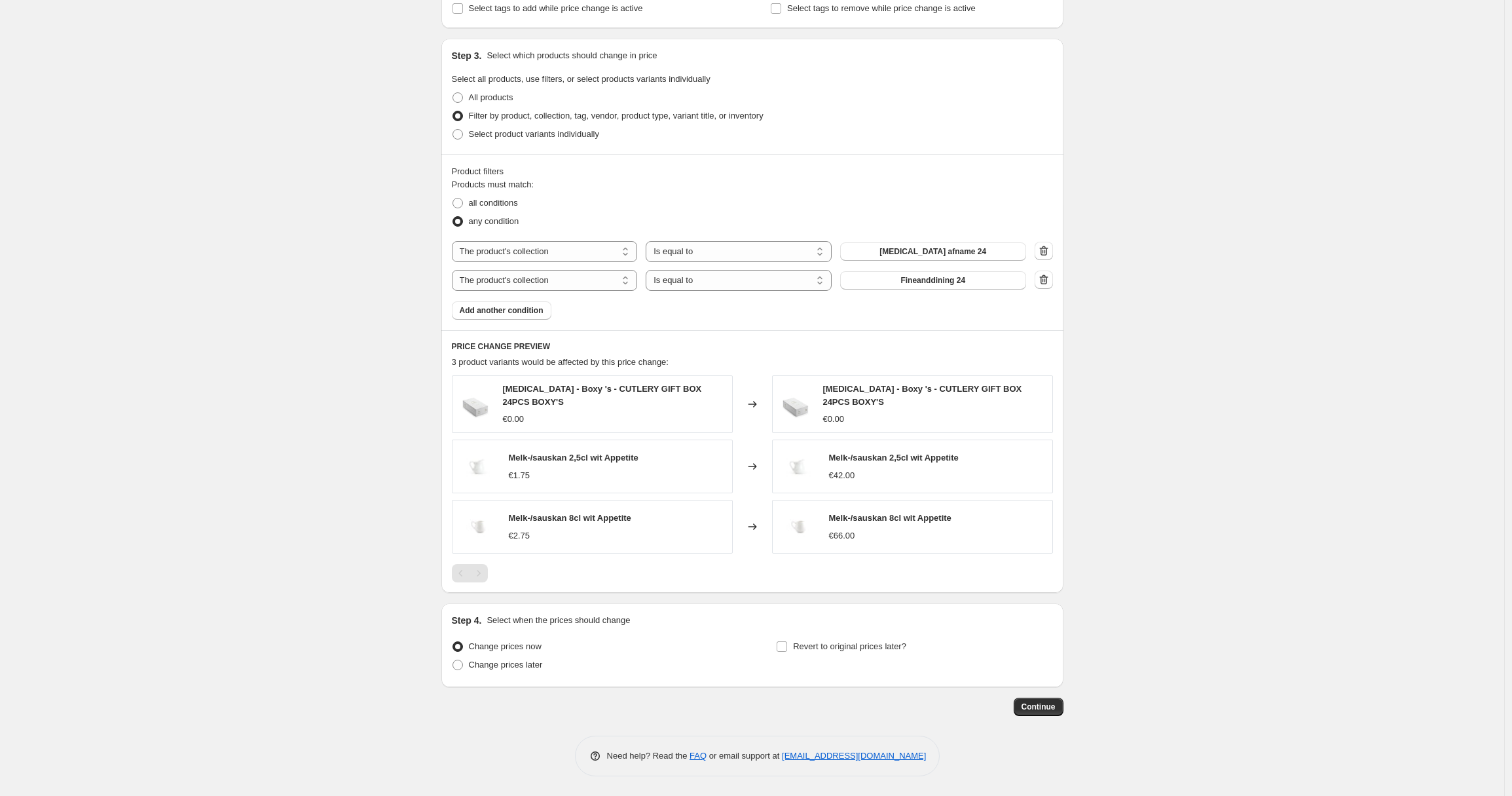
click at [1037, 696] on div "Step 1. Optionally give your price [MEDICAL_DATA] a title (eg "March 30% off sa…" at bounding box center [747, 90] width 632 height 1249
click at [1039, 704] on span "Continue" at bounding box center [1038, 706] width 34 height 11
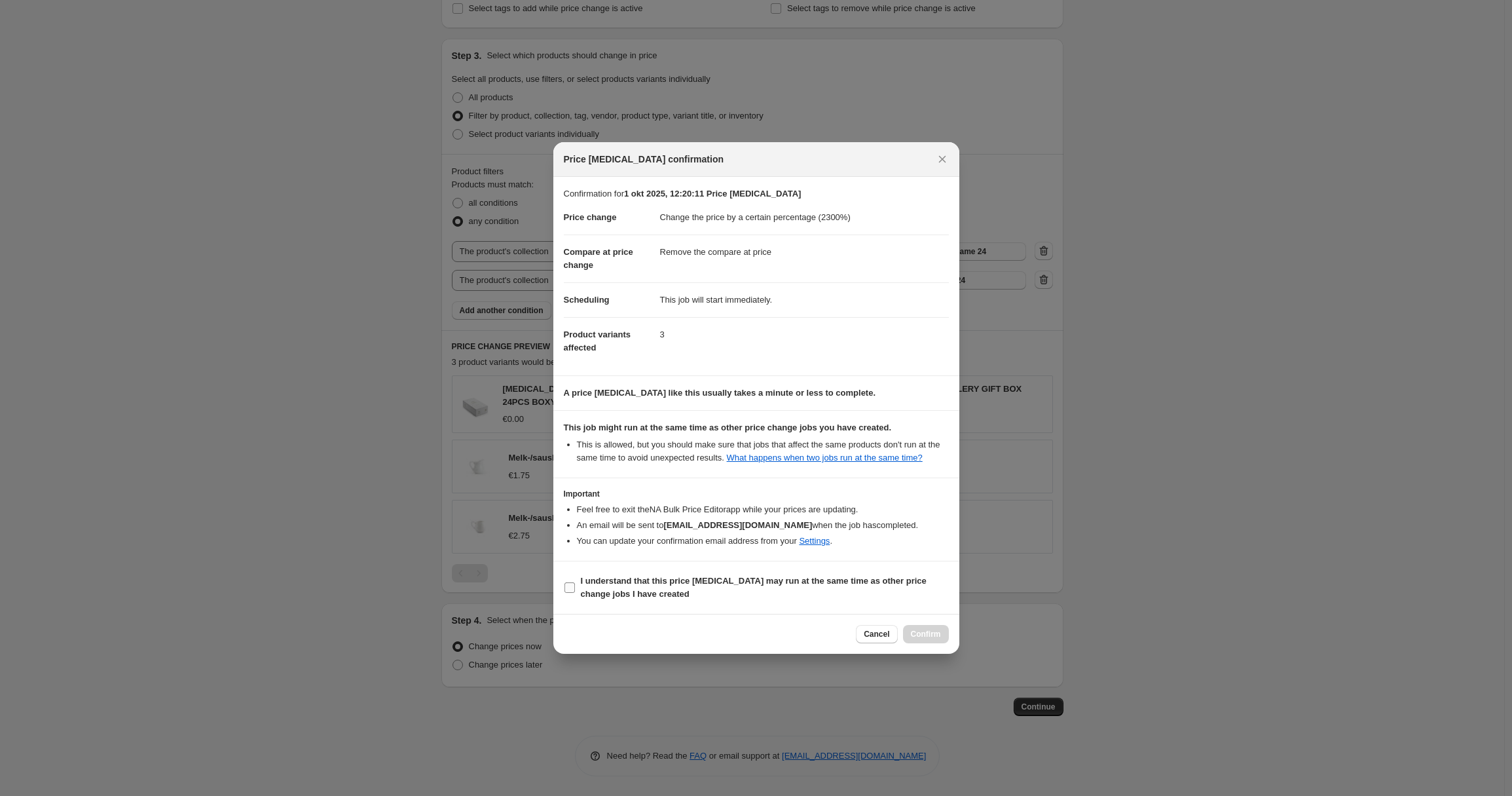
click at [623, 584] on b "I understand that this price [MEDICAL_DATA] may run at the same time as other p…" at bounding box center [754, 587] width 346 height 23
click at [575, 584] on input "I understand that this price [MEDICAL_DATA] may run at the same time as other p…" at bounding box center [570, 587] width 11 height 11
checkbox input "true"
click at [935, 638] on span "Confirm" at bounding box center [925, 633] width 30 height 11
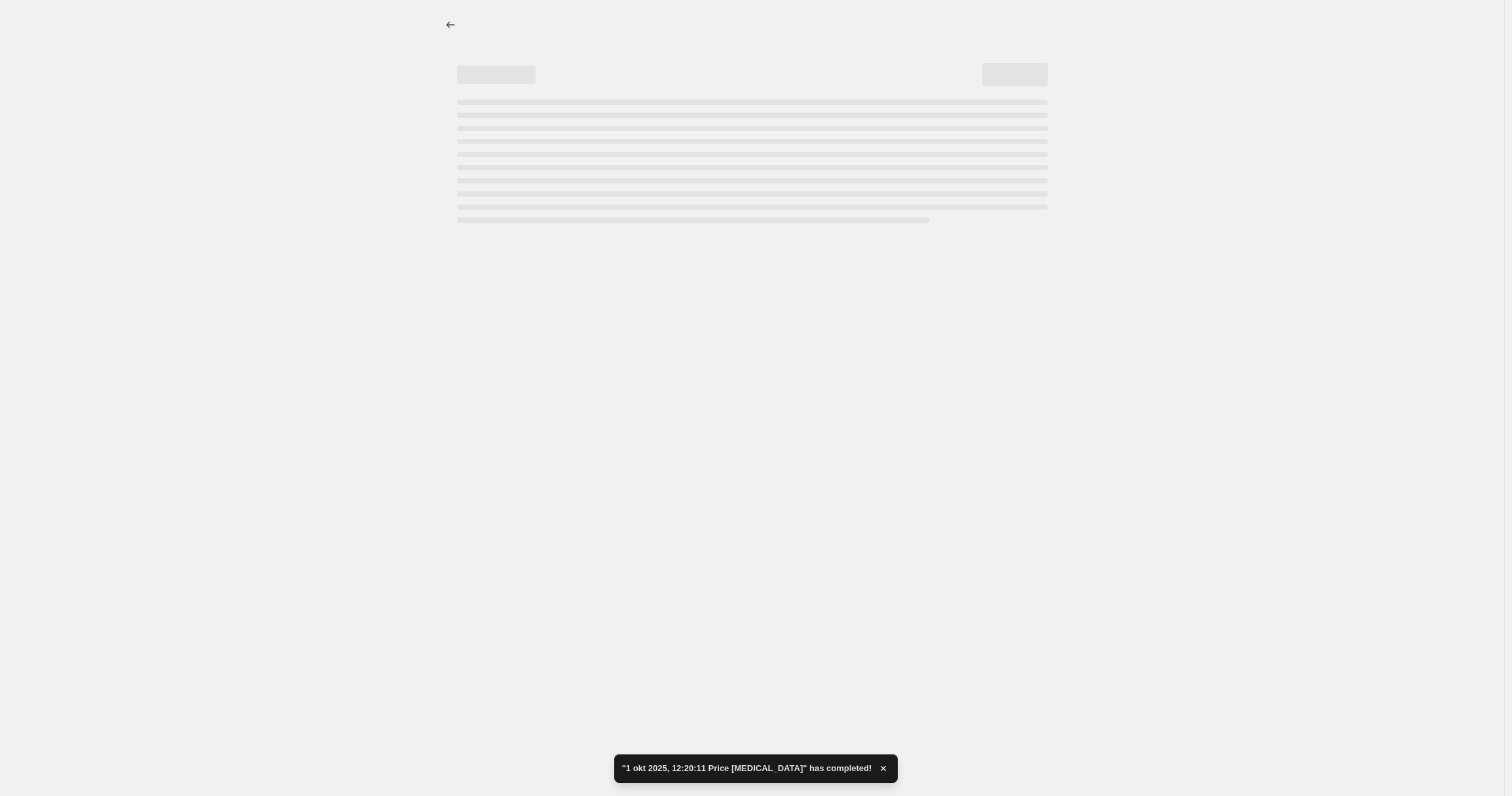
select select "percentage"
select select "remove"
select select "collection"
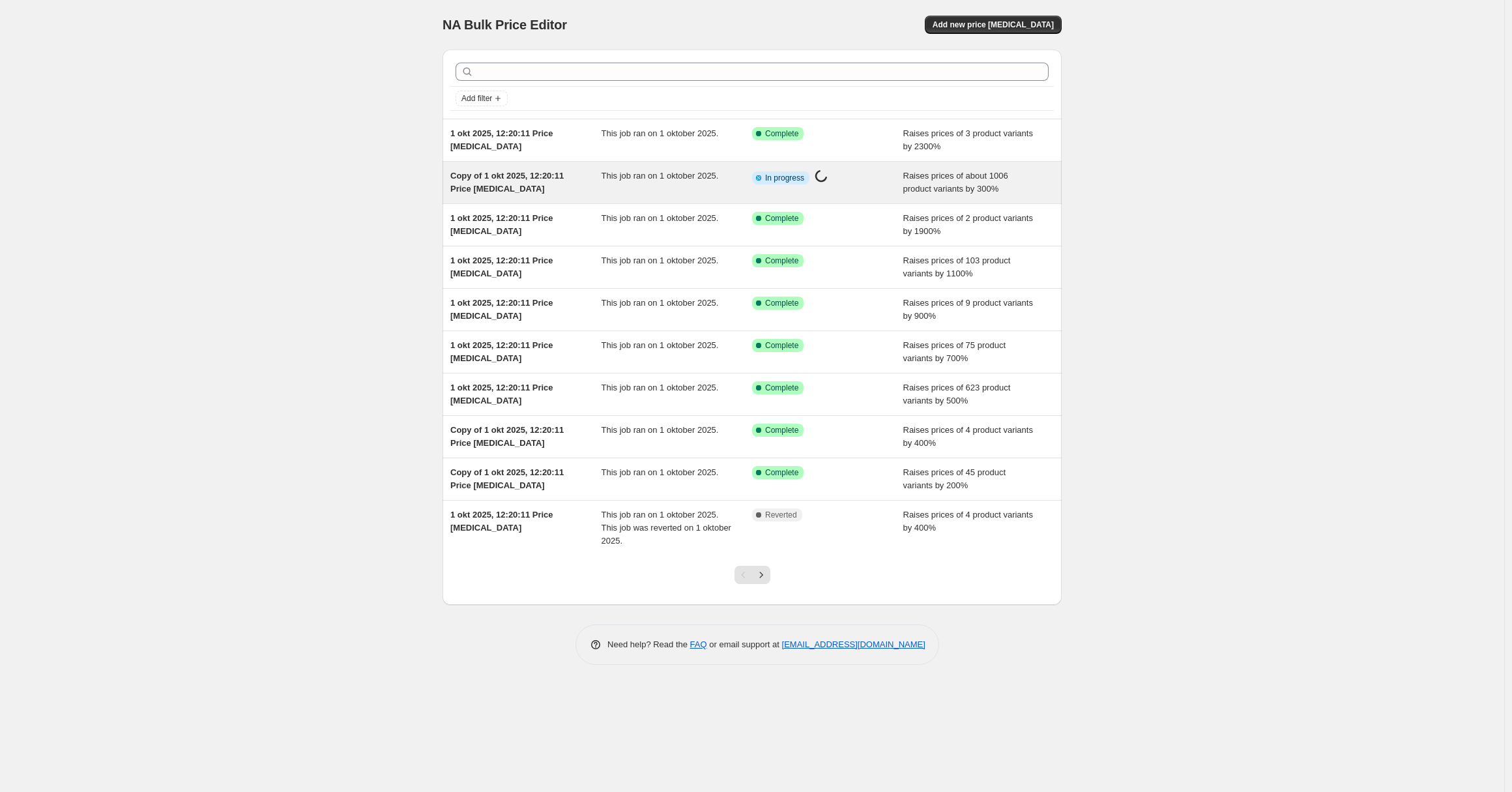
click at [643, 170] on div "This job ran on 1 oktober 2025." at bounding box center [677, 182] width 151 height 26
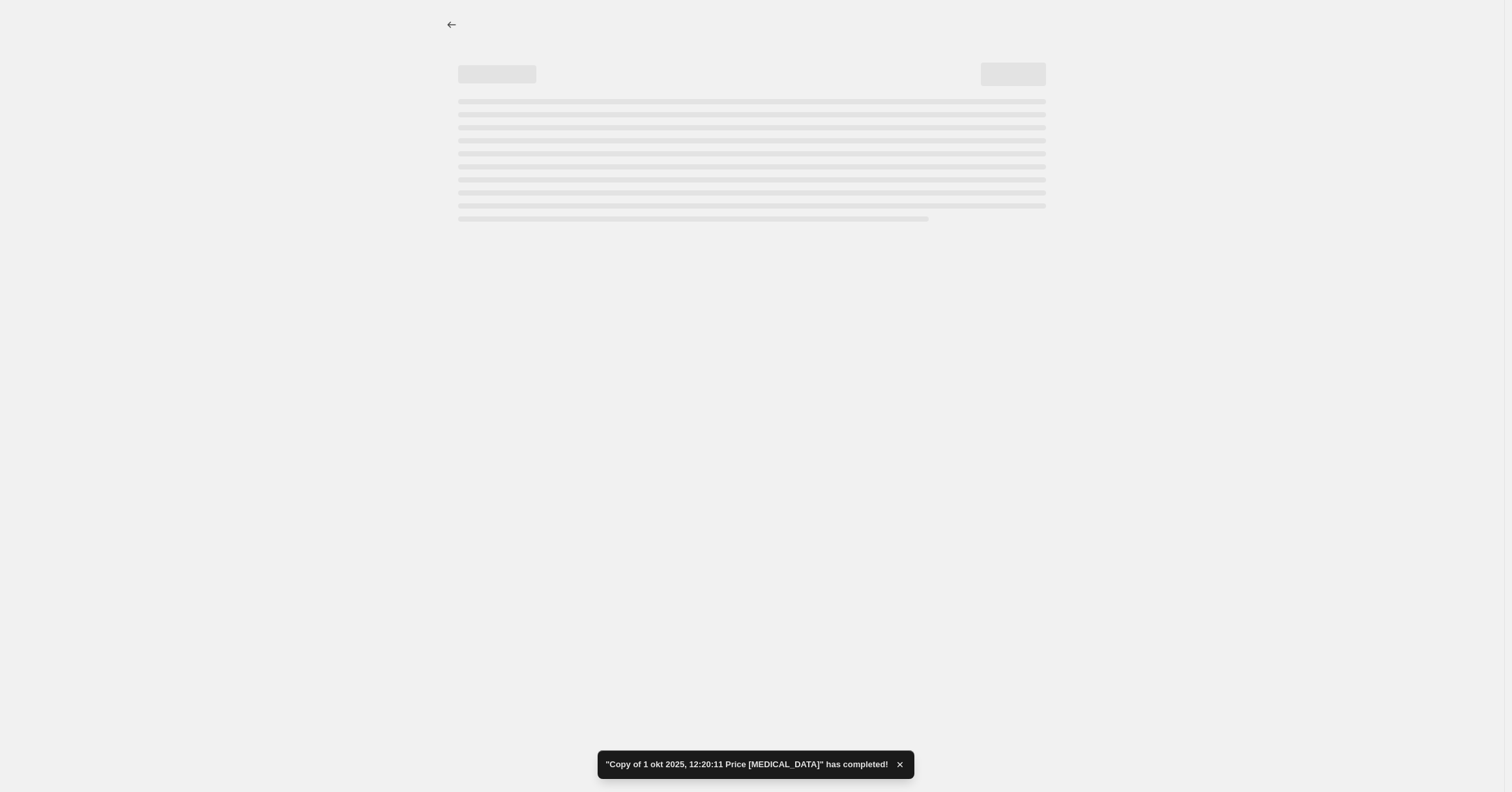
select select "percentage"
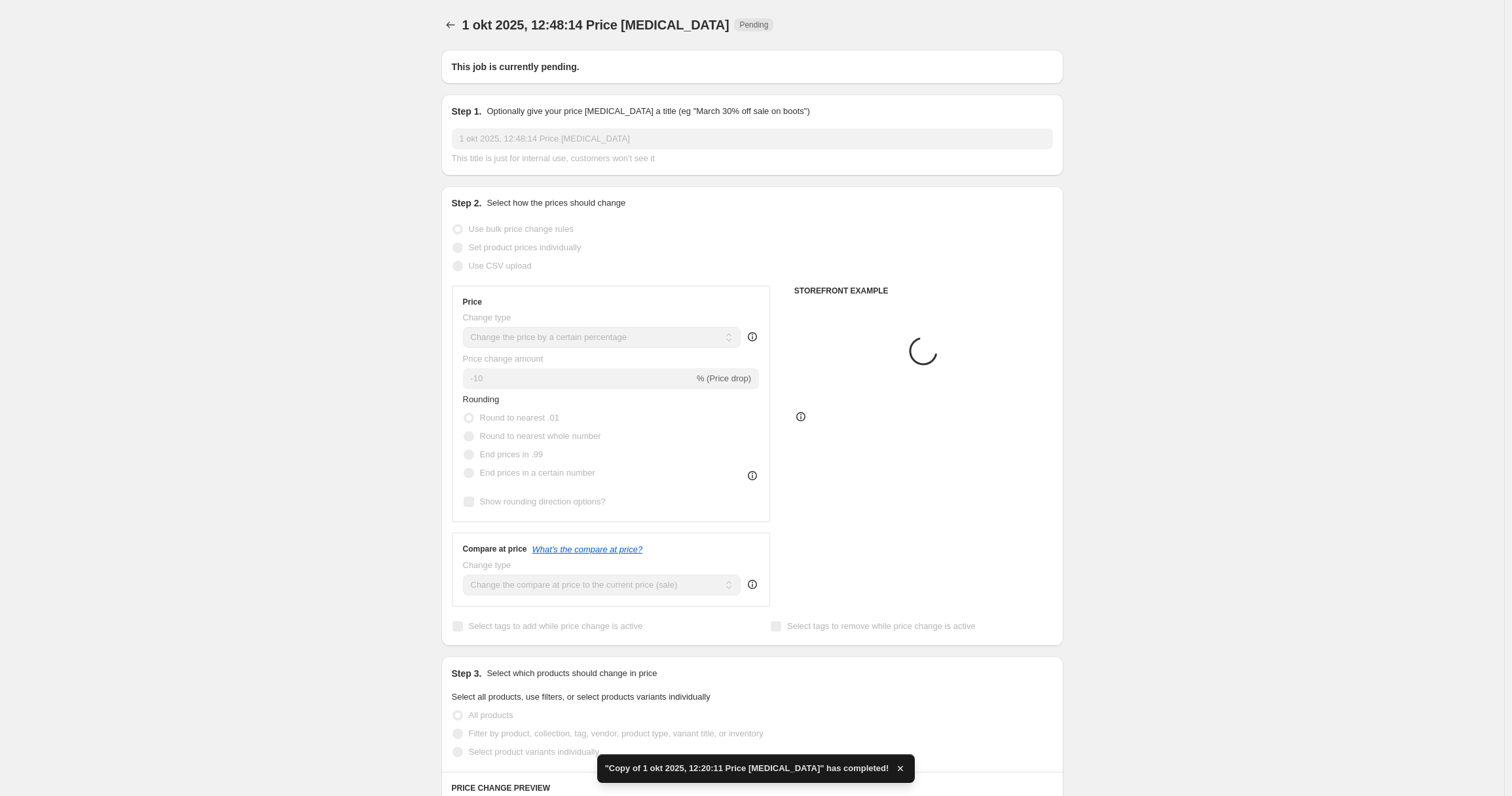
type input "Copy of 1 okt 2025, 12:20:11 Price [MEDICAL_DATA]"
select select "remove"
radio input "false"
radio input "true"
select select "collection"
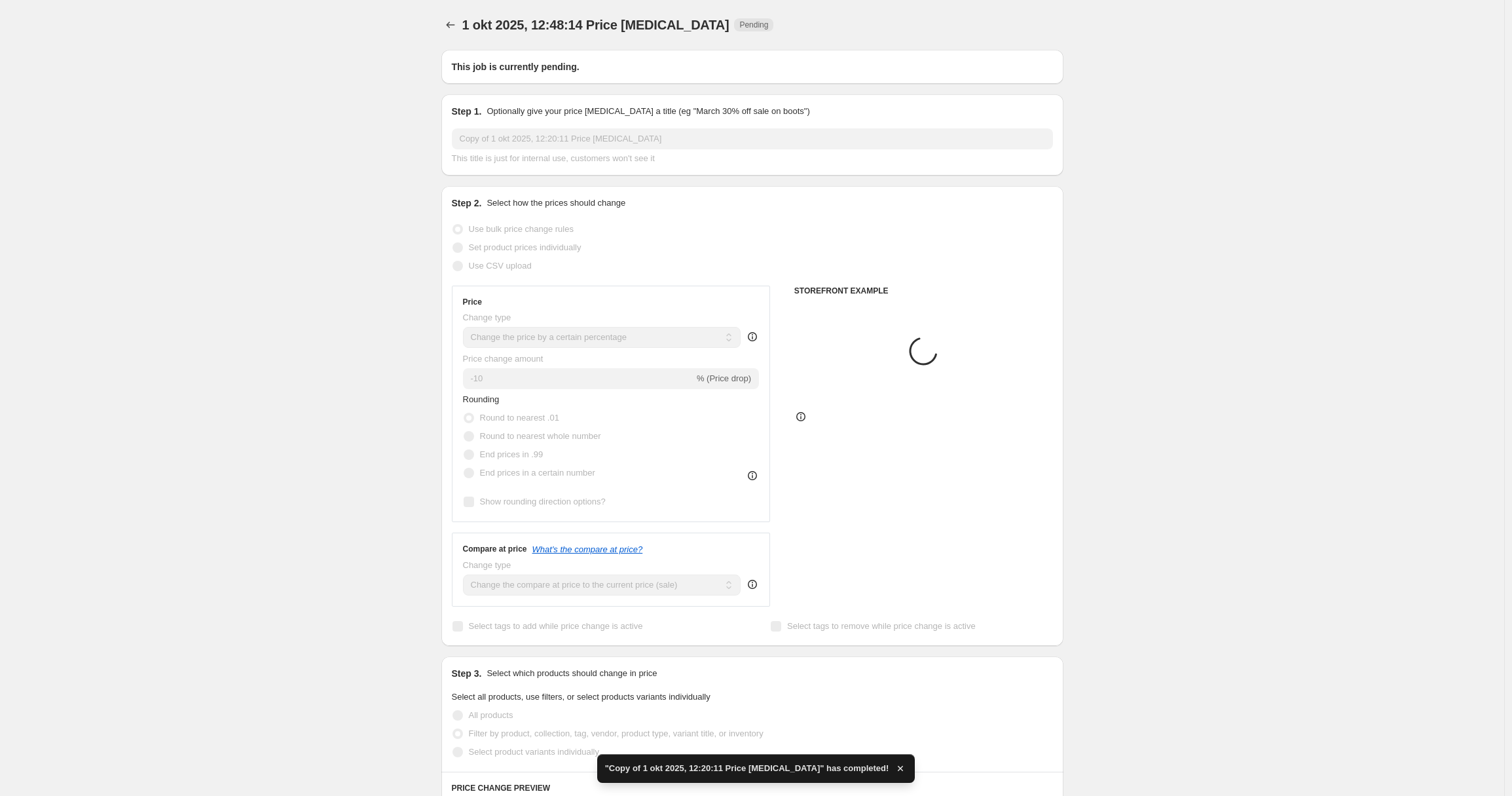
select select "collection"
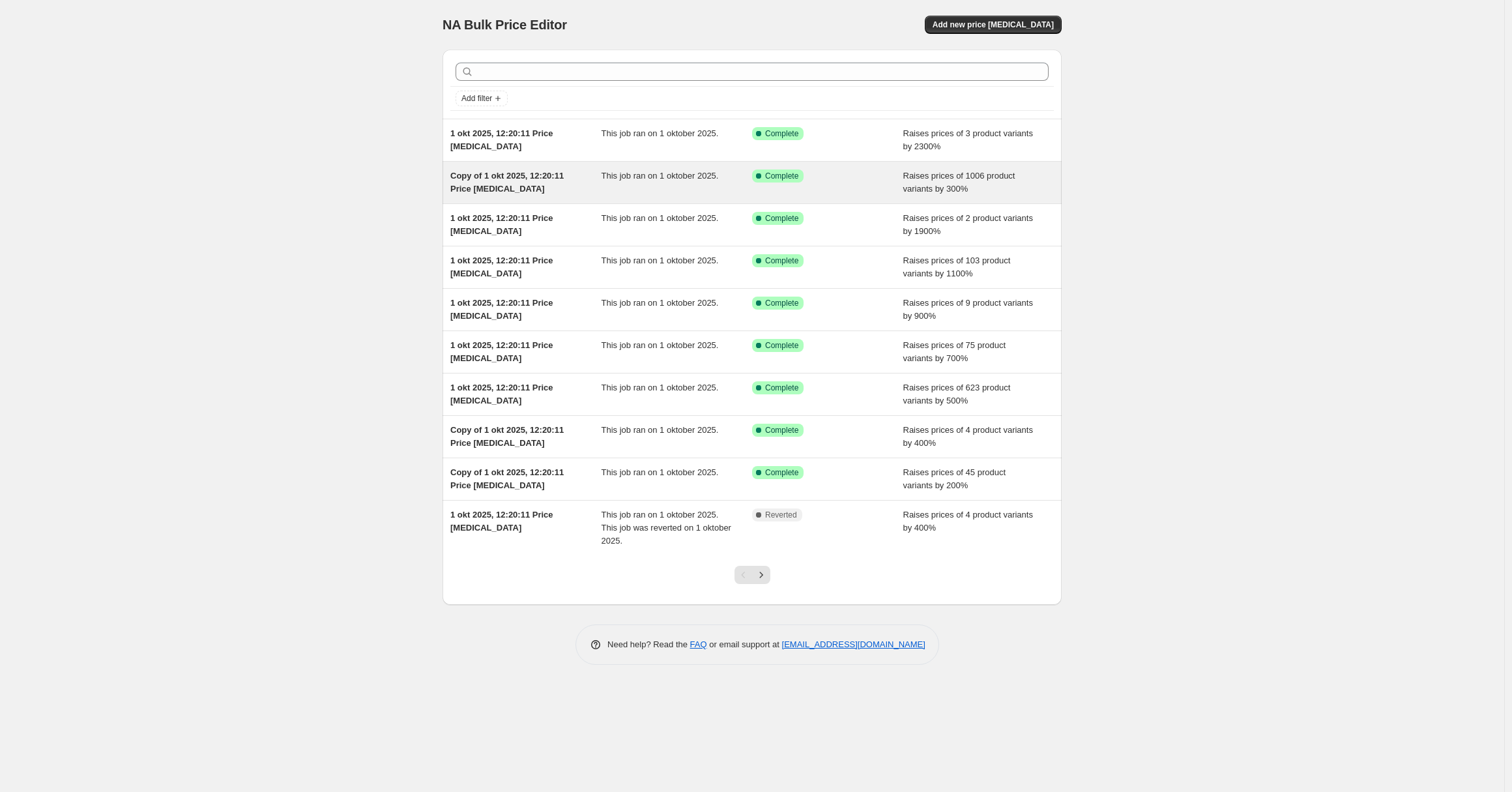
click at [662, 173] on span "This job ran on 1 oktober 2025." at bounding box center [660, 175] width 117 height 10
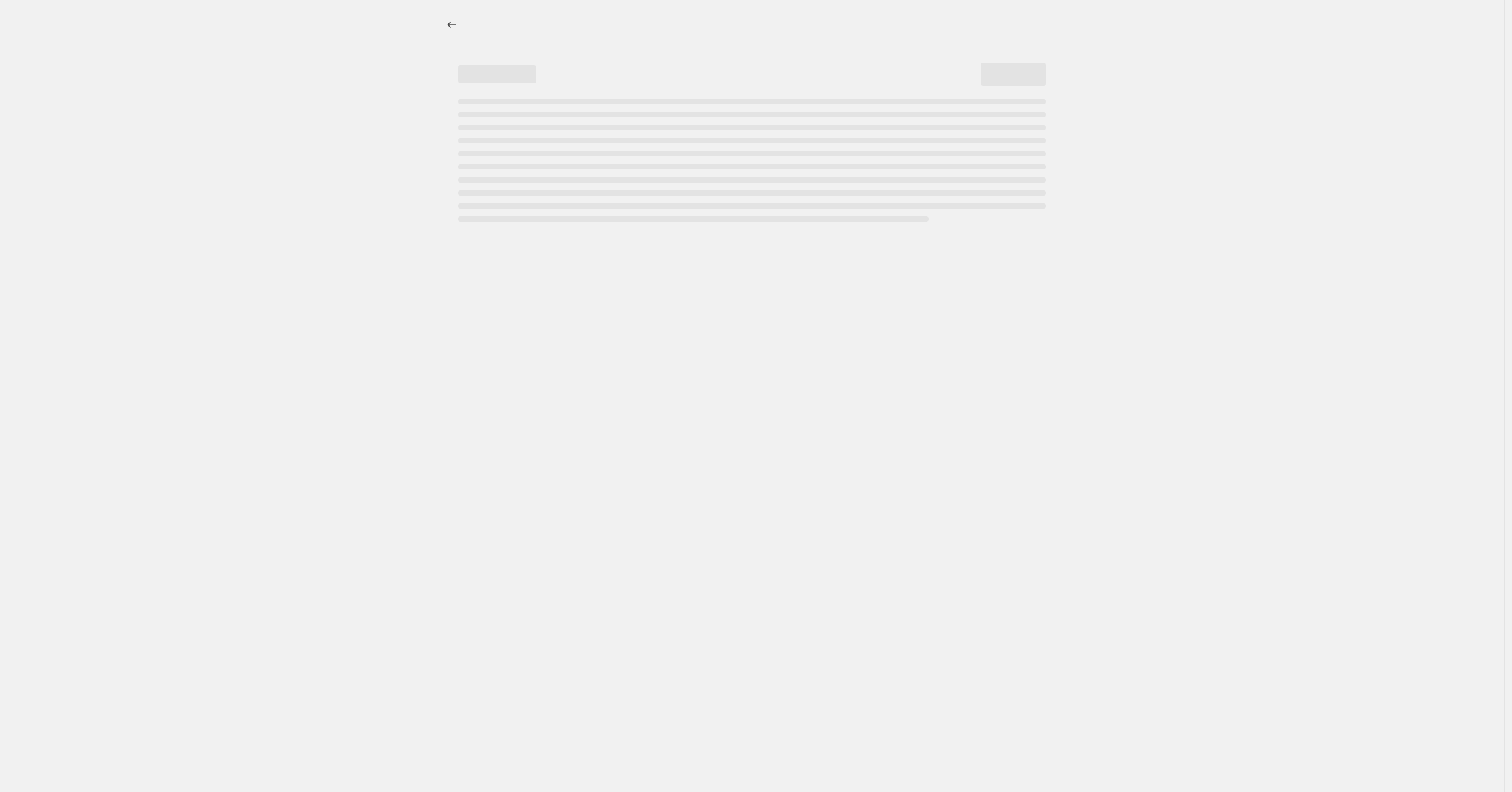
select select "percentage"
select select "remove"
select select "collection"
